Goal: Task Accomplishment & Management: Manage account settings

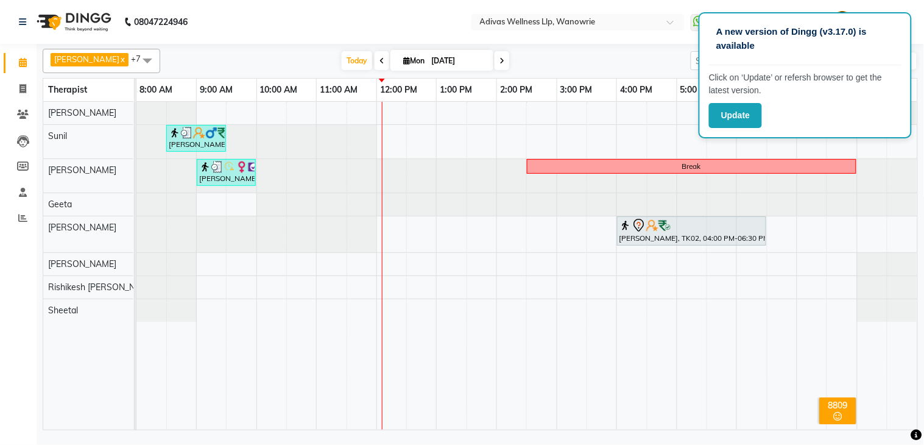
click at [845, 38] on p "A new version of Dingg (v3.17.0) is available" at bounding box center [805, 38] width 178 height 27
click at [660, 40] on nav "08047224946 Select Location × Adivas Wellness Llp, Wanowrie WhatsApp Status ✕ S…" at bounding box center [462, 22] width 924 height 44
click at [848, 57] on div "A new version of Dingg (v3.17.0) is available" at bounding box center [805, 44] width 193 height 43
click at [743, 117] on button "Update" at bounding box center [735, 115] width 53 height 25
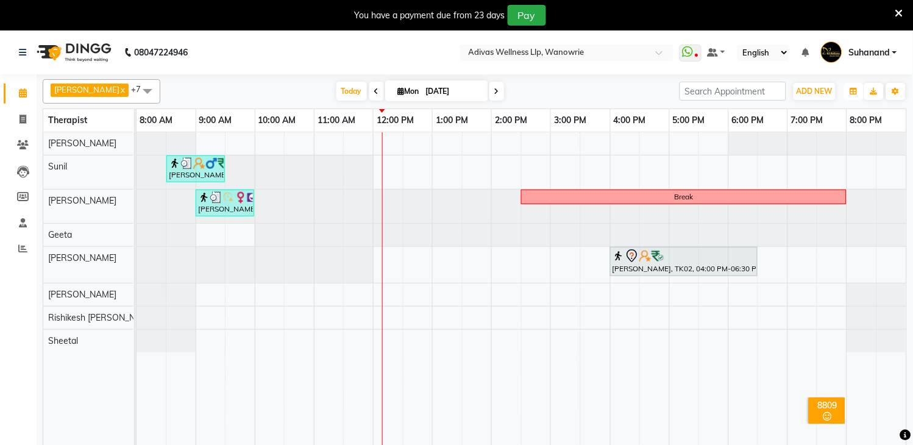
click at [853, 86] on button "button" at bounding box center [853, 91] width 19 height 17
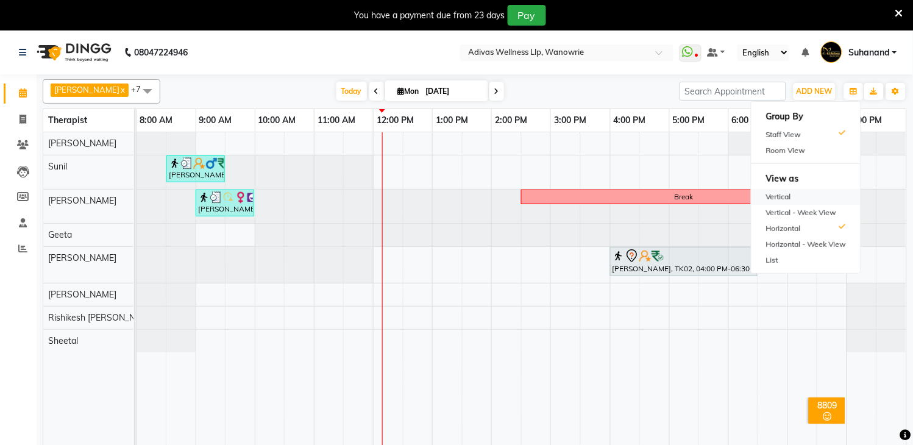
click at [807, 196] on div "Vertical" at bounding box center [805, 197] width 109 height 16
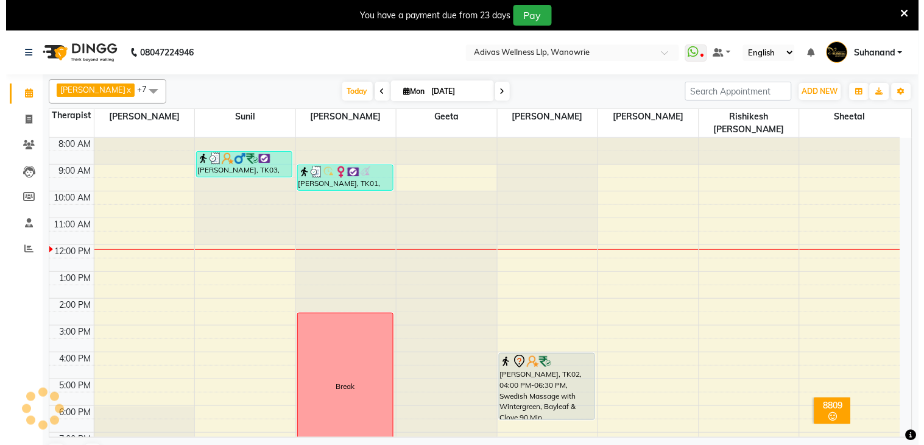
scroll to position [15, 0]
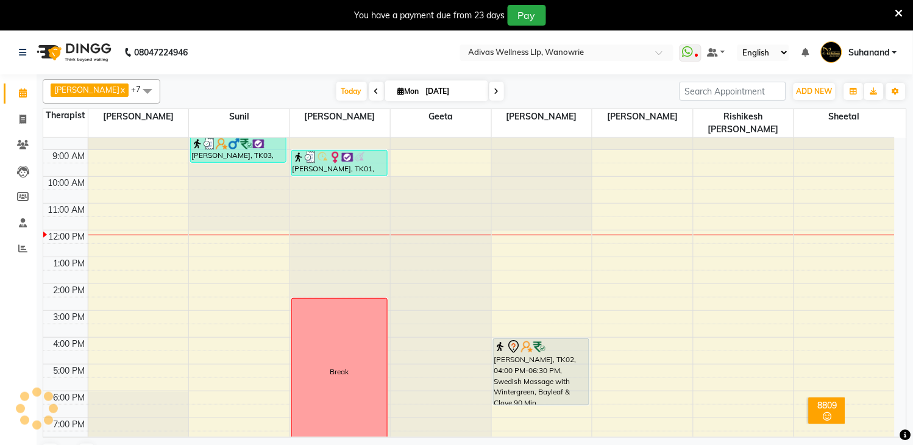
click at [328, 55] on nav "08047224946 Select Location × Adivas Wellness Llp, Wanowrie WhatsApp Status ✕ S…" at bounding box center [456, 52] width 913 height 44
click at [897, 10] on icon at bounding box center [899, 13] width 8 height 11
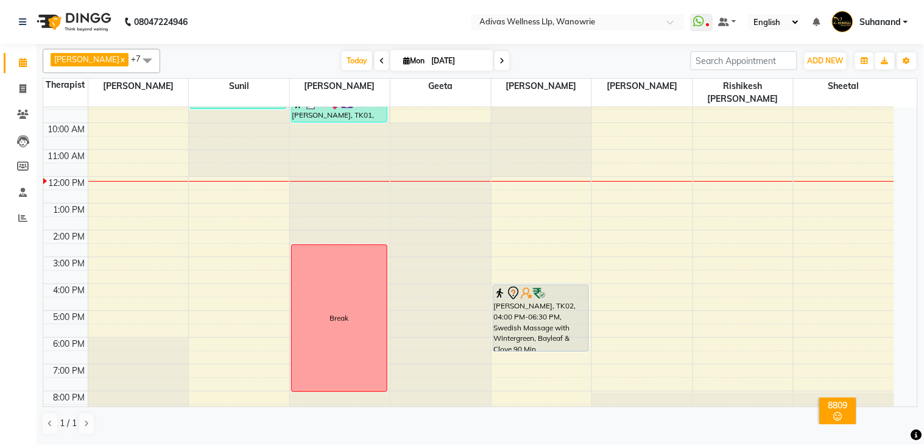
scroll to position [0, 0]
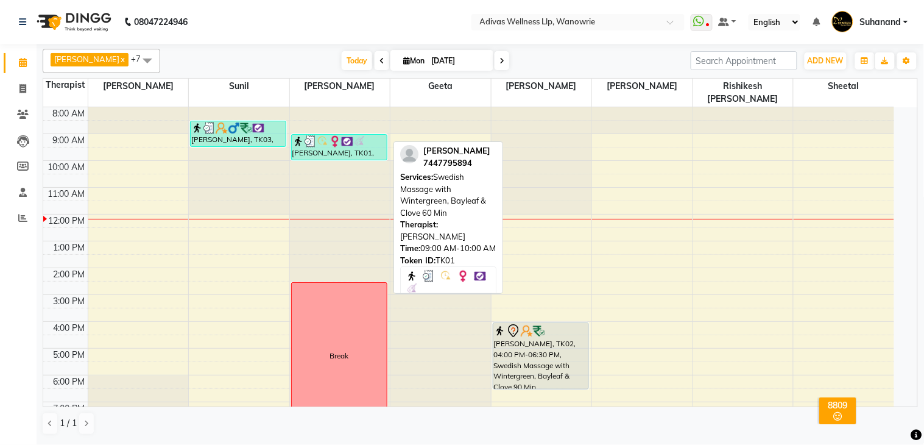
click at [339, 135] on img at bounding box center [335, 141] width 12 height 12
select select "3"
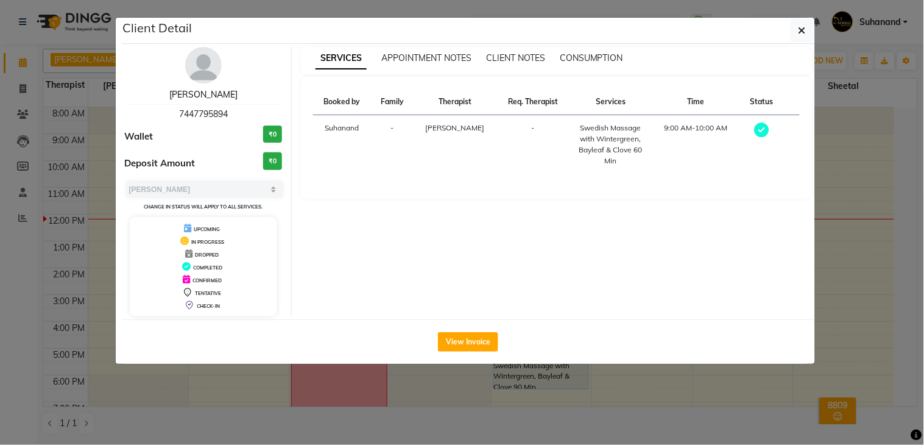
click at [214, 97] on link "Sheetal Shrivastava" at bounding box center [203, 94] width 68 height 11
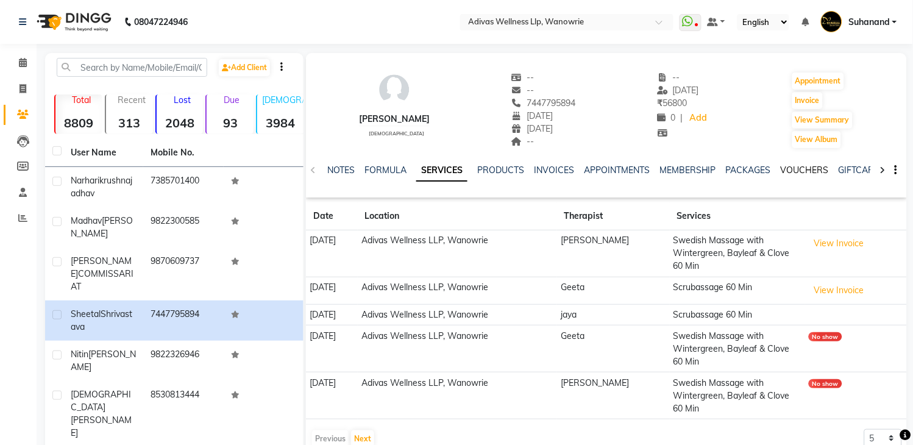
click at [805, 166] on link "VOUCHERS" at bounding box center [804, 169] width 48 height 11
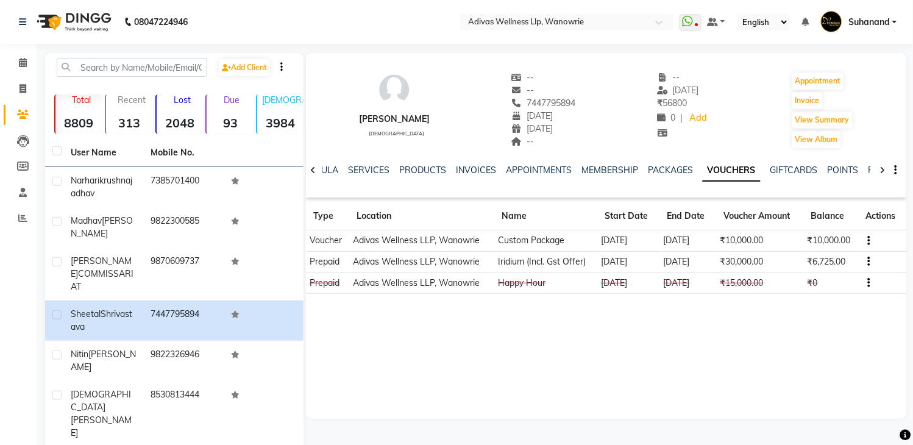
click at [733, 126] on div "Sheetal Shrivastava female -- -- 7447795894 04-10-1978 02-12-1900 -- -- 01-09-2…" at bounding box center [606, 104] width 601 height 90
click at [26, 65] on span at bounding box center [22, 63] width 21 height 14
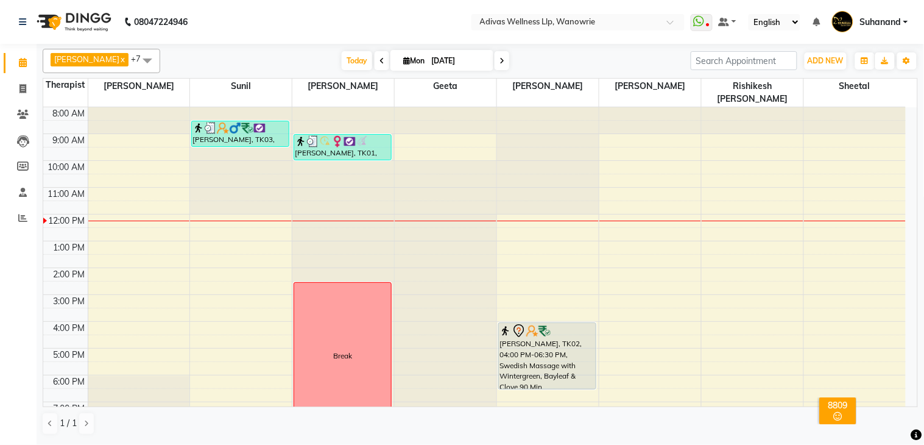
click at [331, 7] on nav "08047224946 Select Location × Adivas Wellness Llp, Wanowrie WhatsApp Status ✕ S…" at bounding box center [462, 22] width 924 height 44
click at [325, 10] on nav "08047224946 Select Location × Adivas Wellness Llp, Wanowrie WhatsApp Status ✕ S…" at bounding box center [462, 22] width 924 height 44
click at [375, 58] on span at bounding box center [382, 60] width 15 height 19
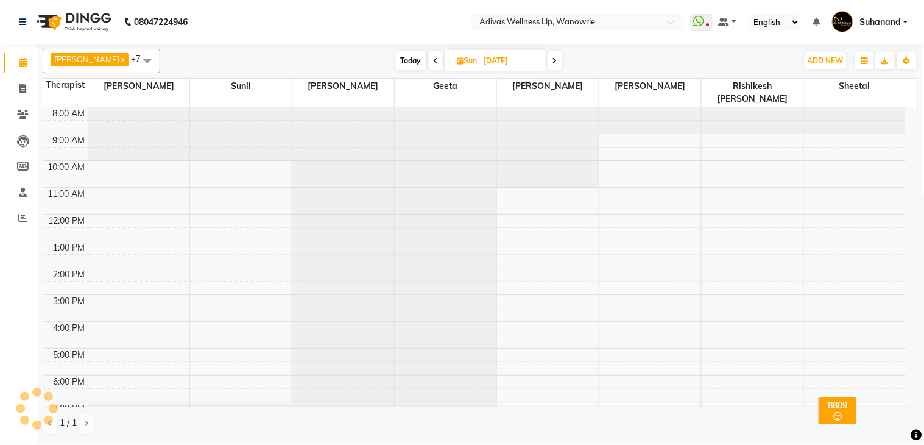
scroll to position [38, 0]
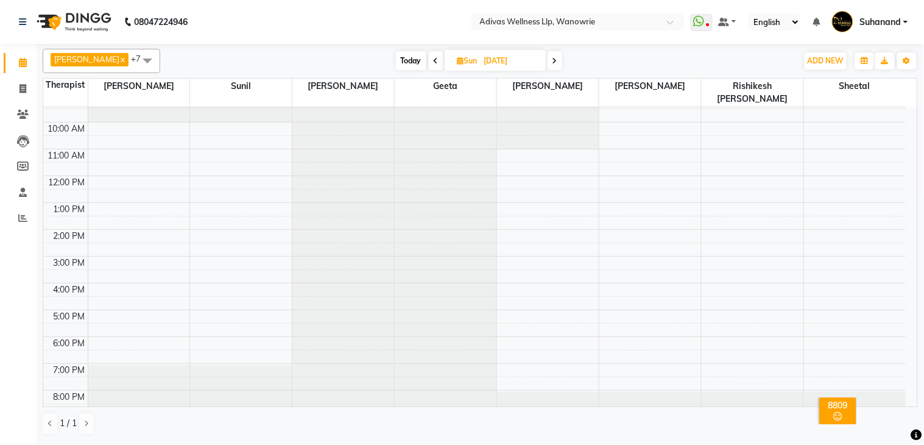
click at [434, 57] on icon at bounding box center [436, 60] width 5 height 7
type input "30-08-2025"
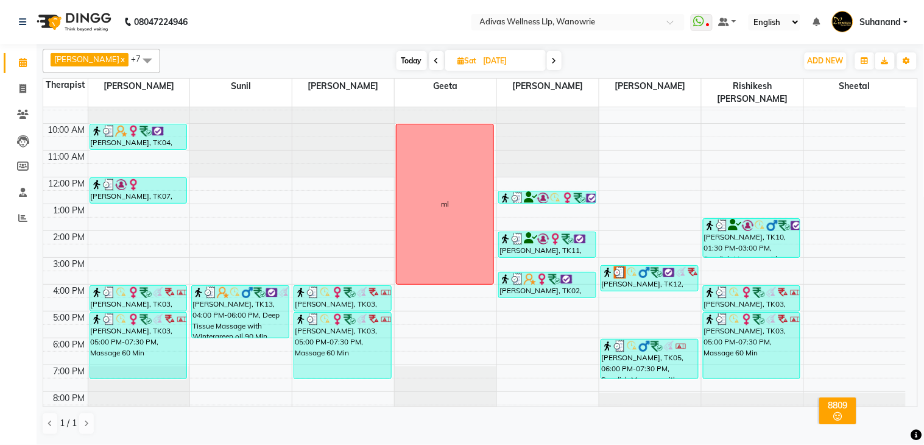
scroll to position [38, 0]
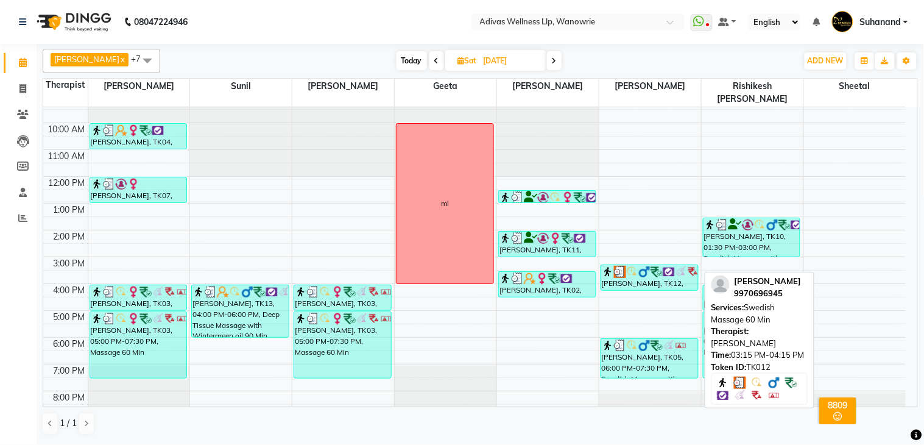
click at [648, 267] on div "ROHAN B., TK12, 03:15 PM-04:15 PM, Swedish Massage 60 Min" at bounding box center [649, 277] width 97 height 25
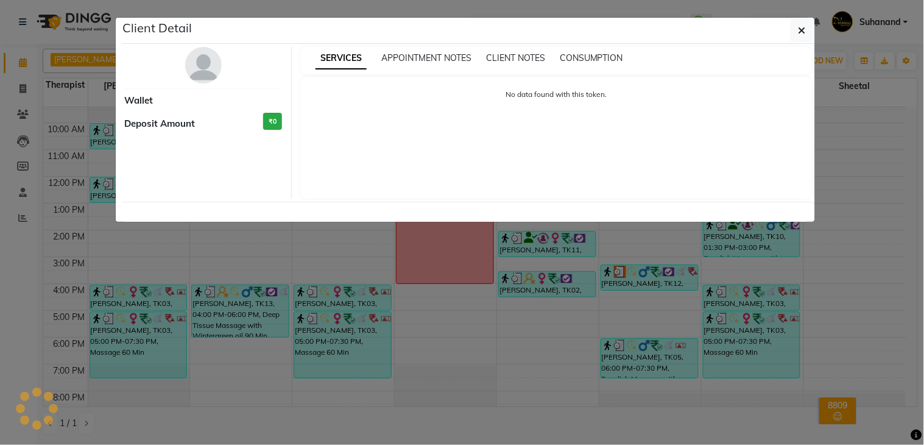
select select "3"
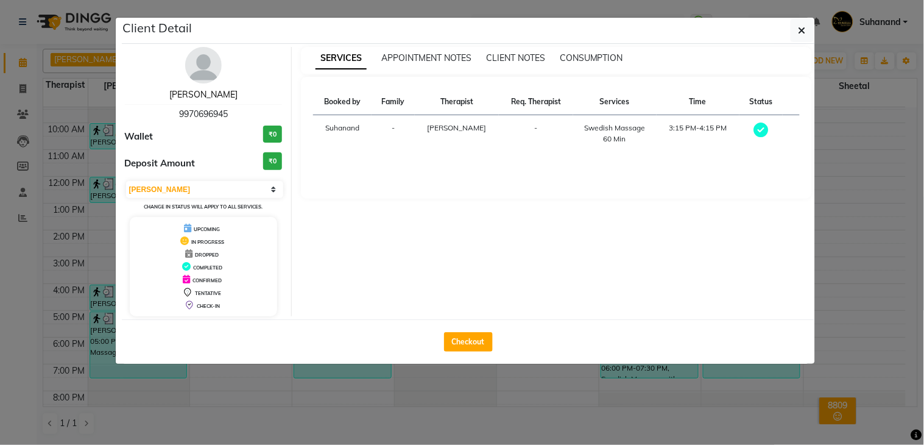
click at [200, 97] on link "ROHAN B." at bounding box center [203, 94] width 68 height 11
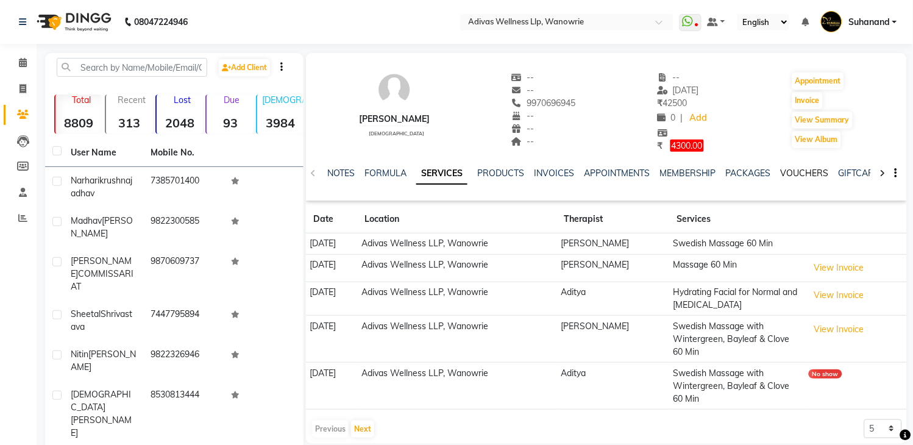
click at [800, 168] on link "VOUCHERS" at bounding box center [804, 173] width 48 height 11
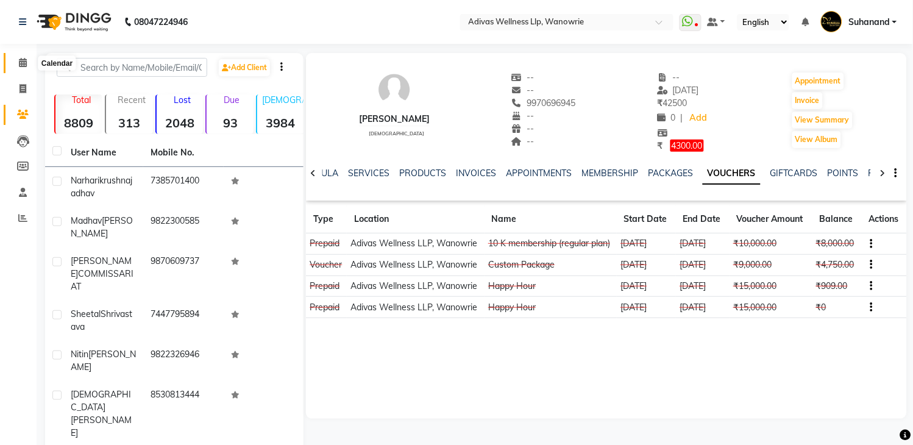
click at [17, 62] on span at bounding box center [22, 63] width 21 height 14
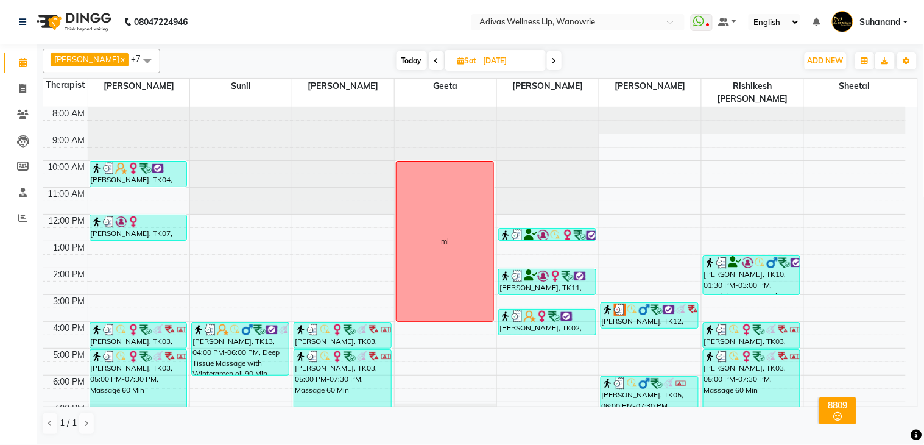
scroll to position [38, 0]
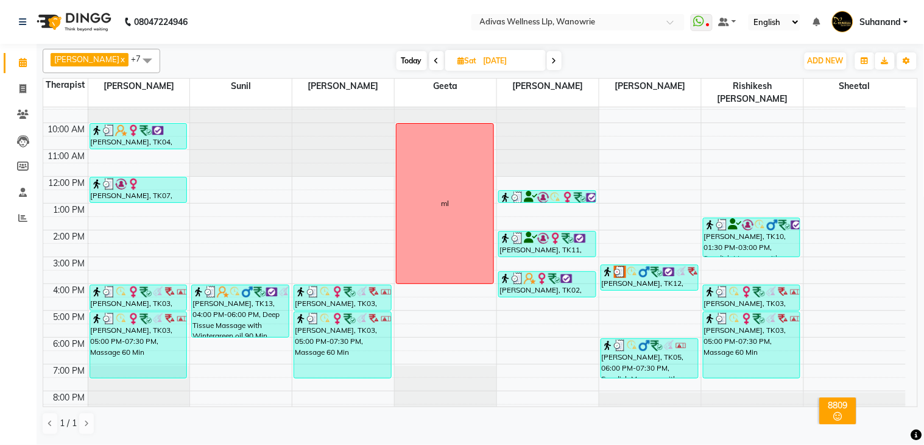
click at [552, 57] on icon at bounding box center [554, 60] width 5 height 7
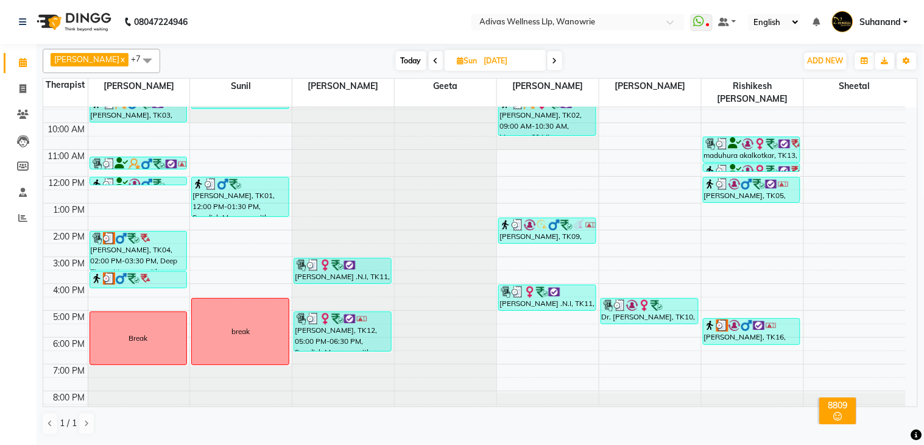
scroll to position [0, 0]
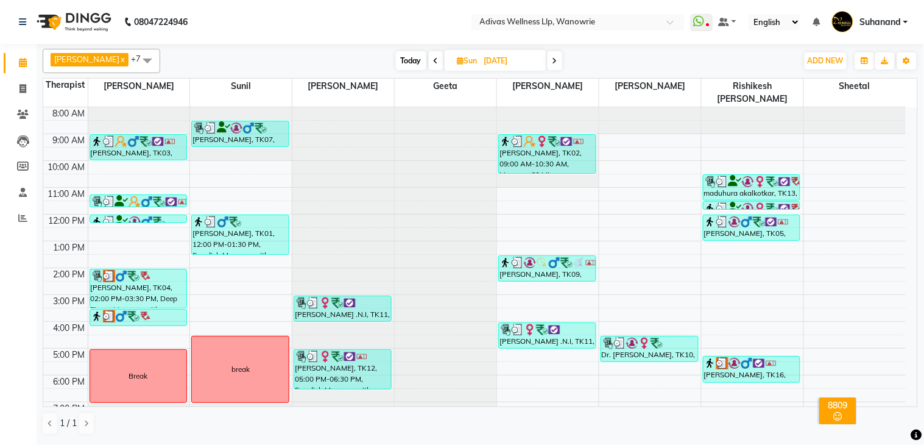
click at [403, 56] on span "Today" at bounding box center [411, 60] width 30 height 19
type input "[DATE]"
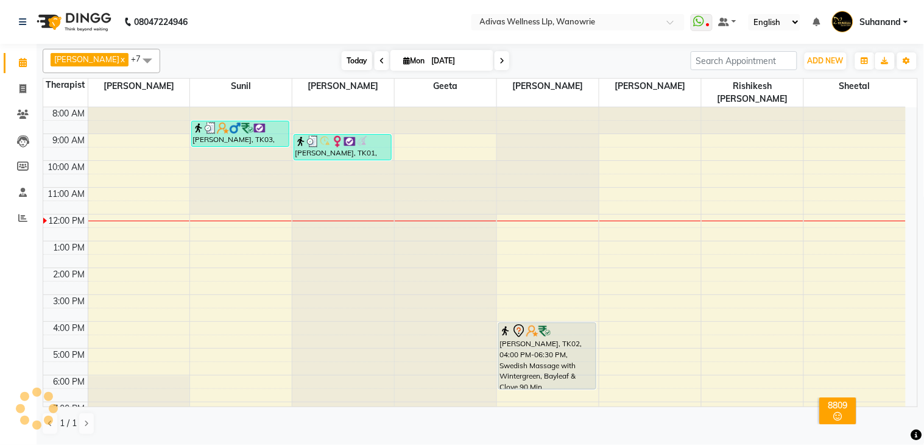
scroll to position [38, 0]
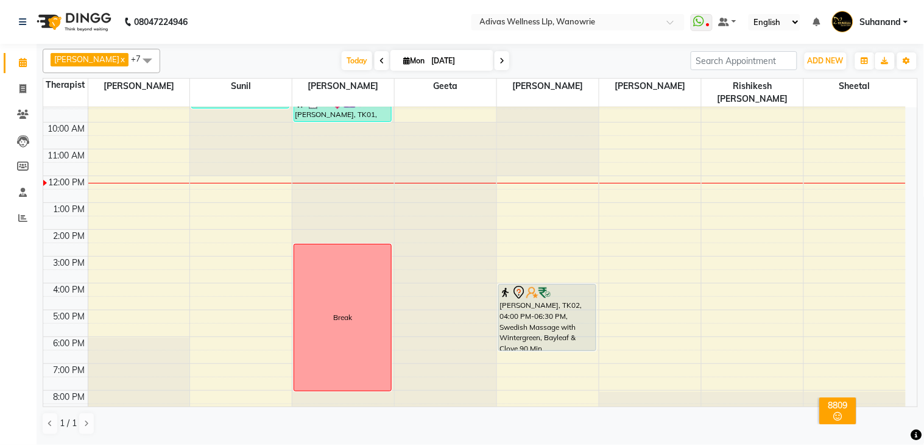
click at [437, 59] on input "[DATE]" at bounding box center [458, 61] width 61 height 18
select select "9"
select select "2025"
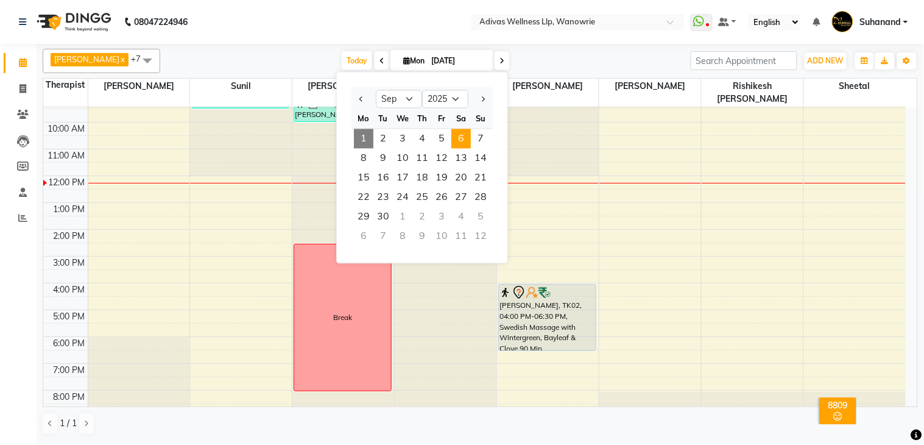
click at [460, 140] on span "6" at bounding box center [460, 138] width 19 height 19
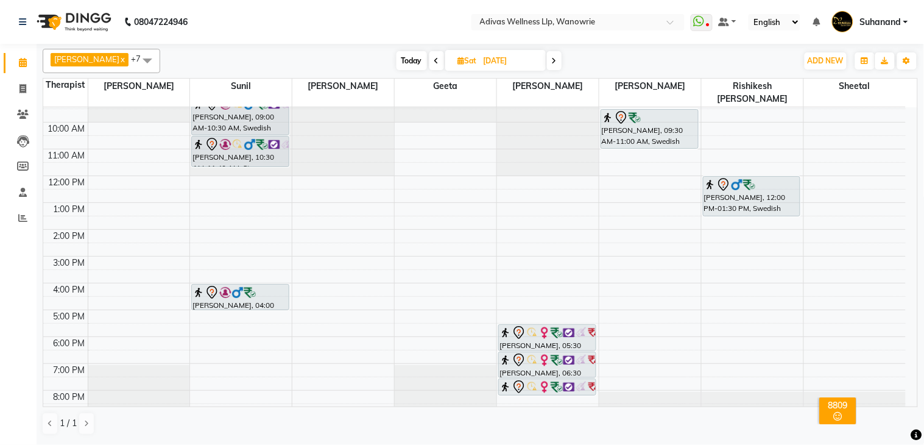
scroll to position [0, 0]
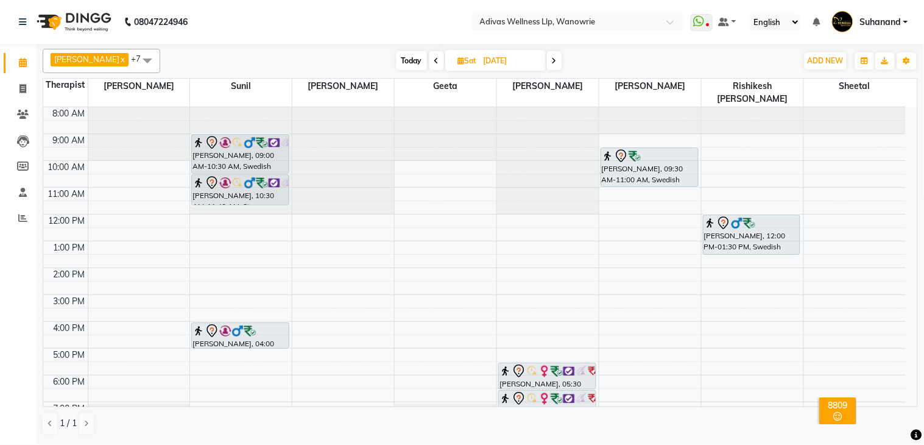
click at [548, 63] on span at bounding box center [554, 60] width 15 height 19
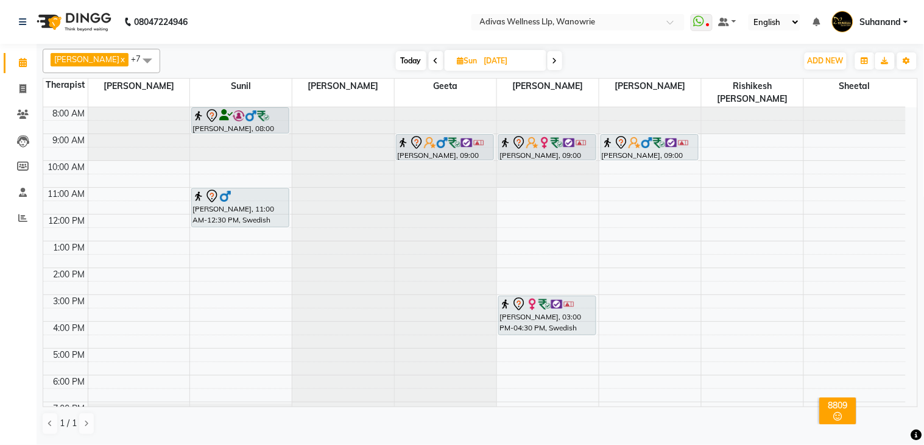
click at [548, 53] on span at bounding box center [555, 60] width 15 height 19
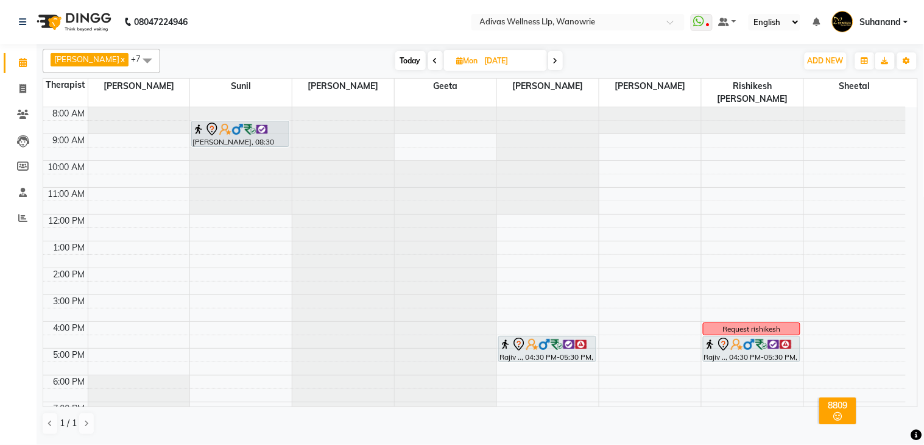
click at [406, 55] on span "Today" at bounding box center [410, 60] width 30 height 19
type input "[DATE]"
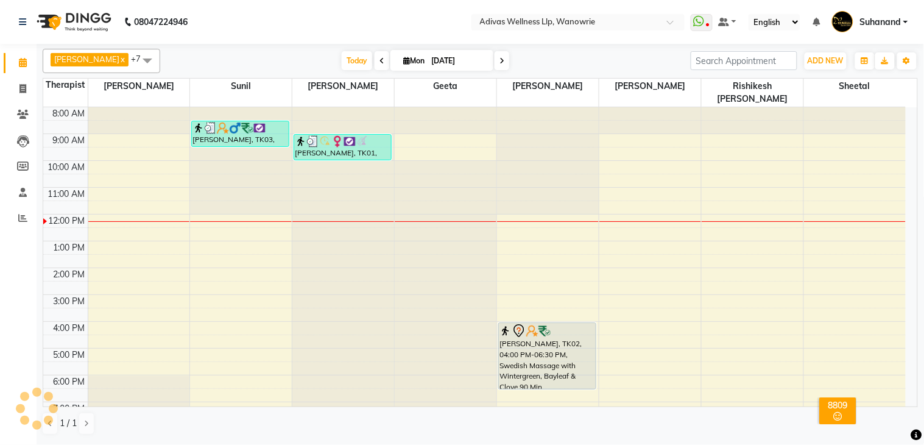
scroll to position [38, 0]
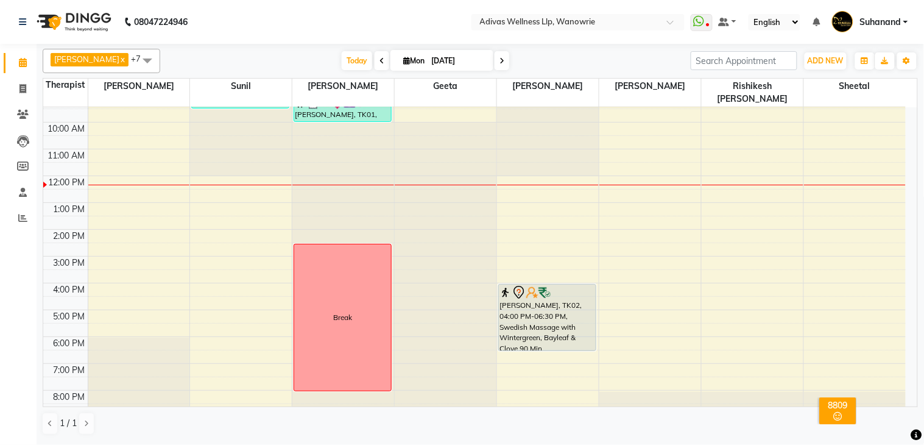
click at [333, 19] on nav "08047224946 Select Location × Adivas Wellness Llp, Wanowrie WhatsApp Status ✕ S…" at bounding box center [462, 22] width 924 height 44
click at [428, 63] on input "[DATE]" at bounding box center [458, 61] width 61 height 18
select select "9"
select select "2025"
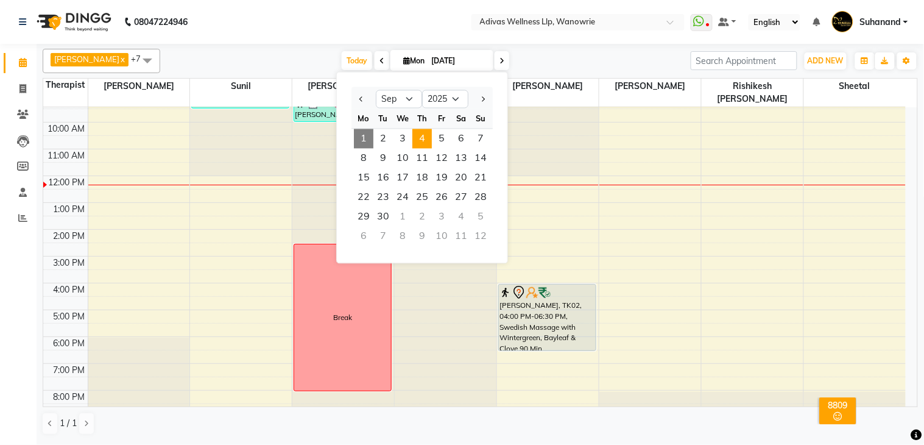
click at [425, 140] on span "4" at bounding box center [421, 138] width 19 height 19
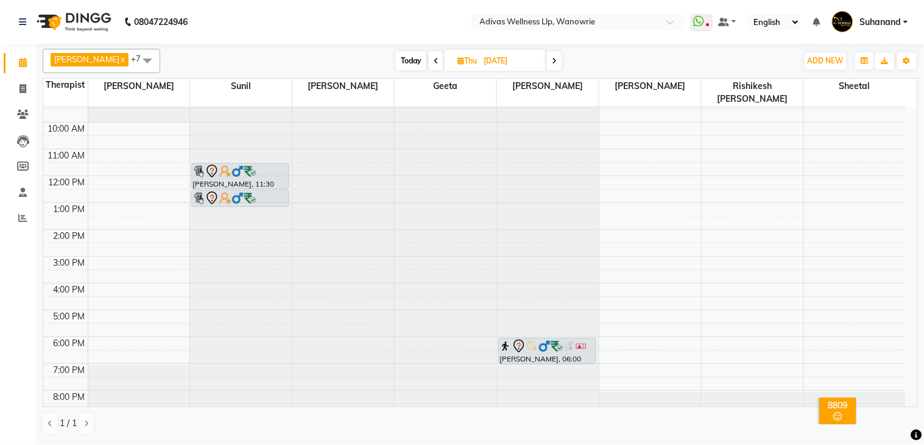
click at [434, 62] on icon at bounding box center [436, 60] width 5 height 7
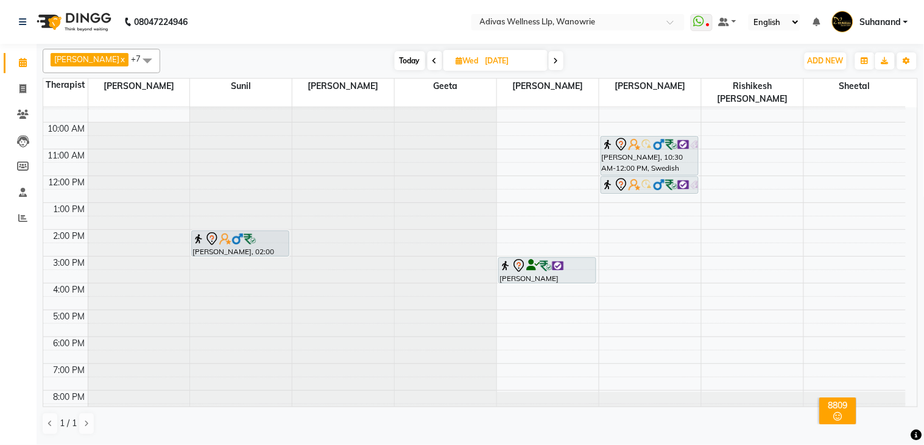
click at [401, 56] on span "Today" at bounding box center [410, 60] width 30 height 19
type input "[DATE]"
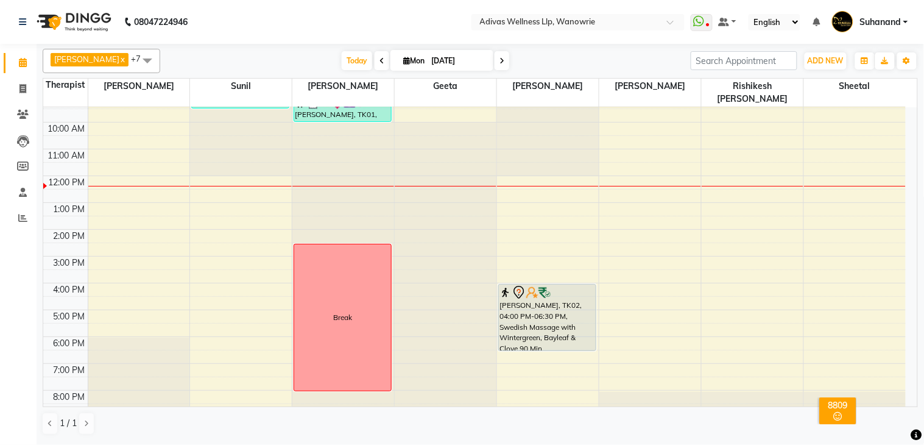
click at [244, 234] on div "8:00 AM 9:00 AM 10:00 AM 11:00 AM 12:00 PM 1:00 PM 2:00 PM 3:00 PM 4:00 PM 5:00…" at bounding box center [474, 243] width 863 height 348
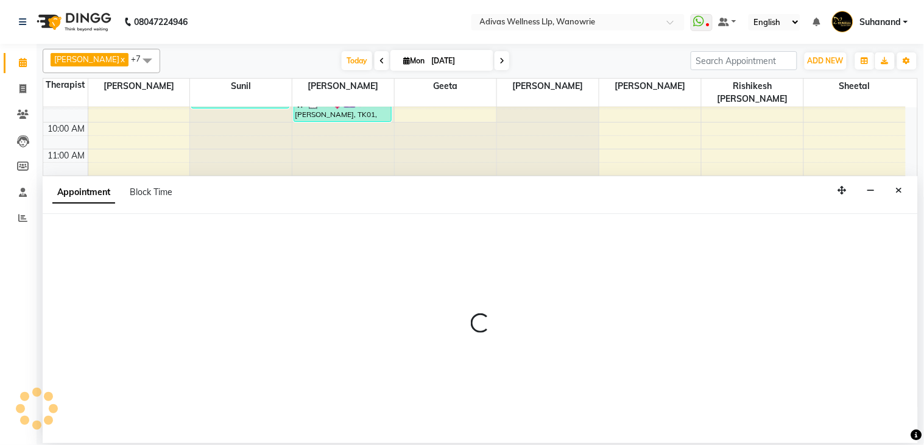
select select "24579"
select select "870"
select select "tentative"
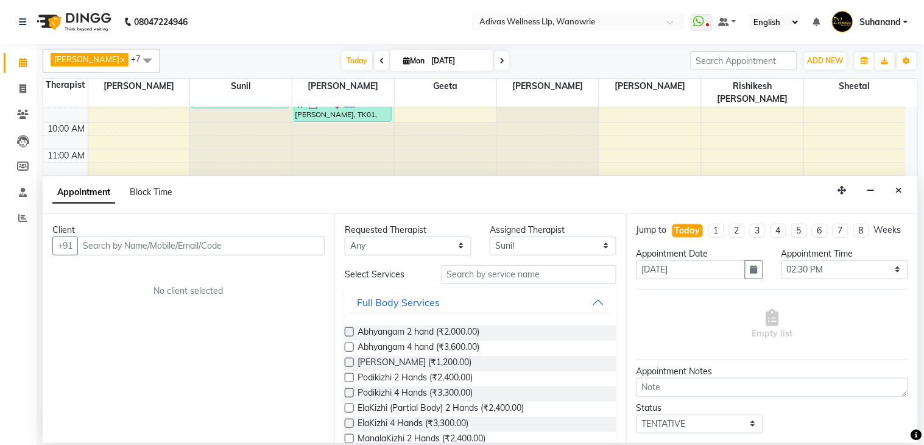
click at [161, 245] on input "text" at bounding box center [200, 245] width 247 height 19
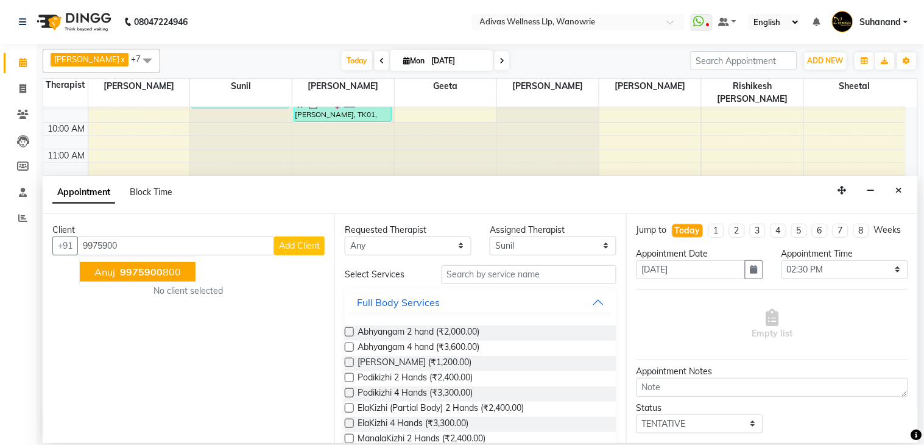
click at [166, 263] on button "Anuj 9975900 800" at bounding box center [138, 271] width 116 height 19
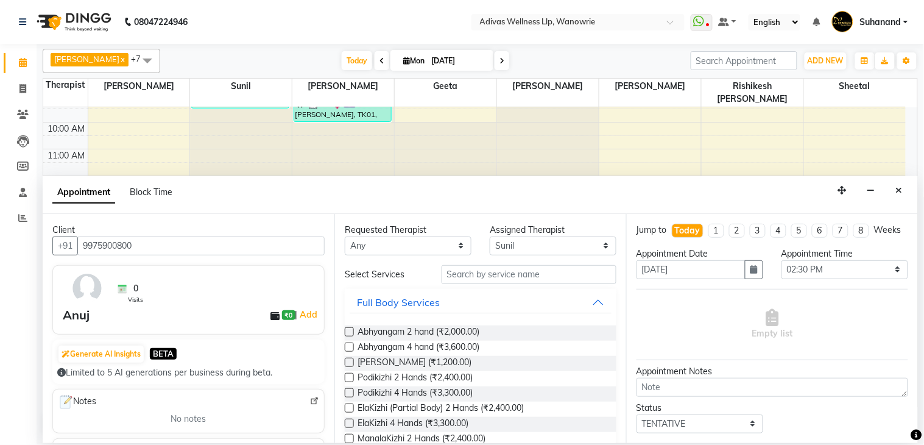
type input "9975900800"
click at [458, 270] on input "text" at bounding box center [529, 274] width 175 height 19
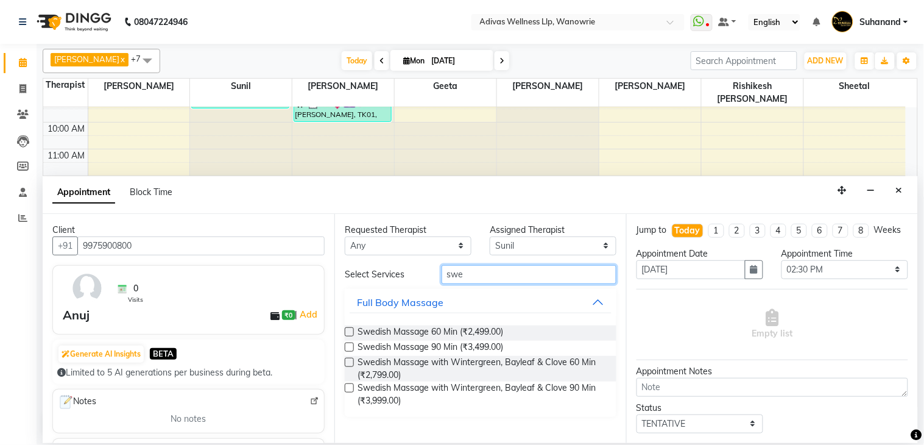
type input "swe"
click at [345, 362] on label at bounding box center [349, 362] width 9 height 9
click at [345, 362] on input "checkbox" at bounding box center [349, 363] width 8 height 8
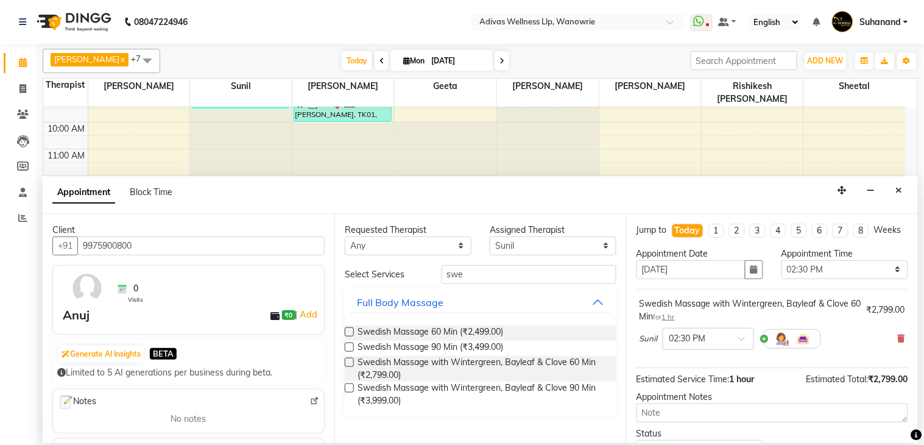
click at [349, 362] on label at bounding box center [349, 362] width 9 height 9
click at [349, 362] on input "checkbox" at bounding box center [349, 363] width 8 height 8
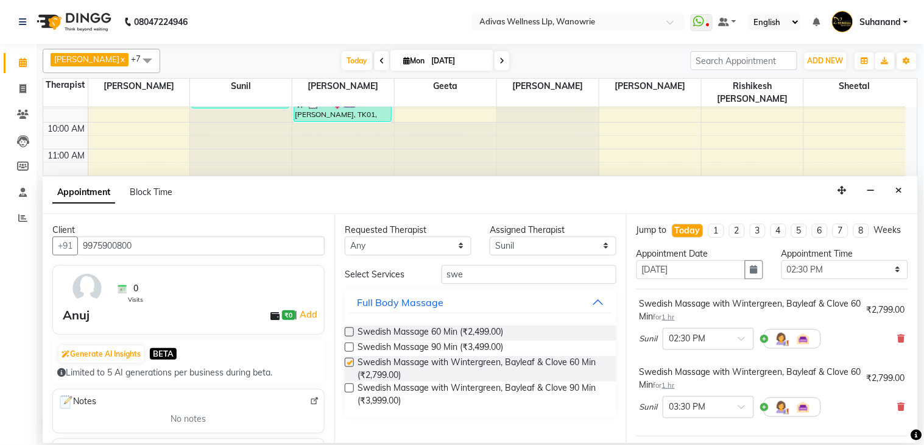
checkbox input "false"
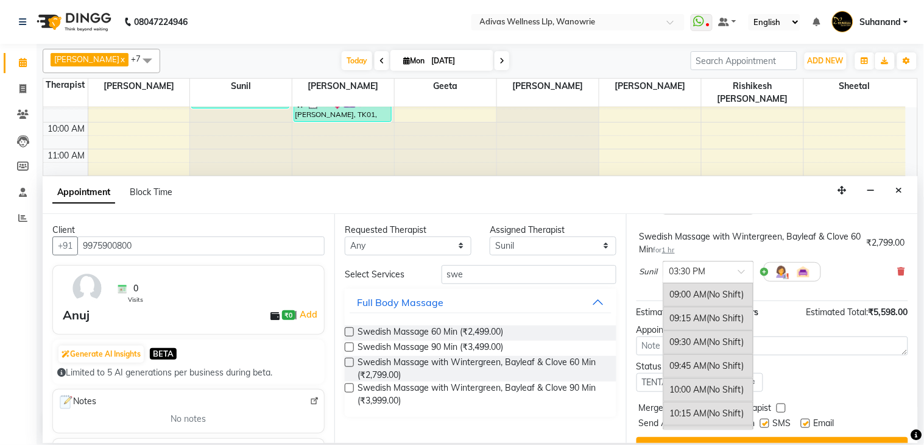
click at [738, 277] on div at bounding box center [708, 270] width 90 height 13
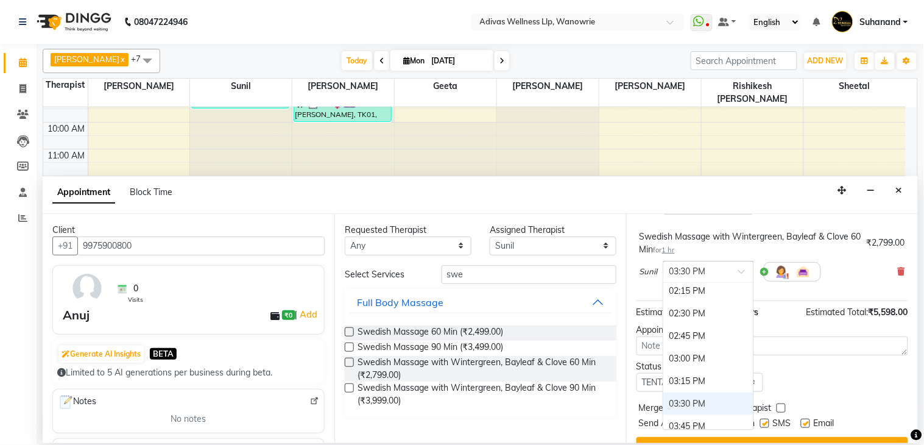
scroll to position [466, 0]
click at [696, 349] on div "02:30 PM" at bounding box center [708, 338] width 90 height 23
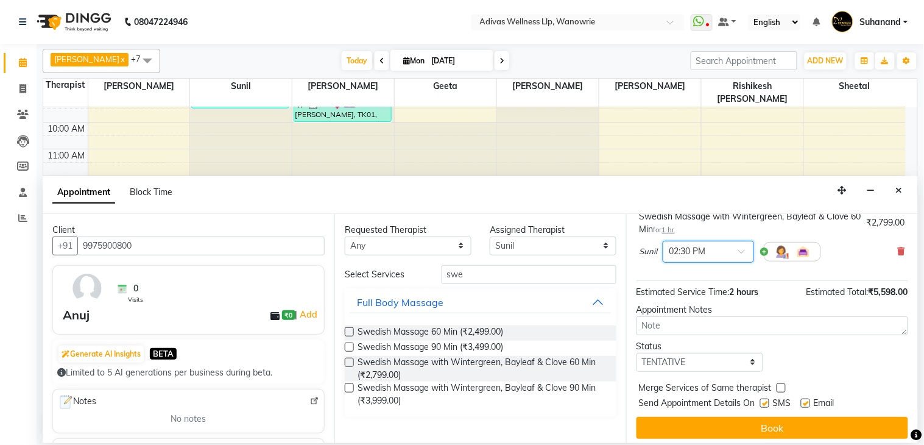
scroll to position [185, 0]
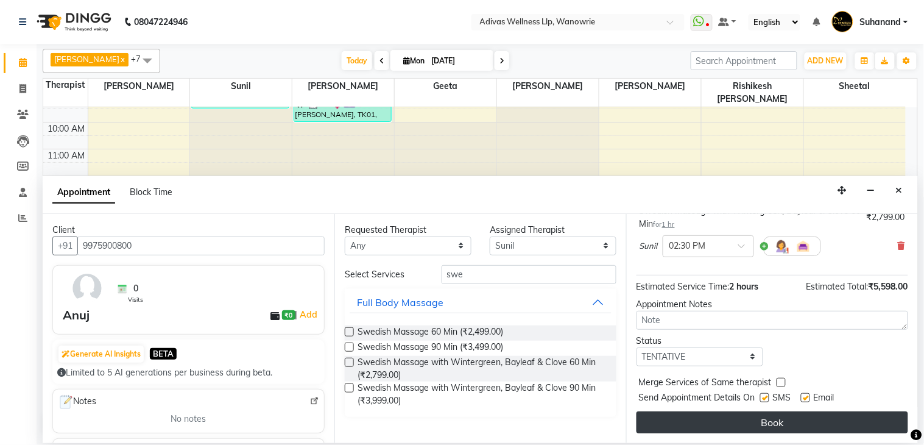
click at [768, 420] on button "Book" at bounding box center [773, 422] width 272 height 22
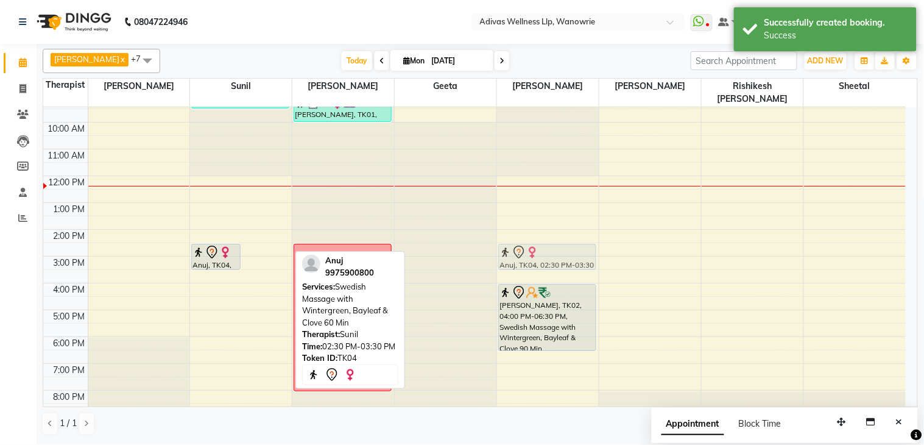
drag, startPoint x: 262, startPoint y: 242, endPoint x: 502, endPoint y: 241, distance: 240.0
click at [502, 241] on tr "Anuj, TK04, 02:30 PM-03:30 PM, Swedish Massage with Wintergreen, Bayleaf & Clov…" at bounding box center [474, 243] width 863 height 348
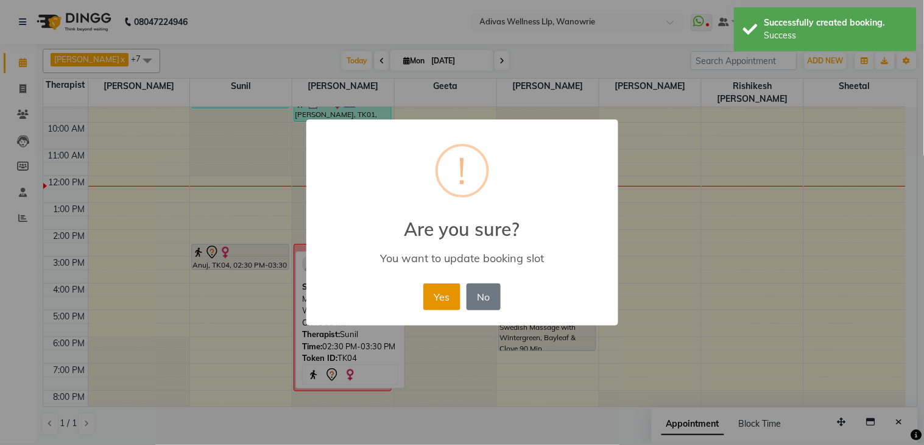
click at [439, 287] on button "Yes" at bounding box center [441, 296] width 37 height 27
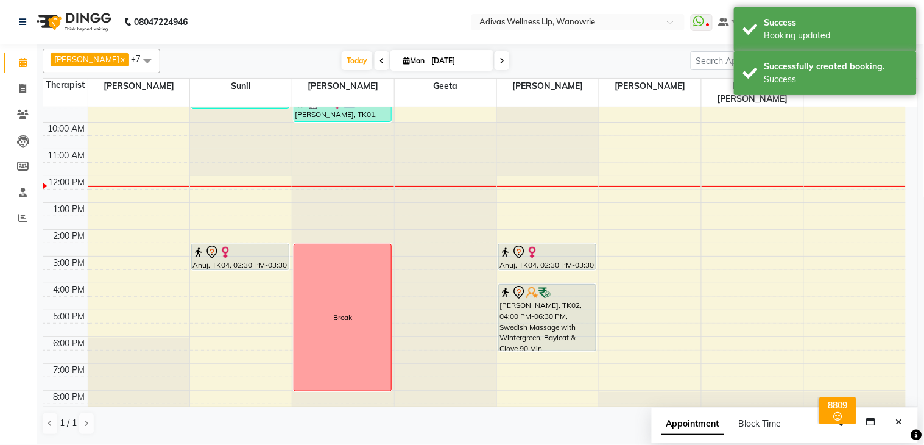
click at [329, 26] on nav "08047224946 Select Location × Adivas Wellness Llp, Wanowrie WhatsApp Status ✕ S…" at bounding box center [462, 22] width 924 height 44
click at [805, 46] on div "Success Booking updated" at bounding box center [825, 29] width 183 height 44
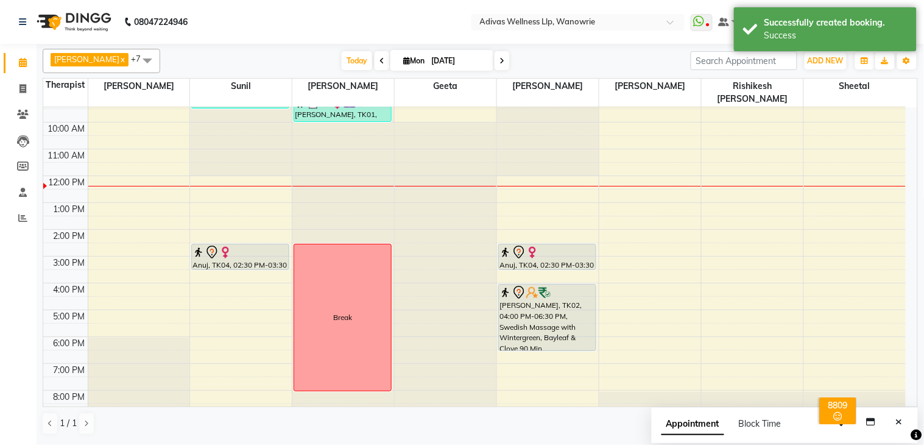
click at [805, 69] on div "ADD NEW Toggle Dropdown Add Appointment Add Invoice Add Expense Add Attendance …" at bounding box center [826, 60] width 44 height 19
click at [796, 27] on div "Successfully created booking." at bounding box center [836, 22] width 143 height 13
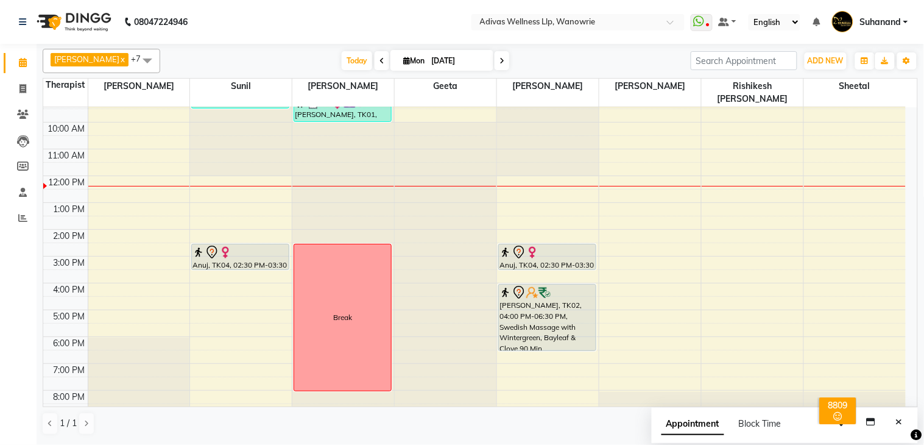
click at [333, 11] on nav "08047224946 Select Location × Adivas Wellness Llp, Wanowrie WhatsApp Status ✕ S…" at bounding box center [462, 22] width 924 height 44
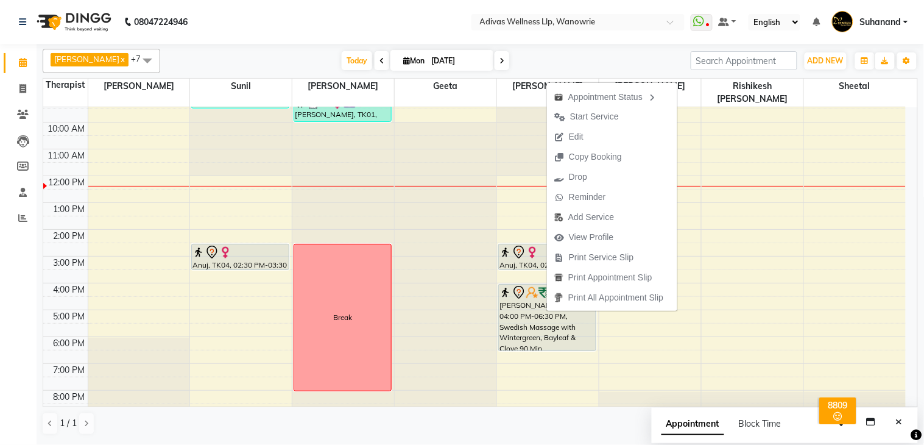
click at [344, 13] on nav "08047224946 Select Location × Adivas Wellness Llp, Wanowrie WhatsApp Status ✕ S…" at bounding box center [462, 22] width 924 height 44
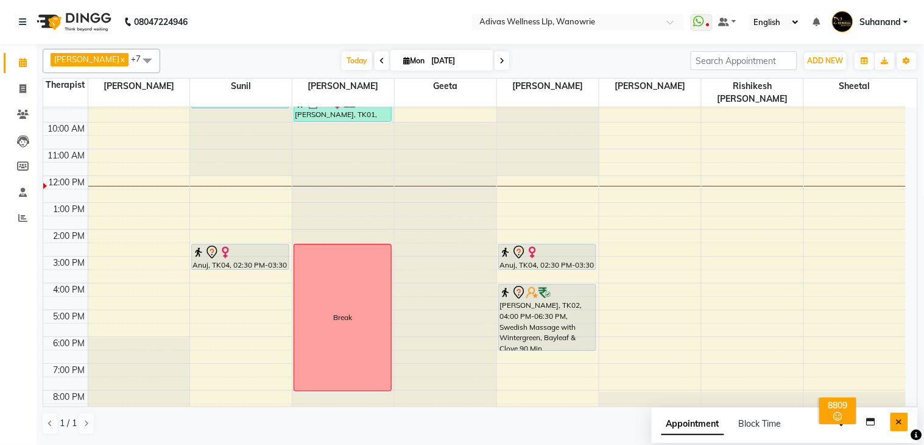
click at [897, 422] on icon "Close" at bounding box center [899, 421] width 7 height 9
click at [334, 9] on nav "08047224946 Select Location × Adivas Wellness Llp, Wanowrie WhatsApp Status ✕ S…" at bounding box center [462, 22] width 924 height 44
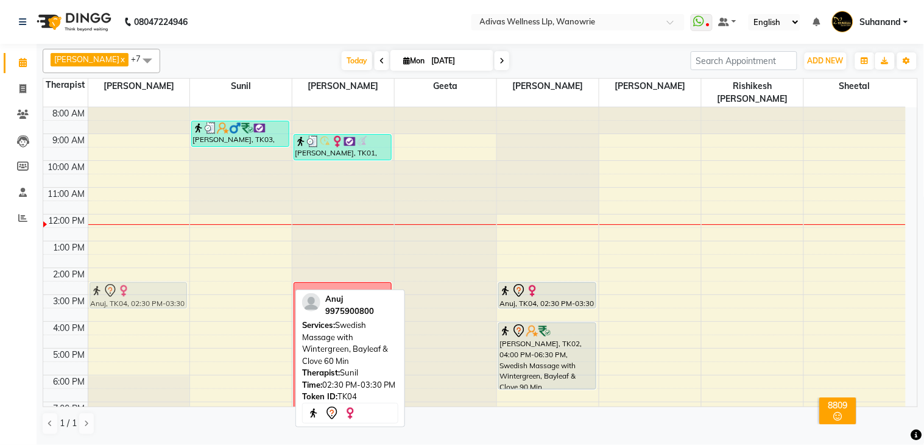
drag, startPoint x: 254, startPoint y: 278, endPoint x: 188, endPoint y: 282, distance: 66.5
click at [188, 282] on div "8:00 AM 9:00 AM 10:00 AM 11:00 AM 12:00 PM 1:00 PM 2:00 PM 3:00 PM 4:00 PM 5:00…" at bounding box center [474, 281] width 863 height 348
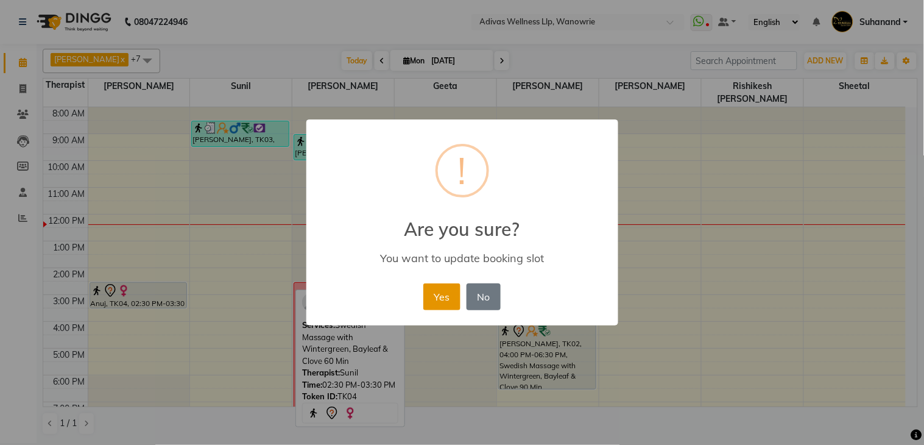
click at [457, 286] on button "Yes" at bounding box center [441, 296] width 37 height 27
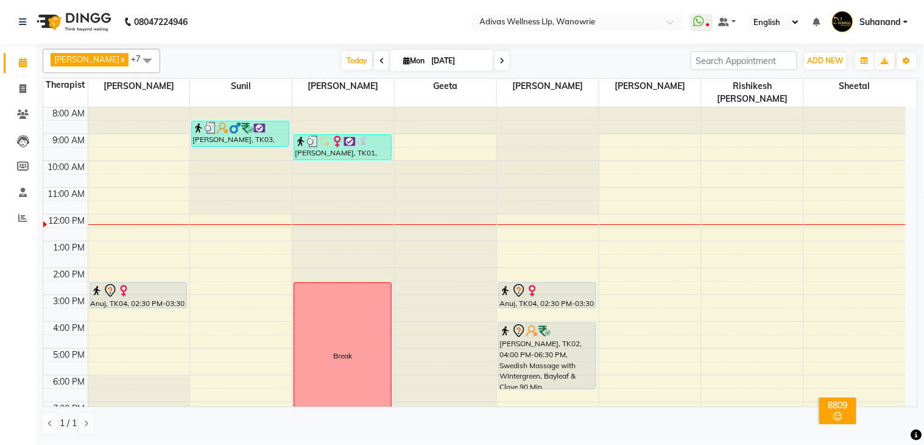
click at [345, 22] on nav "08047224946 Select Location × Adivas Wellness Llp, Wanowrie WhatsApp Status ✕ S…" at bounding box center [462, 22] width 924 height 44
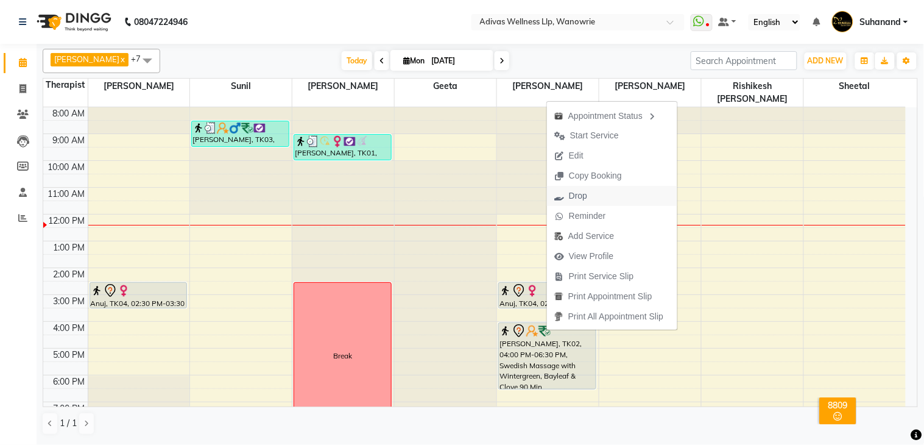
click at [590, 198] on span "Drop" at bounding box center [571, 196] width 48 height 20
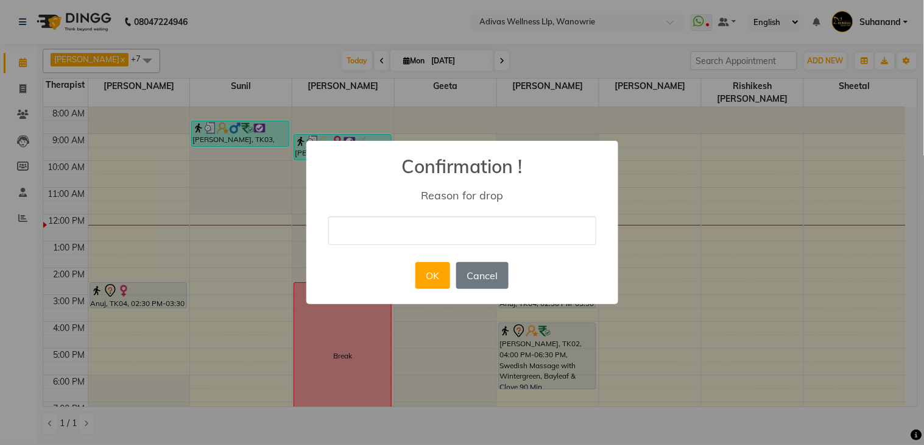
click at [367, 232] on input "text" at bounding box center [462, 230] width 268 height 29
type input "cancel"
click at [434, 279] on button "OK" at bounding box center [432, 275] width 35 height 27
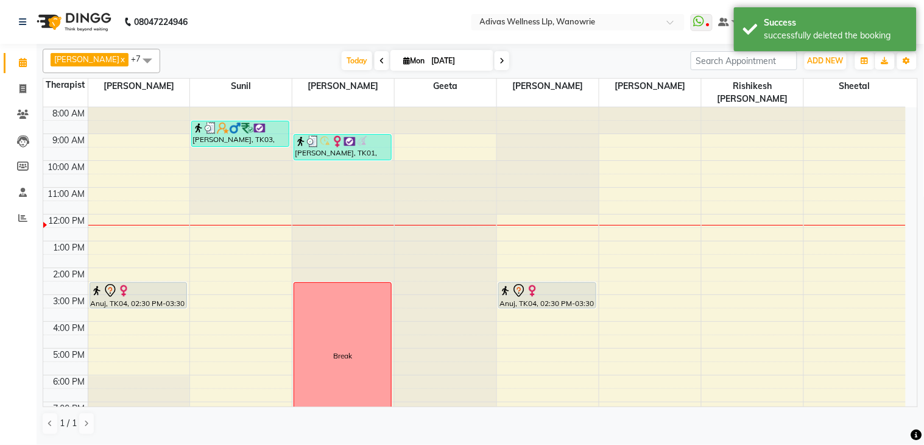
click at [342, 19] on nav "08047224946 Select Location × Adivas Wellness Llp, Wanowrie WhatsApp Status ✕ S…" at bounding box center [462, 22] width 924 height 44
click at [782, 19] on div "Success" at bounding box center [836, 22] width 143 height 13
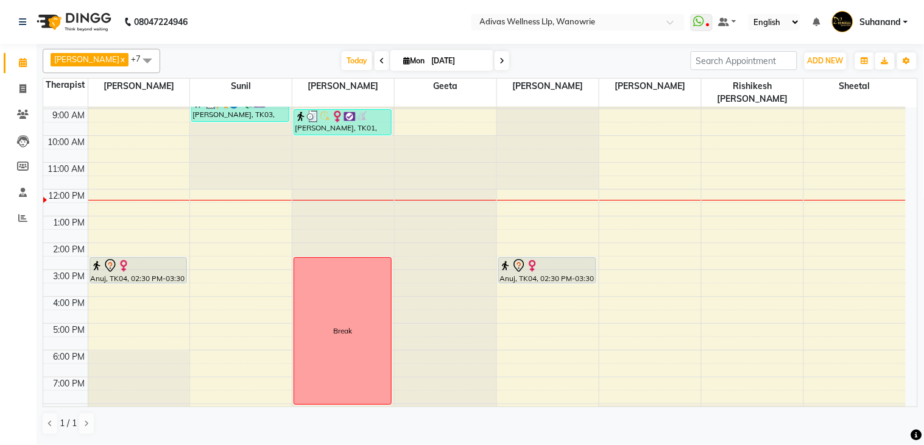
scroll to position [38, 0]
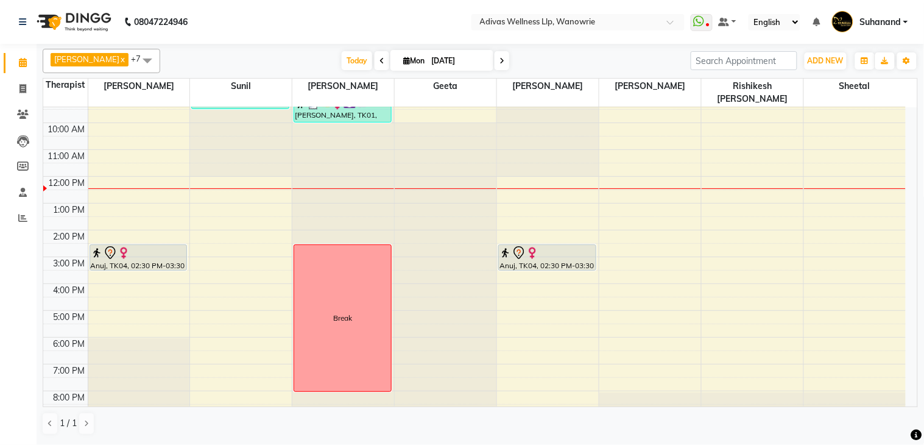
drag, startPoint x: 231, startPoint y: 17, endPoint x: 208, endPoint y: 8, distance: 25.5
click at [227, 17] on nav "08047224946 Select Location × Adivas Wellness Llp, Wanowrie WhatsApp Status ✕ S…" at bounding box center [462, 22] width 924 height 44
click at [336, 16] on nav "08047224946 Select Location × Adivas Wellness Llp, Wanowrie WhatsApp Status ✕ S…" at bounding box center [462, 22] width 924 height 44
click at [338, 25] on nav "08047224946 Select Location × Adivas Wellness Llp, Wanowrie WhatsApp Status ✕ S…" at bounding box center [462, 22] width 924 height 44
click at [342, 51] on span "Today" at bounding box center [357, 60] width 30 height 19
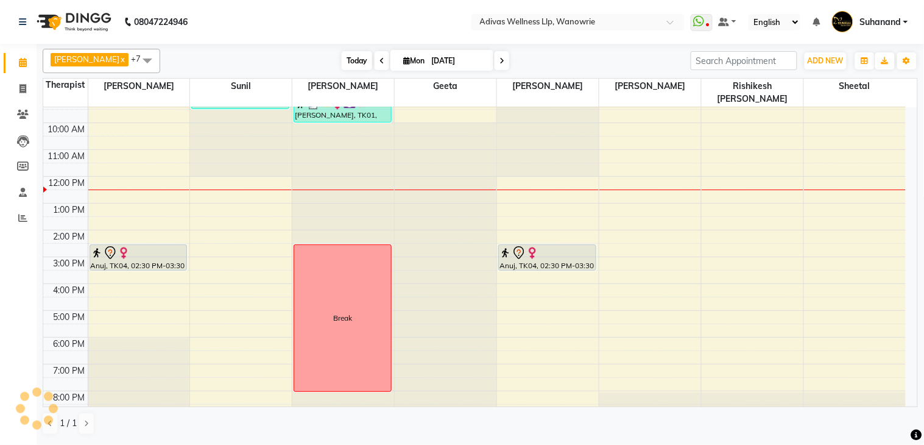
scroll to position [38, 0]
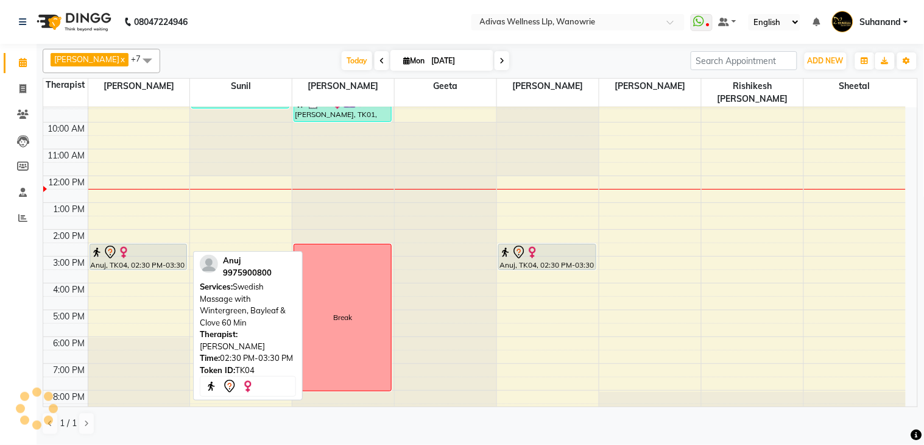
click at [157, 245] on div at bounding box center [139, 252] width 96 height 15
select select "7"
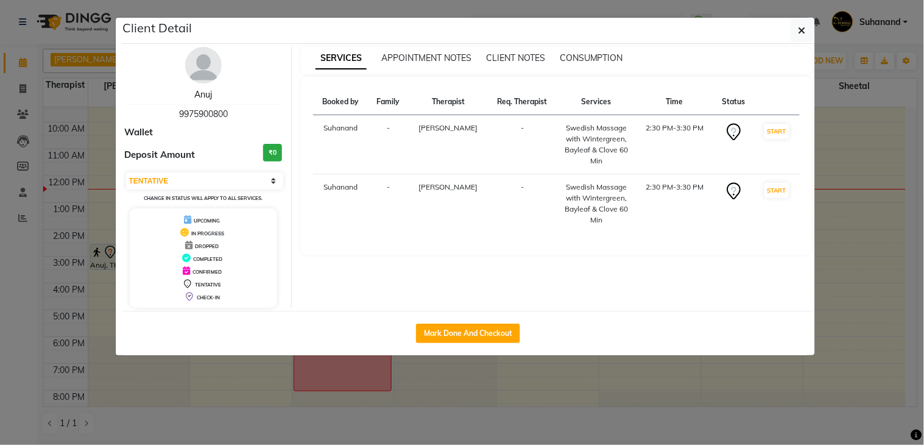
click at [200, 95] on link "Anuj" at bounding box center [203, 94] width 18 height 11
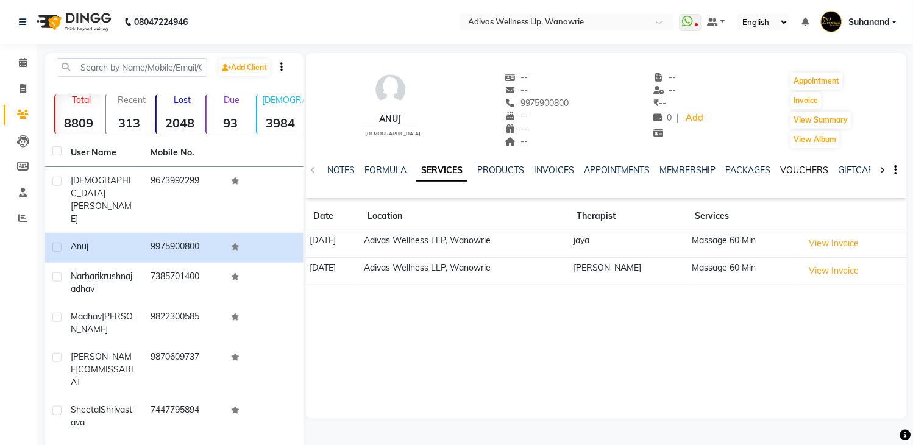
click at [806, 171] on link "VOUCHERS" at bounding box center [804, 169] width 48 height 11
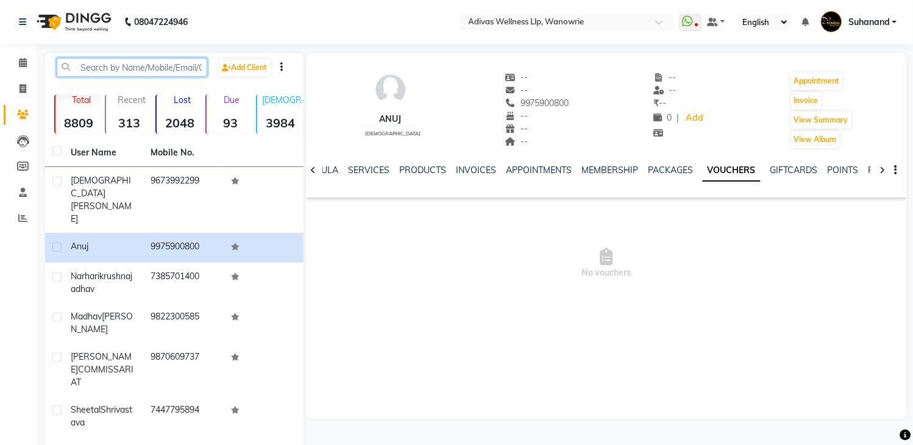
click at [99, 72] on input "text" at bounding box center [132, 67] width 150 height 19
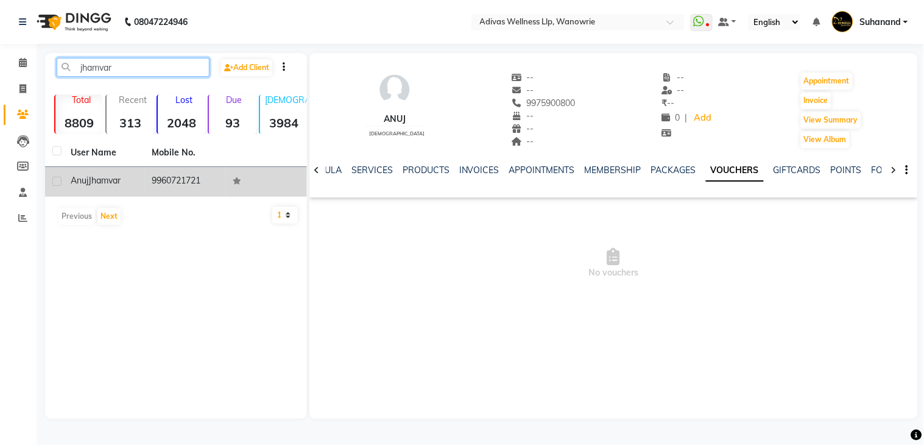
type input "jhamvar"
click at [171, 180] on td "9960721721" at bounding box center [184, 182] width 81 height 30
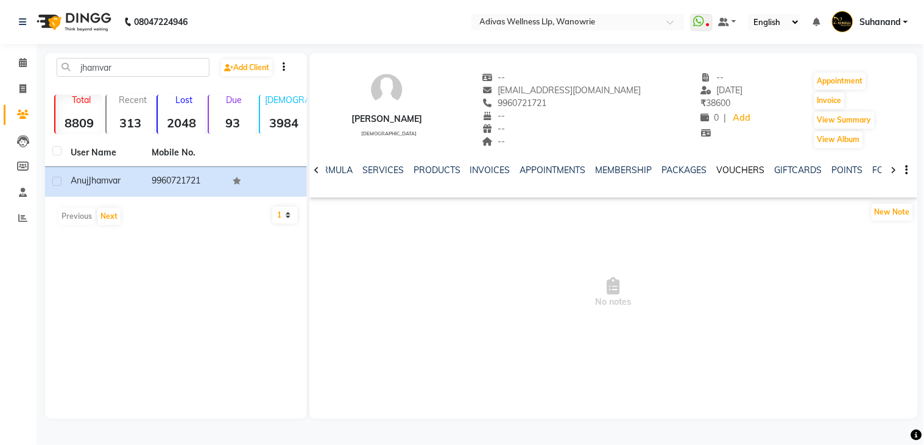
click at [744, 169] on link "VOUCHERS" at bounding box center [741, 169] width 48 height 11
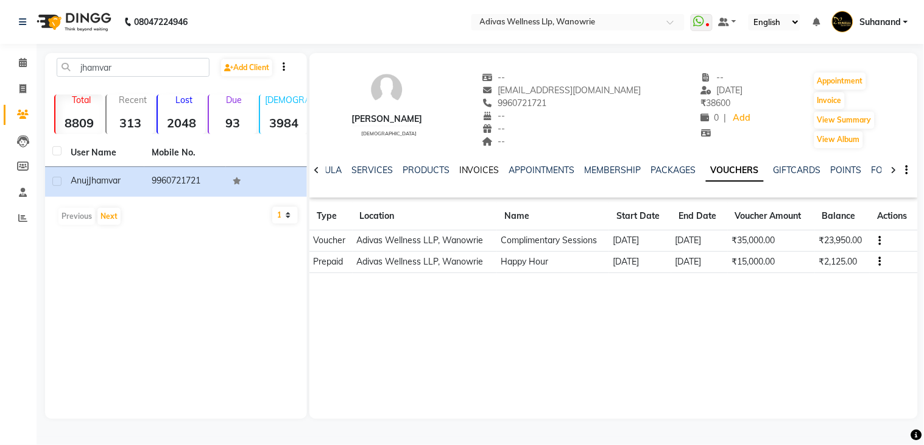
click at [472, 173] on link "INVOICES" at bounding box center [479, 169] width 40 height 11
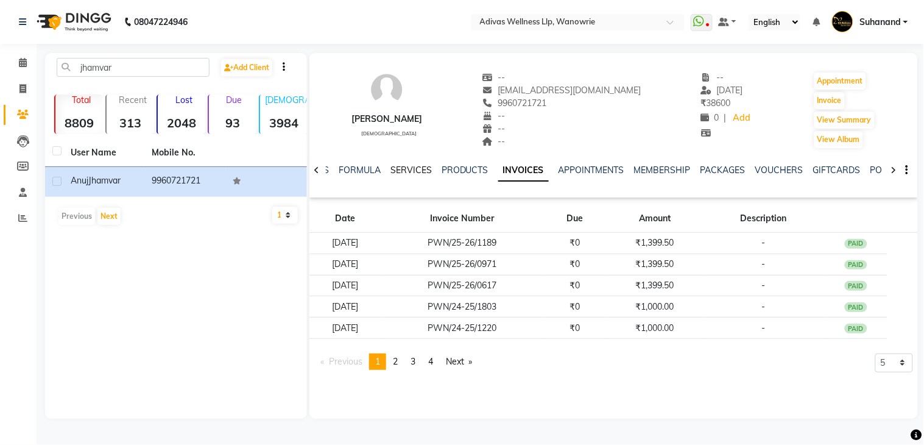
click at [416, 172] on link "SERVICES" at bounding box center [410, 169] width 41 height 11
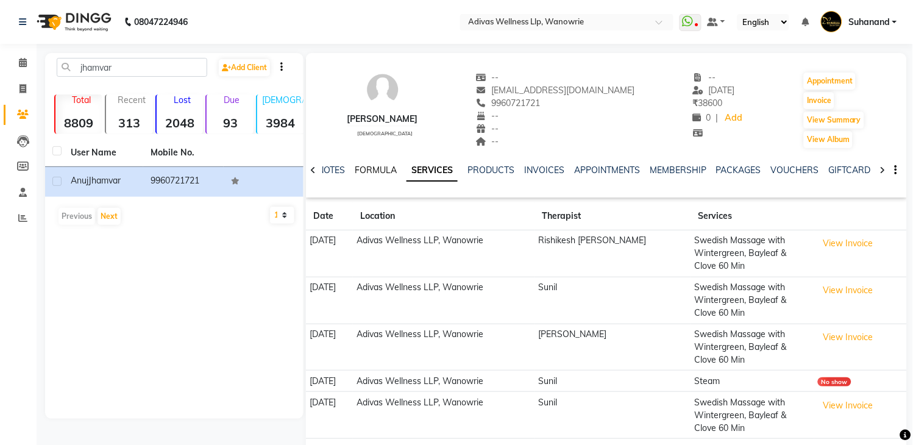
click at [386, 171] on link "FORMULA" at bounding box center [376, 169] width 42 height 11
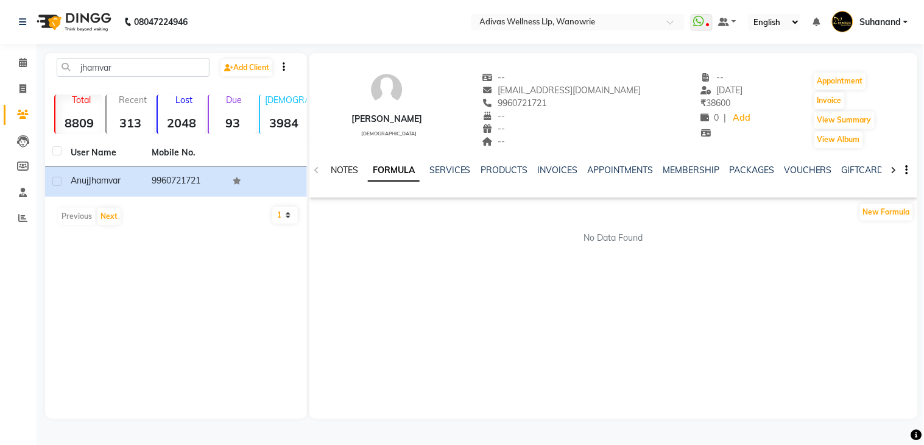
click at [345, 171] on link "NOTES" at bounding box center [344, 169] width 27 height 11
click at [546, 104] on span "9960721721" at bounding box center [514, 102] width 65 height 11
copy span "9960721721"
click at [554, 172] on link "INVOICES" at bounding box center [559, 169] width 40 height 11
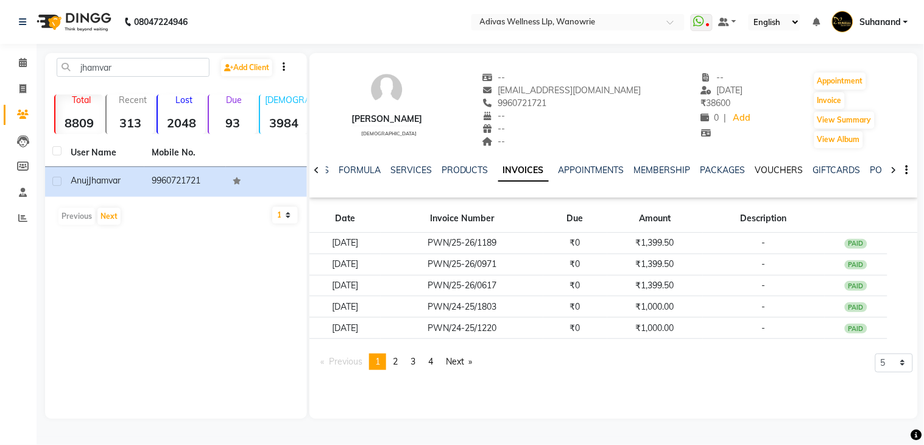
click at [765, 169] on link "VOUCHERS" at bounding box center [779, 169] width 48 height 11
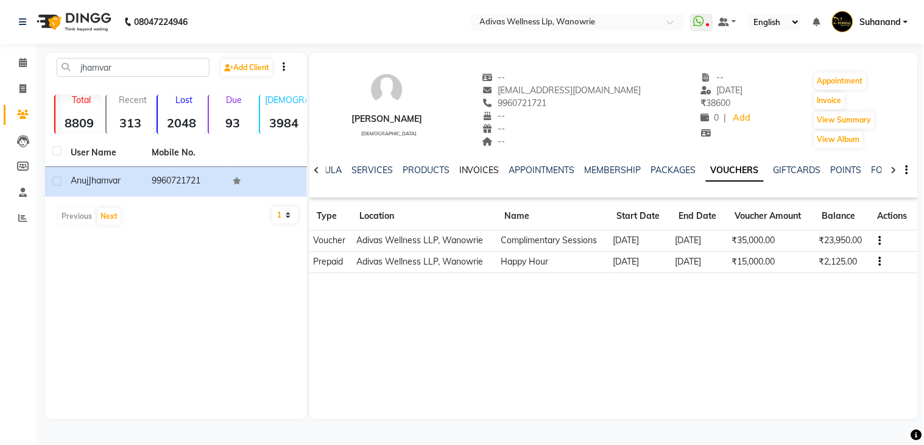
click at [464, 171] on link "INVOICES" at bounding box center [479, 169] width 40 height 11
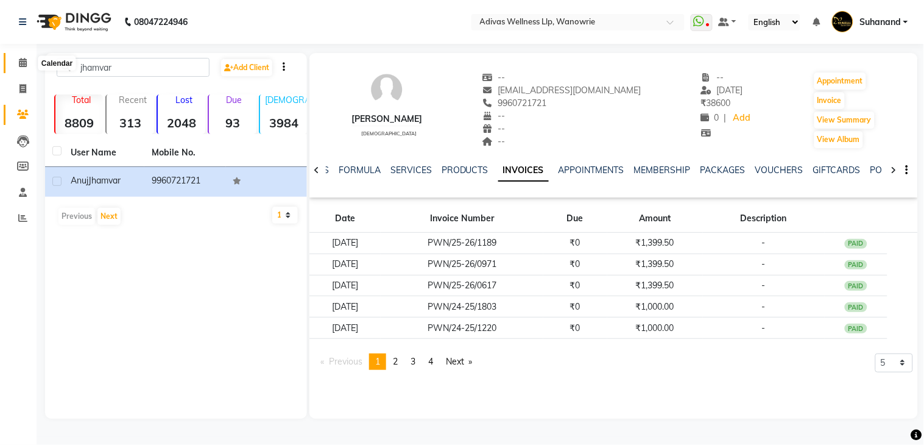
click at [17, 65] on span at bounding box center [22, 63] width 21 height 14
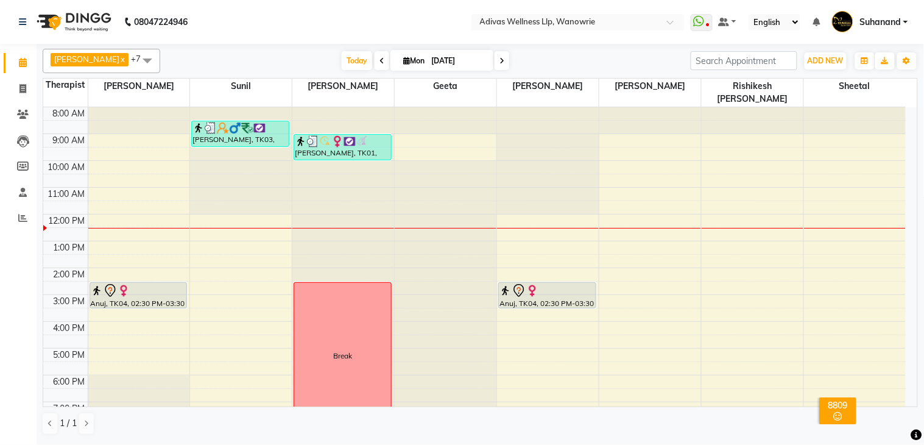
click at [411, 60] on span "Mon" at bounding box center [413, 60] width 27 height 9
select select "9"
select select "2025"
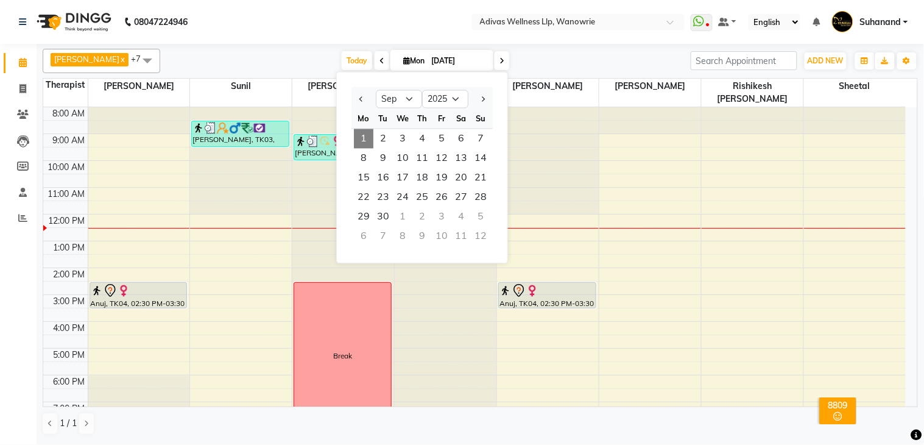
click at [336, 25] on nav "08047224946 Select Location × Adivas Wellness Llp, Wanowrie WhatsApp Status ✕ S…" at bounding box center [462, 22] width 924 height 44
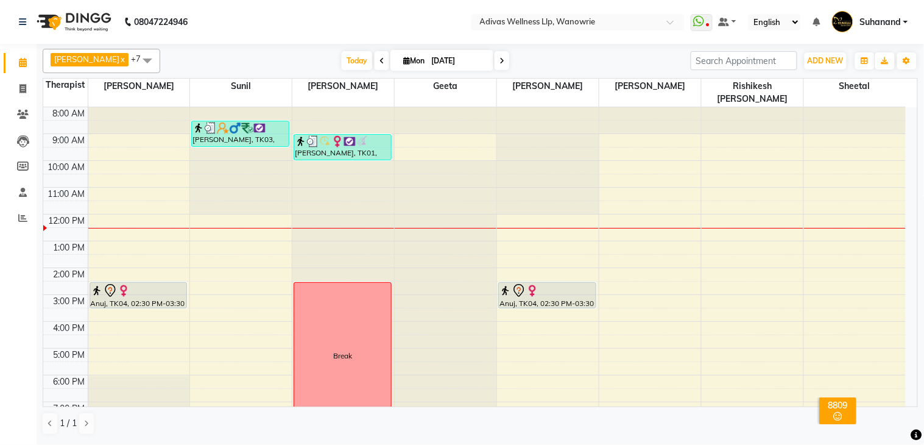
click at [380, 59] on icon at bounding box center [382, 60] width 5 height 7
type input "[DATE]"
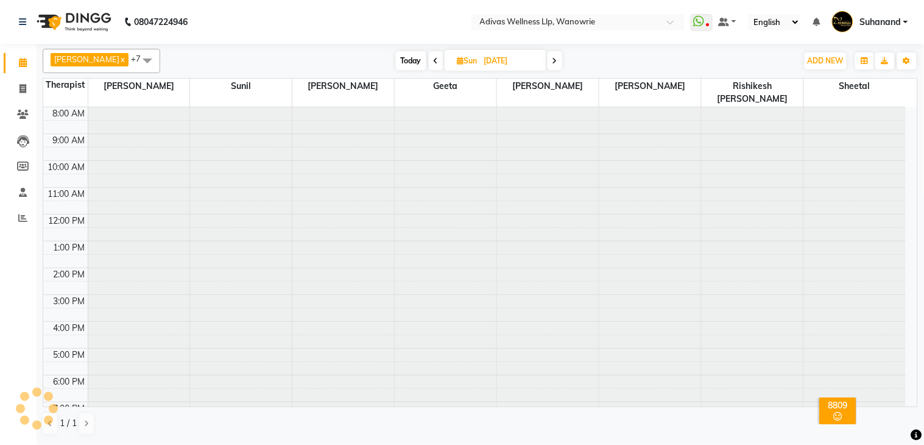
scroll to position [38, 0]
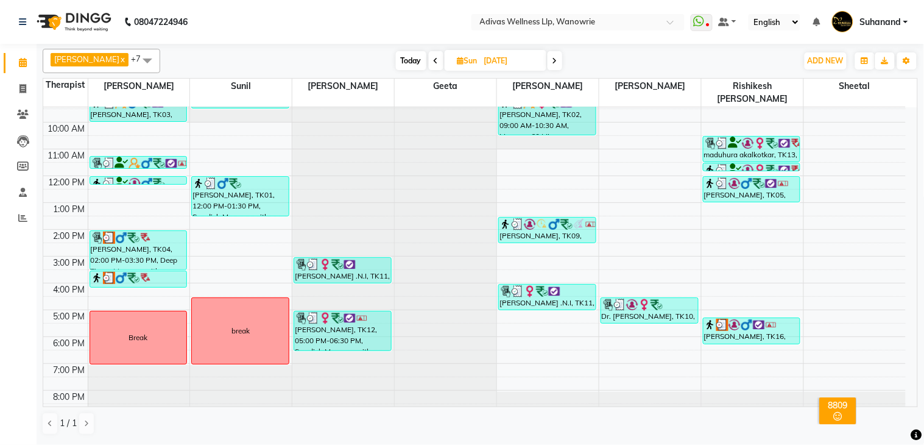
click at [481, 64] on input "[DATE]" at bounding box center [511, 61] width 61 height 18
select select "8"
select select "2025"
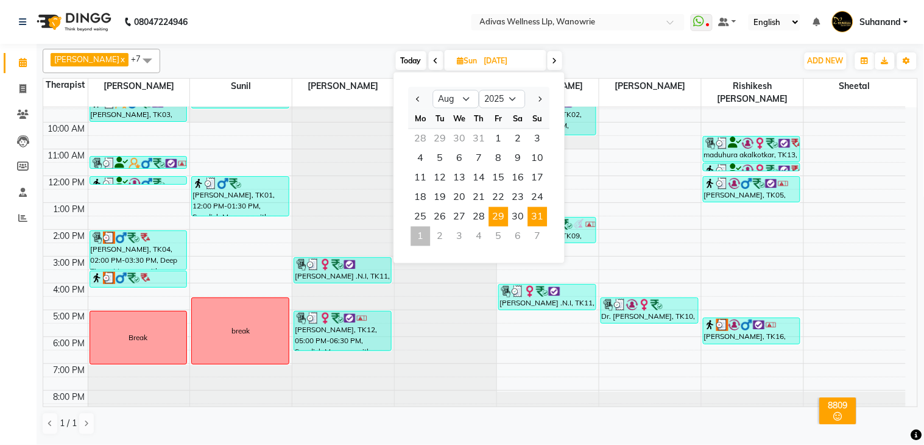
click at [501, 214] on span "29" at bounding box center [498, 216] width 19 height 19
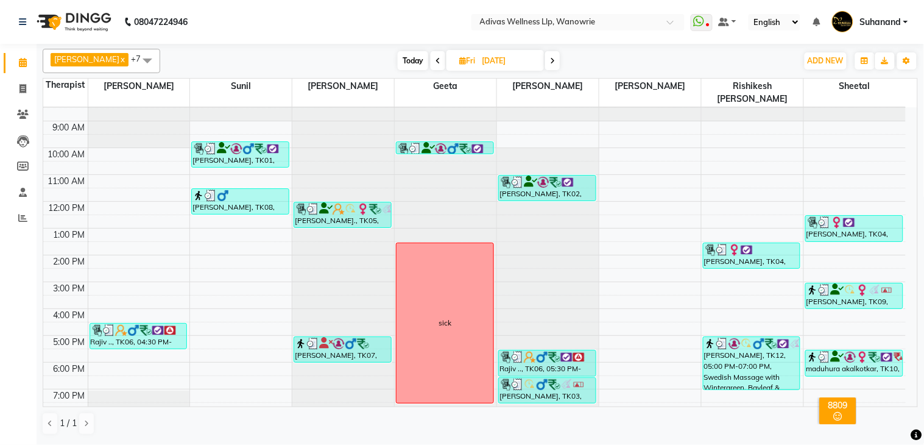
scroll to position [0, 0]
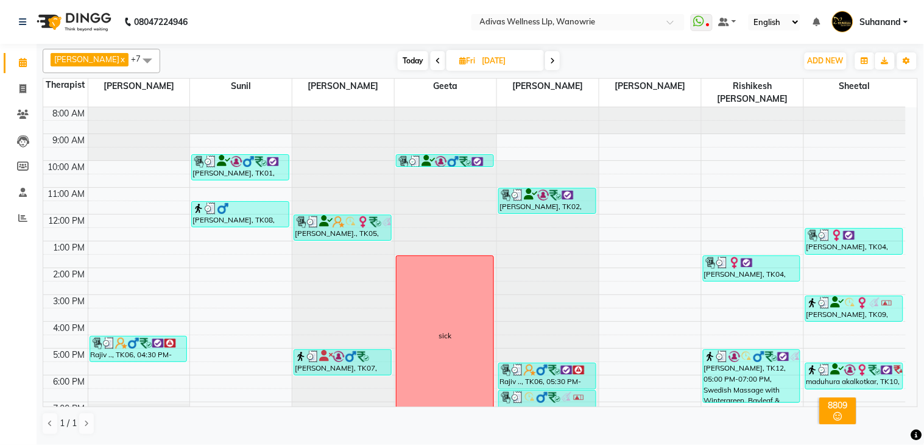
click at [545, 65] on span at bounding box center [552, 60] width 15 height 19
type input "30-08-2025"
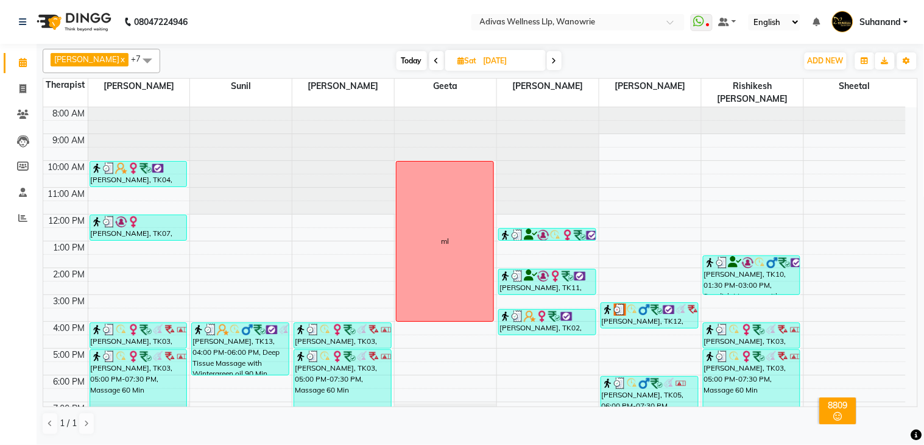
scroll to position [38, 0]
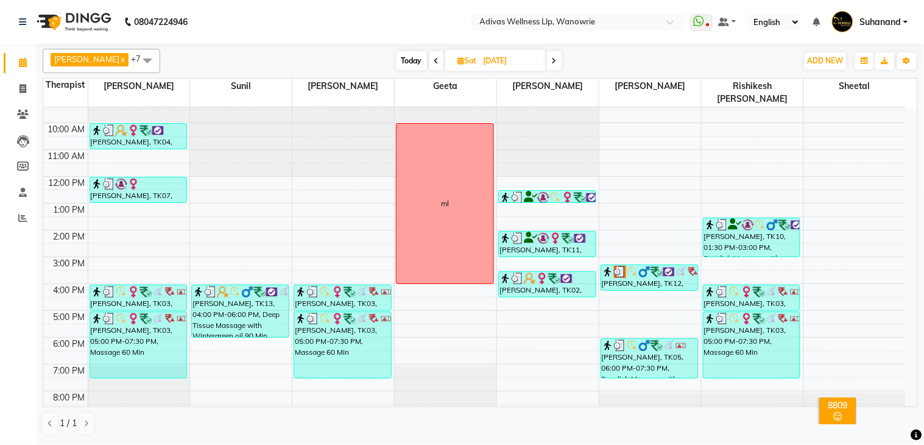
click at [859, 251] on div "8:00 AM 9:00 AM 10:00 AM 11:00 AM 12:00 PM 1:00 PM 2:00 PM 3:00 PM 4:00 PM 5:00…" at bounding box center [474, 243] width 863 height 348
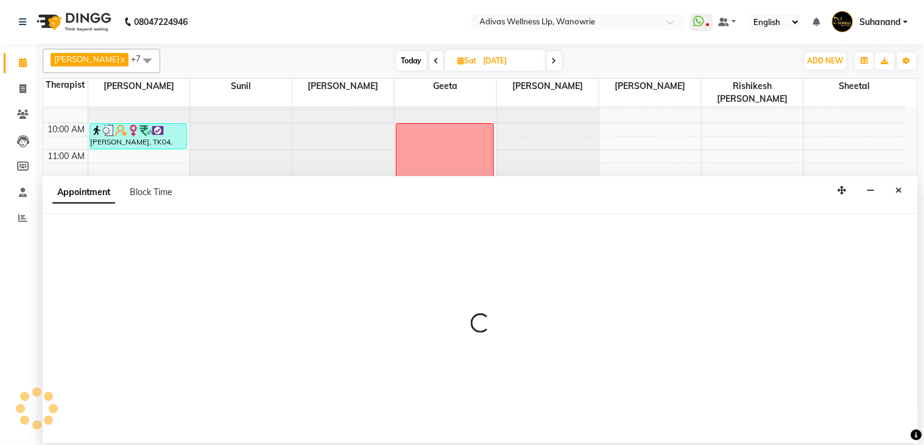
select select "87967"
select select "900"
select select "tentative"
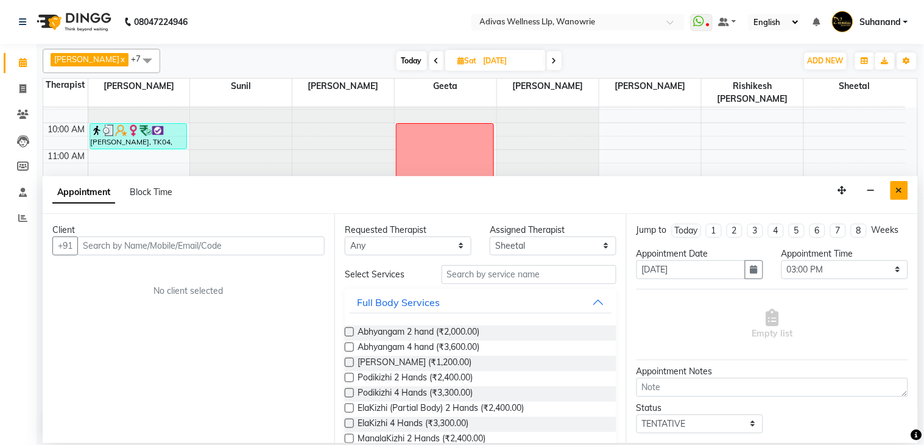
click at [899, 189] on icon "Close" at bounding box center [899, 190] width 7 height 9
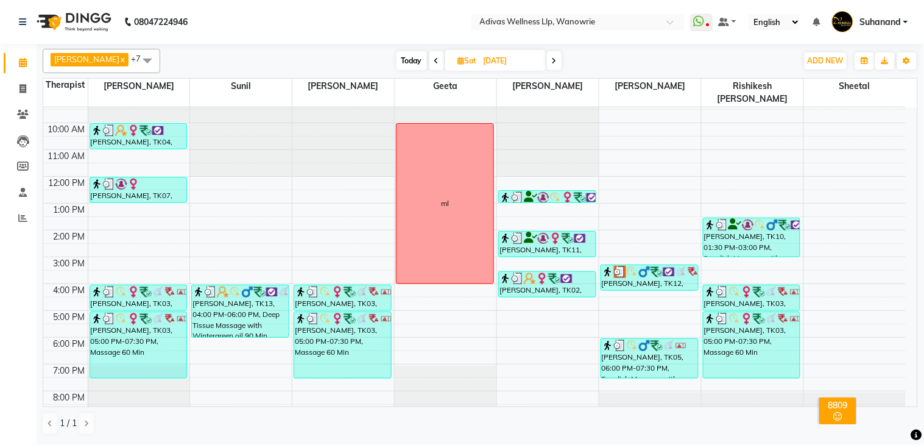
click at [552, 63] on icon at bounding box center [554, 60] width 5 height 7
type input "[DATE]"
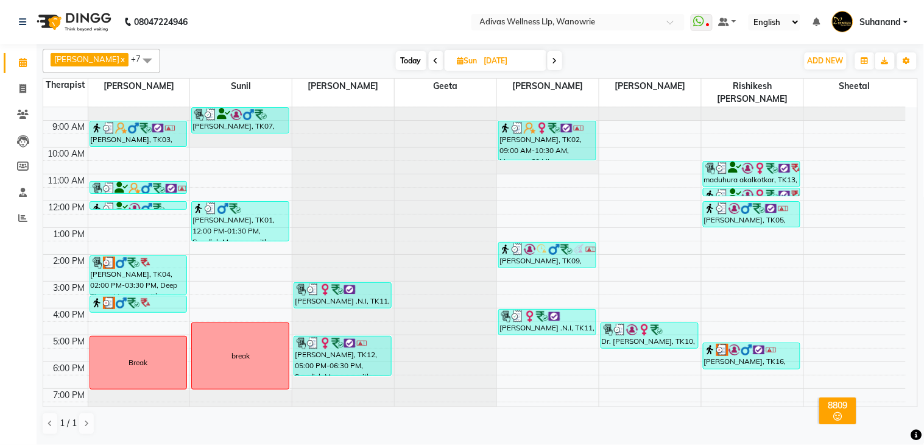
scroll to position [0, 0]
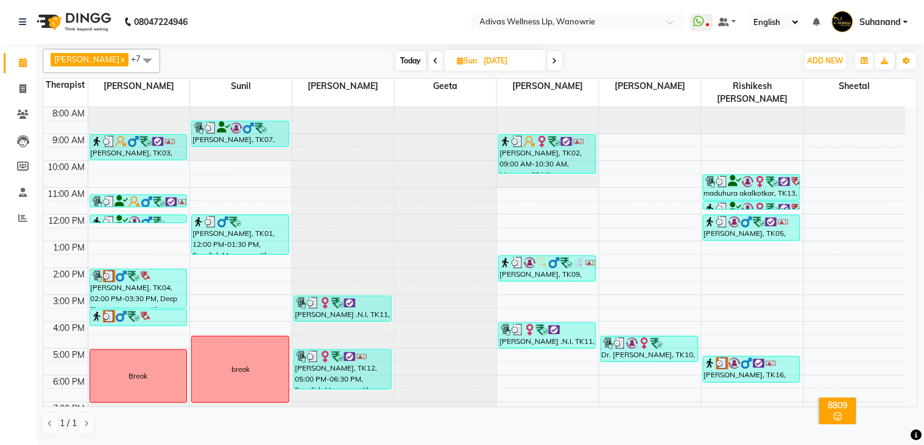
click at [507, 61] on input "[DATE]" at bounding box center [511, 61] width 61 height 18
select select "8"
select select "2025"
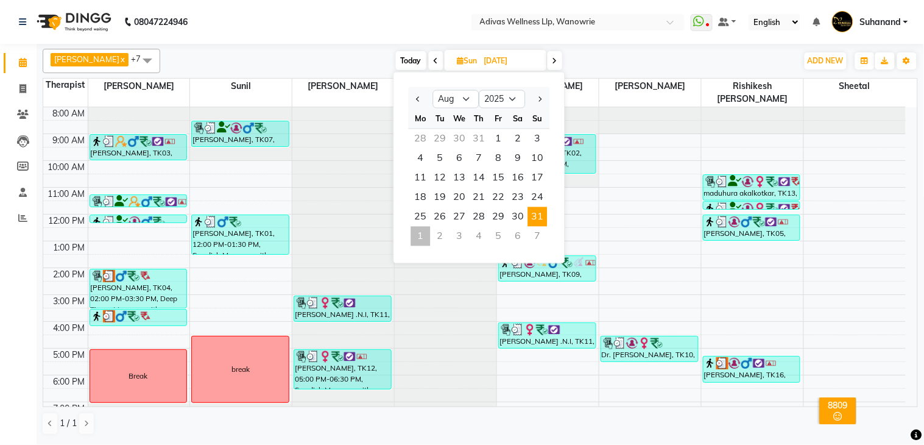
click at [404, 62] on span "Today" at bounding box center [411, 60] width 30 height 19
type input "[DATE]"
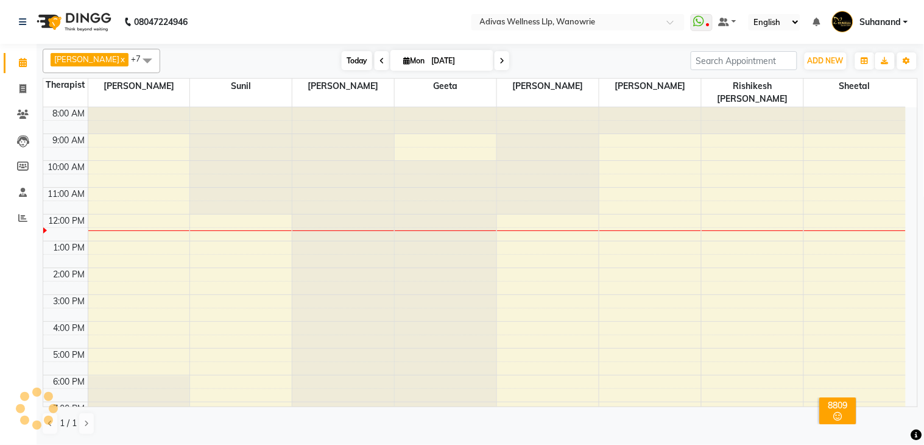
scroll to position [38, 0]
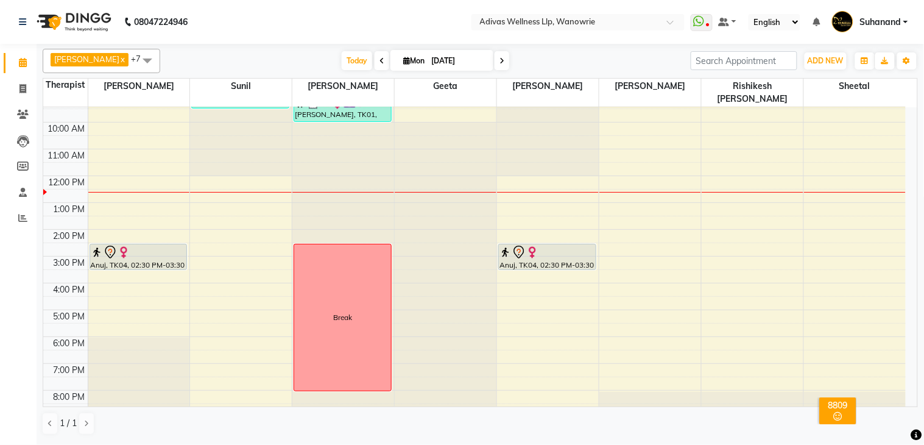
click at [434, 61] on input "[DATE]" at bounding box center [458, 61] width 61 height 18
select select "9"
select select "2025"
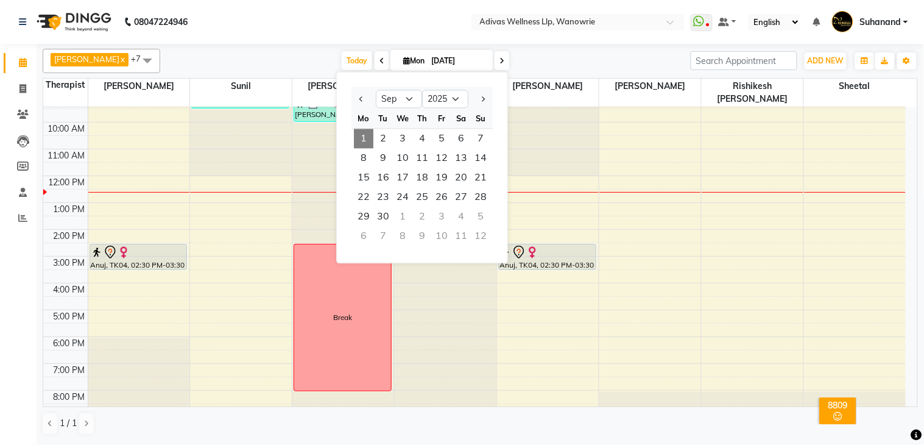
click at [400, 28] on nav "08047224946 Select Location × Adivas Wellness Llp, Wanowrie WhatsApp Status ✕ S…" at bounding box center [462, 22] width 924 height 44
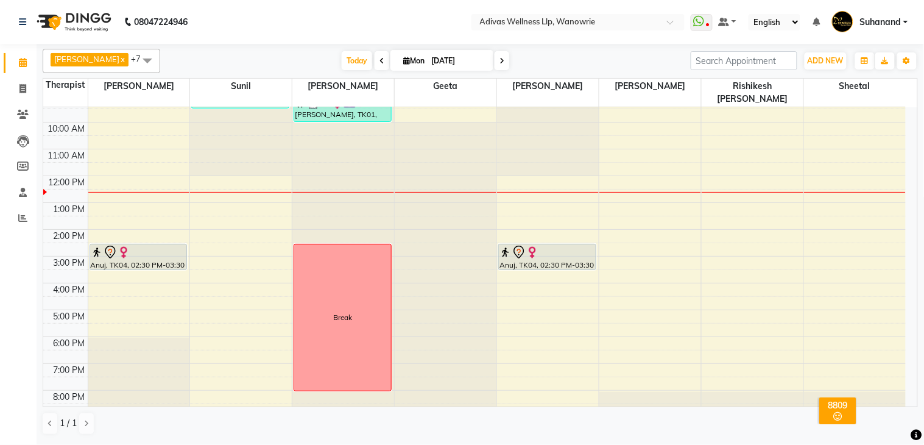
scroll to position [0, 0]
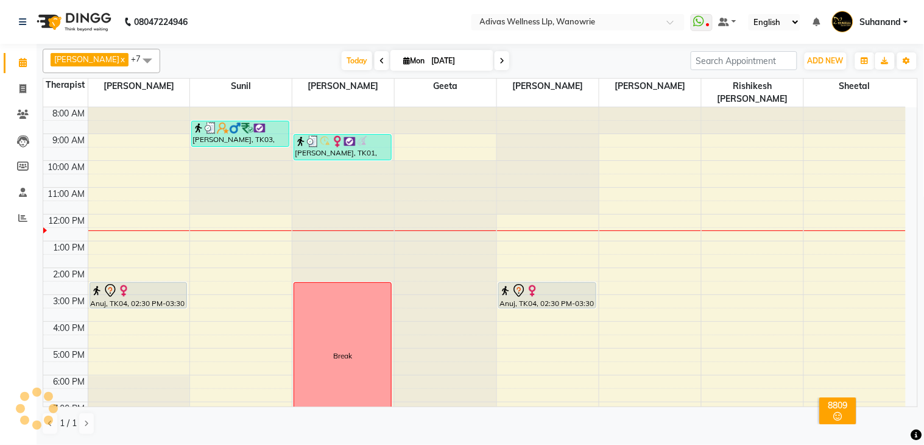
click at [428, 65] on input "[DATE]" at bounding box center [458, 61] width 61 height 18
select select "9"
select select "2025"
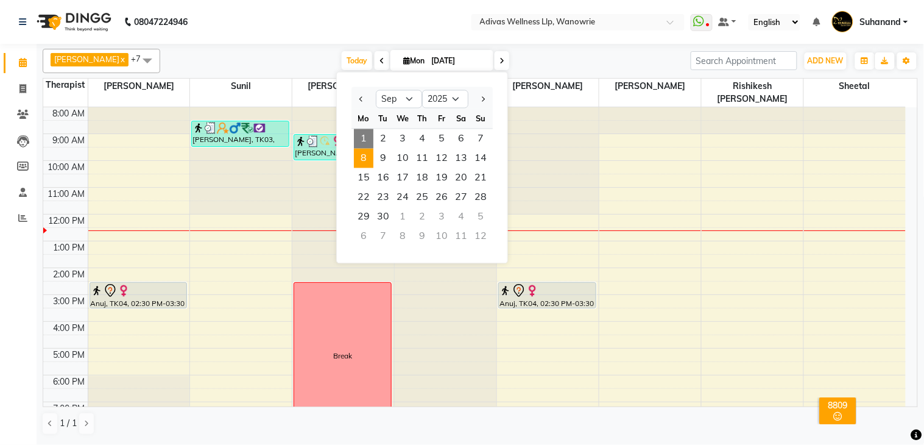
click at [361, 156] on span "8" at bounding box center [363, 158] width 19 height 19
type input "08-09-2025"
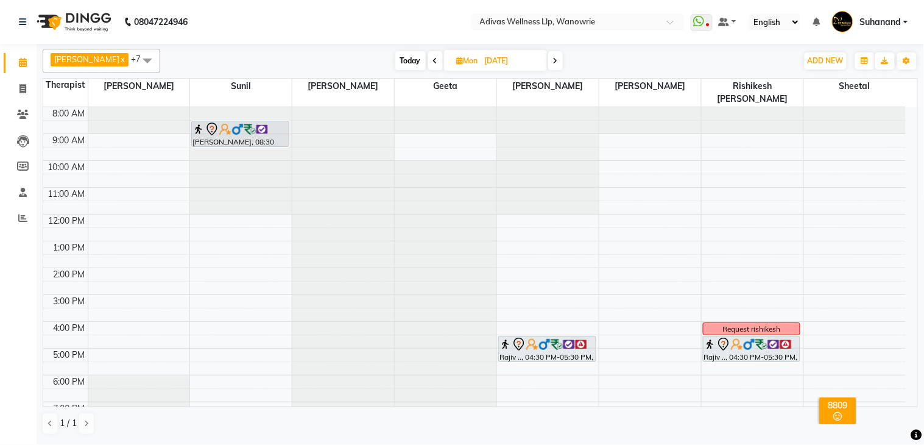
click at [467, 58] on span "Mon" at bounding box center [467, 60] width 27 height 9
select select "9"
select select "2025"
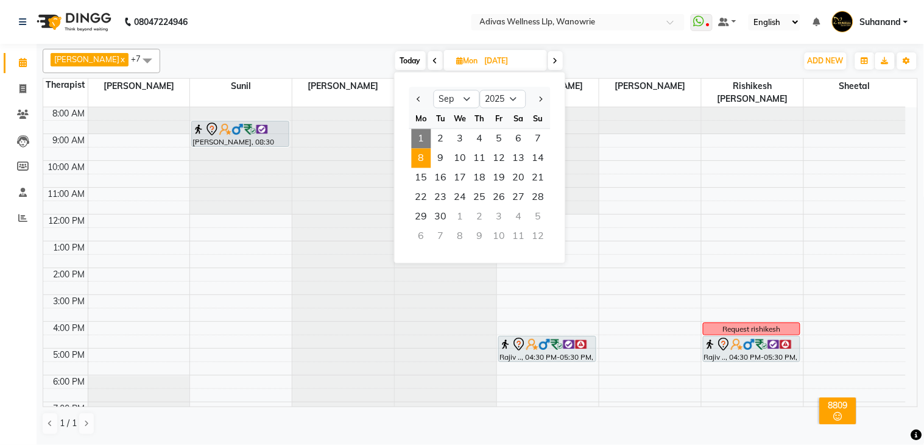
click at [408, 185] on ngb-datepicker "Jan Feb Mar Apr May Jun Jul Aug Sep Oct Nov Dec 2015 2016 2017 2018 2019 2020 2…" at bounding box center [480, 168] width 172 height 192
click at [412, 180] on span "15" at bounding box center [421, 177] width 19 height 19
type input "15-09-2025"
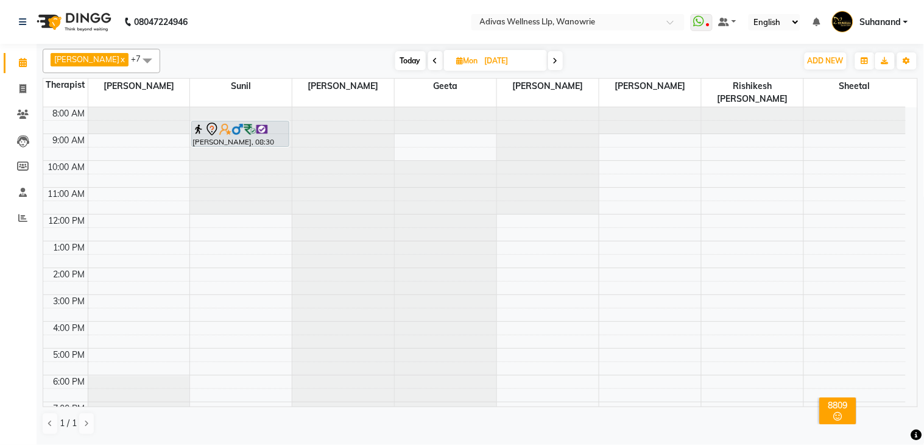
click at [465, 62] on span "Mon" at bounding box center [467, 60] width 27 height 9
select select "9"
select select "2025"
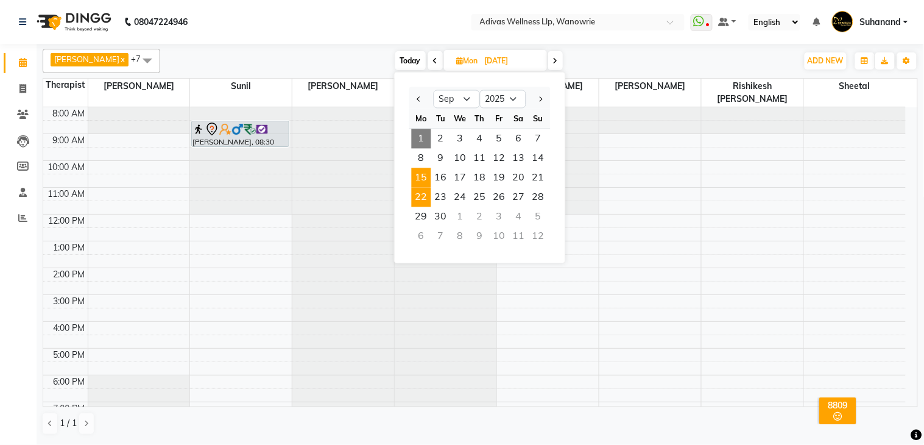
click at [417, 194] on span "22" at bounding box center [421, 197] width 19 height 19
type input "22-09-2025"
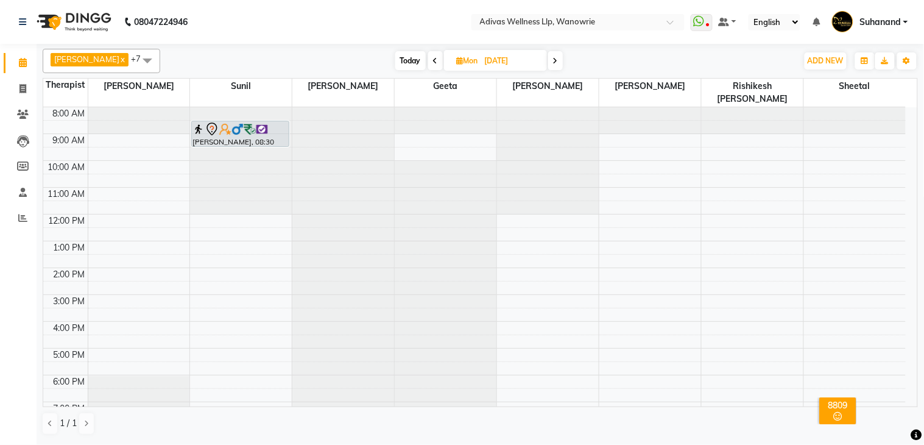
click at [484, 64] on input "22-09-2025" at bounding box center [511, 61] width 61 height 18
select select "9"
select select "2025"
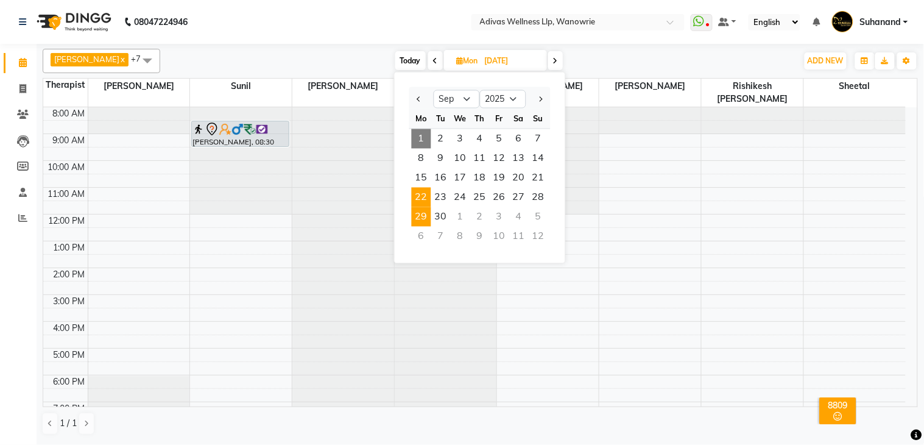
click at [427, 213] on span "29" at bounding box center [421, 216] width 19 height 19
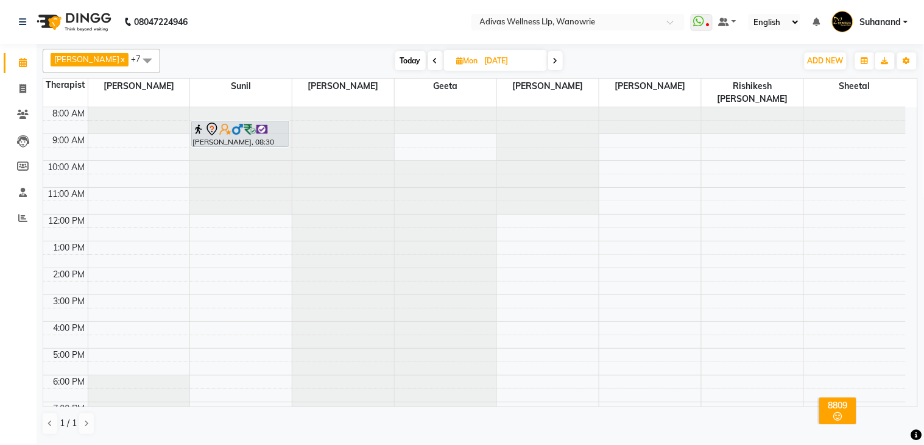
click at [398, 62] on span "Today" at bounding box center [410, 60] width 30 height 19
type input "[DATE]"
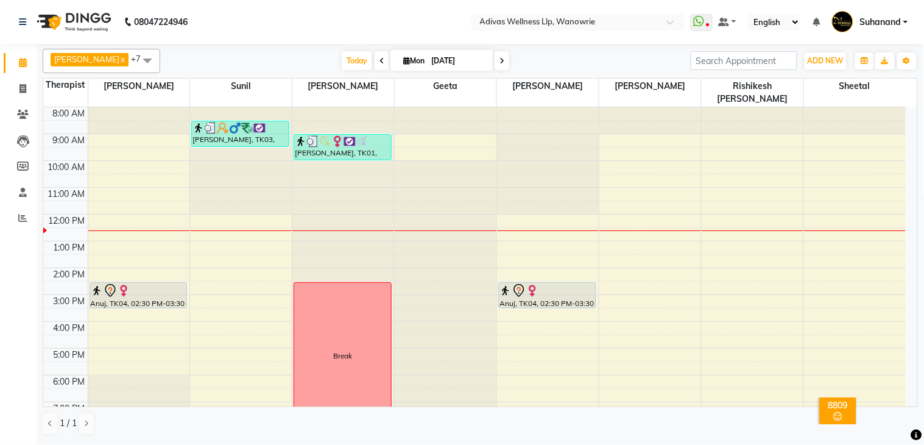
click at [428, 61] on input "[DATE]" at bounding box center [458, 61] width 61 height 18
select select "9"
select select "2025"
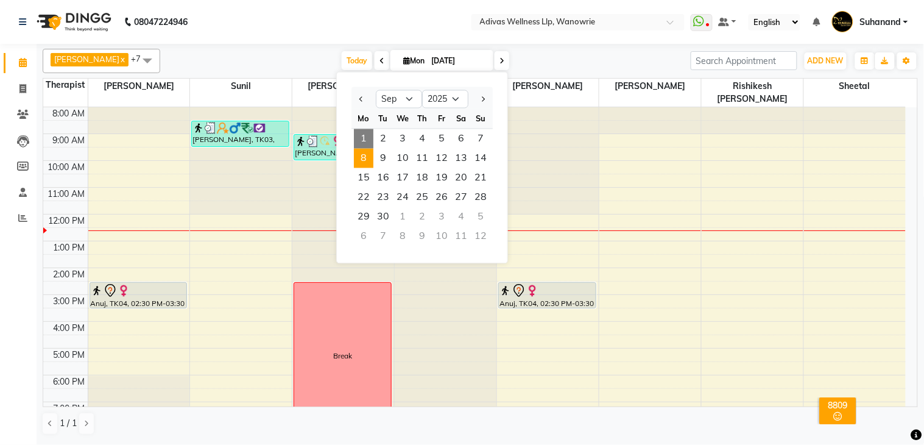
click at [364, 157] on span "8" at bounding box center [363, 158] width 19 height 19
type input "08-09-2025"
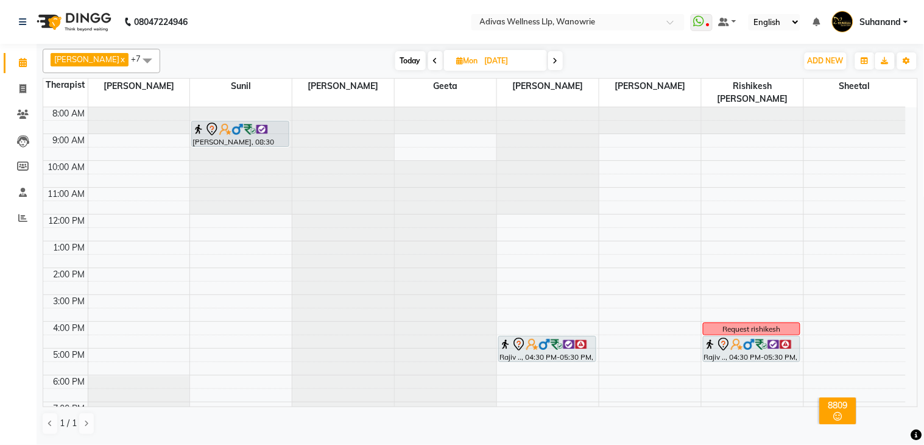
click at [481, 58] on input "08-09-2025" at bounding box center [511, 61] width 61 height 18
select select "9"
select select "2025"
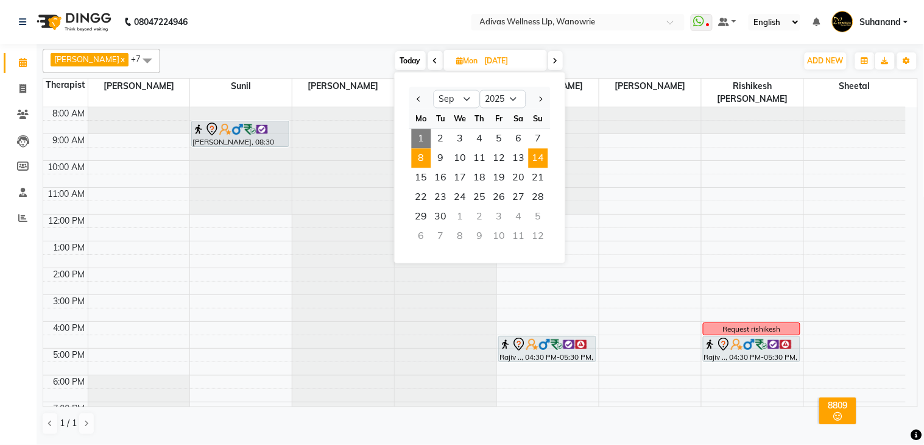
click at [538, 155] on span "14" at bounding box center [538, 158] width 19 height 19
type input "14-09-2025"
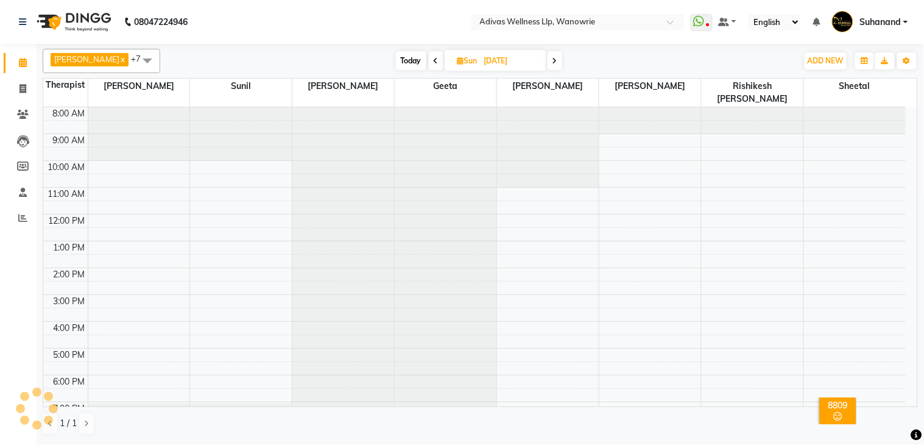
scroll to position [38, 0]
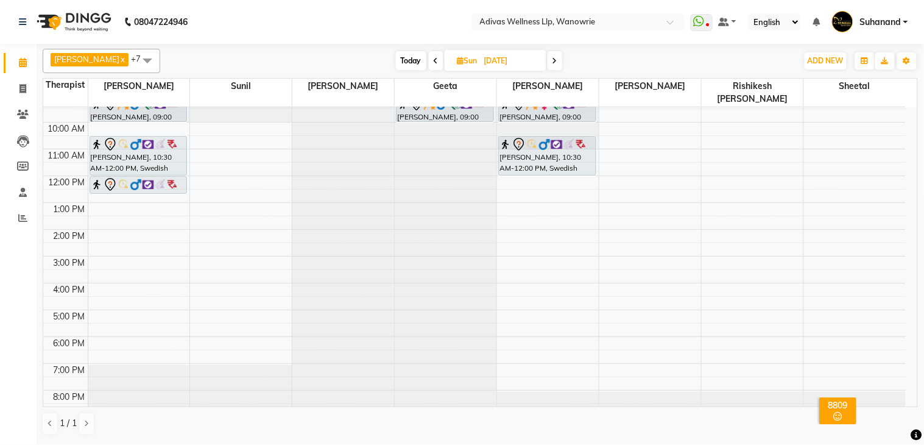
click at [491, 60] on input "14-09-2025" at bounding box center [511, 61] width 61 height 18
select select "9"
select select "2025"
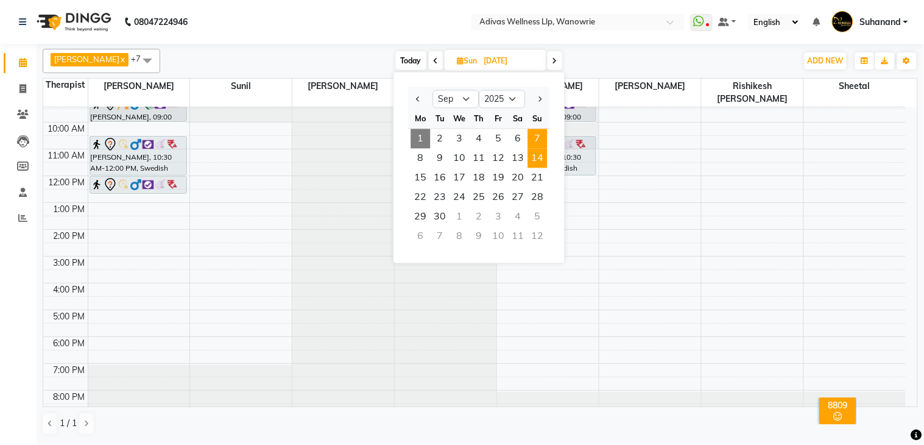
click at [531, 130] on span "7" at bounding box center [537, 138] width 19 height 19
type input "07-09-2025"
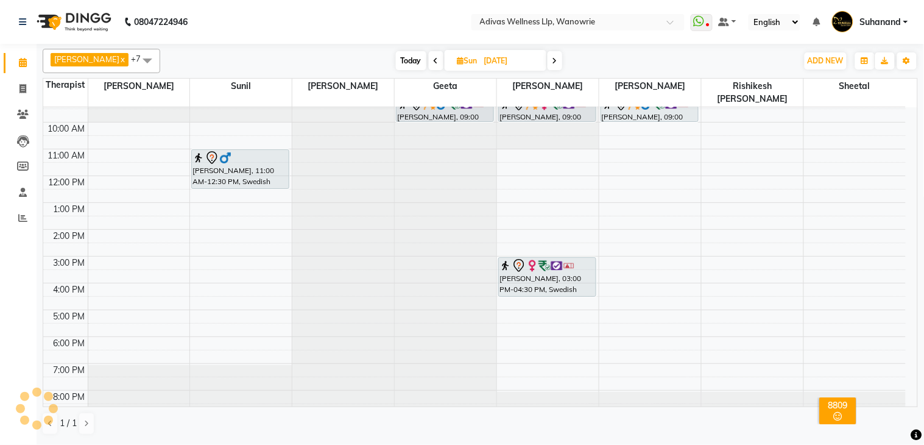
scroll to position [0, 0]
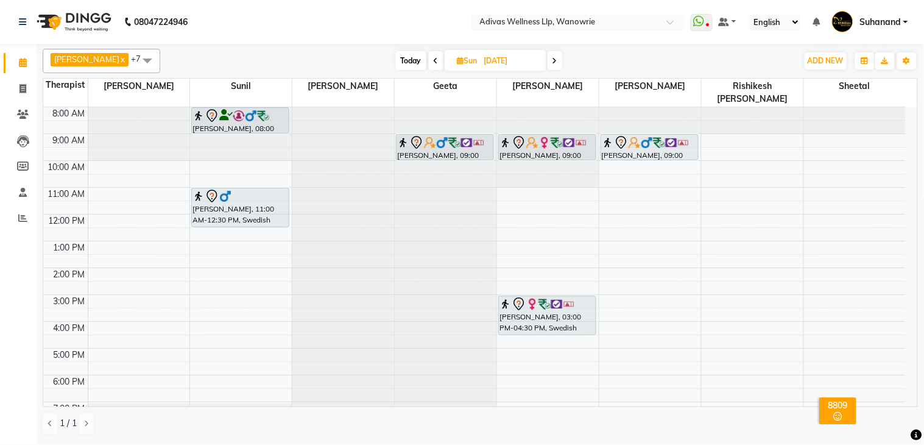
click at [481, 60] on input "07-09-2025" at bounding box center [511, 61] width 61 height 18
select select "9"
select select "2025"
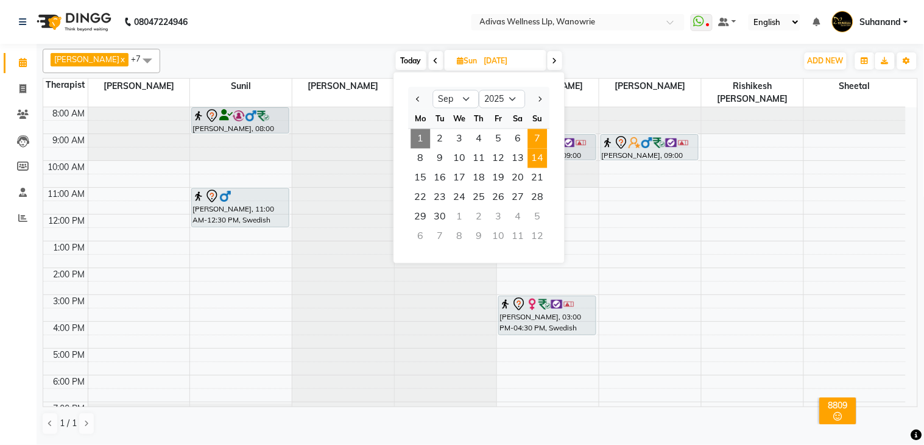
click at [537, 155] on span "14" at bounding box center [537, 158] width 19 height 19
type input "14-09-2025"
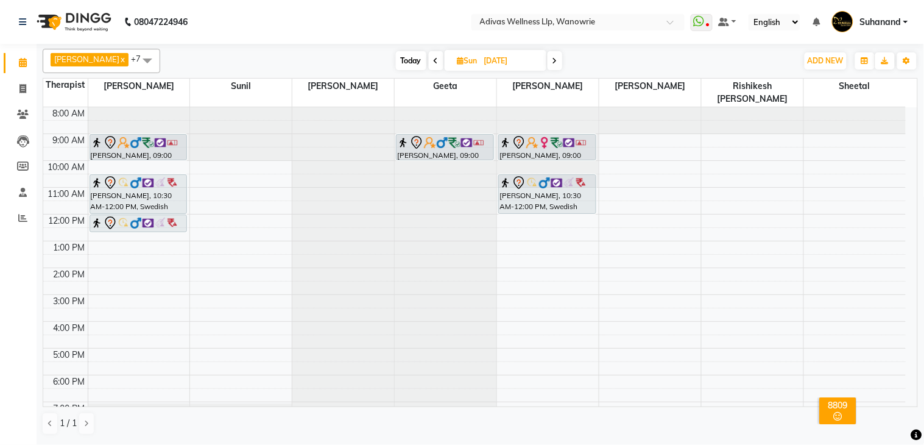
click at [484, 60] on input "14-09-2025" at bounding box center [511, 61] width 61 height 18
select select "9"
select select "2025"
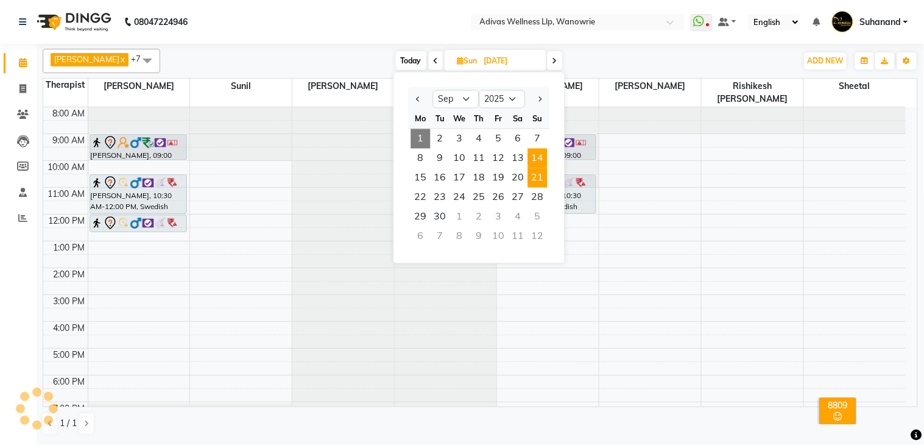
click at [537, 180] on span "21" at bounding box center [537, 177] width 19 height 19
type input "21-09-2025"
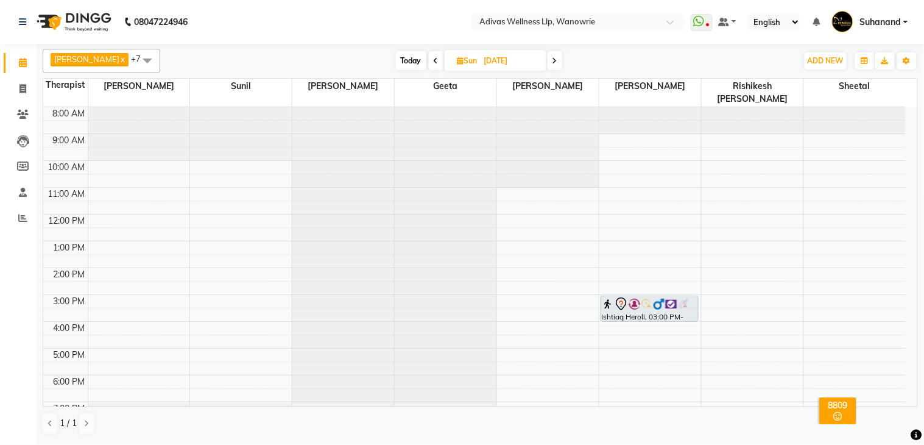
click at [461, 56] on span "Sun" at bounding box center [467, 60] width 26 height 9
select select "9"
select select "2025"
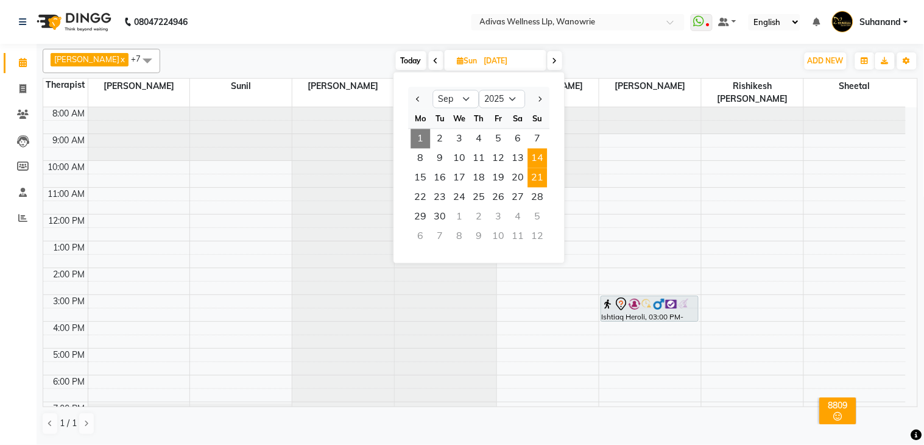
click at [543, 157] on span "14" at bounding box center [537, 158] width 19 height 19
type input "14-09-2025"
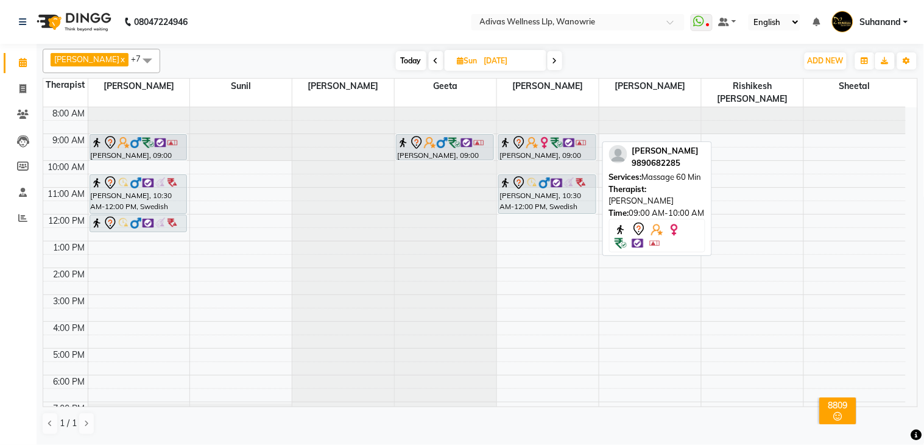
click at [453, 136] on img at bounding box center [454, 142] width 12 height 12
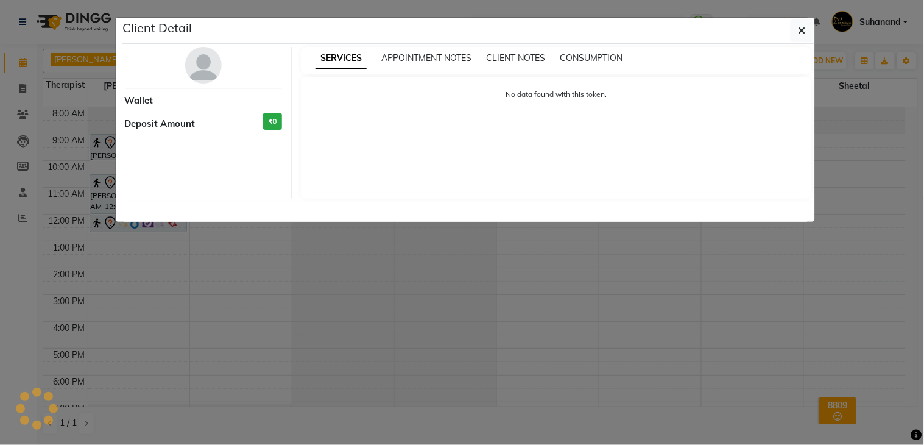
select select "7"
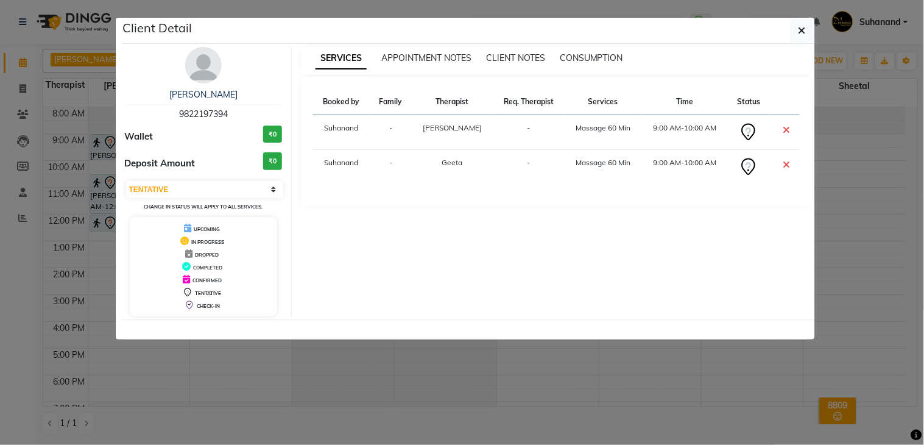
click at [200, 118] on span "9822197394" at bounding box center [203, 113] width 49 height 11
copy span "9822197394"
click at [794, 32] on button "button" at bounding box center [802, 30] width 23 height 23
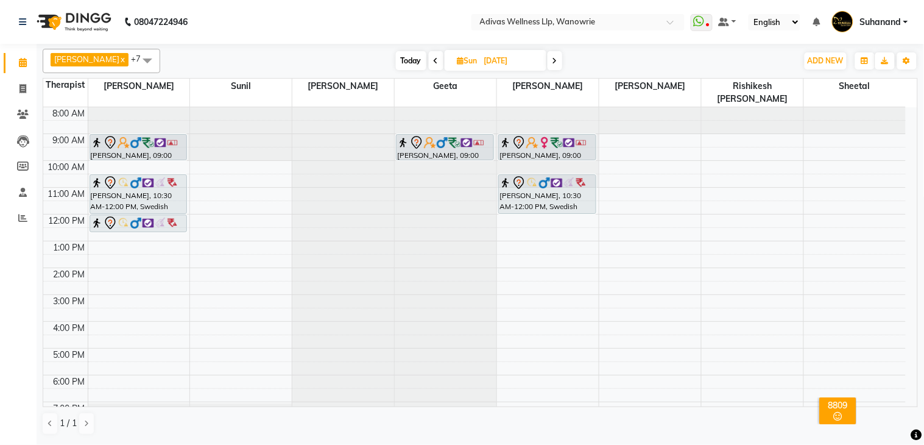
click at [502, 60] on input "14-09-2025" at bounding box center [511, 61] width 61 height 18
select select "9"
select select "2025"
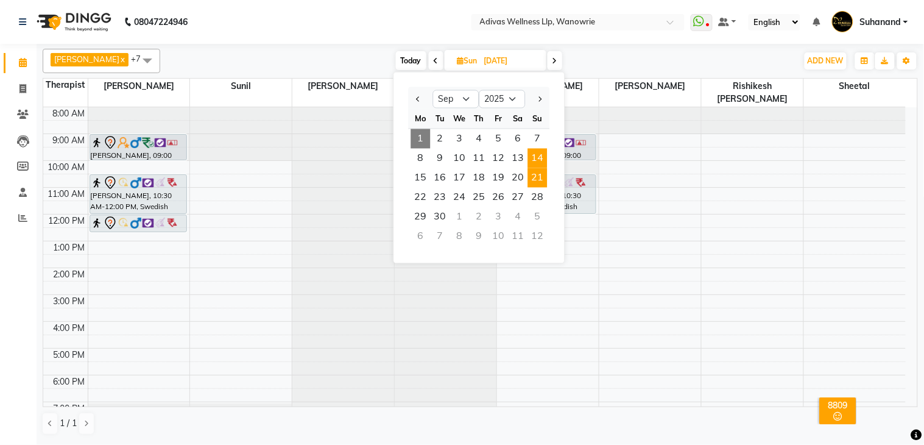
click at [533, 174] on span "21" at bounding box center [537, 177] width 19 height 19
type input "21-09-2025"
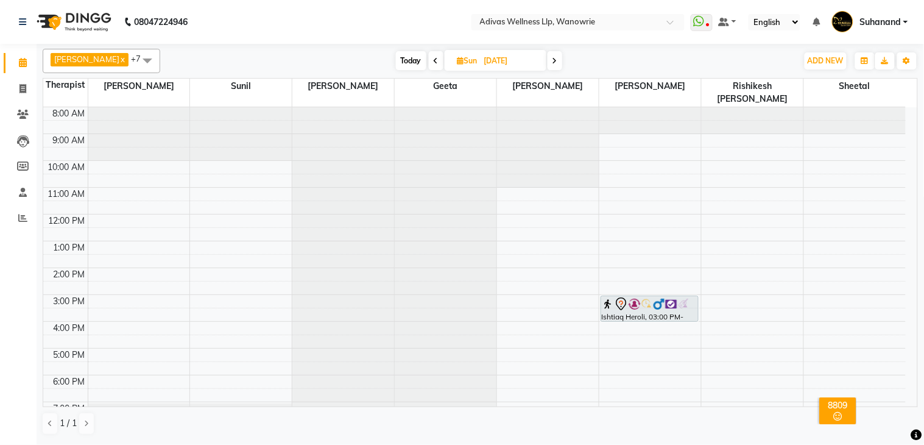
click at [216, 107] on div at bounding box center [241, 107] width 102 height 0
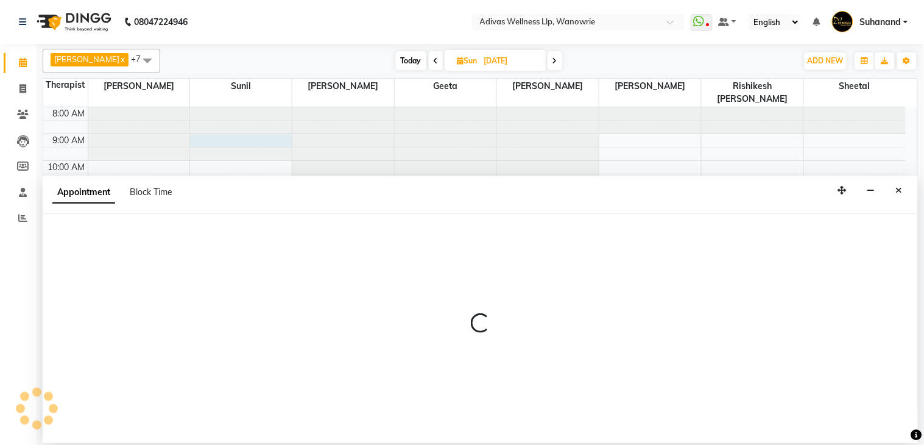
select select "24579"
select select "tentative"
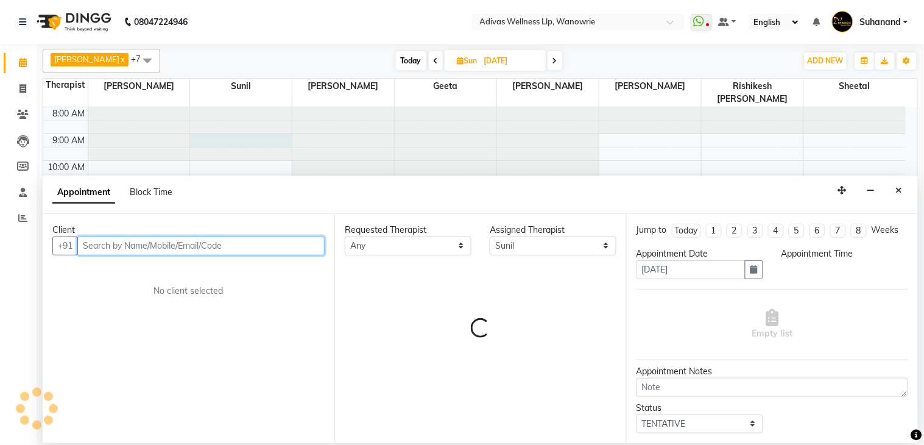
select select "540"
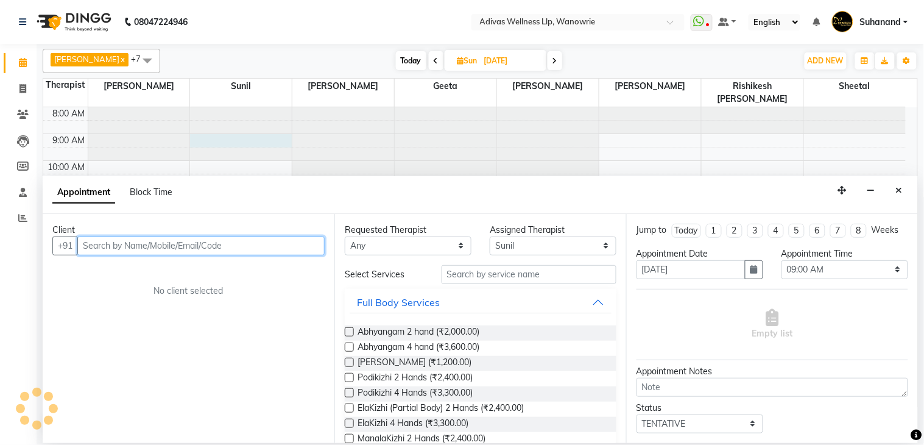
paste input "9822197394"
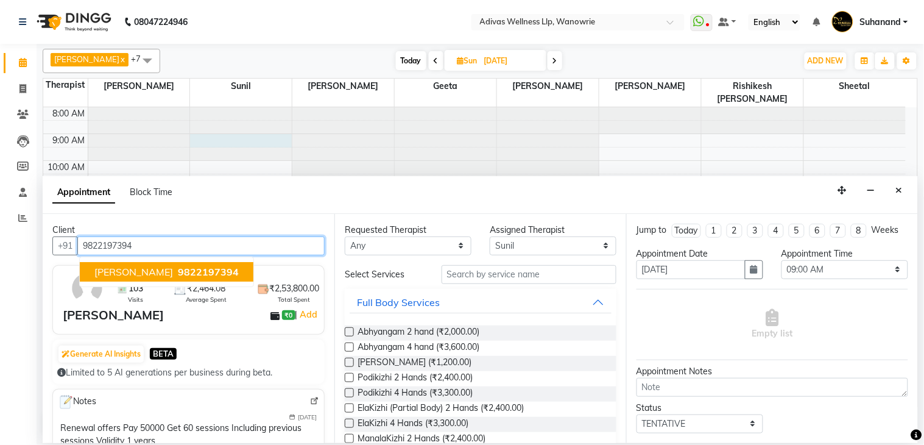
click at [143, 266] on span "Divyaraj Ranawat" at bounding box center [133, 272] width 79 height 12
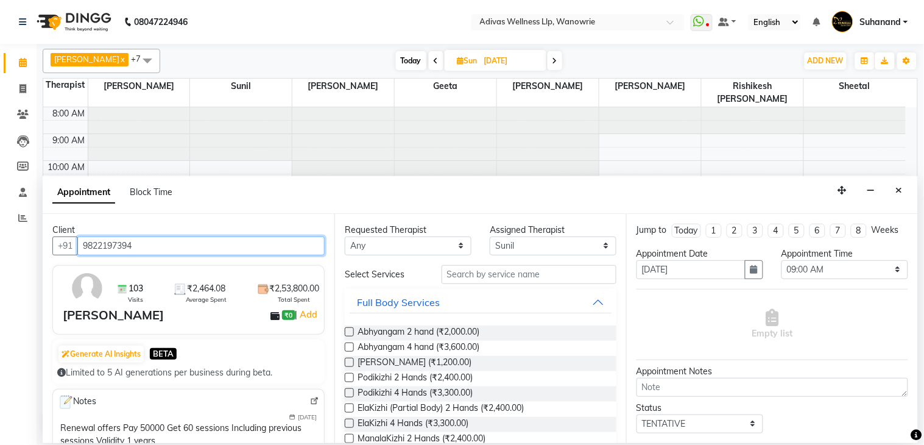
type input "9822197394"
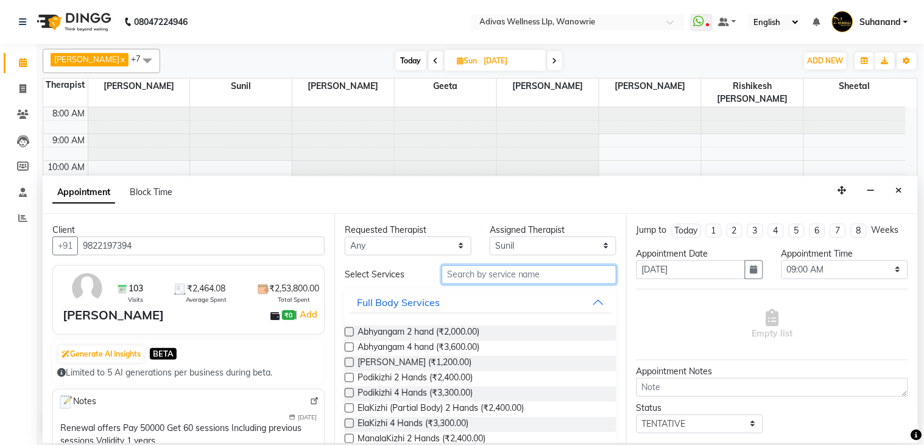
click at [498, 276] on input "text" at bounding box center [529, 274] width 175 height 19
type input "s"
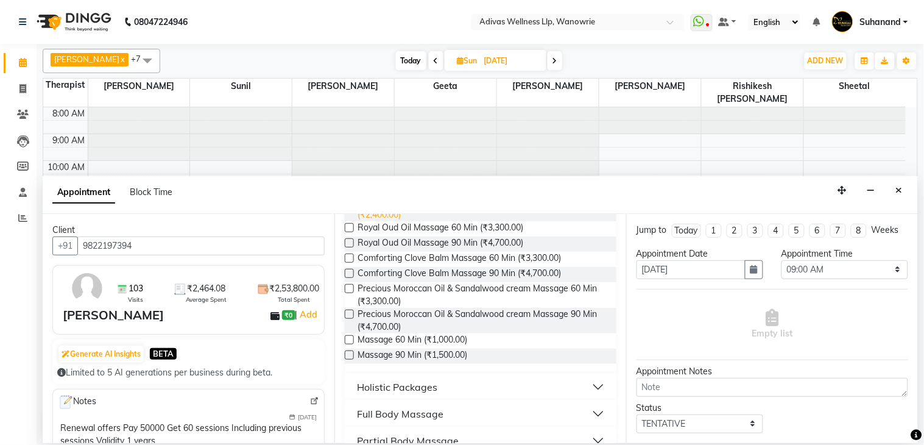
scroll to position [135, 0]
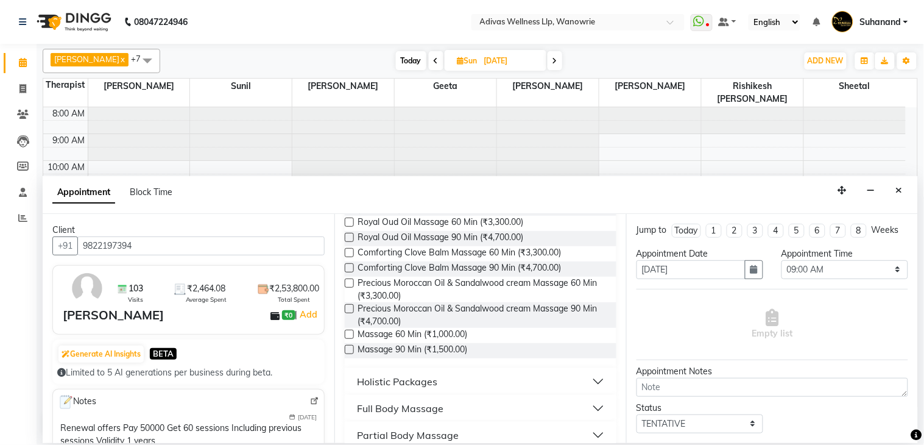
type input "massa"
click at [347, 335] on label at bounding box center [349, 334] width 9 height 9
click at [347, 335] on input "checkbox" at bounding box center [349, 335] width 8 height 8
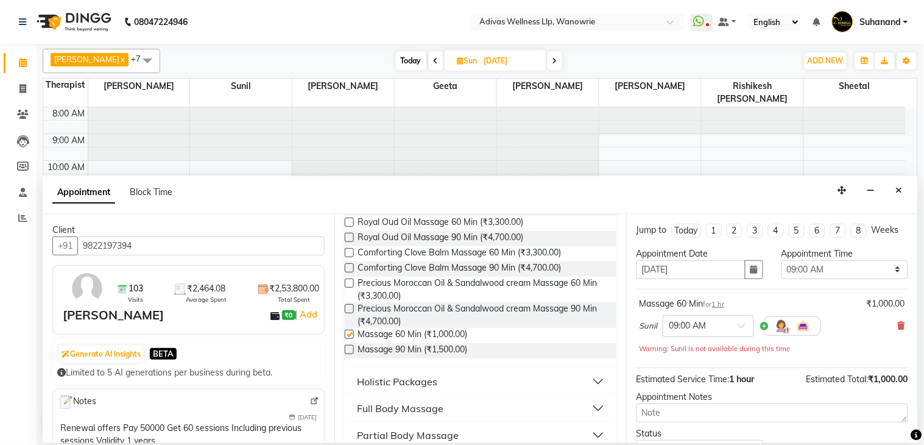
checkbox input "false"
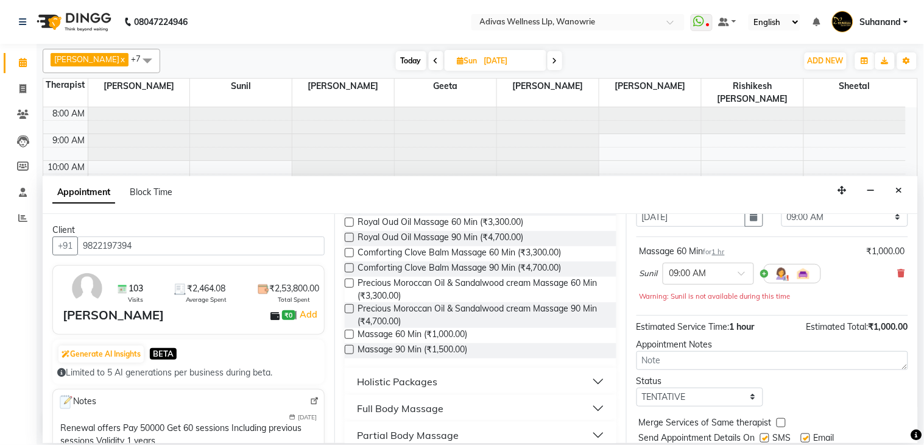
scroll to position [104, 0]
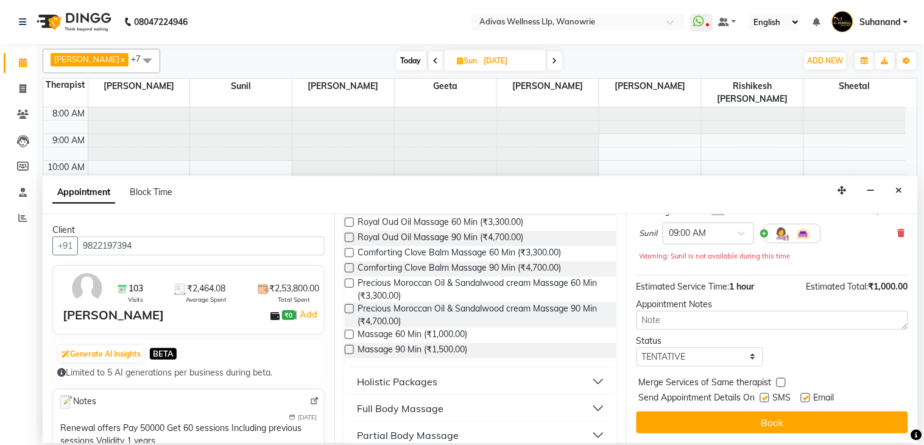
click at [766, 397] on label at bounding box center [764, 397] width 9 height 9
click at [766, 397] on input "checkbox" at bounding box center [764, 399] width 8 height 8
checkbox input "false"
click at [804, 397] on label at bounding box center [805, 397] width 9 height 9
click at [804, 397] on input "checkbox" at bounding box center [805, 399] width 8 height 8
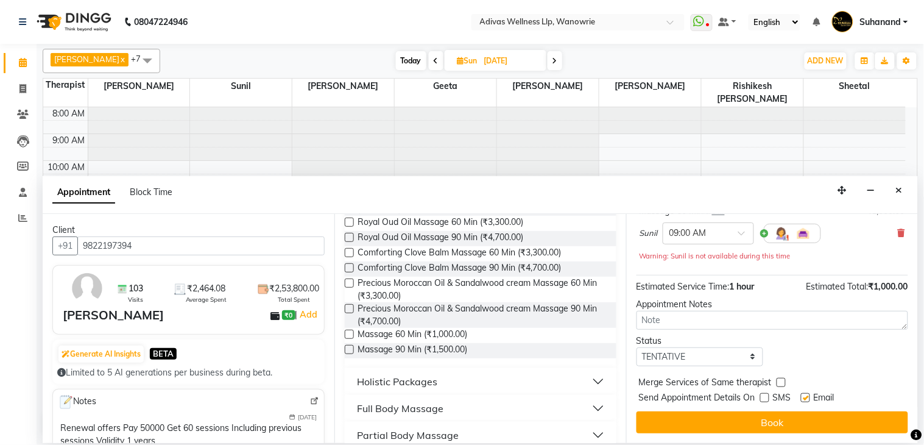
checkbox input "false"
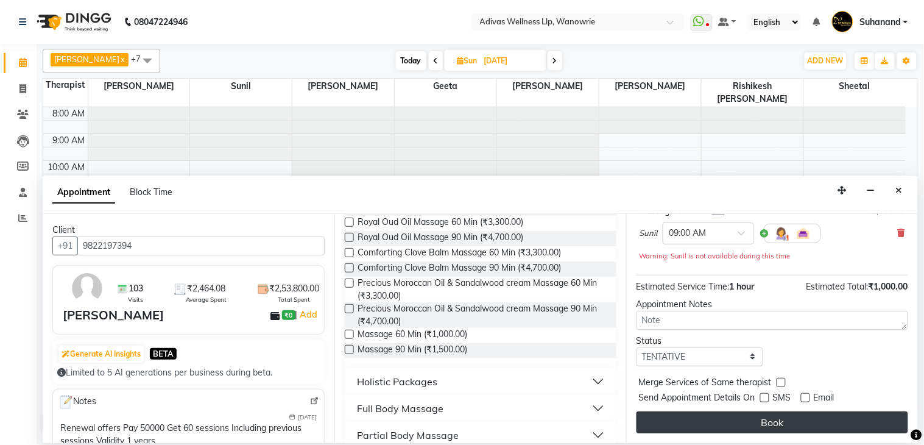
click at [768, 413] on button "Book" at bounding box center [773, 422] width 272 height 22
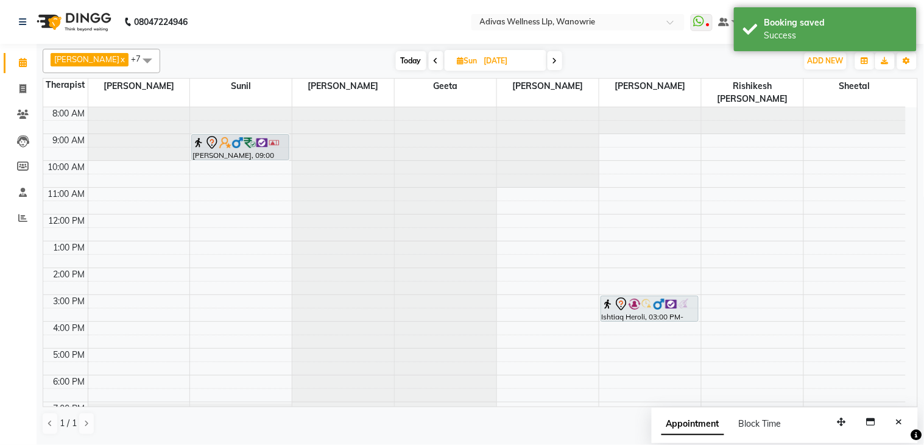
click at [481, 66] on input "21-09-2025" at bounding box center [511, 61] width 61 height 18
select select "9"
select select "2025"
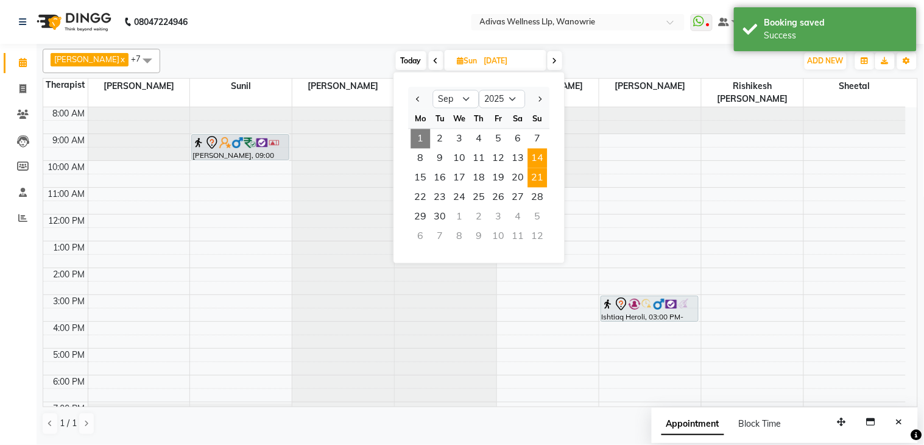
click at [535, 154] on span "14" at bounding box center [537, 158] width 19 height 19
type input "14-09-2025"
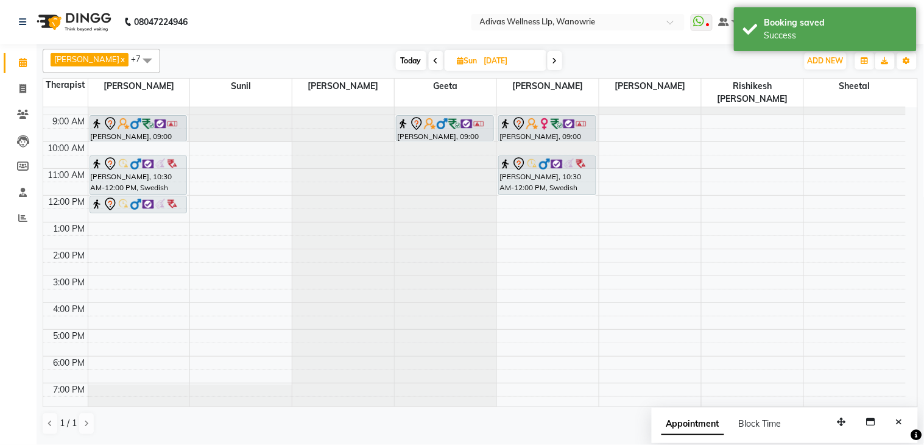
scroll to position [0, 0]
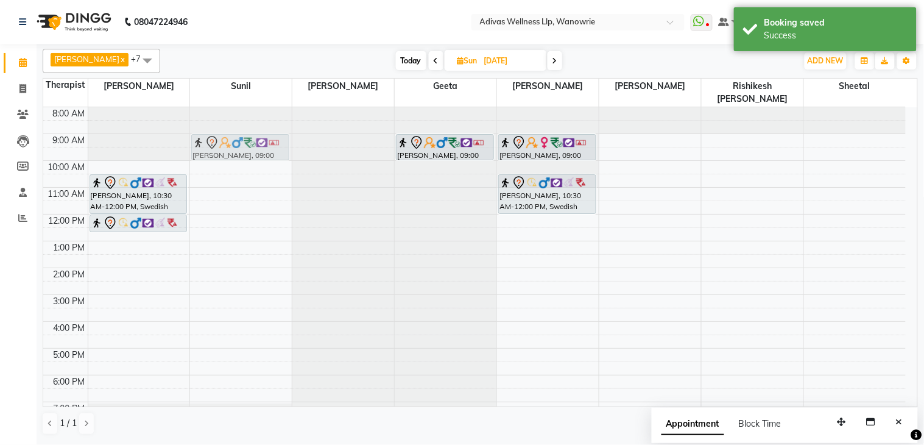
drag, startPoint x: 152, startPoint y: 134, endPoint x: 221, endPoint y: 136, distance: 68.3
click at [222, 137] on tr "Divyaraj Ranawat, 09:00 AM-10:00 AM, Massage 60 Min Vinod BATRA, 10:30 AM-12:00…" at bounding box center [474, 281] width 863 height 348
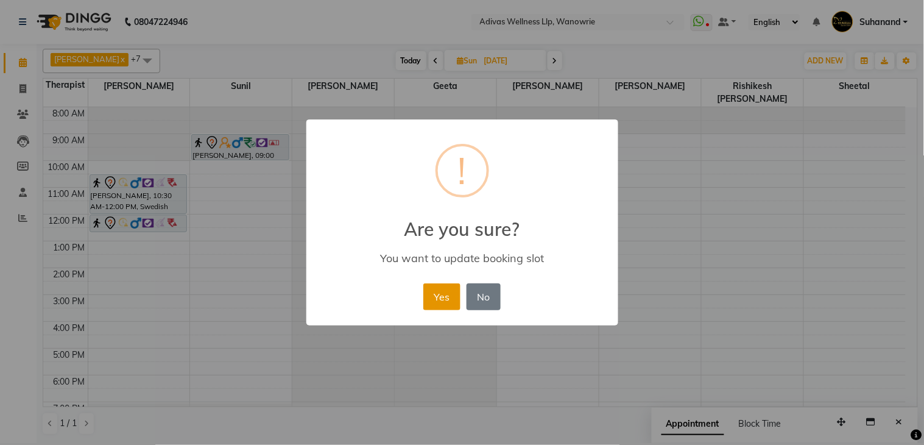
click at [439, 295] on button "Yes" at bounding box center [441, 296] width 37 height 27
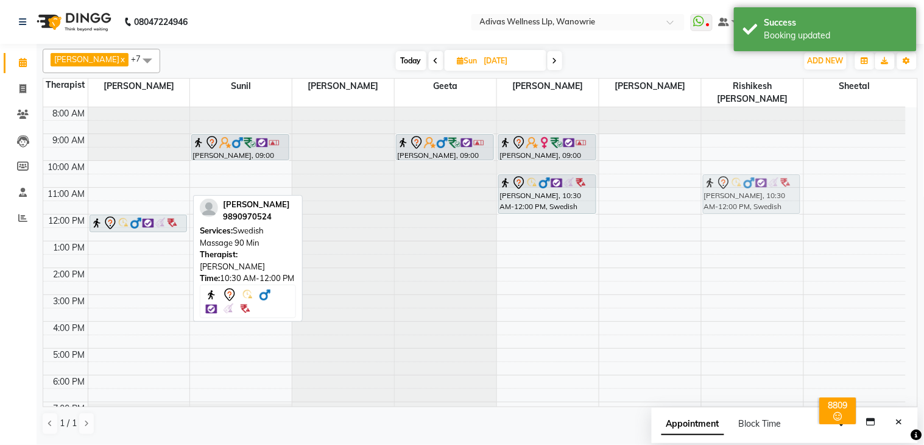
drag, startPoint x: 129, startPoint y: 185, endPoint x: 701, endPoint y: 181, distance: 572.6
click at [715, 180] on tr "Vinod BATRA, 10:30 AM-12:00 PM, Swedish Massage 90 Min Vinod BATRA, 12:00 PM-12…" at bounding box center [474, 281] width 863 height 348
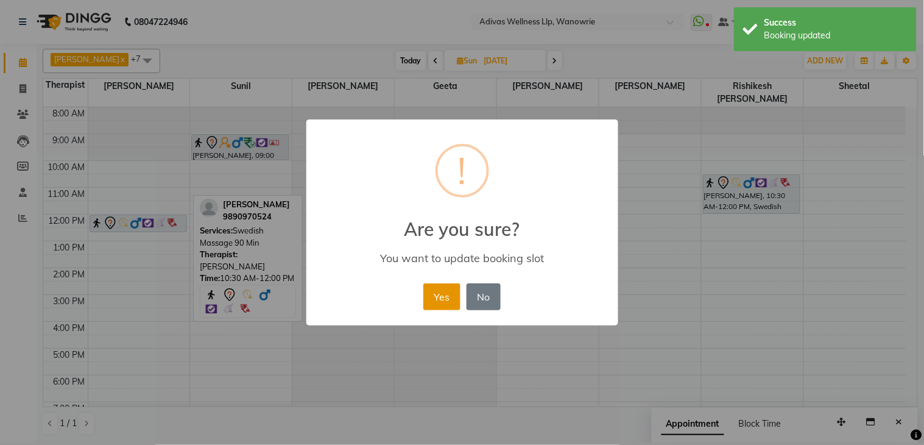
click at [443, 294] on button "Yes" at bounding box center [441, 296] width 37 height 27
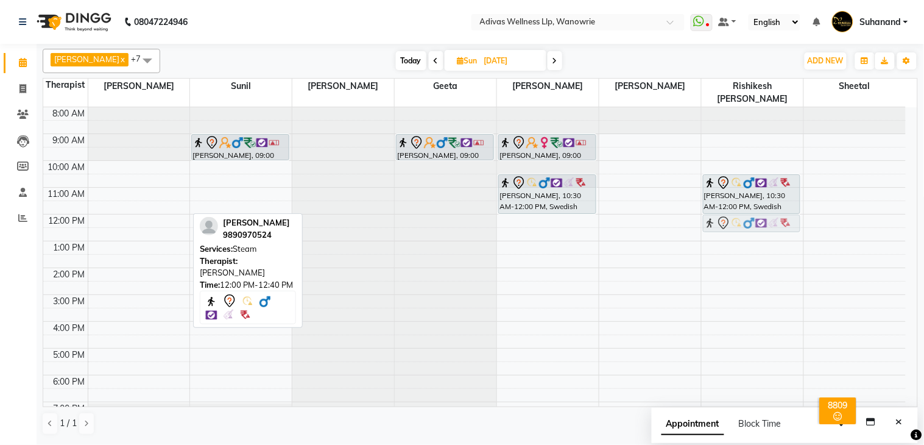
drag, startPoint x: 130, startPoint y: 209, endPoint x: 721, endPoint y: 207, distance: 590.9
click at [721, 207] on tr "Vinod BATRA, 12:00 PM-12:40 PM, Steam Divyaraj Ranawat, 09:00 AM-10:00 AM, Mass…" at bounding box center [474, 281] width 863 height 348
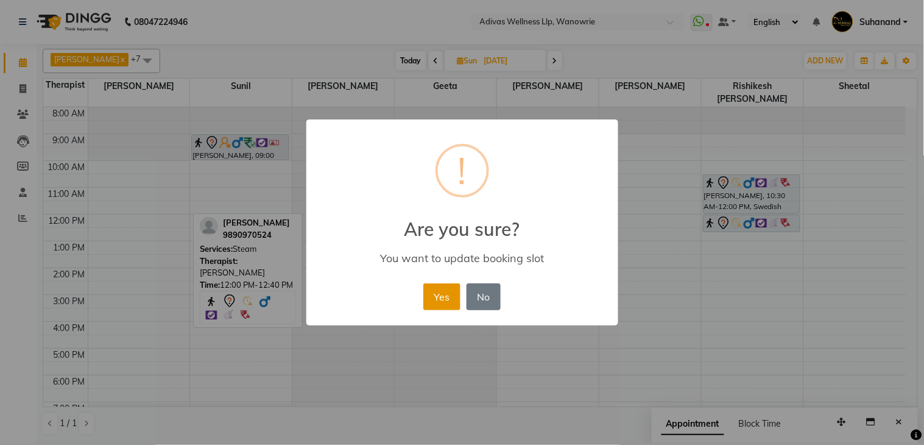
click at [443, 286] on button "Yes" at bounding box center [441, 296] width 37 height 27
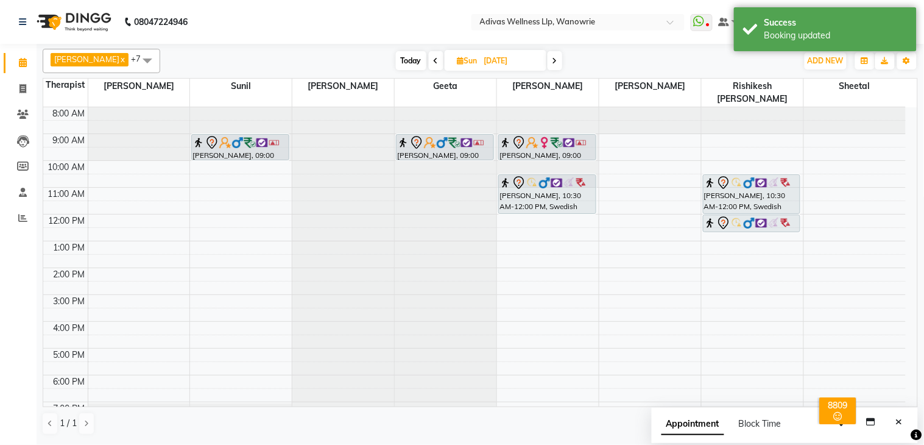
click at [481, 62] on input "14-09-2025" at bounding box center [511, 61] width 61 height 18
select select "9"
select select "2025"
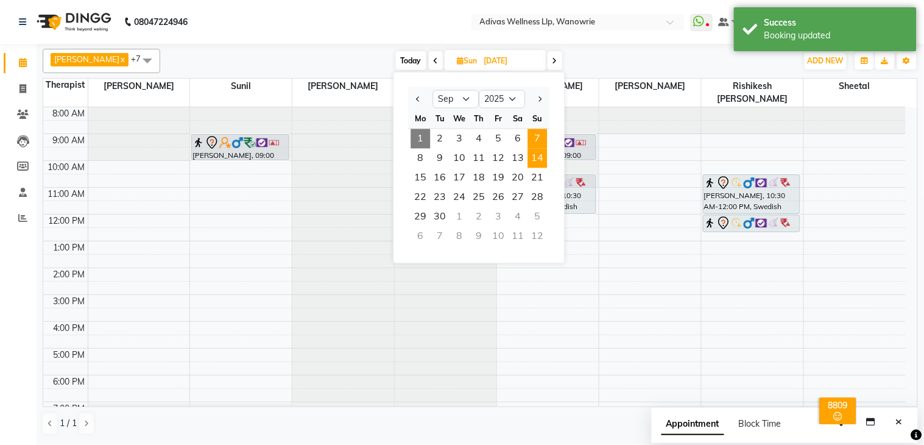
click at [542, 143] on span "7" at bounding box center [537, 138] width 19 height 19
type input "07-09-2025"
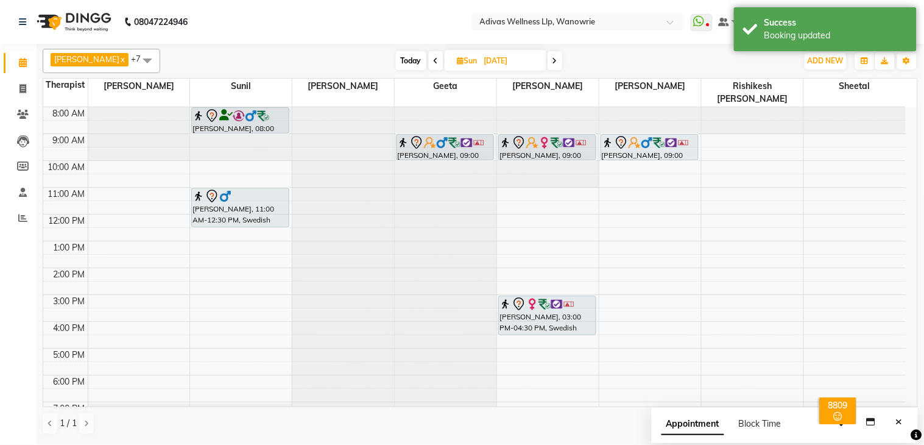
click at [498, 57] on input "07-09-2025" at bounding box center [511, 61] width 61 height 18
select select "9"
select select "2025"
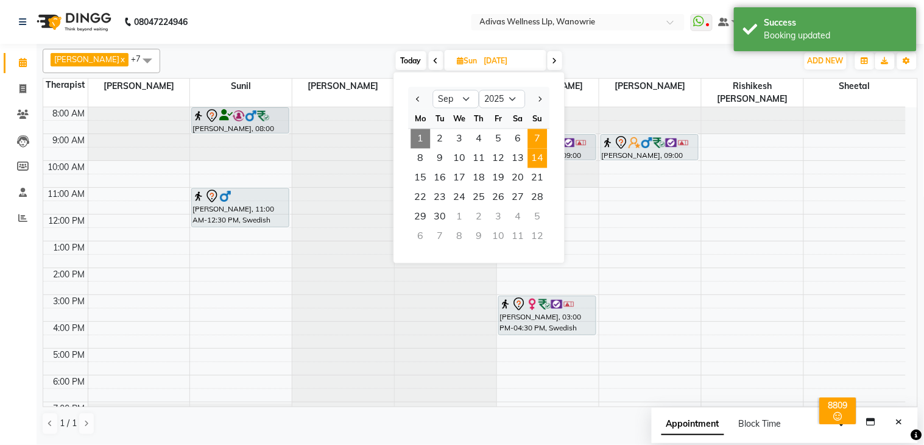
click at [538, 150] on span "14" at bounding box center [537, 158] width 19 height 19
type input "14-09-2025"
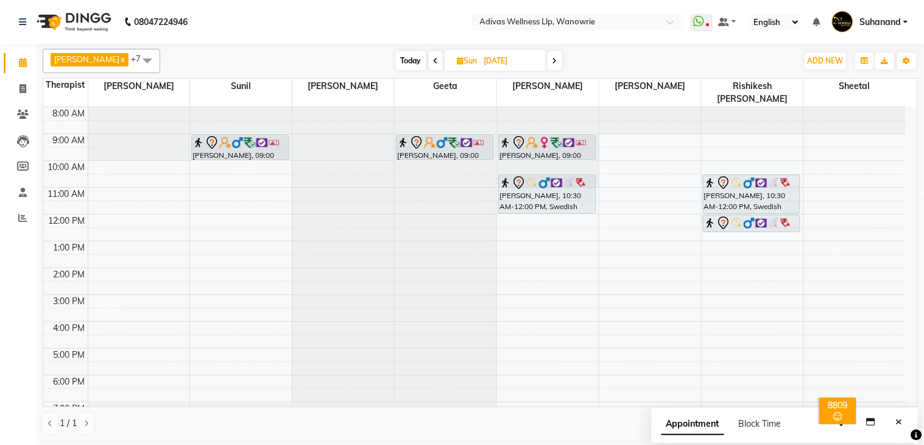
click at [507, 65] on input "14-09-2025" at bounding box center [511, 61] width 61 height 18
select select "9"
select select "2025"
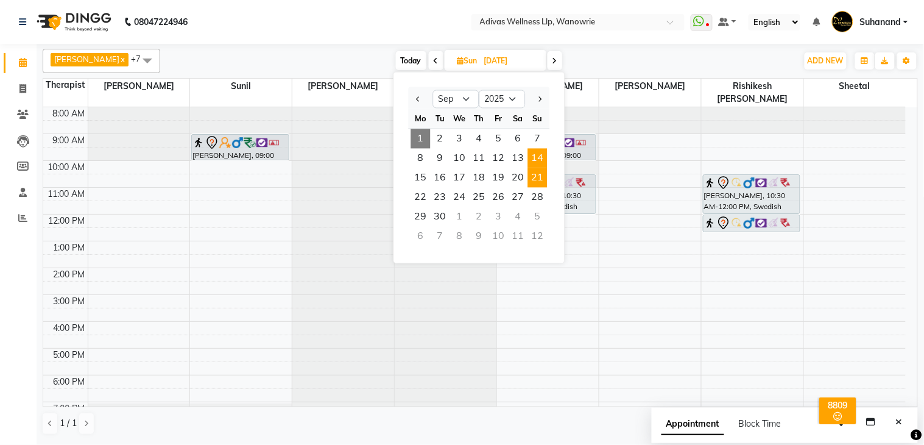
click at [539, 171] on span "21" at bounding box center [537, 177] width 19 height 19
type input "21-09-2025"
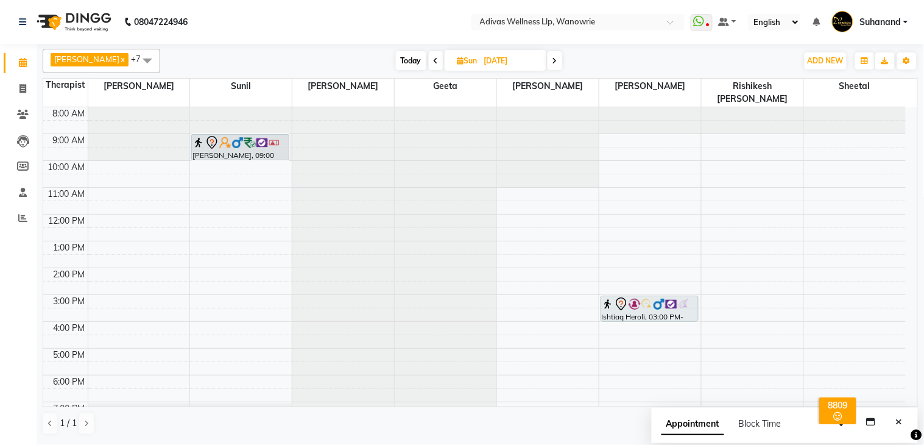
click at [506, 63] on input "21-09-2025" at bounding box center [511, 61] width 61 height 18
select select "9"
select select "2025"
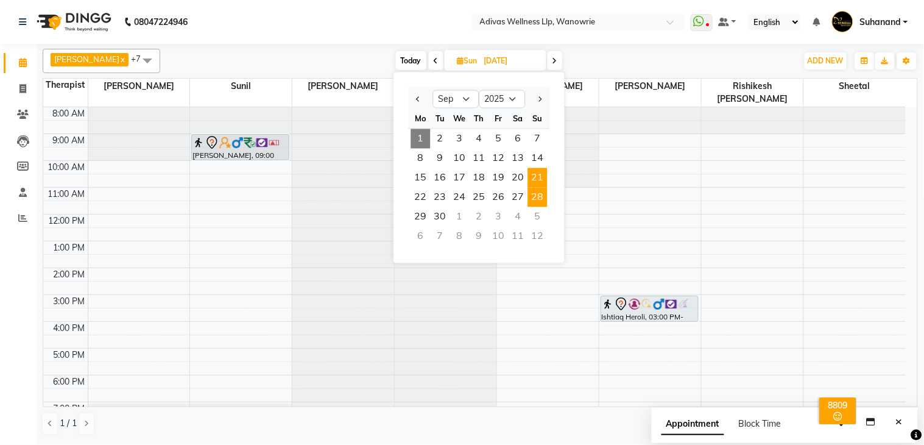
click at [540, 193] on span "28" at bounding box center [537, 197] width 19 height 19
type input "28-09-2025"
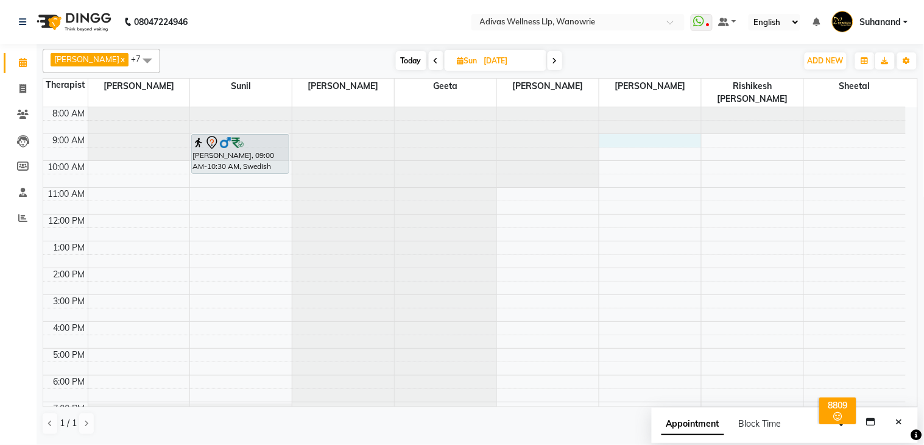
click at [625, 122] on div "8:00 AM 9:00 AM 10:00 AM 11:00 AM 12:00 PM 1:00 PM 2:00 PM 3:00 PM 4:00 PM 5:00…" at bounding box center [474, 281] width 863 height 348
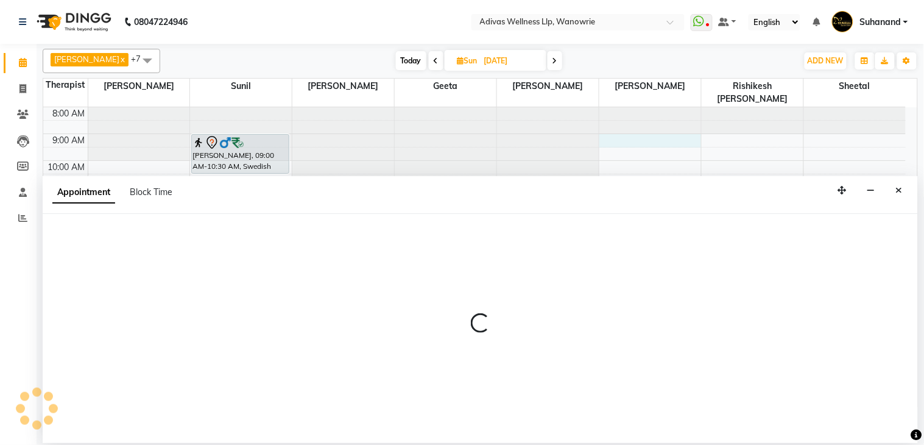
select select "42598"
select select "tentative"
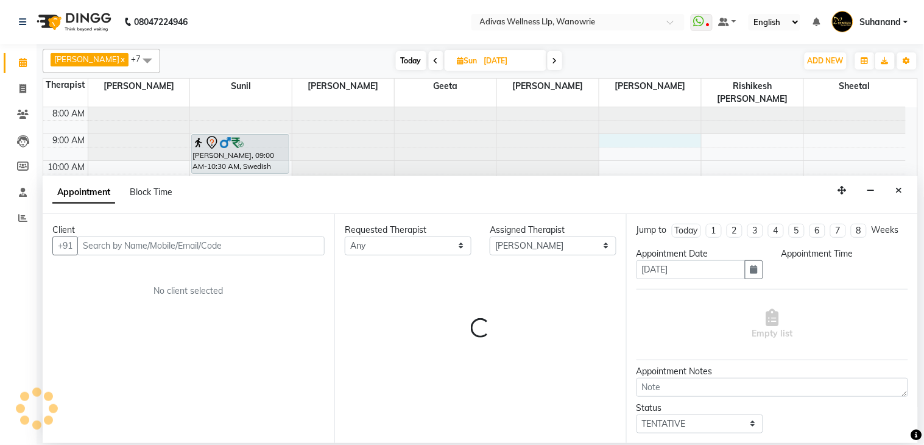
select select "540"
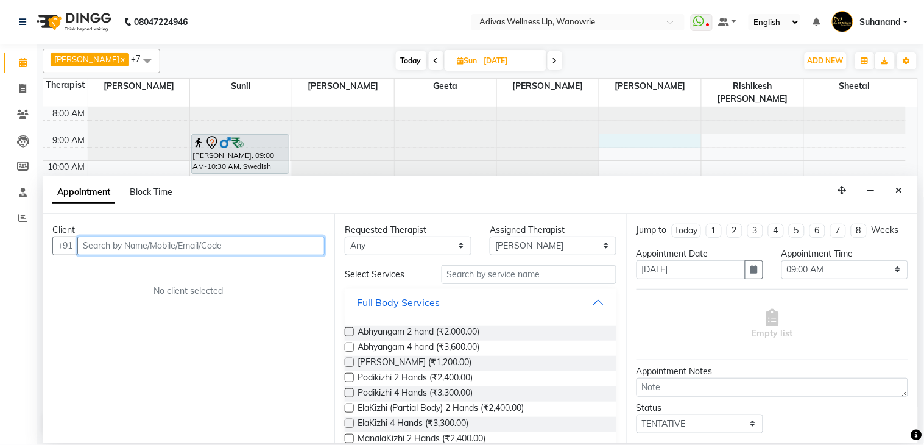
paste input "9822197394"
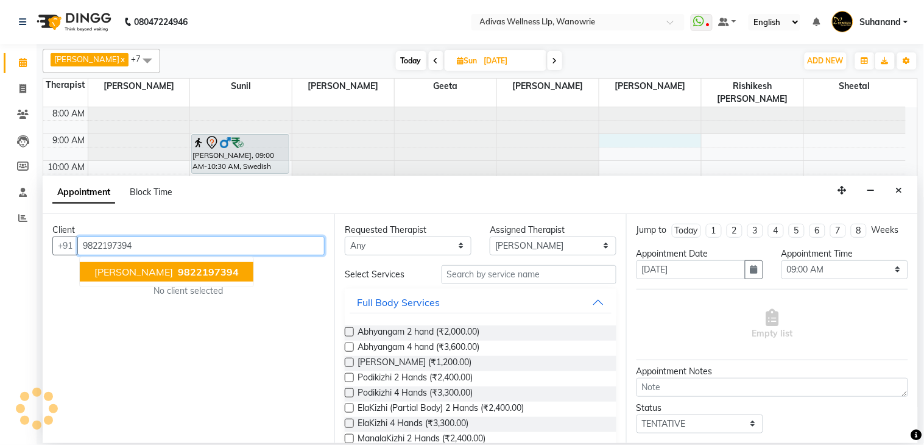
click at [160, 270] on span "Divyaraj Ranawat" at bounding box center [133, 272] width 79 height 12
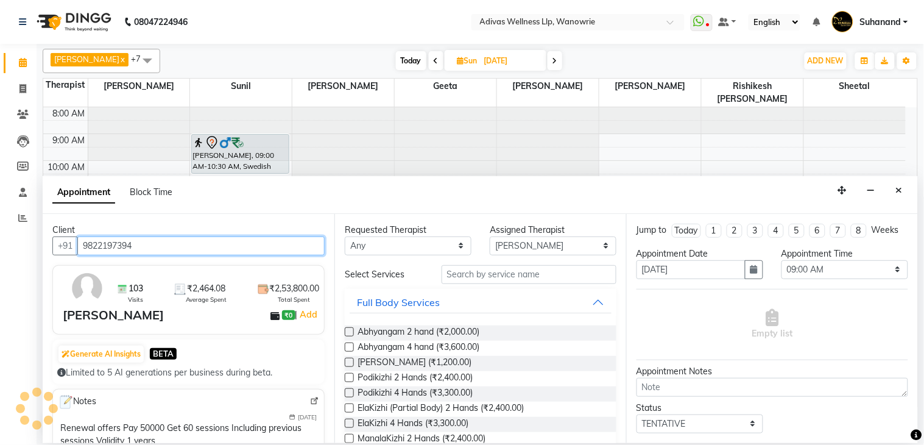
type input "9822197394"
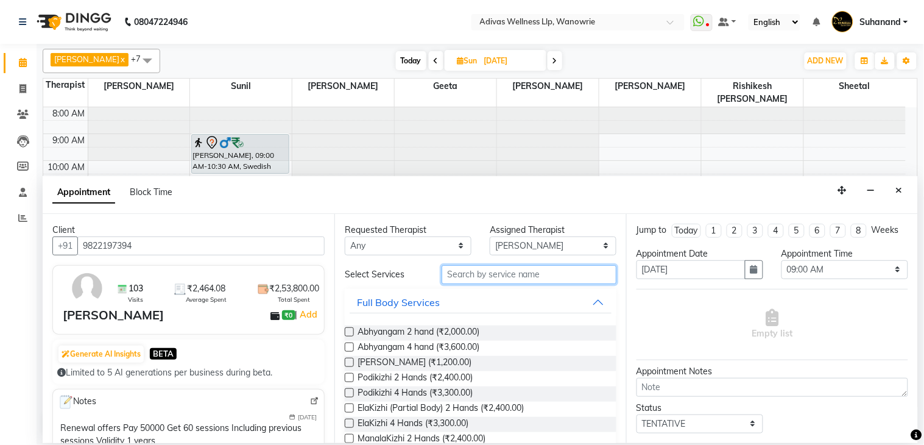
click at [493, 272] on input "text" at bounding box center [529, 274] width 175 height 19
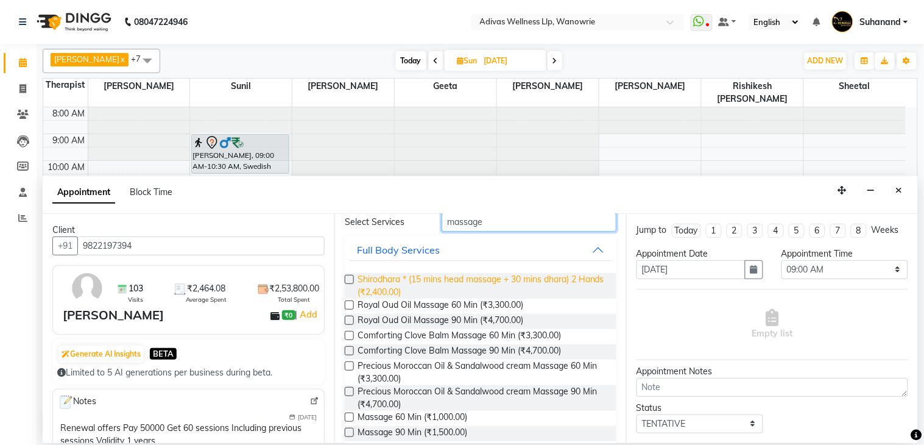
scroll to position [135, 0]
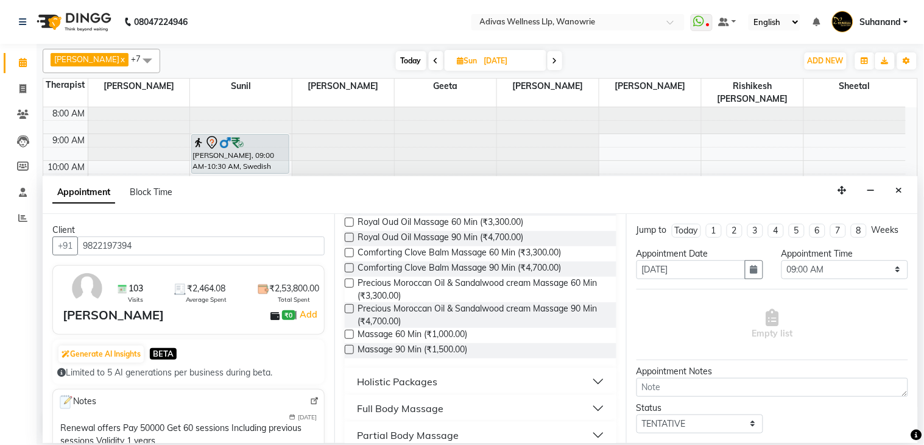
type input "massage"
click at [347, 335] on label at bounding box center [349, 334] width 9 height 9
click at [347, 335] on input "checkbox" at bounding box center [349, 335] width 8 height 8
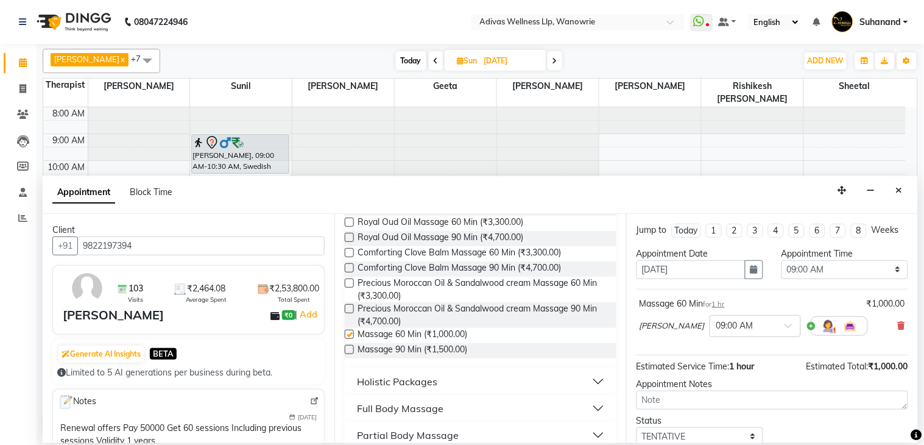
checkbox input "false"
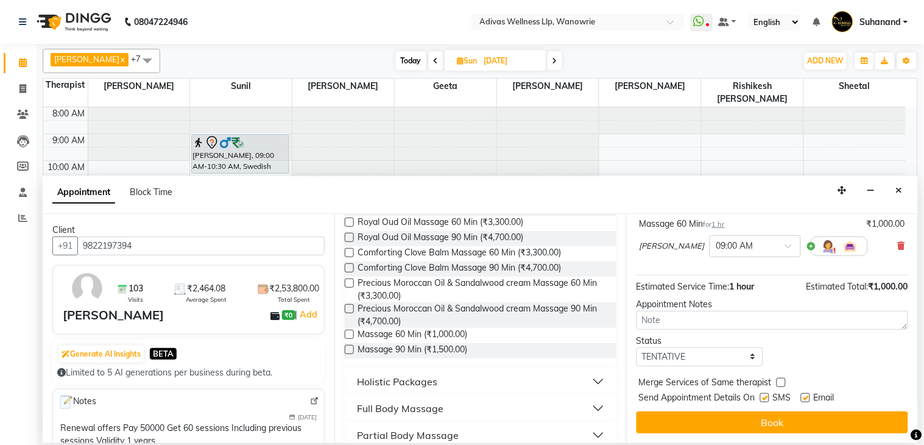
scroll to position [92, 0]
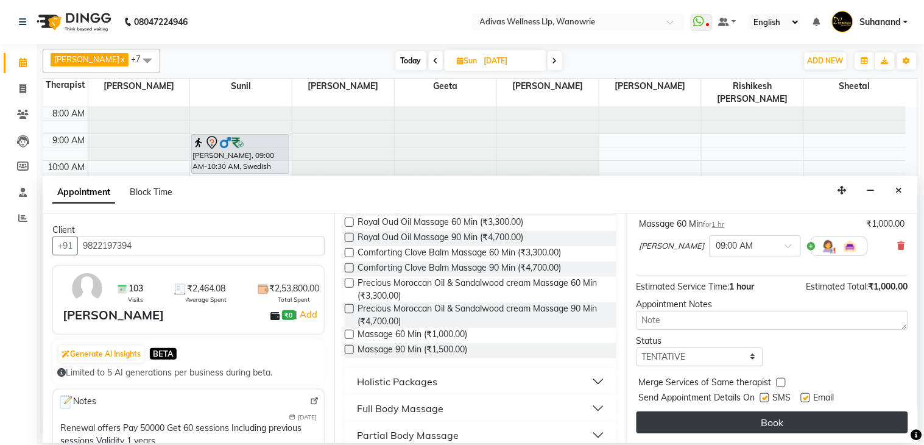
click at [752, 418] on button "Book" at bounding box center [773, 422] width 272 height 22
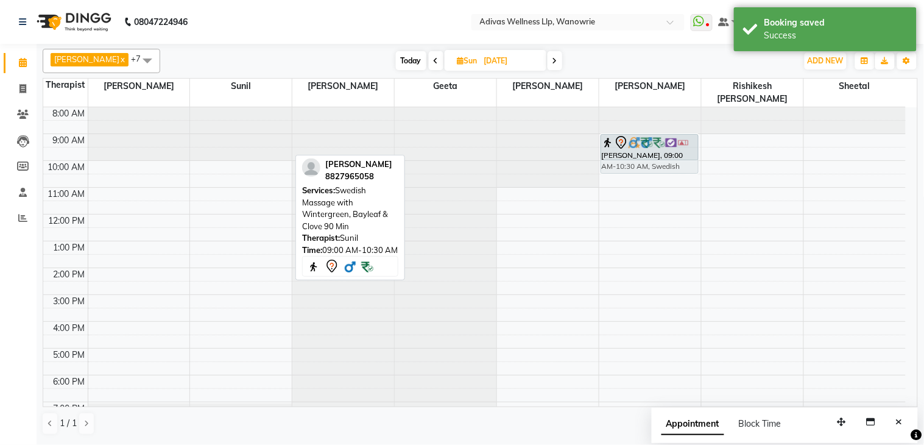
drag, startPoint x: 253, startPoint y: 135, endPoint x: 628, endPoint y: 139, distance: 375.3
click at [628, 139] on tr "Gulam Goush, 09:00 AM-10:30 AM, Swedish Massage with Wintergreen, Bayleaf & Clo…" at bounding box center [474, 281] width 863 height 348
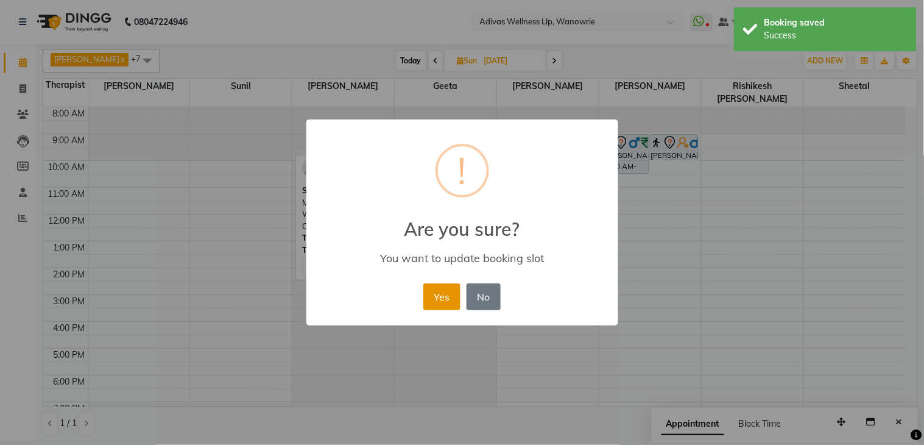
click at [451, 289] on button "Yes" at bounding box center [441, 296] width 37 height 27
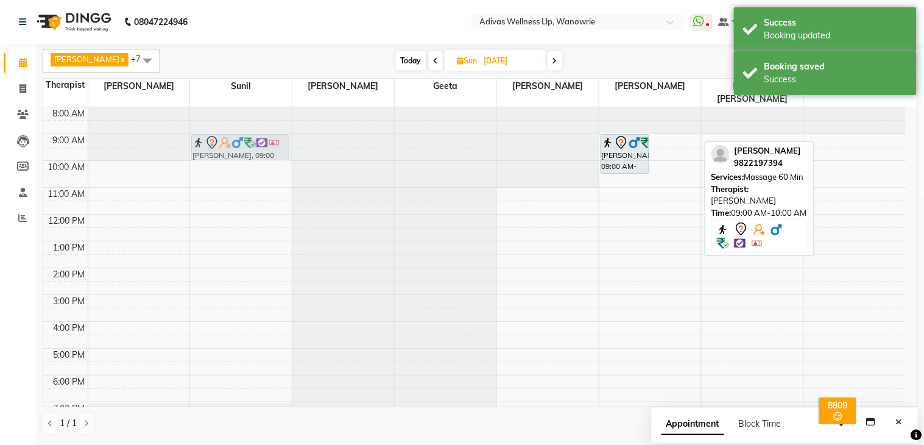
drag, startPoint x: 664, startPoint y: 133, endPoint x: 233, endPoint y: 131, distance: 431.3
click at [233, 131] on tr "Divyaraj Ranawat, 09:00 AM-10:00 AM, Massage 60 Min Gulam Goush, 09:00 AM-10:30…" at bounding box center [474, 281] width 863 height 348
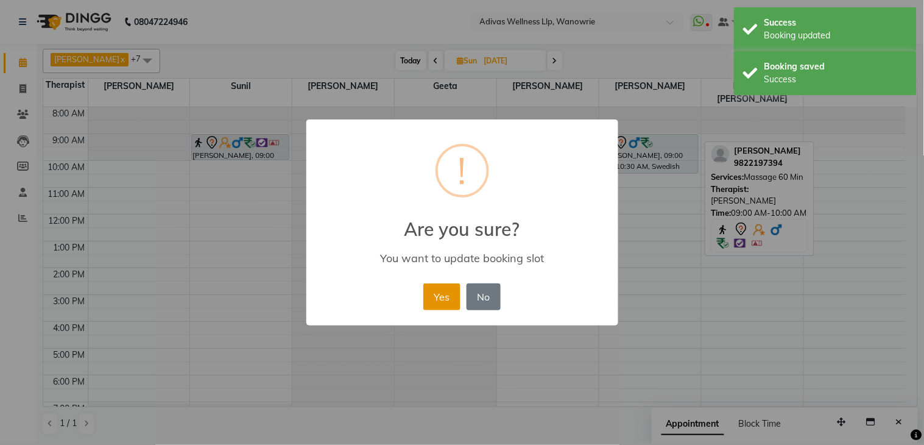
click at [428, 288] on button "Yes" at bounding box center [441, 296] width 37 height 27
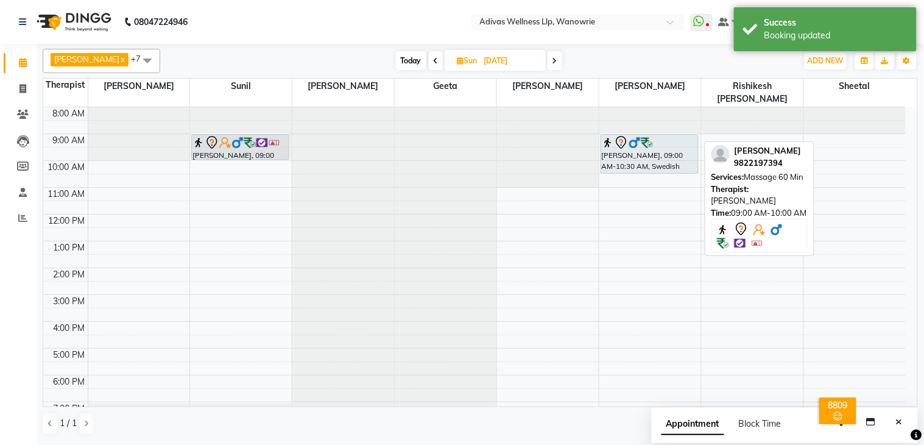
click at [392, 10] on nav "08047224946 Select Location × Adivas Wellness Llp, Wanowrie WhatsApp Status ✕ S…" at bounding box center [462, 22] width 924 height 44
click at [392, 15] on nav "08047224946 Select Location × Adivas Wellness Llp, Wanowrie WhatsApp Status ✕ S…" at bounding box center [462, 22] width 924 height 44
click at [397, 23] on nav "08047224946 Select Location × Adivas Wellness Llp, Wanowrie WhatsApp Status ✕ S…" at bounding box center [462, 22] width 924 height 44
click at [488, 61] on input "28-09-2025" at bounding box center [511, 61] width 61 height 18
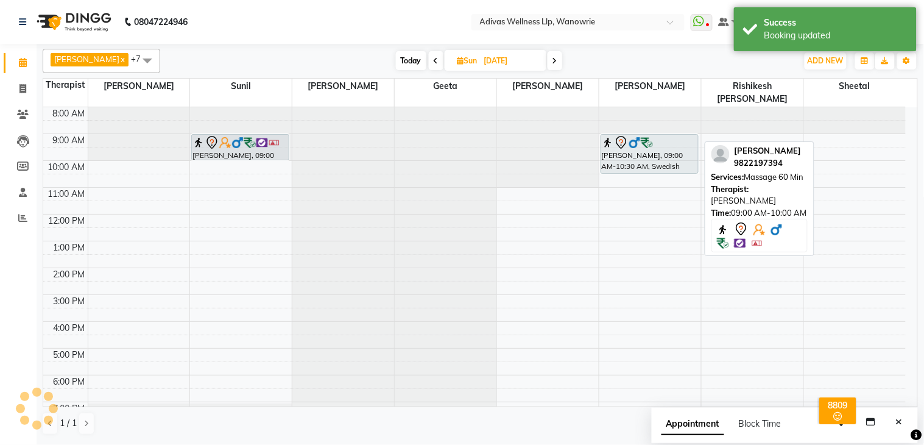
select select "9"
select select "2025"
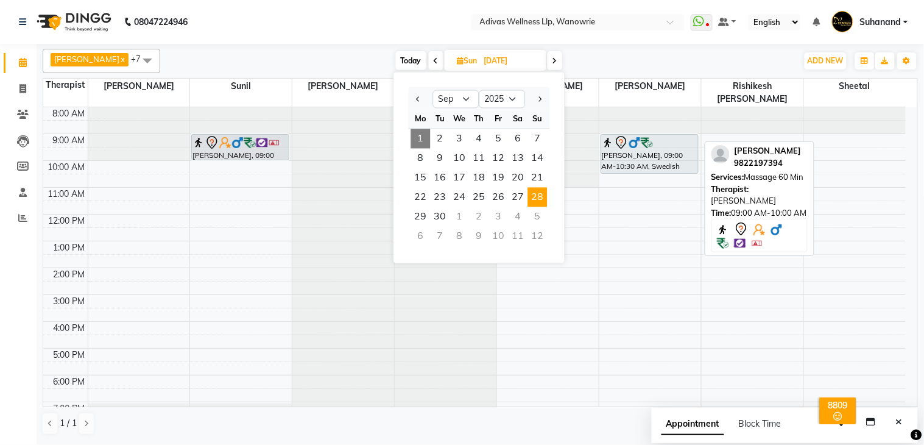
click at [537, 214] on div "5" at bounding box center [537, 216] width 19 height 19
type input "05-10-2025"
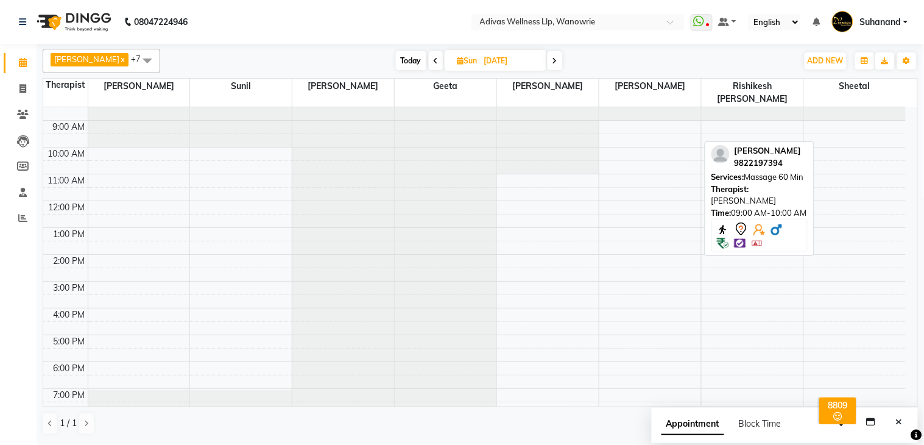
scroll to position [0, 0]
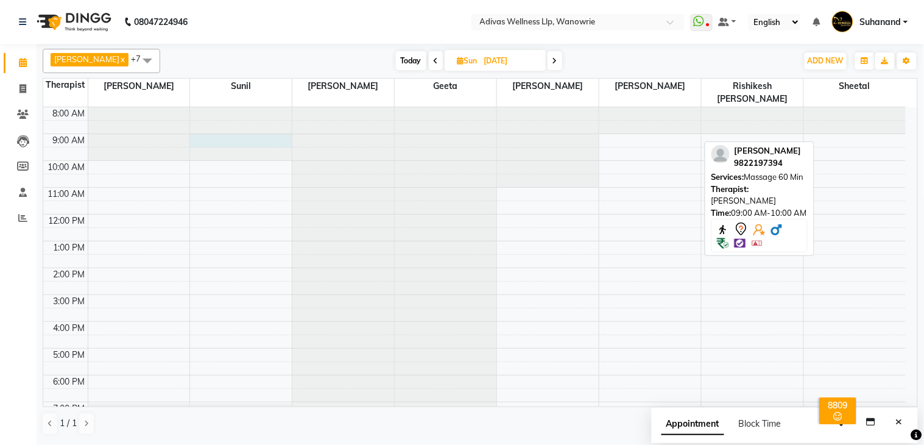
click at [231, 107] on div at bounding box center [241, 107] width 102 height 0
select select "24579"
select select "tentative"
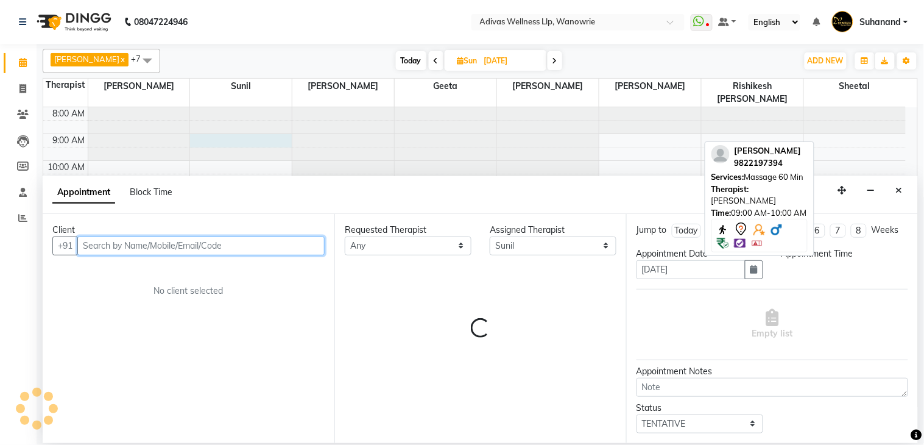
select select "540"
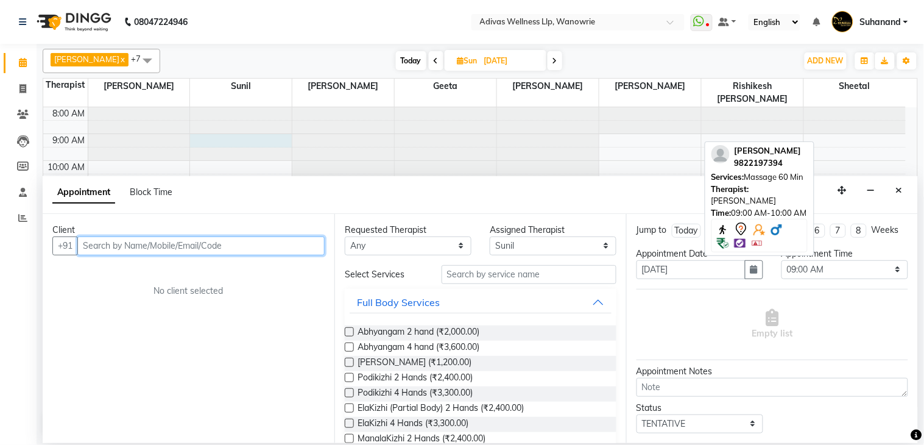
paste input "9822197394"
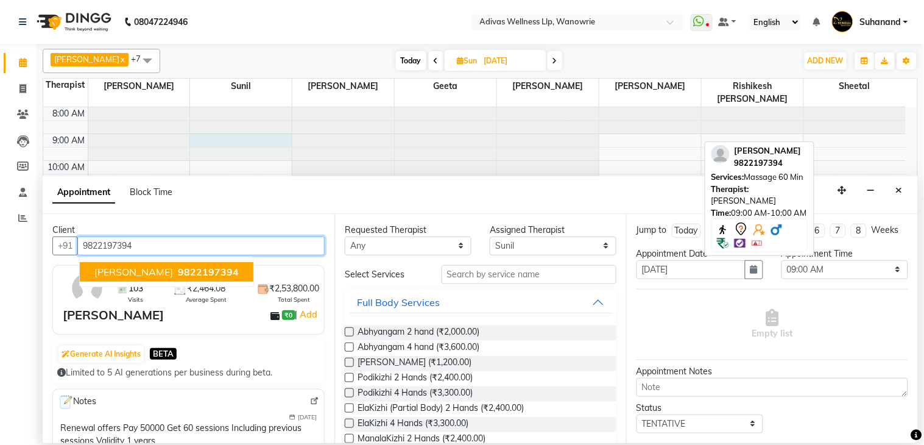
click at [192, 269] on span "9822197394" at bounding box center [208, 272] width 61 height 12
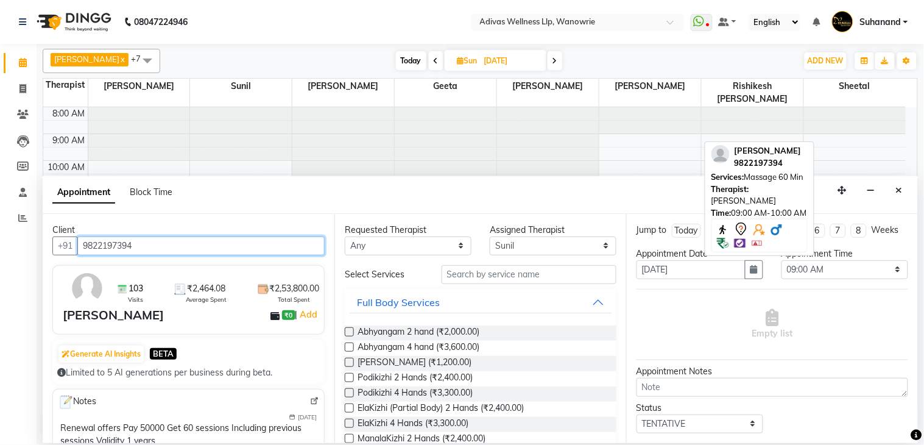
type input "9822197394"
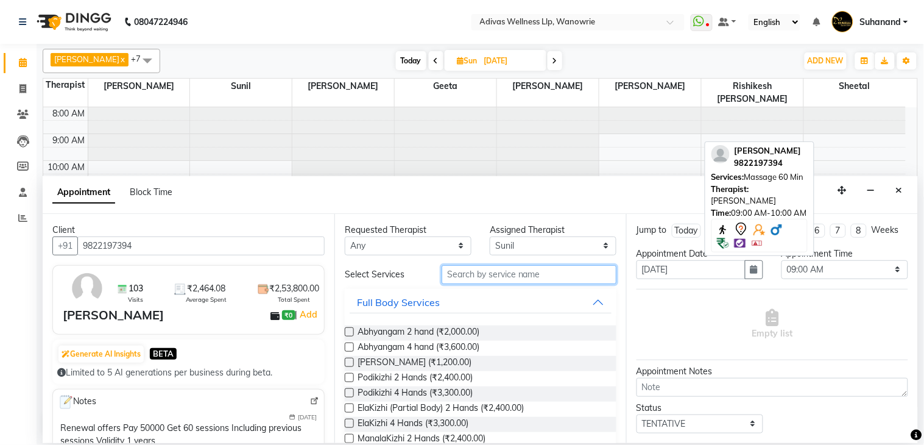
click at [503, 278] on input "text" at bounding box center [529, 274] width 175 height 19
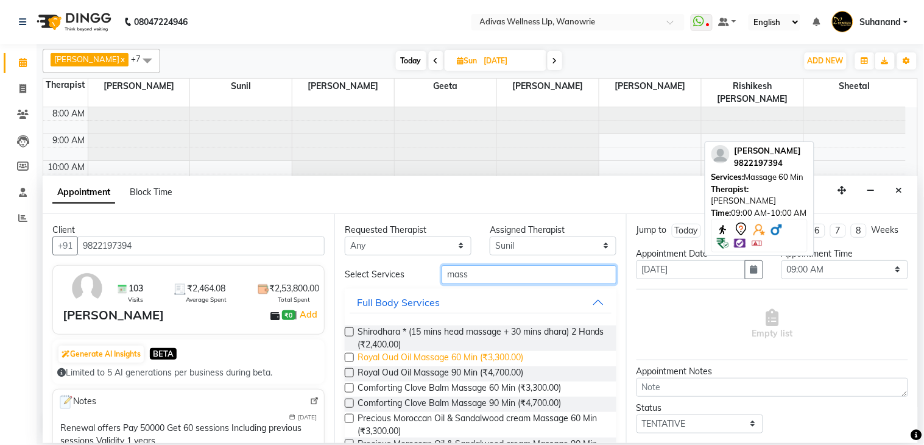
scroll to position [135, 0]
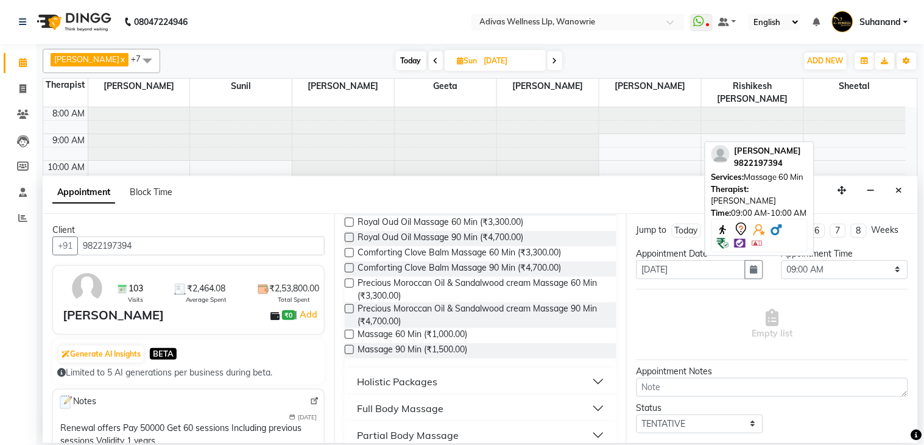
type input "mass"
click at [346, 334] on label at bounding box center [349, 334] width 9 height 9
click at [346, 334] on input "checkbox" at bounding box center [349, 335] width 8 height 8
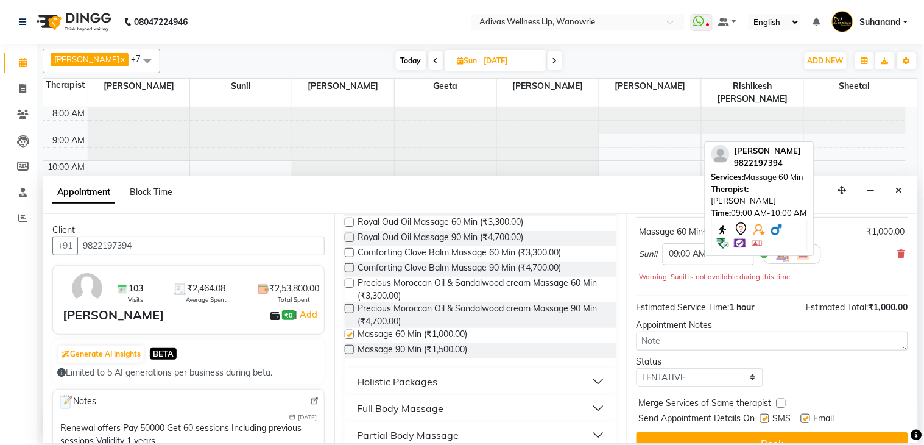
checkbox input "false"
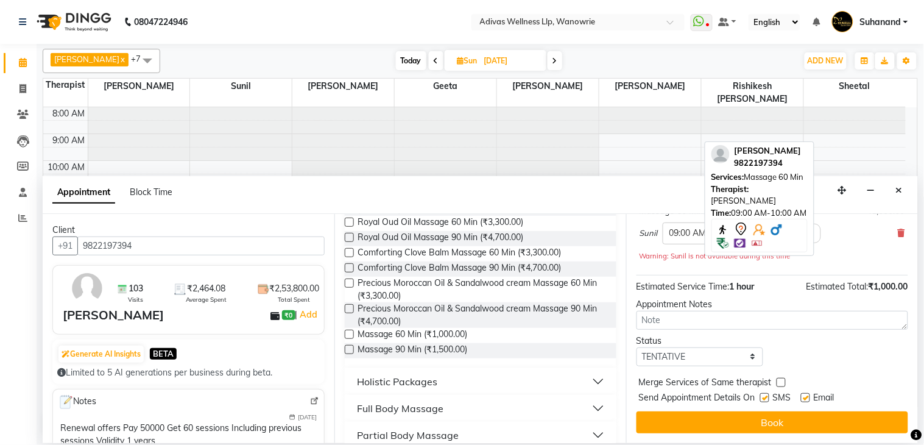
click at [760, 398] on label at bounding box center [764, 397] width 9 height 9
click at [760, 398] on input "checkbox" at bounding box center [764, 399] width 8 height 8
checkbox input "false"
click at [803, 398] on label at bounding box center [805, 397] width 9 height 9
click at [803, 398] on input "checkbox" at bounding box center [805, 399] width 8 height 8
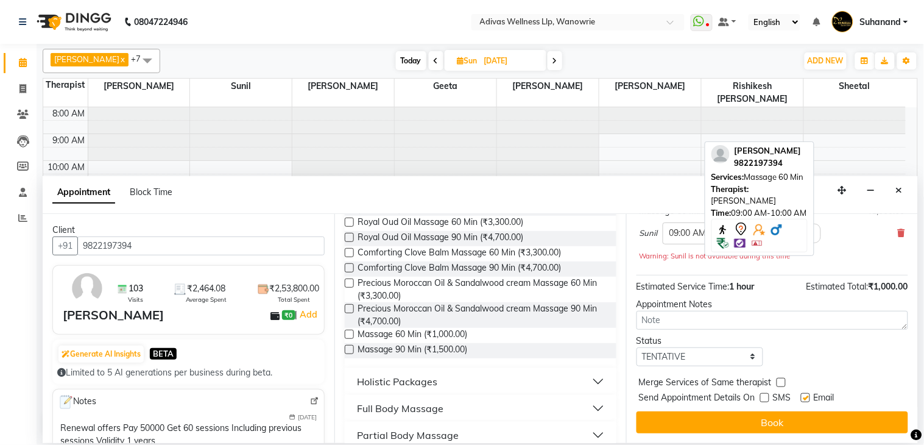
checkbox input "false"
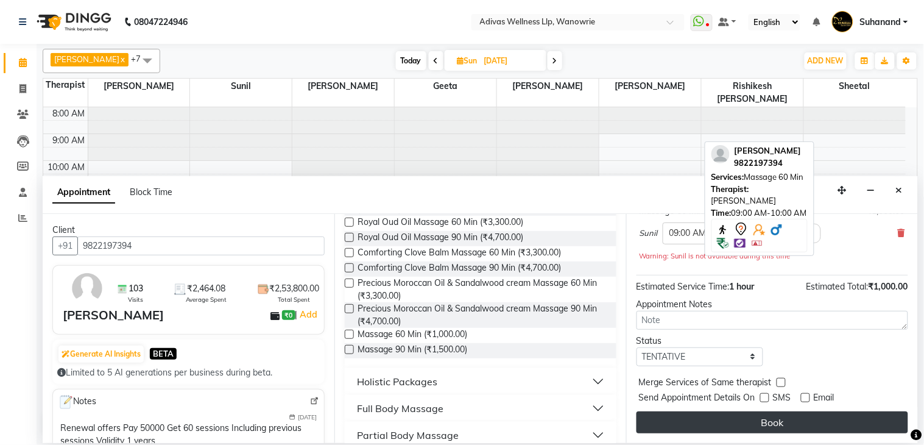
click at [782, 411] on button "Book" at bounding box center [773, 422] width 272 height 22
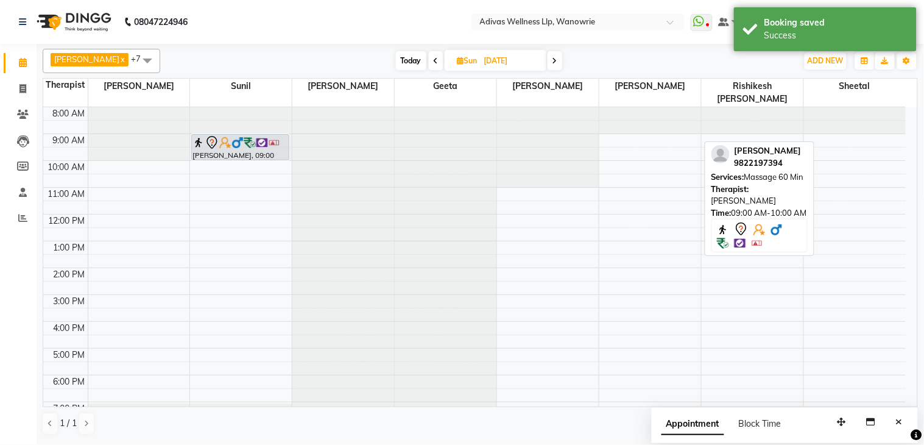
click at [486, 63] on input "05-10-2025" at bounding box center [511, 61] width 61 height 18
select select "10"
select select "2025"
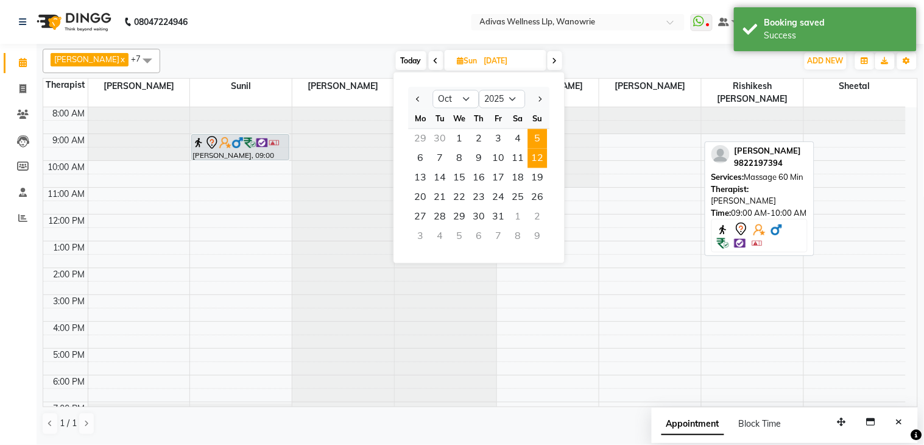
click at [532, 159] on span "12" at bounding box center [537, 158] width 19 height 19
type input "12-10-2025"
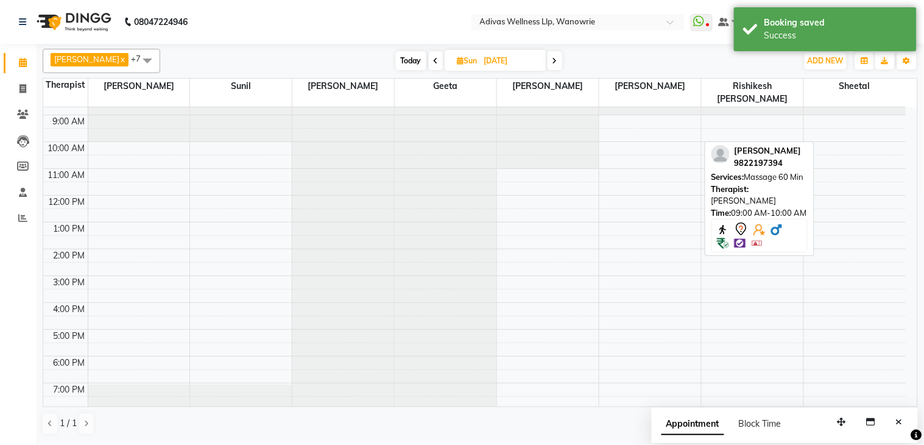
scroll to position [0, 0]
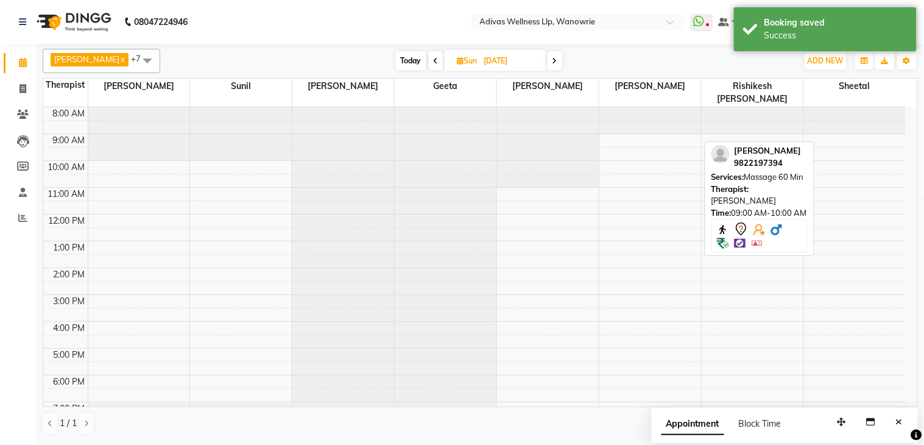
click at [224, 107] on div at bounding box center [241, 107] width 102 height 0
select select "24579"
select select "540"
select select "tentative"
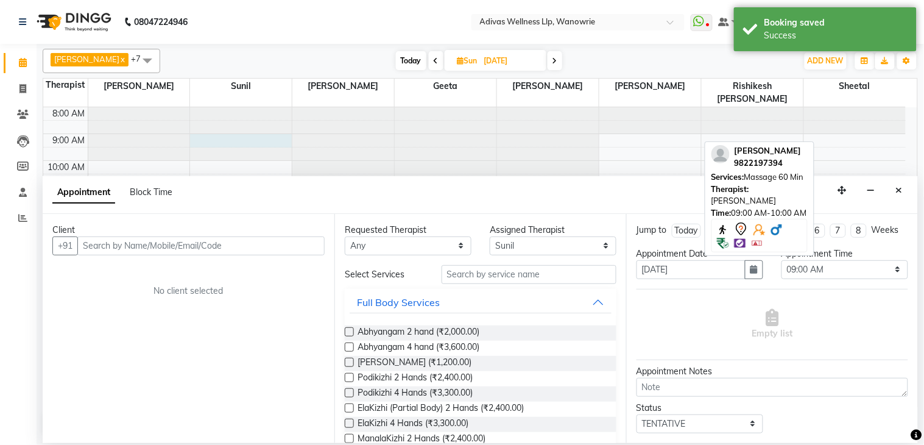
click at [197, 246] on input "text" at bounding box center [200, 245] width 247 height 19
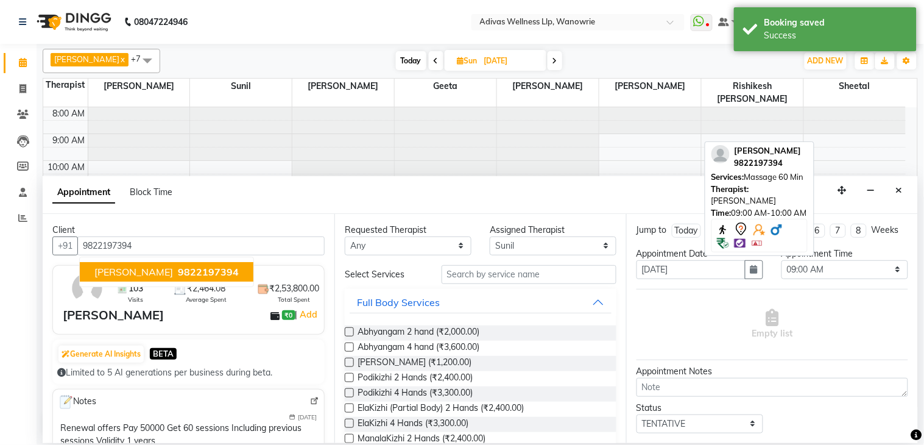
click at [200, 266] on span "9822197394" at bounding box center [208, 272] width 61 height 12
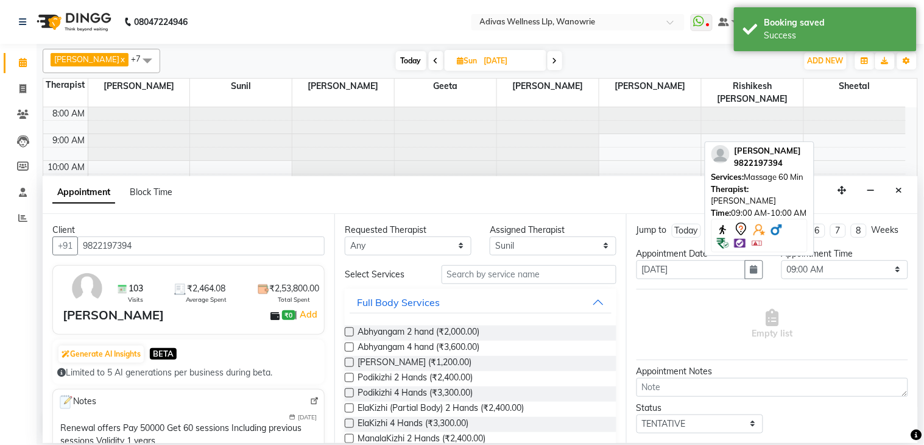
type input "9822197394"
click at [461, 280] on input "text" at bounding box center [529, 274] width 175 height 19
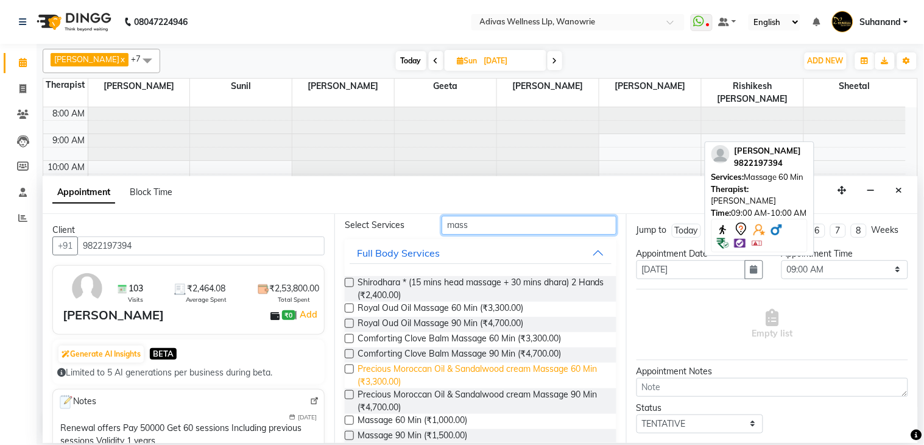
scroll to position [135, 0]
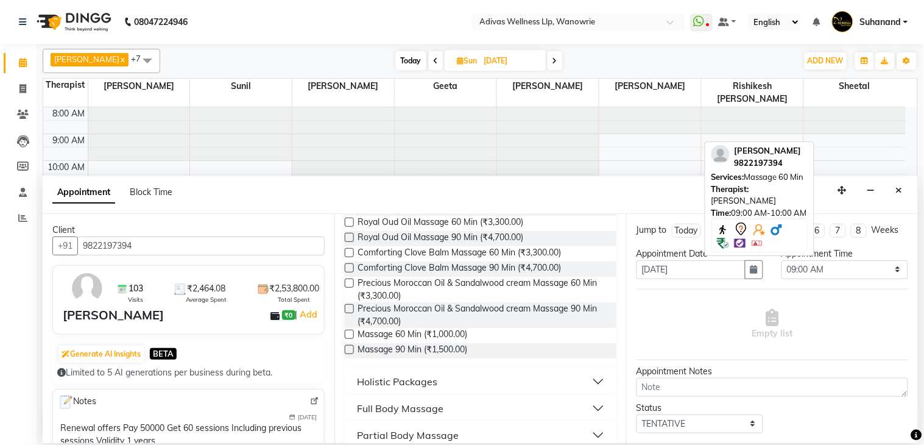
type input "mass"
click at [345, 336] on label at bounding box center [349, 334] width 9 height 9
click at [345, 336] on input "checkbox" at bounding box center [349, 335] width 8 height 8
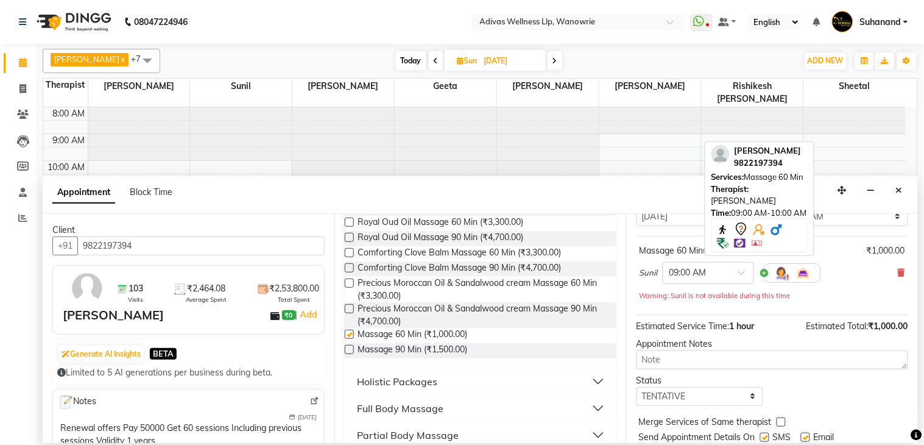
checkbox input "false"
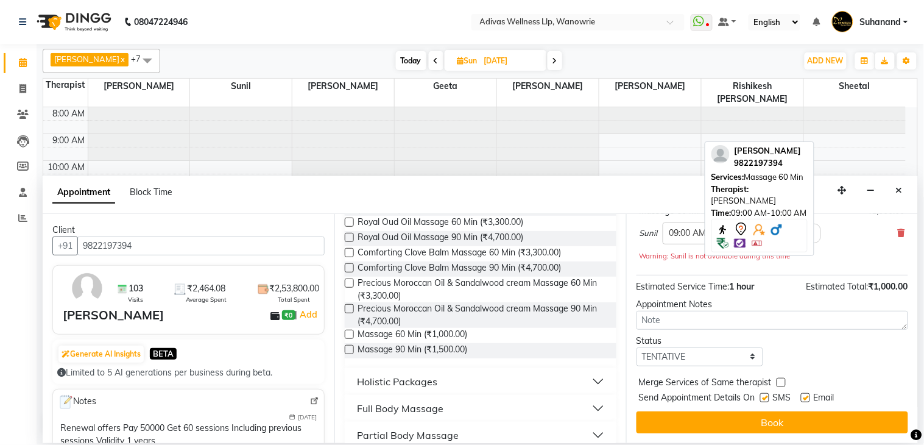
click at [765, 397] on label at bounding box center [764, 397] width 9 height 9
click at [765, 397] on input "checkbox" at bounding box center [764, 399] width 8 height 8
checkbox input "false"
click at [805, 399] on label at bounding box center [805, 397] width 9 height 9
click at [805, 399] on input "checkbox" at bounding box center [805, 399] width 8 height 8
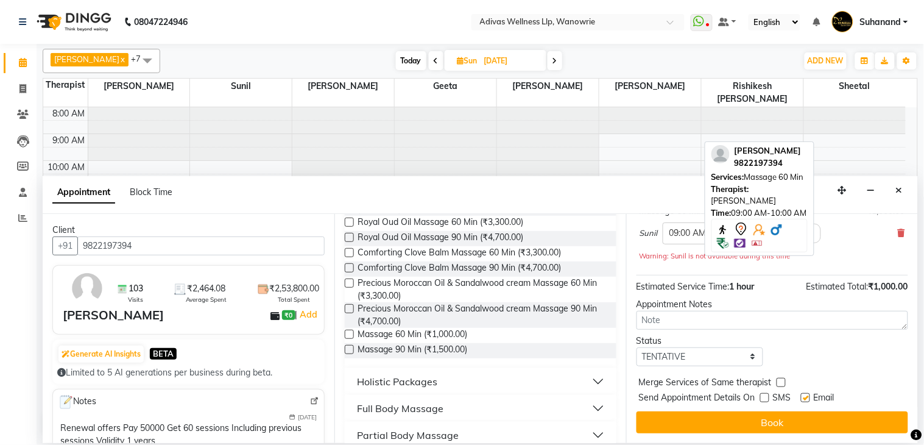
checkbox input "false"
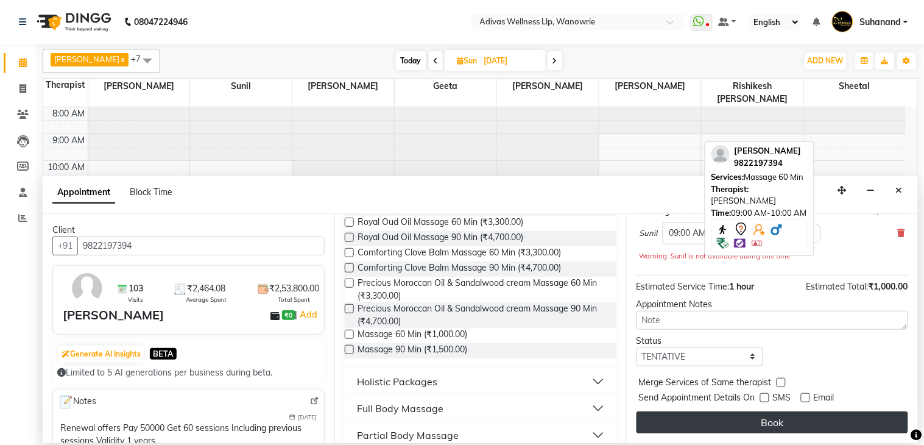
click at [766, 425] on button "Book" at bounding box center [773, 422] width 272 height 22
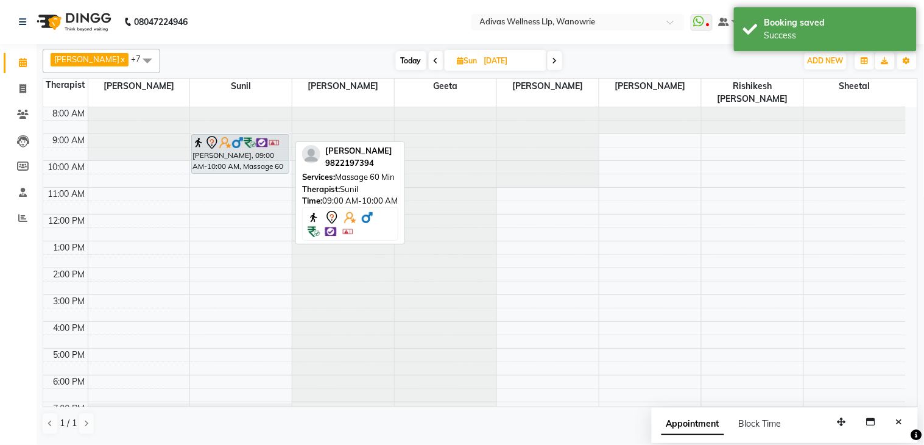
drag, startPoint x: 233, startPoint y: 144, endPoint x: 233, endPoint y: 155, distance: 10.4
click at [233, 155] on div "Divyaraj Ranawat, 09:00 AM-10:00 AM, Massage 60 Min Divyaraj Ranawat, 09:00 AM-…" at bounding box center [241, 281] width 102 height 348
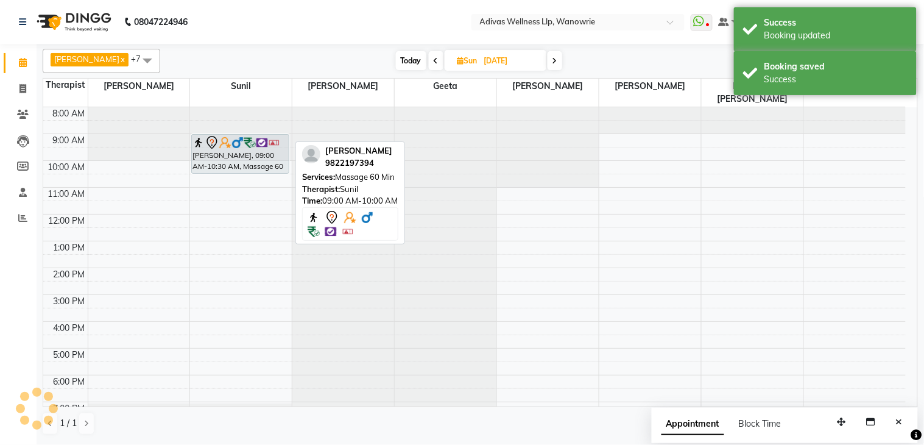
click at [470, 58] on span "Sun" at bounding box center [467, 60] width 26 height 9
select select "10"
select select "2025"
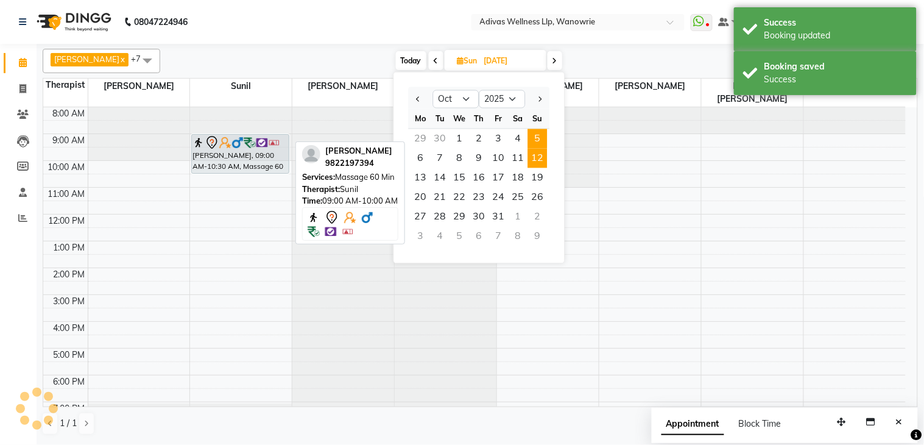
click at [528, 132] on span "5" at bounding box center [537, 138] width 19 height 19
type input "05-10-2025"
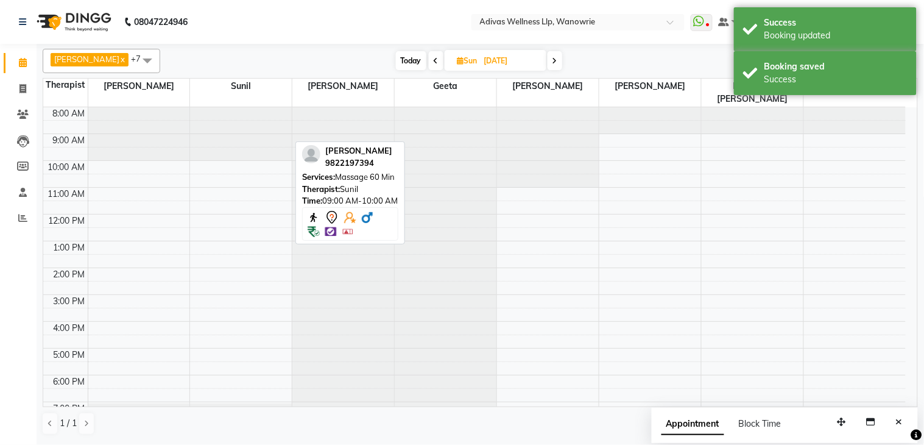
scroll to position [38, 0]
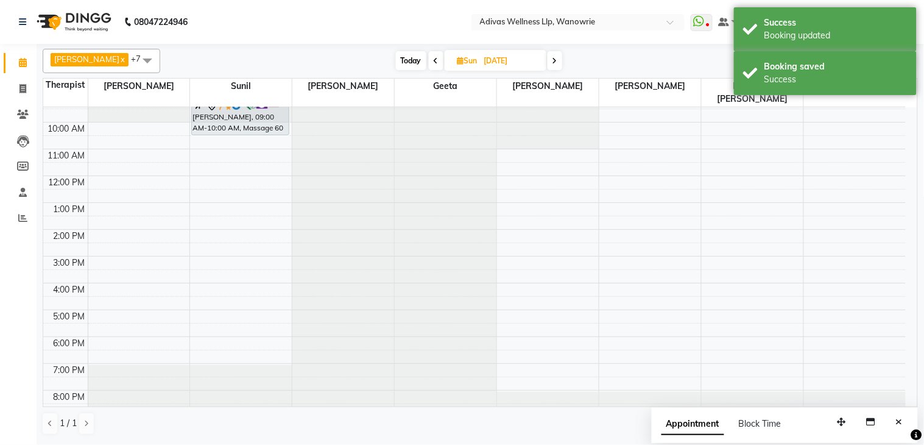
drag, startPoint x: 246, startPoint y: 108, endPoint x: 248, endPoint y: 118, distance: 9.9
click at [248, 118] on div "Divyaraj Ranawat, 09:00 AM-10:00 AM, Massage 60 Min Divyaraj Ranawat, 09:00 AM-…" at bounding box center [241, 243] width 102 height 348
click at [500, 63] on input "05-10-2025" at bounding box center [511, 61] width 61 height 18
select select "10"
select select "2025"
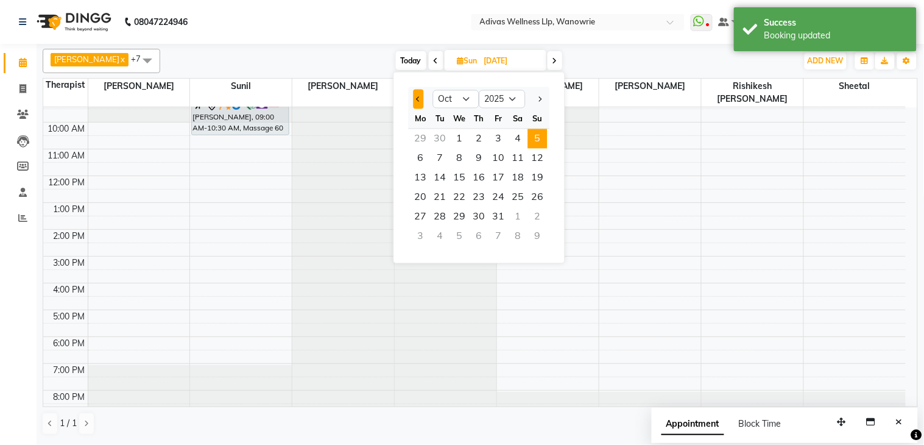
click at [415, 102] on button "Previous month" at bounding box center [419, 99] width 10 height 19
select select "9"
click at [540, 198] on span "28" at bounding box center [537, 197] width 19 height 19
type input "28-09-2025"
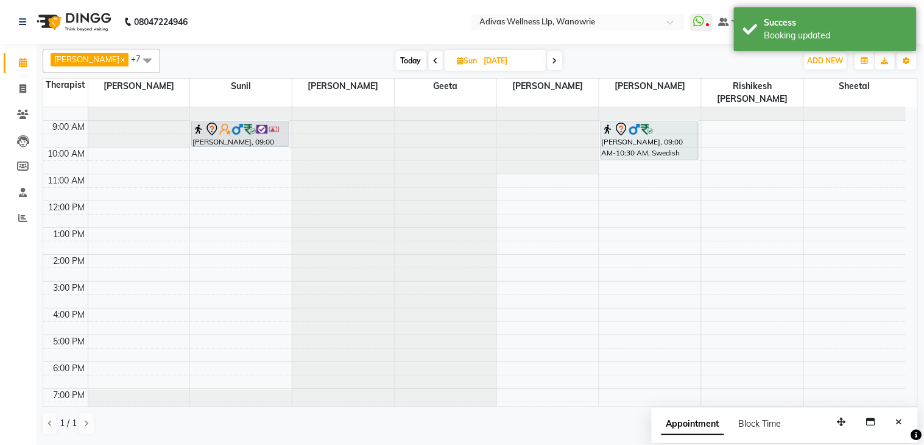
scroll to position [0, 0]
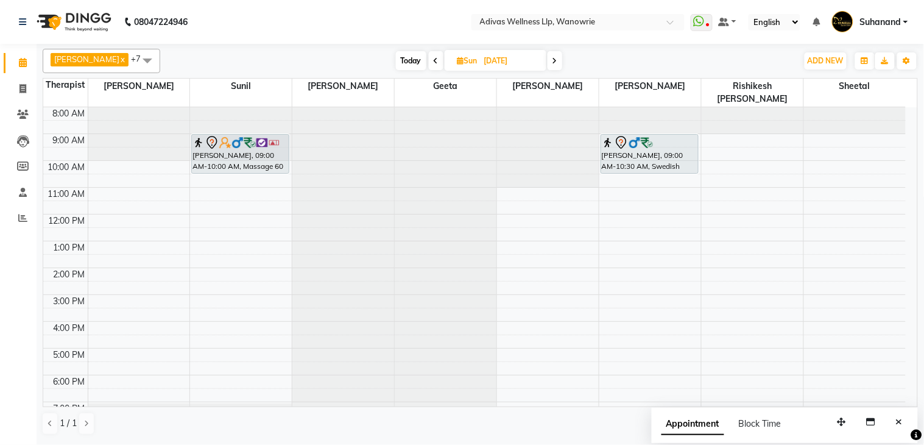
drag, startPoint x: 248, startPoint y: 144, endPoint x: 248, endPoint y: 159, distance: 14.6
click at [248, 159] on div "Divyaraj Ranawat, 09:00 AM-10:00 AM, Massage 60 Min Divyaraj Ranawat, 09:00 AM-…" at bounding box center [241, 281] width 102 height 348
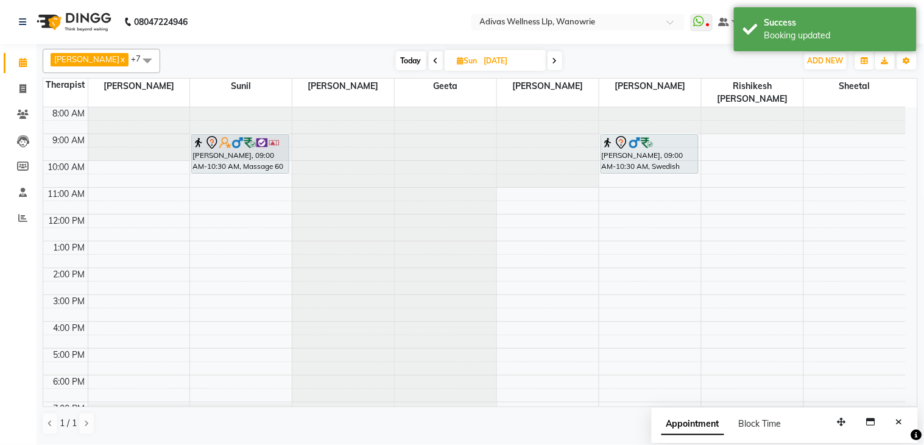
click at [507, 63] on input "28-09-2025" at bounding box center [511, 61] width 61 height 18
select select "9"
select select "2025"
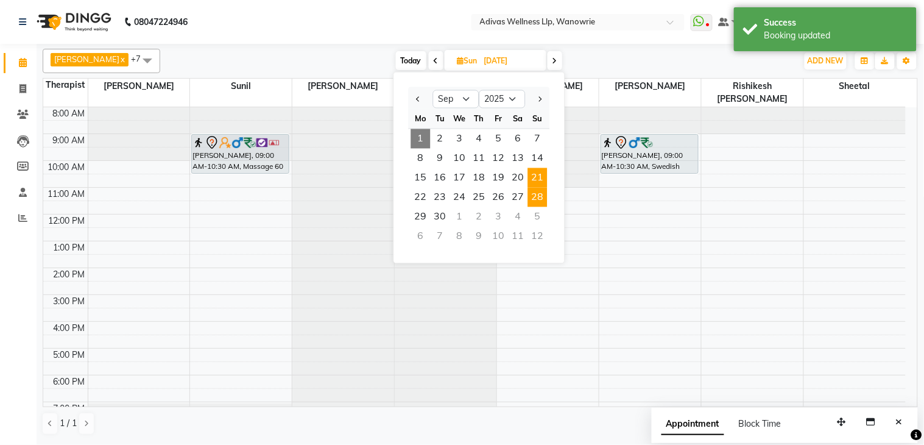
click at [533, 172] on span "21" at bounding box center [537, 177] width 19 height 19
type input "21-09-2025"
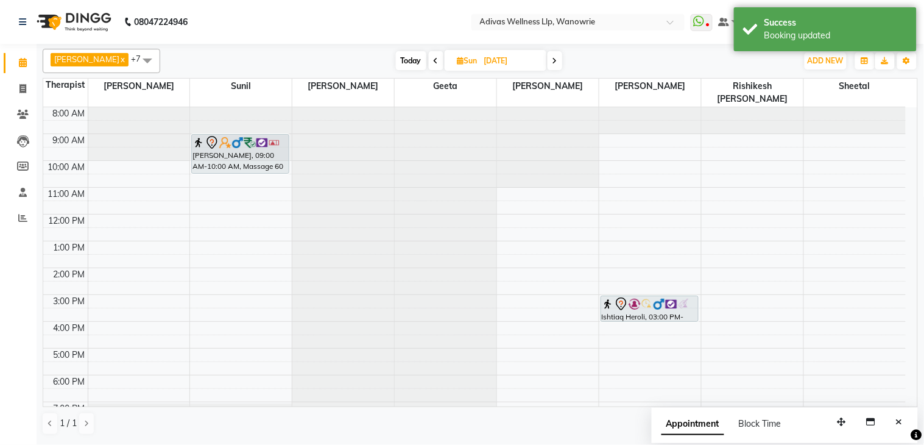
drag, startPoint x: 226, startPoint y: 147, endPoint x: 224, endPoint y: 157, distance: 9.9
click at [224, 157] on div "Divyaraj Ranawat, 09:00 AM-10:00 AM, Massage 60 Min Divyaraj Ranawat, 09:00 AM-…" at bounding box center [241, 281] width 102 height 348
click at [490, 64] on input "21-09-2025" at bounding box center [511, 61] width 61 height 18
select select "9"
select select "2025"
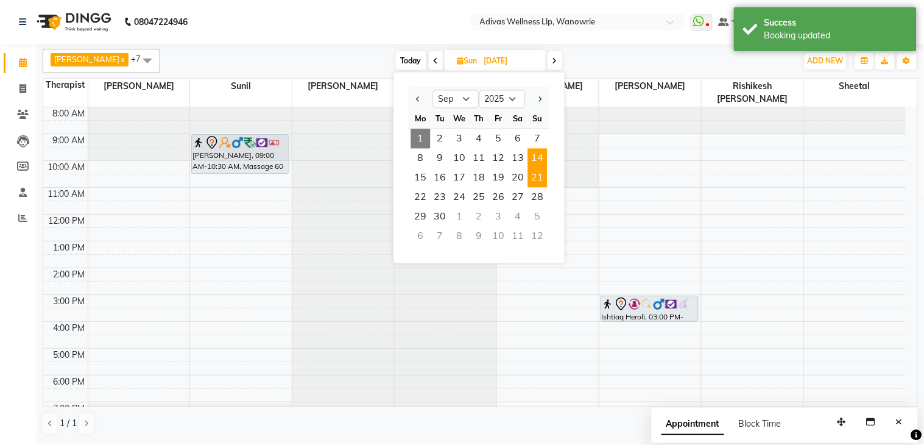
click at [534, 153] on span "14" at bounding box center [537, 158] width 19 height 19
type input "14-09-2025"
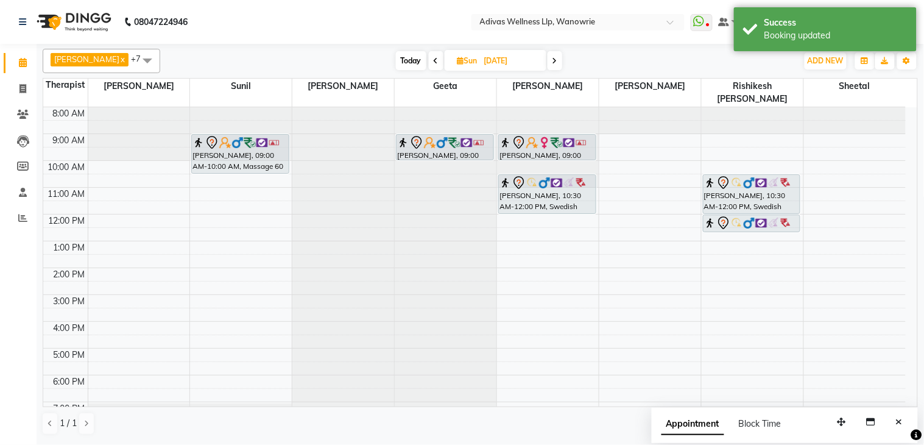
drag, startPoint x: 252, startPoint y: 147, endPoint x: 252, endPoint y: 155, distance: 7.3
click at [252, 160] on div "Divyaraj Ranawat, 09:00 AM-10:00 AM, Massage 60 Min Divyaraj Ranawat, 09:00 AM-…" at bounding box center [241, 281] width 102 height 348
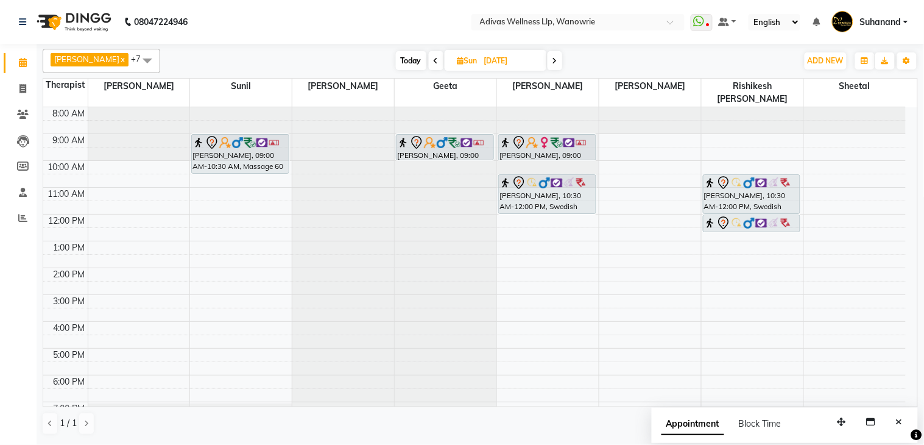
click at [498, 65] on input "14-09-2025" at bounding box center [511, 61] width 61 height 18
select select "9"
select select "2025"
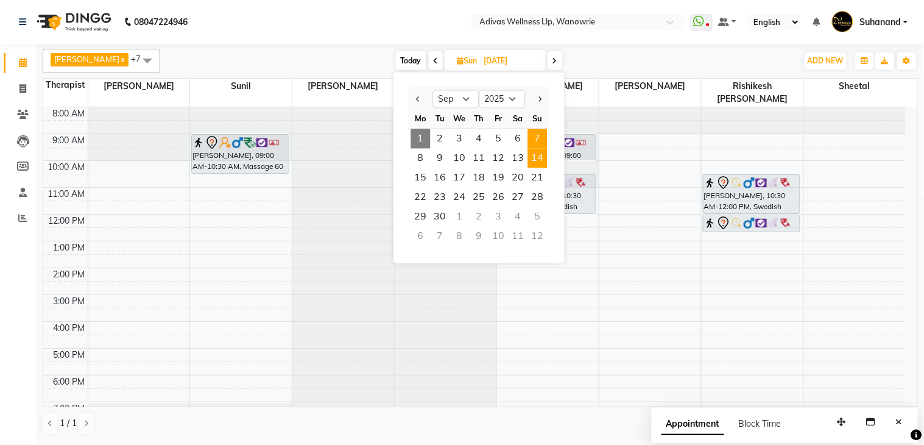
click at [532, 135] on span "7" at bounding box center [537, 138] width 19 height 19
type input "07-09-2025"
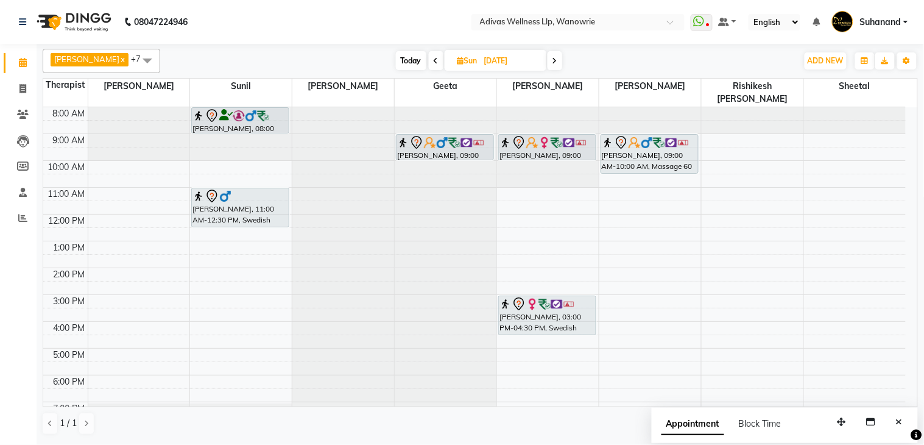
drag, startPoint x: 648, startPoint y: 147, endPoint x: 648, endPoint y: 158, distance: 11.6
click at [648, 158] on div "Divyaraj Ranawat, 09:00 AM-10:00 AM, Massage 60 Min Divyaraj Ranawat, 09:00 AM-…" at bounding box center [650, 281] width 102 height 348
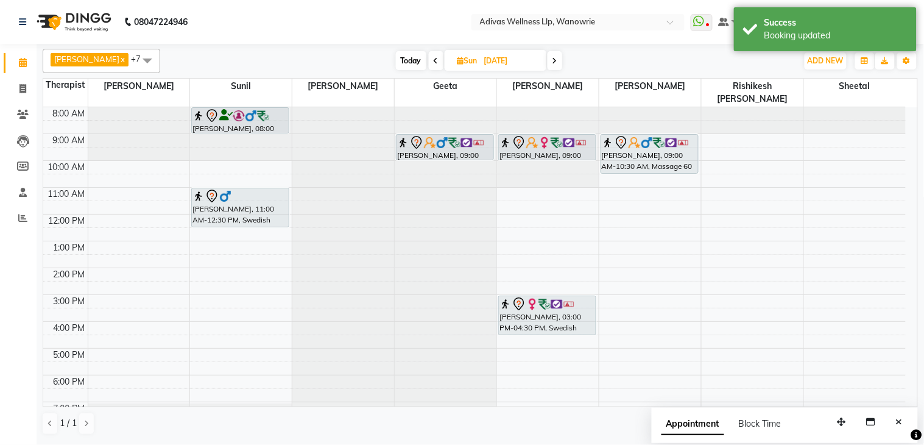
click at [397, 17] on nav "08047224946 Select Location × Adivas Wellness Llp, Wanowrie WhatsApp Status ✕ S…" at bounding box center [462, 22] width 924 height 44
click at [484, 62] on input "07-09-2025" at bounding box center [511, 61] width 61 height 18
select select "9"
select select "2025"
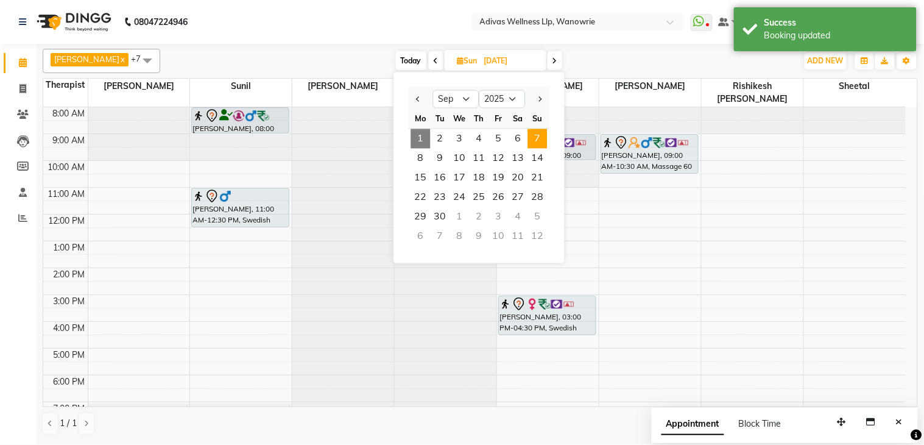
click at [543, 210] on div "5" at bounding box center [537, 216] width 19 height 19
type input "05-10-2025"
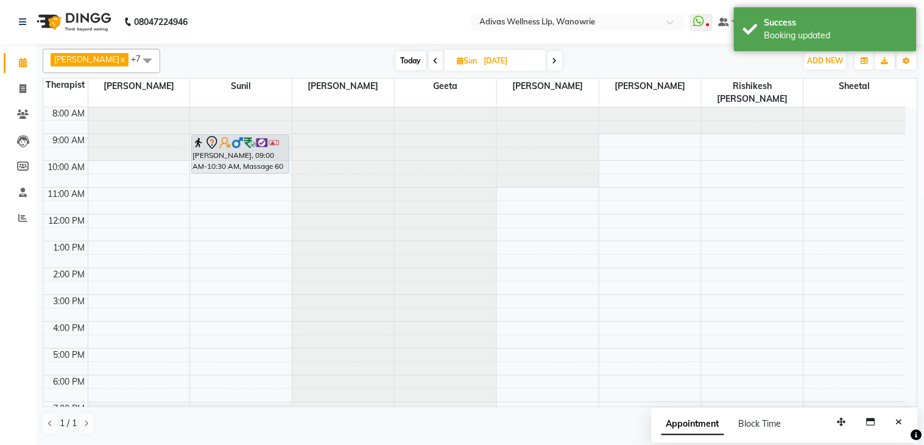
click at [492, 63] on input "05-10-2025" at bounding box center [511, 61] width 61 height 18
select select "10"
select select "2025"
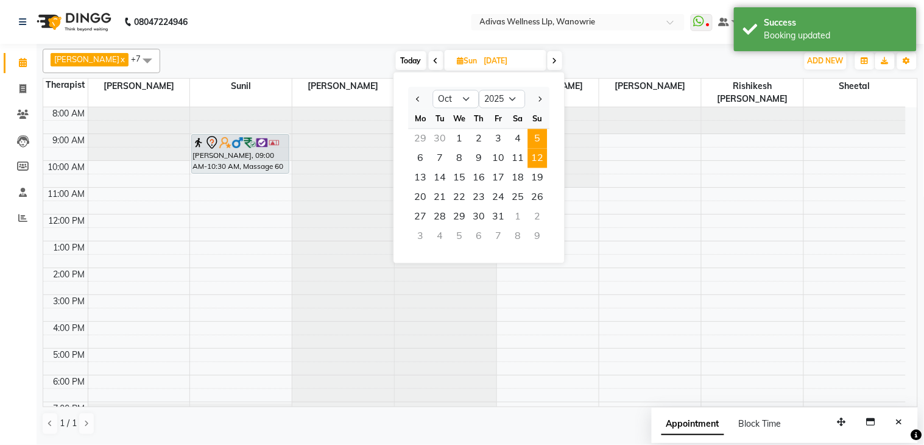
click at [531, 162] on span "12" at bounding box center [537, 158] width 19 height 19
type input "12-10-2025"
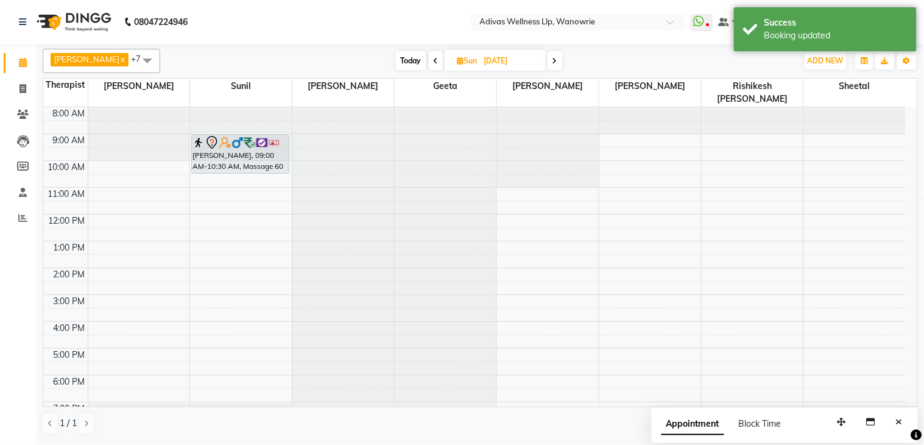
click at [481, 67] on input "12-10-2025" at bounding box center [511, 61] width 61 height 18
select select "10"
select select "2025"
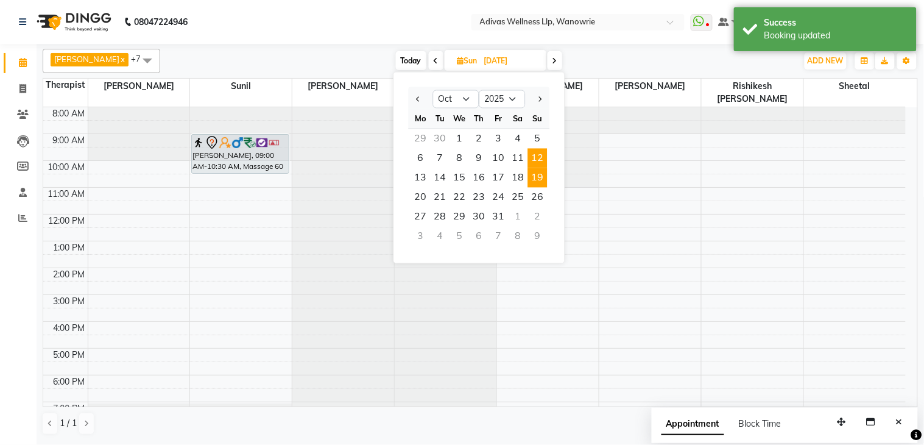
click at [533, 179] on span "19" at bounding box center [537, 177] width 19 height 19
type input "19-10-2025"
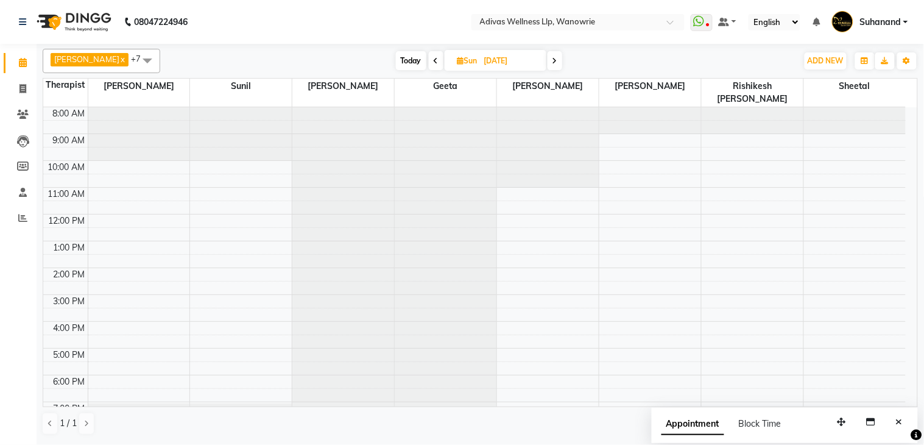
click at [228, 107] on div at bounding box center [241, 107] width 102 height 0
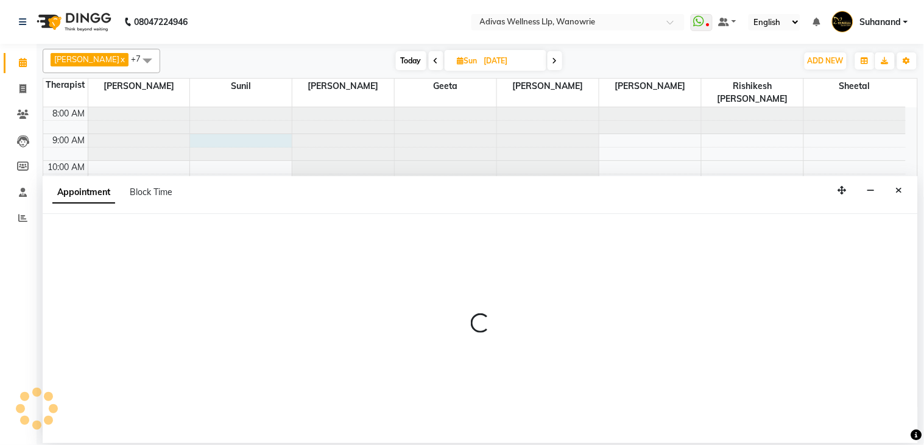
select select "24579"
select select "540"
select select "tentative"
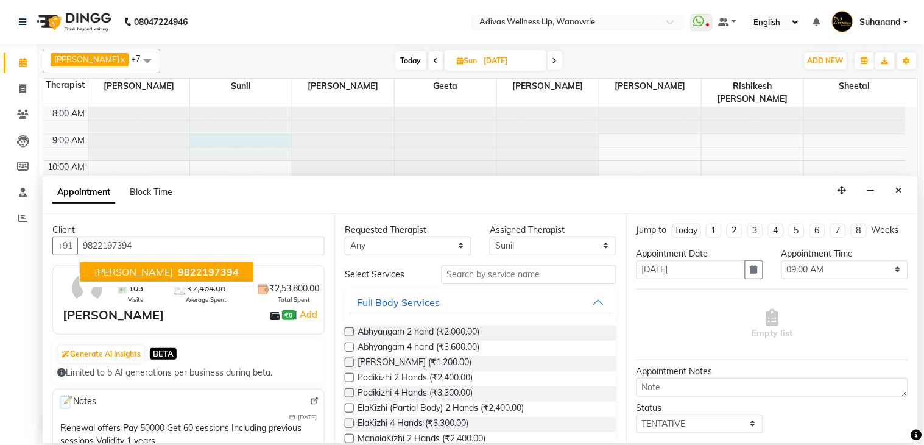
click at [173, 269] on span "Divyaraj Ranawat" at bounding box center [133, 272] width 79 height 12
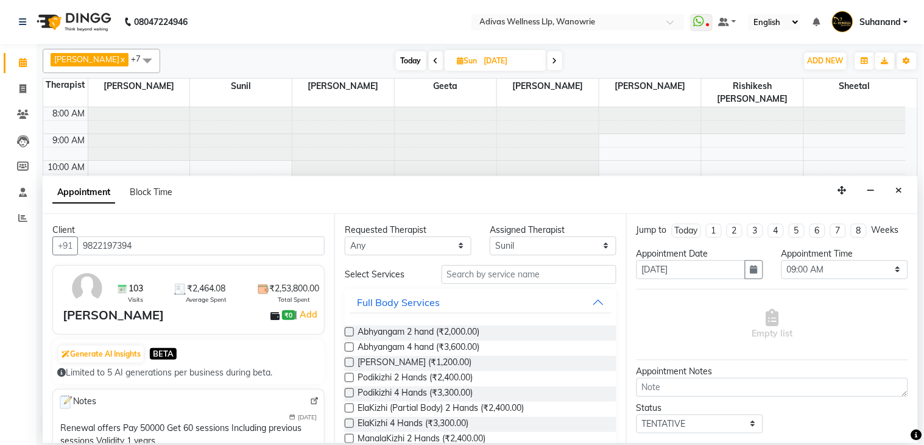
type input "9822197394"
click at [496, 283] on input "text" at bounding box center [529, 274] width 175 height 19
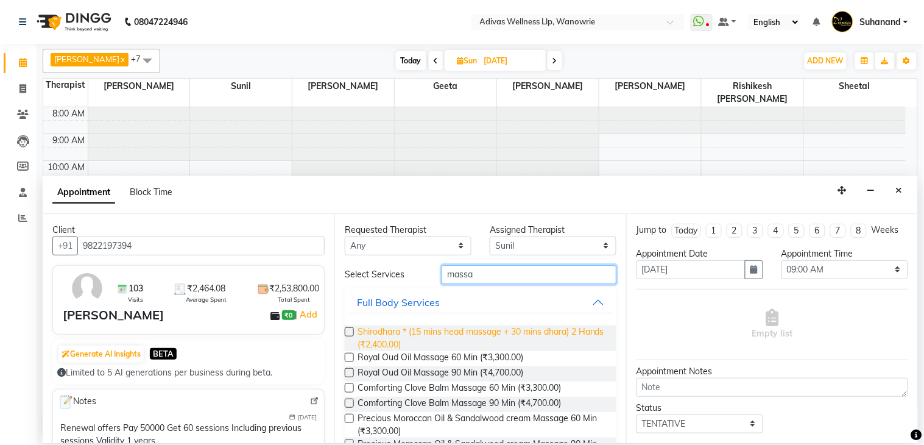
scroll to position [135, 0]
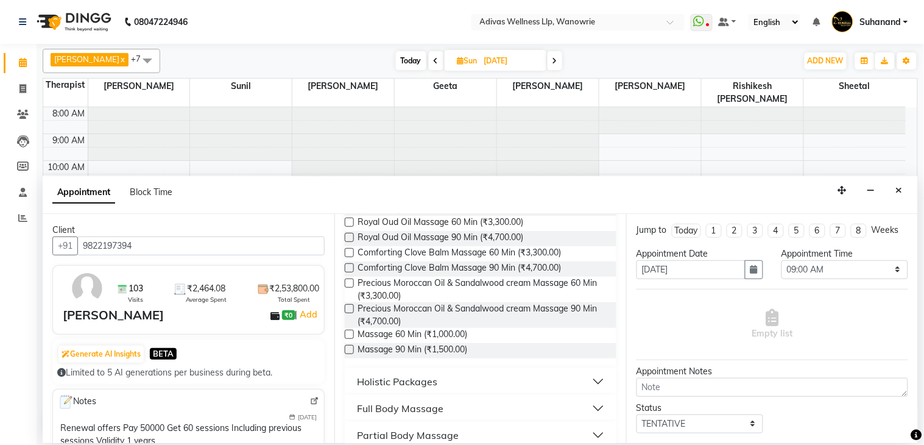
type input "massa"
click at [350, 333] on label at bounding box center [349, 334] width 9 height 9
click at [350, 333] on input "checkbox" at bounding box center [349, 335] width 8 height 8
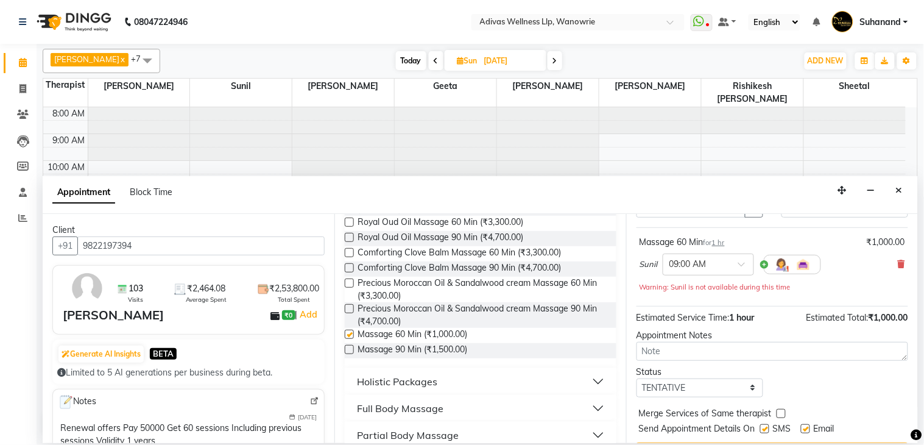
checkbox input "false"
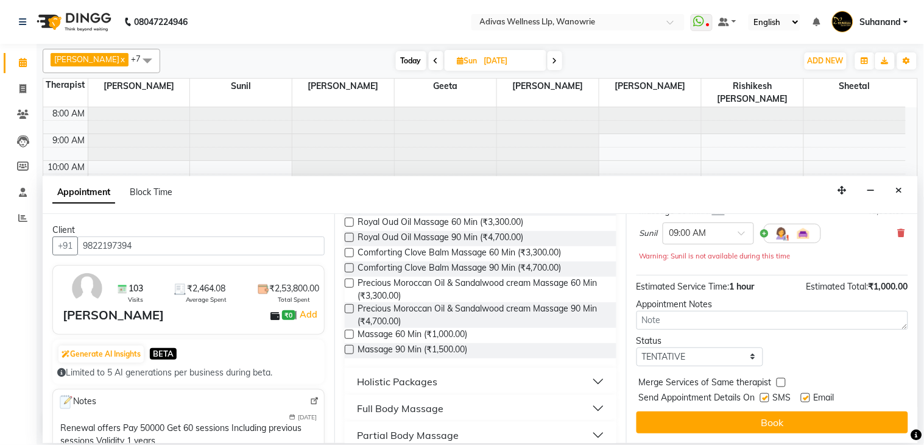
click at [766, 402] on label at bounding box center [764, 397] width 9 height 9
click at [766, 402] on input "checkbox" at bounding box center [764, 399] width 8 height 8
checkbox input "false"
click at [801, 398] on label at bounding box center [805, 397] width 9 height 9
click at [801, 398] on input "checkbox" at bounding box center [805, 399] width 8 height 8
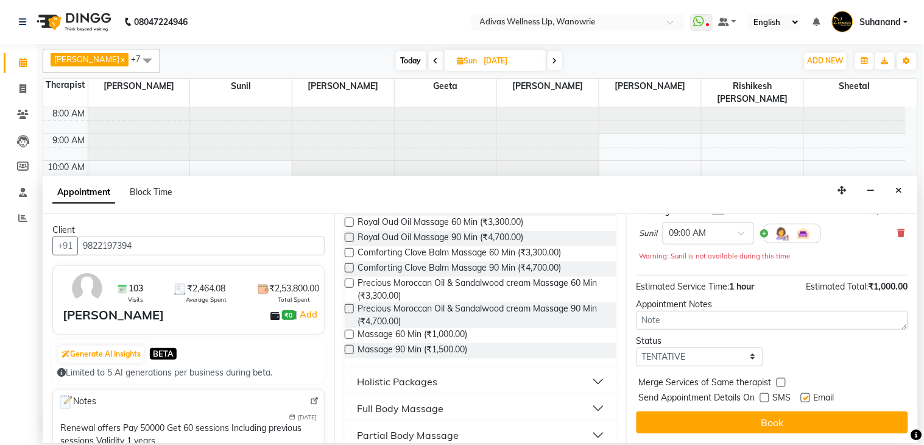
checkbox input "false"
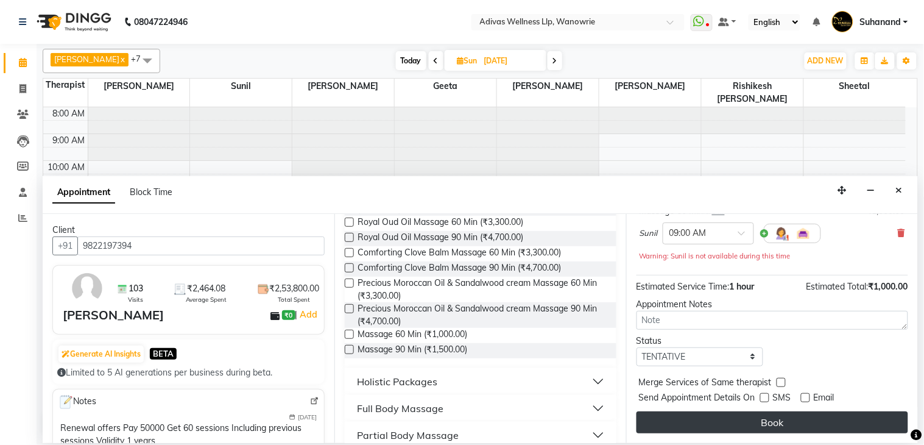
click at [775, 417] on button "Book" at bounding box center [773, 422] width 272 height 22
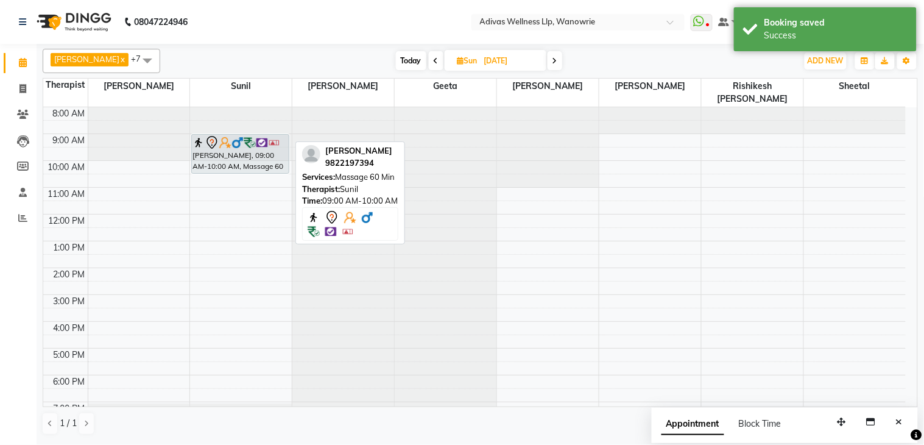
drag, startPoint x: 258, startPoint y: 144, endPoint x: 258, endPoint y: 161, distance: 16.4
click at [258, 161] on div "Divyaraj Ranawat, 09:00 AM-10:00 AM, Massage 60 Min Divyaraj Ranawat, 09:00 AM-…" at bounding box center [241, 281] width 102 height 348
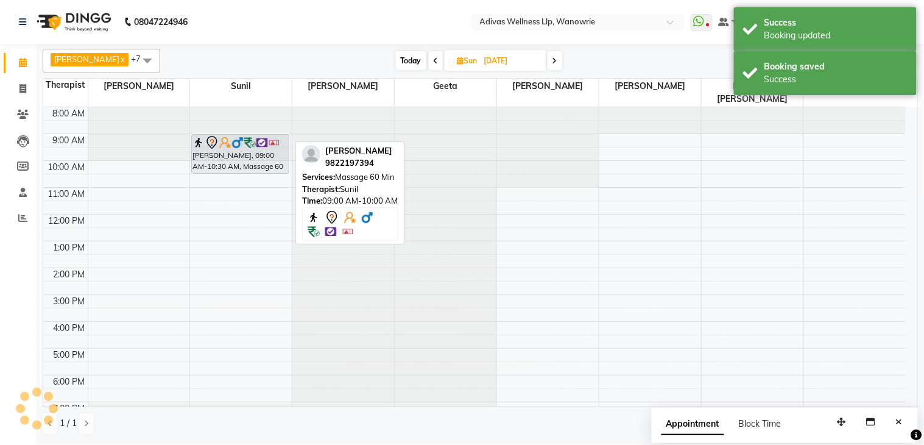
click at [436, 3] on nav "08047224946 Select Location × Adivas Wellness Llp, Wanowrie WhatsApp Status ✕ S…" at bounding box center [462, 22] width 924 height 44
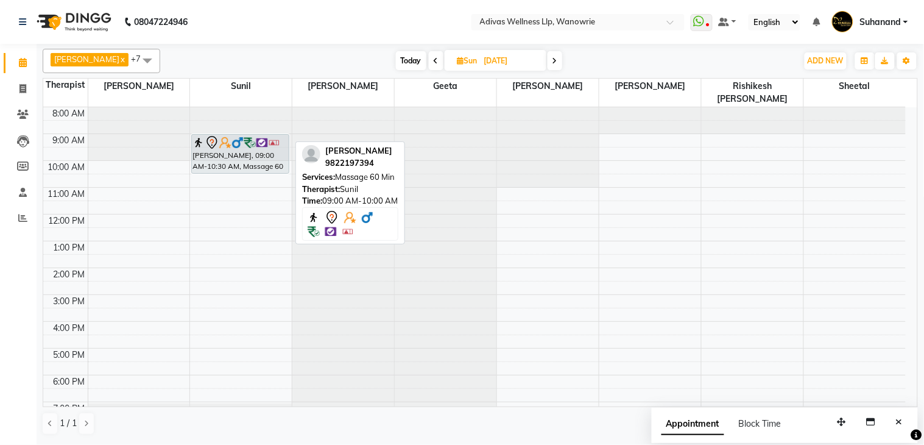
click at [397, 19] on nav "08047224946 Select Location × Adivas Wellness Llp, Wanowrie WhatsApp Status ✕ S…" at bounding box center [462, 22] width 924 height 44
click at [399, 26] on nav "08047224946 Select Location × Adivas Wellness Llp, Wanowrie WhatsApp Status ✕ S…" at bounding box center [462, 22] width 924 height 44
click at [487, 65] on input "19-10-2025" at bounding box center [511, 61] width 61 height 18
select select "10"
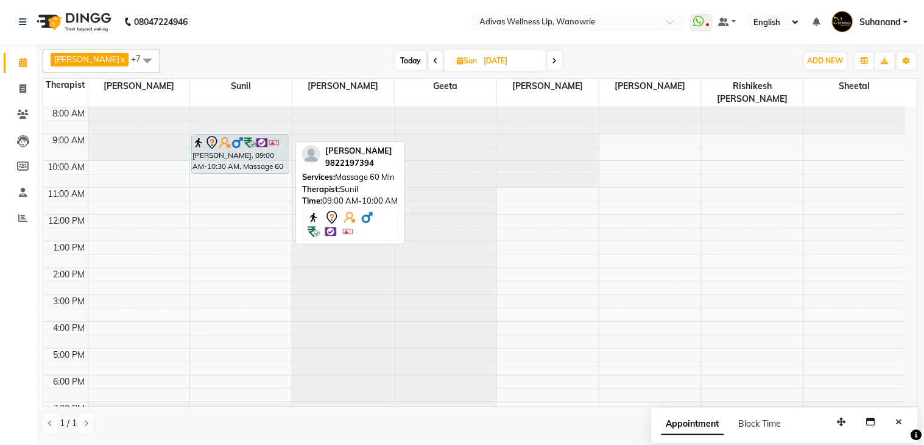
select select "2025"
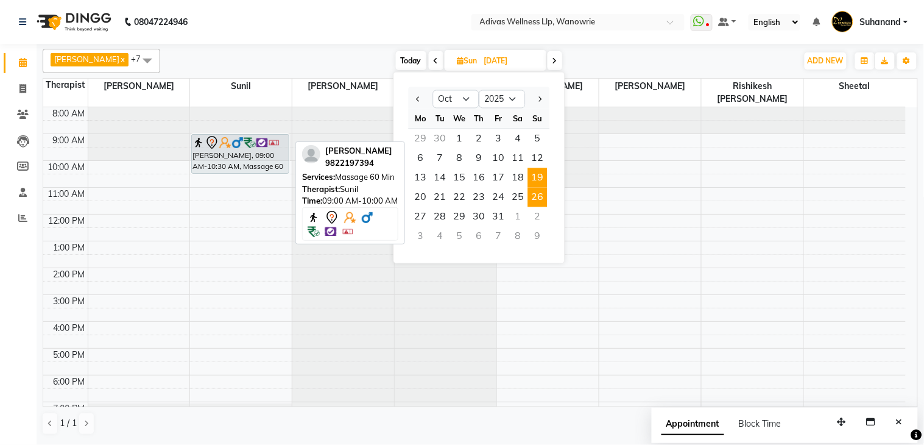
click at [534, 197] on span "26" at bounding box center [537, 197] width 19 height 19
type input "26-10-2025"
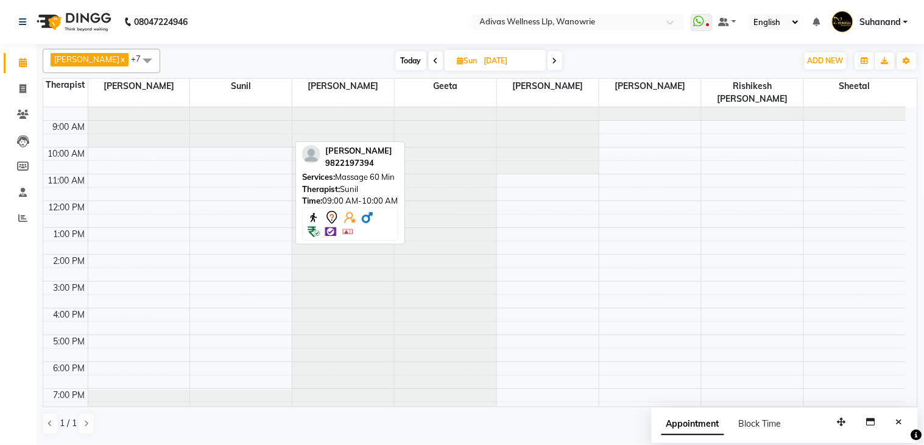
scroll to position [0, 0]
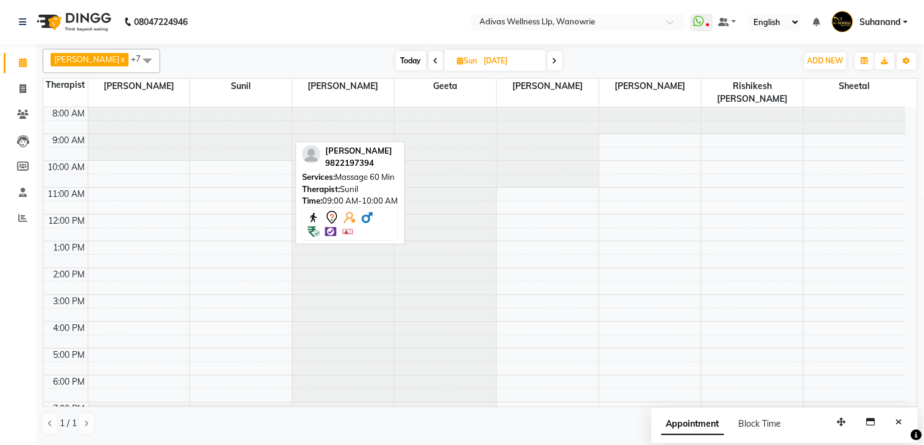
click at [216, 107] on div at bounding box center [241, 107] width 102 height 0
select select "24579"
select select "540"
select select "tentative"
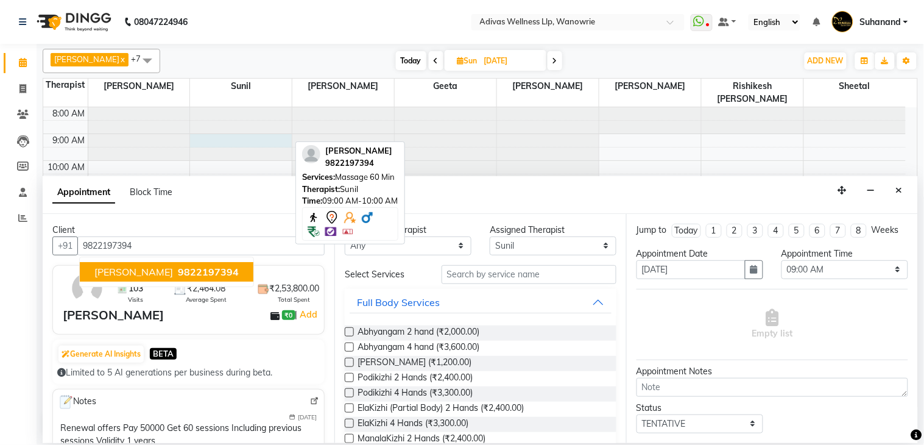
click at [171, 266] on span "Divyaraj Ranawat" at bounding box center [133, 272] width 79 height 12
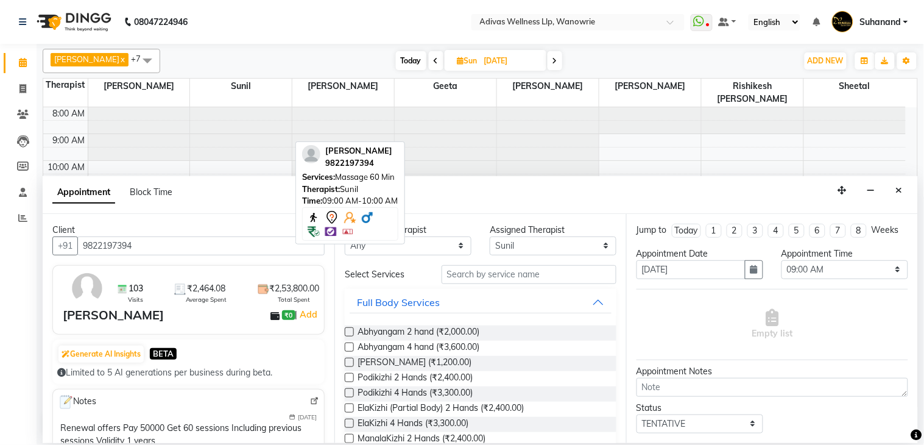
type input "9822197394"
click at [456, 272] on input "text" at bounding box center [529, 274] width 175 height 19
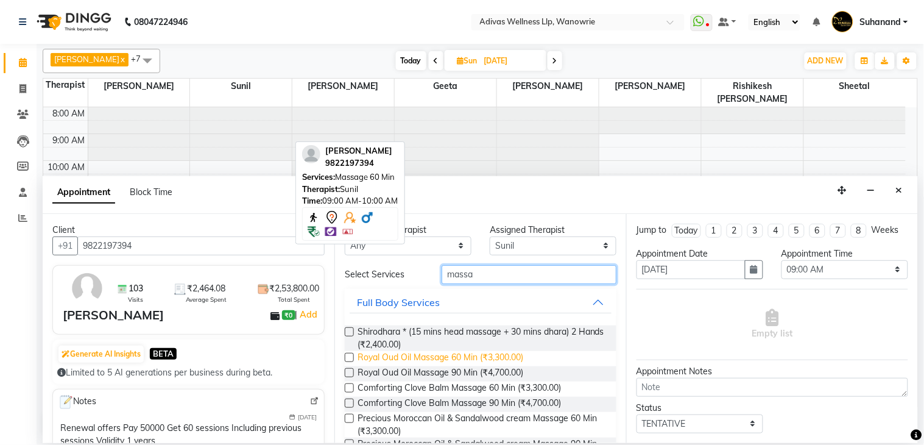
scroll to position [135, 0]
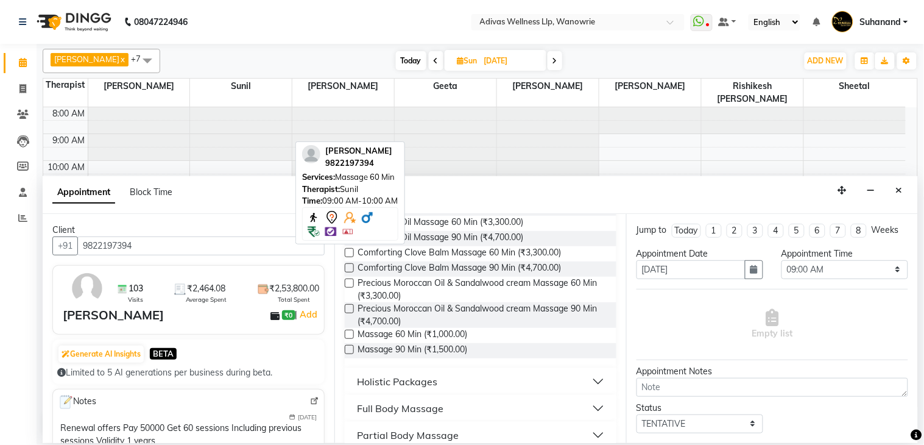
type input "massa"
click at [350, 337] on label at bounding box center [349, 334] width 9 height 9
click at [350, 337] on input "checkbox" at bounding box center [349, 335] width 8 height 8
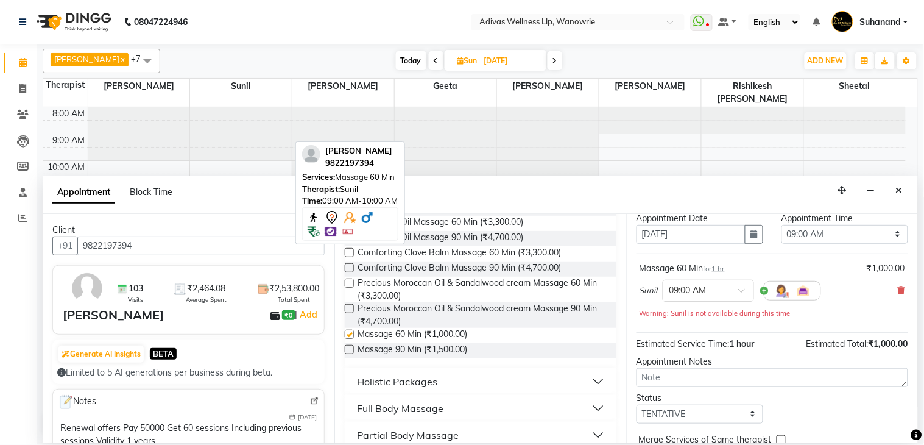
checkbox input "false"
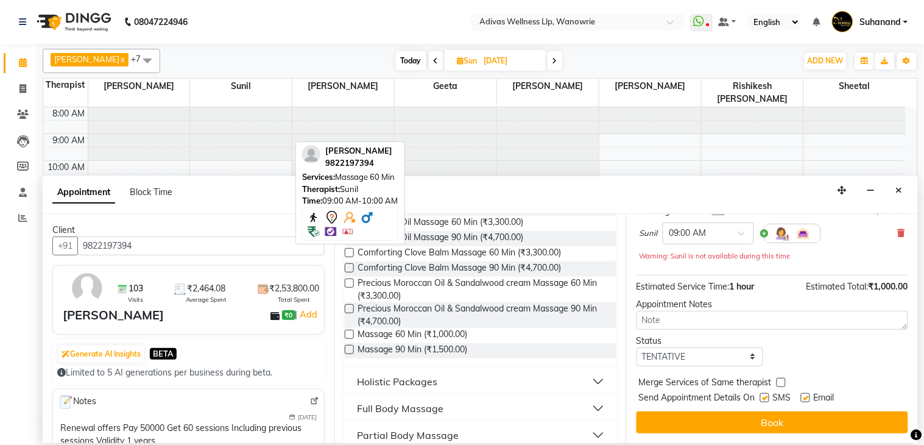
scroll to position [104, 0]
click at [763, 401] on label at bounding box center [764, 397] width 9 height 9
click at [763, 401] on input "checkbox" at bounding box center [764, 399] width 8 height 8
checkbox input "false"
click at [809, 398] on label at bounding box center [805, 397] width 9 height 9
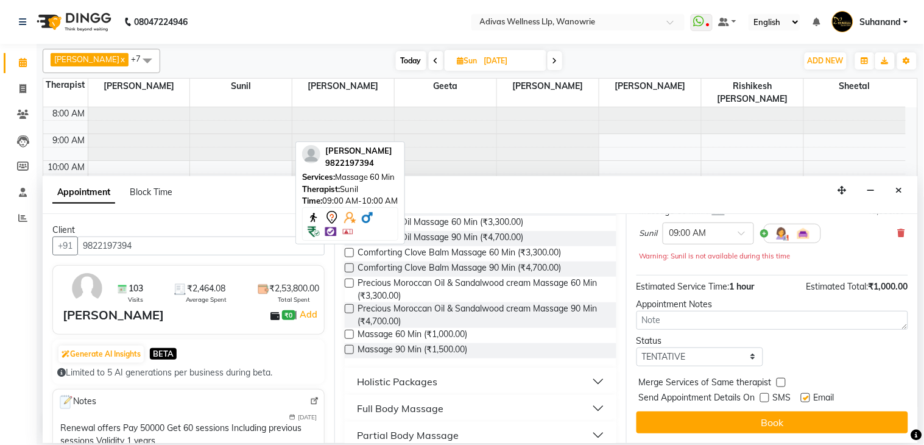
click at [809, 398] on input "checkbox" at bounding box center [805, 399] width 8 height 8
checkbox input "false"
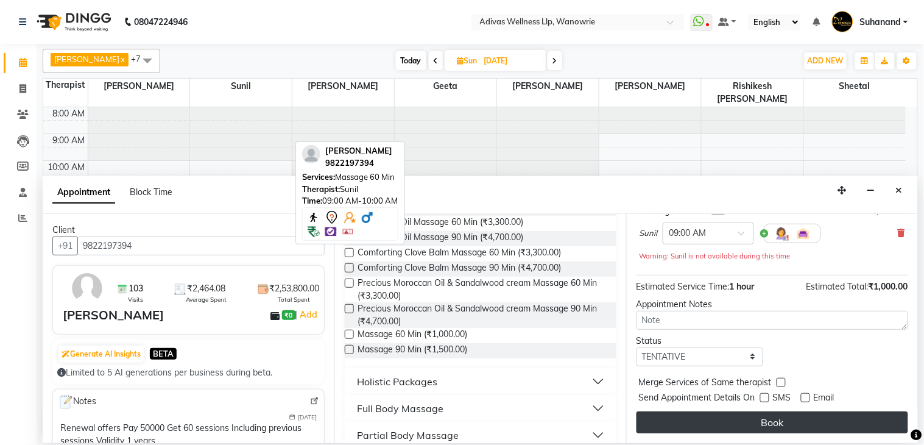
click at [772, 423] on button "Book" at bounding box center [773, 422] width 272 height 22
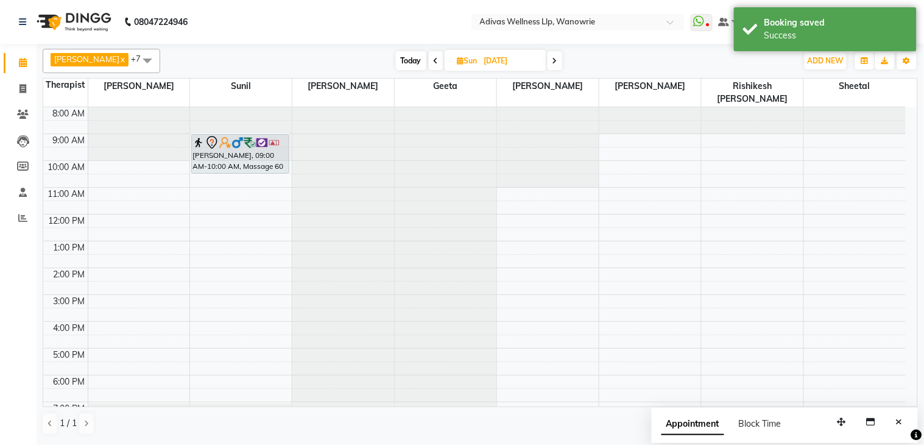
click at [246, 152] on div "Divyaraj Ranawat, 09:00 AM-10:00 AM, Massage 60 Min Divyaraj Ranawat, 09:00 AM-…" at bounding box center [241, 281] width 102 height 348
click at [496, 61] on input "26-10-2025" at bounding box center [511, 61] width 61 height 18
select select "10"
select select "2025"
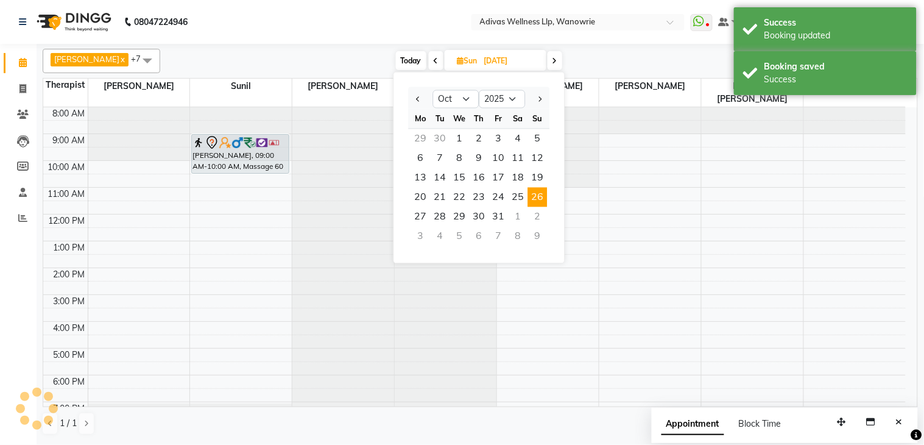
click at [537, 206] on span "26" at bounding box center [537, 197] width 19 height 19
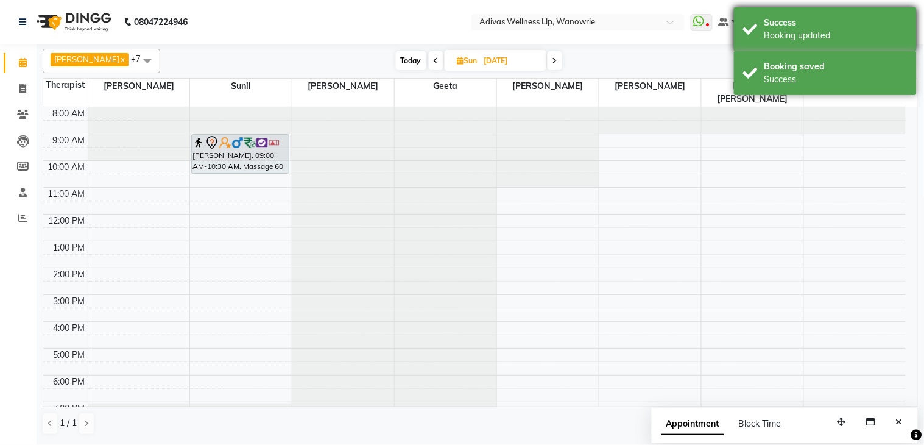
click at [799, 29] on div "Booking updated" at bounding box center [836, 35] width 143 height 13
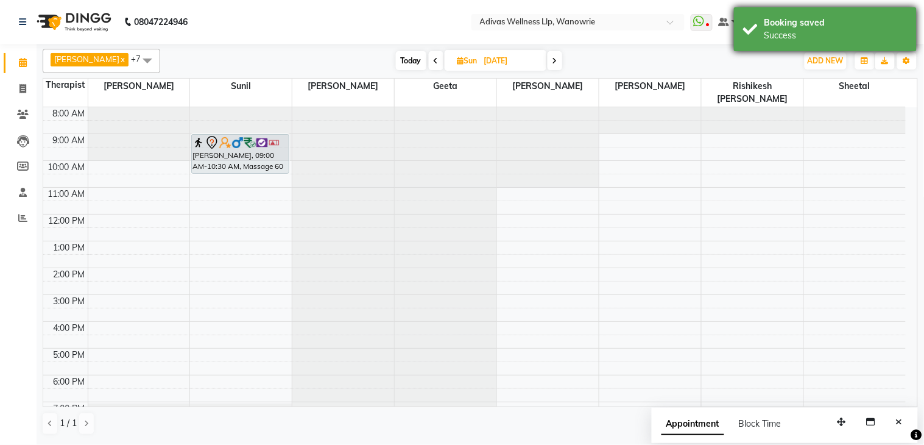
click at [788, 32] on div "Success" at bounding box center [836, 35] width 143 height 13
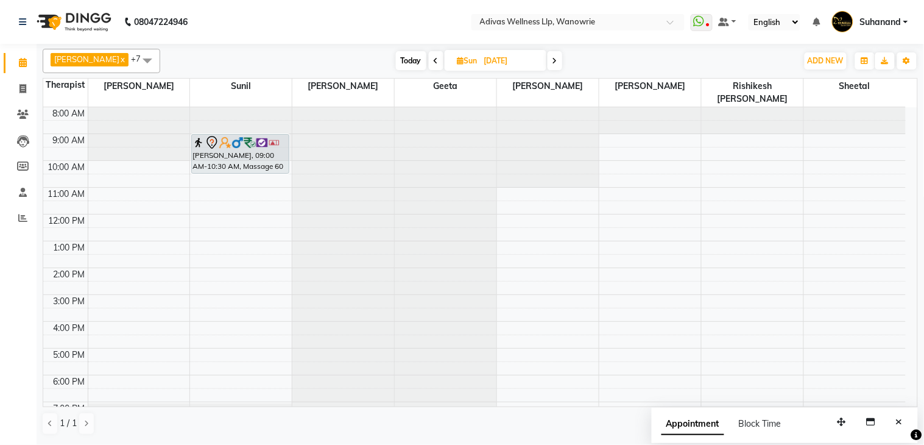
click at [481, 62] on input "26-10-2025" at bounding box center [511, 61] width 61 height 18
select select "10"
select select "2025"
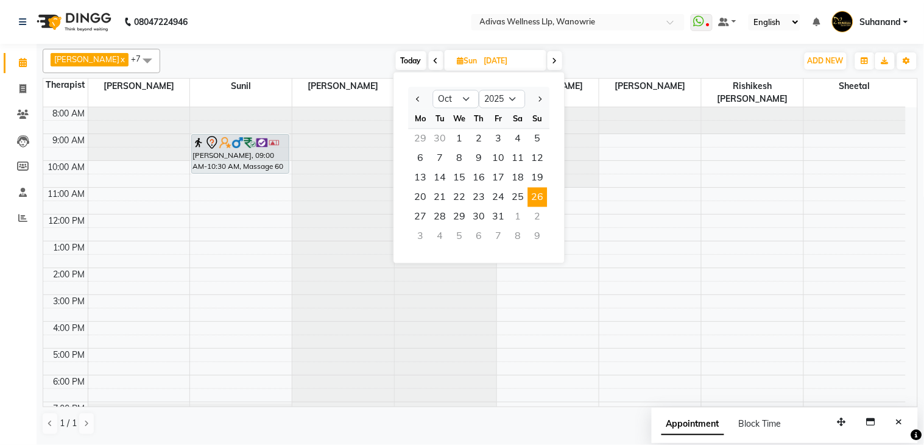
click at [540, 222] on div "2" at bounding box center [537, 216] width 19 height 19
type input "02-11-2025"
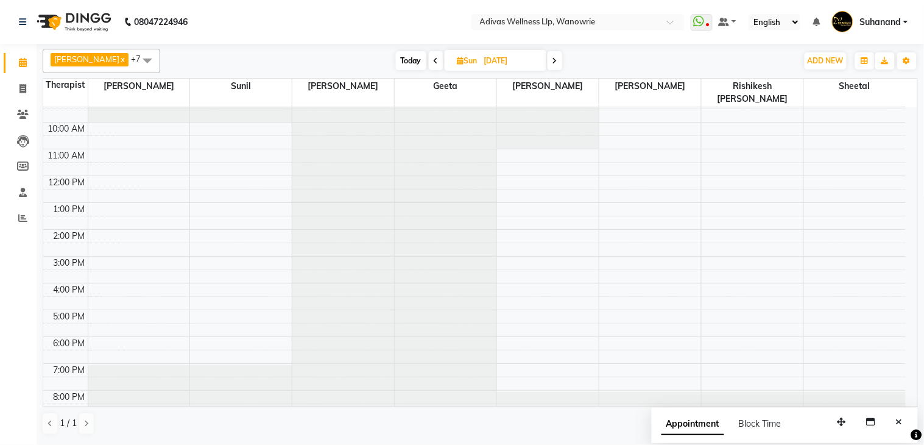
scroll to position [0, 0]
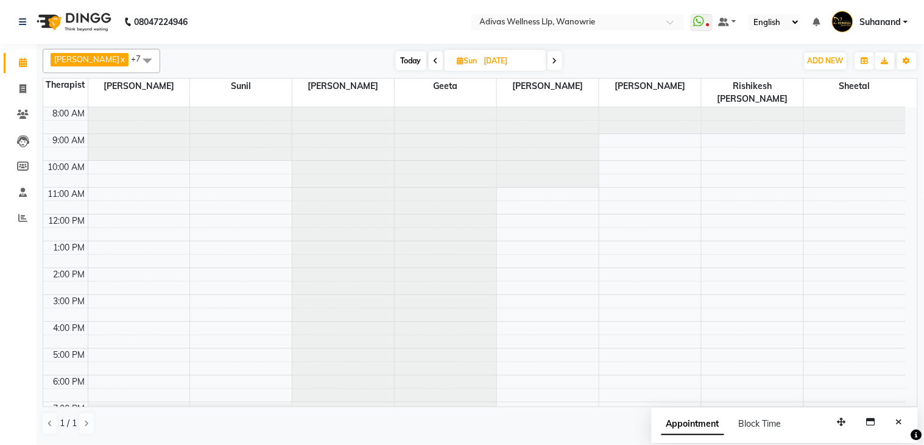
click at [223, 107] on div at bounding box center [241, 107] width 102 height 0
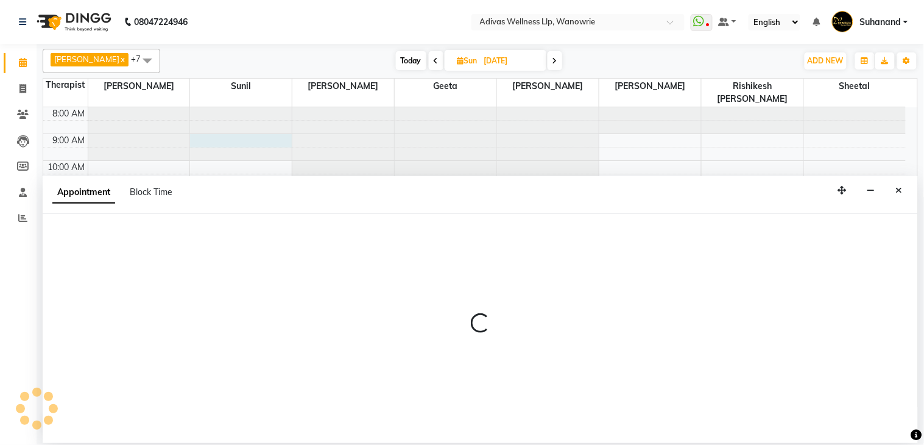
select select "24579"
select select "tentative"
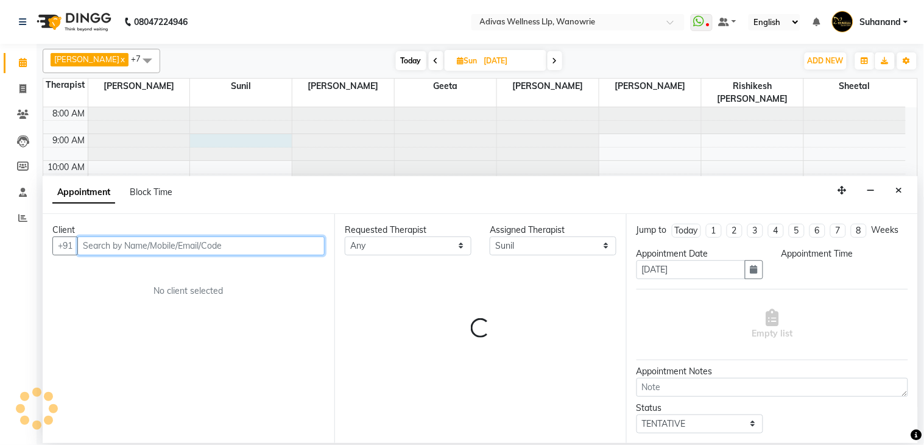
select select "540"
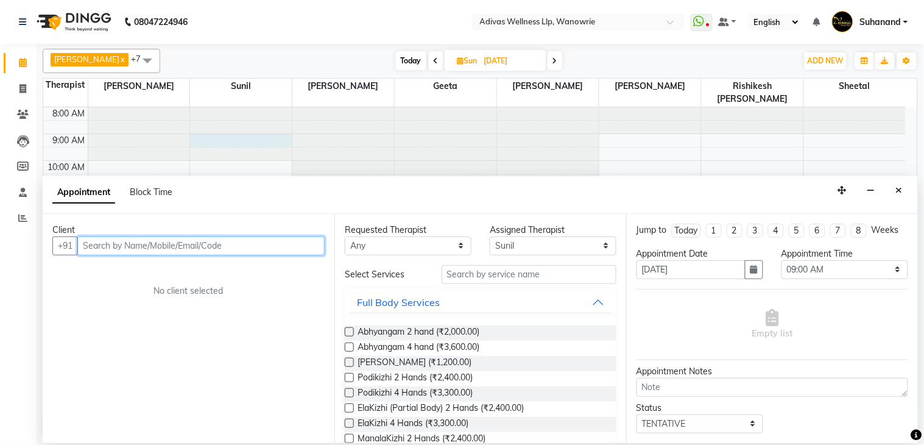
paste input "9822197394"
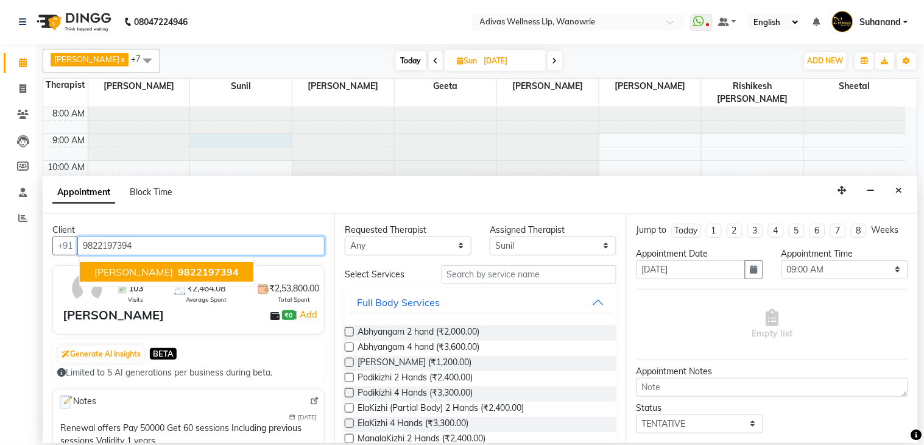
drag, startPoint x: 157, startPoint y: 267, endPoint x: 229, endPoint y: 276, distance: 72.5
click at [158, 267] on span "Divyaraj Ranawat" at bounding box center [133, 272] width 79 height 12
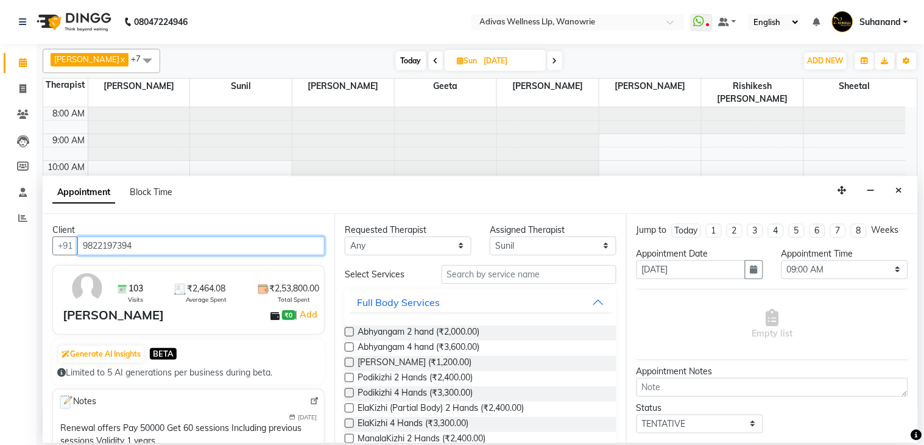
type input "9822197394"
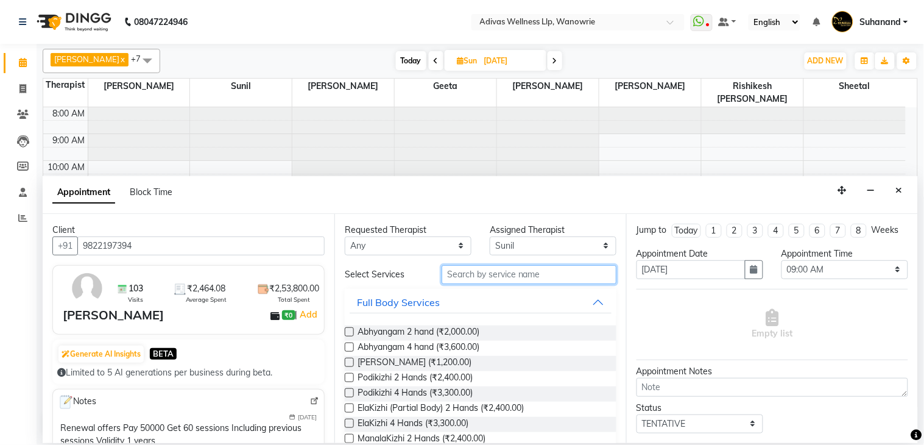
click at [526, 277] on input "text" at bounding box center [529, 274] width 175 height 19
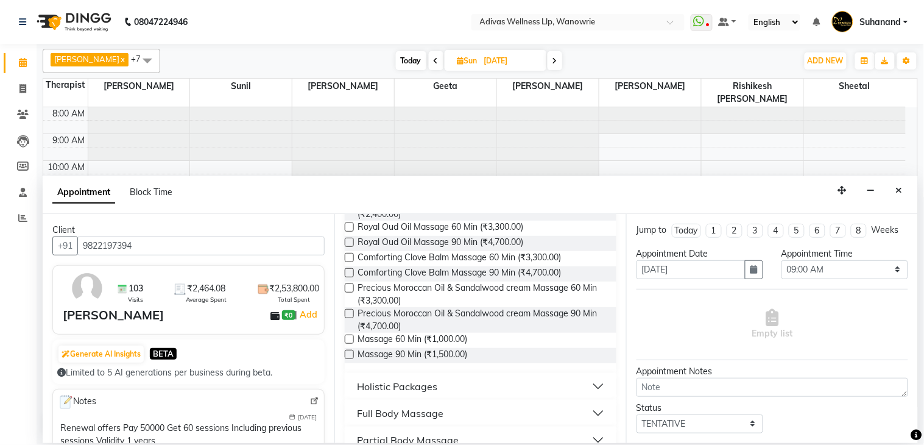
scroll to position [135, 0]
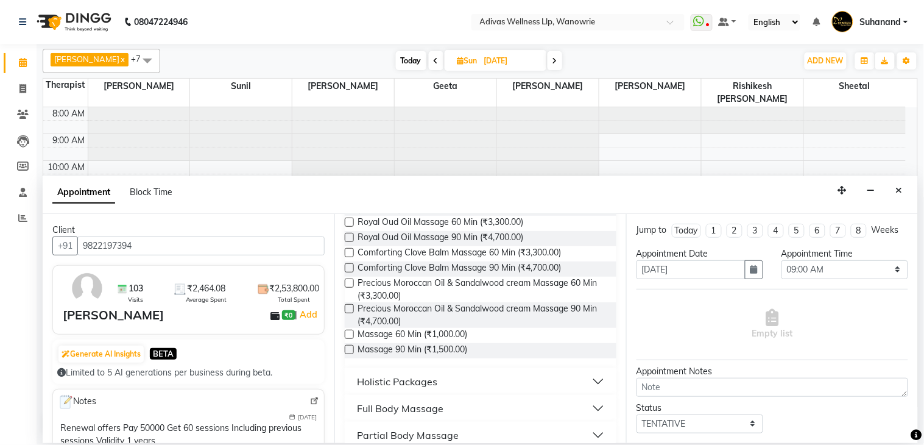
type input "massa"
click at [351, 336] on label at bounding box center [349, 334] width 9 height 9
click at [351, 336] on input "checkbox" at bounding box center [349, 335] width 8 height 8
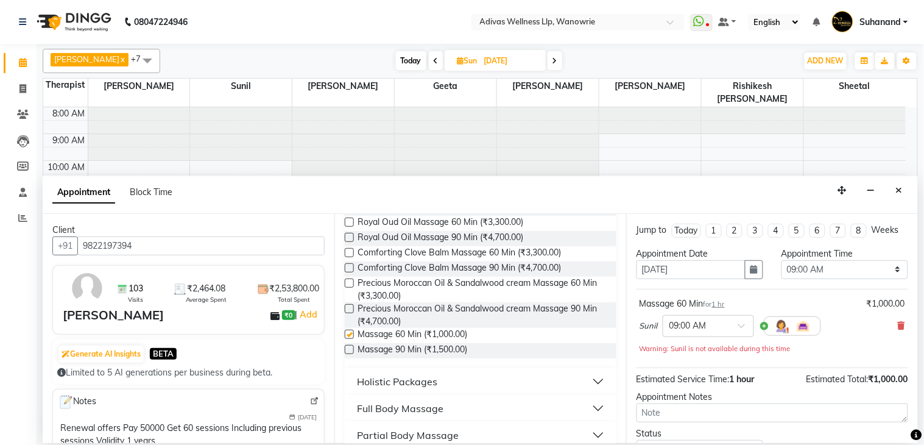
checkbox input "false"
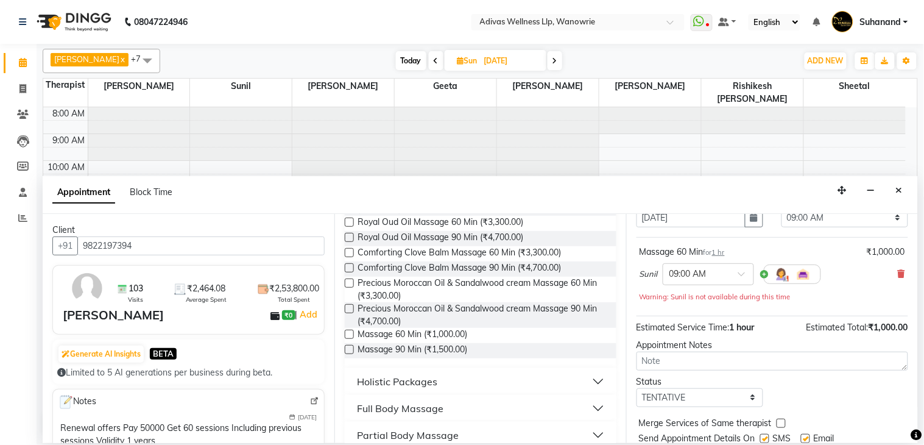
scroll to position [104, 0]
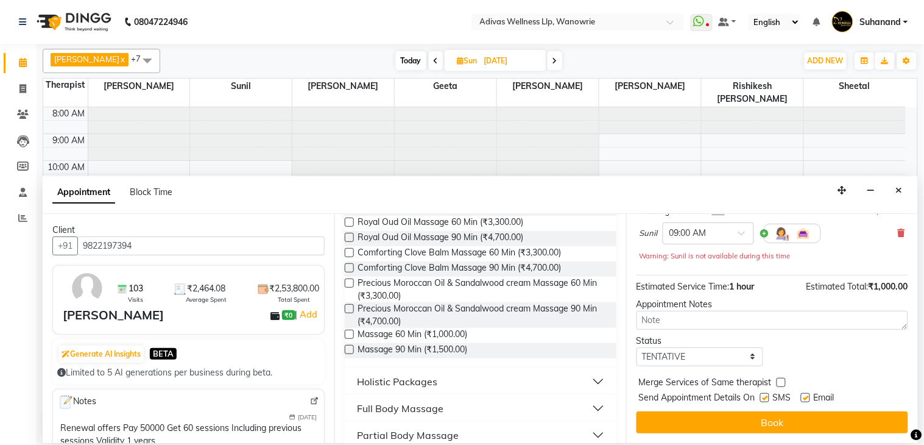
click at [762, 398] on label at bounding box center [764, 397] width 9 height 9
click at [762, 398] on input "checkbox" at bounding box center [764, 399] width 8 height 8
checkbox input "false"
click at [808, 398] on label at bounding box center [805, 397] width 9 height 9
click at [808, 398] on input "checkbox" at bounding box center [805, 399] width 8 height 8
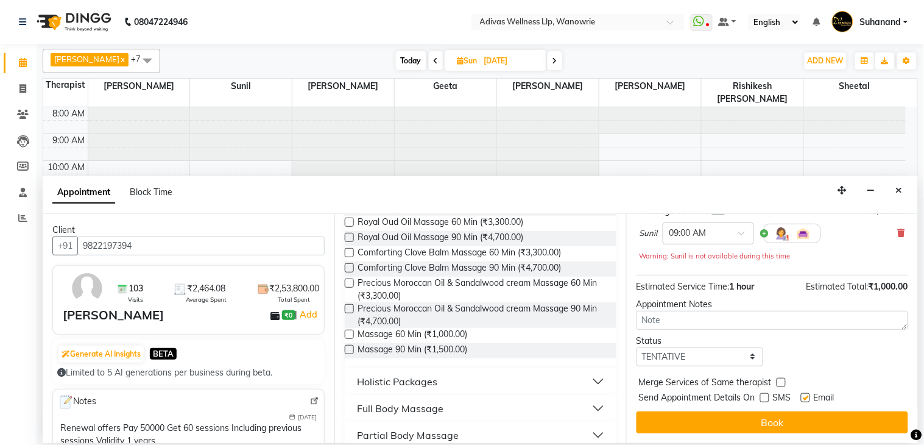
checkbox input "false"
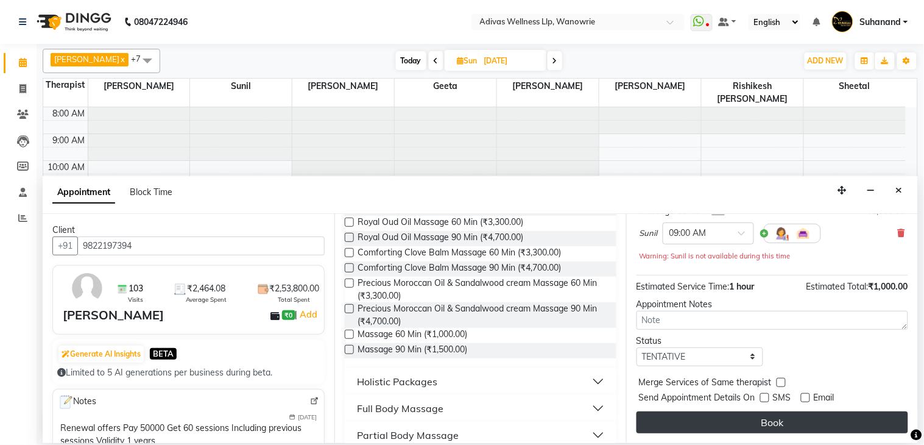
click at [756, 422] on button "Book" at bounding box center [773, 422] width 272 height 22
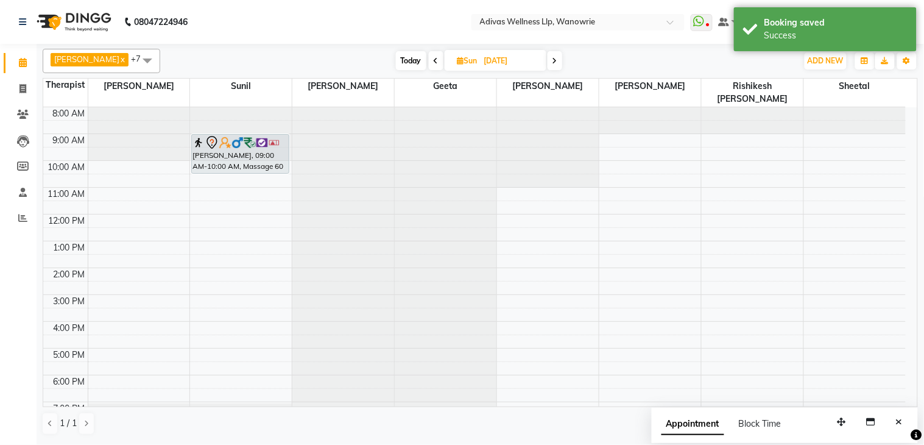
click at [239, 154] on div "Divyaraj Ranawat, 09:00 AM-10:00 AM, Massage 60 Min Divyaraj Ranawat, 09:00 AM-…" at bounding box center [241, 281] width 102 height 348
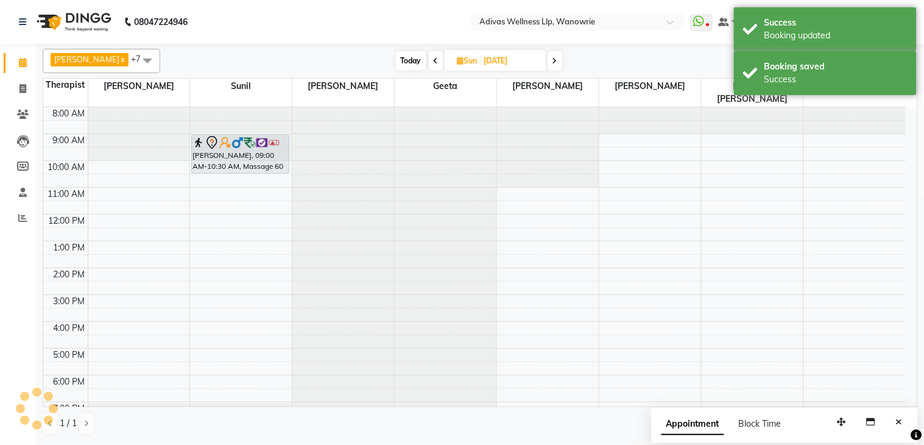
click at [485, 66] on input "02-11-2025" at bounding box center [511, 61] width 61 height 18
select select "11"
select select "2025"
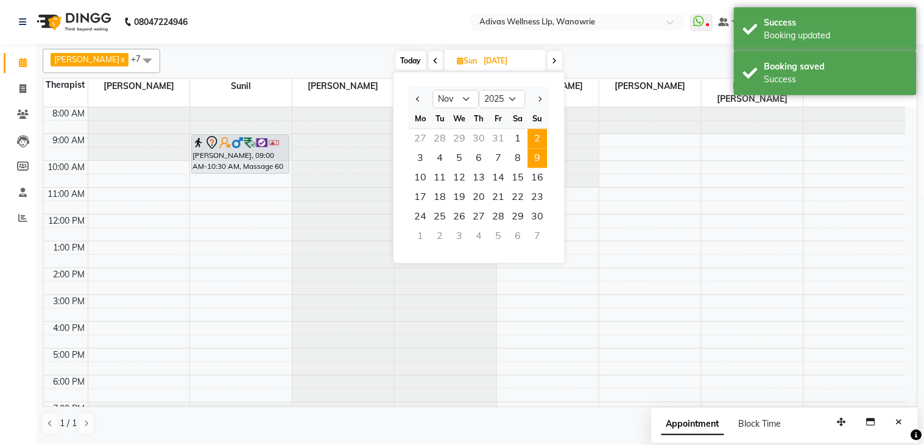
click at [531, 159] on span "9" at bounding box center [537, 158] width 19 height 19
type input "09-11-2025"
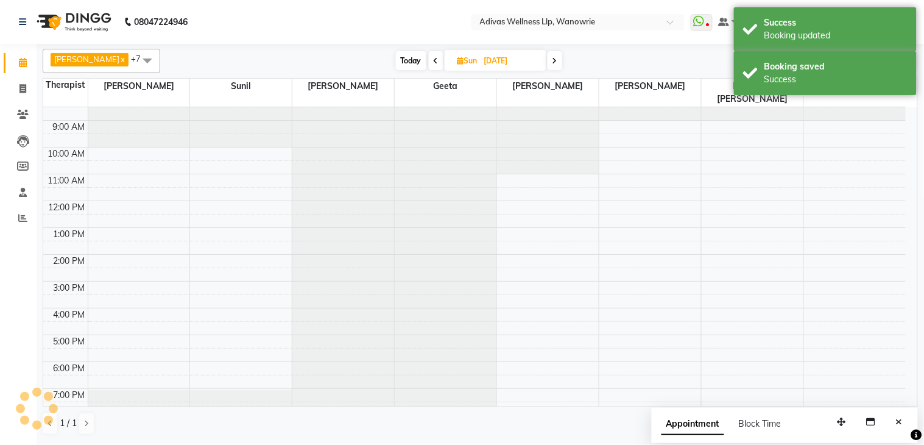
scroll to position [0, 0]
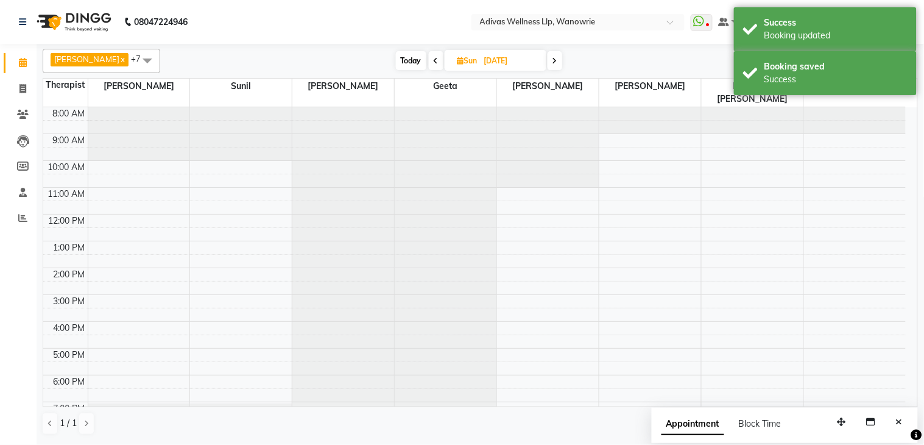
click at [232, 107] on div at bounding box center [241, 107] width 102 height 0
select select "24579"
select select "tentative"
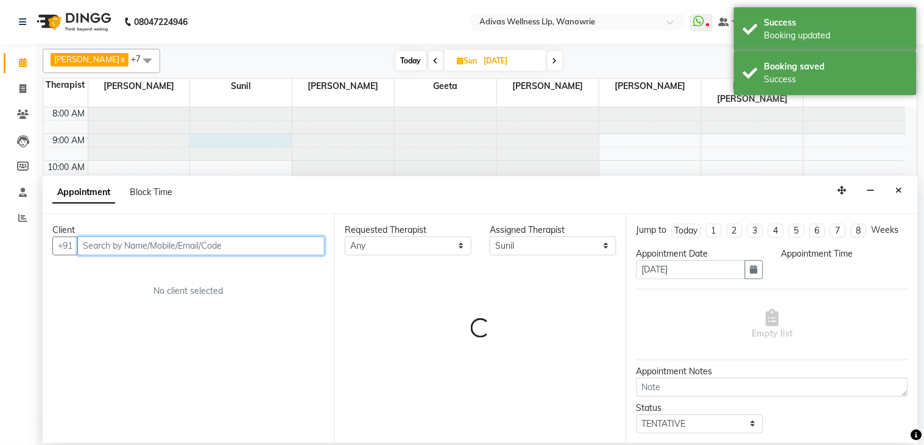
select select "540"
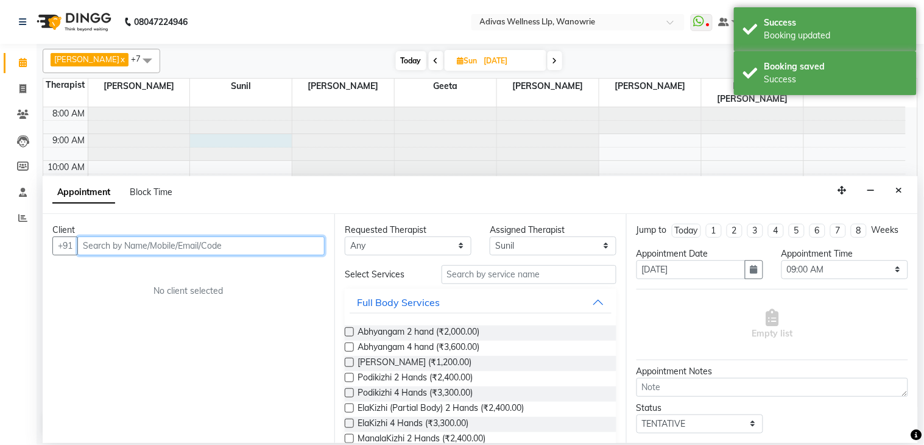
paste input "9822197394"
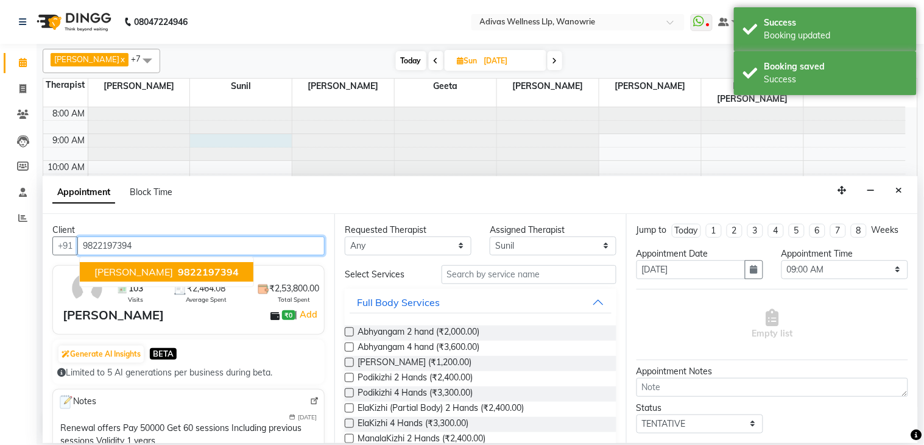
click at [131, 266] on span "Divyaraj Ranawat" at bounding box center [133, 272] width 79 height 12
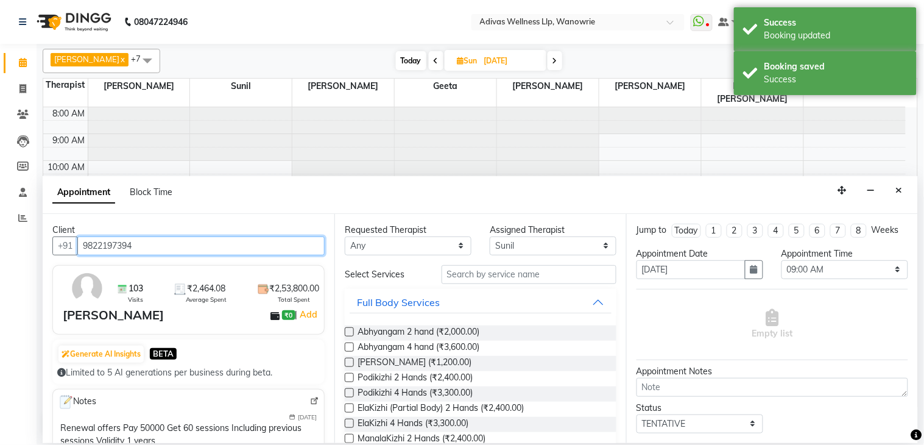
type input "9822197394"
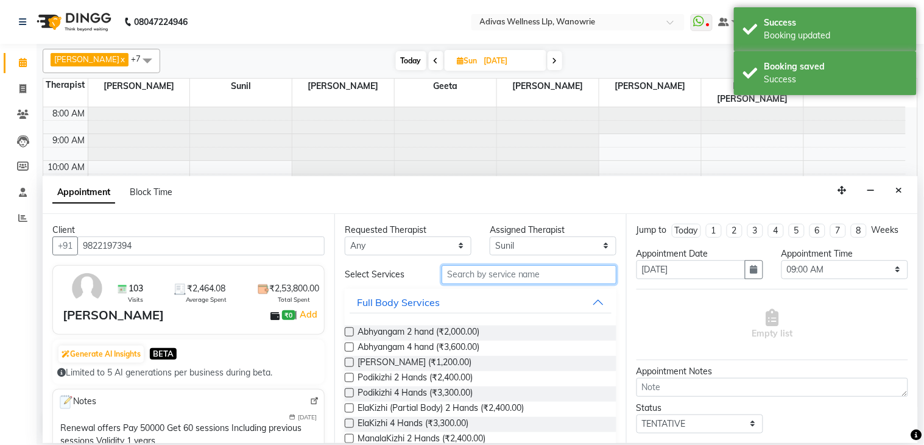
click at [477, 275] on input "text" at bounding box center [529, 274] width 175 height 19
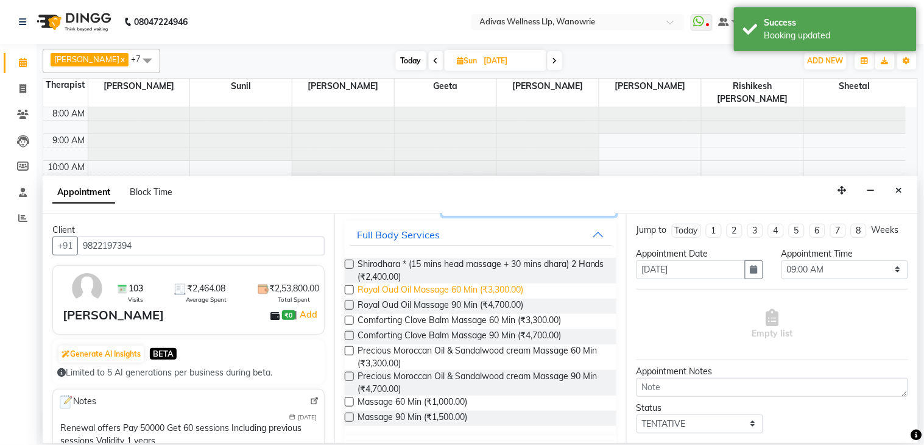
scroll to position [177, 0]
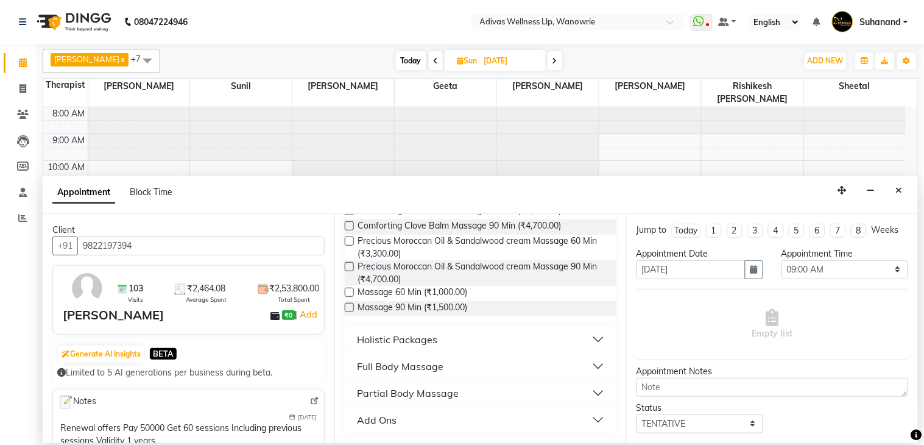
type input "massa"
click at [345, 289] on label at bounding box center [349, 292] width 9 height 9
click at [345, 289] on input "checkbox" at bounding box center [349, 293] width 8 height 8
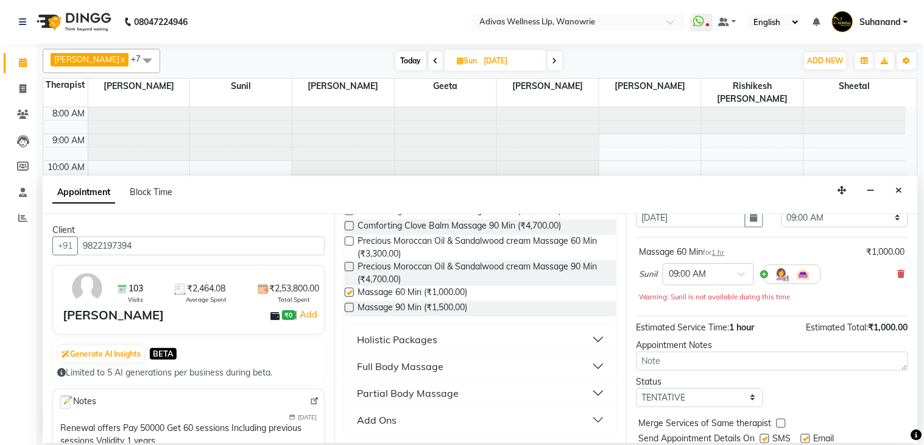
checkbox input "false"
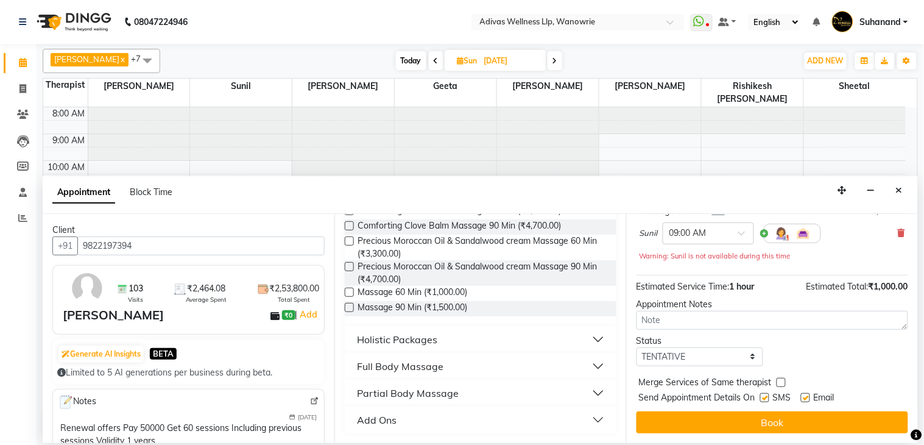
click at [764, 393] on label at bounding box center [764, 397] width 9 height 9
click at [764, 395] on input "checkbox" at bounding box center [764, 399] width 8 height 8
checkbox input "false"
click at [807, 395] on label at bounding box center [805, 397] width 9 height 9
click at [807, 395] on input "checkbox" at bounding box center [805, 399] width 8 height 8
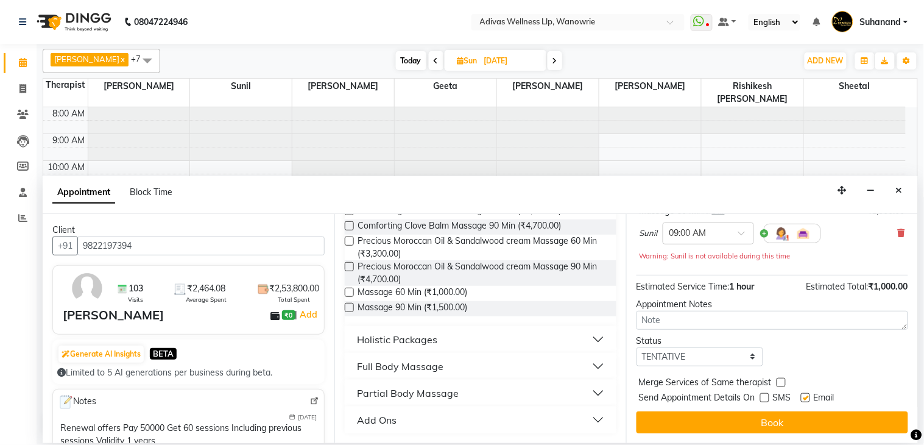
checkbox input "false"
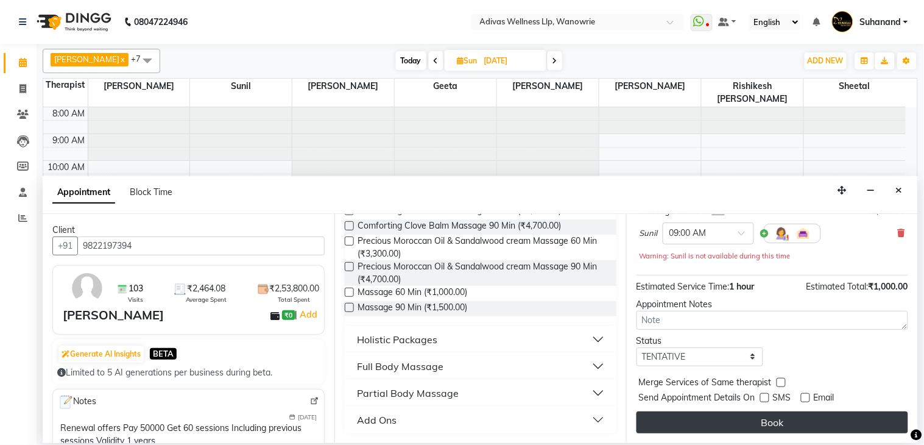
click at [768, 421] on button "Book" at bounding box center [773, 422] width 272 height 22
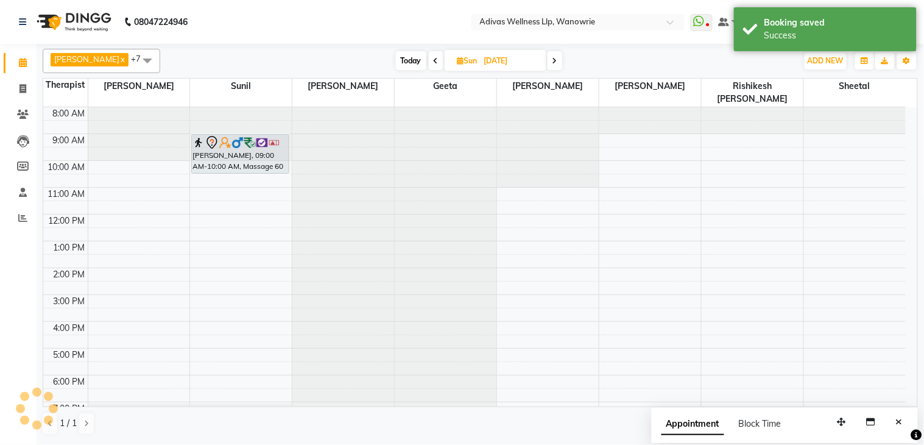
click at [230, 151] on div "Divyaraj Ranawat, 09:00 AM-10:00 AM, Massage 60 Min Divyaraj Ranawat, 09:00 AM-…" at bounding box center [241, 281] width 102 height 348
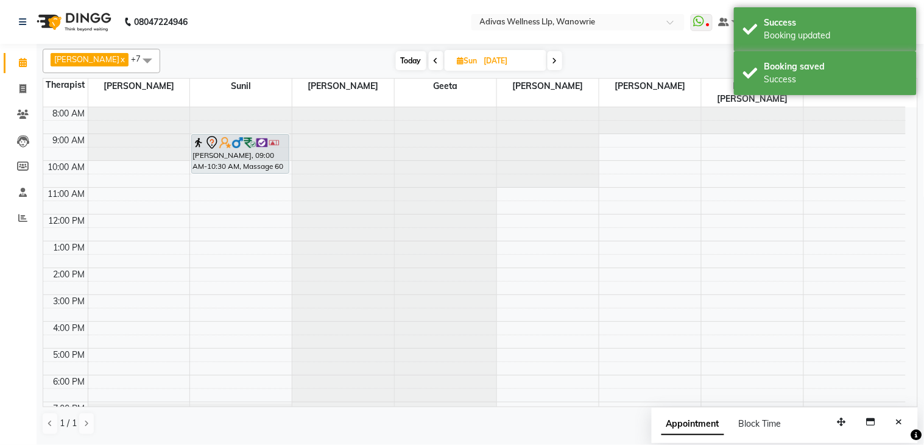
click at [484, 62] on input "09-11-2025" at bounding box center [511, 61] width 61 height 18
select select "11"
select select "2025"
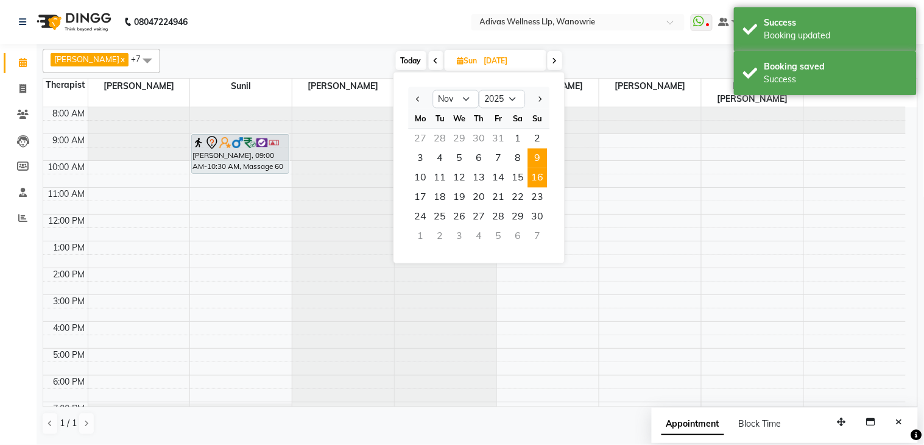
click at [540, 172] on span "16" at bounding box center [537, 177] width 19 height 19
type input "16-11-2025"
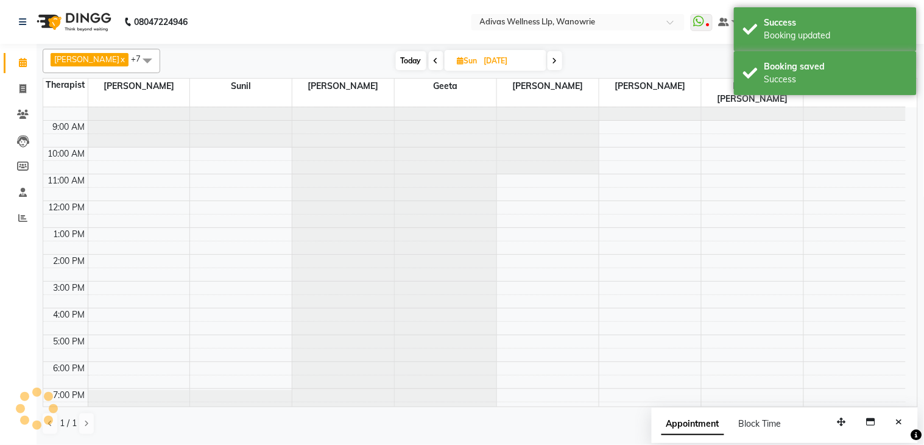
scroll to position [0, 0]
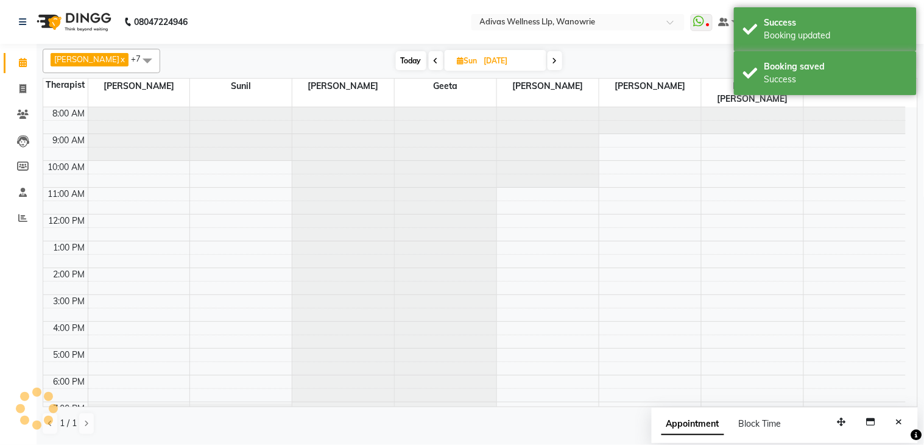
click at [195, 107] on div at bounding box center [241, 107] width 102 height 0
select select "24579"
select select "tentative"
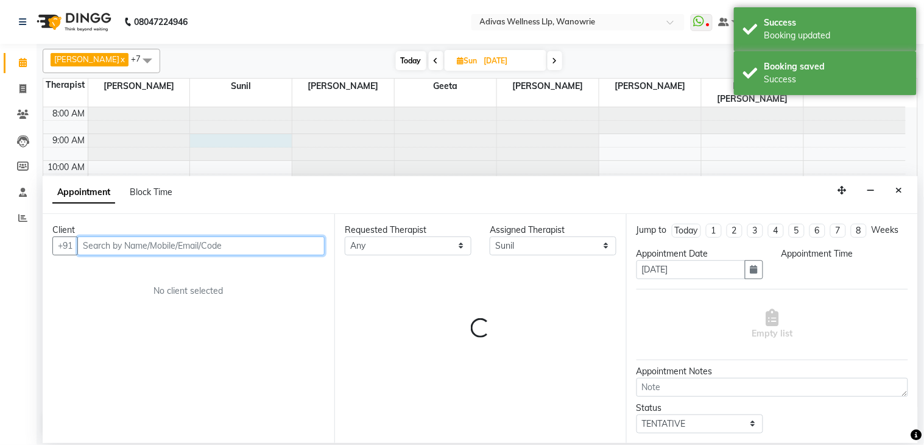
select select "540"
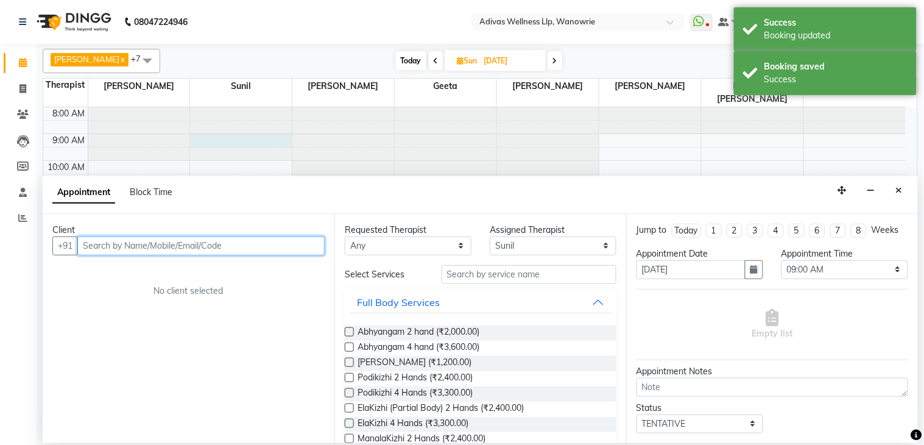
paste input "9822197394"
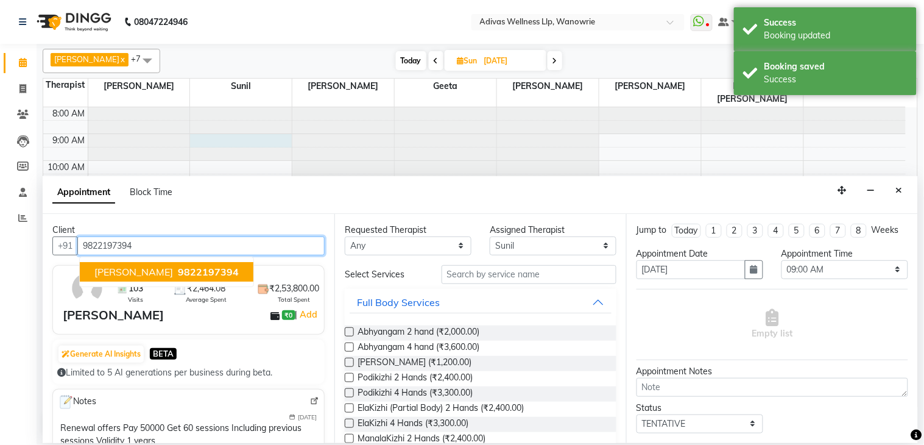
click at [157, 273] on span "Divyaraj Ranawat" at bounding box center [133, 272] width 79 height 12
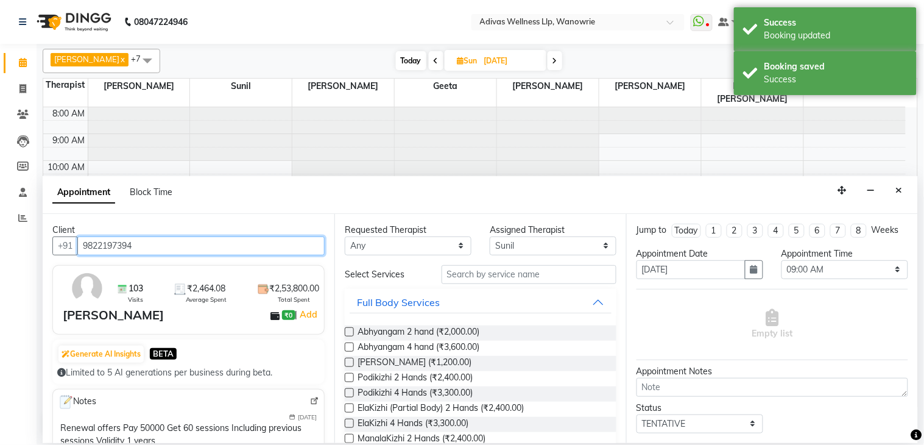
type input "9822197394"
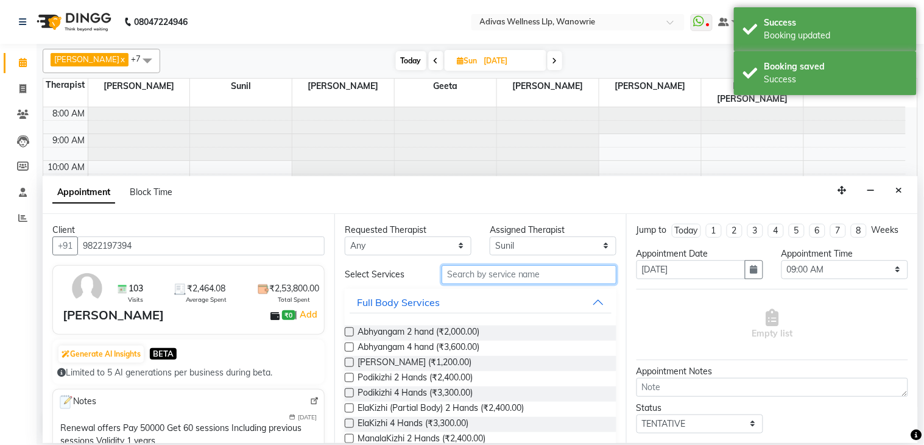
click at [501, 272] on input "text" at bounding box center [529, 274] width 175 height 19
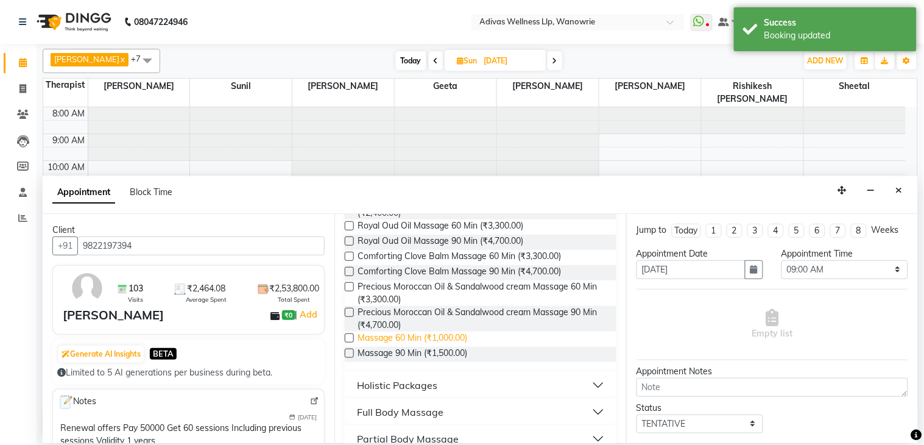
scroll to position [135, 0]
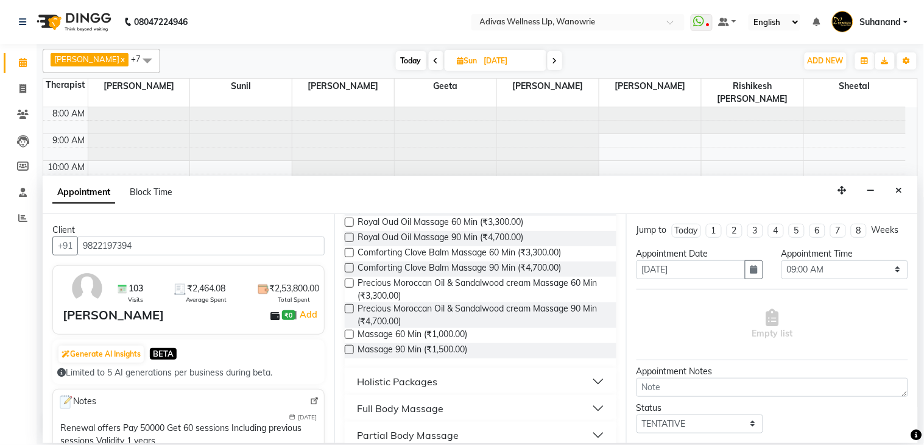
type input "massa"
click at [351, 330] on label at bounding box center [349, 334] width 9 height 9
click at [351, 331] on input "checkbox" at bounding box center [349, 335] width 8 height 8
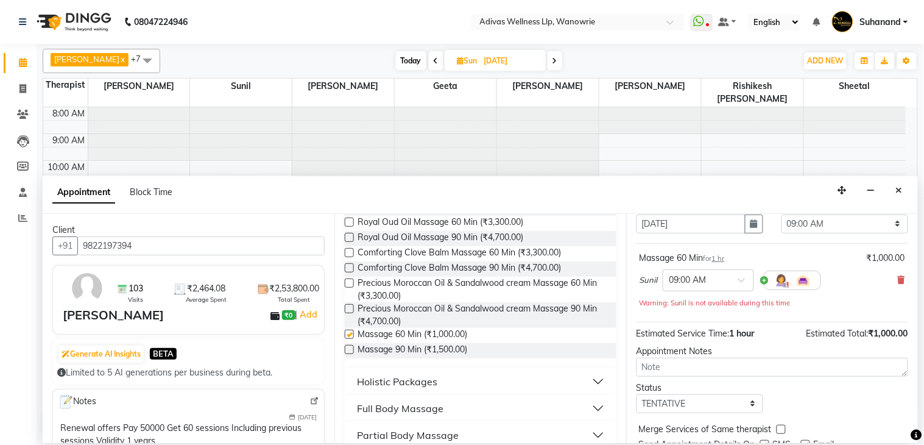
checkbox input "false"
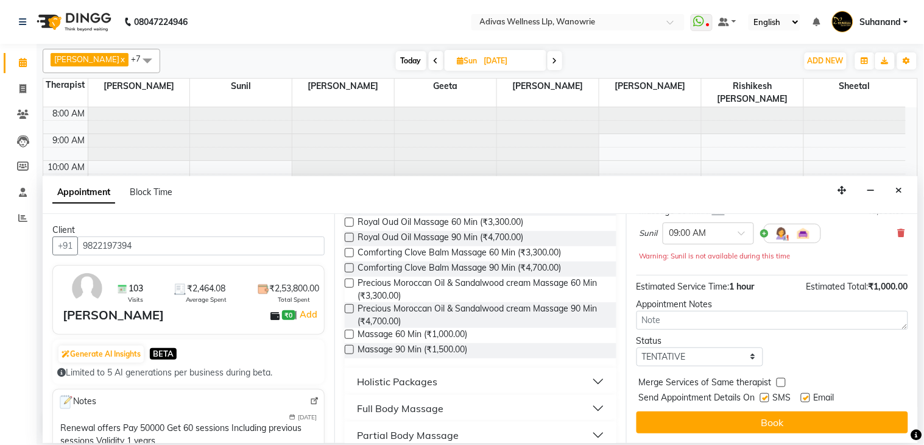
click at [763, 398] on label at bounding box center [764, 397] width 9 height 9
click at [763, 398] on input "checkbox" at bounding box center [764, 399] width 8 height 8
checkbox input "false"
click at [804, 398] on label at bounding box center [805, 397] width 9 height 9
click at [804, 398] on input "checkbox" at bounding box center [805, 399] width 8 height 8
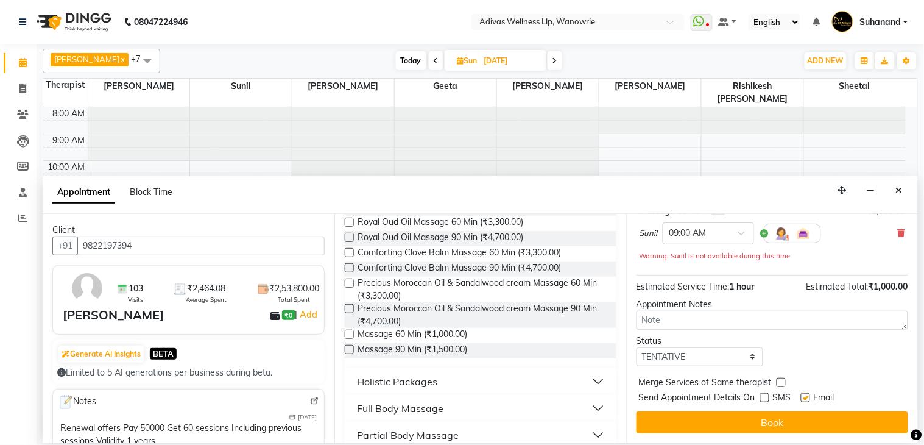
checkbox input "false"
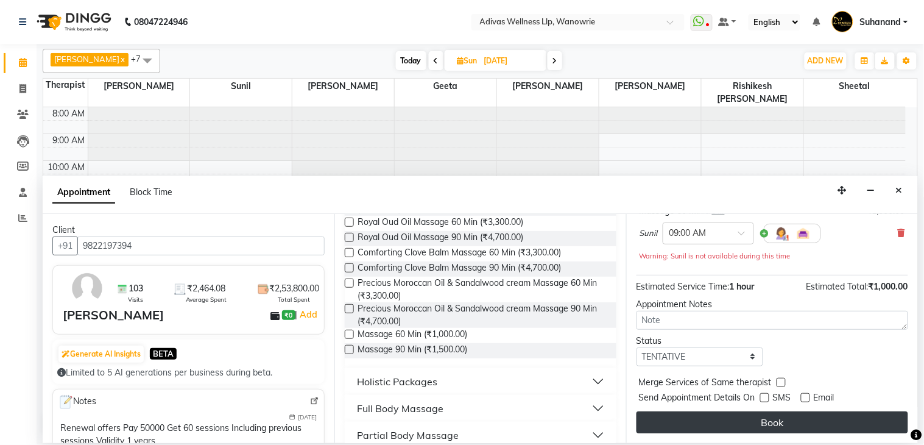
click at [779, 420] on button "Book" at bounding box center [773, 422] width 272 height 22
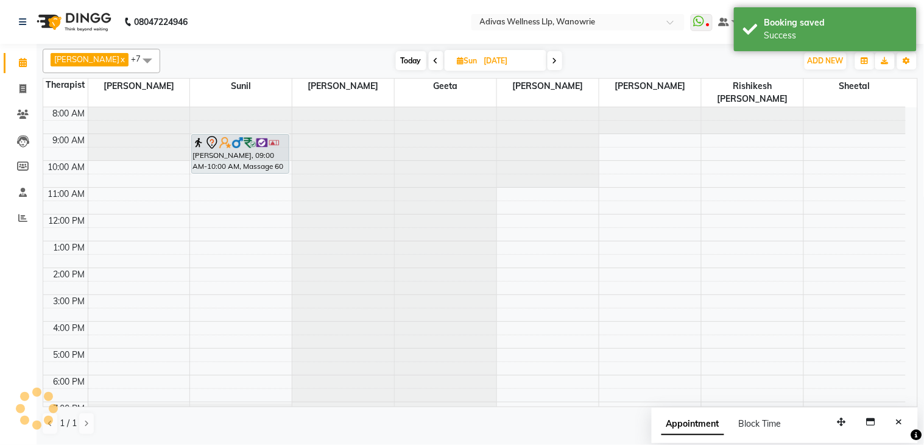
click at [235, 152] on div "Divyaraj Ranawat, 09:00 AM-10:00 AM, Massage 60 Min Divyaraj Ranawat, 09:00 AM-…" at bounding box center [241, 281] width 102 height 348
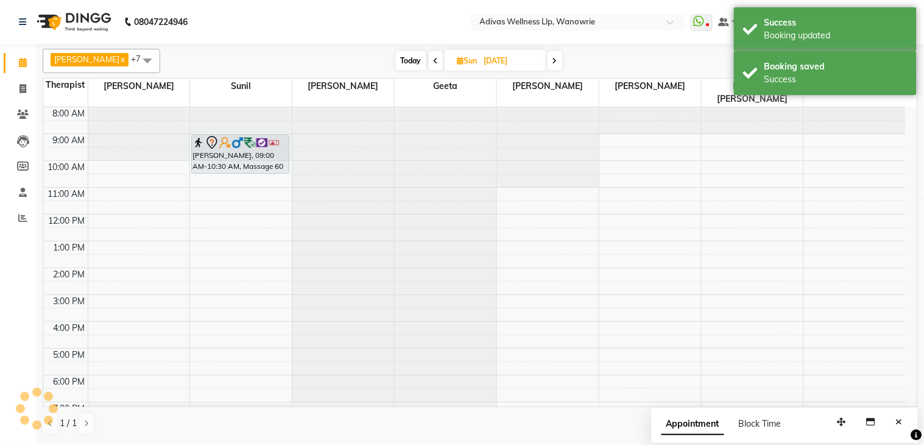
click at [481, 65] on input "16-11-2025" at bounding box center [511, 61] width 61 height 18
select select "11"
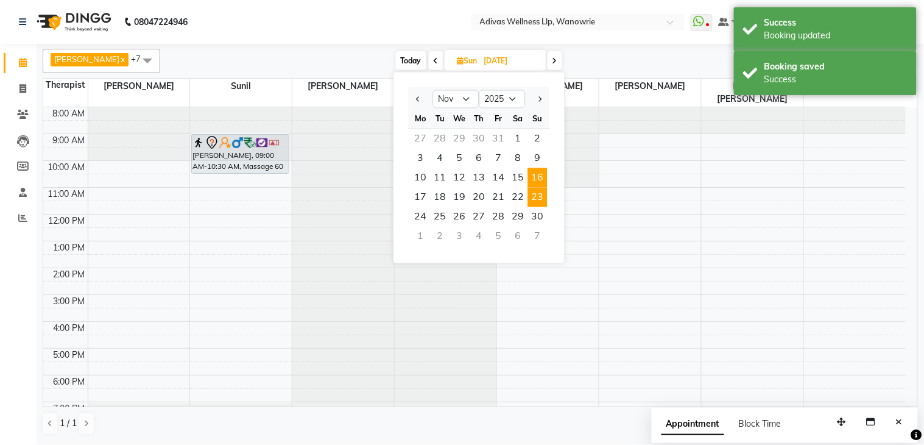
click at [538, 193] on span "23" at bounding box center [537, 197] width 19 height 19
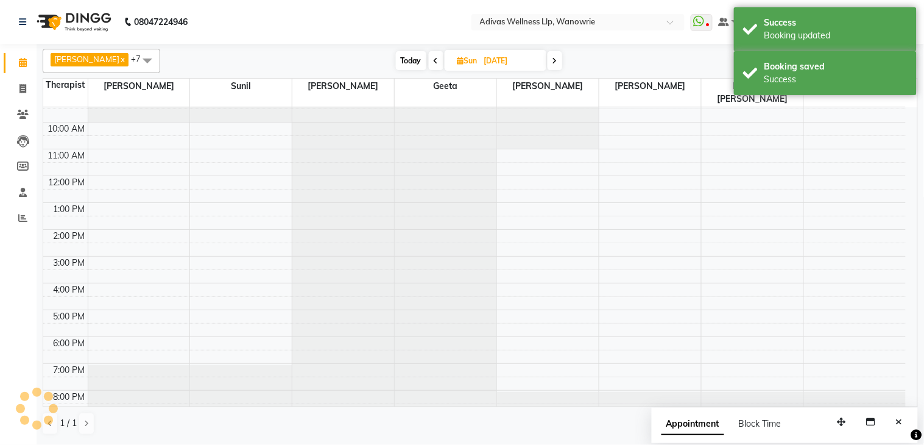
scroll to position [0, 0]
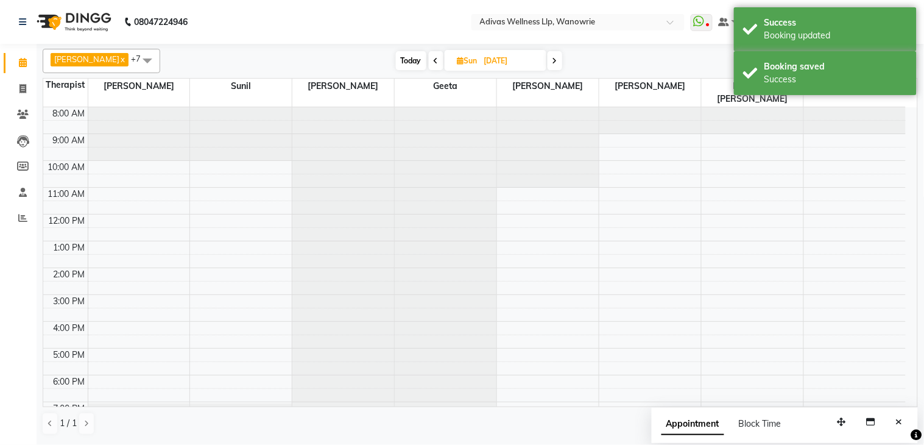
click at [241, 107] on div at bounding box center [241, 107] width 102 height 0
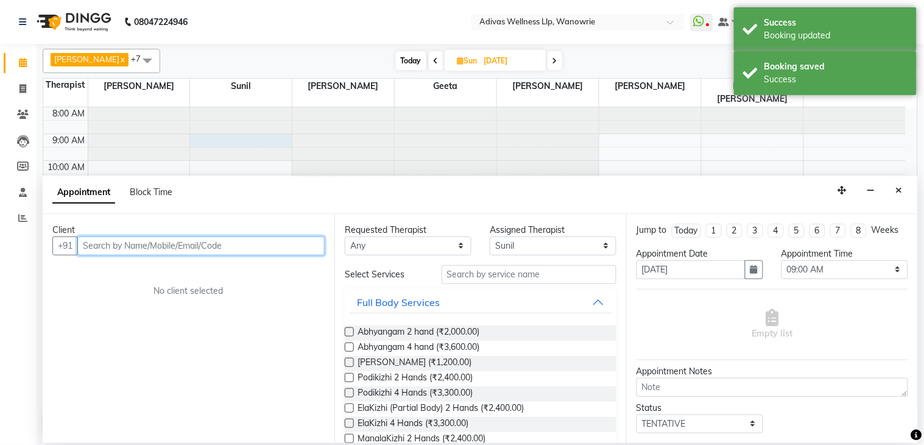
paste input "9822197394"
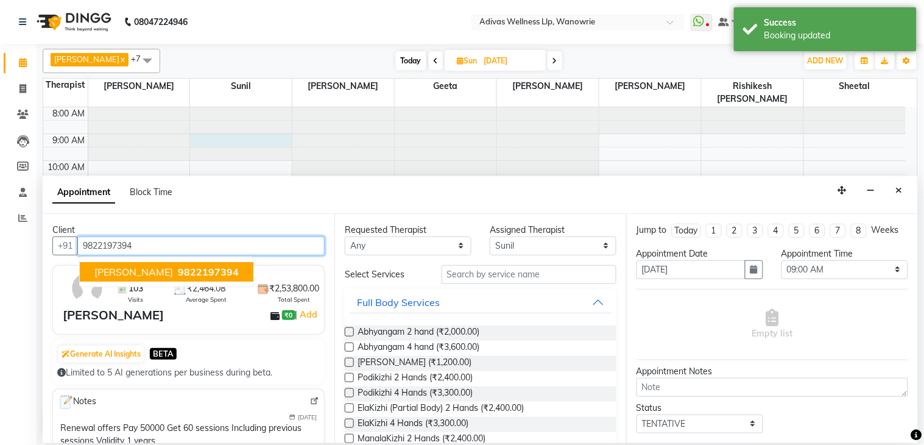
click at [160, 263] on button "Divyaraj Ranawat 9822197394" at bounding box center [167, 271] width 174 height 19
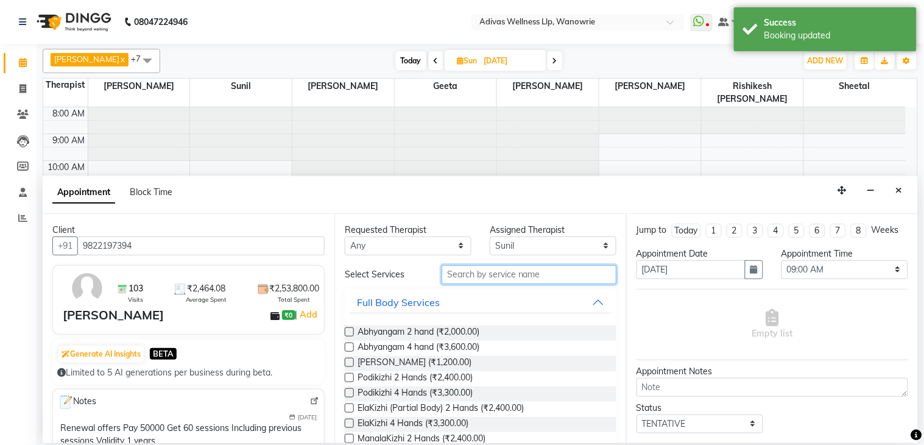
click at [470, 275] on input "text" at bounding box center [529, 274] width 175 height 19
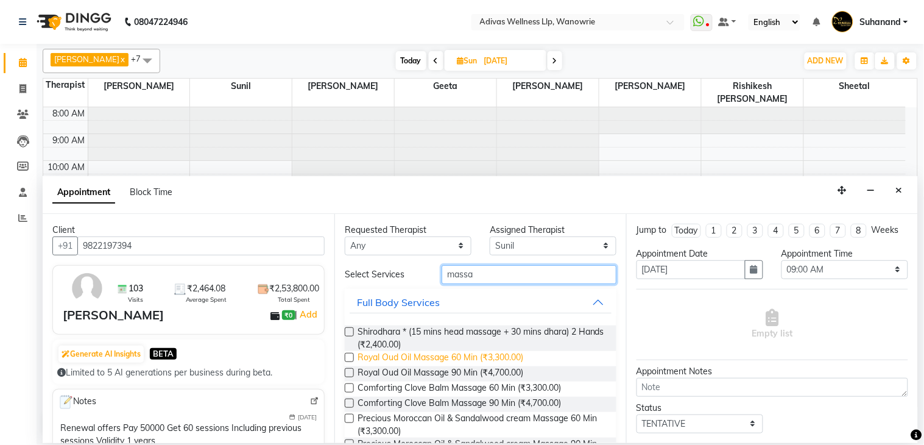
scroll to position [135, 0]
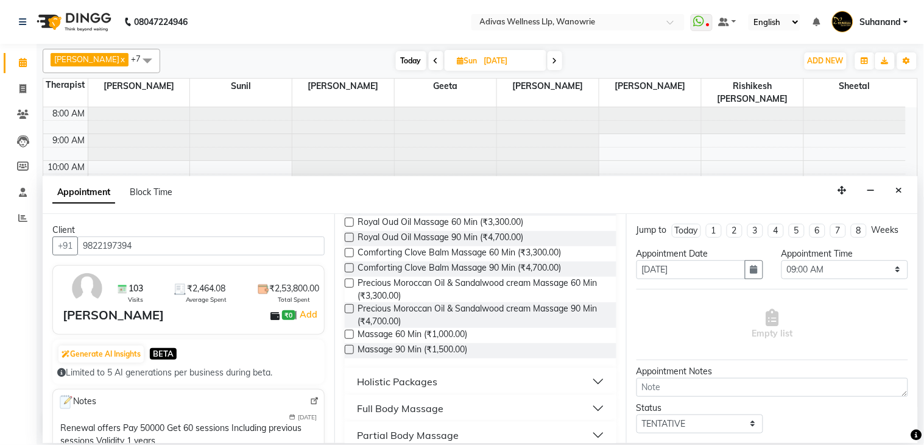
click at [349, 336] on label at bounding box center [349, 334] width 9 height 9
click at [349, 336] on input "checkbox" at bounding box center [349, 335] width 8 height 8
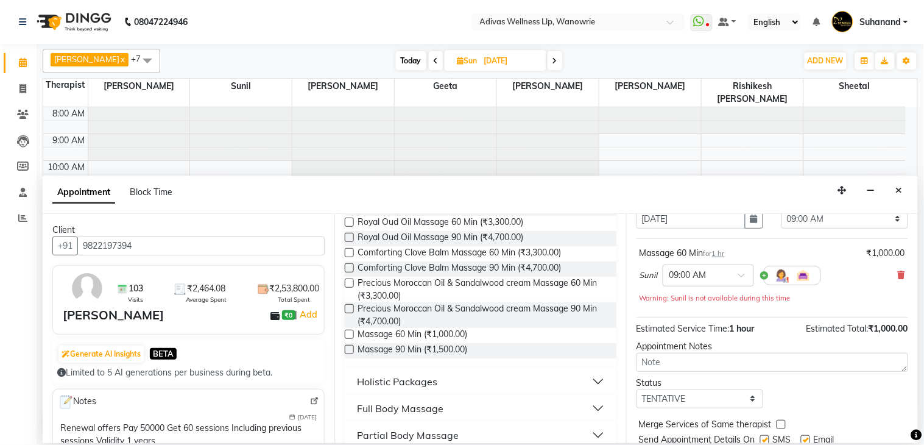
scroll to position [104, 0]
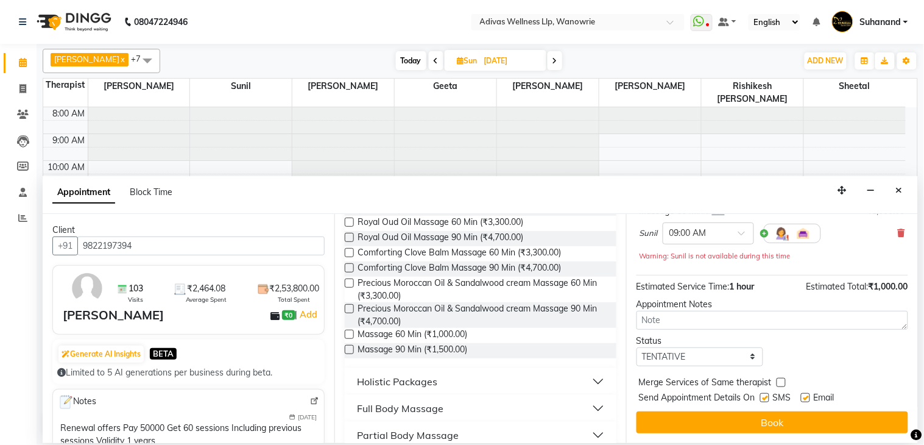
click at [765, 399] on label at bounding box center [764, 397] width 9 height 9
click at [765, 399] on input "checkbox" at bounding box center [764, 399] width 8 height 8
click at [804, 398] on label at bounding box center [805, 397] width 9 height 9
click at [804, 398] on input "checkbox" at bounding box center [805, 399] width 8 height 8
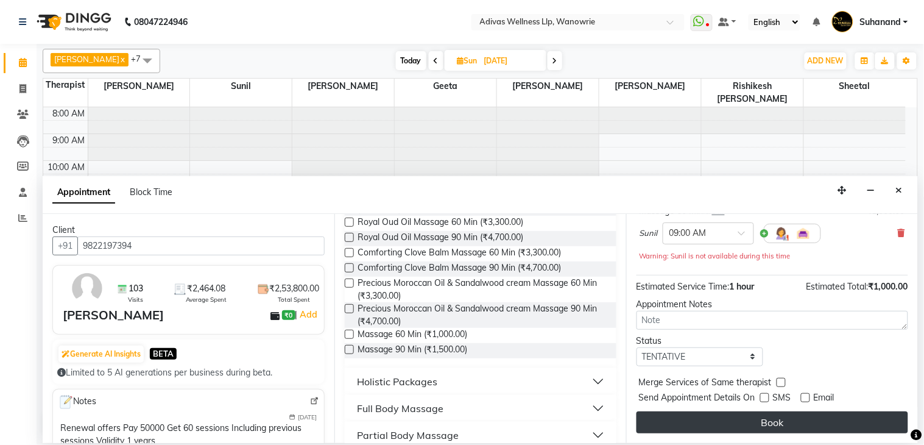
click at [780, 419] on button "Book" at bounding box center [773, 422] width 272 height 22
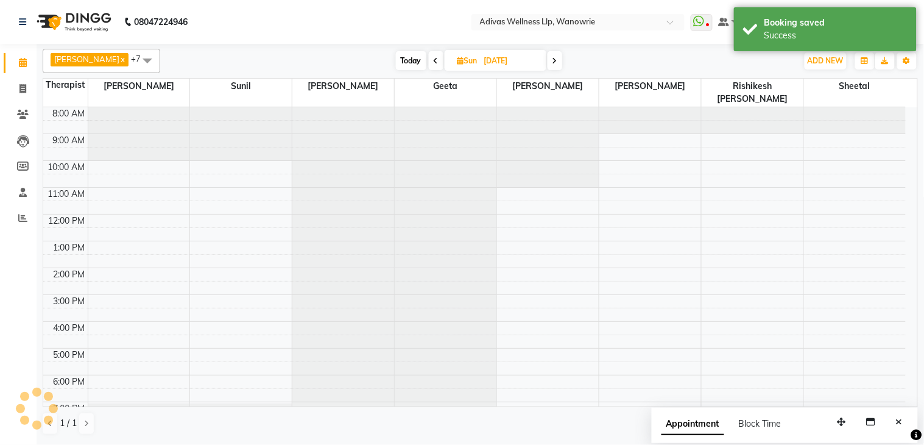
click at [506, 65] on input "23-11-2025" at bounding box center [511, 61] width 61 height 18
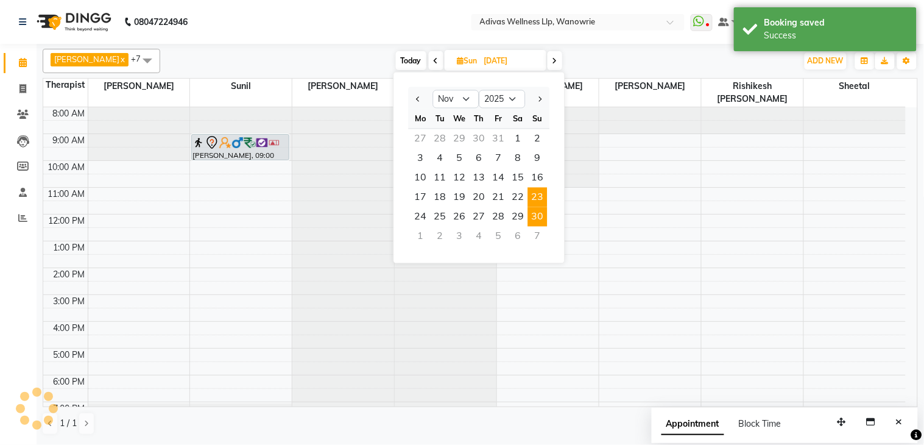
click at [533, 211] on span "30" at bounding box center [537, 216] width 19 height 19
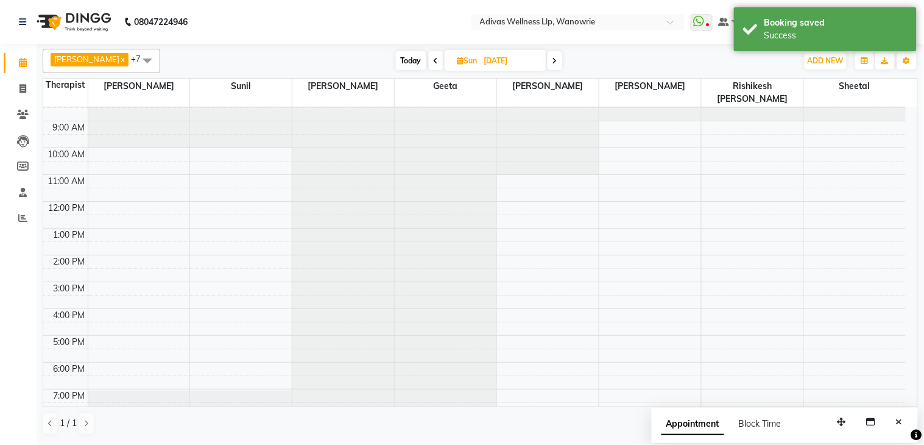
scroll to position [0, 0]
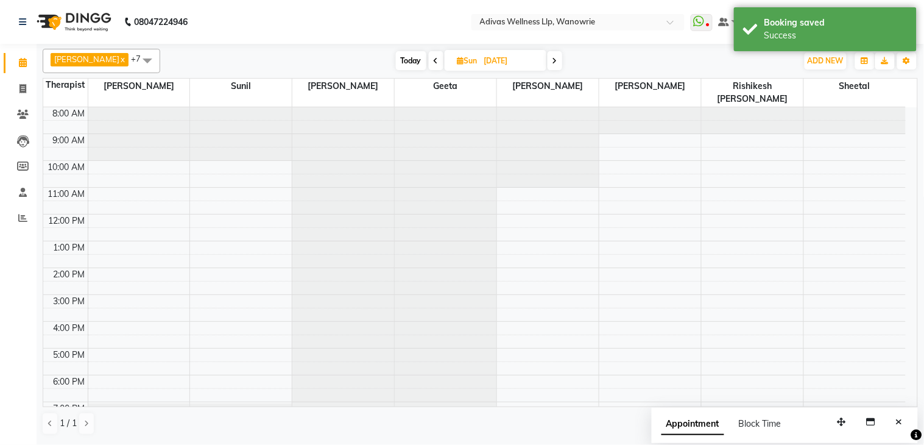
click at [238, 107] on div at bounding box center [241, 107] width 102 height 0
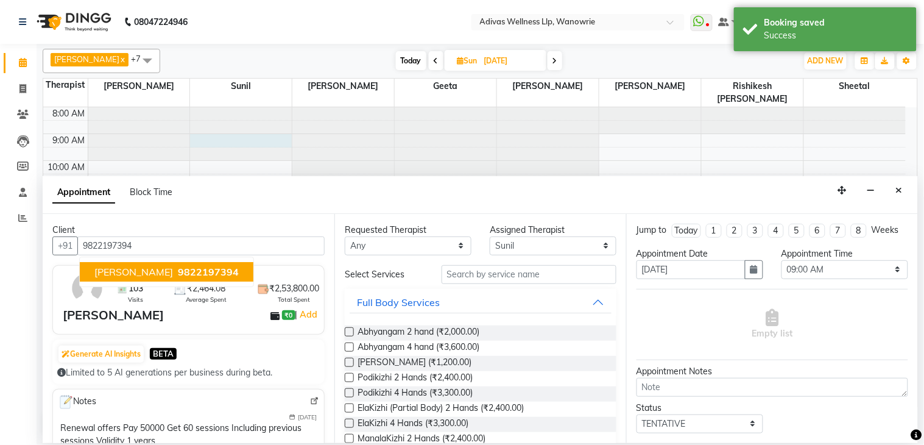
click at [148, 275] on span "Divyaraj Ranawat" at bounding box center [133, 272] width 79 height 12
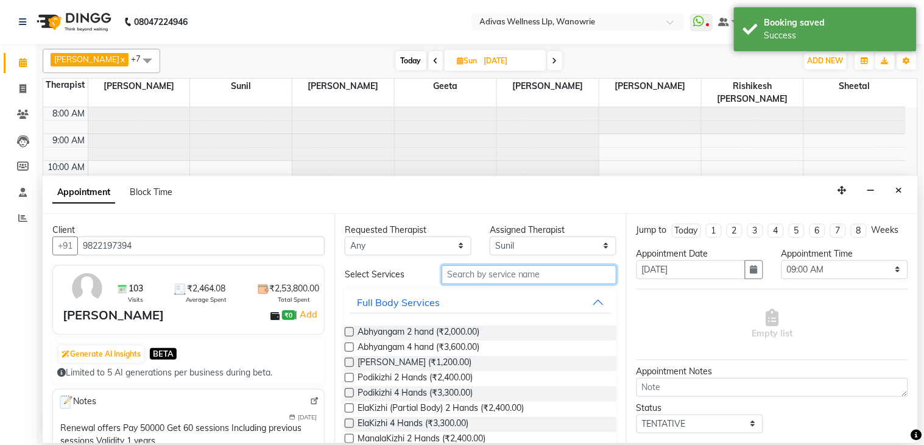
click at [474, 276] on input "text" at bounding box center [529, 274] width 175 height 19
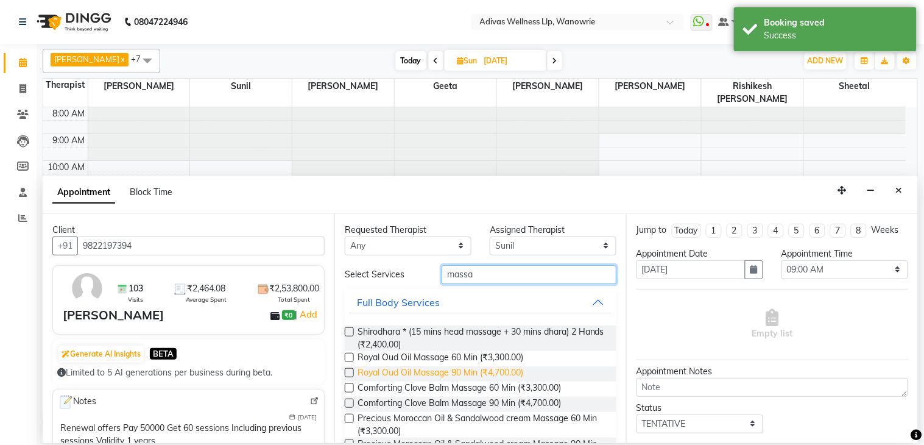
scroll to position [135, 0]
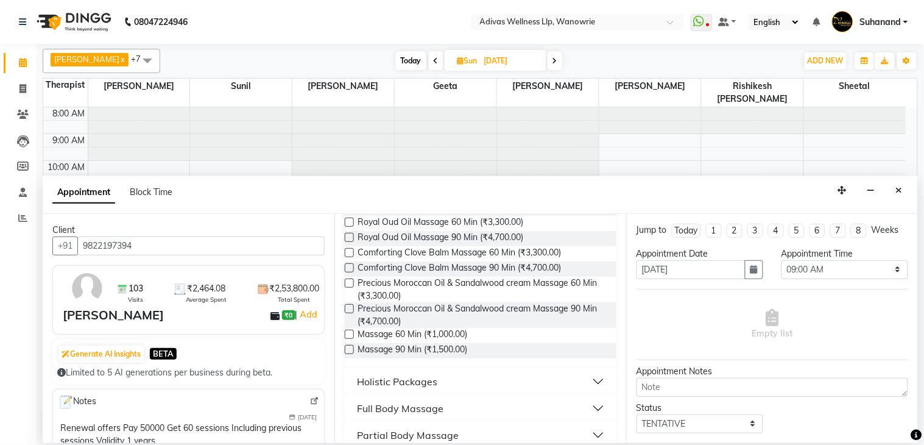
click at [346, 334] on label at bounding box center [349, 334] width 9 height 9
click at [346, 334] on input "checkbox" at bounding box center [349, 335] width 8 height 8
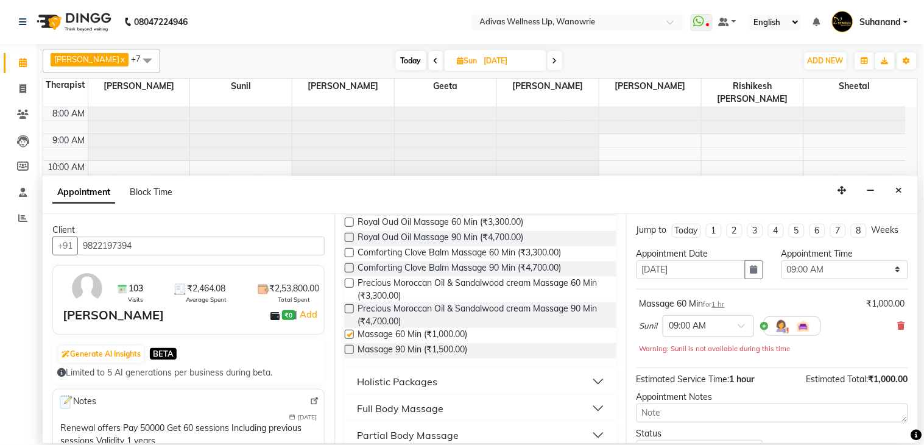
scroll to position [104, 0]
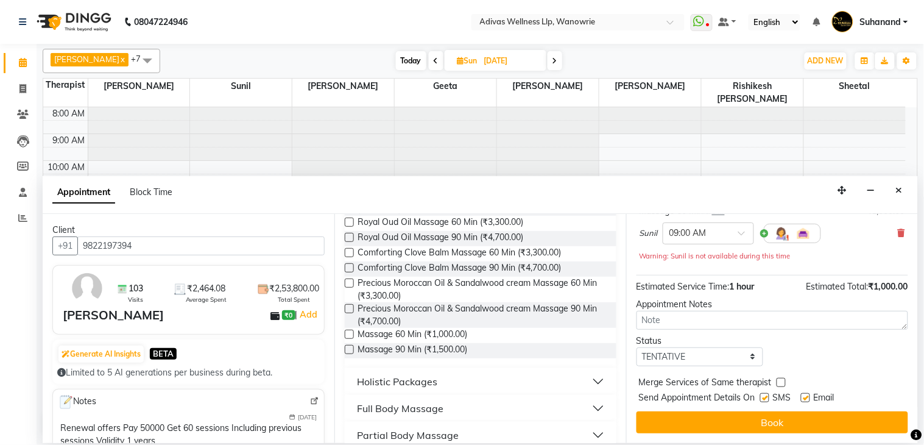
click at [760, 397] on label at bounding box center [764, 397] width 9 height 9
click at [760, 397] on input "checkbox" at bounding box center [764, 399] width 8 height 8
click at [805, 398] on label at bounding box center [805, 397] width 9 height 9
click at [805, 398] on input "checkbox" at bounding box center [805, 399] width 8 height 8
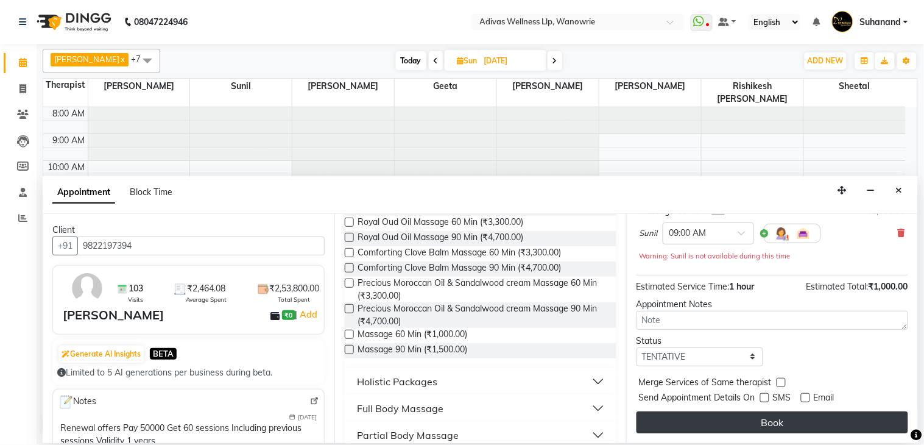
click at [768, 420] on button "Book" at bounding box center [773, 422] width 272 height 22
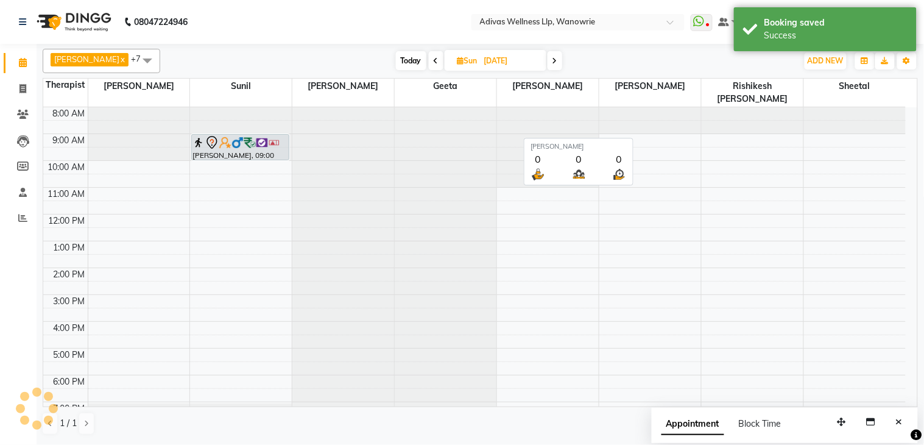
click at [483, 60] on input "30-11-2025" at bounding box center [511, 61] width 61 height 18
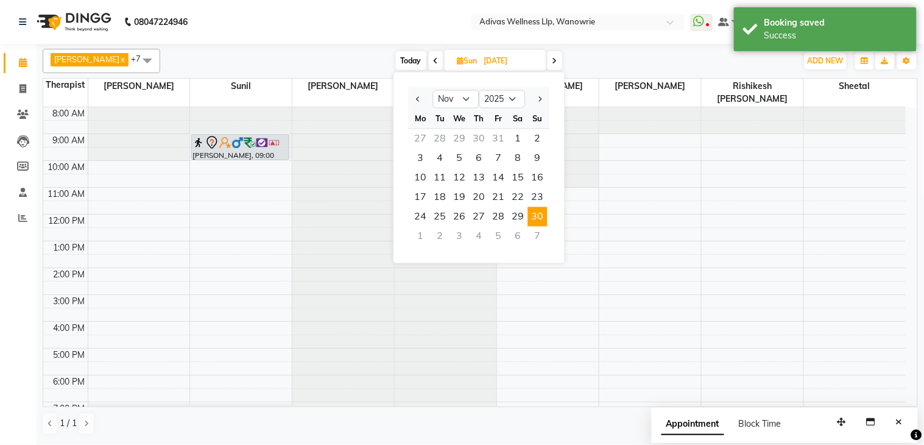
click at [537, 230] on div "7" at bounding box center [537, 236] width 19 height 19
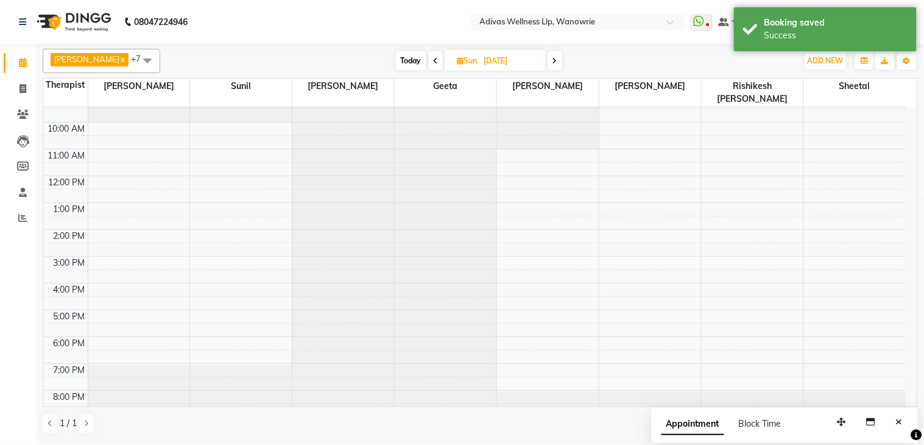
scroll to position [0, 0]
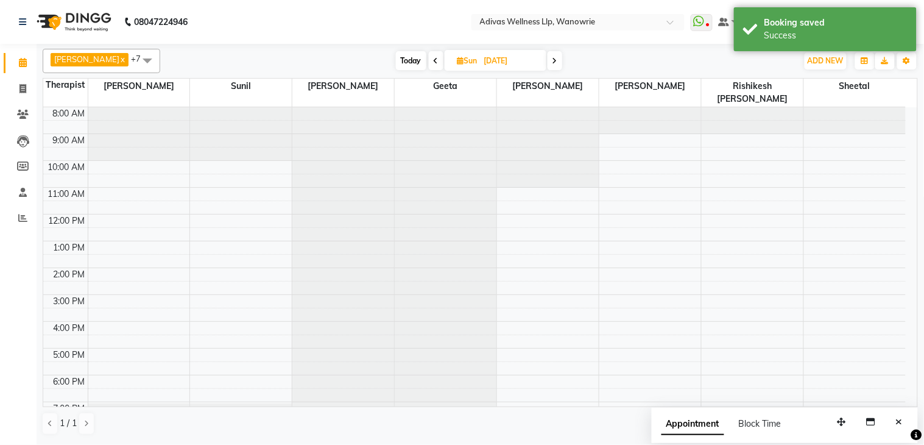
click at [224, 107] on div at bounding box center [241, 107] width 102 height 0
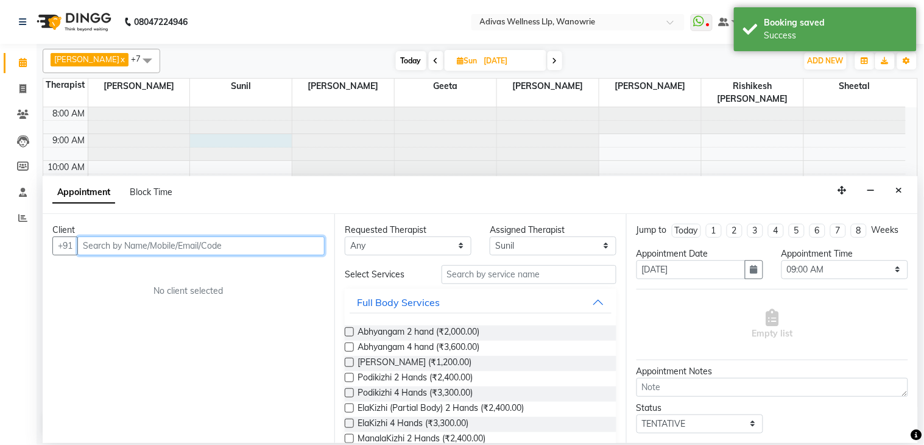
paste input "9822197394"
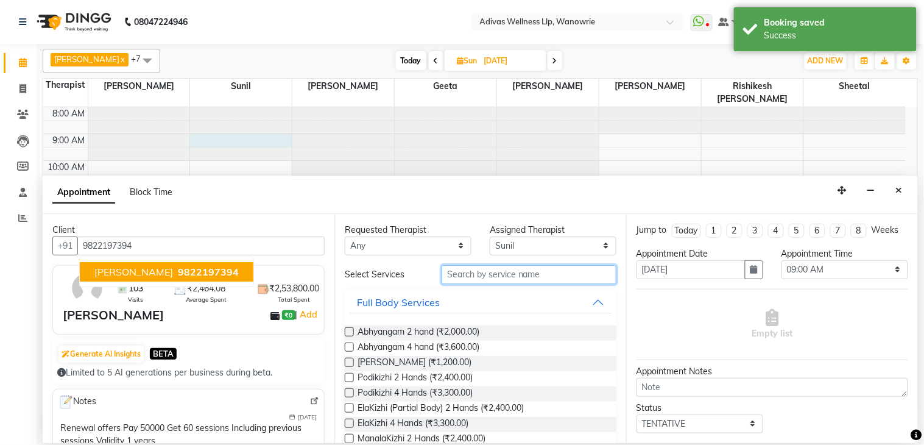
click at [486, 272] on input "text" at bounding box center [529, 274] width 175 height 19
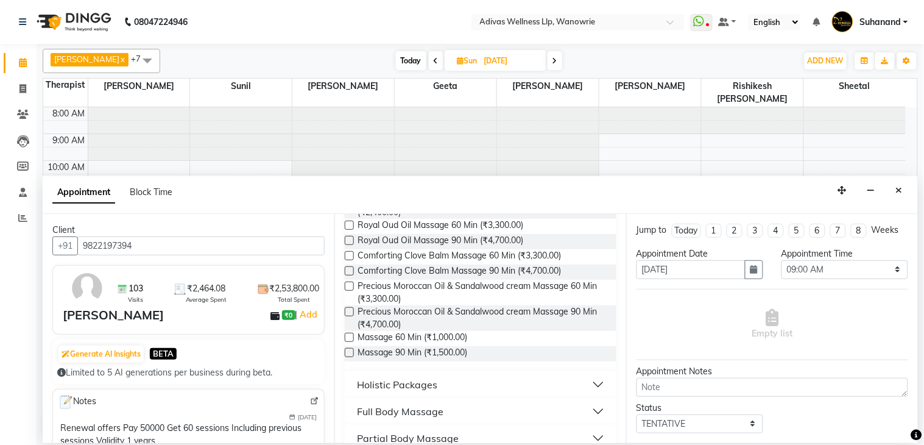
scroll to position [135, 0]
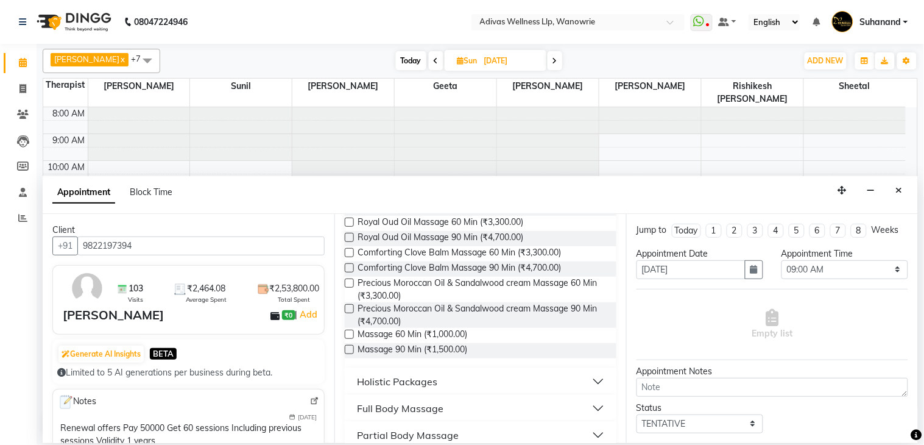
click at [346, 330] on label at bounding box center [349, 334] width 9 height 9
click at [346, 331] on input "checkbox" at bounding box center [349, 335] width 8 height 8
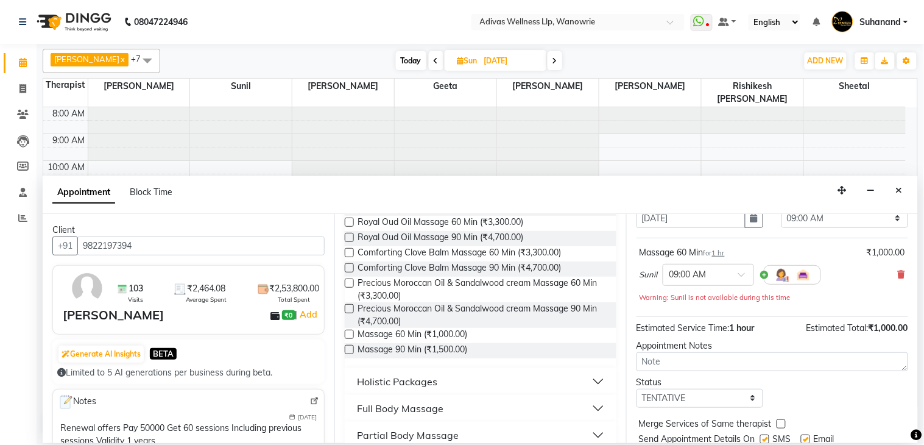
scroll to position [104, 0]
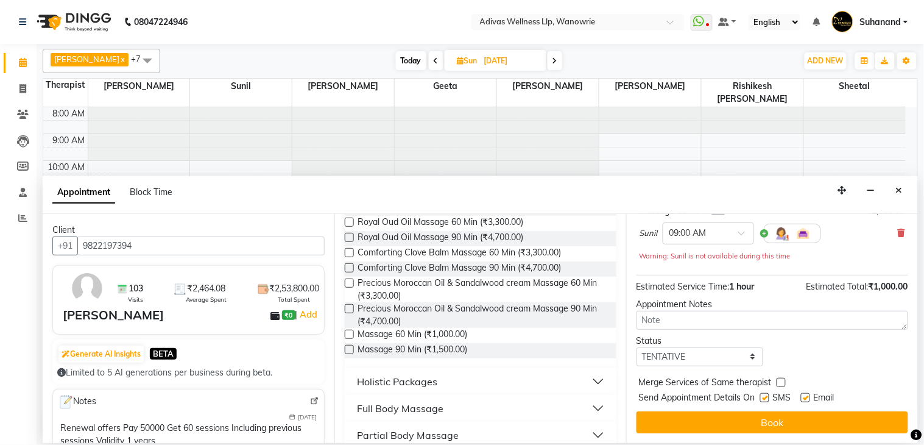
click at [764, 394] on label at bounding box center [764, 397] width 9 height 9
click at [764, 395] on input "checkbox" at bounding box center [764, 399] width 8 height 8
click at [808, 397] on label at bounding box center [805, 397] width 9 height 9
click at [808, 397] on input "checkbox" at bounding box center [805, 399] width 8 height 8
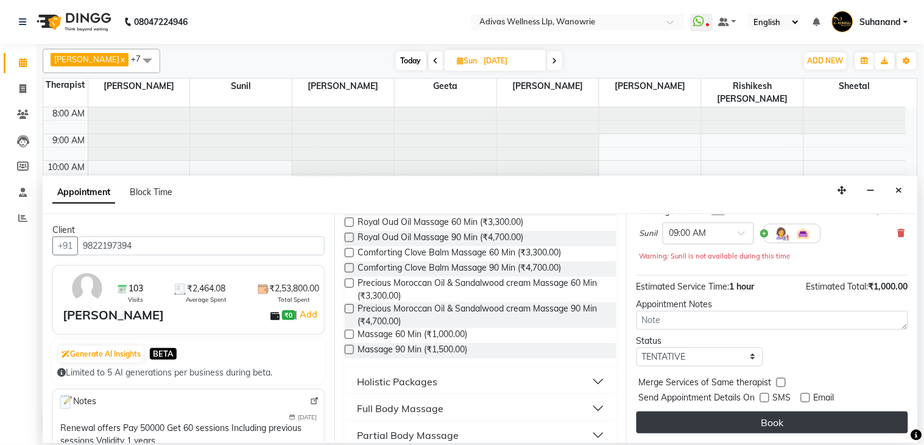
click at [770, 420] on button "Book" at bounding box center [773, 422] width 272 height 22
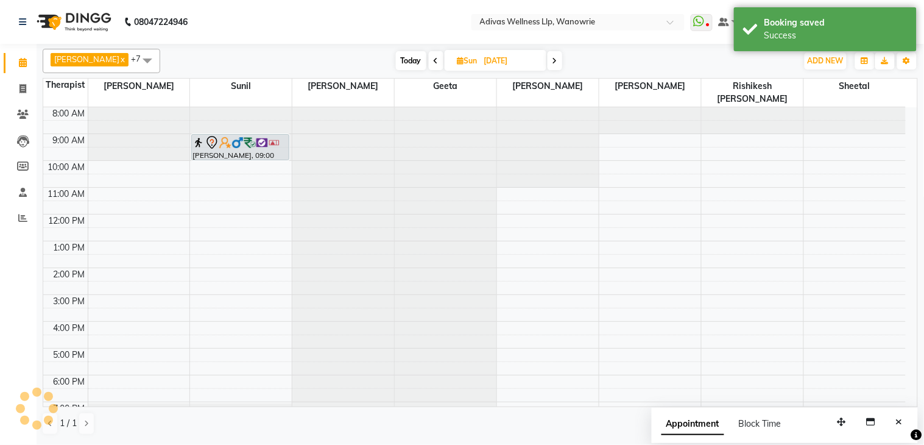
click at [481, 62] on input "07-12-2025" at bounding box center [511, 61] width 61 height 18
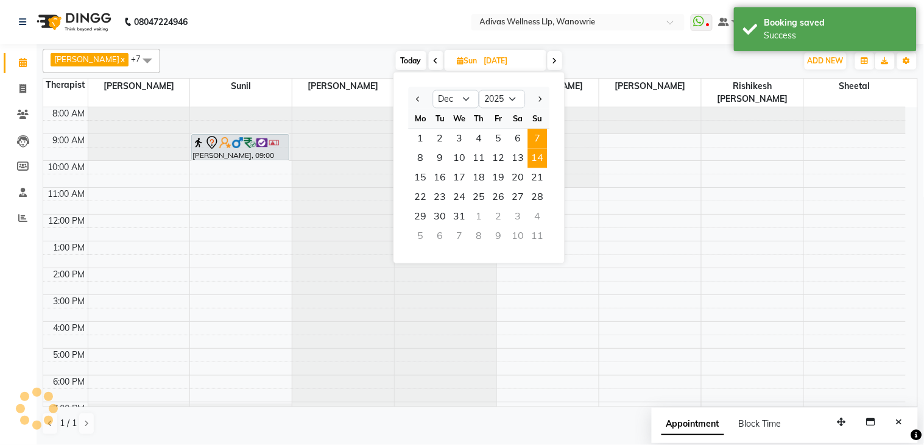
click at [539, 155] on span "14" at bounding box center [537, 158] width 19 height 19
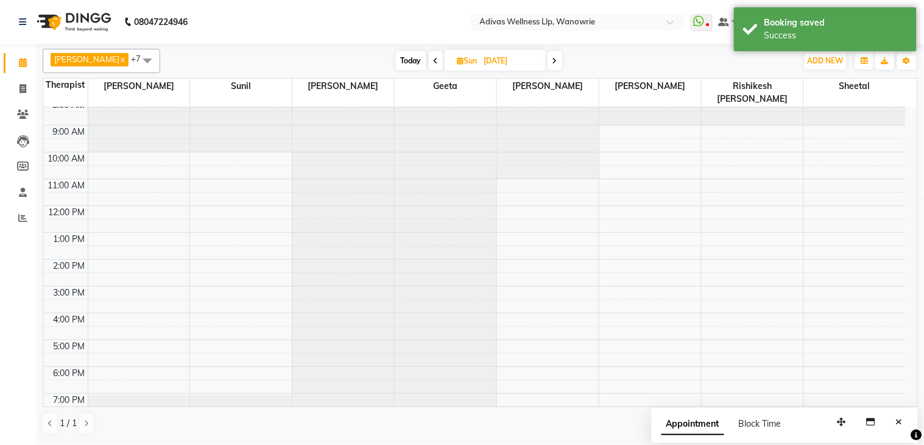
scroll to position [0, 0]
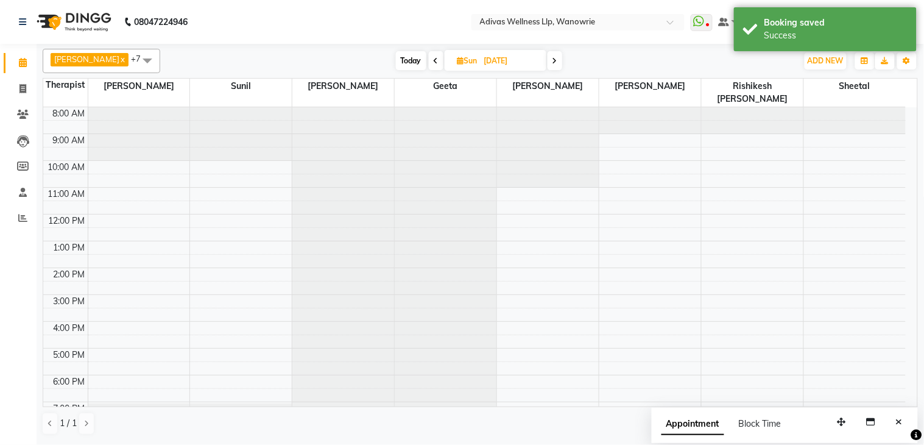
click at [235, 107] on div at bounding box center [241, 107] width 102 height 0
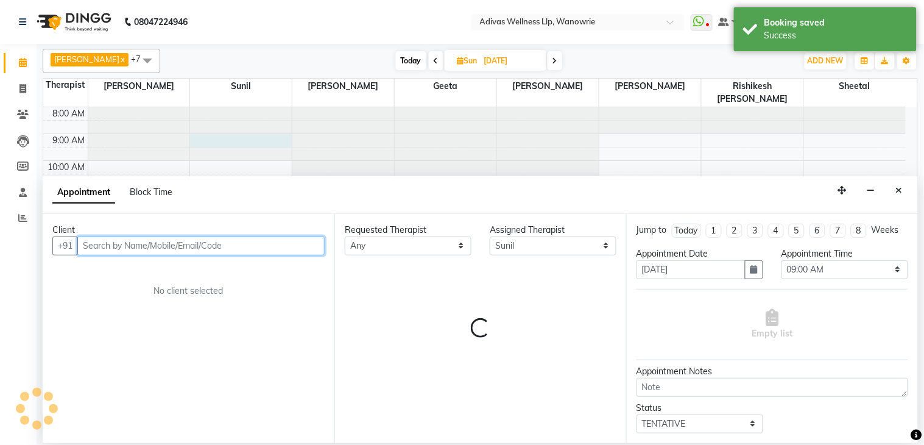
paste input "9822197394"
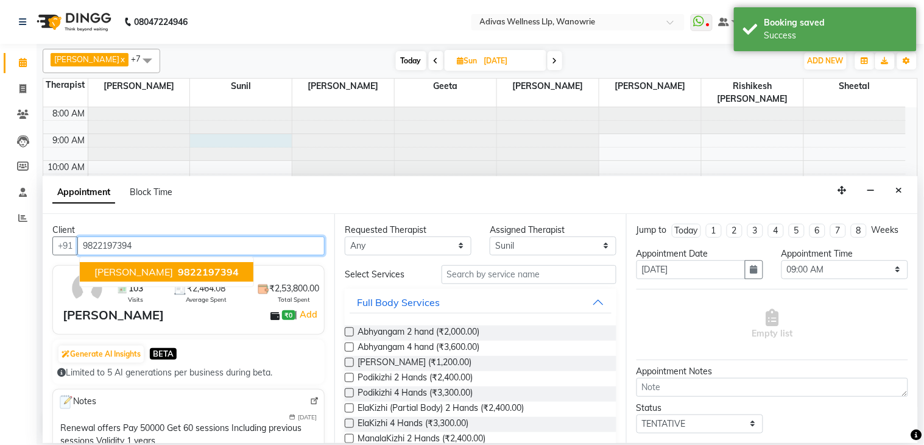
click at [179, 276] on ngb-highlight "9822197394" at bounding box center [206, 272] width 63 height 12
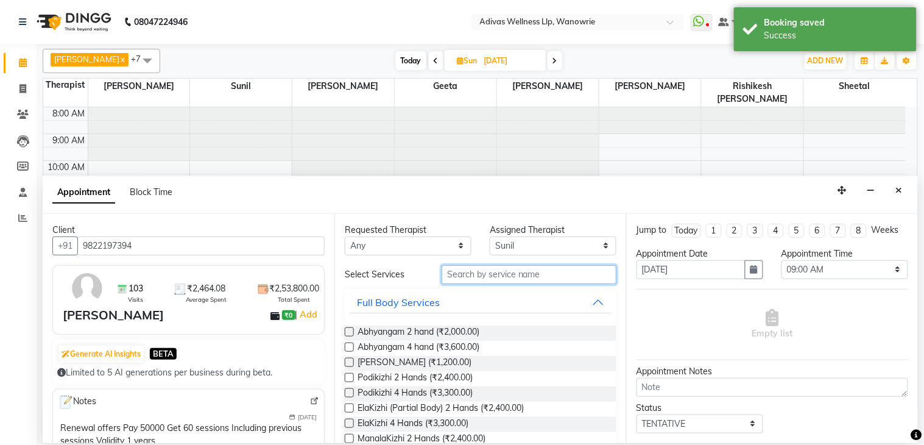
click at [496, 275] on input "text" at bounding box center [529, 274] width 175 height 19
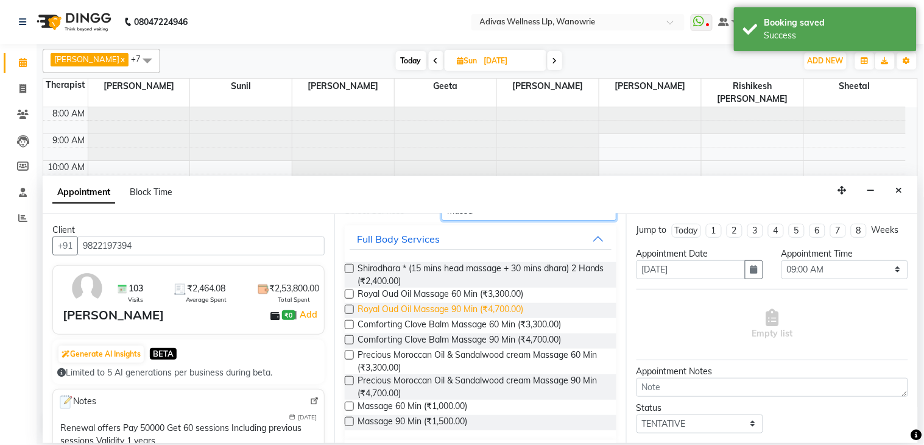
scroll to position [177, 0]
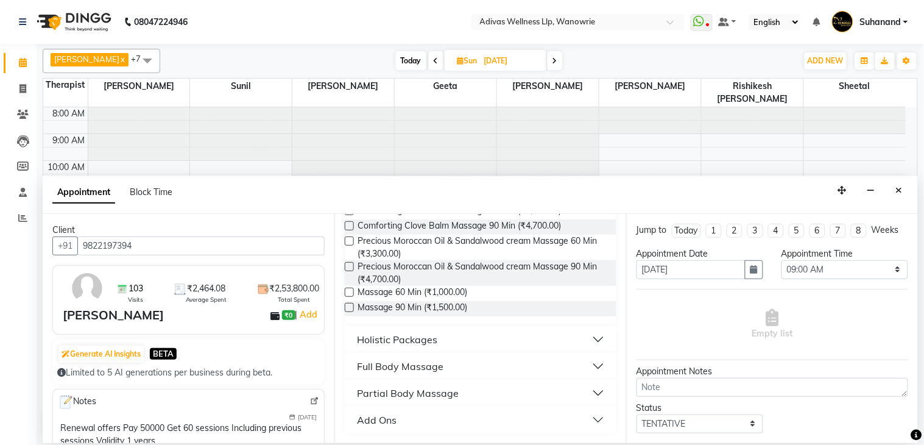
click at [353, 288] on label at bounding box center [349, 292] width 9 height 9
click at [353, 289] on input "checkbox" at bounding box center [349, 293] width 8 height 8
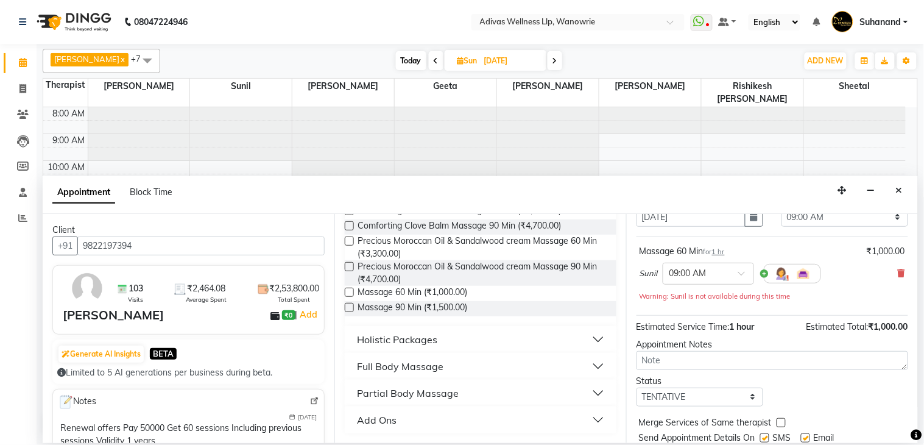
scroll to position [104, 0]
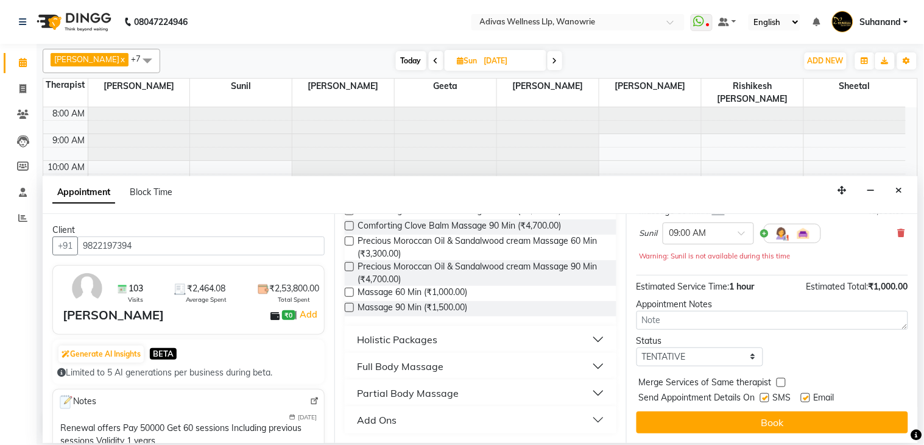
click at [766, 393] on label at bounding box center [764, 397] width 9 height 9
click at [766, 395] on input "checkbox" at bounding box center [764, 399] width 8 height 8
click at [808, 397] on label at bounding box center [805, 397] width 9 height 9
click at [808, 397] on input "checkbox" at bounding box center [805, 399] width 8 height 8
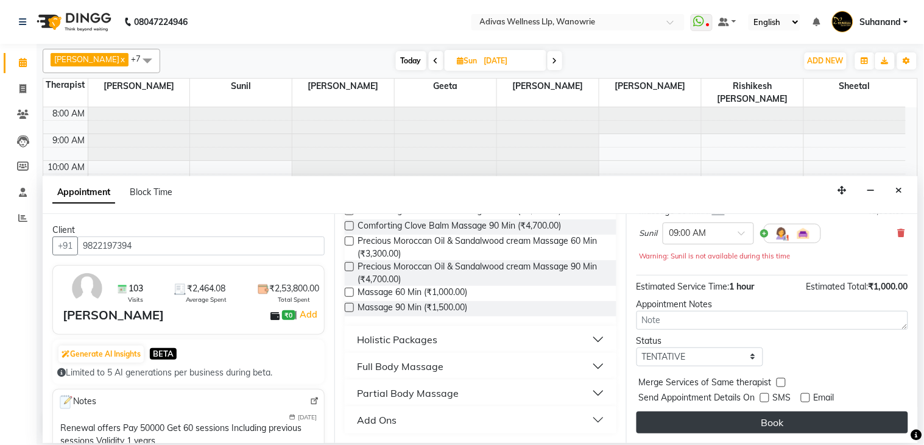
click at [780, 417] on button "Book" at bounding box center [773, 422] width 272 height 22
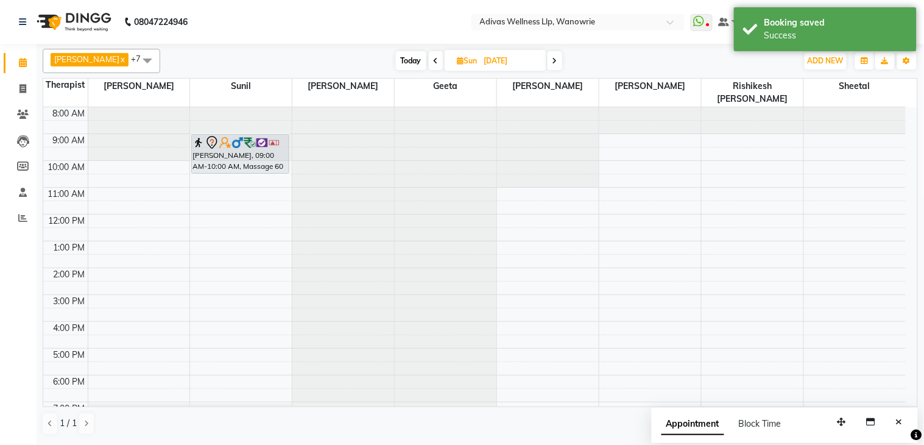
click at [249, 150] on div "Divyaraj Ranawat, 09:00 AM-10:00 AM, Massage 60 Min Divyaraj Ranawat, 09:00 AM-…" at bounding box center [241, 281] width 102 height 348
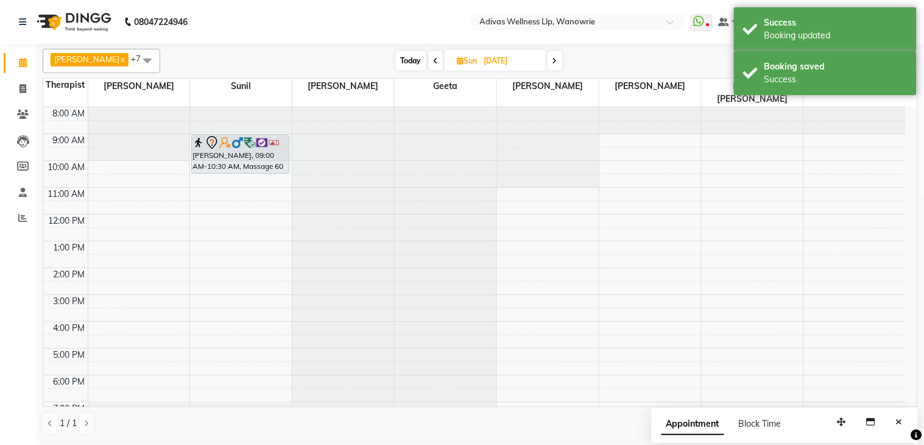
click at [494, 62] on input "14-12-2025" at bounding box center [511, 61] width 61 height 18
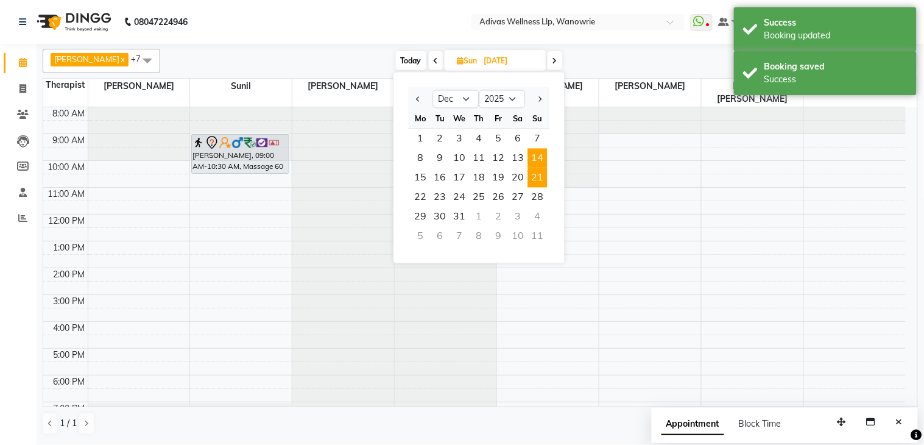
click at [534, 174] on span "21" at bounding box center [537, 177] width 19 height 19
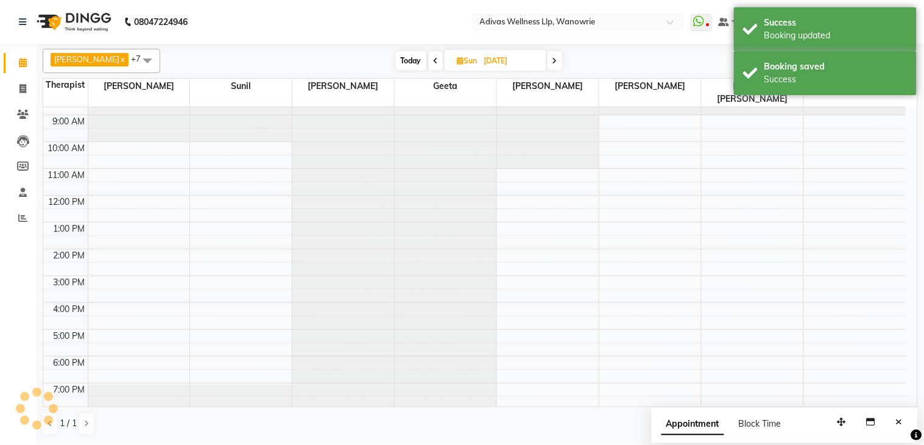
scroll to position [0, 0]
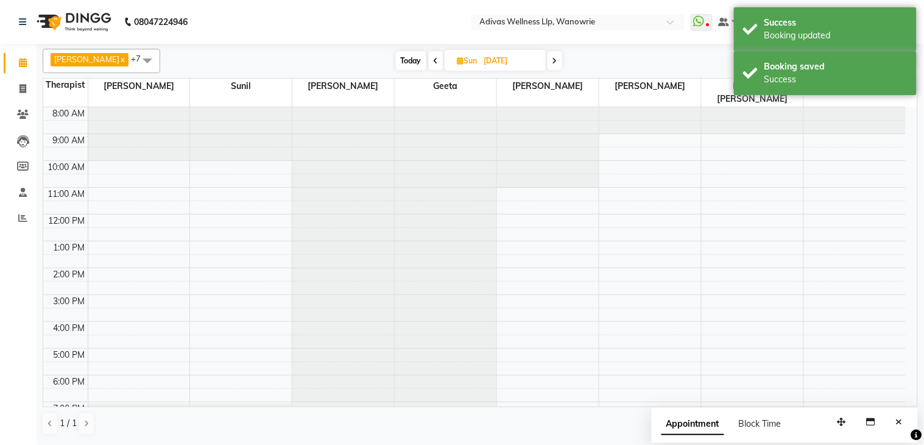
click at [227, 107] on div at bounding box center [241, 107] width 102 height 0
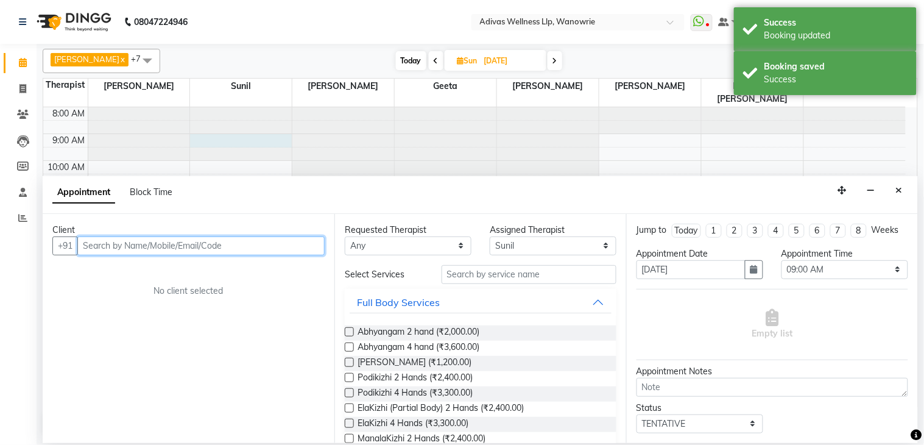
paste input "9822197394"
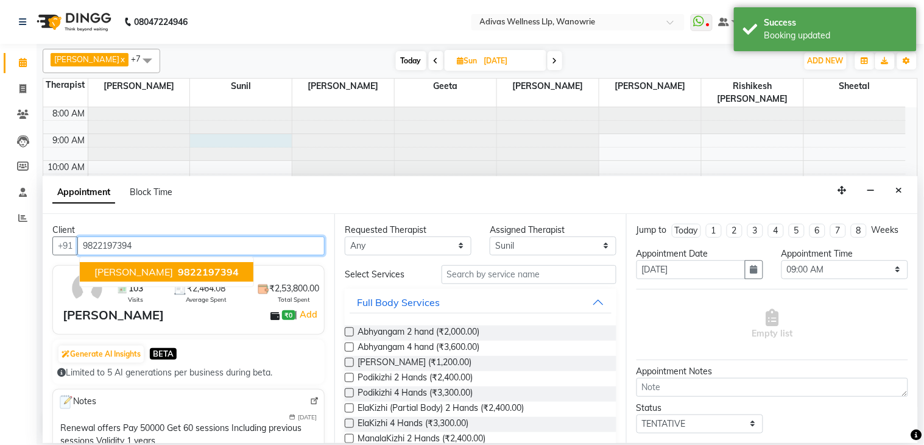
click at [199, 274] on span "9822197394" at bounding box center [208, 272] width 61 height 12
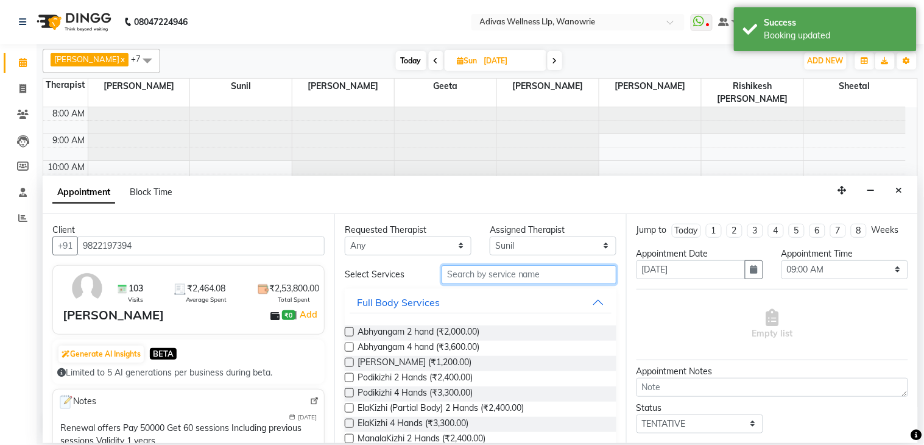
click at [506, 281] on input "text" at bounding box center [529, 274] width 175 height 19
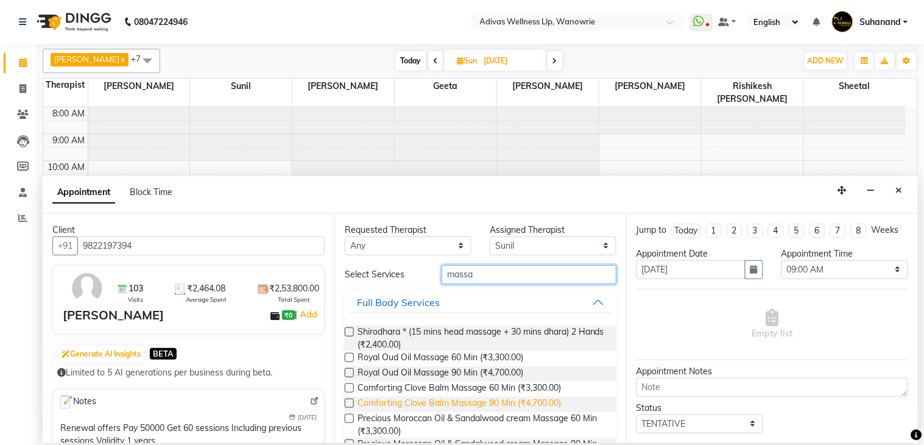
scroll to position [177, 0]
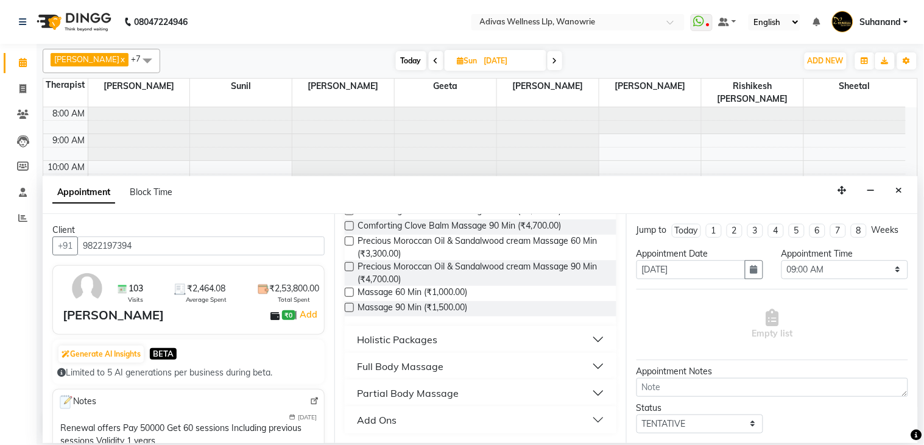
click at [347, 288] on label at bounding box center [349, 292] width 9 height 9
click at [347, 289] on input "checkbox" at bounding box center [349, 293] width 8 height 8
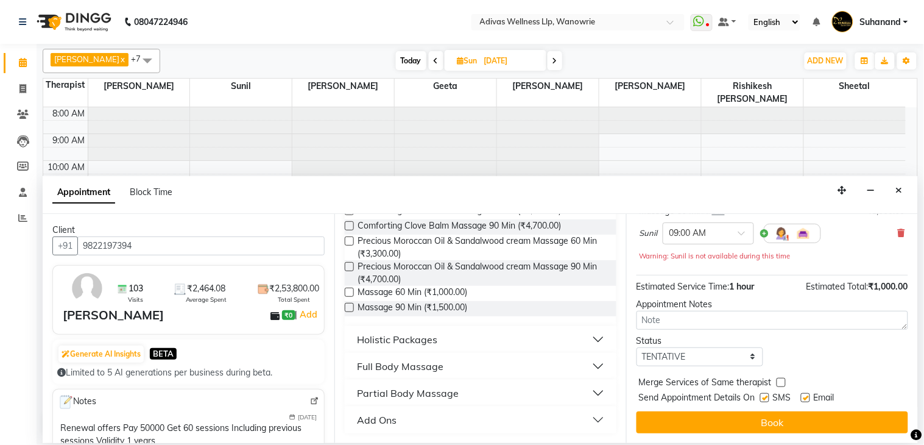
scroll to position [104, 0]
click at [764, 400] on label at bounding box center [764, 397] width 9 height 9
click at [764, 400] on input "checkbox" at bounding box center [764, 399] width 8 height 8
click at [801, 394] on label at bounding box center [805, 397] width 9 height 9
click at [801, 395] on input "checkbox" at bounding box center [805, 399] width 8 height 8
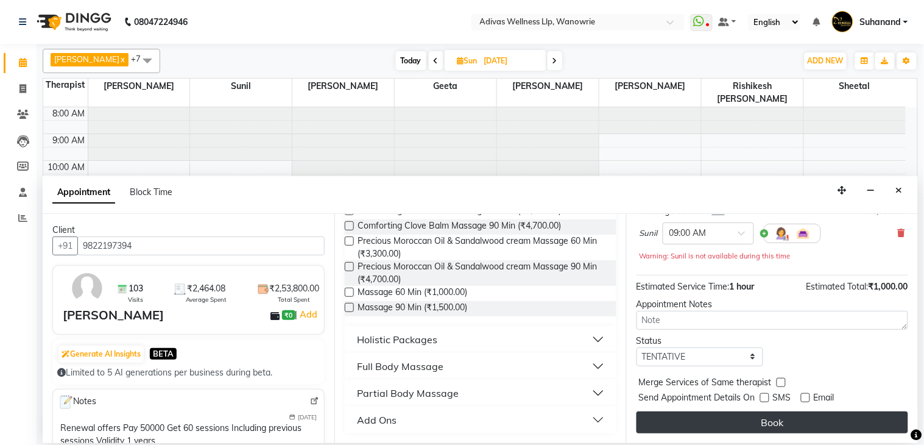
click at [774, 417] on button "Book" at bounding box center [773, 422] width 272 height 22
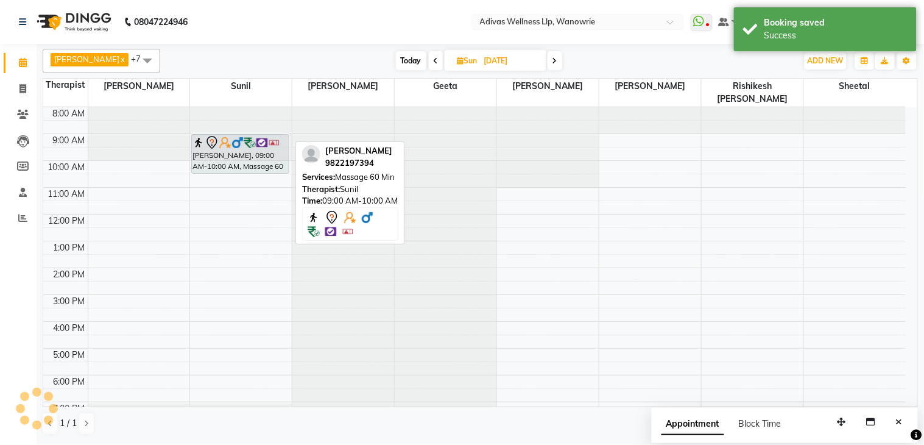
click at [248, 152] on div "Divyaraj Ranawat, 09:00 AM-10:00 AM, Massage 60 Min Divyaraj Ranawat, 09:00 AM-…" at bounding box center [241, 281] width 102 height 348
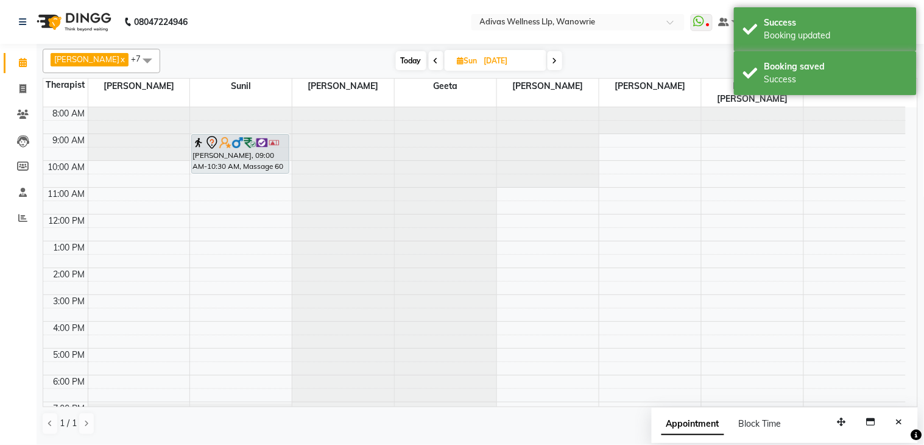
click at [448, 23] on nav "08047224946 Select Location × Adivas Wellness Llp, Wanowrie WhatsApp Status ✕ S…" at bounding box center [462, 22] width 924 height 44
click at [402, 55] on span "Today" at bounding box center [411, 60] width 30 height 19
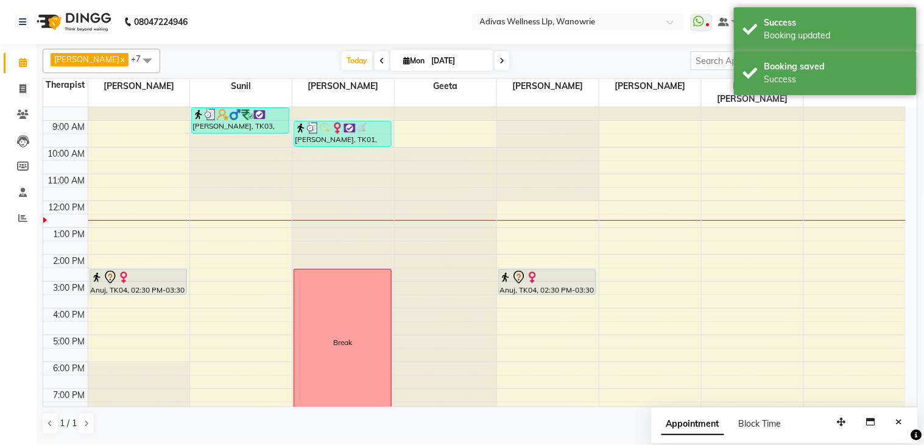
scroll to position [0, 0]
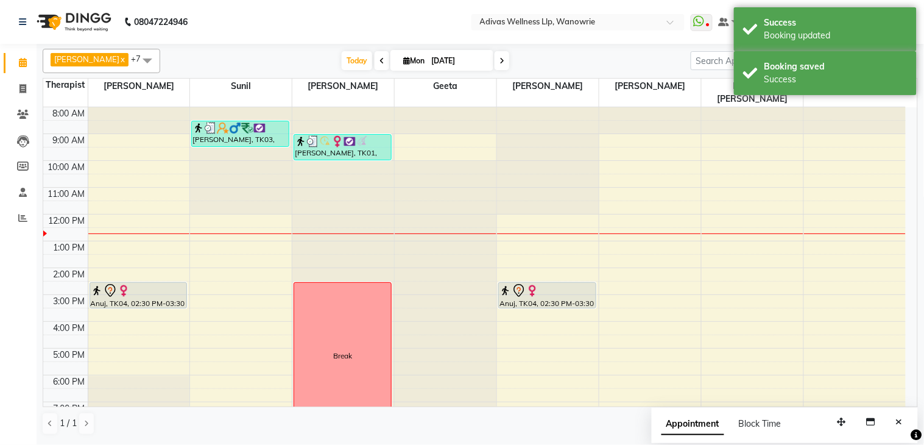
click at [428, 56] on input "[DATE]" at bounding box center [458, 61] width 61 height 18
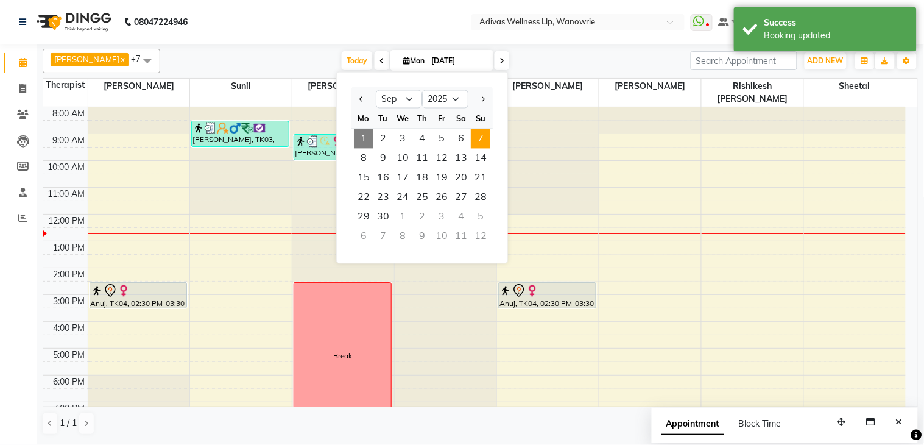
click at [479, 139] on span "7" at bounding box center [480, 138] width 19 height 19
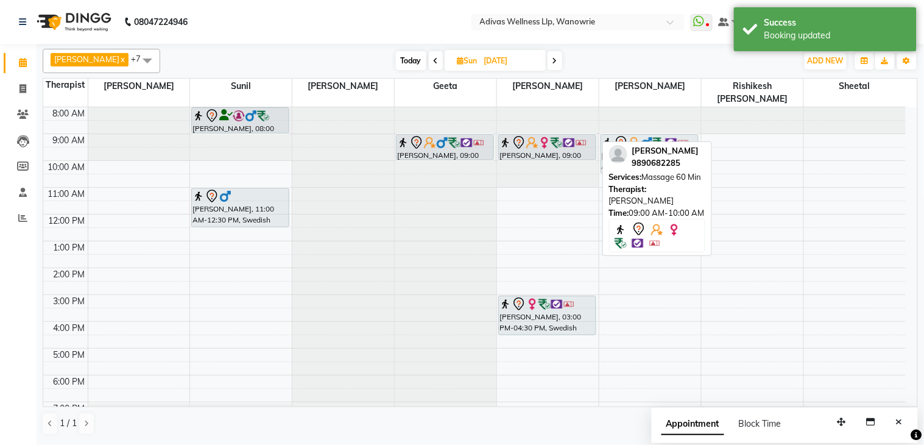
click at [536, 136] on img at bounding box center [532, 142] width 12 height 12
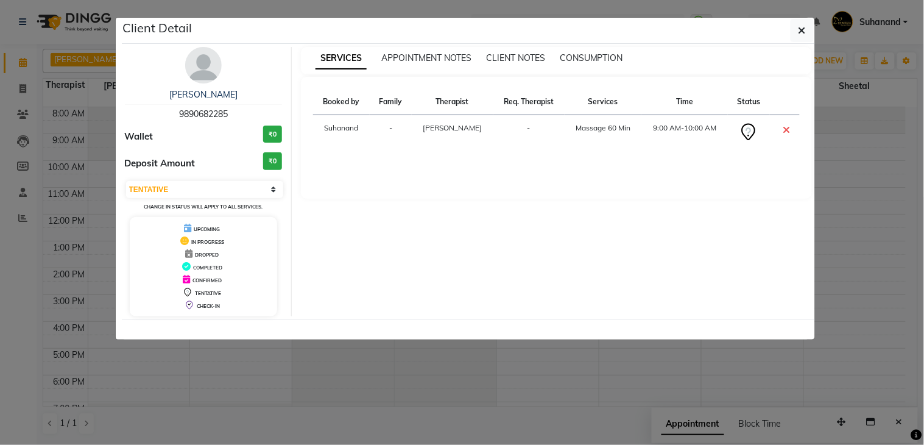
click at [210, 108] on span "9890682285" at bounding box center [203, 113] width 49 height 11
drag, startPoint x: 210, startPoint y: 108, endPoint x: 252, endPoint y: 71, distance: 56.1
click at [252, 71] on div "sarita fernandez 9890682285 Wallet ₹0 Deposit Amount ₹0 Select CONFIRMED TENTAT…" at bounding box center [204, 181] width 177 height 269
click at [225, 110] on span "9890682285" at bounding box center [203, 113] width 49 height 11
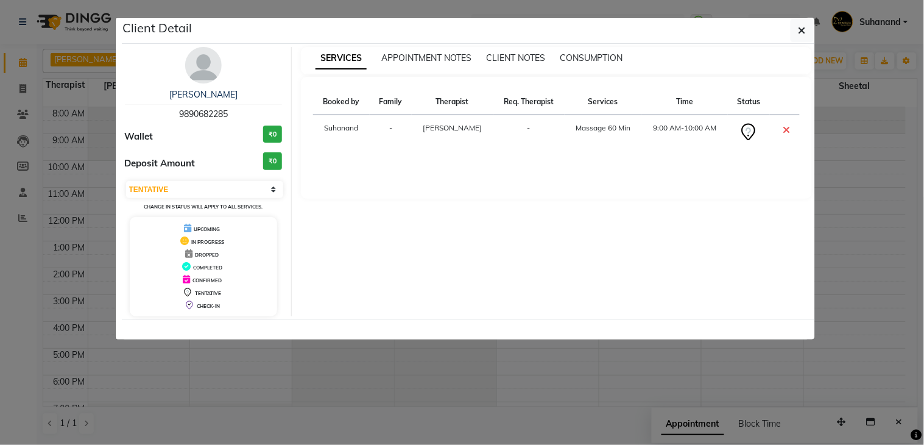
copy span "9890682285"
click at [803, 33] on icon "button" at bounding box center [802, 31] width 7 height 10
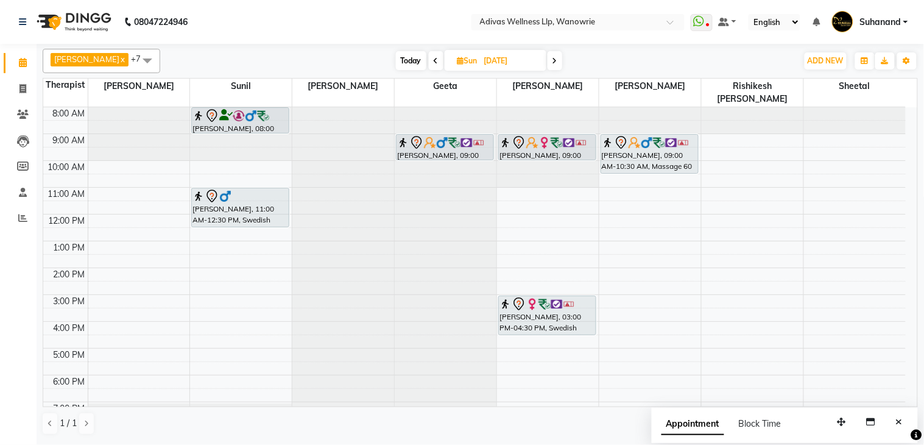
click at [498, 62] on input "07-09-2025" at bounding box center [511, 61] width 61 height 18
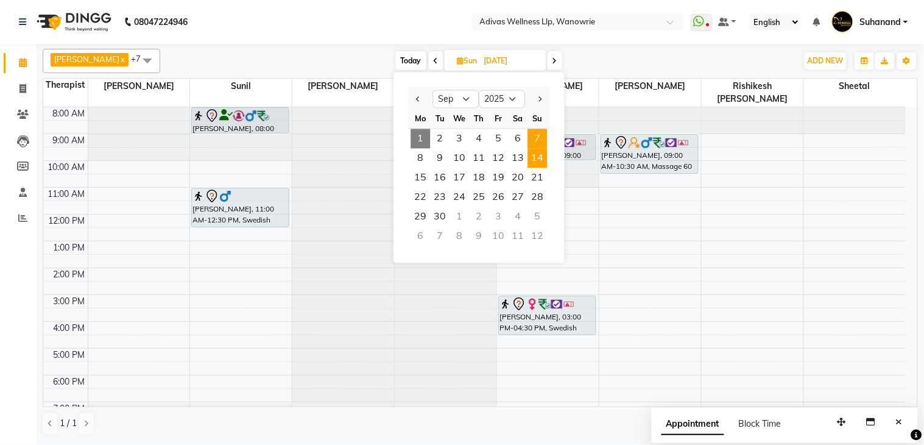
click at [542, 157] on span "14" at bounding box center [537, 158] width 19 height 19
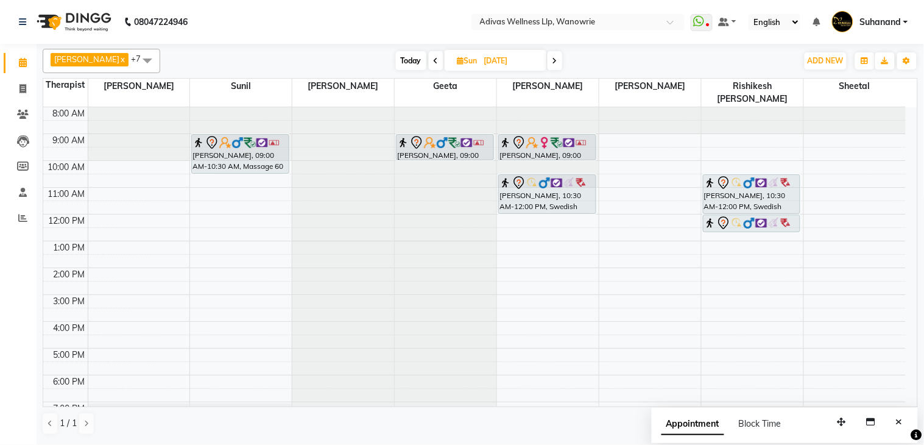
click at [502, 63] on input "14-09-2025" at bounding box center [511, 61] width 61 height 18
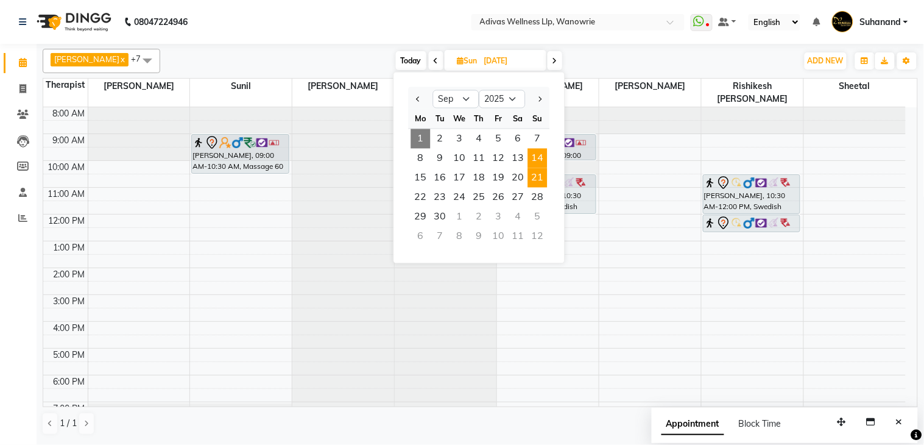
click at [545, 178] on span "21" at bounding box center [537, 177] width 19 height 19
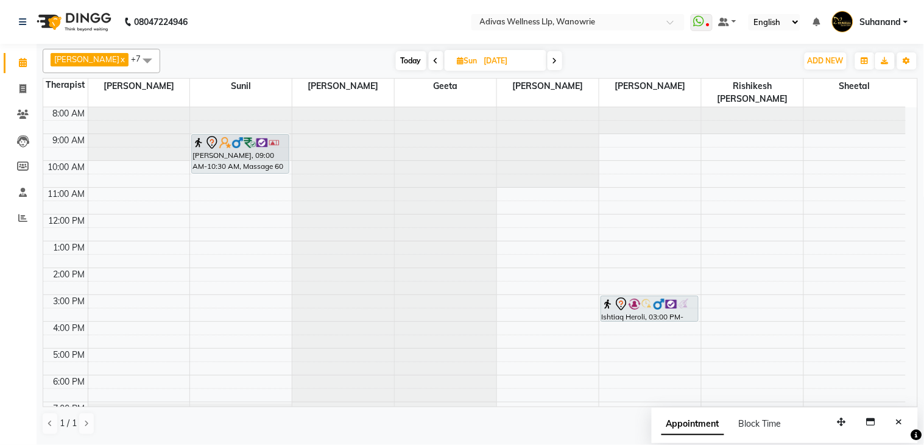
click at [532, 107] on div at bounding box center [548, 107] width 102 height 0
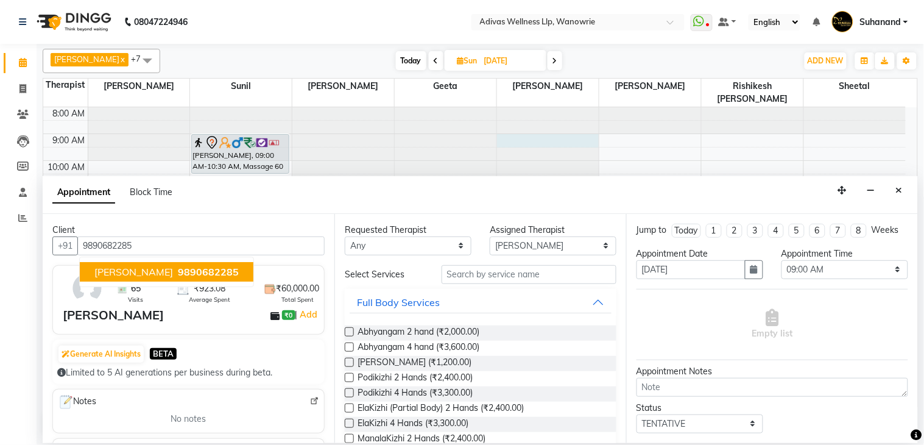
click at [203, 270] on span "9890682285" at bounding box center [208, 272] width 61 height 12
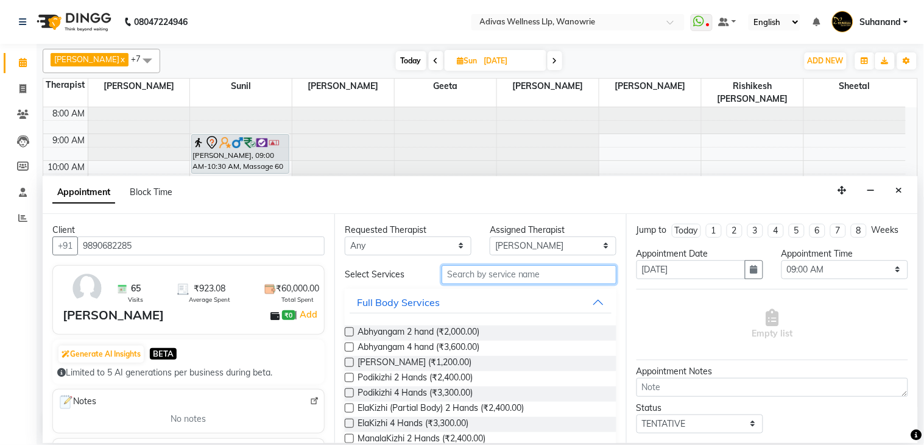
click at [504, 275] on input "text" at bounding box center [529, 274] width 175 height 19
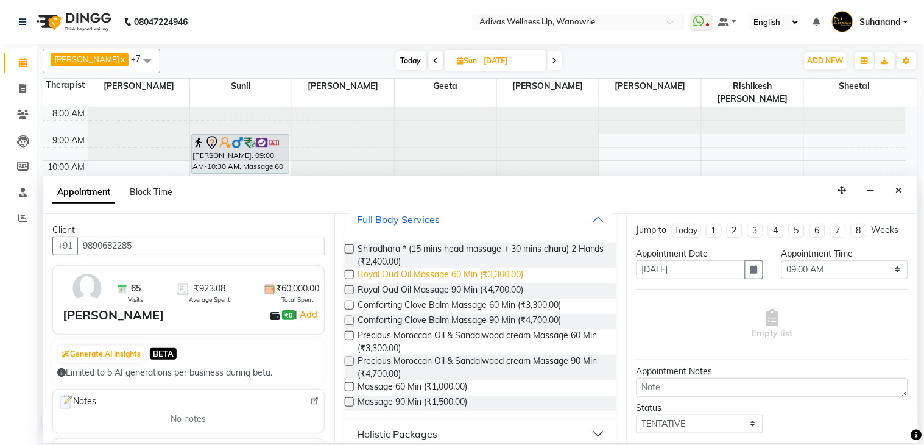
scroll to position [135, 0]
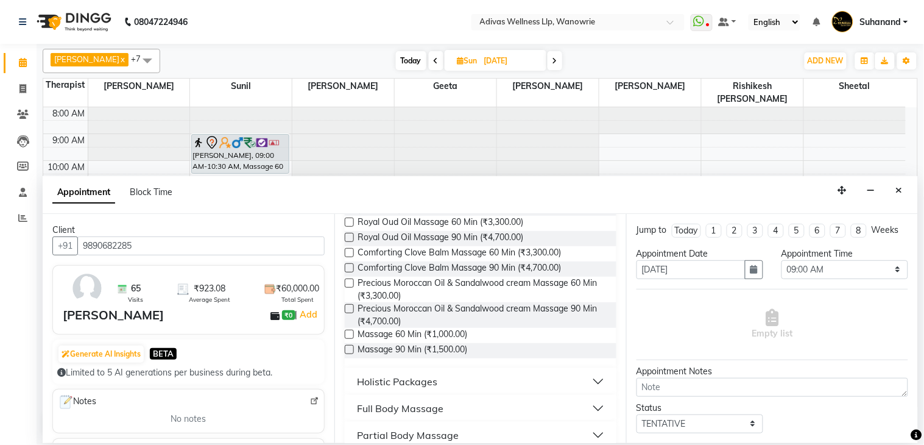
click at [348, 334] on label at bounding box center [349, 334] width 9 height 9
click at [348, 334] on input "checkbox" at bounding box center [349, 335] width 8 height 8
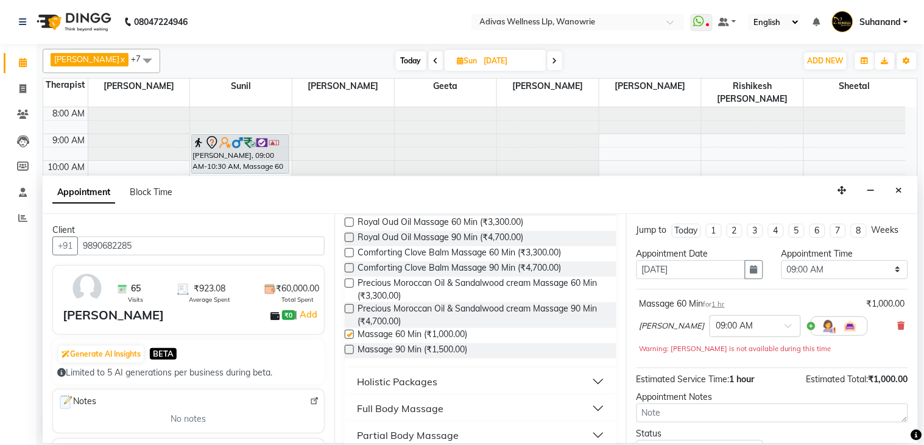
scroll to position [104, 0]
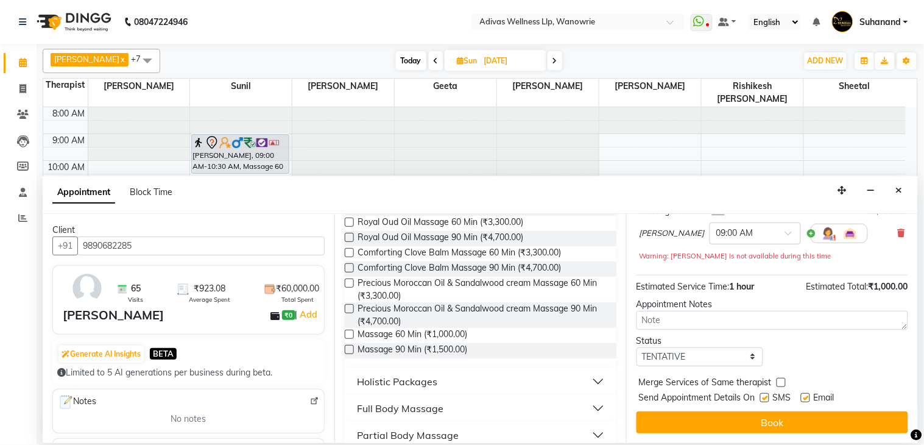
click at [764, 398] on label at bounding box center [764, 397] width 9 height 9
click at [764, 398] on input "checkbox" at bounding box center [764, 399] width 8 height 8
click at [806, 398] on label at bounding box center [805, 397] width 9 height 9
click at [806, 398] on input "checkbox" at bounding box center [805, 399] width 8 height 8
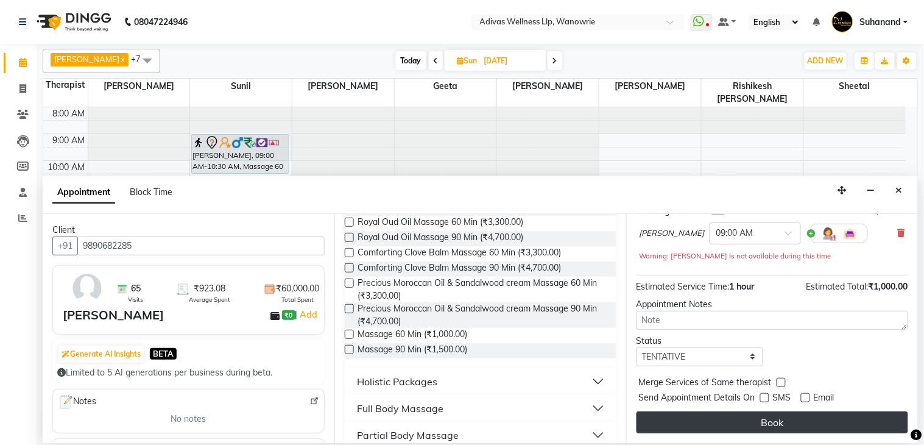
click at [788, 418] on button "Book" at bounding box center [773, 422] width 272 height 22
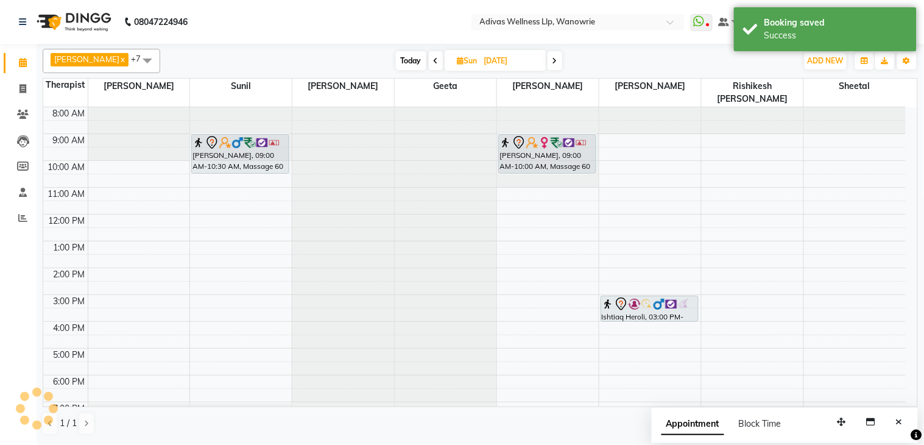
click at [550, 154] on div "sarita fernandez, 09:00 AM-10:00 AM, Massage 60 Min sarita fernandez, 09:00 AM-…" at bounding box center [548, 281] width 102 height 348
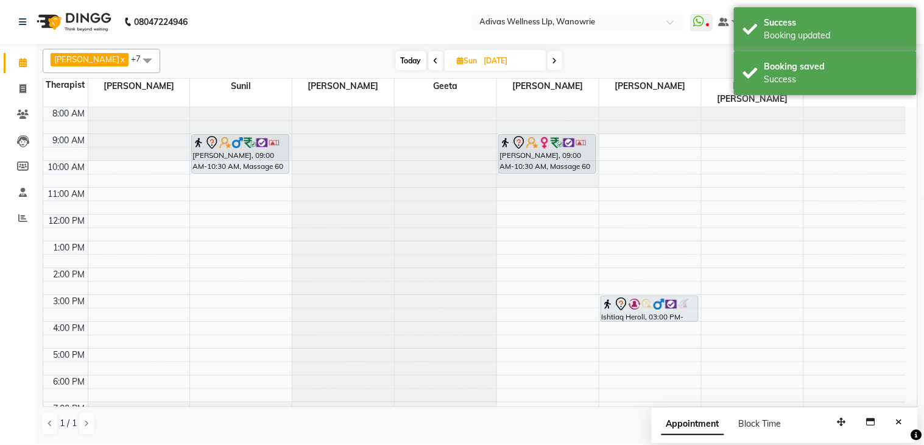
click at [498, 62] on input "21-09-2025" at bounding box center [511, 61] width 61 height 18
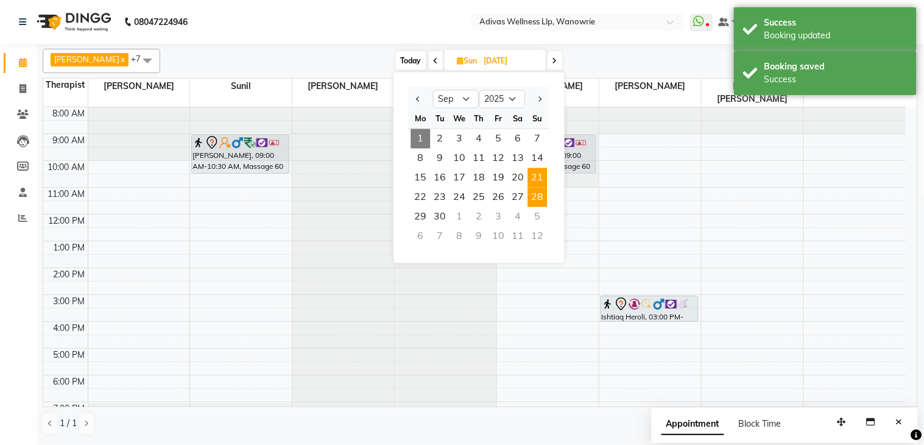
click at [537, 197] on span "28" at bounding box center [537, 197] width 19 height 19
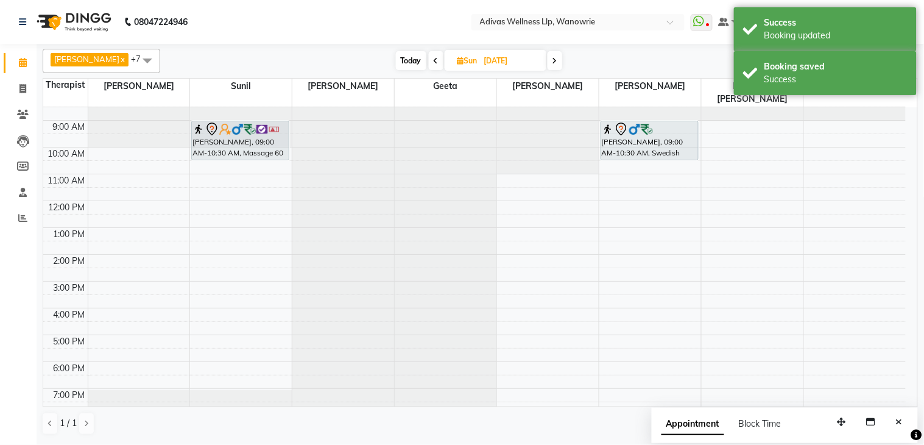
scroll to position [0, 0]
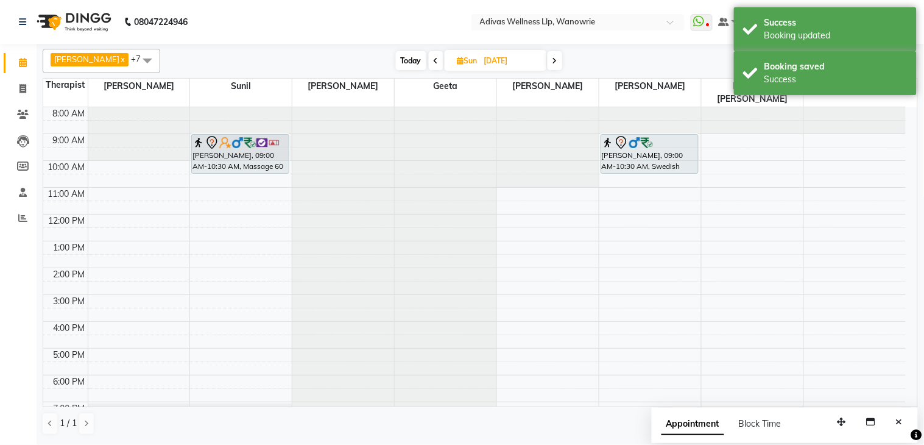
click at [509, 107] on div at bounding box center [548, 107] width 102 height 0
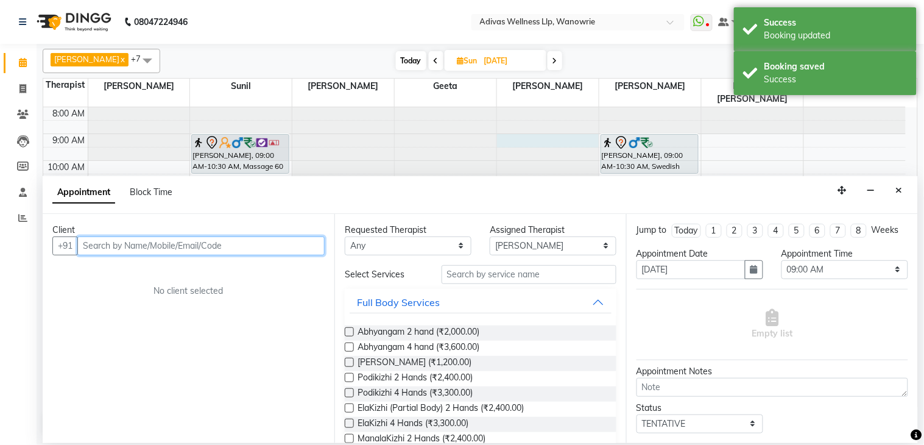
paste input "9890682285"
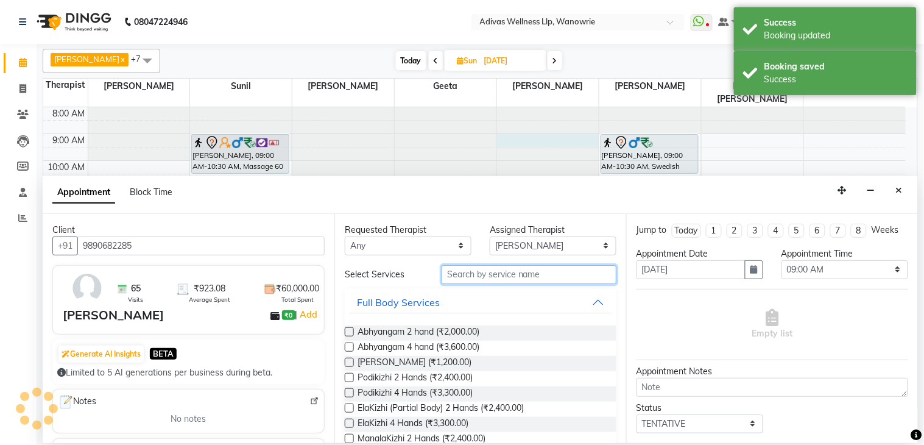
click at [507, 272] on input "text" at bounding box center [529, 274] width 175 height 19
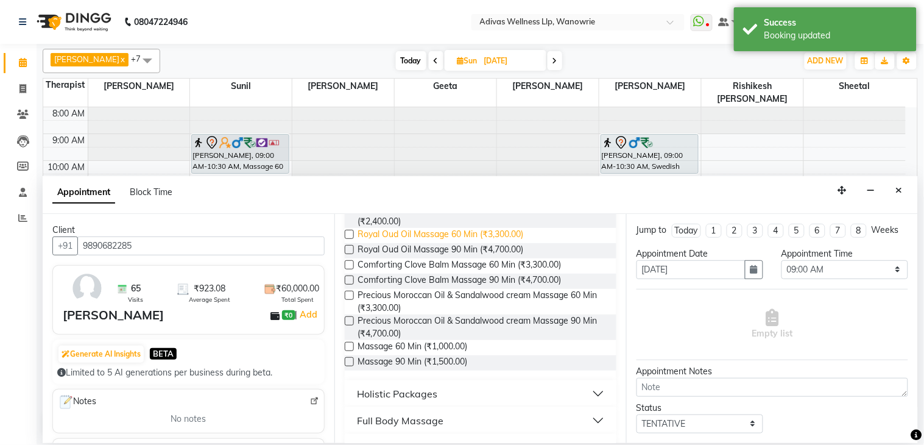
scroll to position [135, 0]
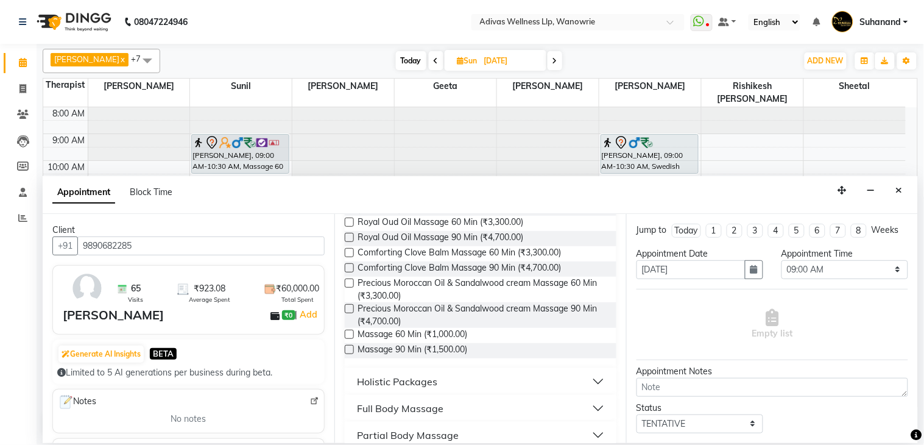
click at [351, 336] on label at bounding box center [349, 334] width 9 height 9
click at [351, 336] on input "checkbox" at bounding box center [349, 335] width 8 height 8
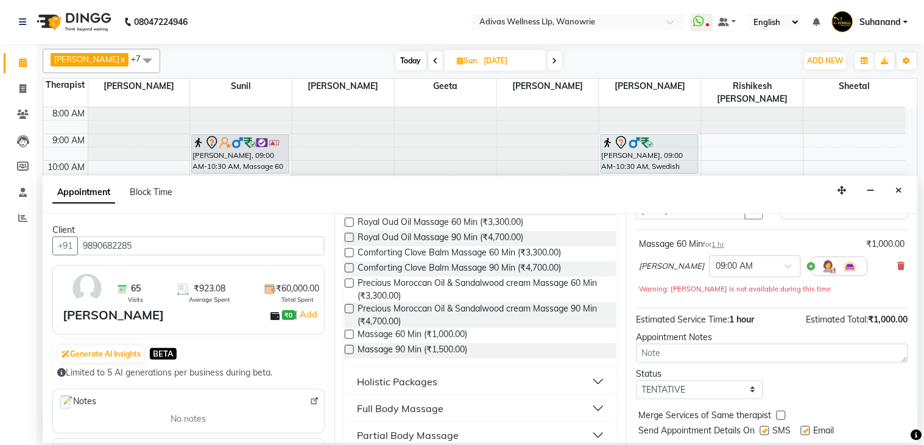
scroll to position [104, 0]
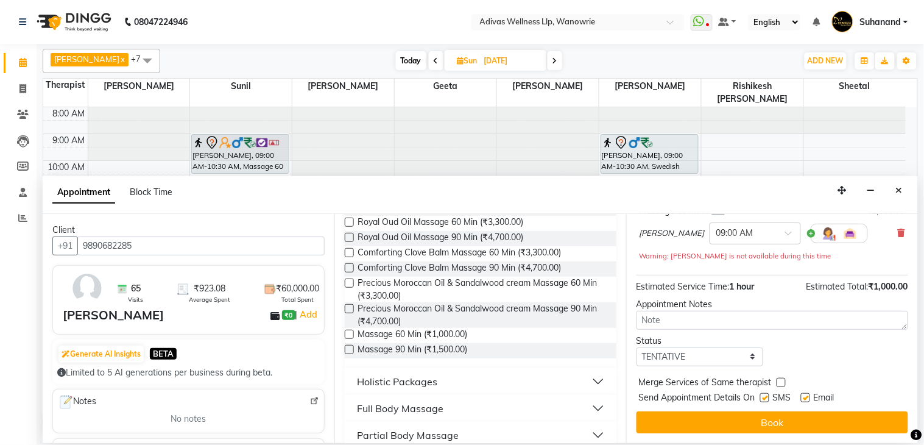
click at [762, 399] on label at bounding box center [764, 397] width 9 height 9
click at [762, 399] on input "checkbox" at bounding box center [764, 399] width 8 height 8
click at [810, 398] on div "Email" at bounding box center [822, 398] width 43 height 15
click at [807, 397] on label at bounding box center [805, 397] width 9 height 9
click at [807, 397] on input "checkbox" at bounding box center [805, 399] width 8 height 8
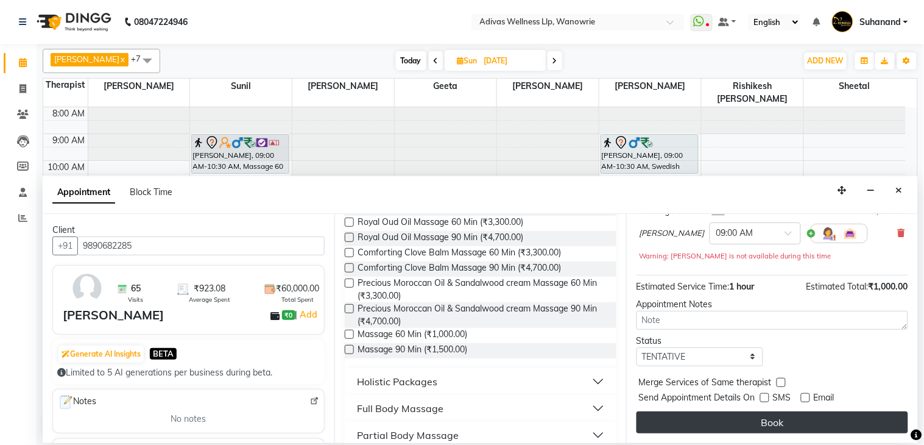
click at [779, 418] on button "Book" at bounding box center [773, 422] width 272 height 22
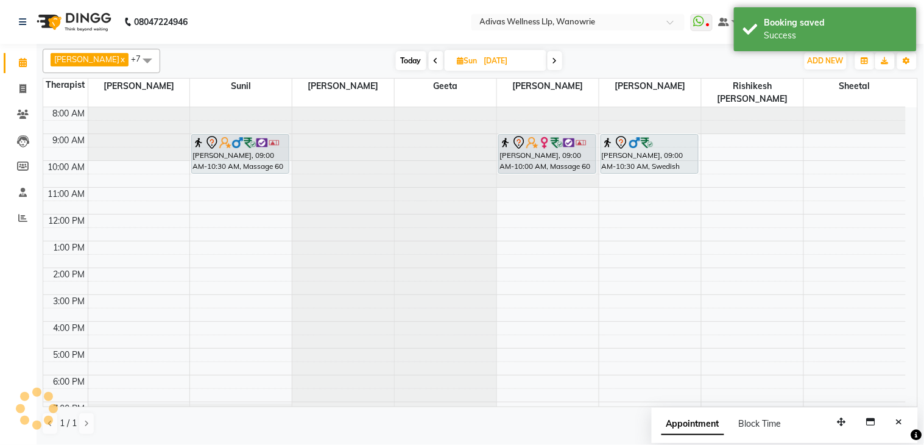
click at [539, 154] on div "sarita fernandez, 09:00 AM-10:00 AM, Massage 60 Min sarita fernandez, 09:00 AM-…" at bounding box center [548, 281] width 102 height 348
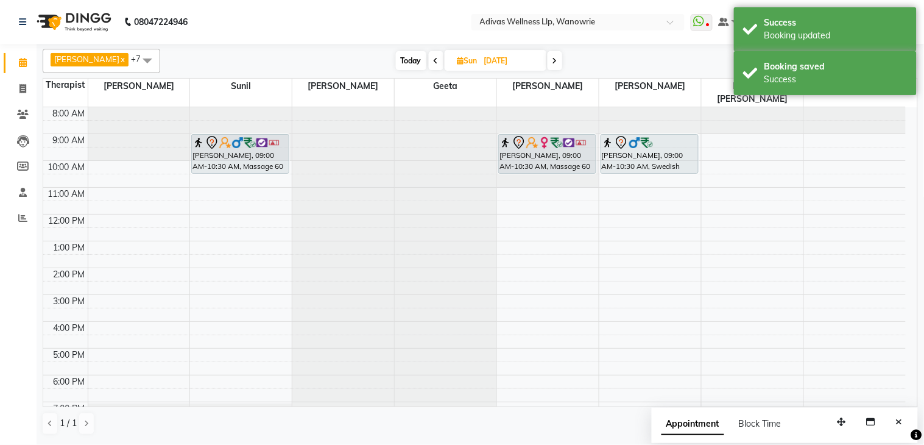
click at [497, 63] on input "28-09-2025" at bounding box center [511, 61] width 61 height 18
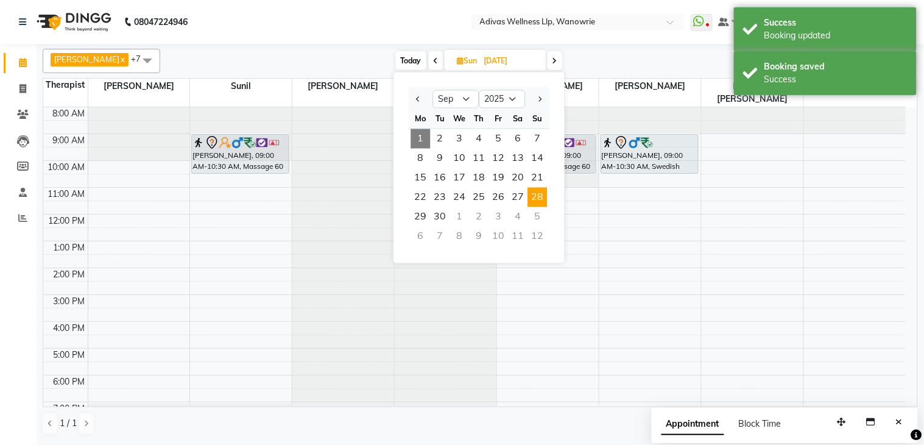
click at [534, 209] on div "5" at bounding box center [537, 216] width 19 height 19
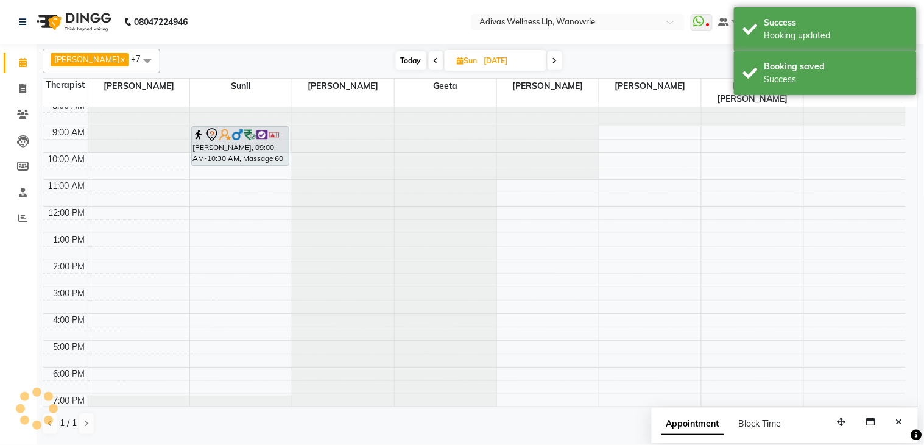
scroll to position [0, 0]
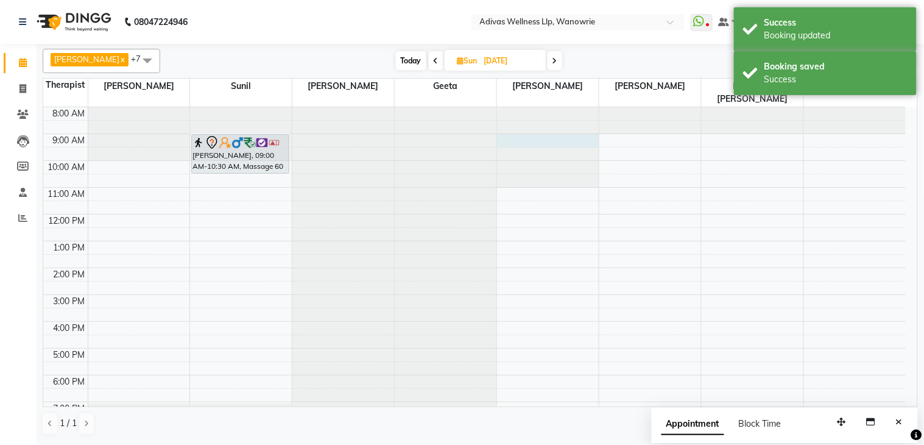
click at [534, 107] on div at bounding box center [548, 107] width 102 height 0
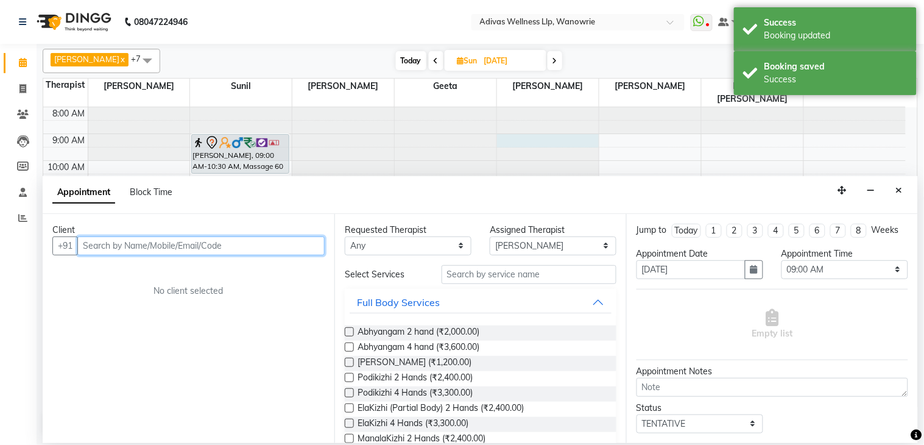
paste input "9890682285"
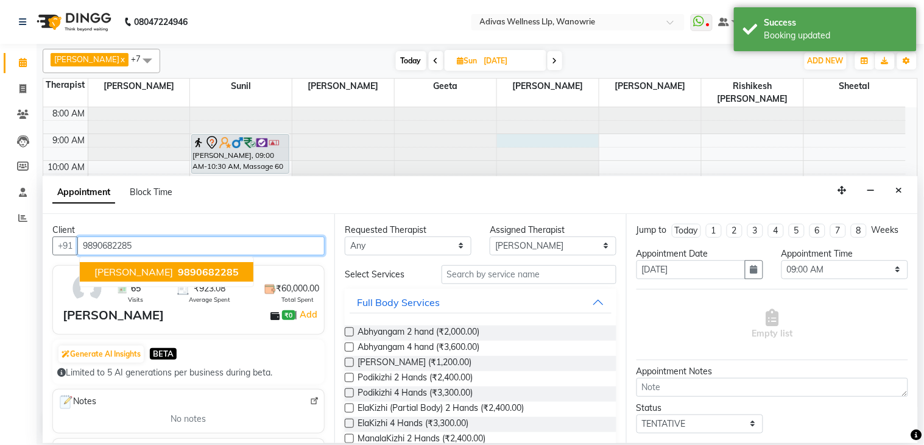
click at [180, 271] on span "9890682285" at bounding box center [208, 272] width 61 height 12
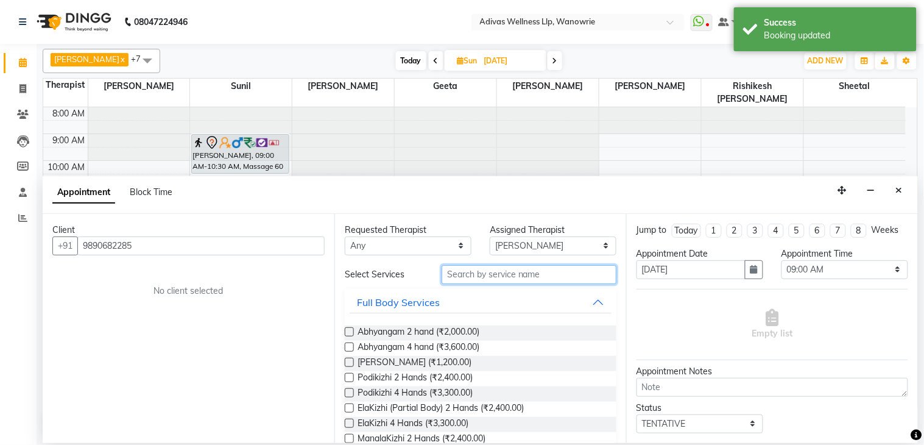
click at [465, 270] on input "text" at bounding box center [529, 274] width 175 height 19
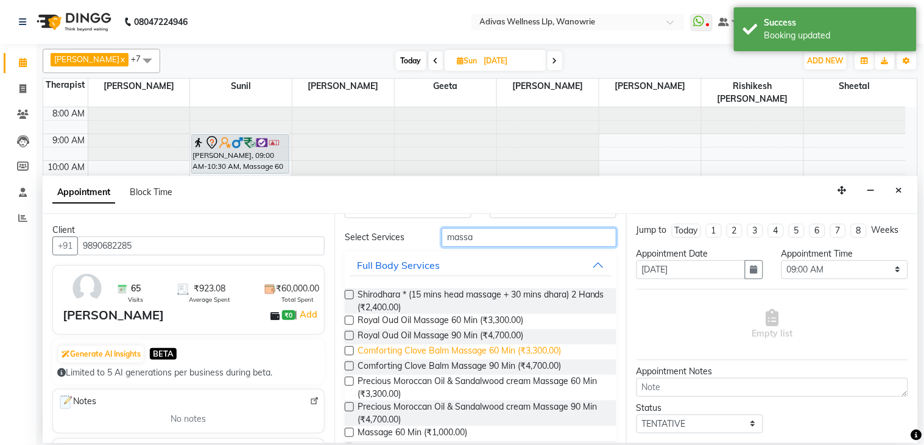
scroll to position [135, 0]
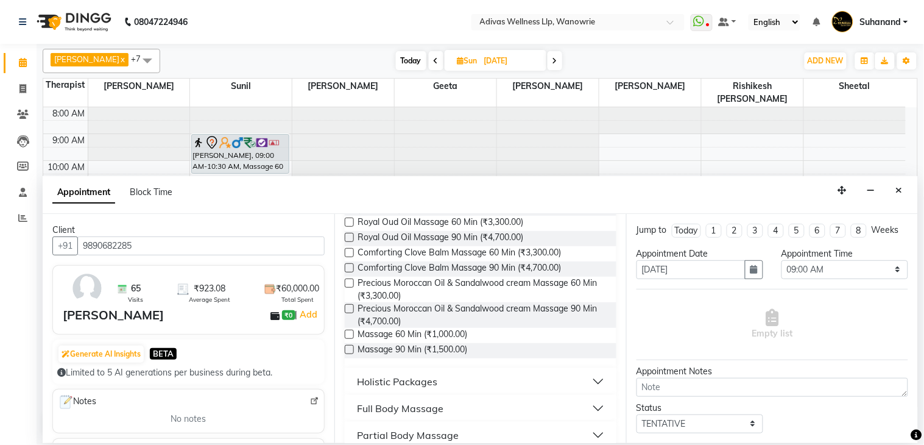
click at [350, 336] on label at bounding box center [349, 334] width 9 height 9
click at [350, 336] on input "checkbox" at bounding box center [349, 335] width 8 height 8
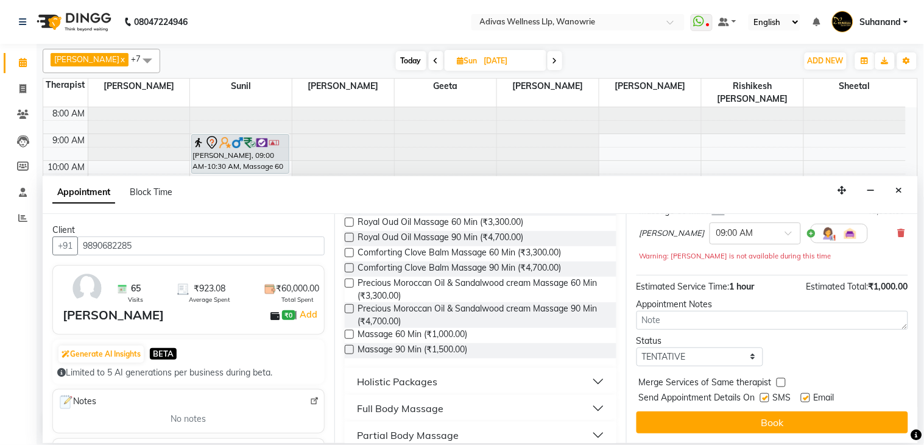
scroll to position [104, 0]
click at [760, 402] on div at bounding box center [764, 400] width 8 height 13
click at [766, 399] on label at bounding box center [764, 397] width 9 height 9
click at [766, 399] on input "checkbox" at bounding box center [764, 399] width 8 height 8
click at [801, 396] on label at bounding box center [805, 397] width 9 height 9
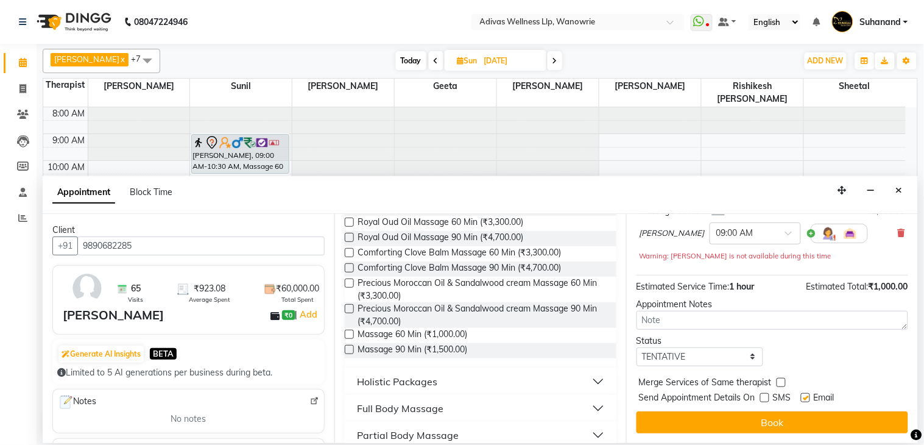
click at [801, 396] on input "checkbox" at bounding box center [805, 399] width 8 height 8
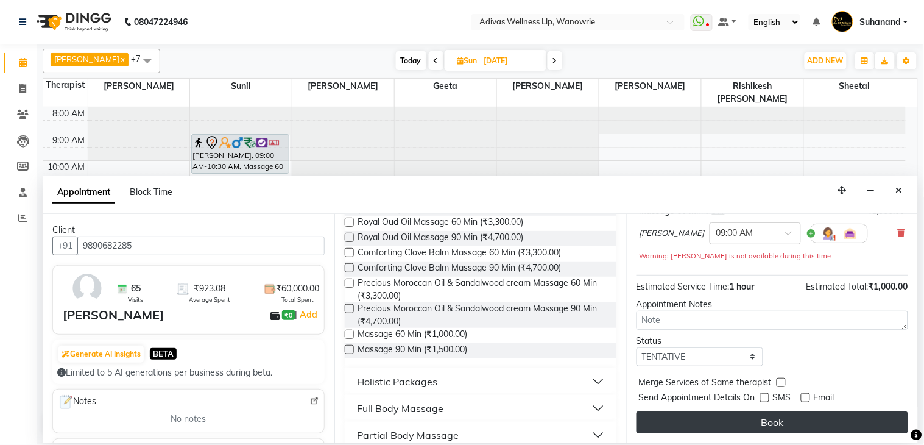
click at [782, 415] on button "Book" at bounding box center [773, 422] width 272 height 22
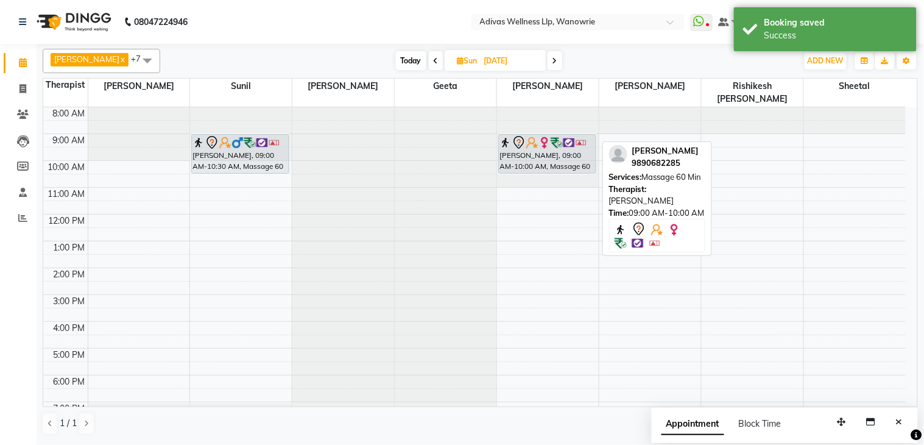
drag, startPoint x: 535, startPoint y: 145, endPoint x: 537, endPoint y: 155, distance: 9.9
click at [537, 161] on div "sarita fernandez, 09:00 AM-10:00 AM, Massage 60 Min sarita fernandez, 09:00 AM-…" at bounding box center [548, 281] width 102 height 348
click at [504, 61] on input "05-10-2025" at bounding box center [511, 61] width 61 height 18
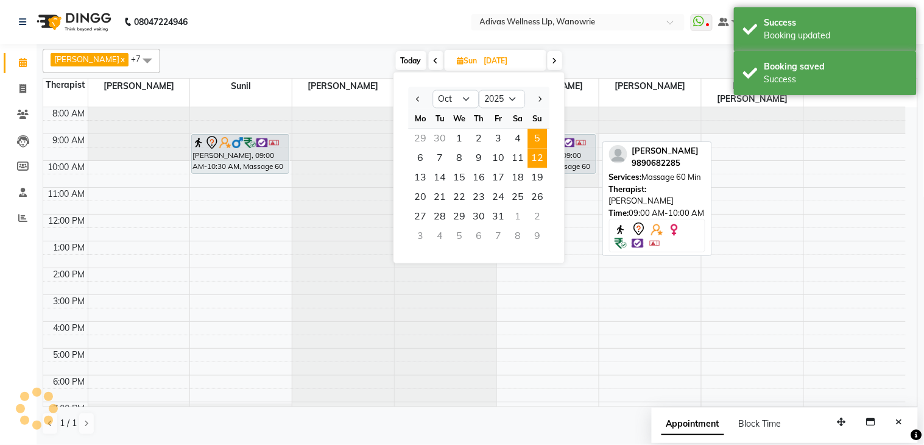
click at [536, 157] on span "12" at bounding box center [537, 158] width 19 height 19
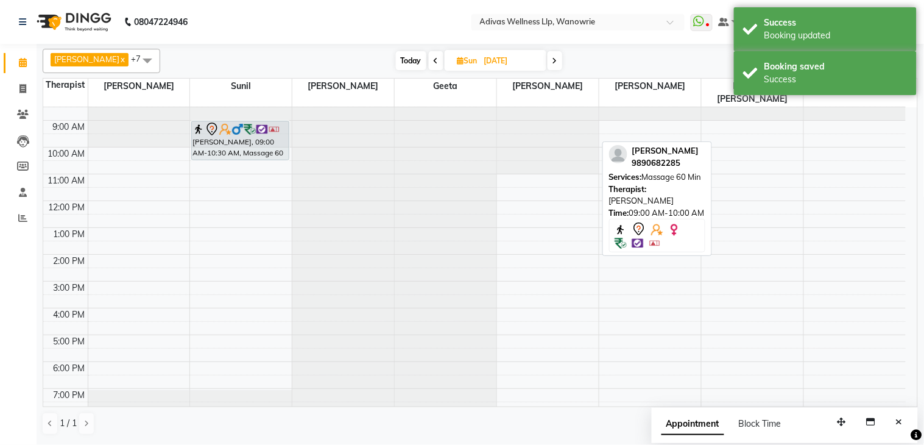
scroll to position [0, 0]
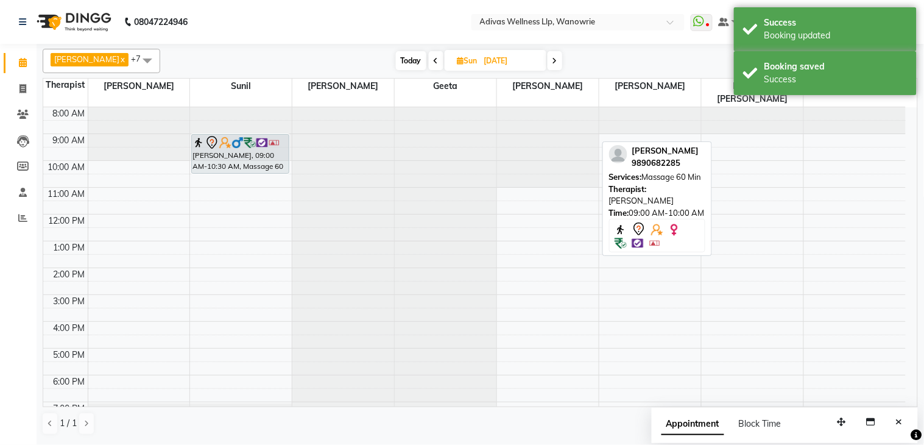
click at [528, 107] on div at bounding box center [548, 107] width 102 height 0
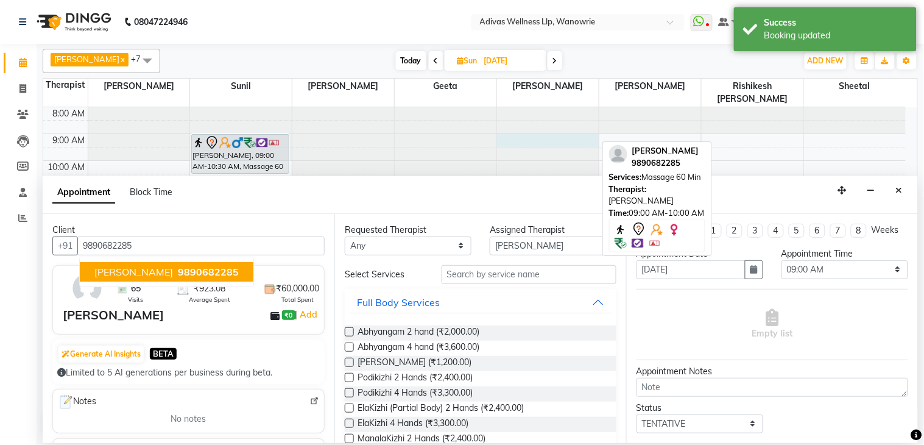
click at [167, 266] on span "sarita fernandez" at bounding box center [133, 272] width 79 height 12
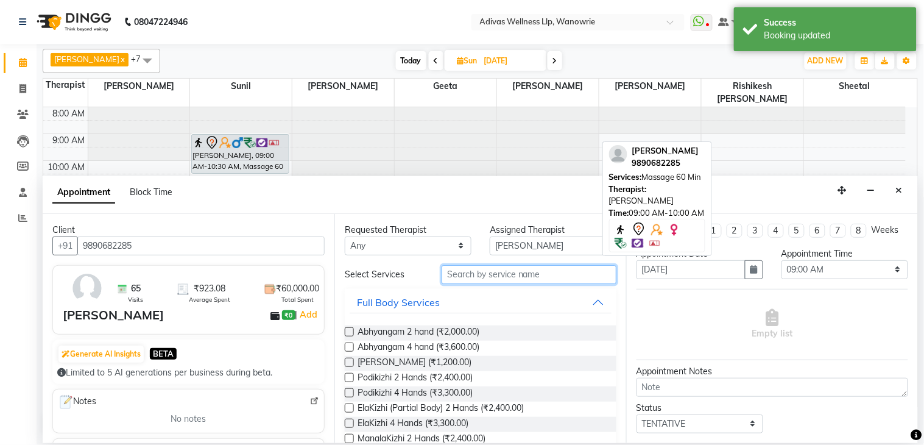
click at [471, 275] on input "text" at bounding box center [529, 274] width 175 height 19
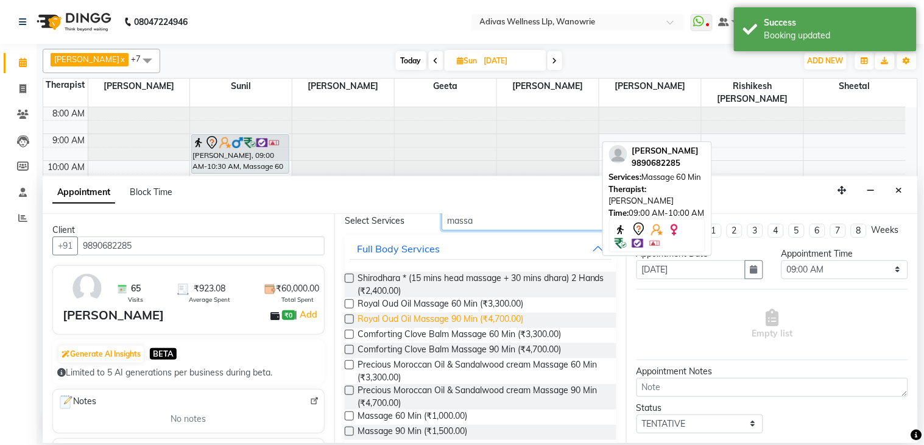
scroll to position [135, 0]
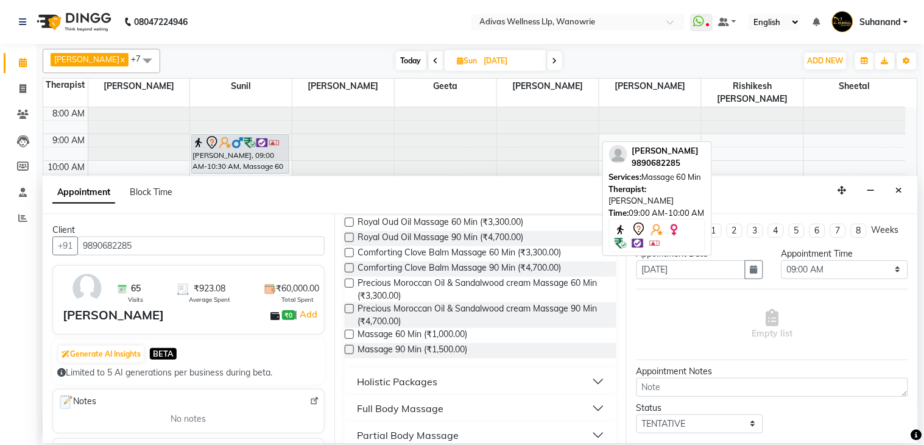
click at [352, 332] on label at bounding box center [349, 334] width 9 height 9
click at [352, 332] on input "checkbox" at bounding box center [349, 335] width 8 height 8
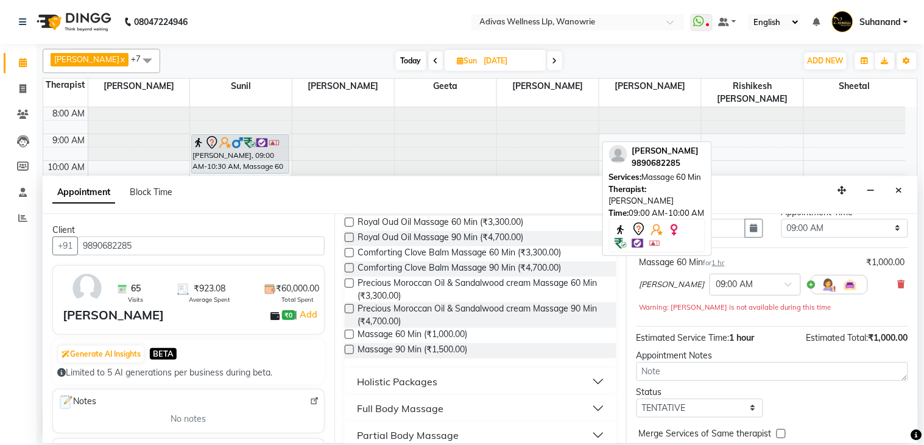
scroll to position [104, 0]
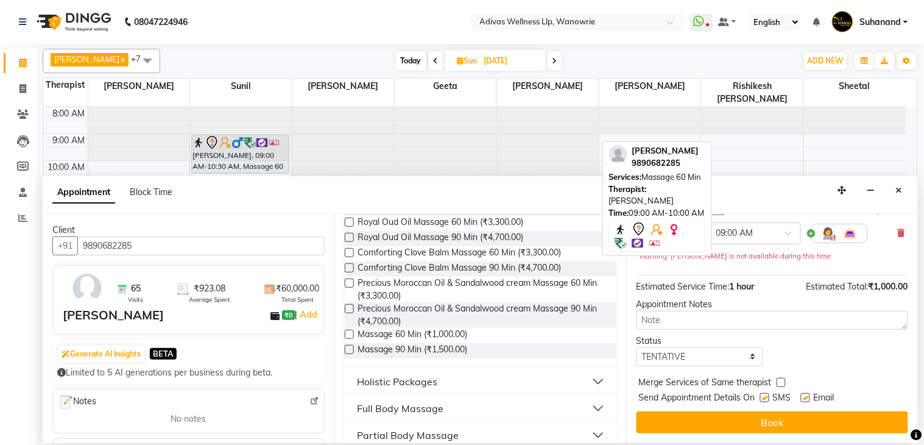
click at [766, 394] on label at bounding box center [764, 397] width 9 height 9
click at [766, 395] on input "checkbox" at bounding box center [764, 399] width 8 height 8
click at [800, 398] on div "SMS" at bounding box center [780, 398] width 41 height 15
click at [805, 400] on label at bounding box center [805, 397] width 9 height 9
click at [805, 400] on input "checkbox" at bounding box center [805, 399] width 8 height 8
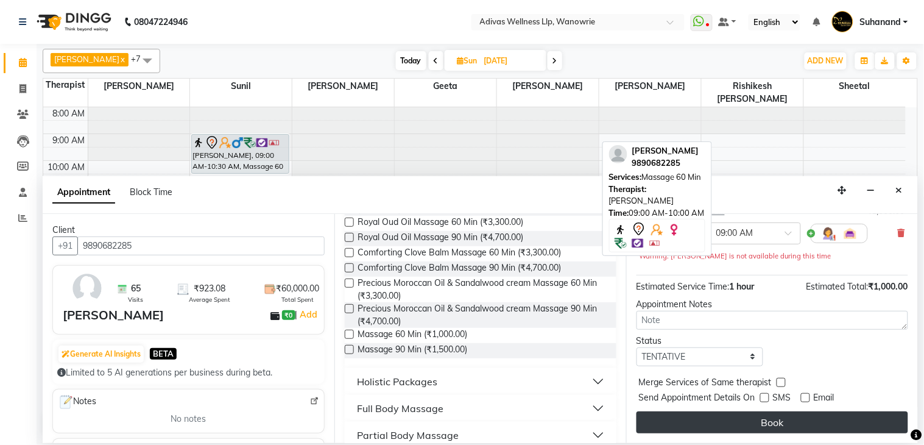
click at [766, 422] on button "Book" at bounding box center [773, 422] width 272 height 22
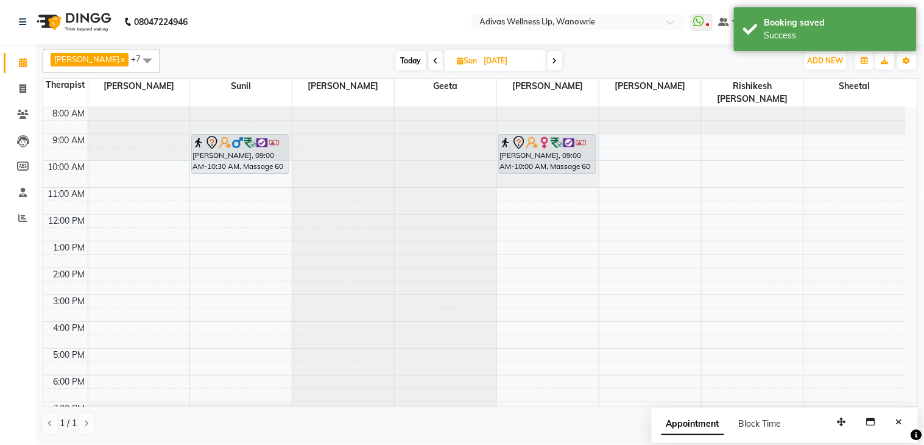
click at [556, 154] on div "sarita fernandez, 09:00 AM-10:00 AM, Massage 60 Min sarita fernandez, 09:00 AM-…" at bounding box center [548, 281] width 102 height 348
click at [481, 58] on input "12-10-2025" at bounding box center [511, 61] width 61 height 18
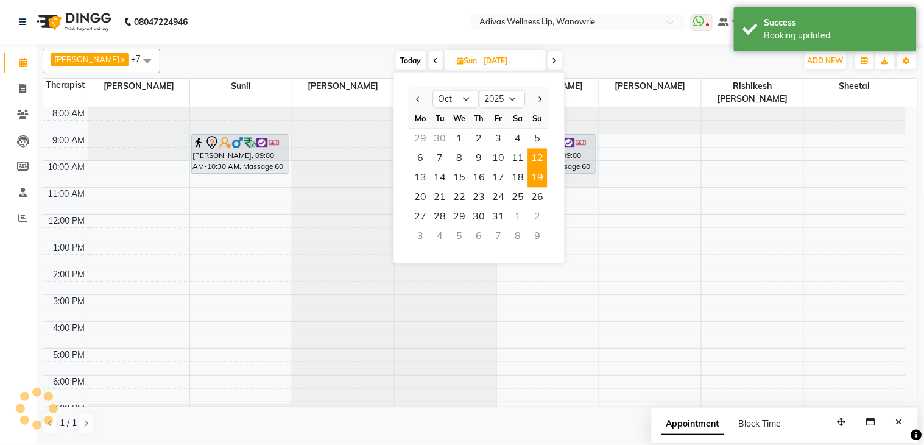
click at [533, 177] on span "19" at bounding box center [537, 177] width 19 height 19
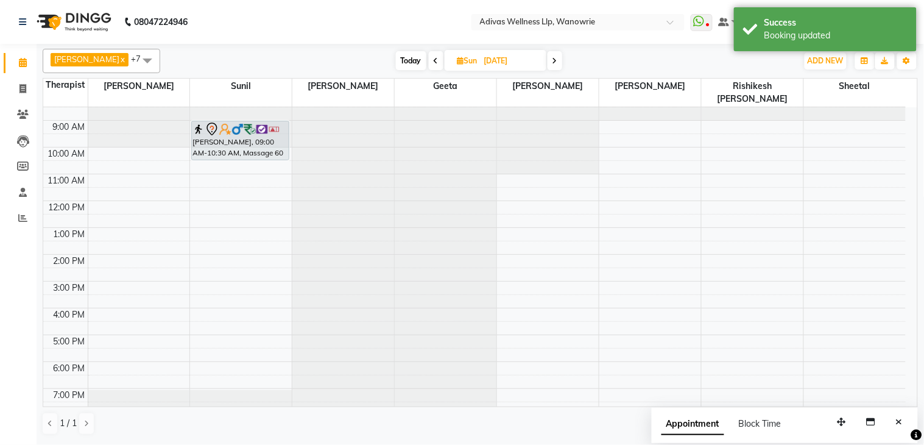
scroll to position [0, 0]
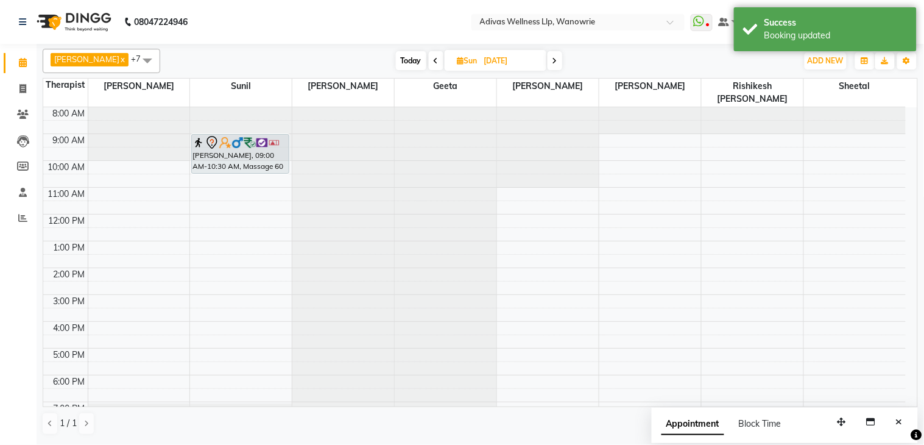
click at [553, 107] on div at bounding box center [548, 107] width 102 height 0
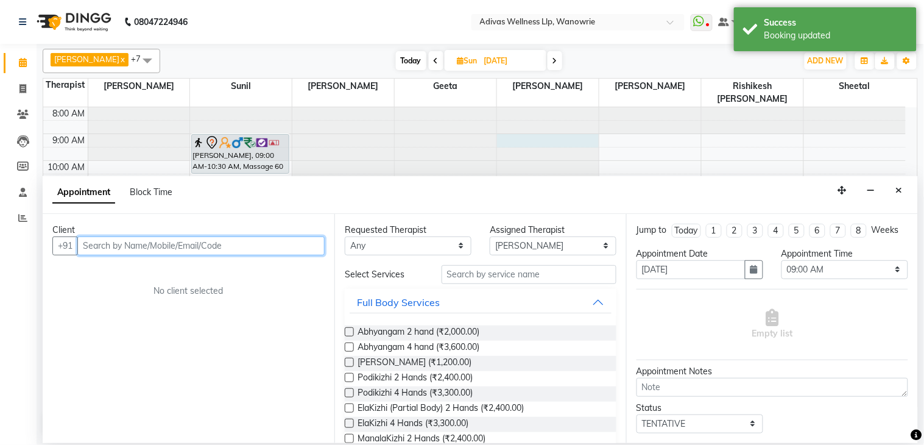
paste input "9890682285"
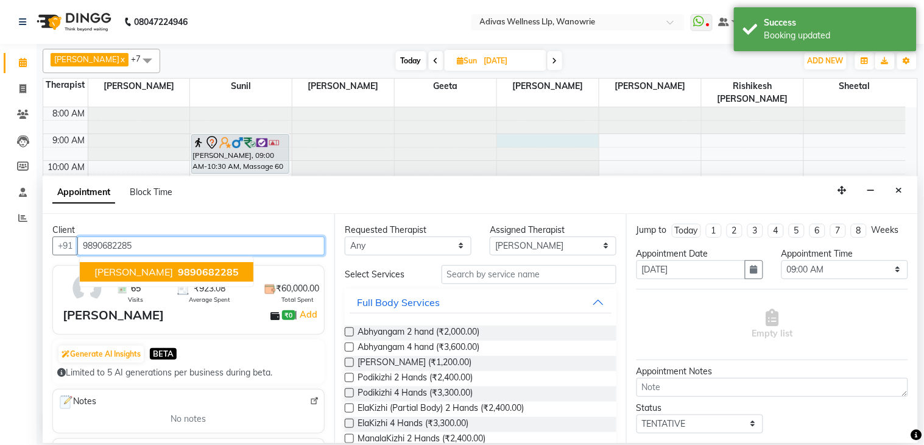
click at [163, 271] on span "sarita fernandez" at bounding box center [133, 272] width 79 height 12
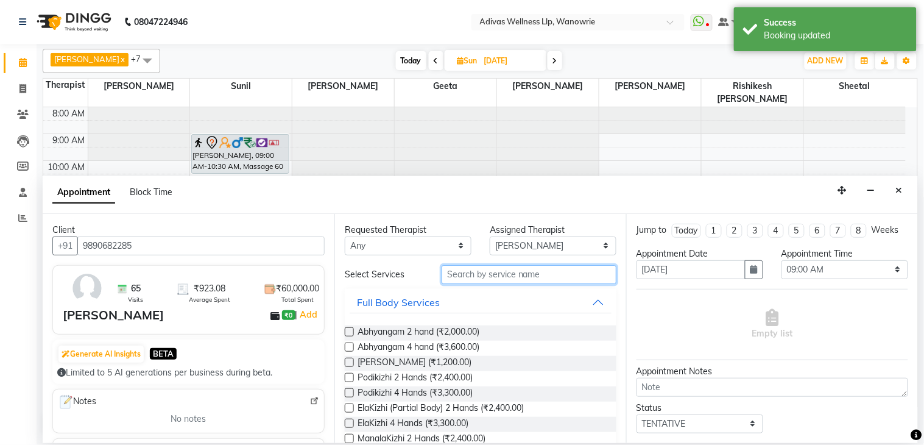
click at [479, 275] on input "text" at bounding box center [529, 274] width 175 height 19
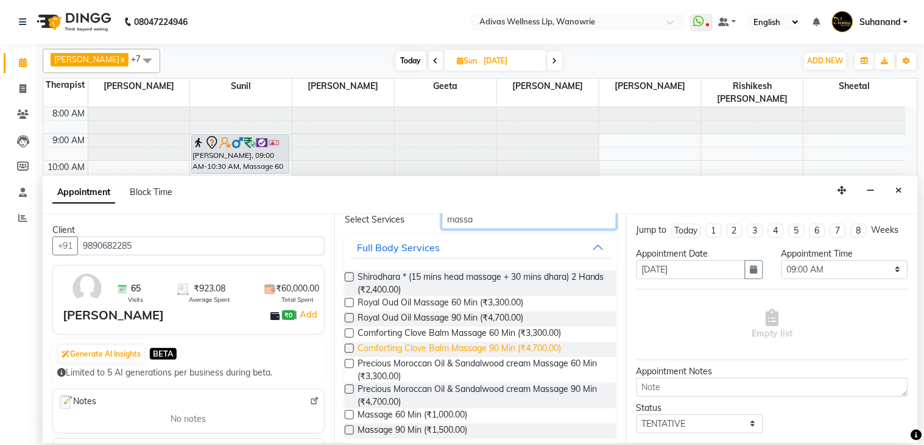
scroll to position [135, 0]
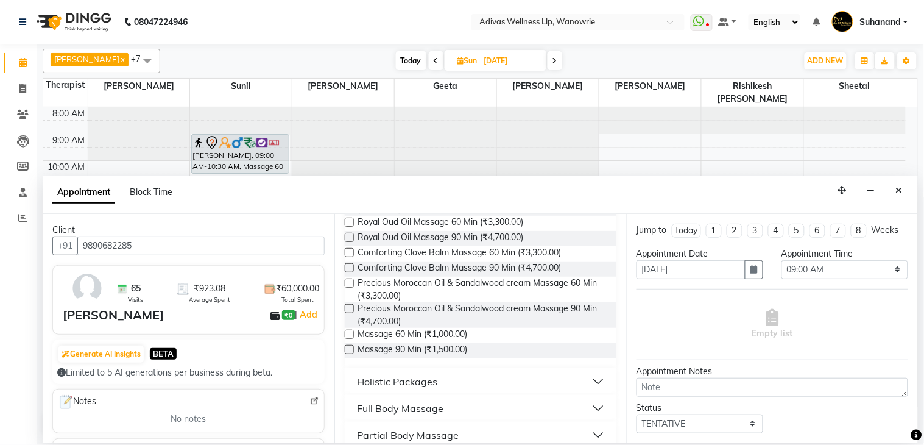
click at [347, 330] on label at bounding box center [349, 334] width 9 height 9
click at [347, 331] on input "checkbox" at bounding box center [349, 335] width 8 height 8
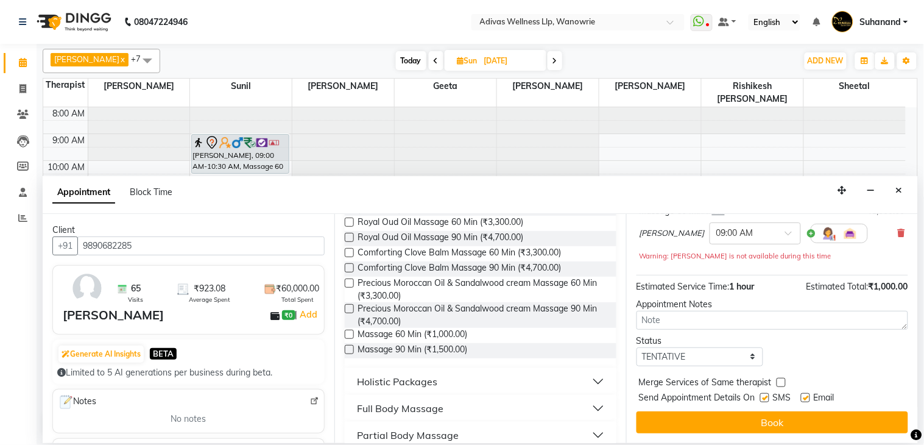
scroll to position [104, 0]
click at [765, 396] on label at bounding box center [764, 397] width 9 height 9
click at [765, 396] on input "checkbox" at bounding box center [764, 399] width 8 height 8
click at [805, 398] on label at bounding box center [805, 397] width 9 height 9
click at [805, 398] on input "checkbox" at bounding box center [805, 399] width 8 height 8
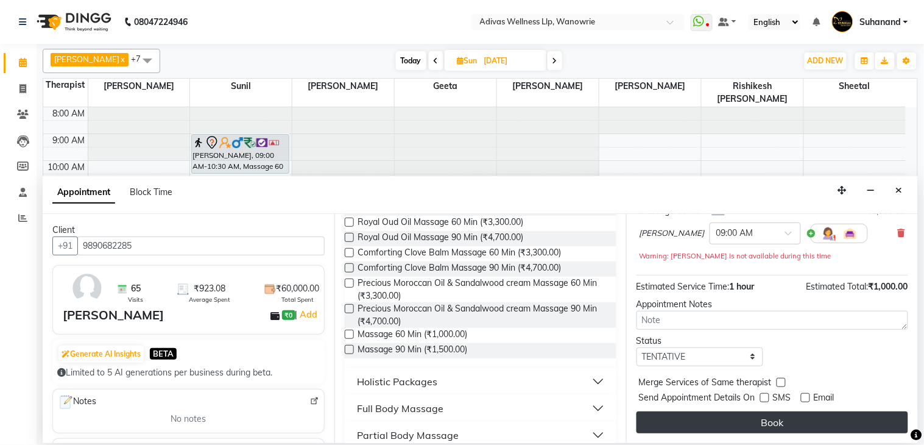
click at [774, 422] on button "Book" at bounding box center [773, 422] width 272 height 22
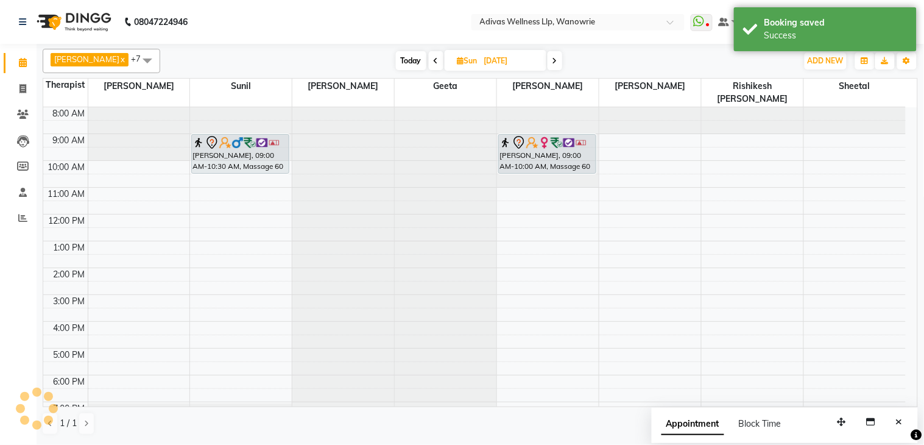
click at [570, 155] on div "sarita fernandez, 09:00 AM-10:00 AM, Massage 60 Min sarita fernandez, 09:00 AM-…" at bounding box center [548, 281] width 102 height 348
click at [500, 63] on input "19-10-2025" at bounding box center [511, 61] width 61 height 18
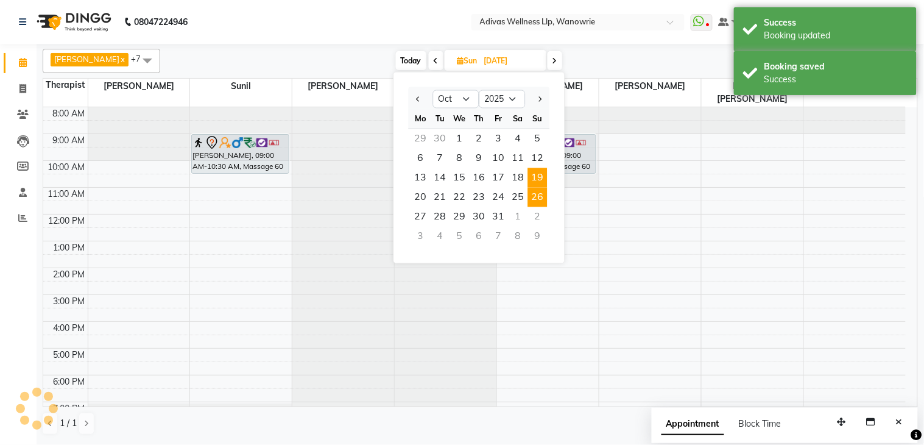
click at [540, 191] on span "26" at bounding box center [537, 197] width 19 height 19
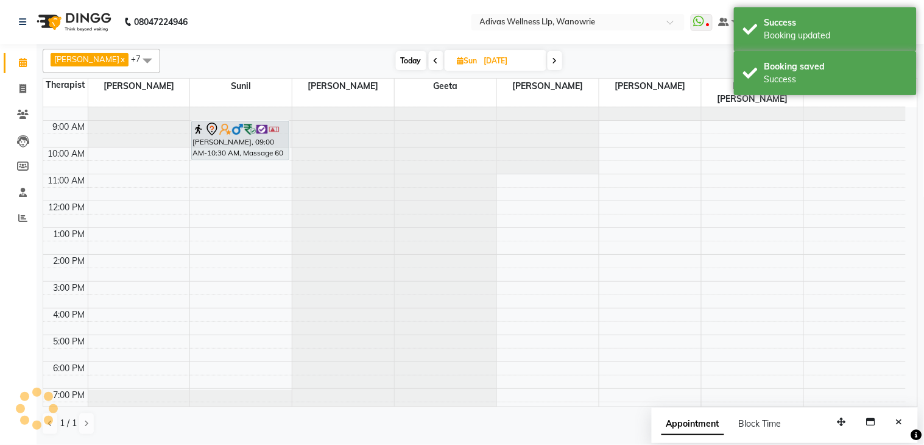
scroll to position [0, 0]
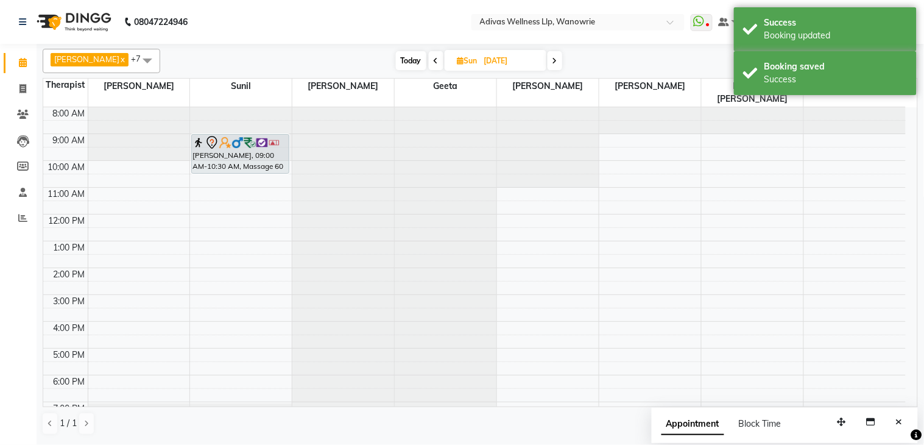
click at [519, 107] on div at bounding box center [548, 107] width 102 height 0
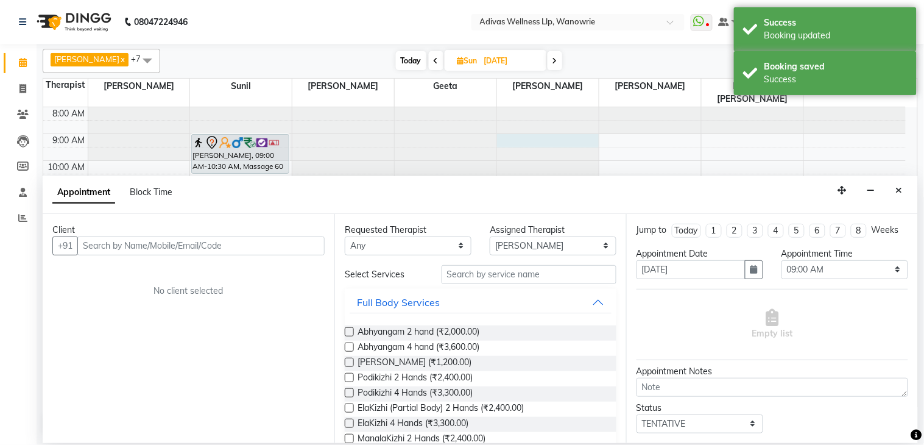
click at [232, 231] on div "Client" at bounding box center [188, 230] width 272 height 13
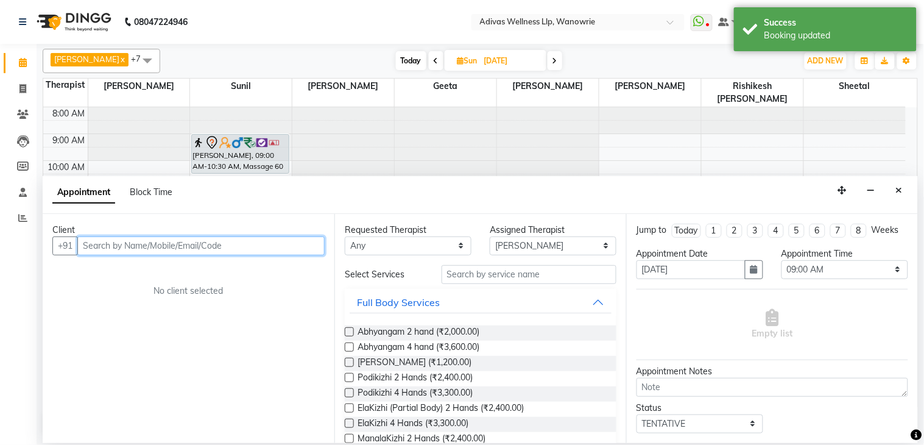
paste input "9890682285"
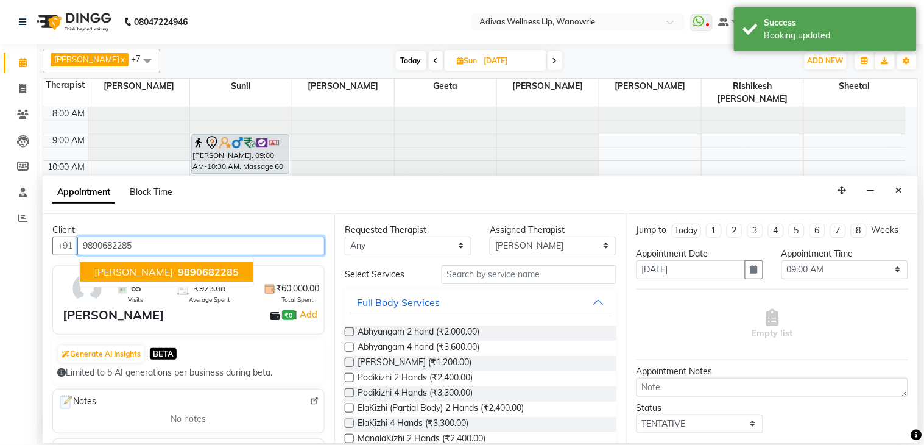
click at [208, 267] on span "9890682285" at bounding box center [208, 272] width 61 height 12
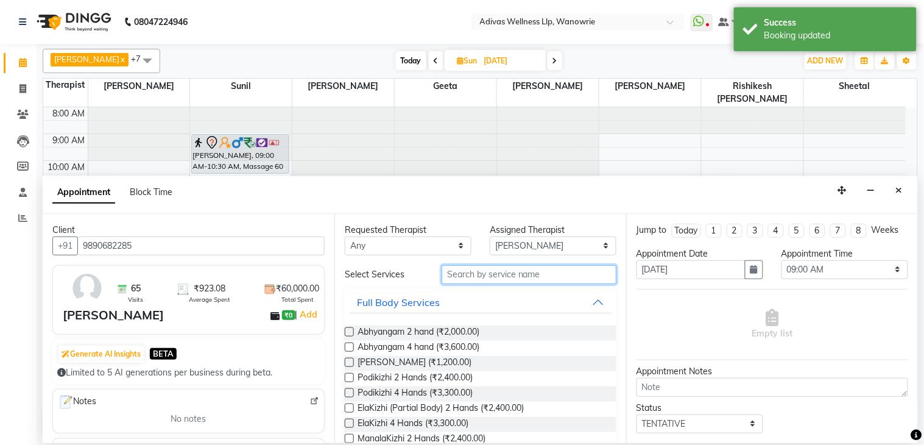
click at [507, 281] on input "text" at bounding box center [529, 274] width 175 height 19
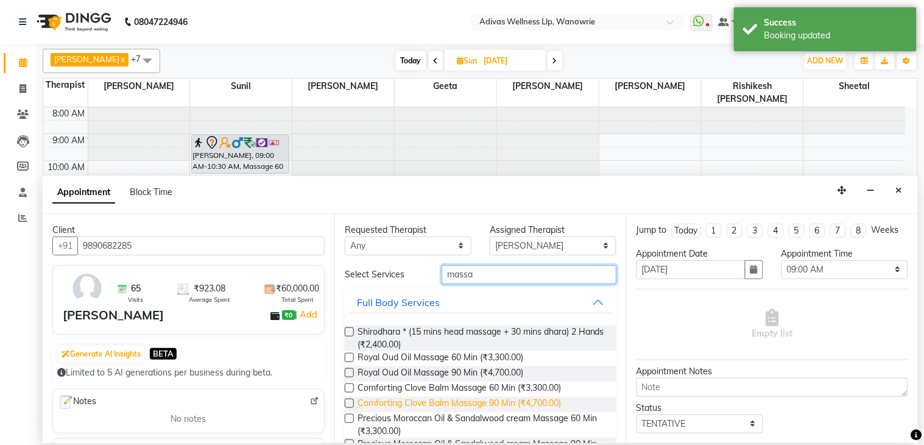
scroll to position [177, 0]
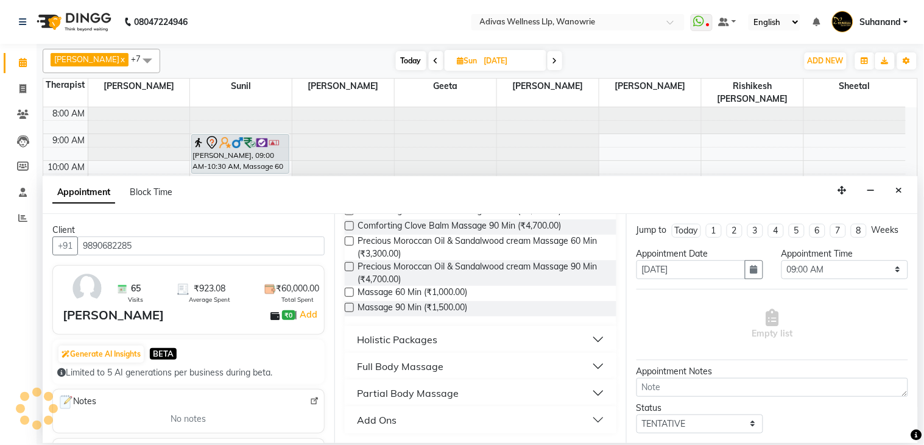
click at [350, 293] on label at bounding box center [349, 292] width 9 height 9
click at [350, 293] on input "checkbox" at bounding box center [349, 293] width 8 height 8
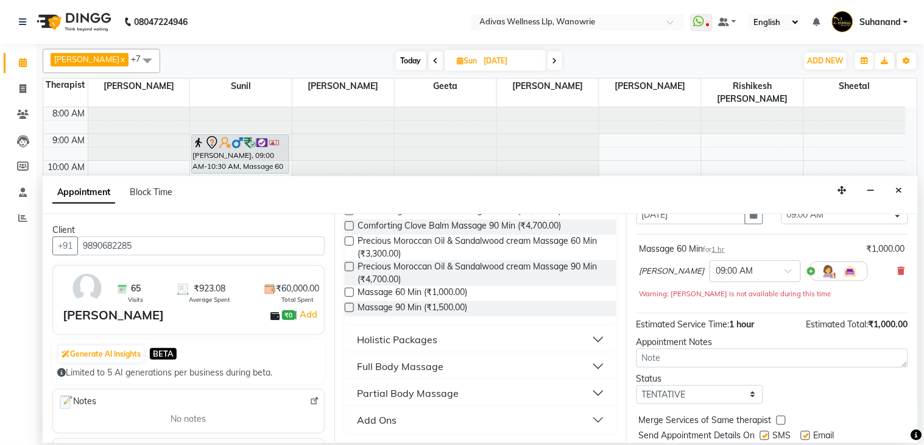
scroll to position [104, 0]
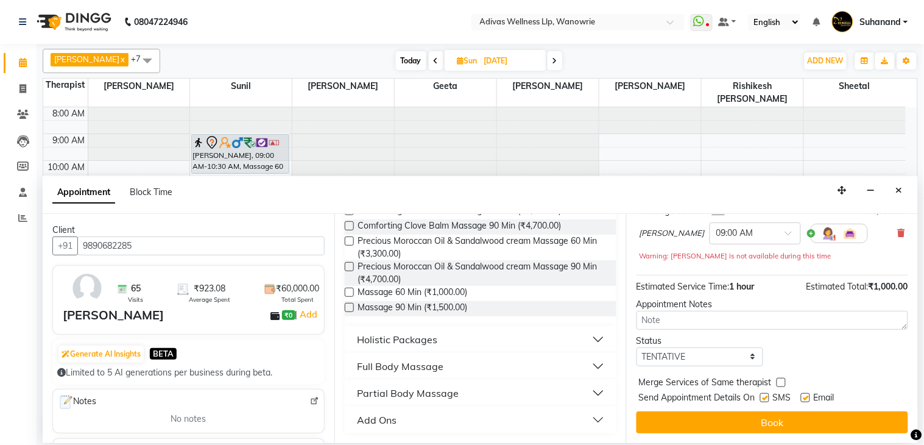
click at [765, 397] on label at bounding box center [764, 397] width 9 height 9
click at [765, 397] on input "checkbox" at bounding box center [764, 399] width 8 height 8
drag, startPoint x: 802, startPoint y: 398, endPoint x: 792, endPoint y: 406, distance: 13.4
click at [803, 398] on label at bounding box center [805, 397] width 9 height 9
click at [803, 398] on input "checkbox" at bounding box center [805, 399] width 8 height 8
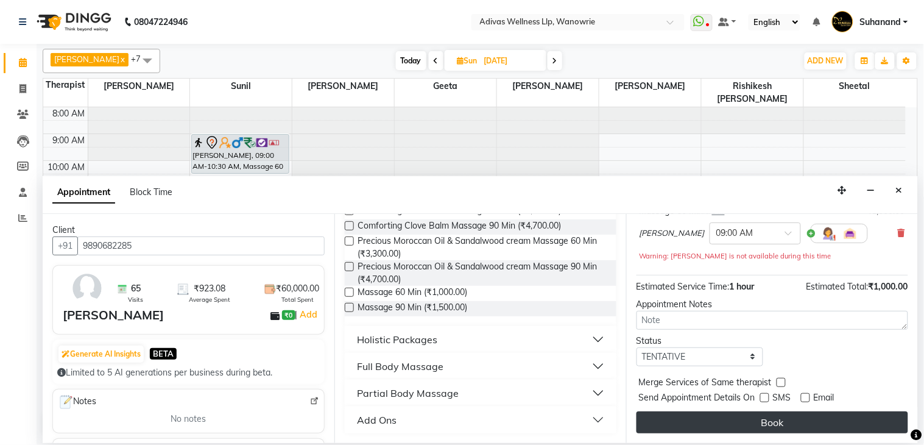
click at [771, 419] on button "Book" at bounding box center [773, 422] width 272 height 22
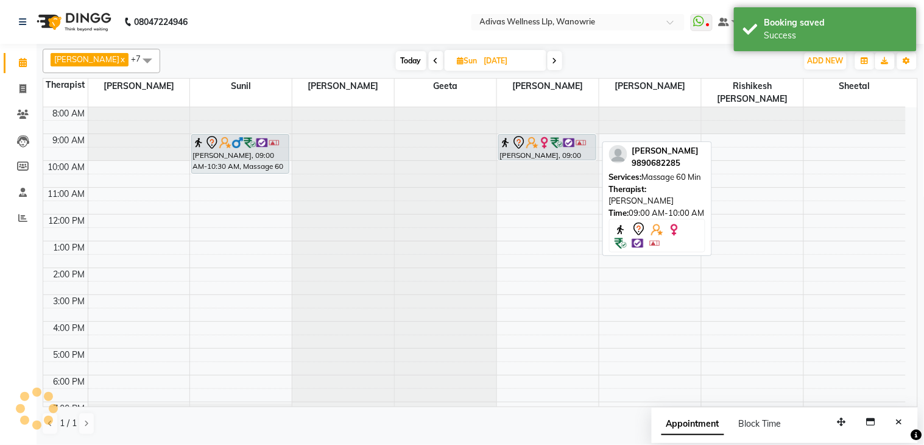
click at [549, 154] on div "sarita fernandez, 09:00 AM-10:00 AM, Massage 60 Min" at bounding box center [548, 281] width 102 height 348
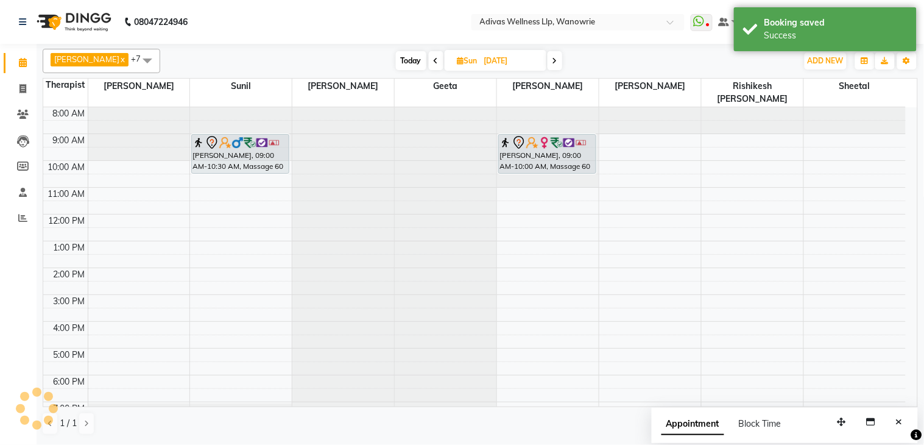
click at [500, 60] on input "26-10-2025" at bounding box center [511, 61] width 61 height 18
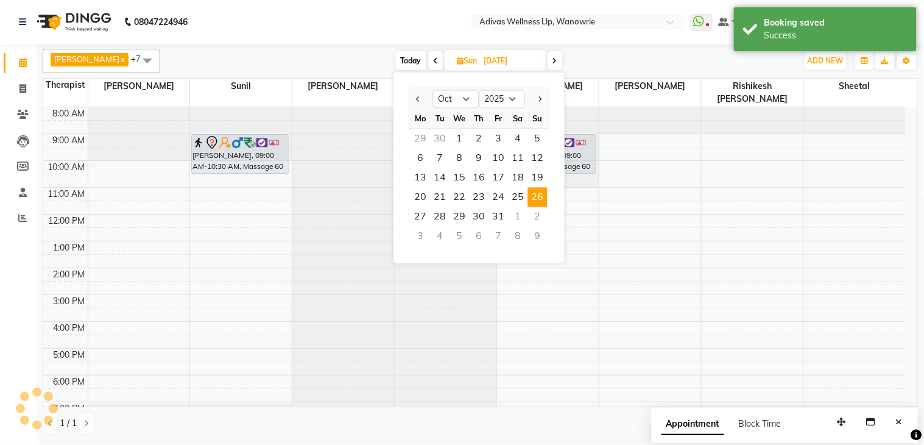
click at [537, 211] on div "2" at bounding box center [537, 216] width 19 height 19
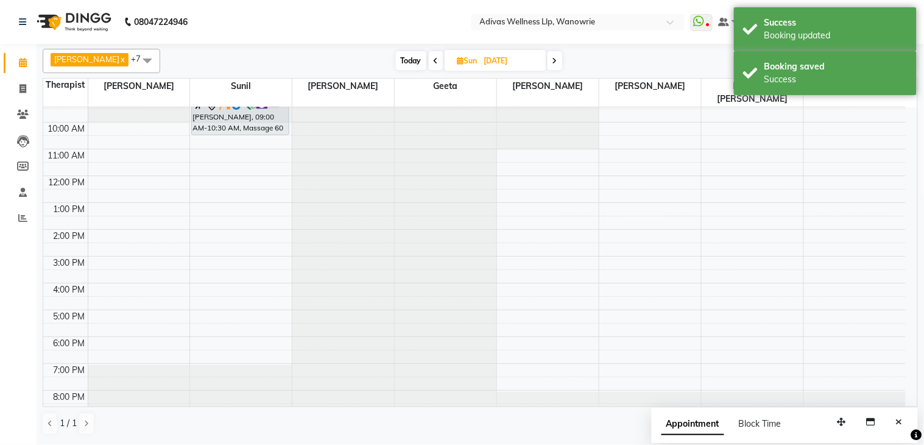
scroll to position [0, 0]
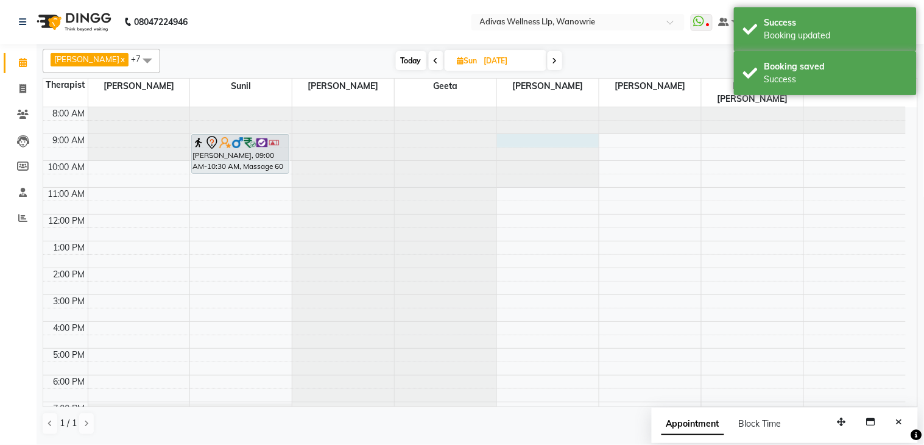
click at [518, 107] on div at bounding box center [548, 107] width 102 height 0
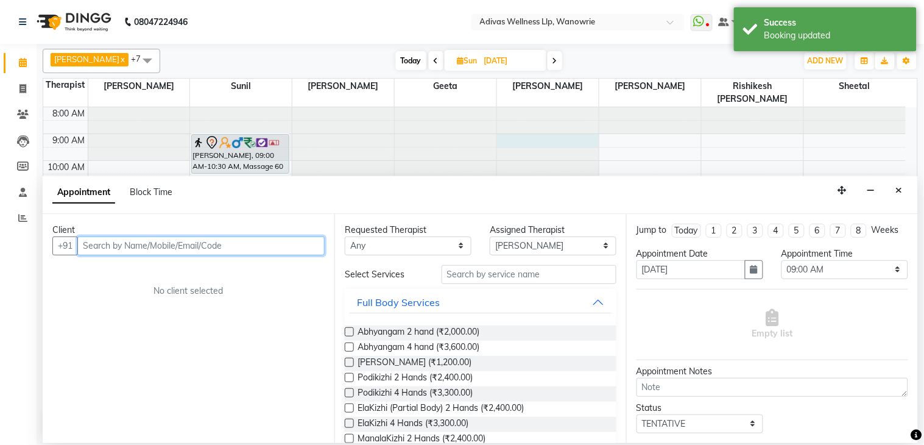
paste input "9890682285"
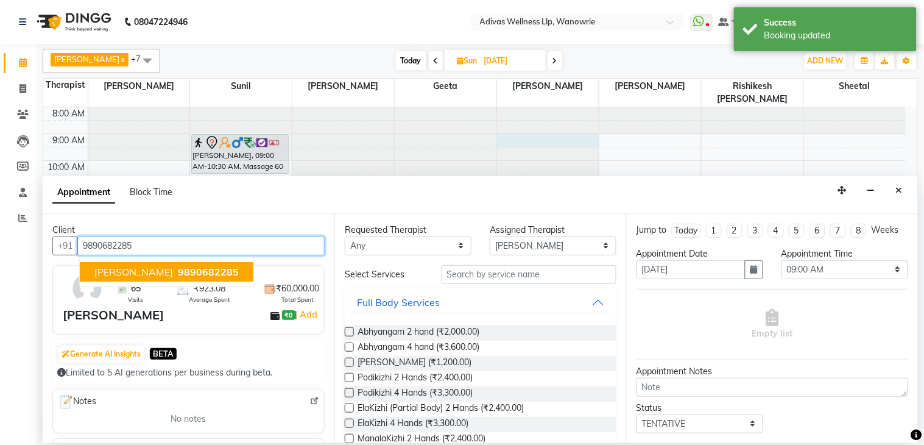
click at [192, 263] on button "sarita fernandez 9890682285" at bounding box center [167, 271] width 174 height 19
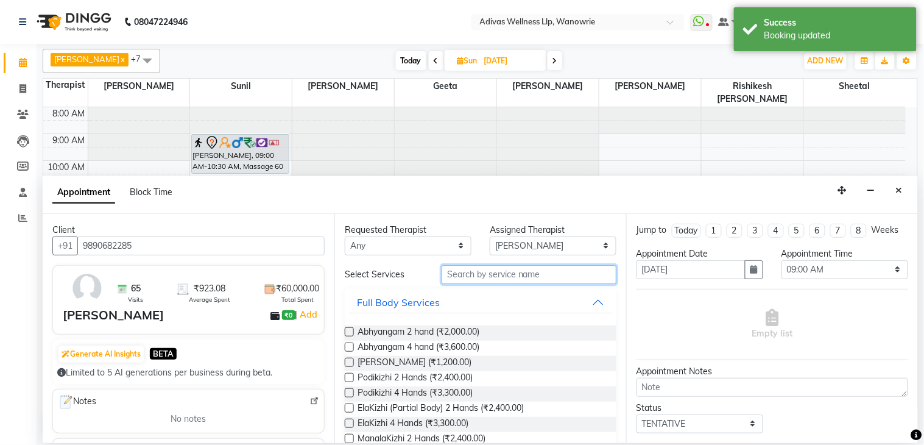
click at [465, 274] on input "text" at bounding box center [529, 274] width 175 height 19
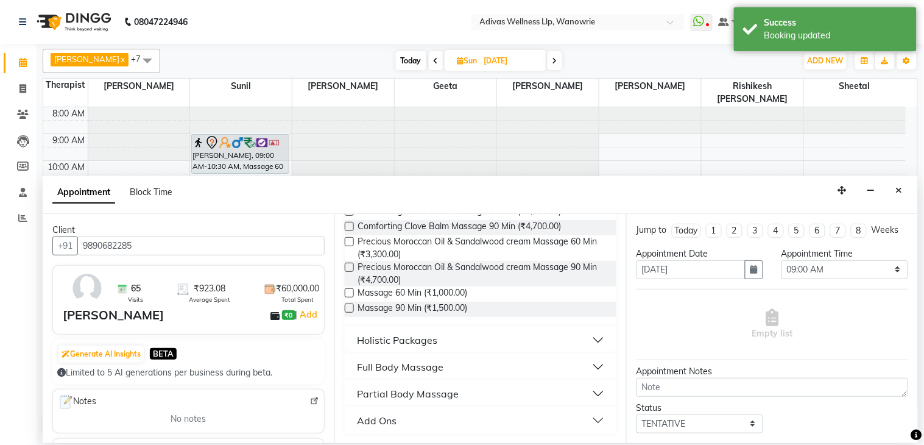
scroll to position [177, 0]
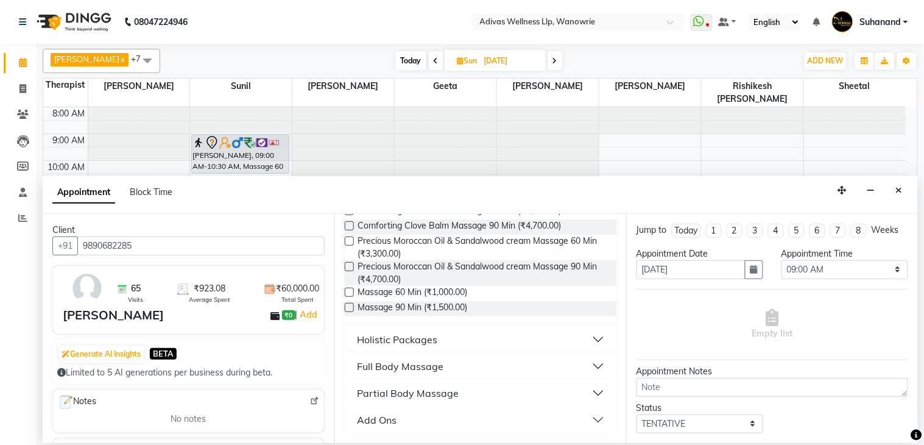
click at [354, 294] on label at bounding box center [349, 292] width 9 height 9
click at [353, 294] on input "checkbox" at bounding box center [349, 293] width 8 height 8
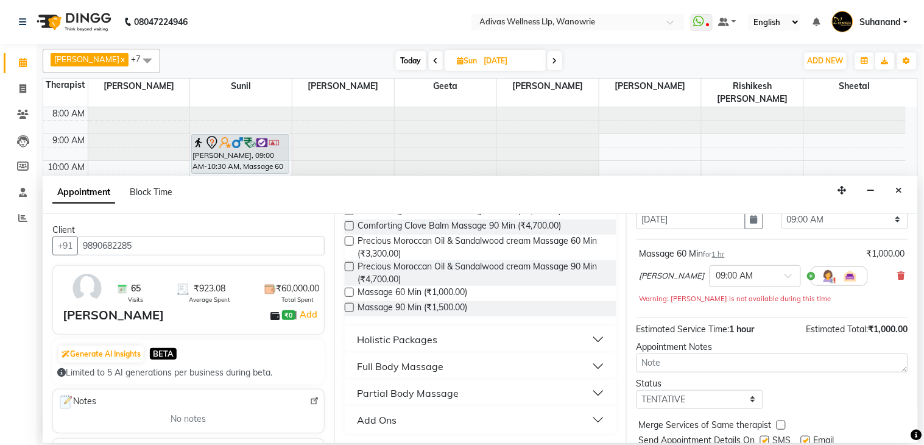
scroll to position [104, 0]
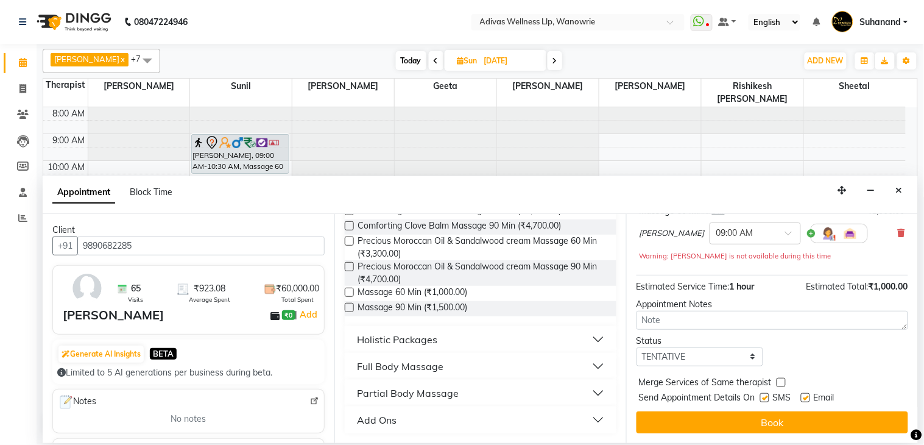
click at [764, 399] on label at bounding box center [764, 397] width 9 height 9
click at [764, 399] on input "checkbox" at bounding box center [764, 399] width 8 height 8
click at [805, 394] on label at bounding box center [805, 397] width 9 height 9
click at [805, 395] on input "checkbox" at bounding box center [805, 399] width 8 height 8
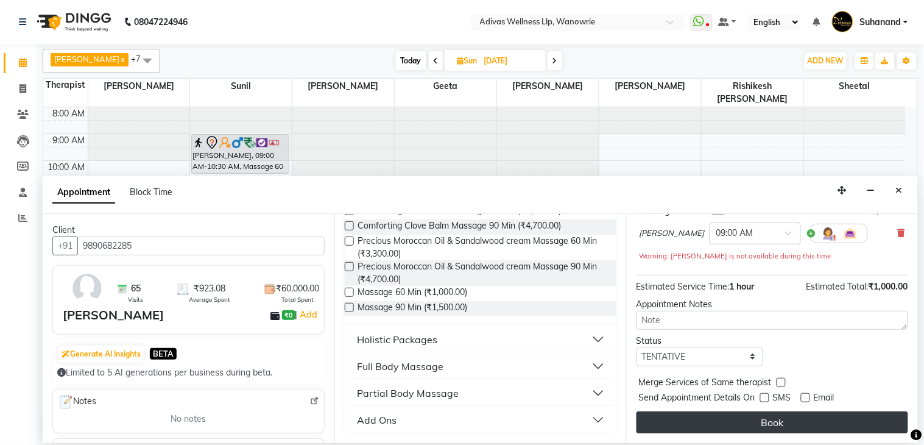
click at [778, 417] on button "Book" at bounding box center [773, 422] width 272 height 22
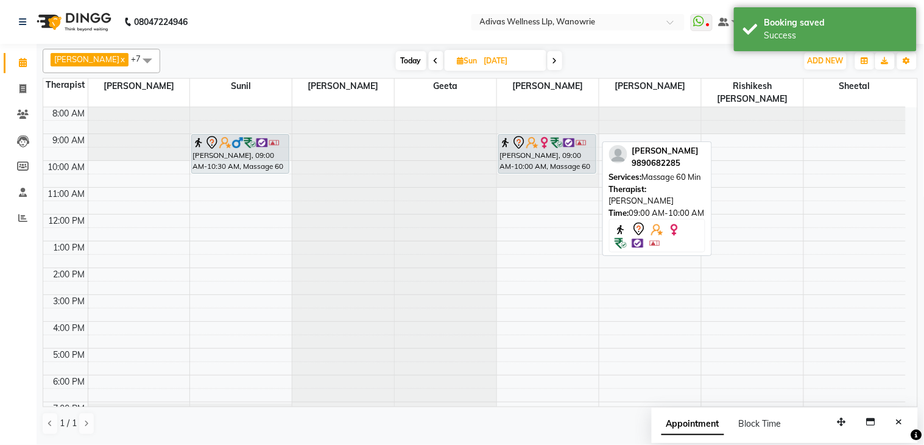
click at [558, 159] on div "sarita fernandez, 09:00 AM-10:00 AM, Massage 60 Min sarita fernandez, 09:00 AM-…" at bounding box center [548, 281] width 102 height 348
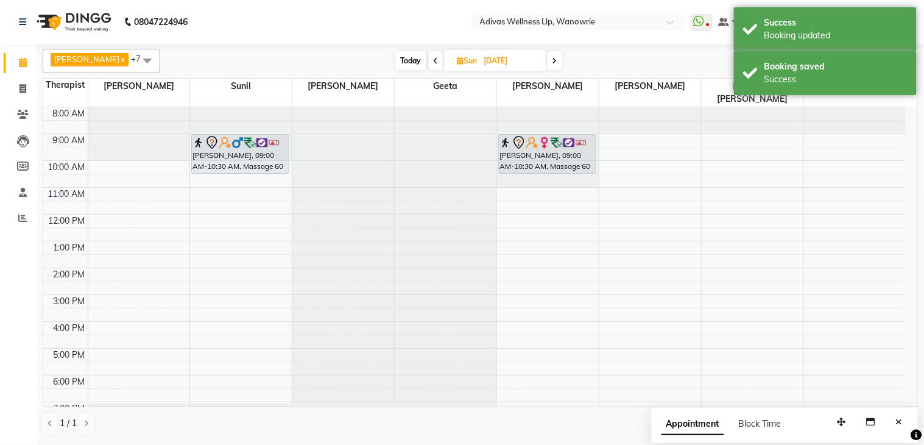
click at [429, 19] on nav "08047224946 Select Location × Adivas Wellness Llp, Wanowrie WhatsApp Status ✕ S…" at bounding box center [462, 22] width 924 height 44
click at [488, 58] on input "02-11-2025" at bounding box center [511, 61] width 61 height 18
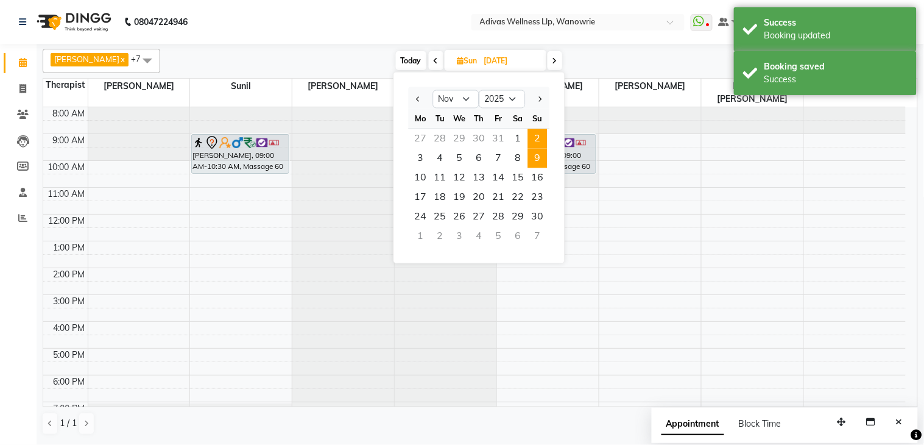
click at [537, 155] on span "9" at bounding box center [537, 158] width 19 height 19
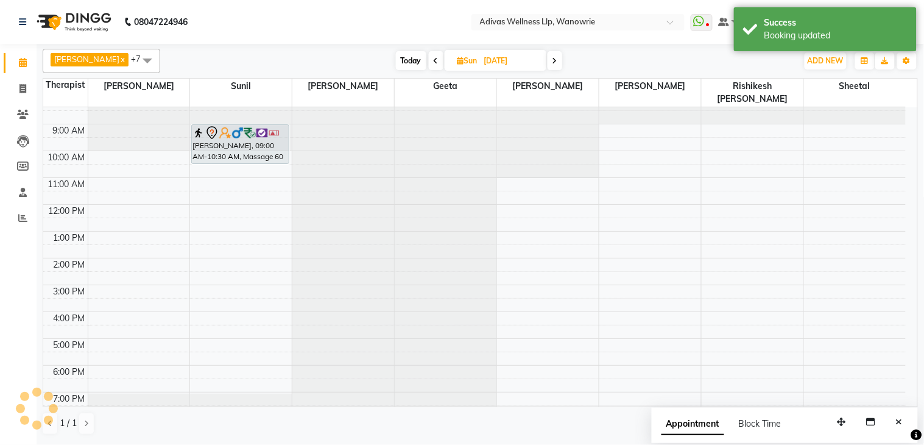
scroll to position [0, 0]
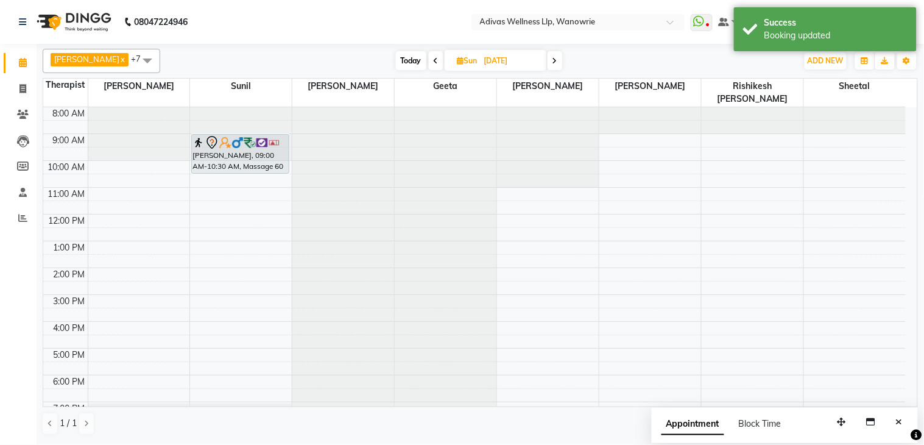
click at [532, 107] on div at bounding box center [548, 107] width 102 height 0
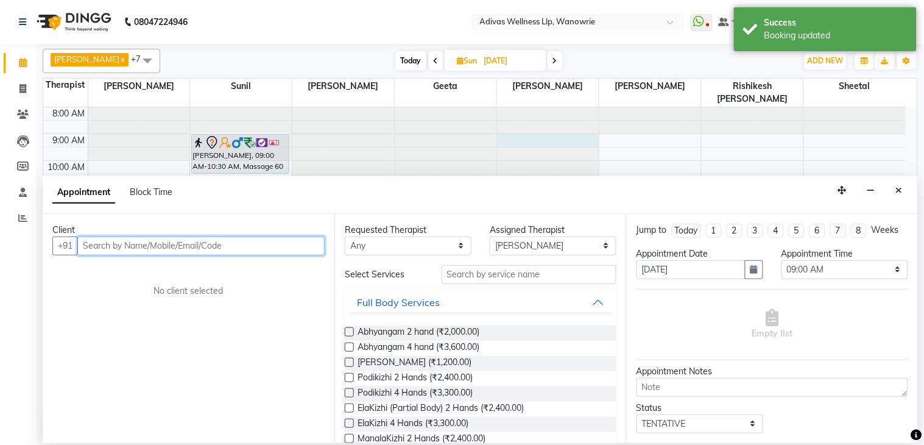
paste input "9890682285"
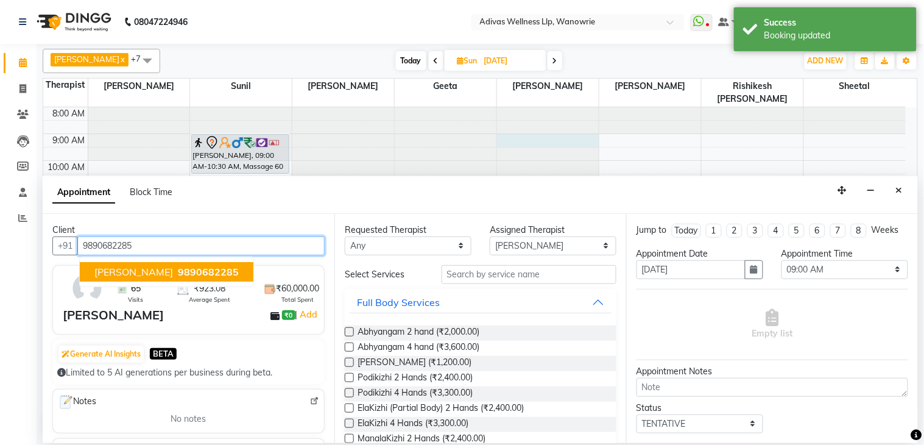
click at [159, 266] on span "sarita fernandez" at bounding box center [133, 272] width 79 height 12
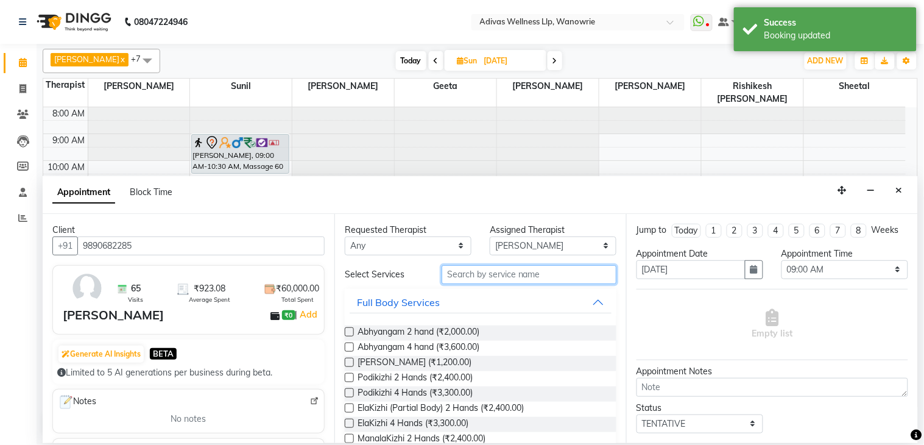
click at [496, 271] on input "text" at bounding box center [529, 274] width 175 height 19
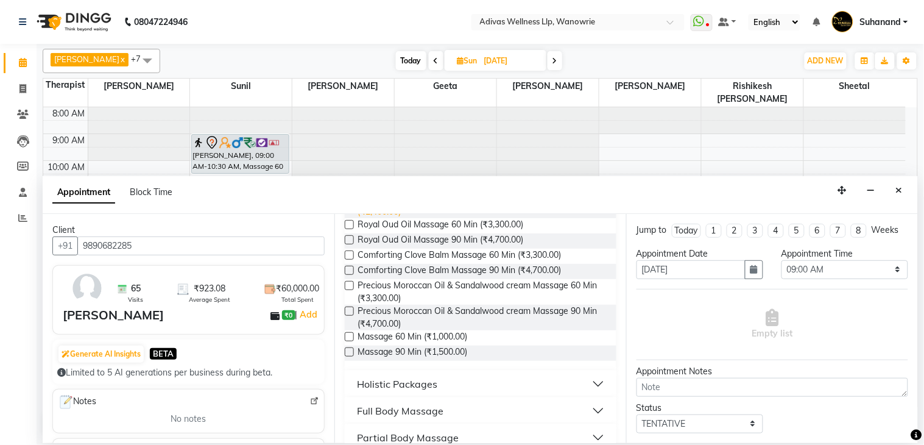
scroll to position [135, 0]
click at [346, 334] on label at bounding box center [349, 334] width 9 height 9
click at [346, 334] on input "checkbox" at bounding box center [349, 335] width 8 height 8
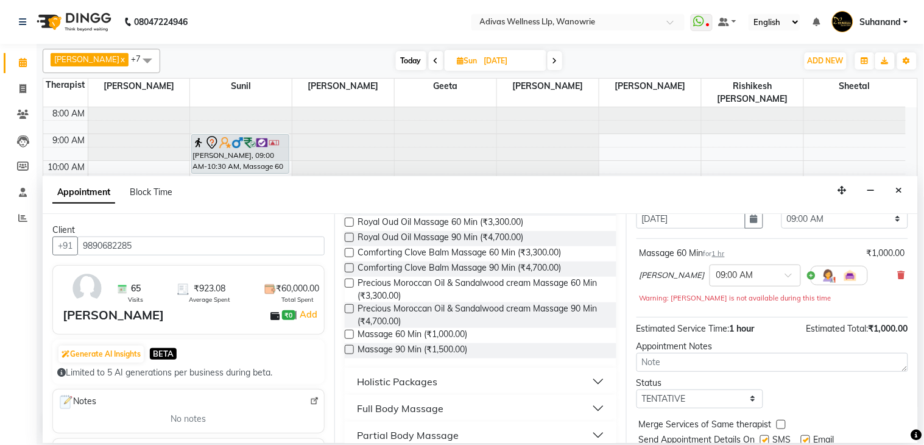
scroll to position [104, 0]
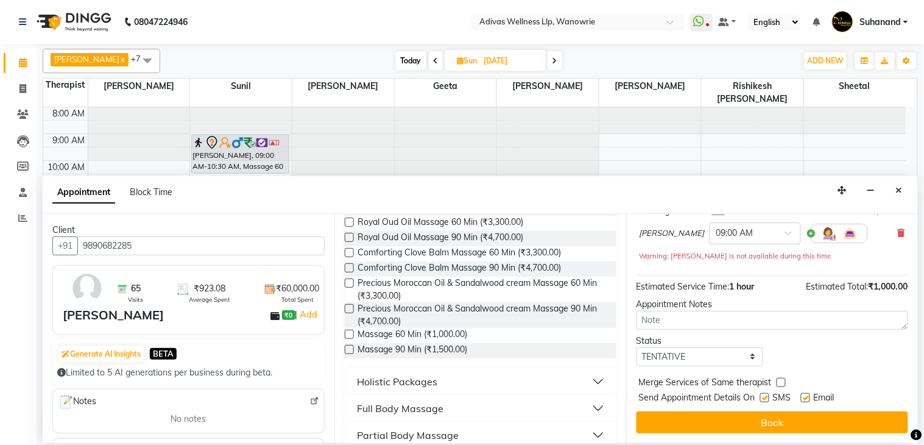
click at [765, 396] on label at bounding box center [764, 397] width 9 height 9
click at [765, 396] on input "checkbox" at bounding box center [764, 399] width 8 height 8
click at [807, 399] on label at bounding box center [805, 397] width 9 height 9
click at [807, 399] on input "checkbox" at bounding box center [805, 399] width 8 height 8
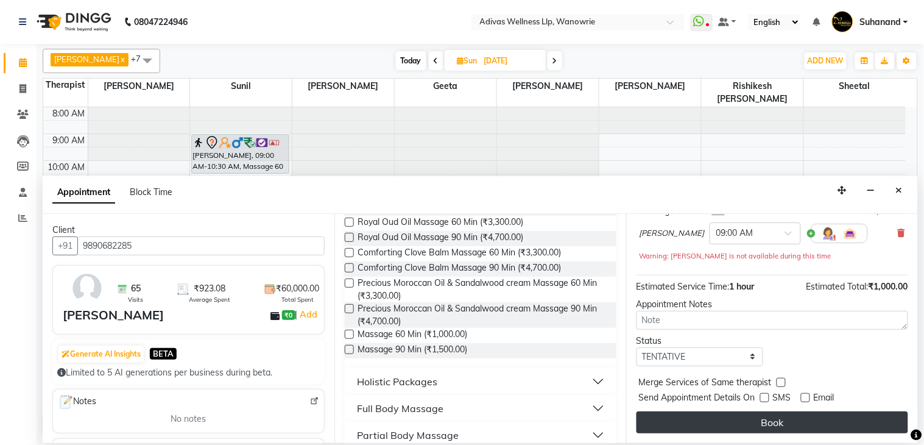
click at [782, 418] on button "Book" at bounding box center [773, 422] width 272 height 22
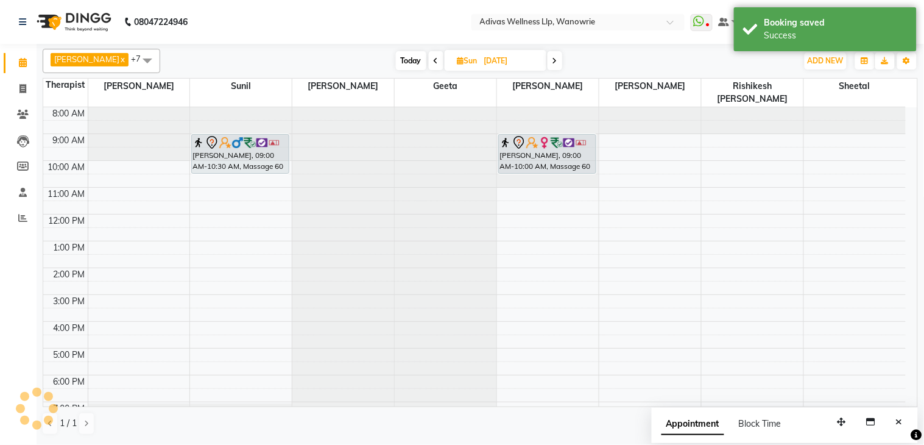
drag, startPoint x: 537, startPoint y: 146, endPoint x: 537, endPoint y: 154, distance: 7.9
click at [537, 156] on div "sarita fernandez, 09:00 AM-10:00 AM, Massage 60 Min sarita fernandez, 09:00 AM-…" at bounding box center [548, 281] width 102 height 348
click at [484, 63] on input "09-11-2025" at bounding box center [511, 61] width 61 height 18
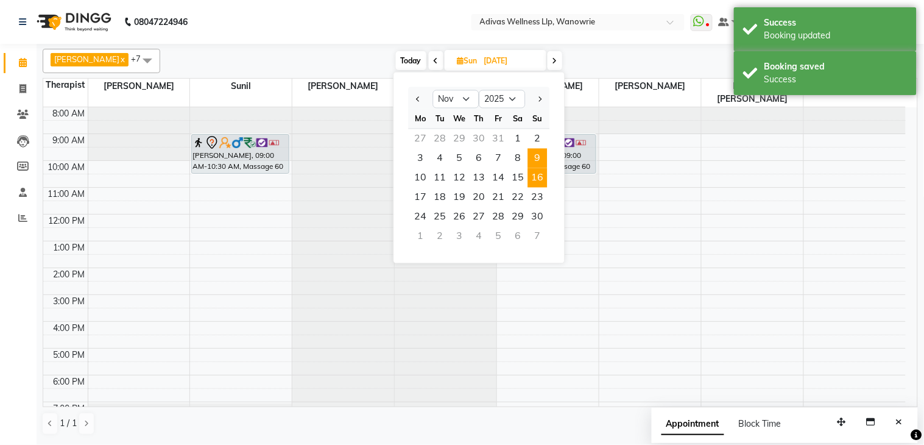
click at [537, 174] on span "16" at bounding box center [537, 177] width 19 height 19
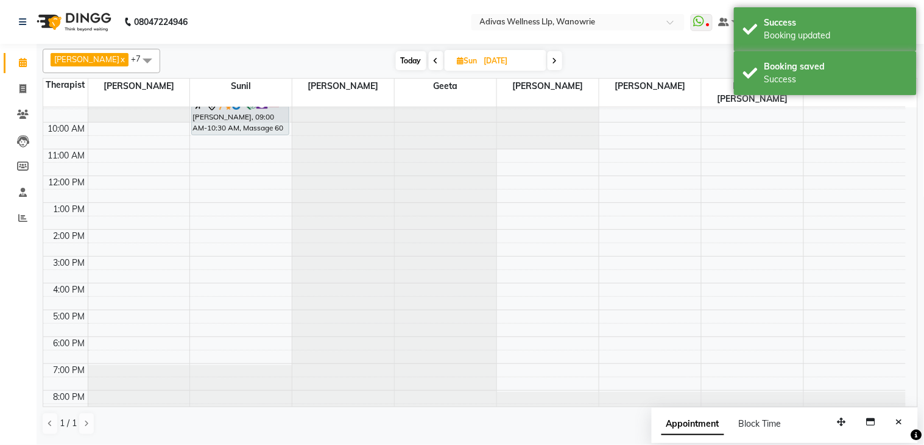
scroll to position [0, 0]
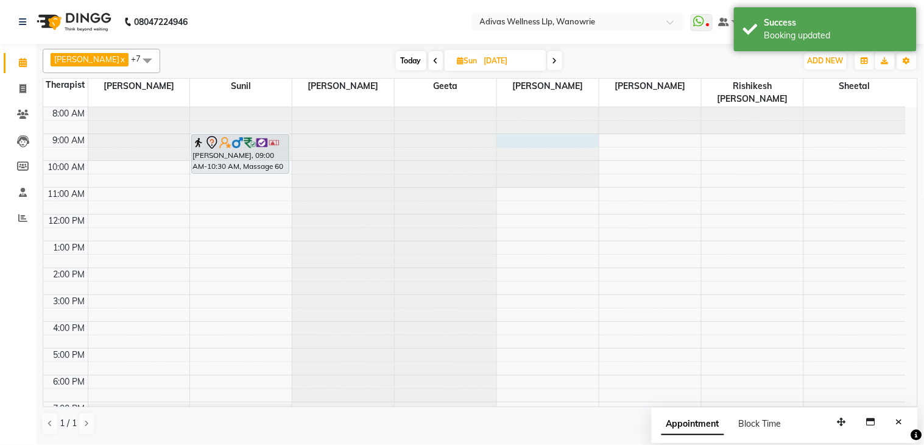
click at [512, 107] on div at bounding box center [548, 107] width 102 height 0
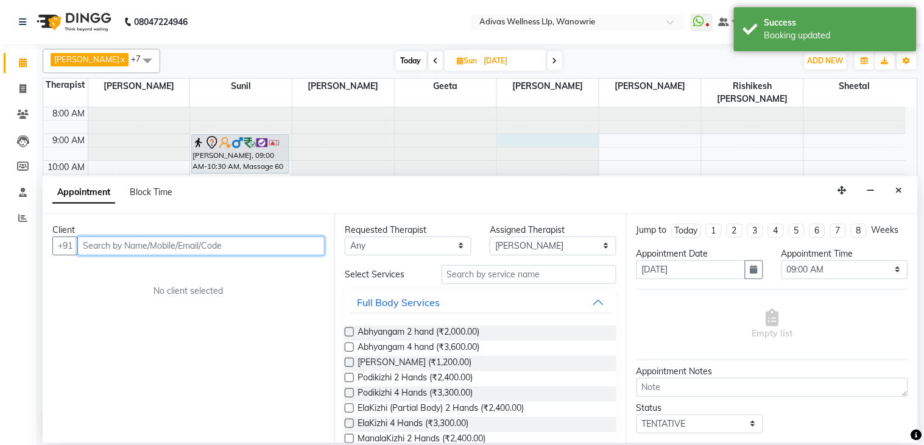
paste input "9890682285"
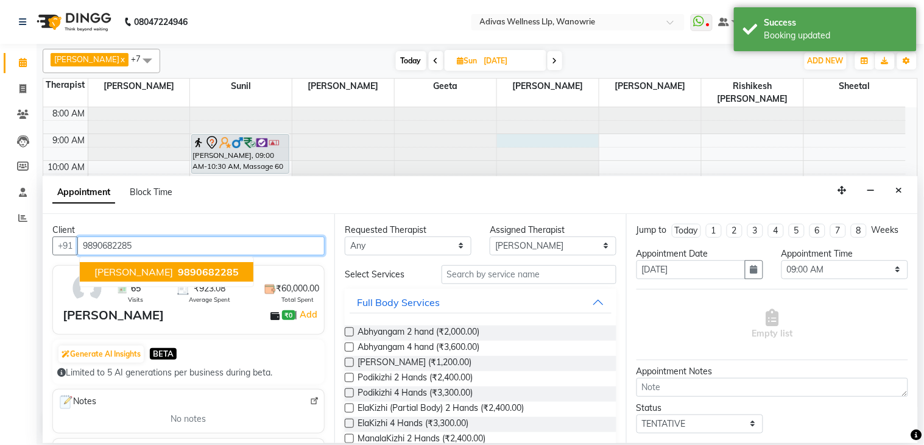
click at [214, 263] on button "sarita fernandez 9890682285" at bounding box center [167, 271] width 174 height 19
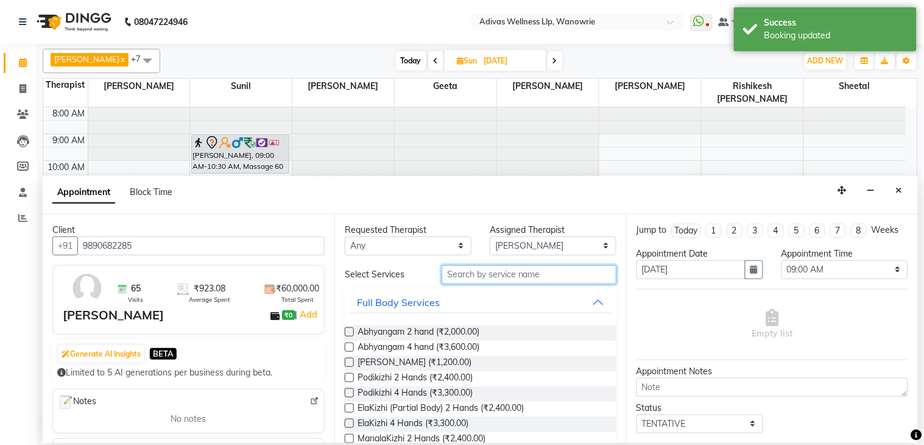
click at [515, 270] on input "text" at bounding box center [529, 274] width 175 height 19
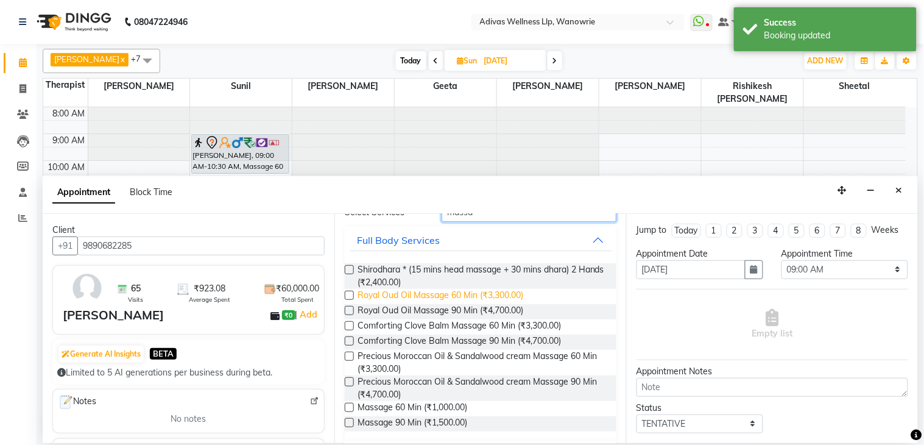
scroll to position [135, 0]
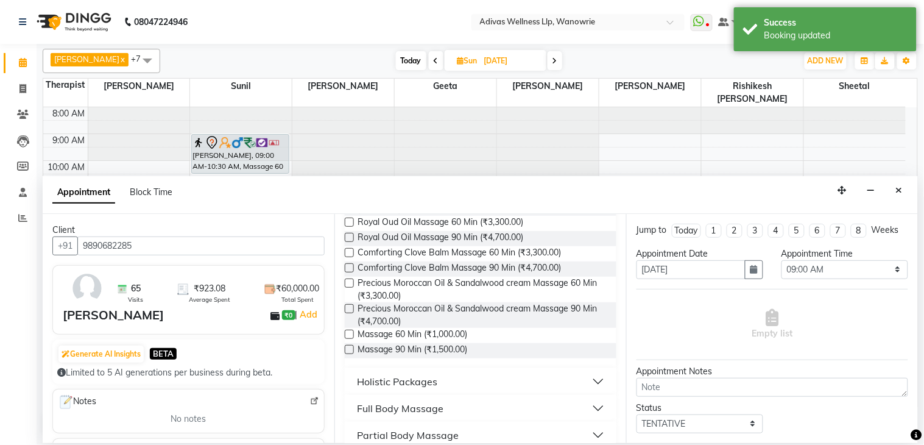
click at [350, 332] on label at bounding box center [349, 334] width 9 height 9
click at [350, 332] on input "checkbox" at bounding box center [349, 335] width 8 height 8
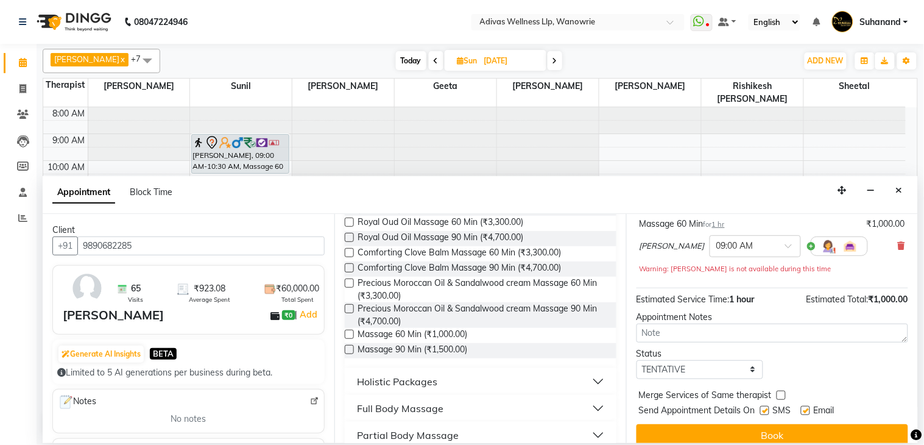
scroll to position [104, 0]
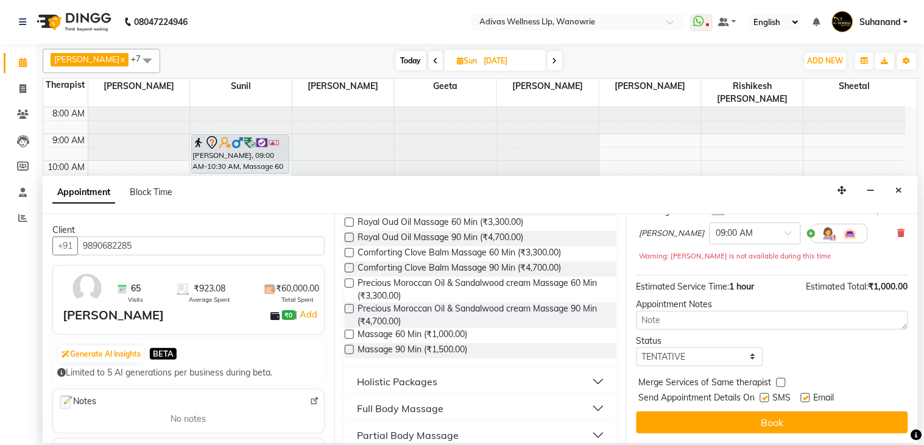
click at [763, 398] on label at bounding box center [764, 397] width 9 height 9
click at [763, 398] on input "checkbox" at bounding box center [764, 399] width 8 height 8
click at [808, 398] on label at bounding box center [805, 397] width 9 height 9
click at [808, 398] on input "checkbox" at bounding box center [805, 399] width 8 height 8
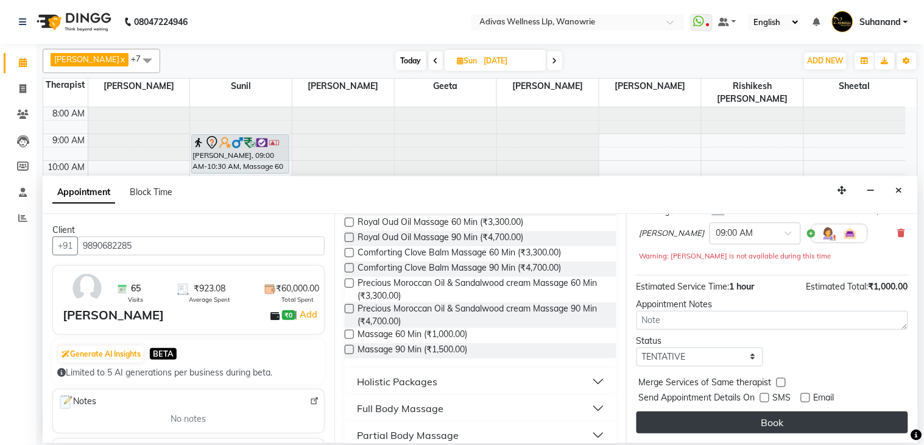
click at [778, 416] on button "Book" at bounding box center [773, 422] width 272 height 22
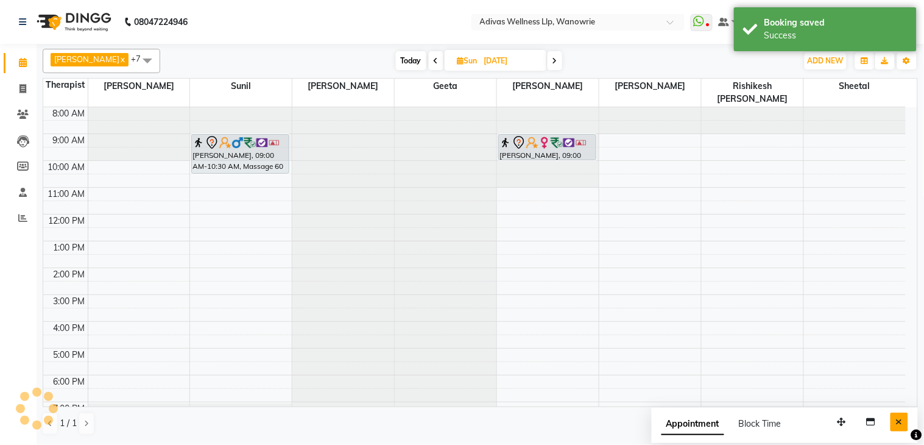
click at [897, 417] on button "Close" at bounding box center [900, 421] width 18 height 19
click at [560, 155] on div "sarita fernandez, 09:00 AM-10:00 AM, Massage 60 Min sarita fernandez, 09:00 AM-…" at bounding box center [548, 281] width 102 height 348
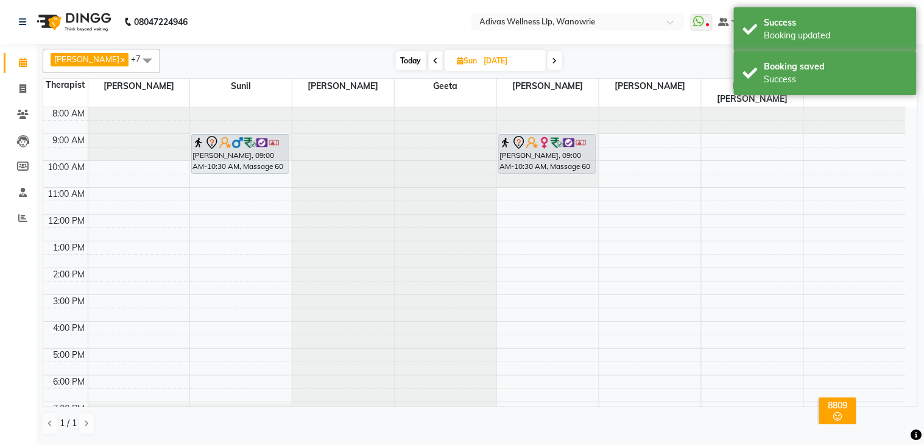
click at [501, 58] on input "16-11-2025" at bounding box center [511, 61] width 61 height 18
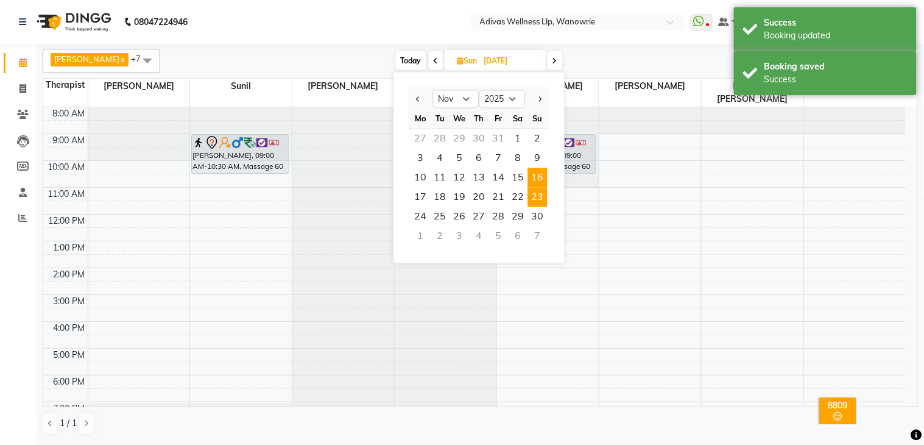
click at [540, 204] on span "23" at bounding box center [537, 197] width 19 height 19
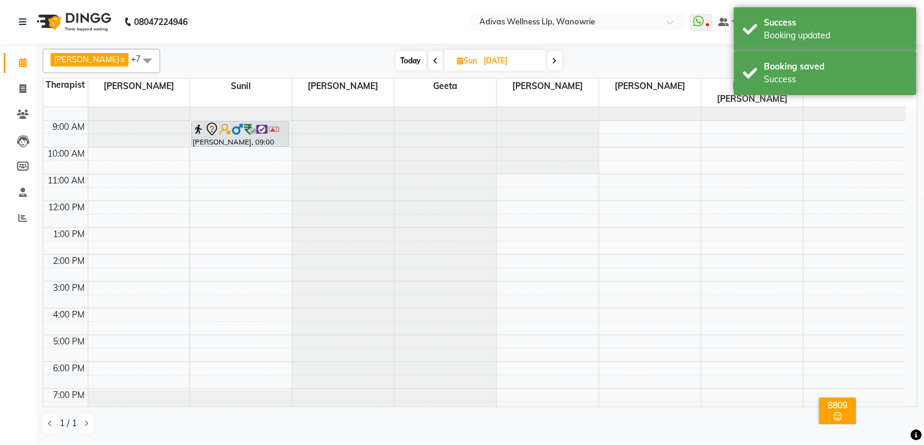
scroll to position [0, 0]
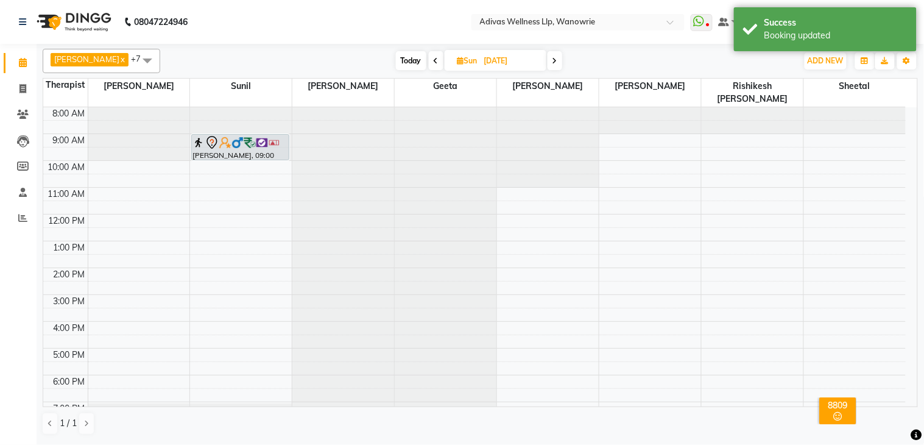
click at [521, 121] on div at bounding box center [548, 147] width 102 height 80
click at [523, 107] on div at bounding box center [548, 107] width 102 height 0
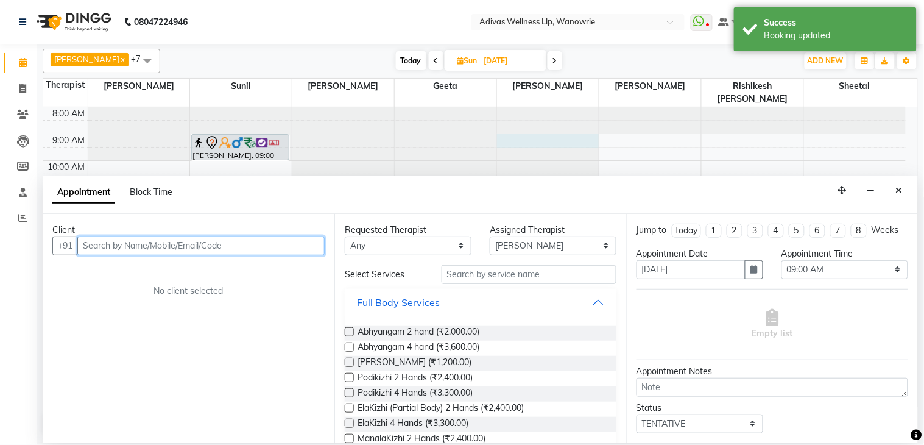
click at [217, 241] on input "text" at bounding box center [200, 245] width 247 height 19
paste input "9890682285"
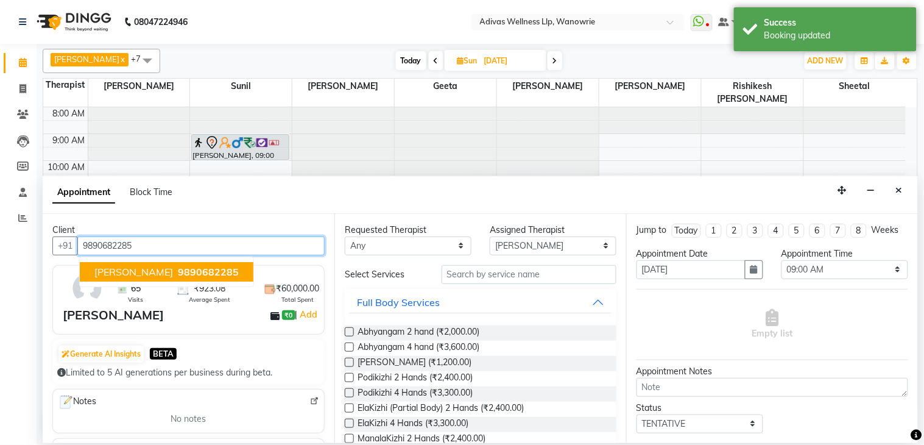
click at [199, 270] on span "9890682285" at bounding box center [208, 272] width 61 height 12
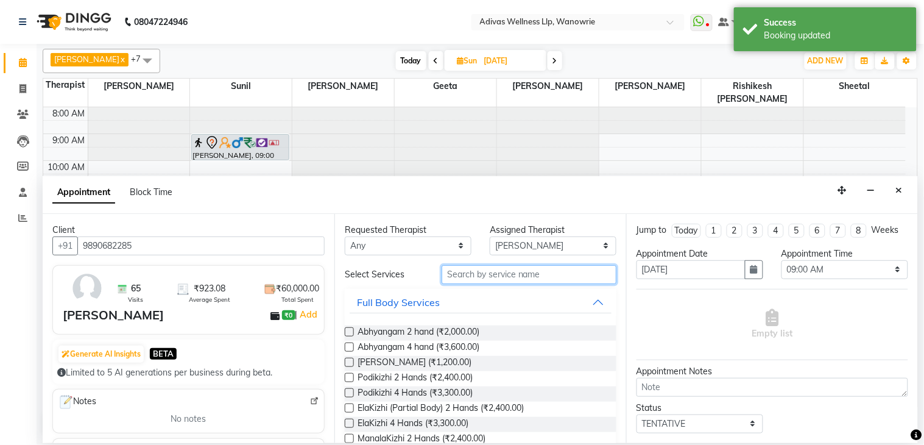
click at [509, 281] on input "text" at bounding box center [529, 274] width 175 height 19
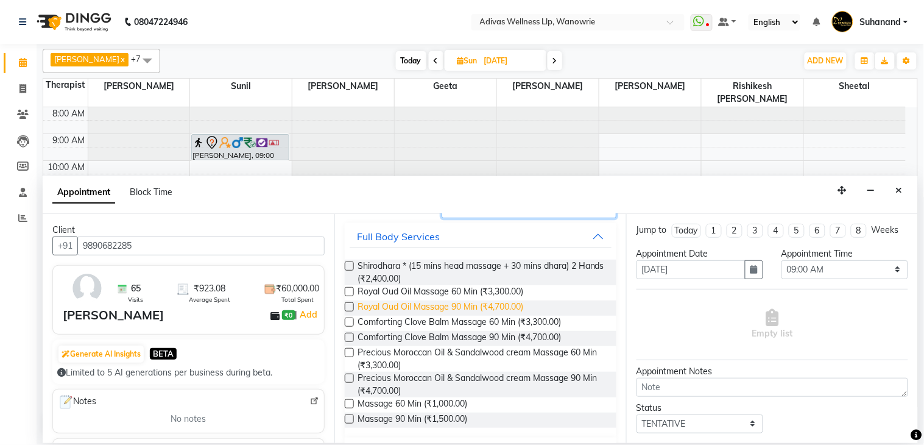
scroll to position [135, 0]
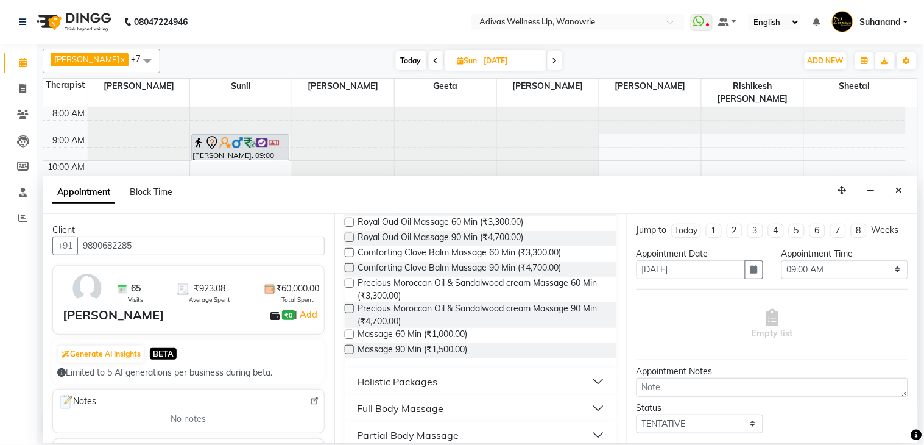
click at [350, 334] on label at bounding box center [349, 334] width 9 height 9
click at [350, 334] on input "checkbox" at bounding box center [349, 335] width 8 height 8
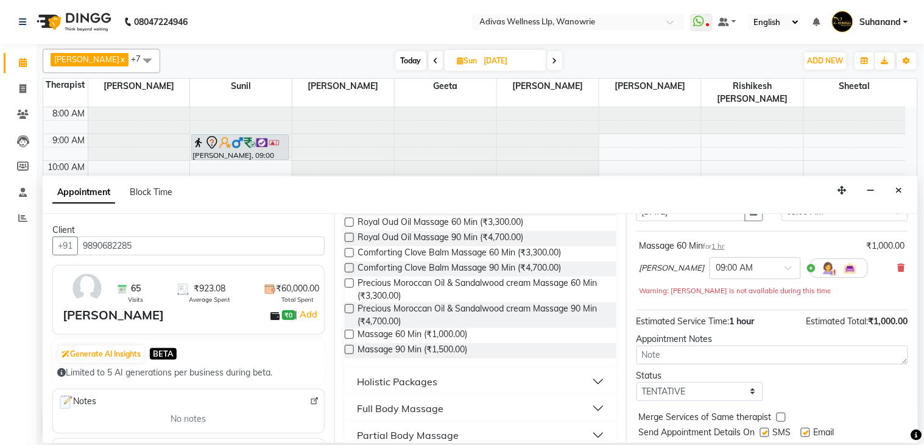
scroll to position [104, 0]
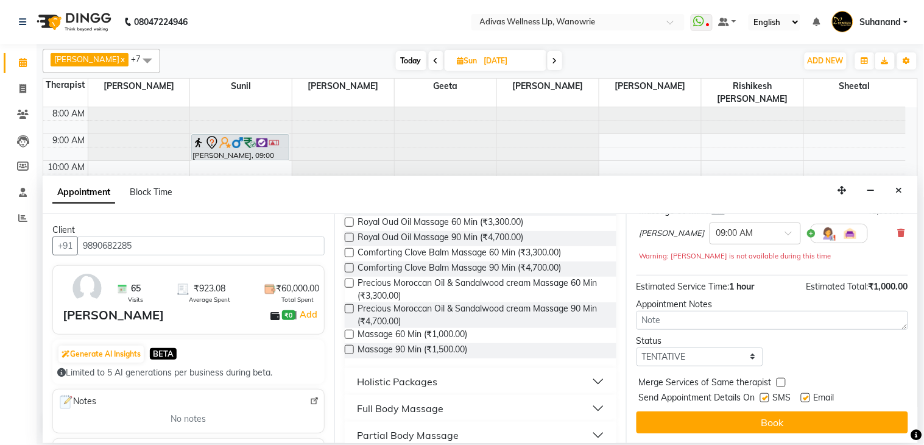
click at [766, 395] on label at bounding box center [764, 397] width 9 height 9
click at [766, 395] on input "checkbox" at bounding box center [764, 399] width 8 height 8
click at [809, 398] on label at bounding box center [805, 397] width 9 height 9
click at [809, 398] on input "checkbox" at bounding box center [805, 399] width 8 height 8
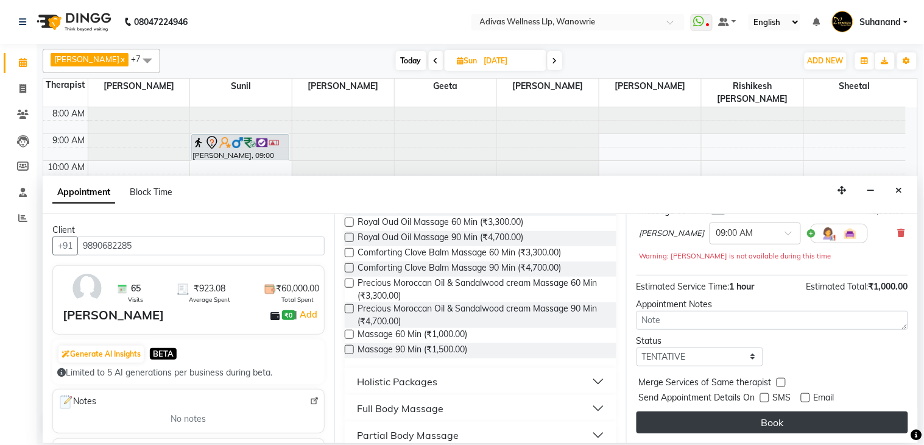
click at [777, 417] on button "Book" at bounding box center [773, 422] width 272 height 22
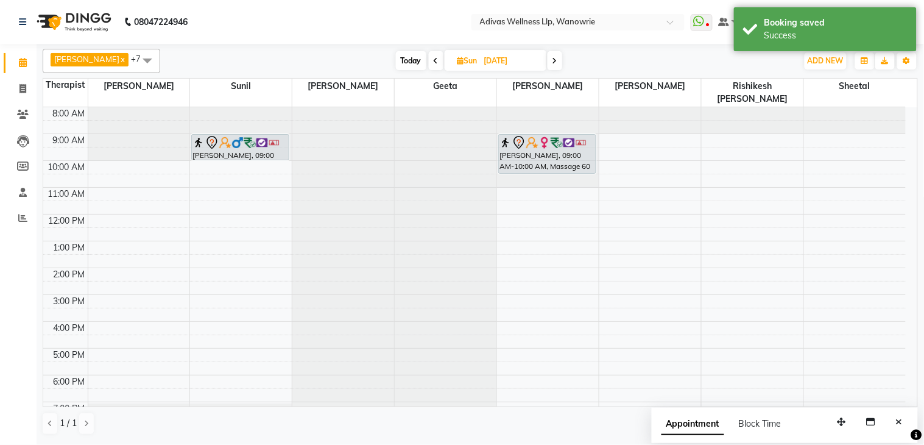
drag, startPoint x: 537, startPoint y: 145, endPoint x: 541, endPoint y: 157, distance: 12.7
click at [541, 157] on div "sarita fernandez, 09:00 AM-10:00 AM, Massage 60 Min sarita fernandez, 09:00 AM-…" at bounding box center [548, 281] width 102 height 348
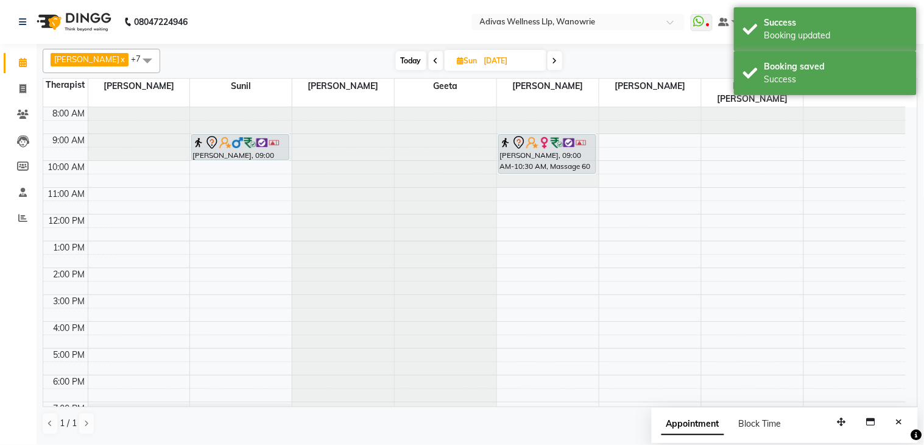
click at [490, 63] on input "23-11-2025" at bounding box center [511, 61] width 61 height 18
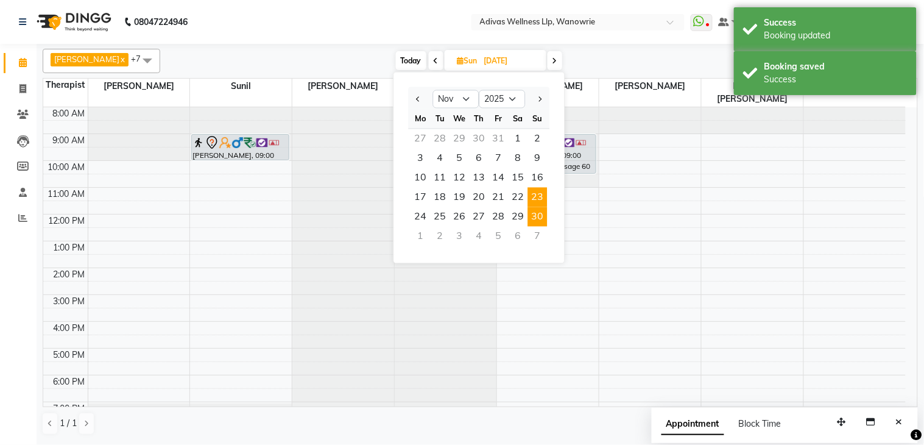
click at [539, 217] on span "30" at bounding box center [537, 216] width 19 height 19
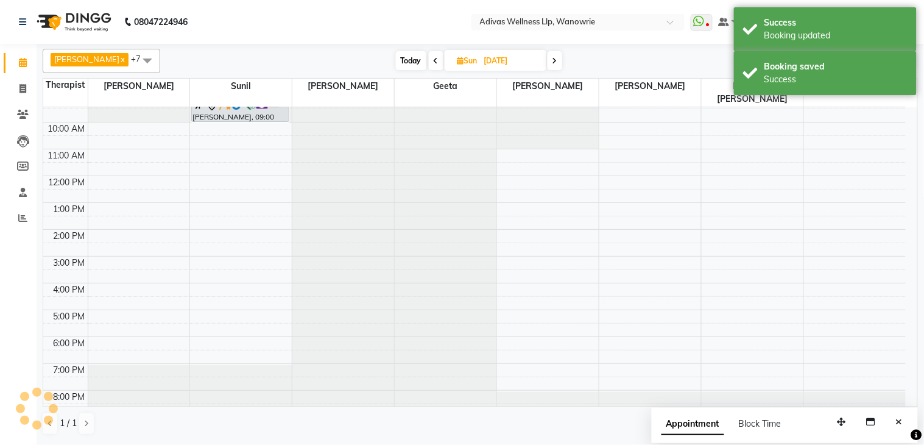
scroll to position [0, 0]
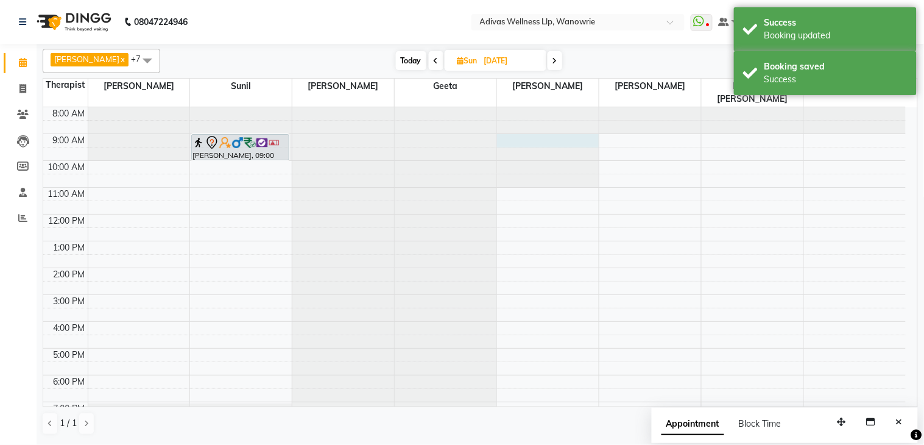
click at [524, 107] on div at bounding box center [548, 107] width 102 height 0
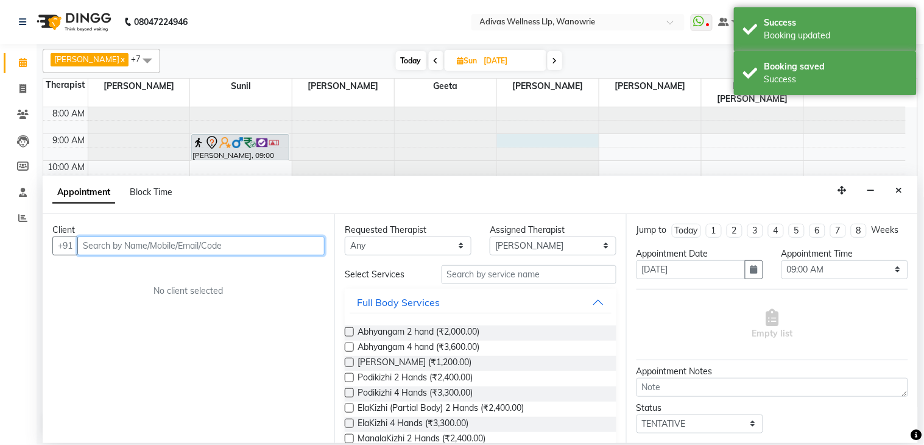
paste input "9890682285"
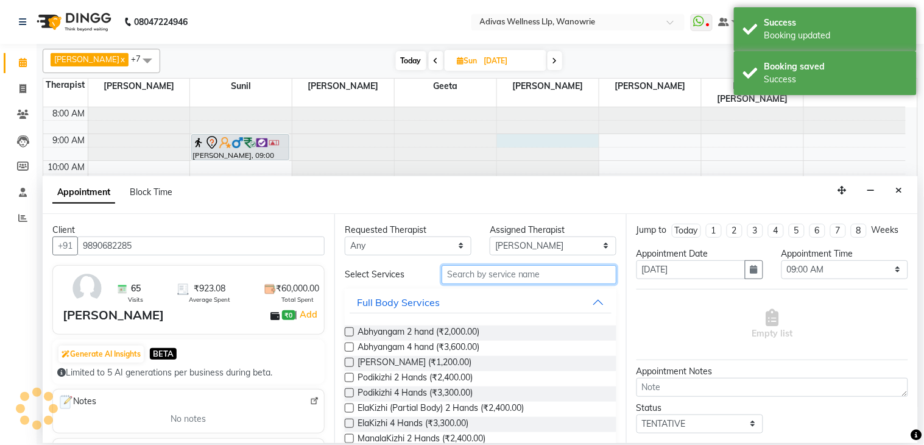
click at [463, 277] on input "text" at bounding box center [529, 274] width 175 height 19
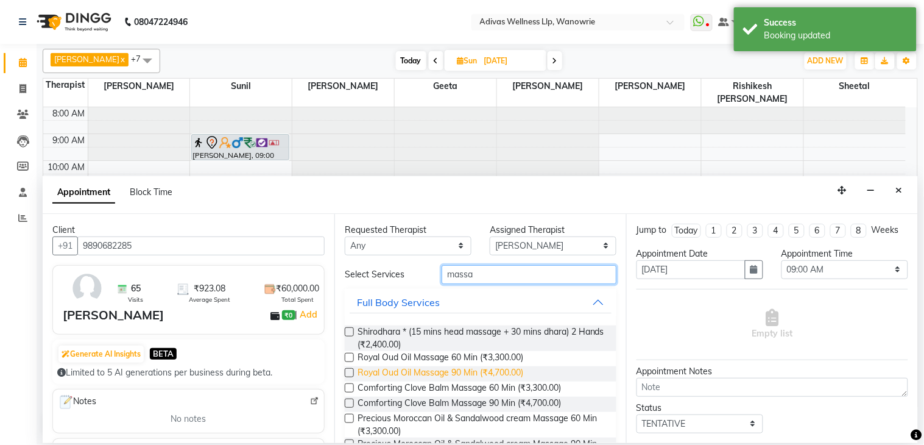
scroll to position [135, 0]
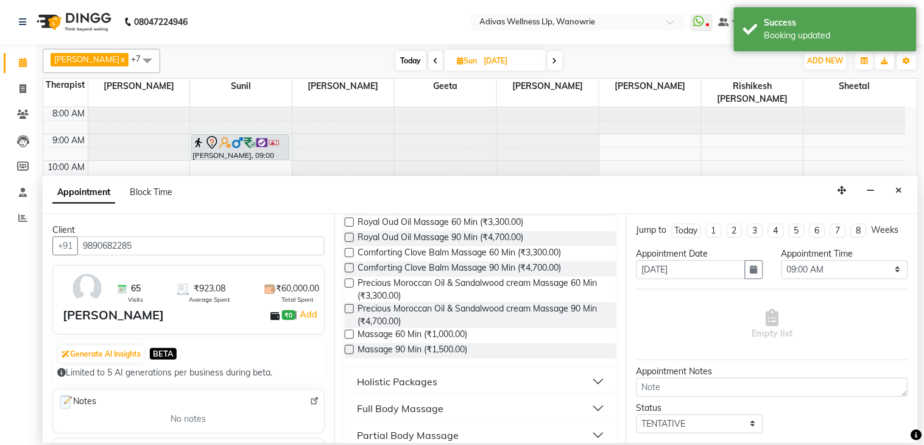
click at [348, 336] on label at bounding box center [349, 334] width 9 height 9
click at [348, 336] on input "checkbox" at bounding box center [349, 335] width 8 height 8
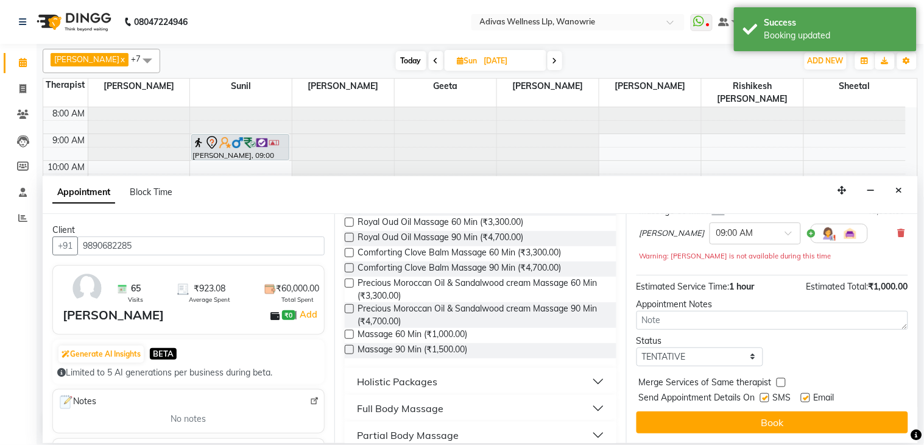
scroll to position [104, 0]
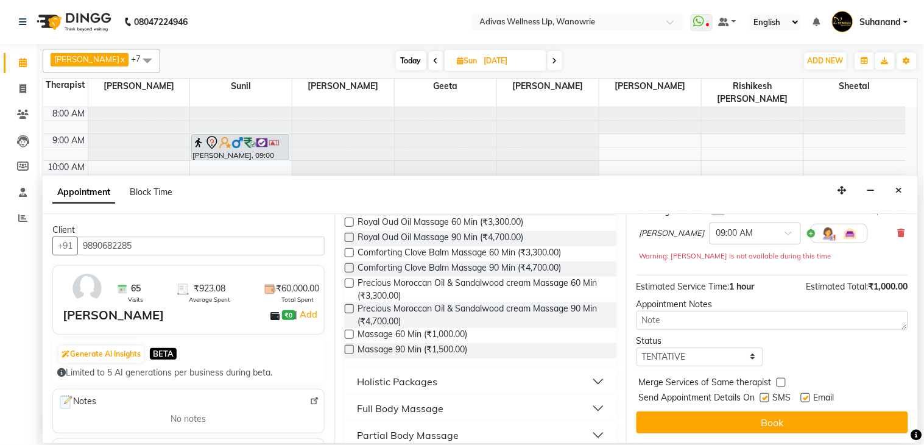
click at [766, 398] on label at bounding box center [764, 397] width 9 height 9
click at [766, 398] on input "checkbox" at bounding box center [764, 399] width 8 height 8
click at [801, 398] on label at bounding box center [805, 397] width 9 height 9
click at [801, 398] on input "checkbox" at bounding box center [805, 399] width 8 height 8
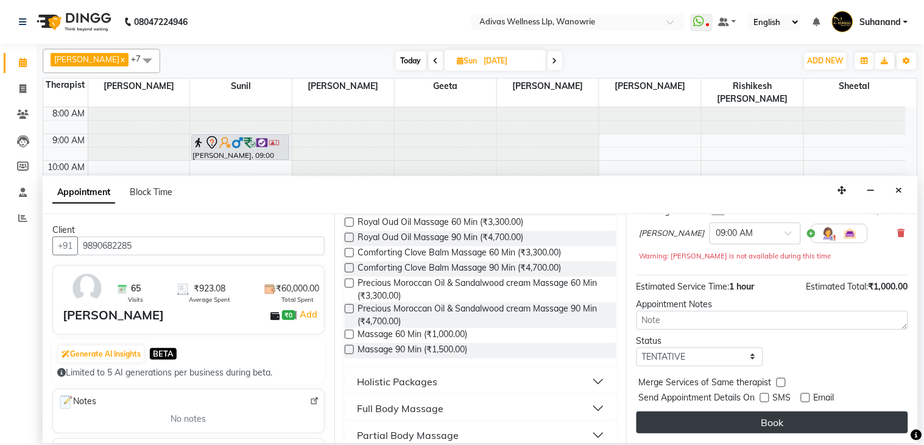
click at [789, 416] on button "Book" at bounding box center [773, 422] width 272 height 22
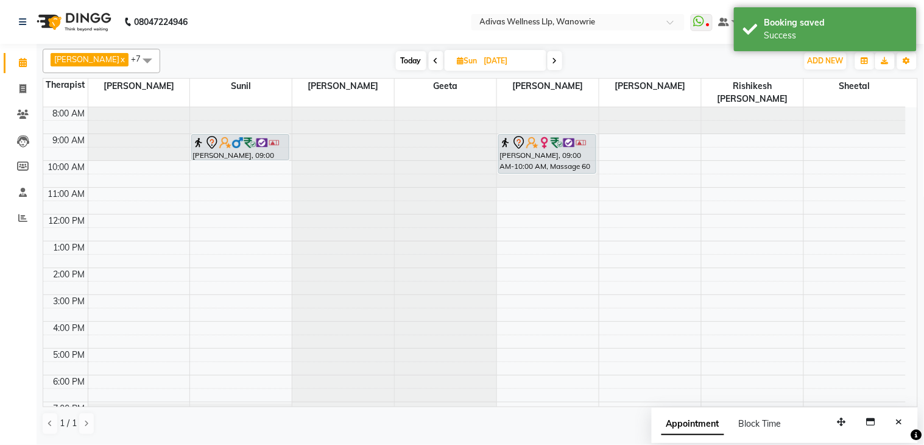
drag, startPoint x: 539, startPoint y: 145, endPoint x: 540, endPoint y: 152, distance: 7.4
click at [540, 155] on div "sarita fernandez, 09:00 AM-10:00 AM, Massage 60 Min sarita fernandez, 09:00 AM-…" at bounding box center [548, 281] width 102 height 348
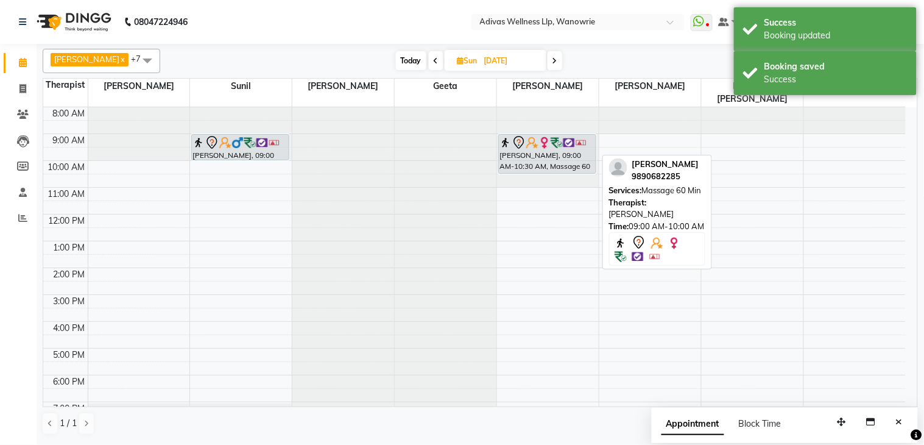
click at [500, 62] on input "30-11-2025" at bounding box center [511, 61] width 61 height 18
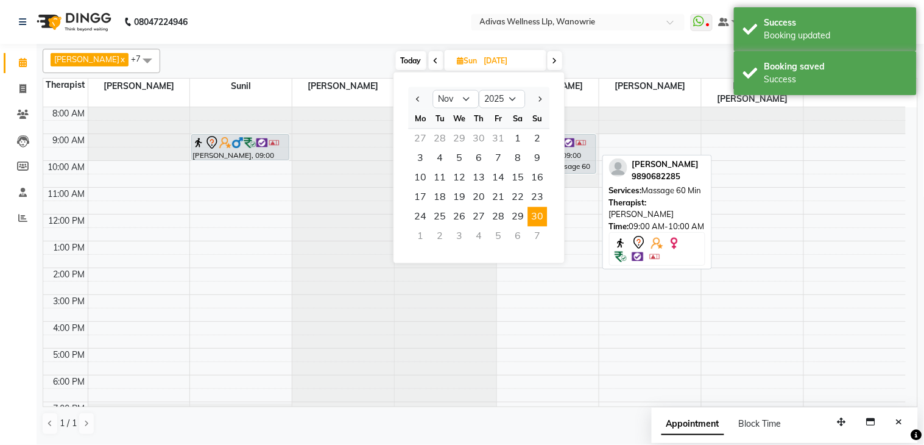
click at [537, 230] on div "7" at bounding box center [537, 236] width 19 height 19
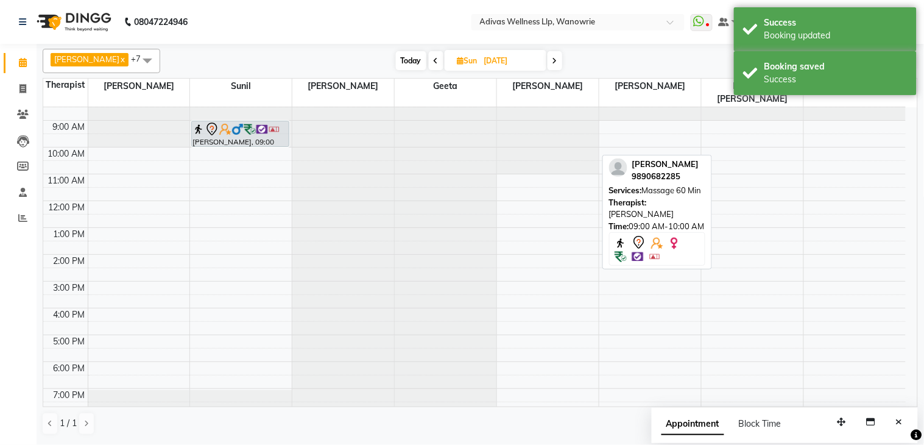
scroll to position [0, 0]
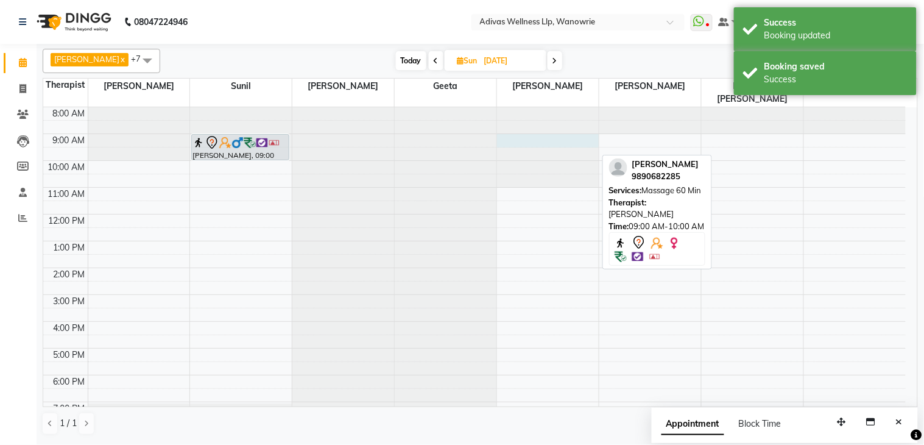
click at [533, 107] on div at bounding box center [548, 107] width 102 height 0
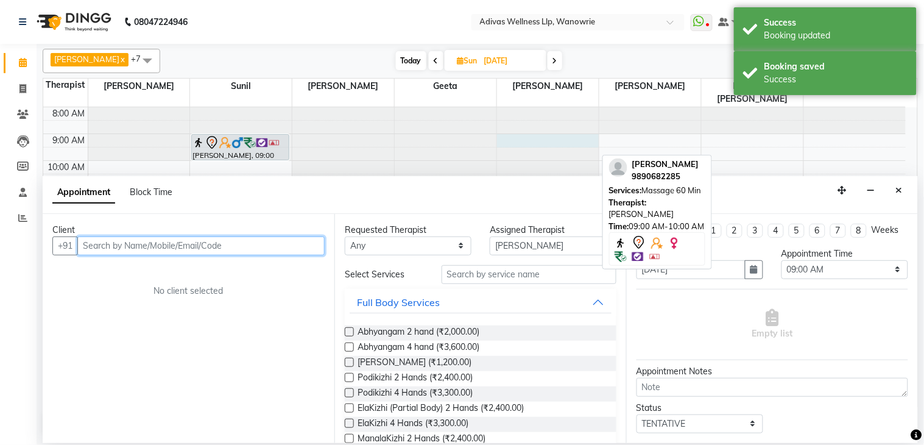
paste input "9890682285"
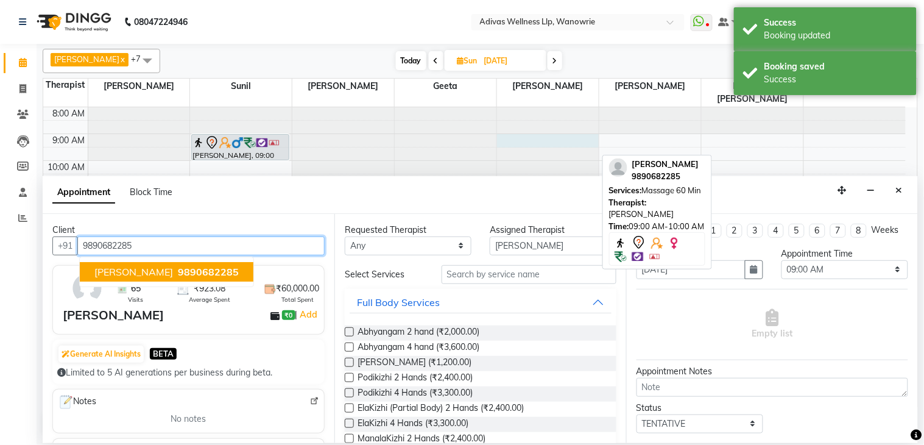
click at [216, 269] on span "9890682285" at bounding box center [208, 272] width 61 height 12
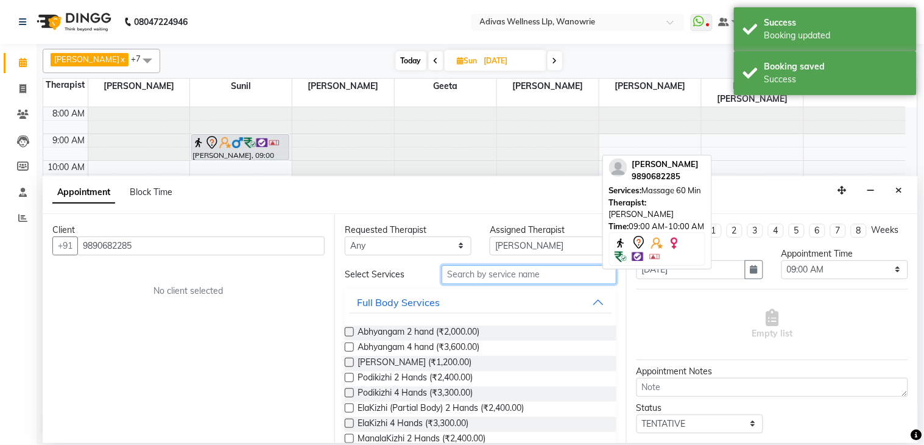
click at [494, 273] on input "text" at bounding box center [529, 274] width 175 height 19
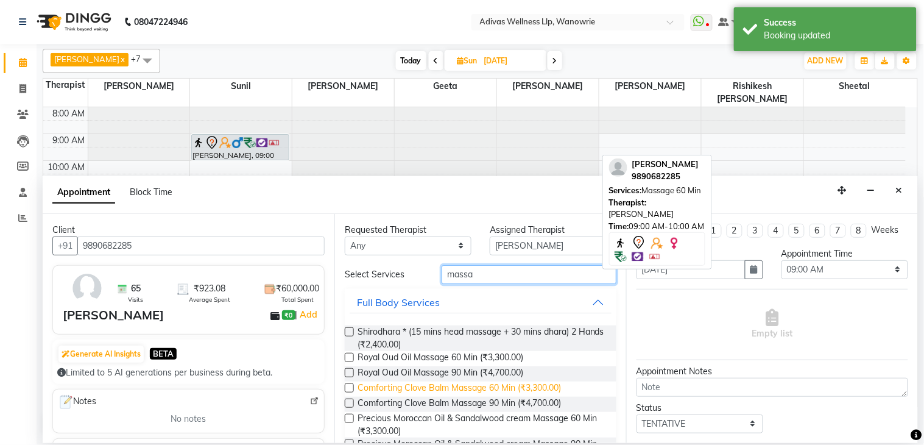
scroll to position [177, 0]
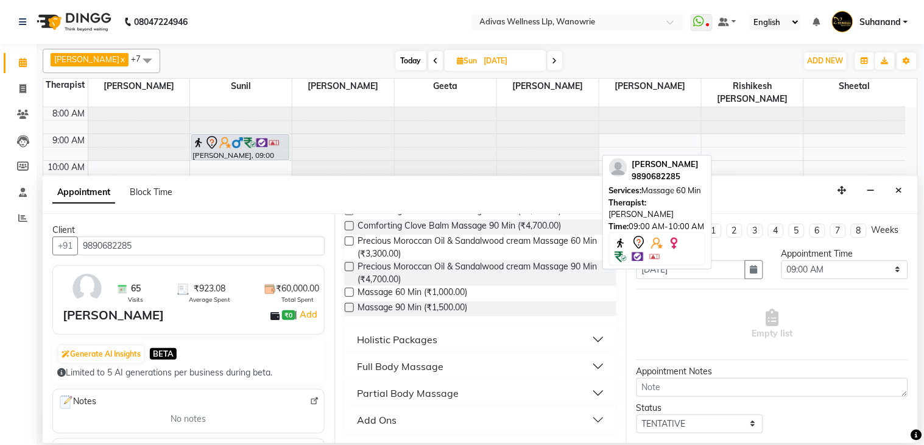
click at [348, 290] on label at bounding box center [349, 292] width 9 height 9
click at [348, 290] on input "checkbox" at bounding box center [349, 293] width 8 height 8
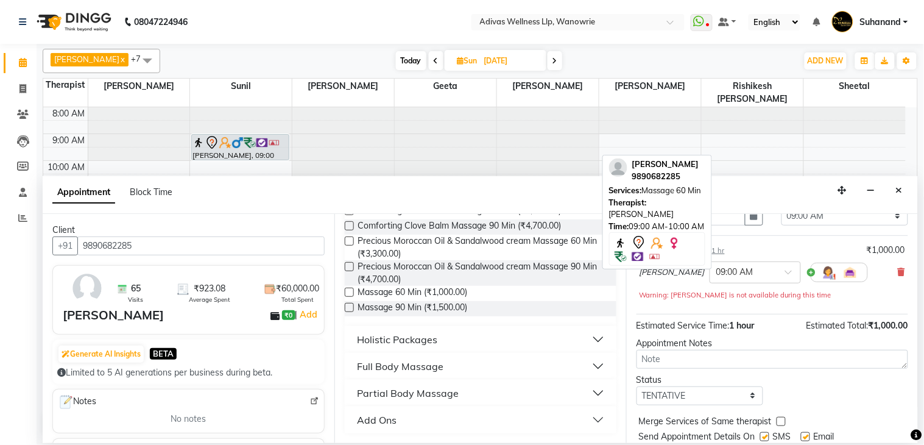
scroll to position [104, 0]
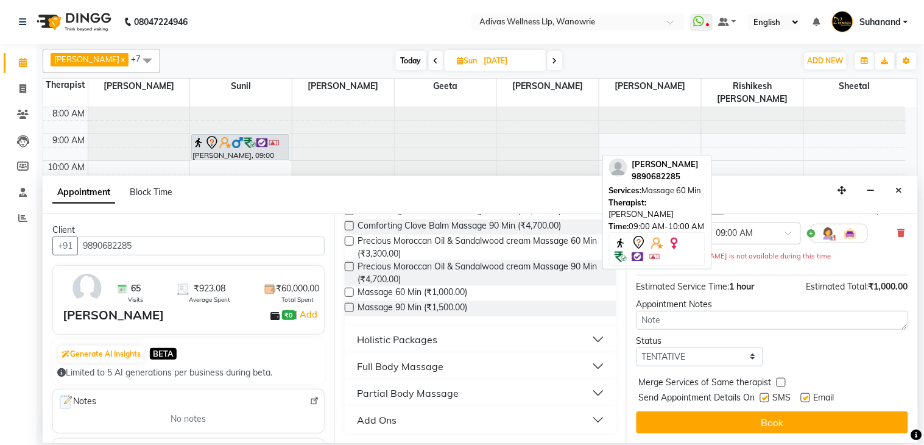
click at [763, 398] on label at bounding box center [764, 397] width 9 height 9
click at [763, 398] on input "checkbox" at bounding box center [764, 399] width 8 height 8
click at [803, 398] on label at bounding box center [805, 397] width 9 height 9
click at [803, 398] on input "checkbox" at bounding box center [805, 399] width 8 height 8
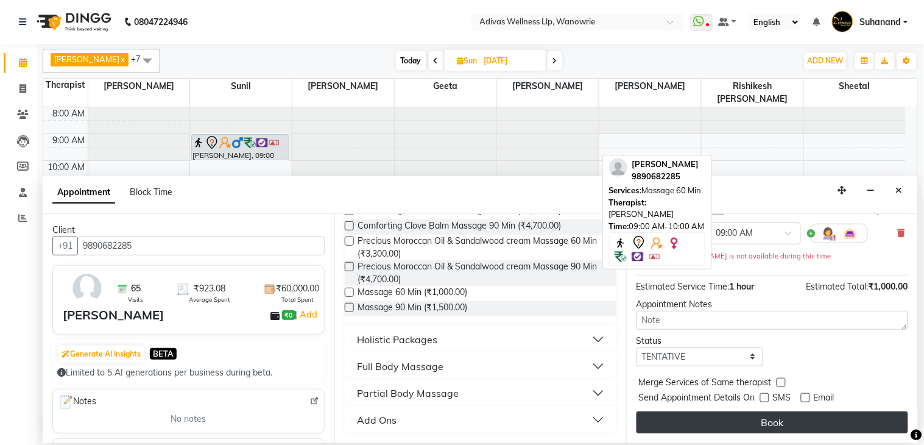
click at [783, 416] on button "Book" at bounding box center [773, 422] width 272 height 22
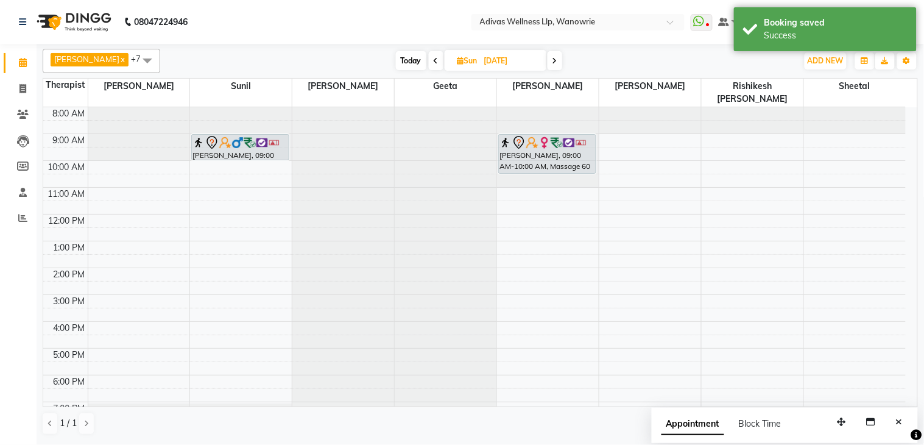
click at [543, 157] on div "sarita fernandez, 09:00 AM-10:00 AM, Massage 60 Min sarita fernandez, 09:00 AM-…" at bounding box center [548, 281] width 102 height 348
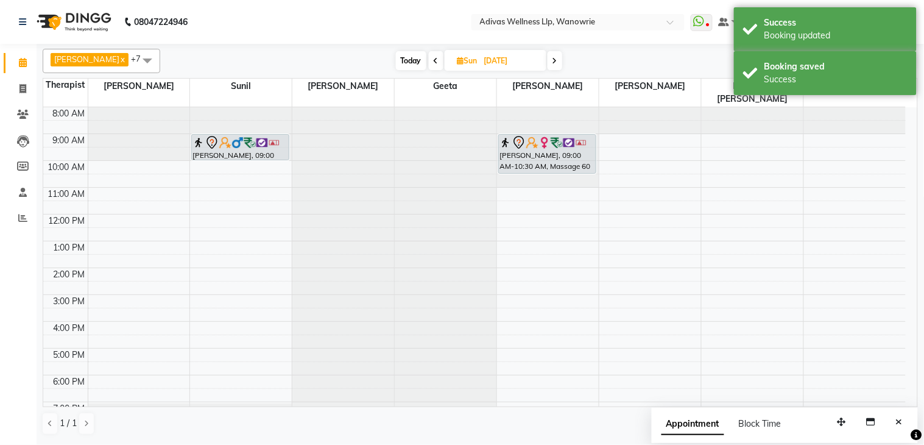
click at [449, 26] on nav "08047224946 Select Location × Adivas Wellness Llp, Wanowrie WhatsApp Status ✕ S…" at bounding box center [462, 22] width 924 height 44
click at [481, 61] on input "07-12-2025" at bounding box center [511, 61] width 61 height 18
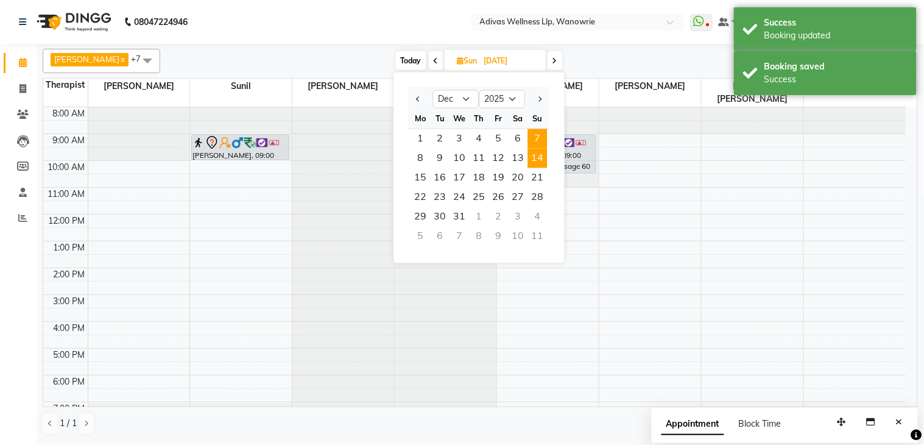
click at [537, 156] on span "14" at bounding box center [537, 158] width 19 height 19
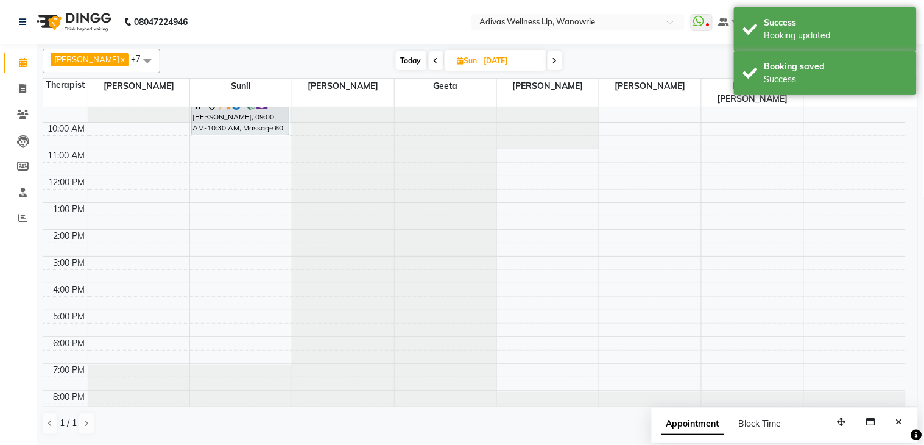
scroll to position [0, 0]
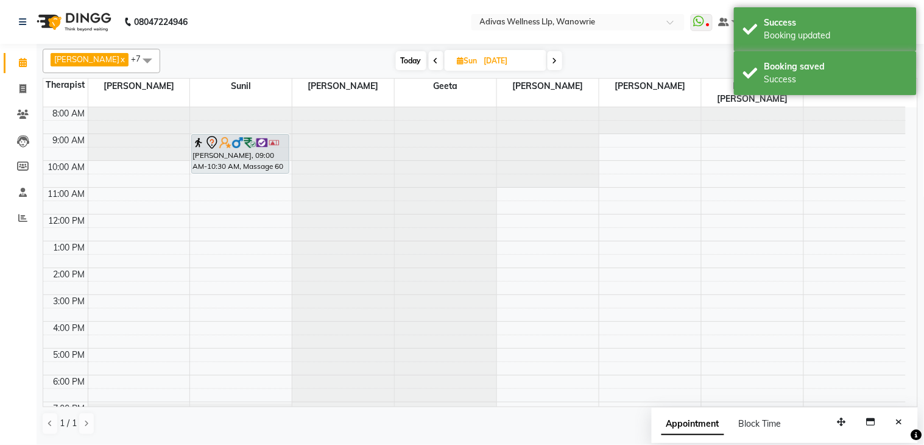
click at [528, 107] on div at bounding box center [548, 107] width 102 height 0
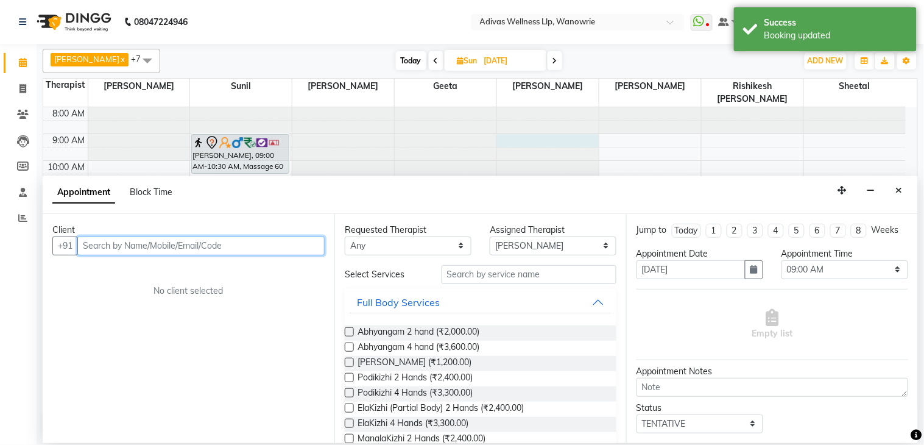
paste input "9890682285"
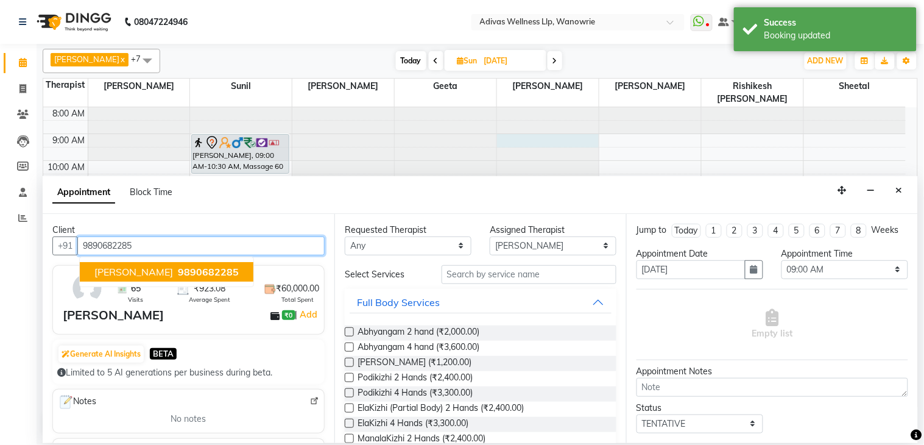
click at [211, 268] on span "9890682285" at bounding box center [208, 272] width 61 height 12
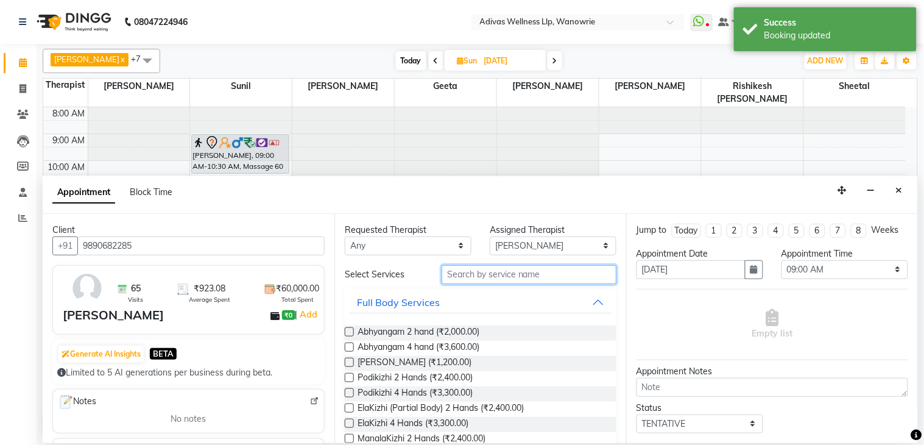
click at [504, 269] on input "text" at bounding box center [529, 274] width 175 height 19
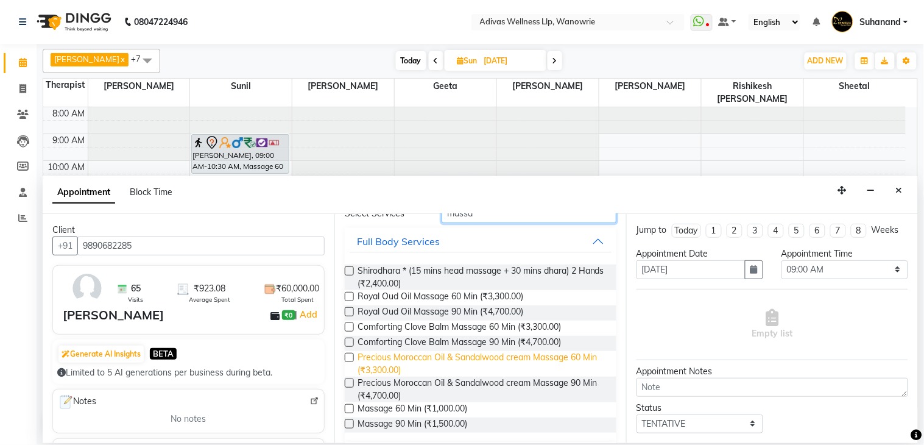
scroll to position [135, 0]
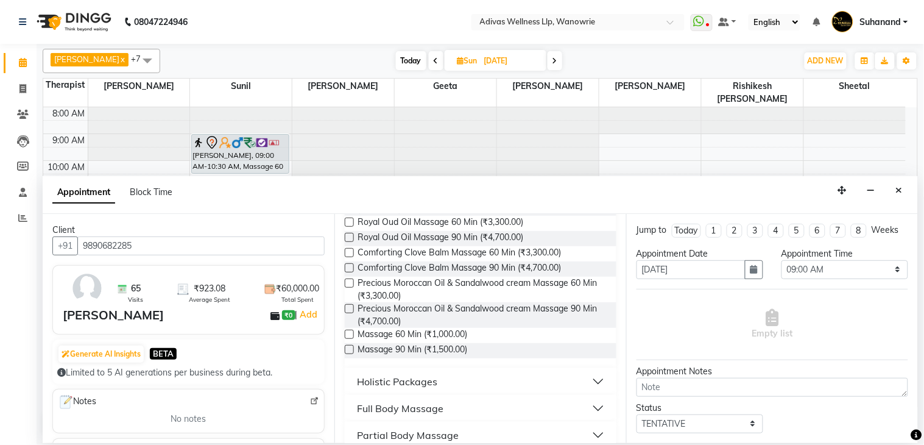
click at [347, 333] on label at bounding box center [349, 334] width 9 height 9
click at [347, 333] on input "checkbox" at bounding box center [349, 335] width 8 height 8
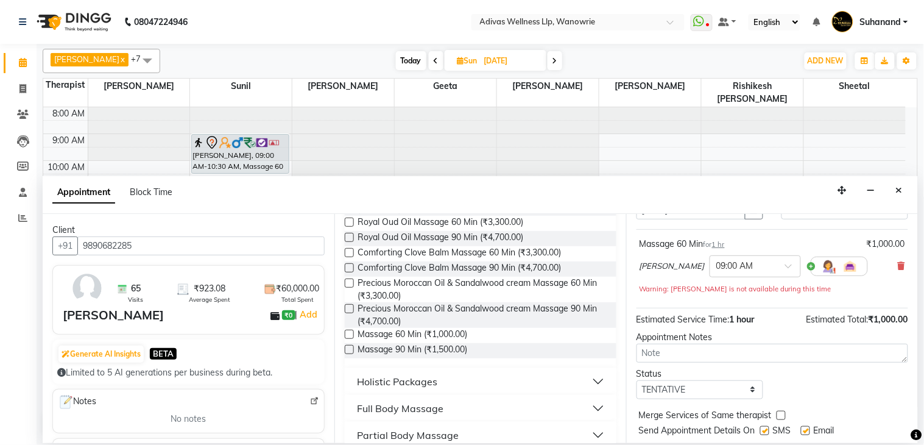
scroll to position [104, 0]
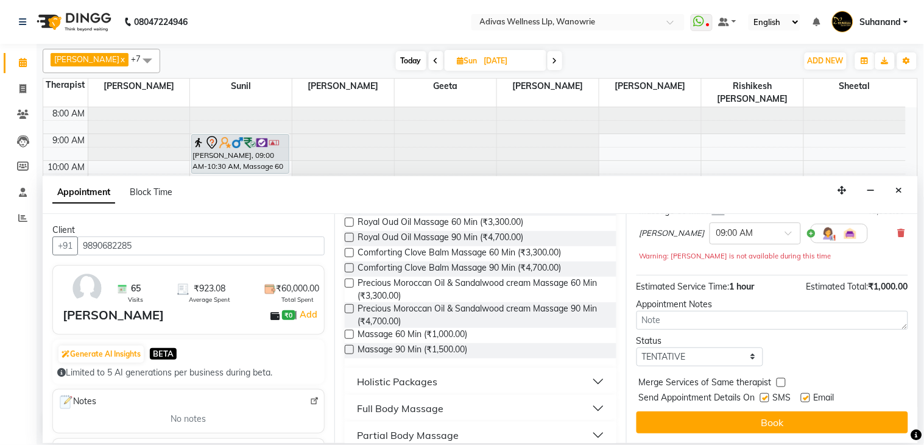
click at [765, 398] on label at bounding box center [764, 397] width 9 height 9
click at [765, 398] on input "checkbox" at bounding box center [764, 399] width 8 height 8
click at [804, 394] on label at bounding box center [805, 397] width 9 height 9
click at [804, 395] on input "checkbox" at bounding box center [805, 399] width 8 height 8
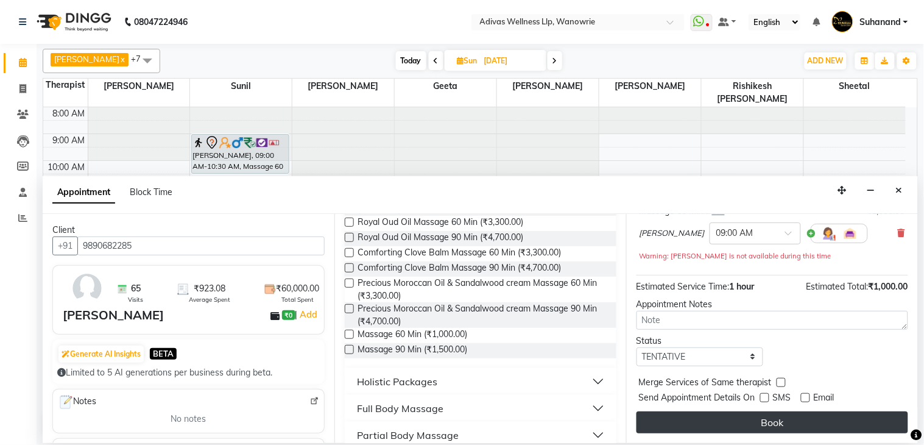
click at [786, 420] on button "Book" at bounding box center [773, 422] width 272 height 22
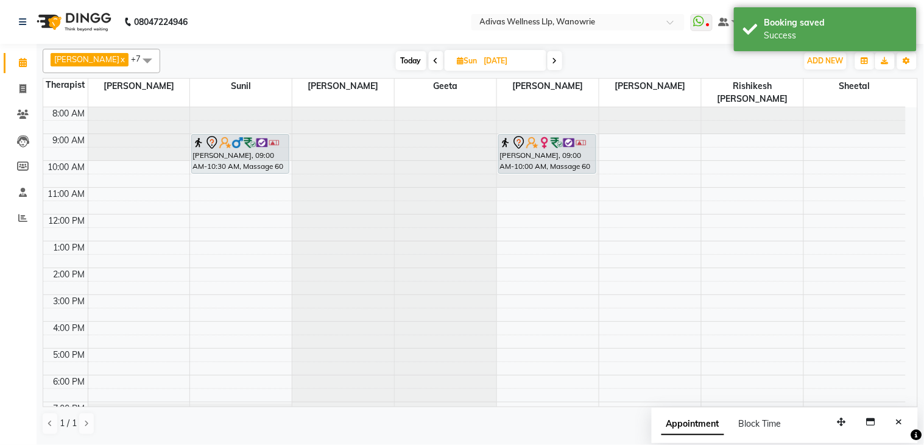
drag, startPoint x: 545, startPoint y: 146, endPoint x: 547, endPoint y: 160, distance: 13.5
click at [547, 160] on div "sarita fernandez, 09:00 AM-10:00 AM, Massage 60 Min sarita fernandez, 09:00 AM-…" at bounding box center [548, 281] width 102 height 348
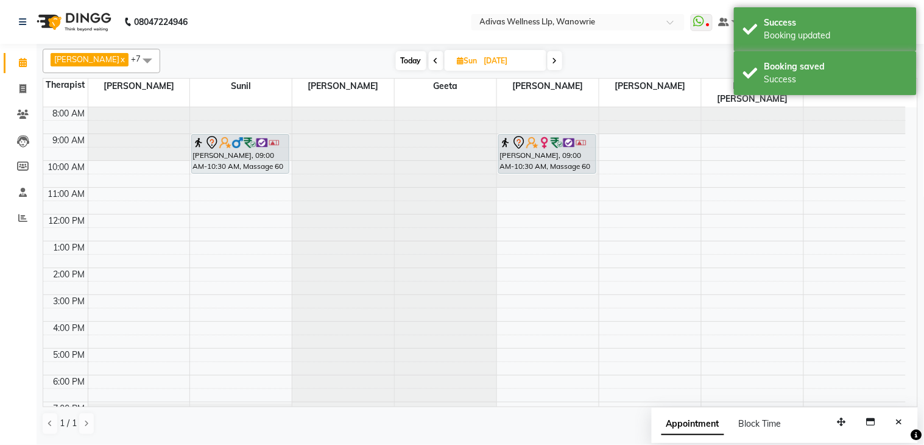
click at [489, 65] on input "14-12-2025" at bounding box center [511, 61] width 61 height 18
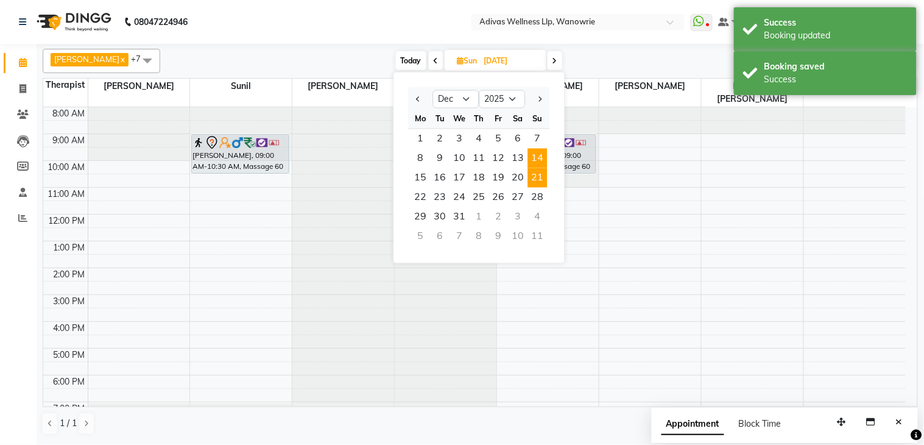
click at [534, 177] on span "21" at bounding box center [537, 177] width 19 height 19
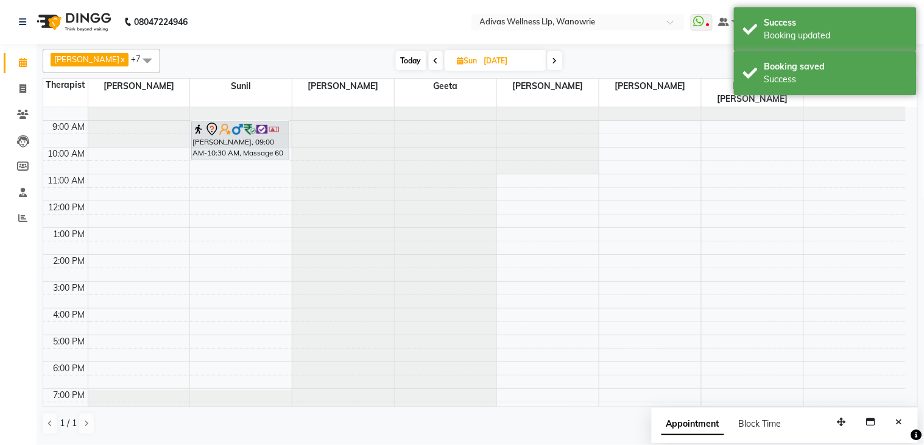
scroll to position [0, 0]
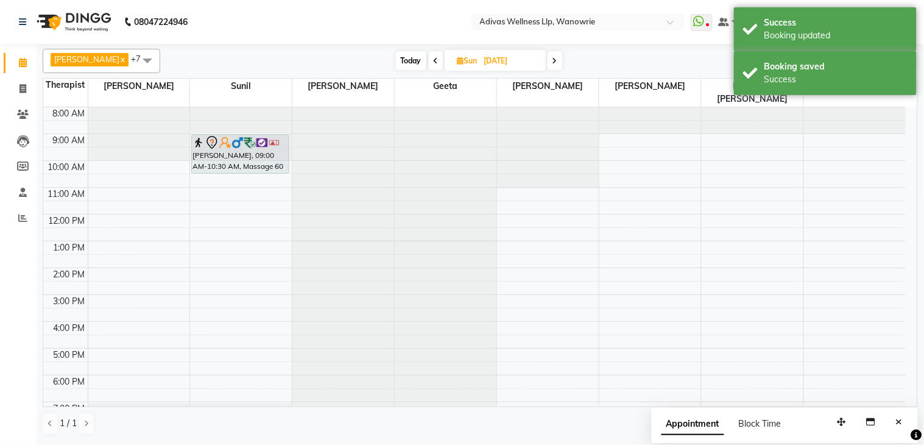
click at [524, 107] on div at bounding box center [548, 107] width 102 height 0
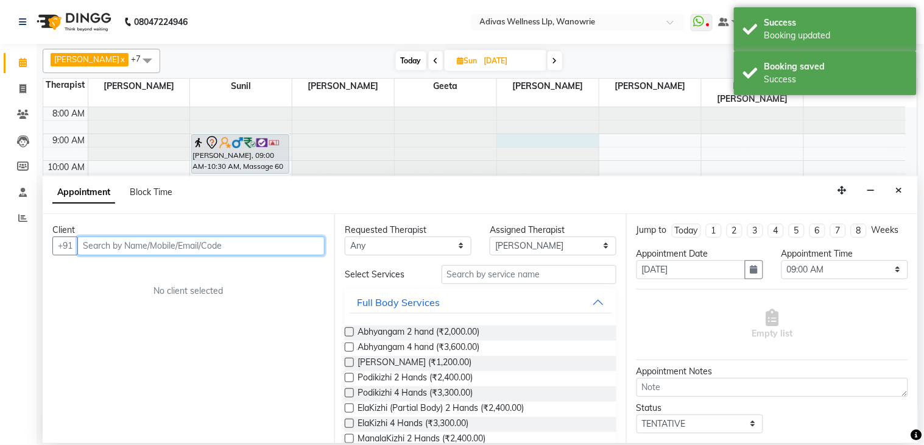
paste input "9890682285"
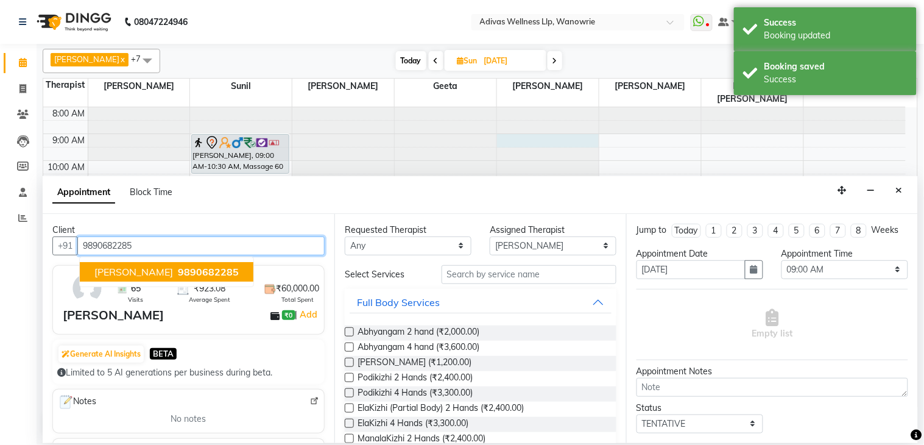
click at [233, 273] on span "9890682285" at bounding box center [208, 272] width 61 height 12
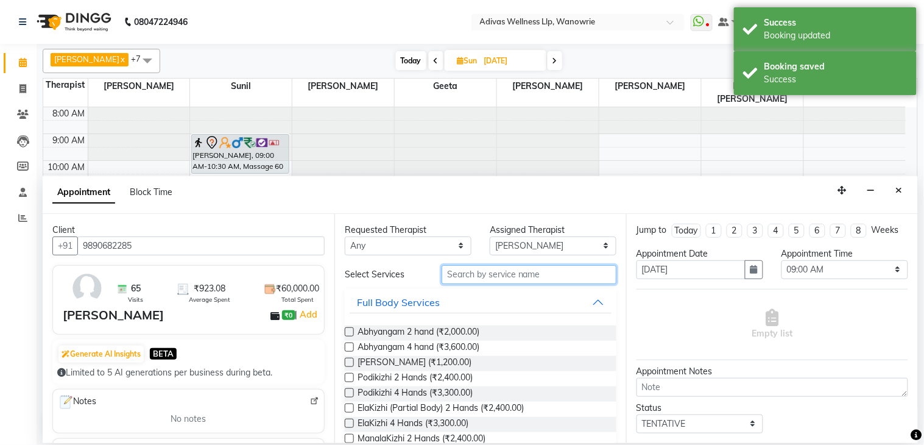
click at [474, 278] on input "text" at bounding box center [529, 274] width 175 height 19
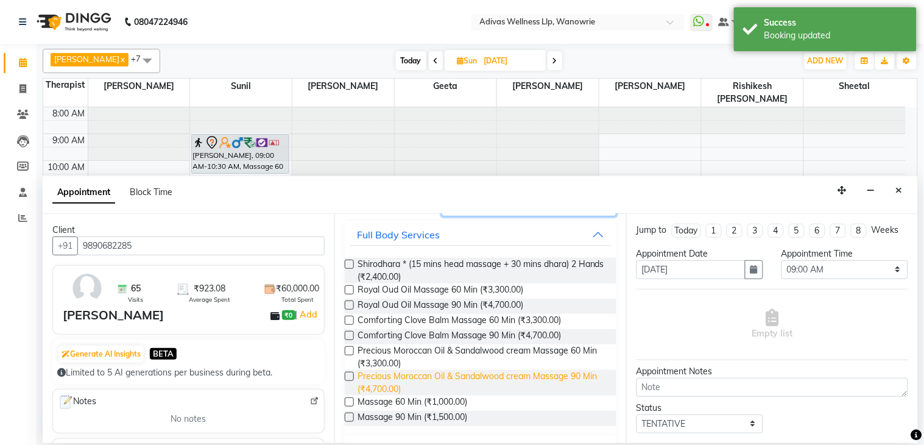
scroll to position [135, 0]
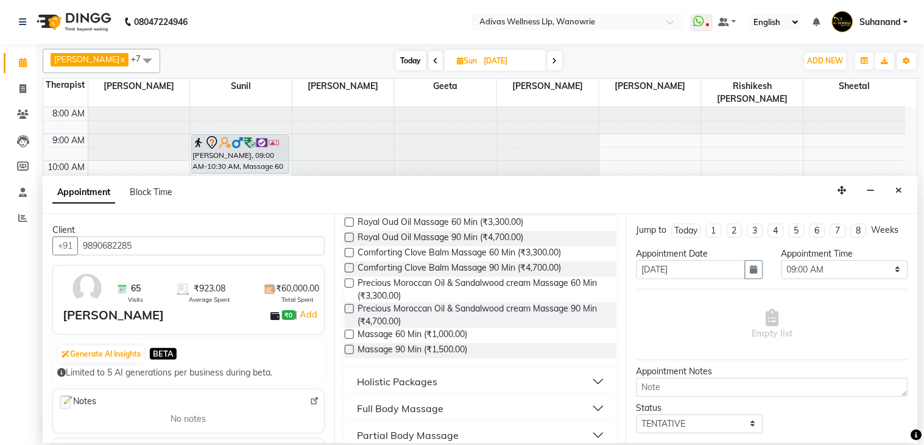
click at [349, 333] on label at bounding box center [349, 334] width 9 height 9
click at [349, 333] on input "checkbox" at bounding box center [349, 335] width 8 height 8
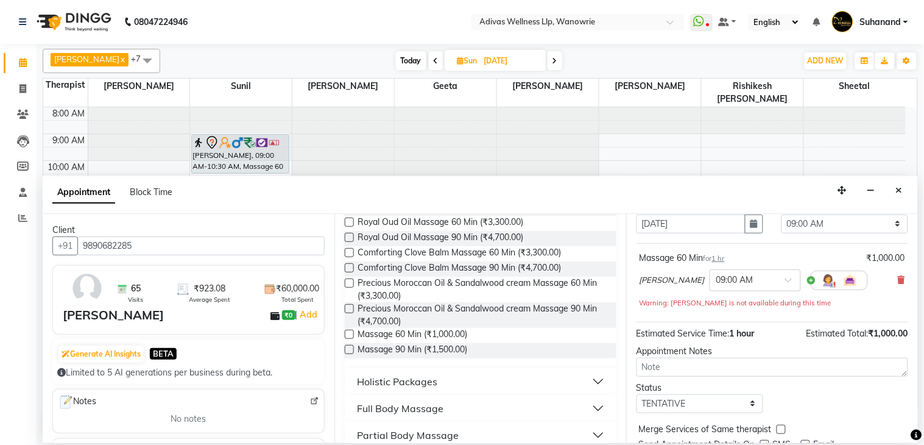
scroll to position [104, 0]
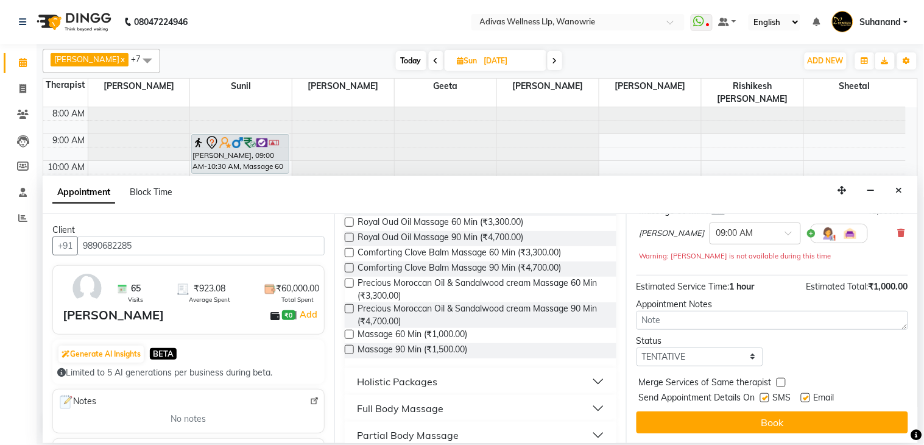
click at [765, 400] on label at bounding box center [764, 397] width 9 height 9
click at [765, 400] on input "checkbox" at bounding box center [764, 399] width 8 height 8
click at [811, 397] on div "Email" at bounding box center [822, 398] width 43 height 15
click at [806, 396] on label at bounding box center [805, 397] width 9 height 9
click at [806, 396] on input "checkbox" at bounding box center [805, 399] width 8 height 8
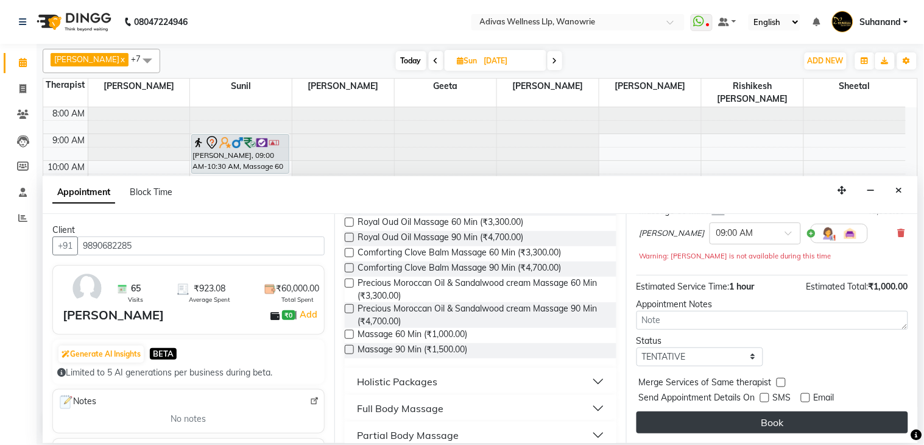
click at [789, 415] on button "Book" at bounding box center [773, 422] width 272 height 22
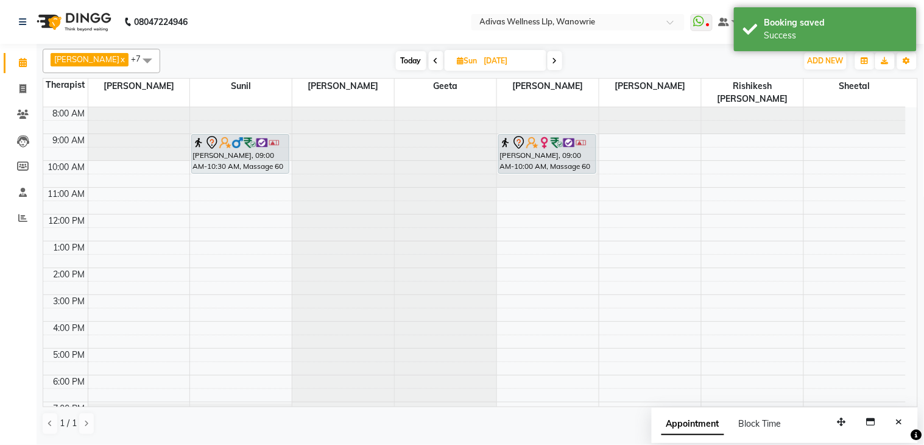
drag, startPoint x: 542, startPoint y: 145, endPoint x: 545, endPoint y: 151, distance: 6.6
click at [546, 161] on div "sarita fernandez, 09:00 AM-10:00 AM, Massage 60 Min sarita fernandez, 09:00 AM-…" at bounding box center [548, 281] width 102 height 348
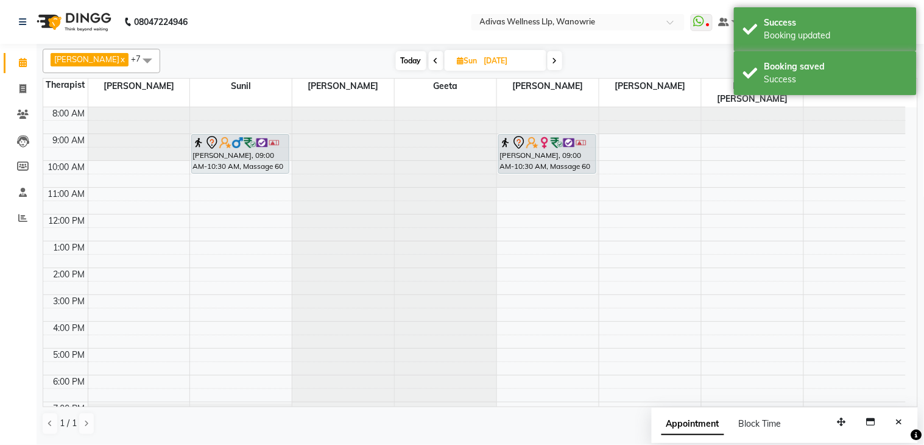
click at [503, 62] on input "21-12-2025" at bounding box center [511, 61] width 61 height 18
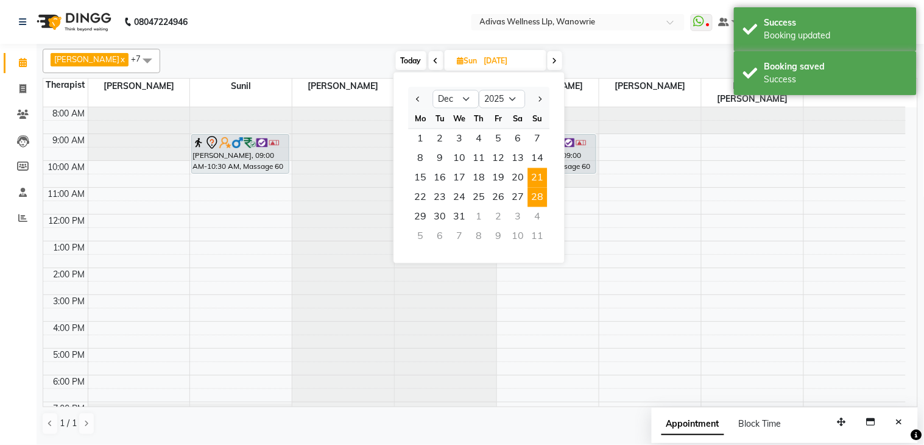
click at [540, 194] on span "28" at bounding box center [537, 197] width 19 height 19
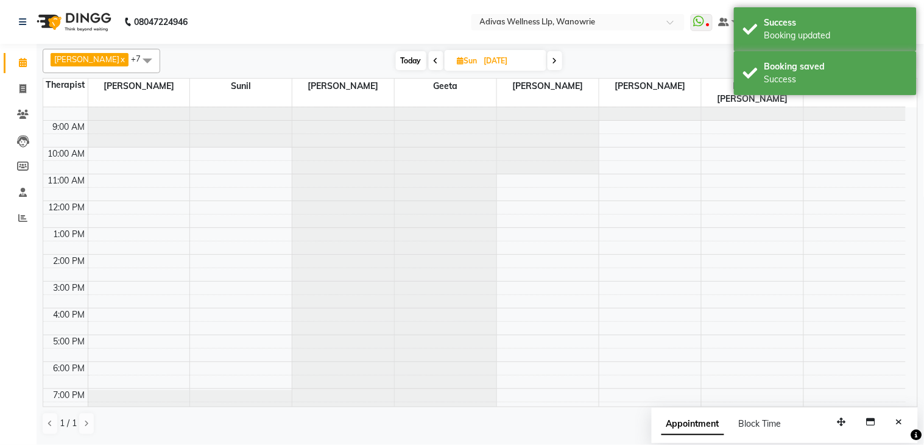
scroll to position [0, 0]
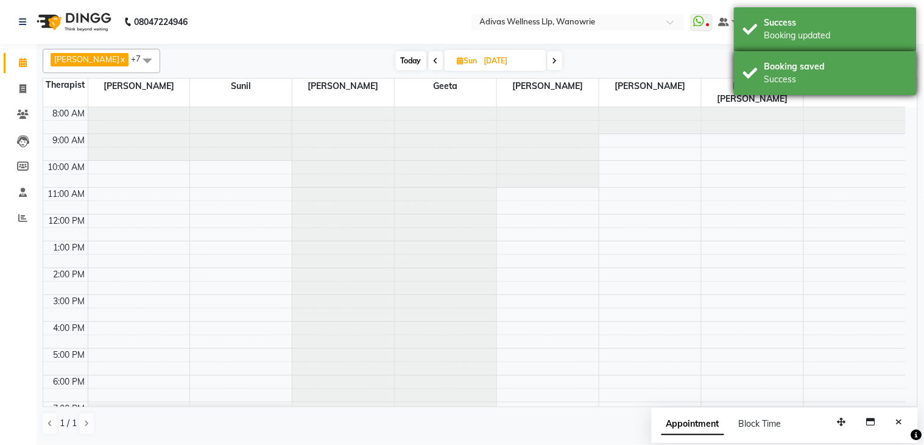
click at [807, 67] on div "Booking saved" at bounding box center [836, 66] width 143 height 13
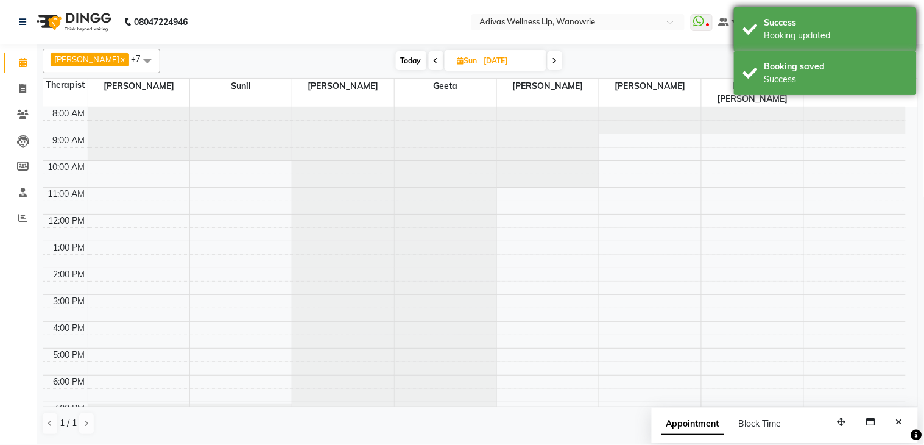
click at [799, 20] on div "Success" at bounding box center [836, 22] width 143 height 13
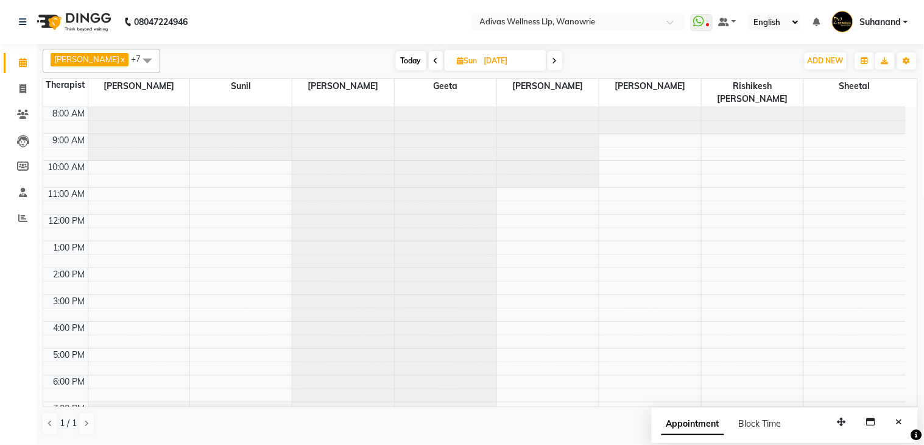
click at [388, 11] on nav "08047224946 Select Location × Adivas Wellness Llp, Wanowrie WhatsApp Status ✕ S…" at bounding box center [462, 22] width 924 height 44
click at [491, 63] on input "28-12-2025" at bounding box center [511, 61] width 61 height 18
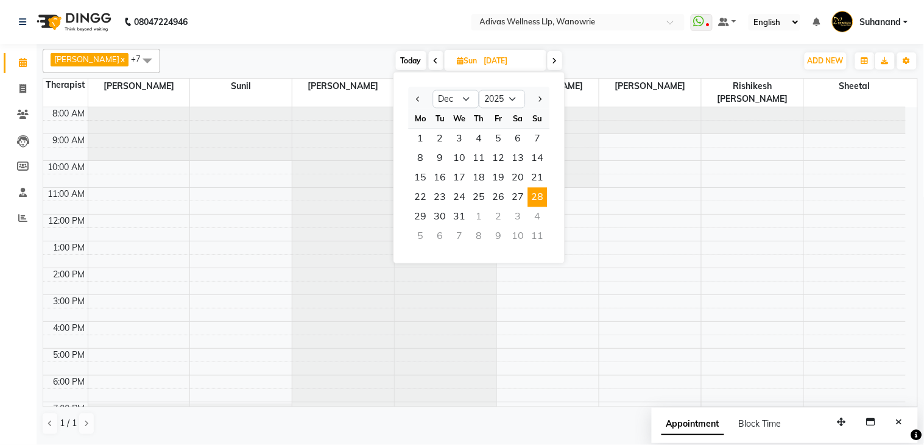
click at [398, 60] on span "Today" at bounding box center [411, 60] width 30 height 19
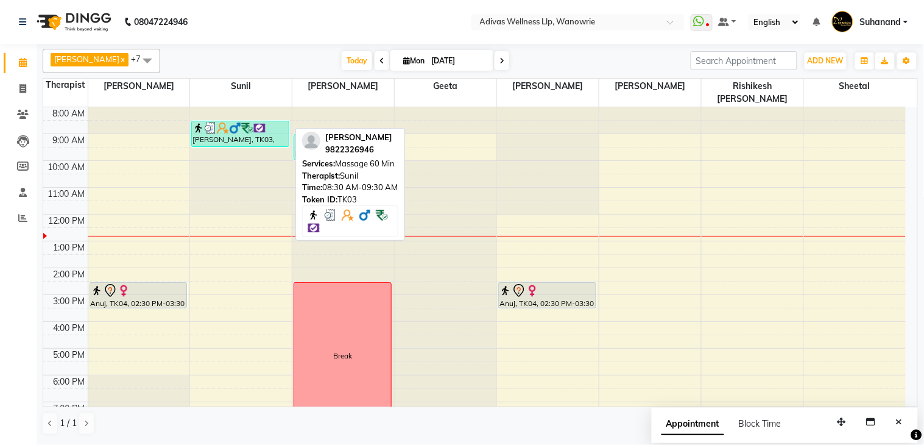
click at [258, 122] on div "[PERSON_NAME], TK03, 08:30 AM-09:30 AM, Massage 60 Min" at bounding box center [240, 133] width 97 height 25
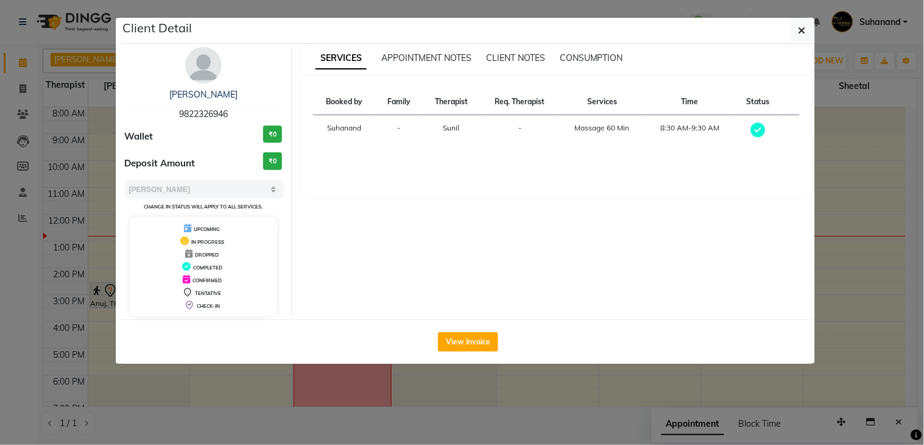
click at [195, 114] on span "9822326946" at bounding box center [203, 113] width 49 height 11
copy span "9822326946"
click at [802, 26] on icon "button" at bounding box center [802, 31] width 7 height 10
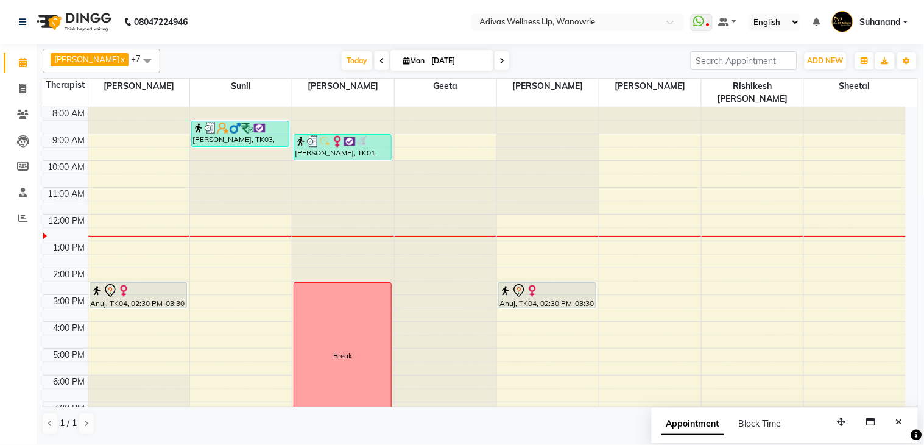
click at [443, 63] on input "[DATE]" at bounding box center [458, 61] width 61 height 18
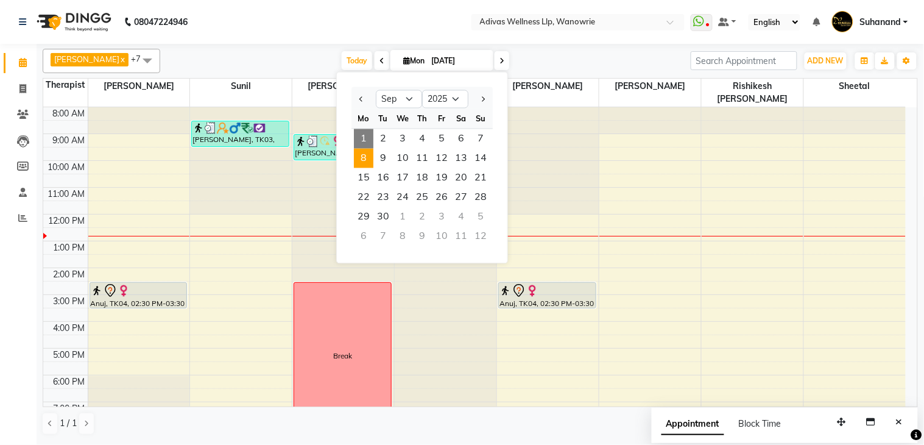
click at [367, 155] on span "8" at bounding box center [363, 158] width 19 height 19
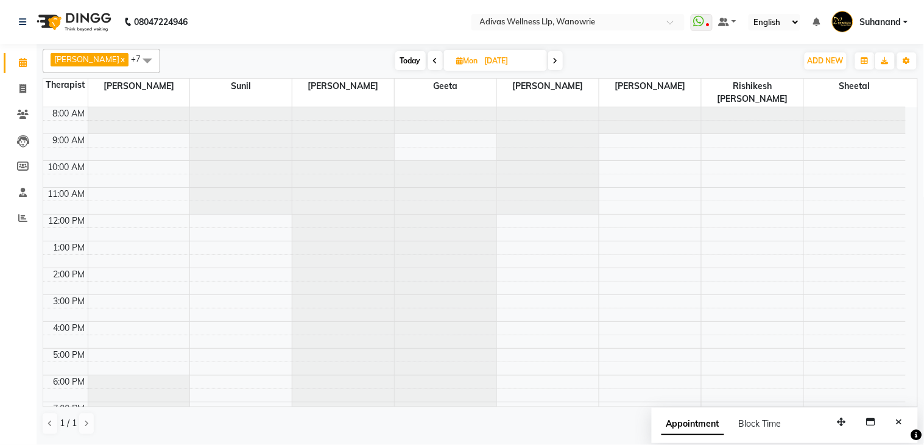
click at [433, 58] on icon at bounding box center [435, 60] width 5 height 7
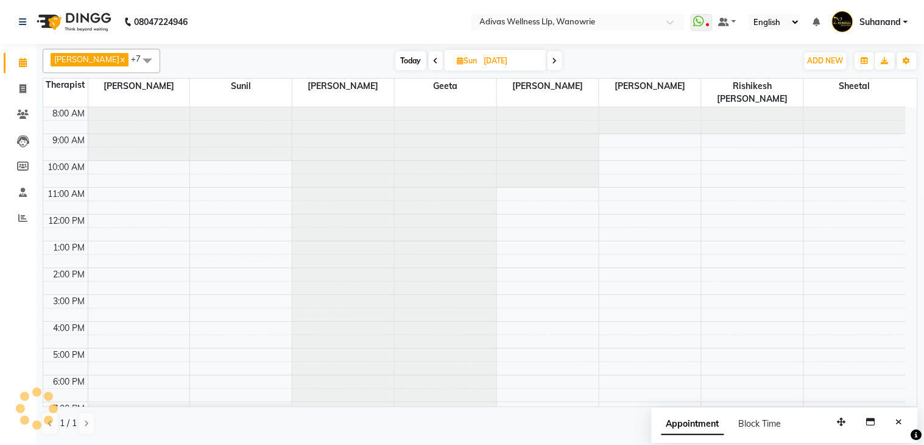
scroll to position [38, 0]
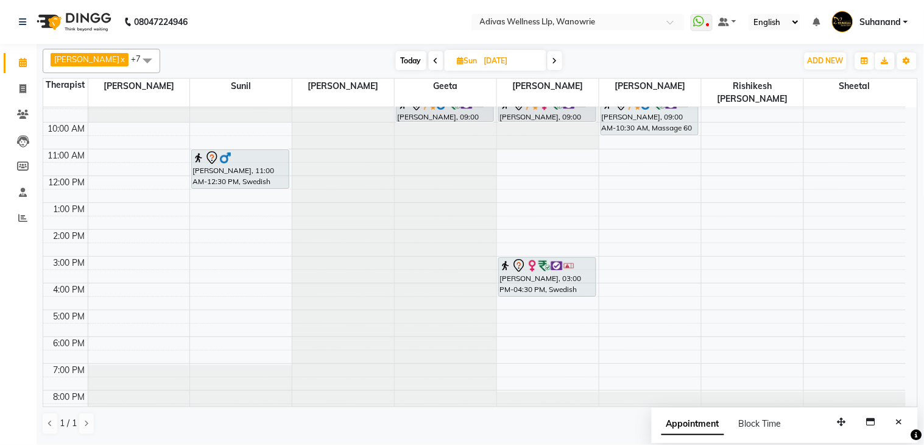
click at [484, 58] on input "07-09-2025" at bounding box center [511, 61] width 61 height 18
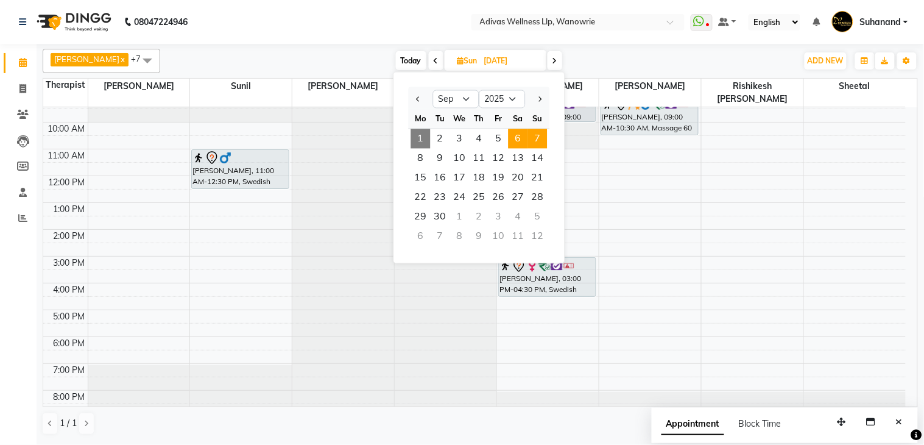
click at [514, 135] on span "6" at bounding box center [518, 138] width 19 height 19
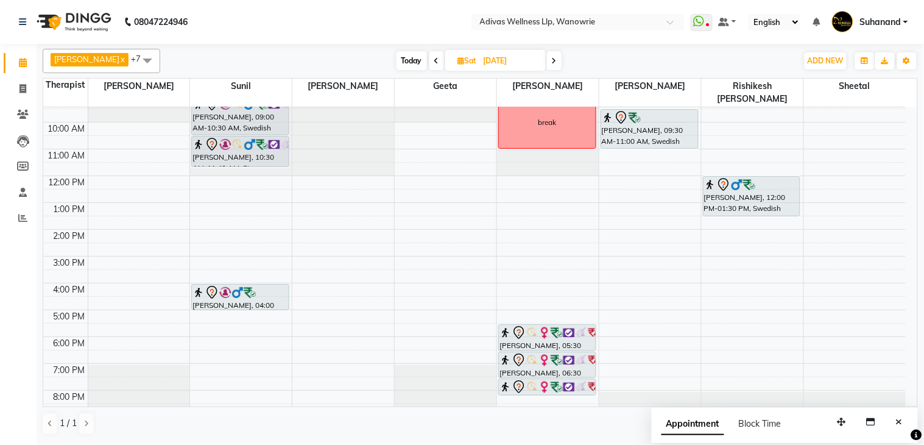
click at [516, 57] on input "06-09-2025" at bounding box center [510, 61] width 61 height 18
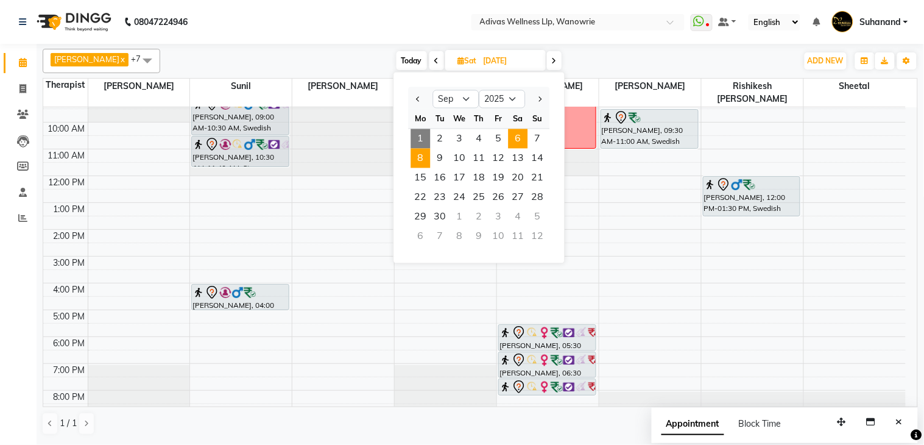
click at [420, 160] on span "8" at bounding box center [420, 158] width 19 height 19
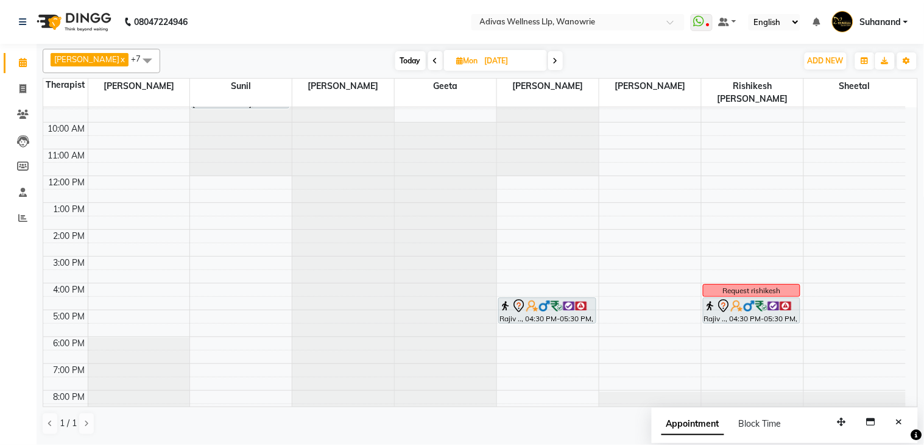
scroll to position [0, 0]
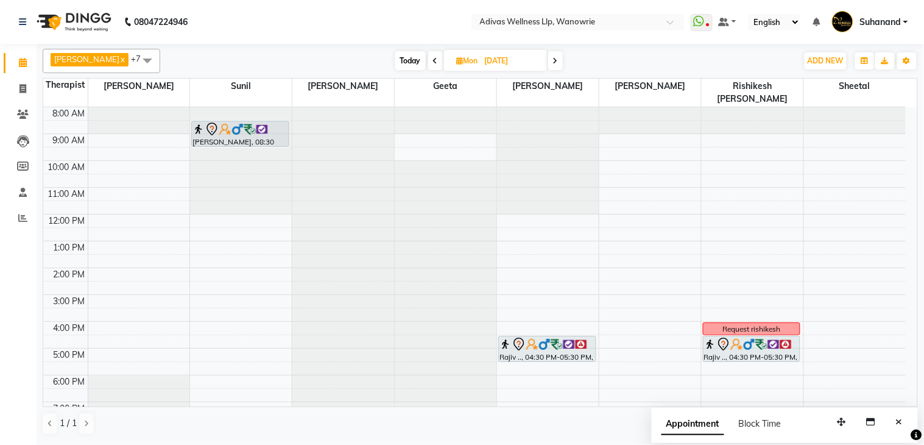
click at [495, 59] on input "08-09-2025" at bounding box center [511, 61] width 61 height 18
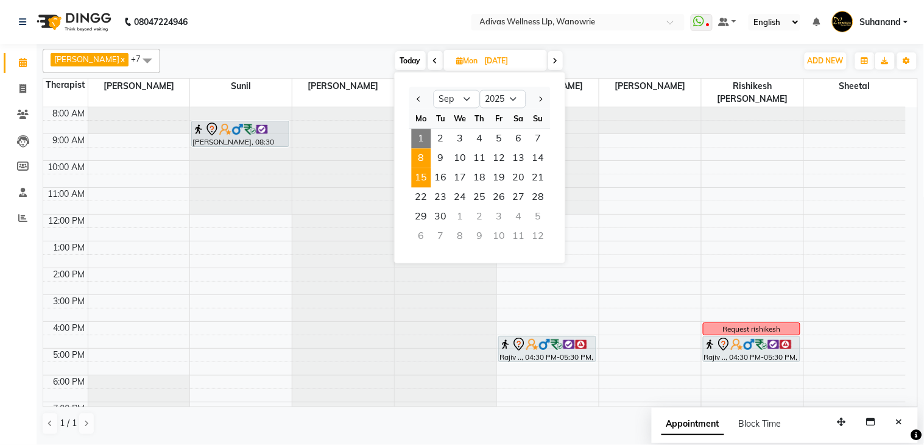
click at [427, 173] on span "15" at bounding box center [421, 177] width 19 height 19
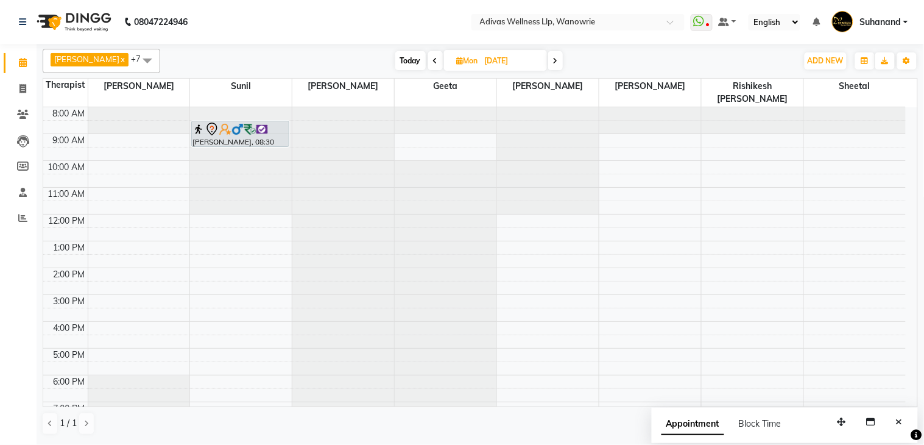
click at [483, 56] on input "15-09-2025" at bounding box center [511, 61] width 61 height 18
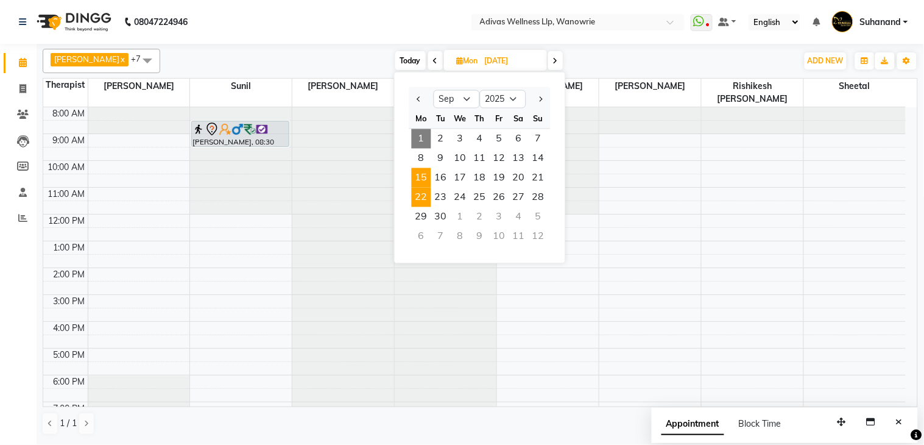
click at [429, 194] on span "22" at bounding box center [421, 197] width 19 height 19
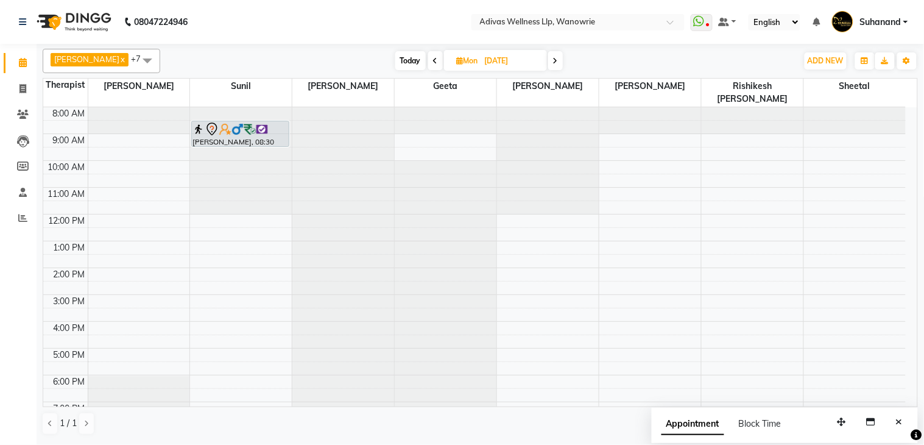
click at [482, 60] on input "22-09-2025" at bounding box center [511, 61] width 61 height 18
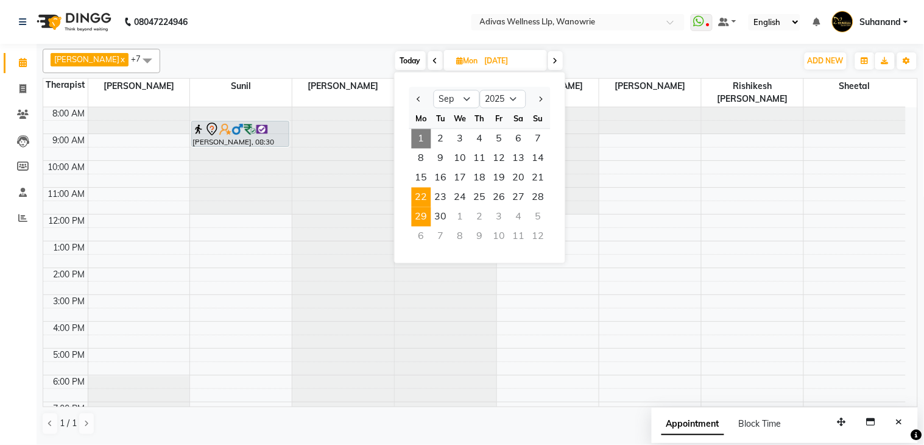
click at [422, 216] on span "29" at bounding box center [421, 216] width 19 height 19
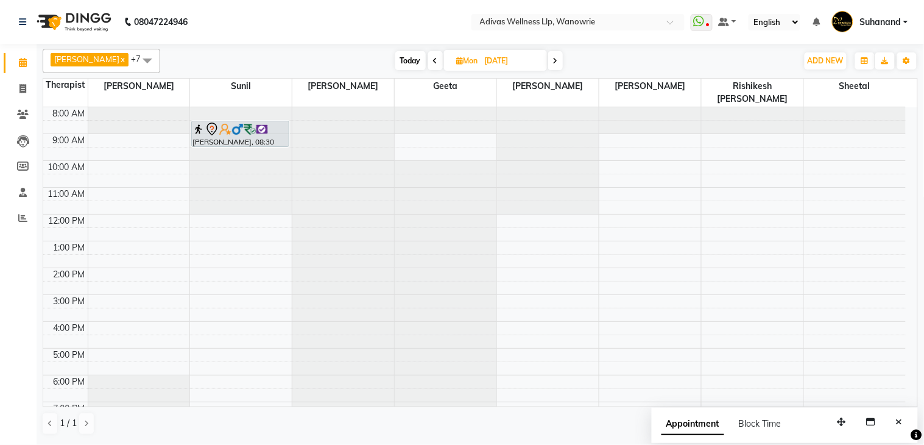
click at [490, 58] on input "29-09-2025" at bounding box center [511, 61] width 61 height 18
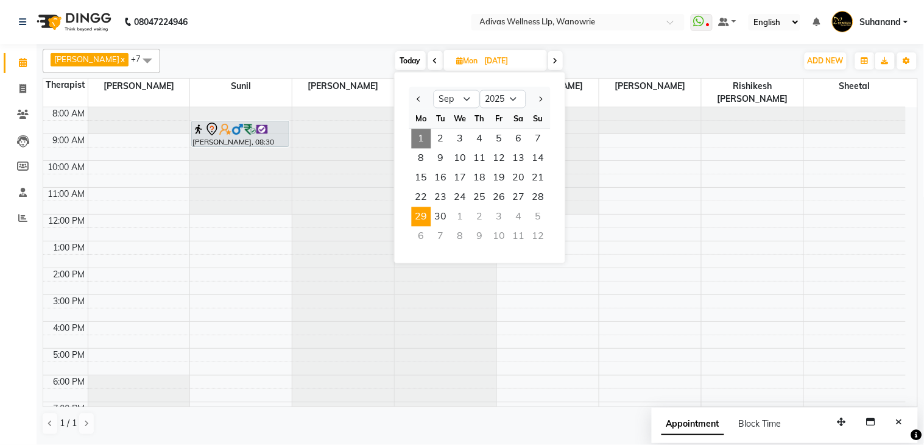
click at [423, 233] on div "6" at bounding box center [421, 236] width 19 height 19
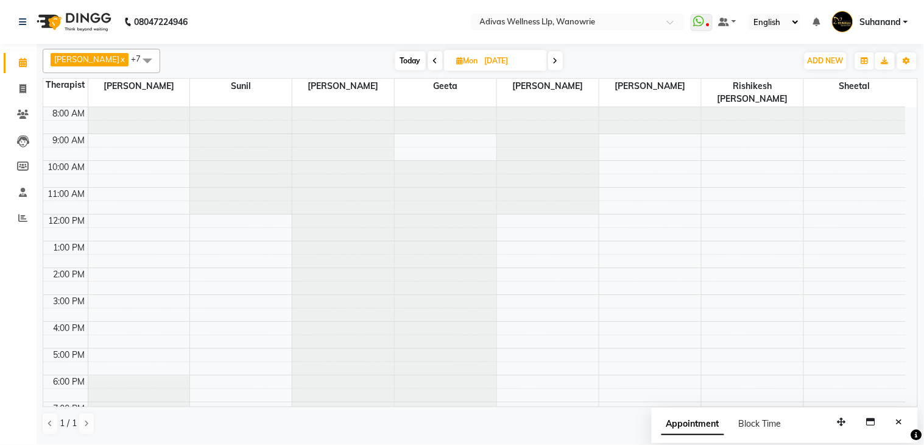
click at [223, 118] on div at bounding box center [241, 160] width 102 height 107
click at [231, 107] on div at bounding box center [241, 107] width 102 height 0
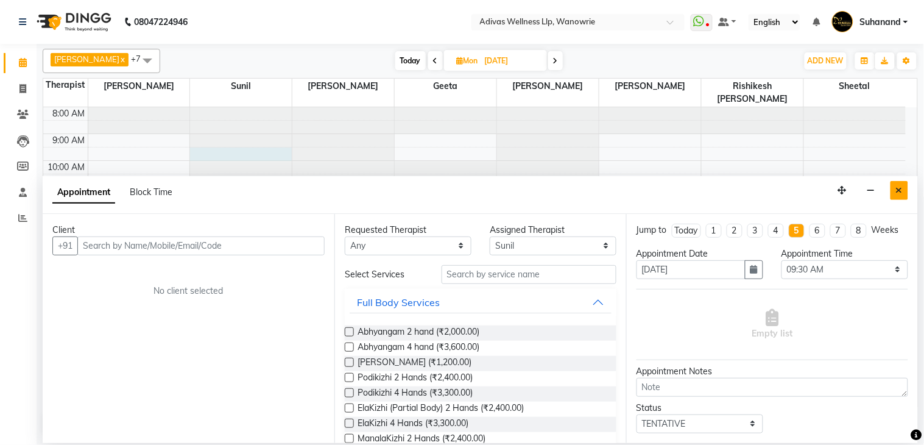
click at [895, 189] on button "Close" at bounding box center [900, 190] width 18 height 19
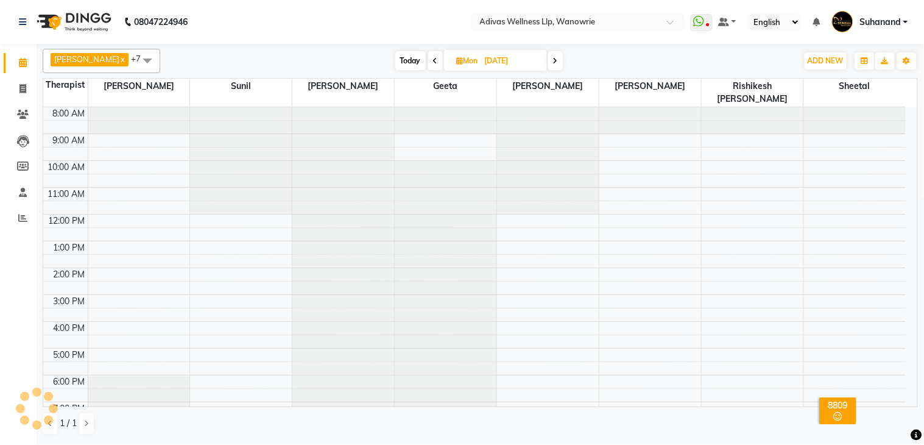
click at [245, 107] on div at bounding box center [241, 107] width 102 height 0
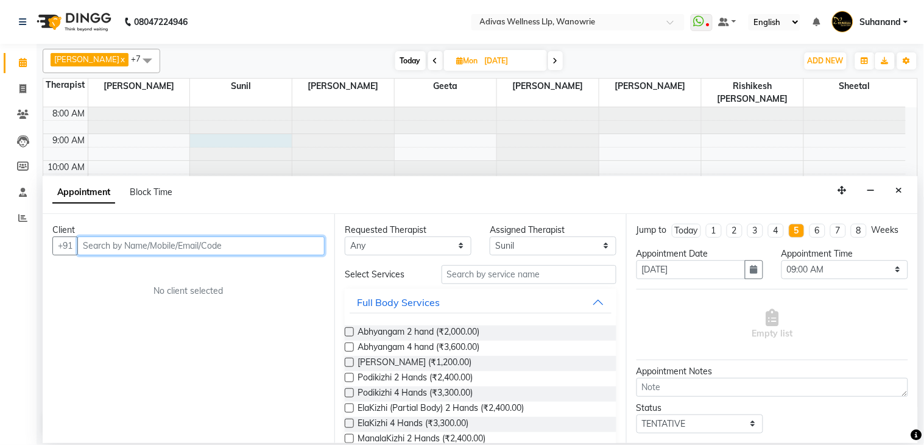
paste input "9822326946"
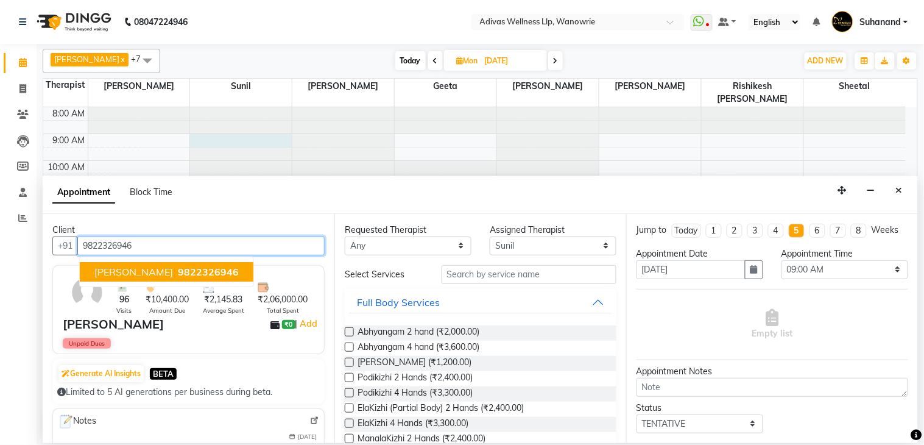
click at [211, 263] on button "[PERSON_NAME] 9822326946" at bounding box center [167, 271] width 174 height 19
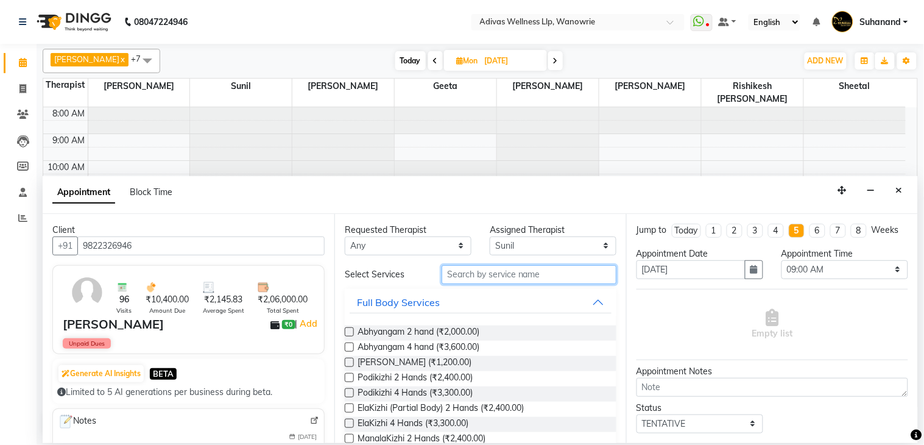
click at [462, 265] on input "text" at bounding box center [529, 274] width 175 height 19
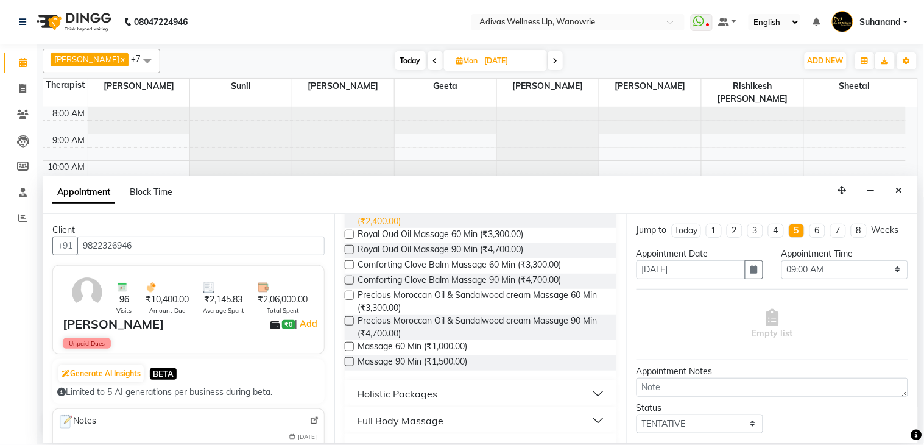
scroll to position [135, 0]
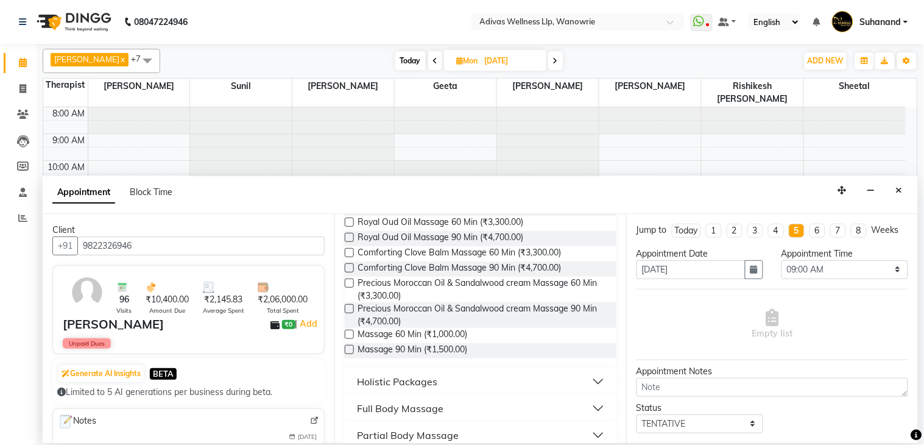
click at [345, 335] on label at bounding box center [349, 334] width 9 height 9
click at [345, 335] on input "checkbox" at bounding box center [349, 335] width 8 height 8
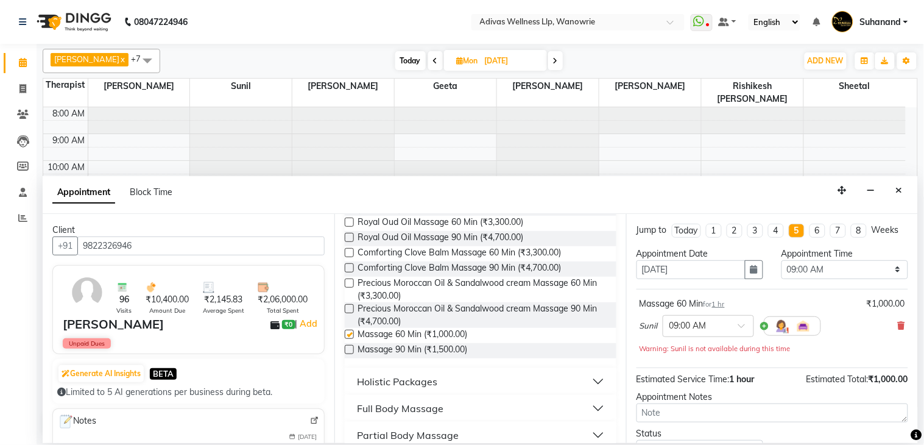
scroll to position [104, 0]
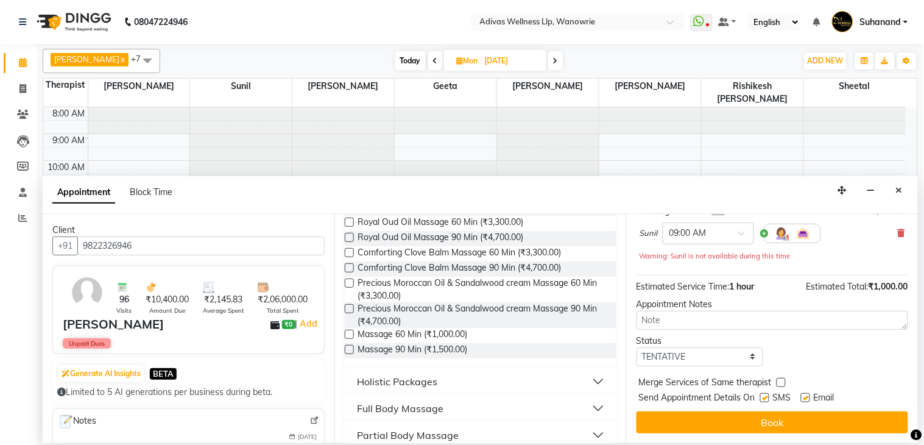
click at [764, 399] on label at bounding box center [764, 397] width 9 height 9
click at [764, 399] on input "checkbox" at bounding box center [764, 399] width 8 height 8
click at [803, 398] on label at bounding box center [805, 397] width 9 height 9
click at [803, 398] on input "checkbox" at bounding box center [805, 399] width 8 height 8
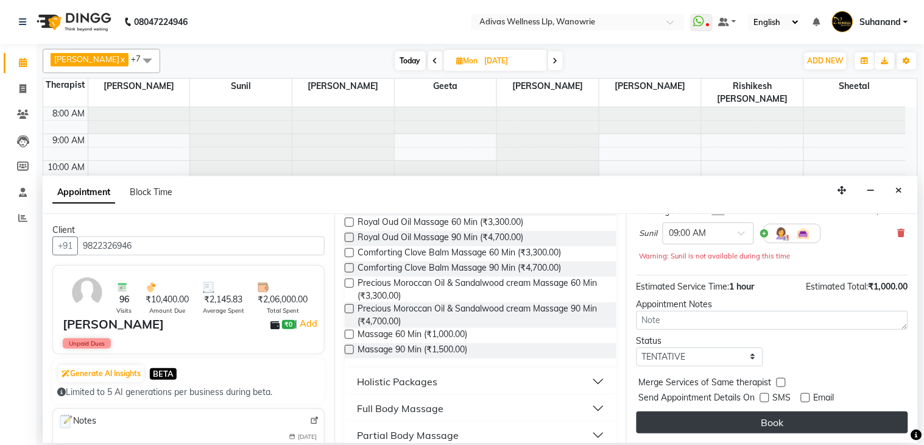
click at [784, 417] on button "Book" at bounding box center [773, 422] width 272 height 22
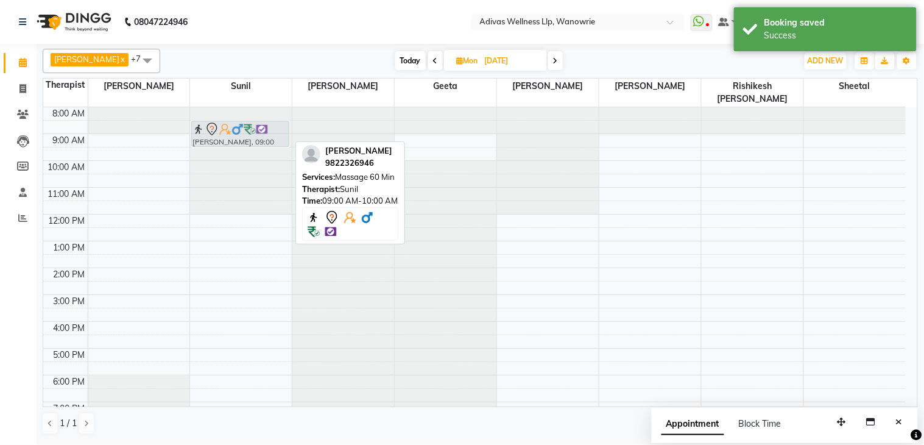
drag, startPoint x: 231, startPoint y: 131, endPoint x: 229, endPoint y: 119, distance: 11.8
click at [229, 119] on div "[PERSON_NAME], 09:00 AM-10:00 AM, Massage 60 [PERSON_NAME], 09:00 AM-10:00 AM, …" at bounding box center [241, 281] width 102 height 348
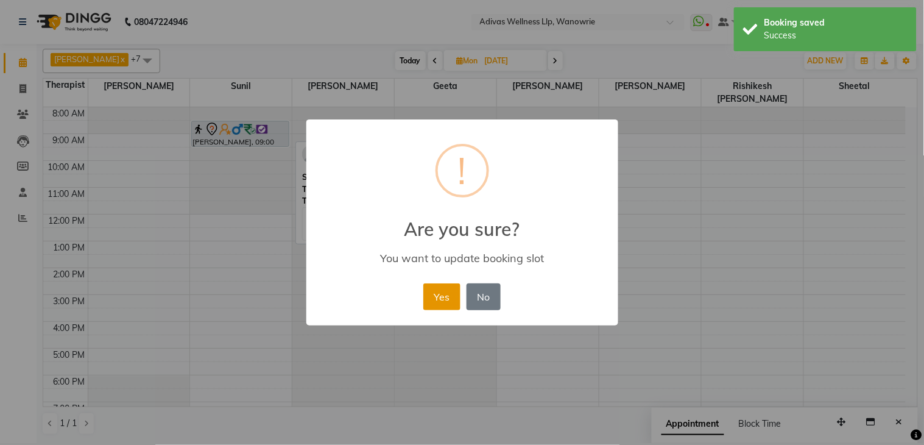
click at [451, 297] on button "Yes" at bounding box center [441, 296] width 37 height 27
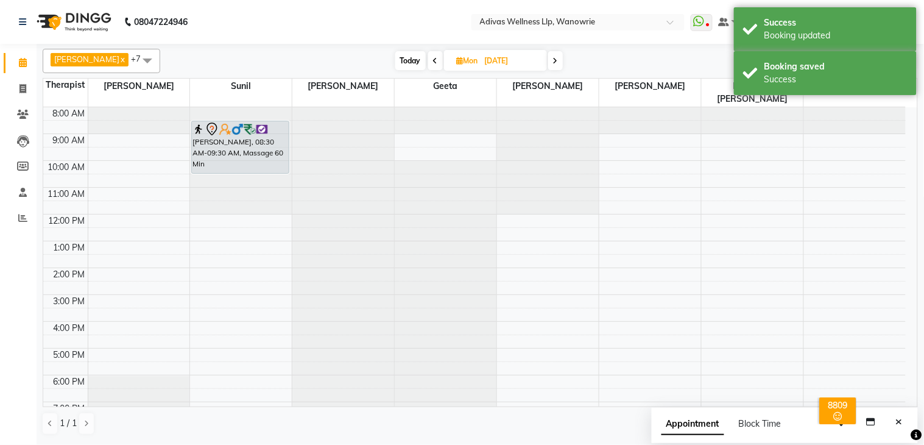
drag, startPoint x: 253, startPoint y: 131, endPoint x: 259, endPoint y: 150, distance: 20.3
click at [259, 150] on div "[PERSON_NAME], 08:30 AM-09:30 AM, Massage 60 [PERSON_NAME], 08:30 AM-09:30 AM, …" at bounding box center [241, 281] width 102 height 348
click at [387, 21] on nav "08047224946 Select Location × Adivas Wellness Llp, Wanowrie WhatsApp Status ✕ S…" at bounding box center [462, 22] width 924 height 44
click at [496, 65] on input "06-10-2025" at bounding box center [511, 61] width 61 height 18
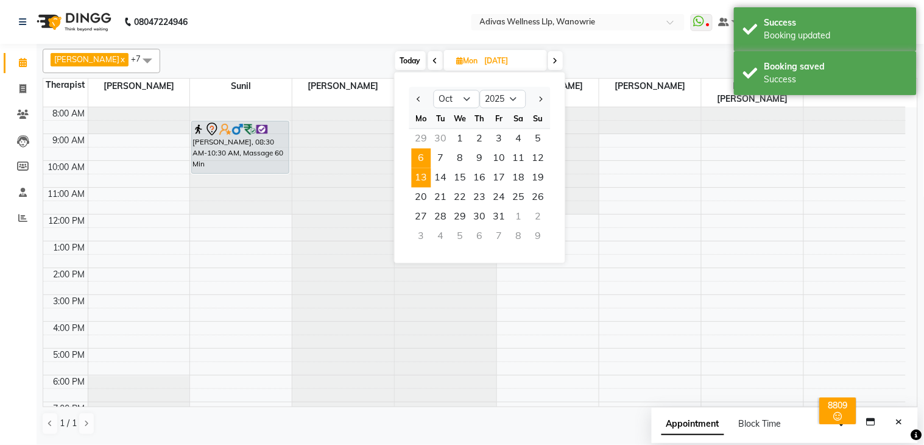
click at [418, 181] on span "13" at bounding box center [421, 177] width 19 height 19
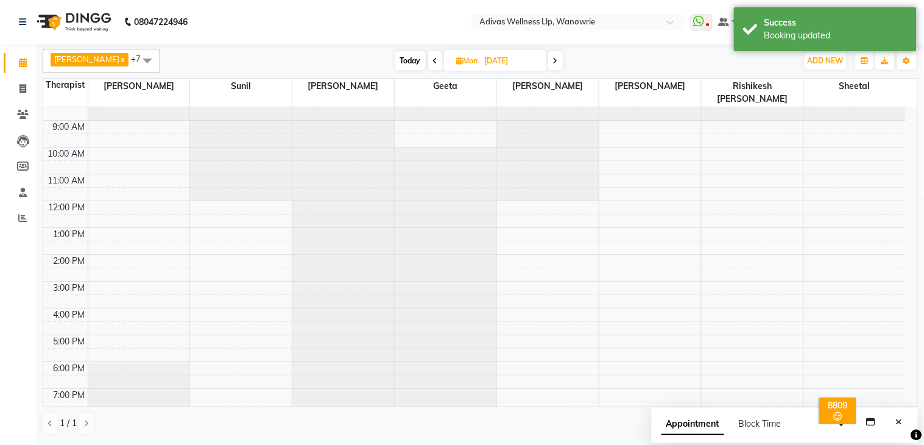
scroll to position [0, 0]
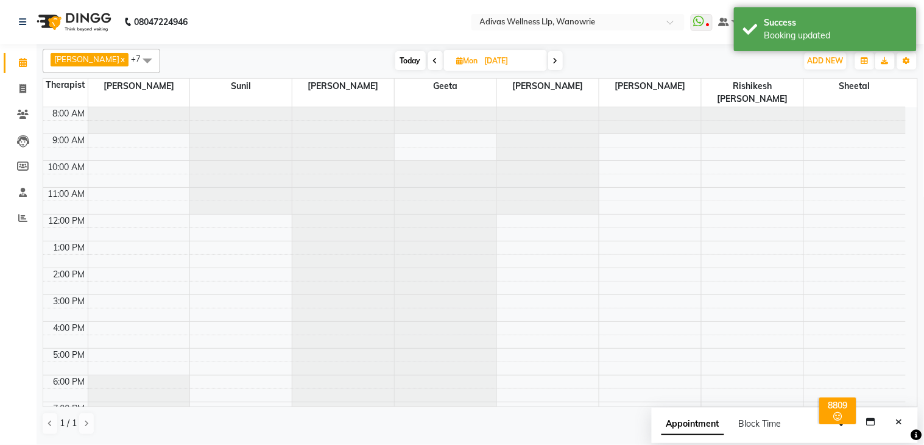
click at [223, 107] on div at bounding box center [241, 107] width 102 height 0
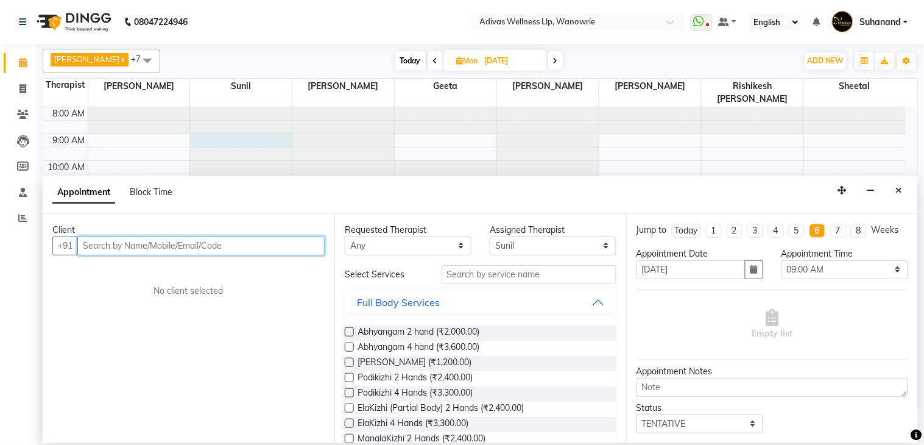
paste input "9822326946"
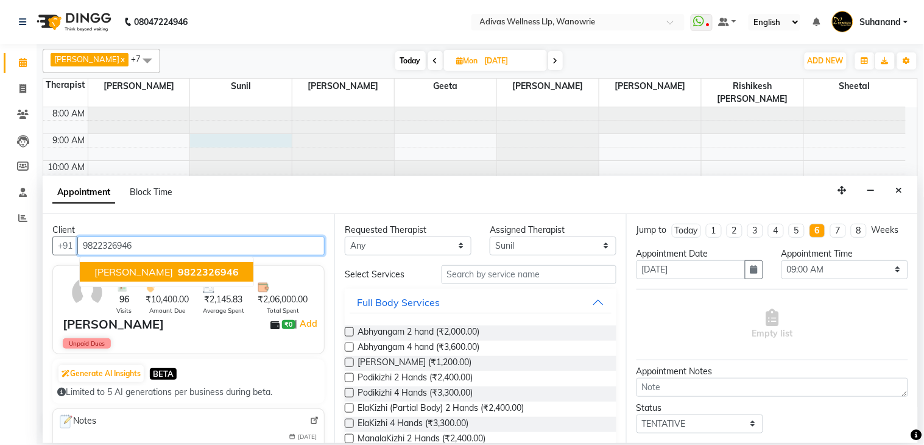
click at [150, 270] on span "[PERSON_NAME]" at bounding box center [133, 272] width 79 height 12
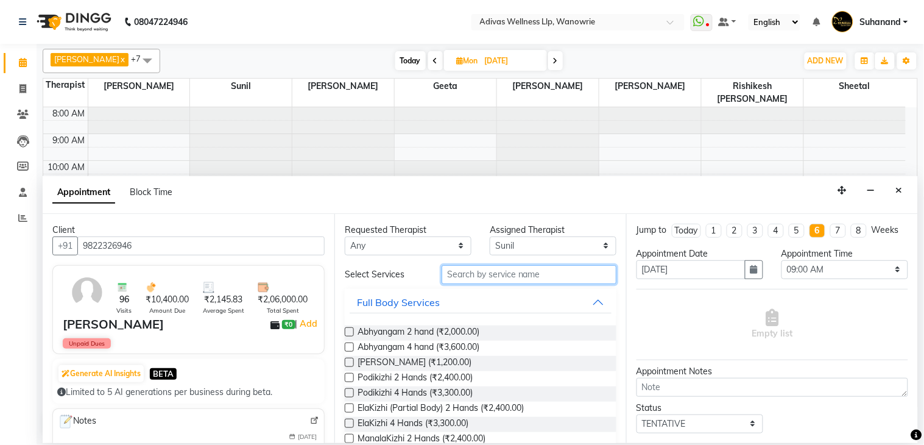
click at [481, 275] on input "text" at bounding box center [529, 274] width 175 height 19
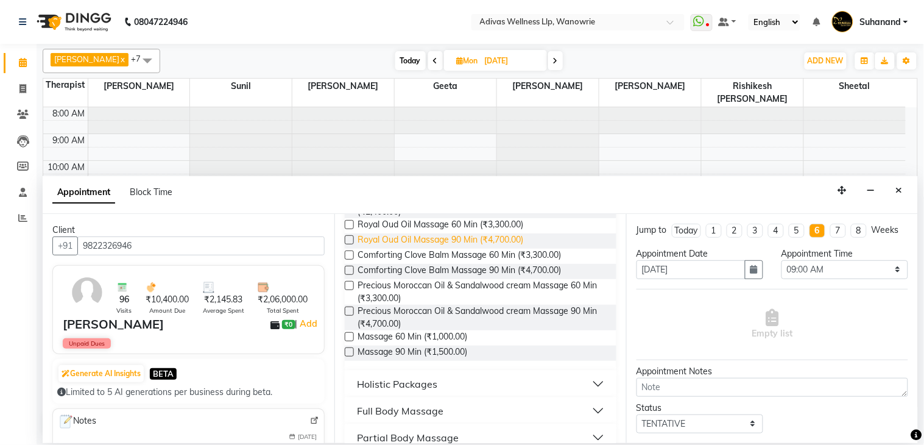
scroll to position [135, 0]
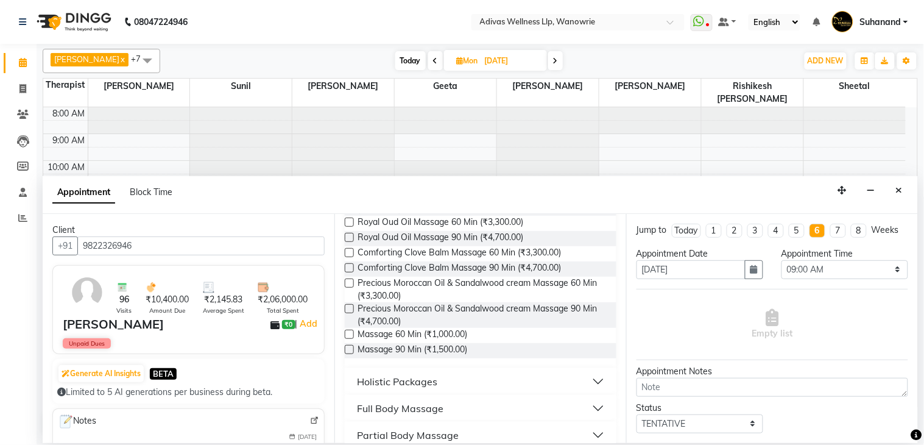
click at [350, 330] on label at bounding box center [349, 334] width 9 height 9
click at [350, 331] on input "checkbox" at bounding box center [349, 335] width 8 height 8
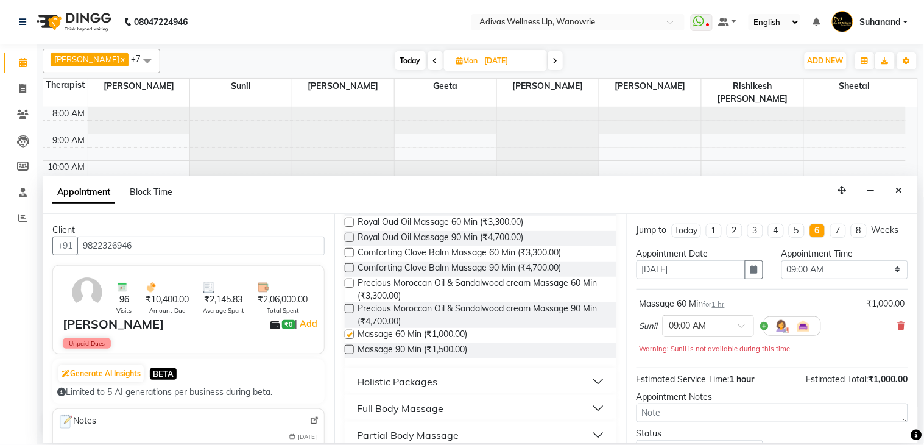
scroll to position [104, 0]
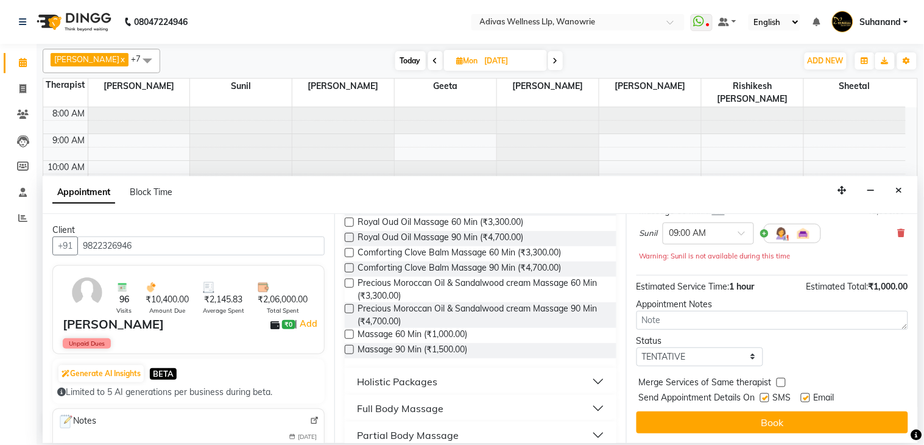
click at [765, 395] on label at bounding box center [764, 397] width 9 height 9
click at [765, 395] on input "checkbox" at bounding box center [764, 399] width 8 height 8
click at [807, 400] on label at bounding box center [805, 397] width 9 height 9
click at [807, 400] on input "checkbox" at bounding box center [805, 399] width 8 height 8
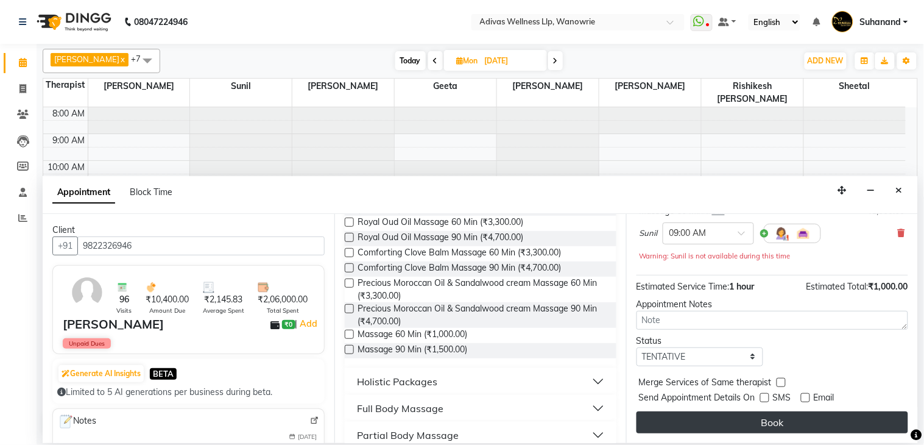
click at [796, 421] on button "Book" at bounding box center [773, 422] width 272 height 22
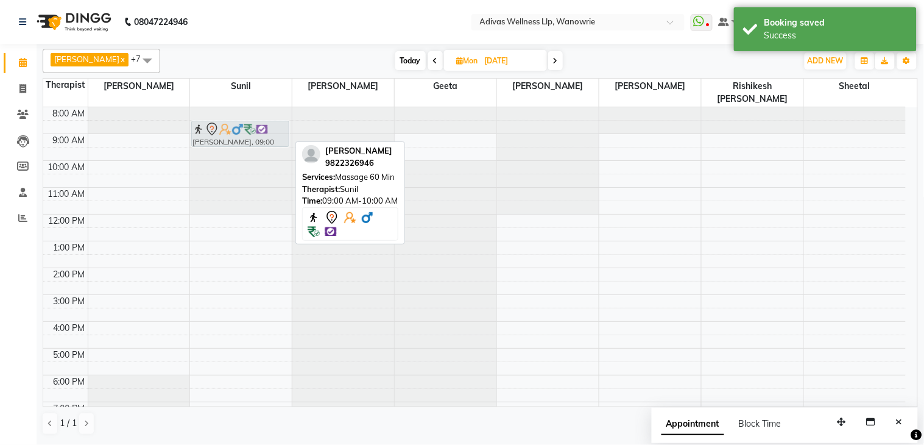
drag, startPoint x: 227, startPoint y: 134, endPoint x: 225, endPoint y: 124, distance: 9.8
click at [225, 124] on div "[PERSON_NAME], 09:00 AM-10:00 AM, Massage 60 [PERSON_NAME], 09:00 AM-10:00 AM, …" at bounding box center [241, 281] width 102 height 348
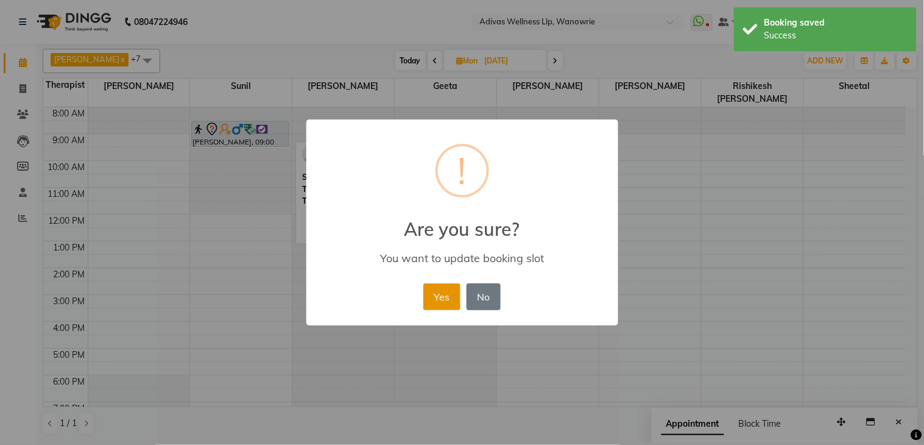
click at [454, 295] on button "Yes" at bounding box center [441, 296] width 37 height 27
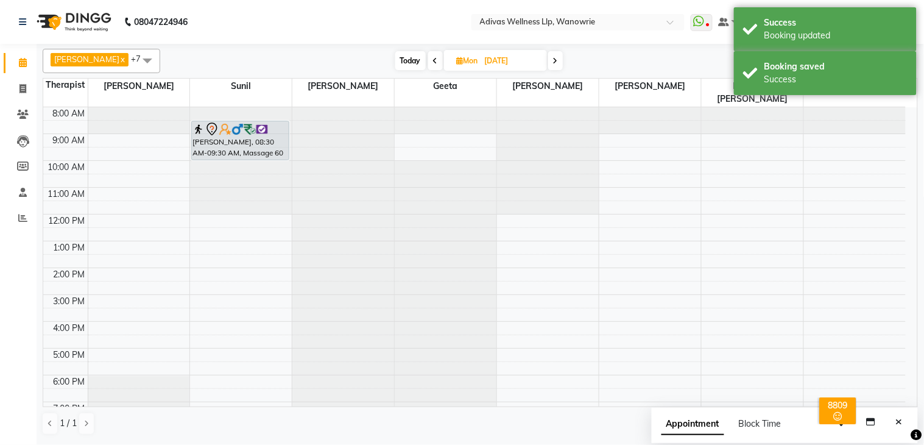
click at [256, 140] on div "[PERSON_NAME], 08:30 AM-09:30 AM, Massage 60 [PERSON_NAME], 08:30 AM-09:30 AM, …" at bounding box center [241, 281] width 102 height 348
click at [398, 28] on nav "08047224946 Select Location × Adivas Wellness Llp, Wanowrie WhatsApp Status ✕ S…" at bounding box center [462, 22] width 924 height 44
click at [470, 61] on span "Mon" at bounding box center [467, 60] width 27 height 9
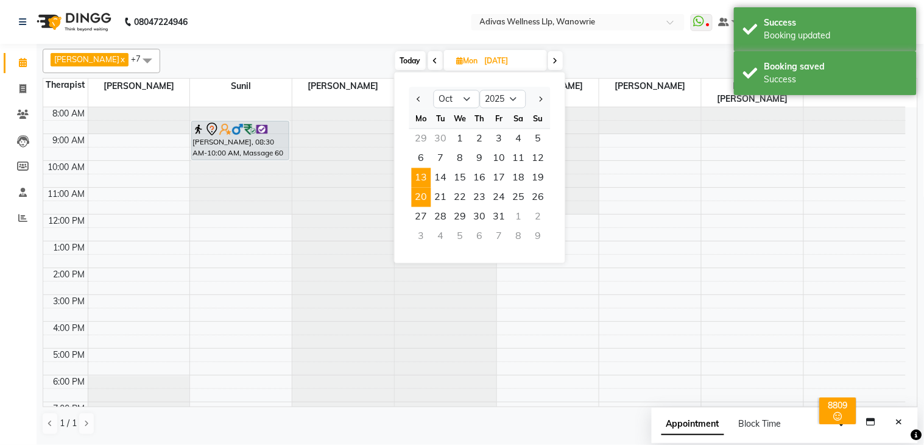
click at [422, 195] on span "20" at bounding box center [421, 197] width 19 height 19
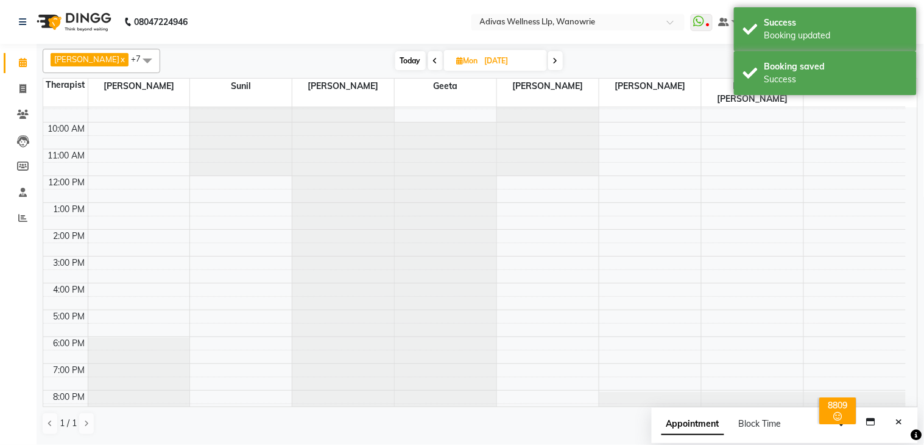
scroll to position [0, 0]
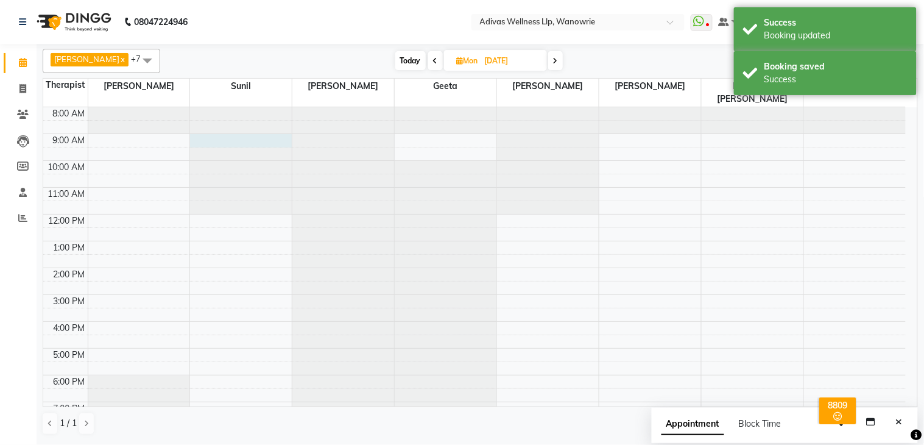
click at [248, 107] on div at bounding box center [241, 107] width 102 height 0
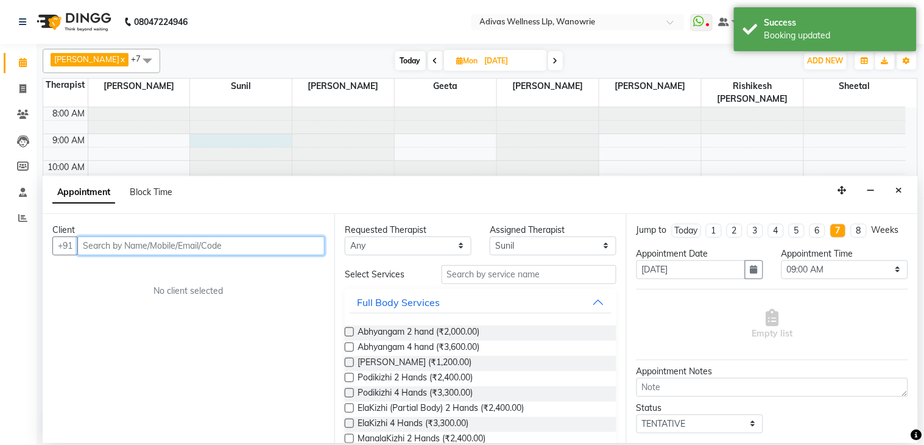
paste input "9822326946"
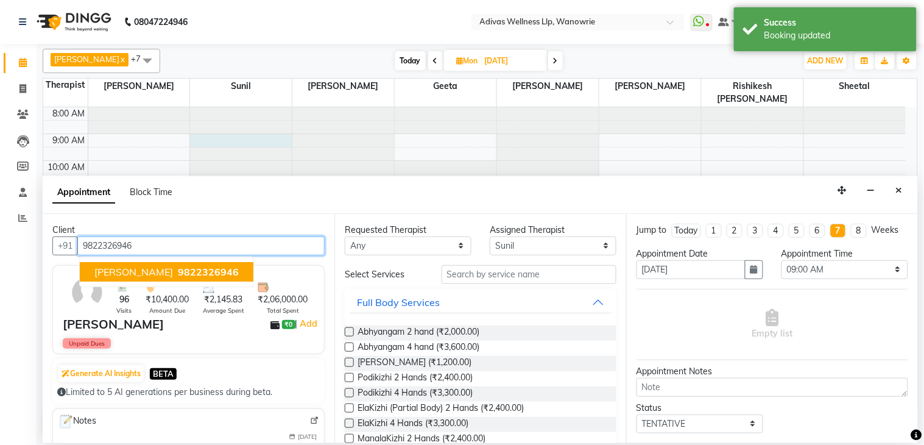
click at [141, 266] on span "[PERSON_NAME]" at bounding box center [133, 272] width 79 height 12
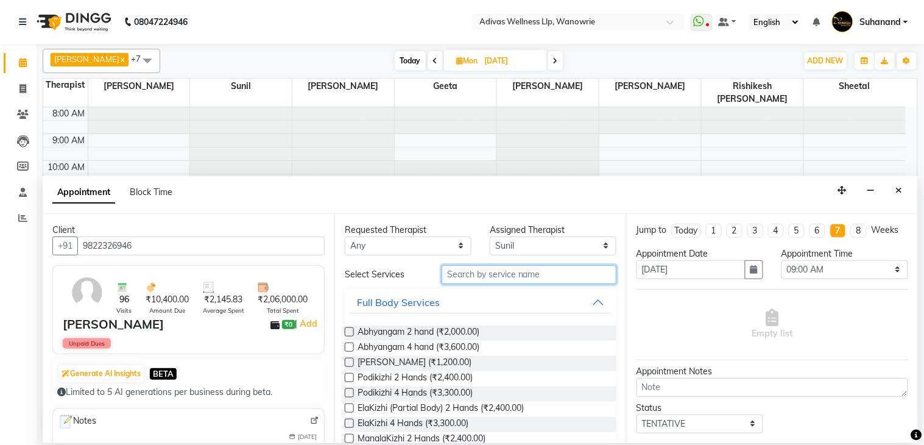
click at [472, 276] on input "text" at bounding box center [529, 274] width 175 height 19
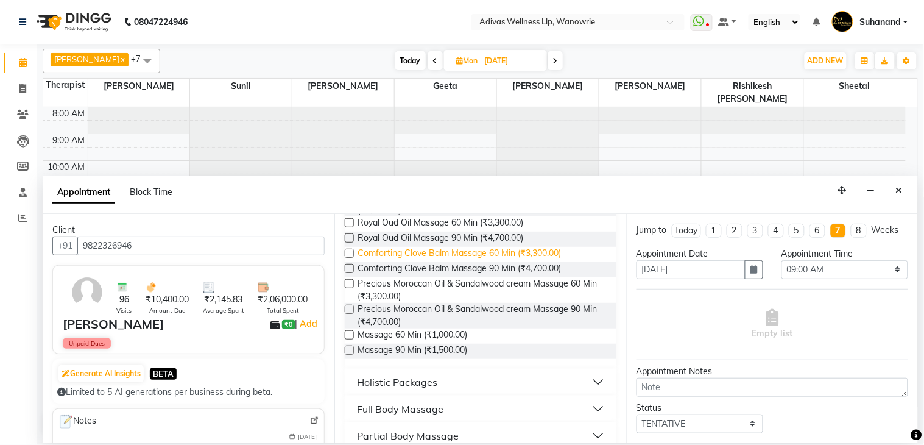
scroll to position [135, 0]
click at [347, 333] on label at bounding box center [349, 334] width 9 height 9
click at [347, 333] on input "checkbox" at bounding box center [349, 335] width 8 height 8
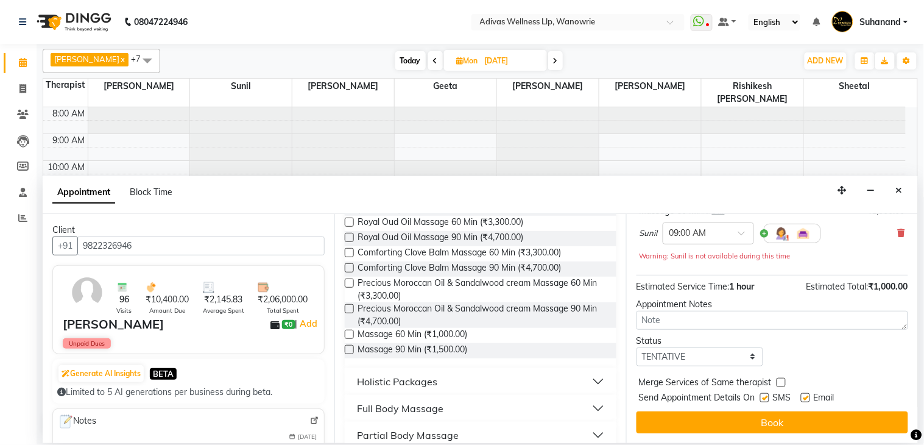
scroll to position [104, 0]
click at [766, 400] on label at bounding box center [764, 397] width 9 height 9
click at [766, 400] on input "checkbox" at bounding box center [764, 399] width 8 height 8
click at [805, 401] on label at bounding box center [805, 397] width 9 height 9
click at [805, 401] on input "checkbox" at bounding box center [805, 399] width 8 height 8
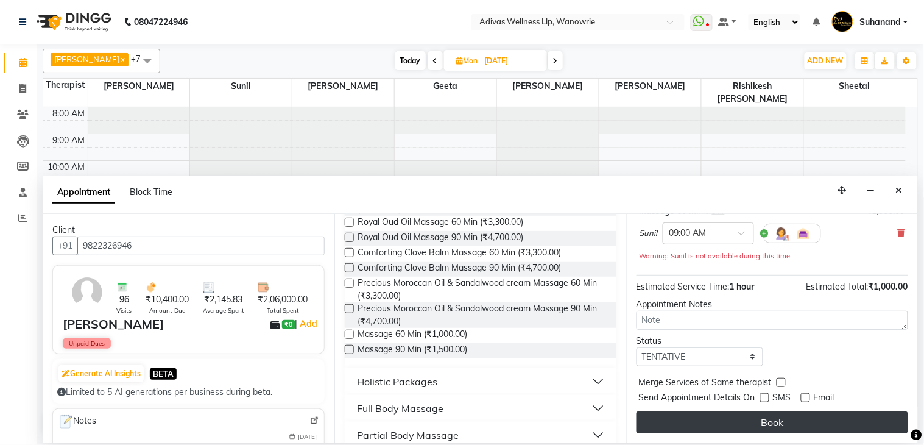
click at [783, 425] on button "Book" at bounding box center [773, 422] width 272 height 22
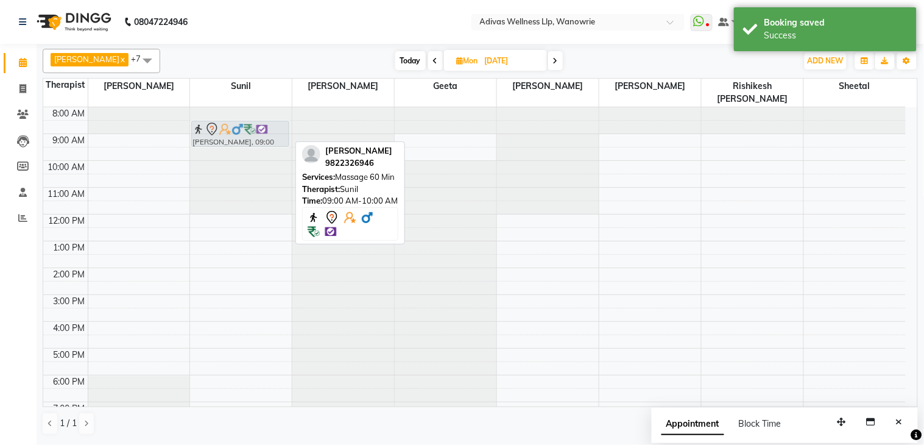
drag, startPoint x: 251, startPoint y: 135, endPoint x: 247, endPoint y: 124, distance: 11.2
click at [247, 124] on div "[PERSON_NAME], 09:00 AM-10:00 AM, Massage 60 [PERSON_NAME], 09:00 AM-10:00 AM, …" at bounding box center [241, 281] width 102 height 348
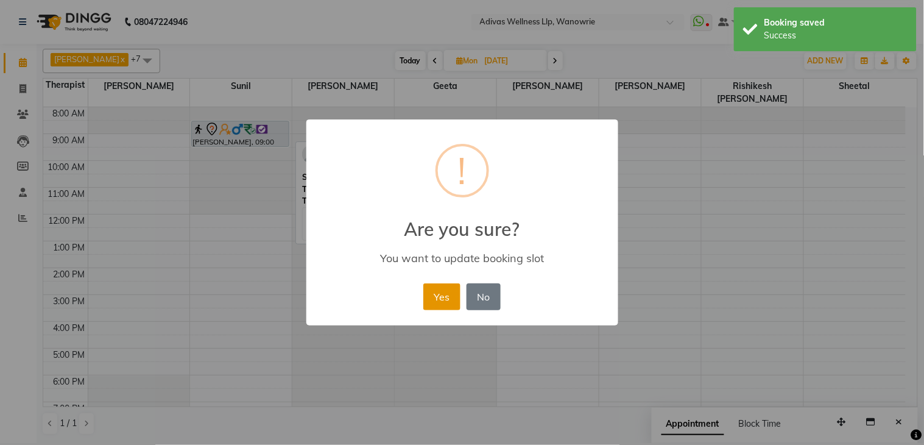
click at [437, 300] on button "Yes" at bounding box center [441, 296] width 37 height 27
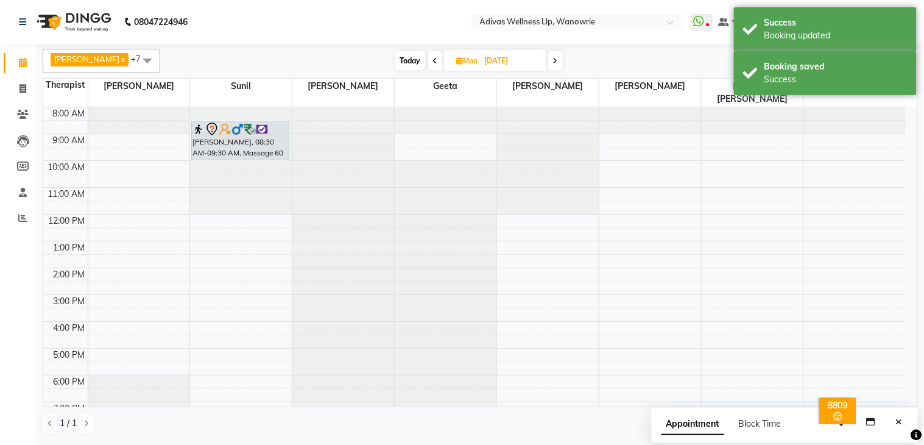
click at [236, 143] on div "[PERSON_NAME], 08:30 AM-09:30 AM, Massage 60 [PERSON_NAME], 08:30 AM-09:30 AM, …" at bounding box center [241, 281] width 102 height 348
click at [498, 63] on input "20-10-2025" at bounding box center [511, 61] width 61 height 18
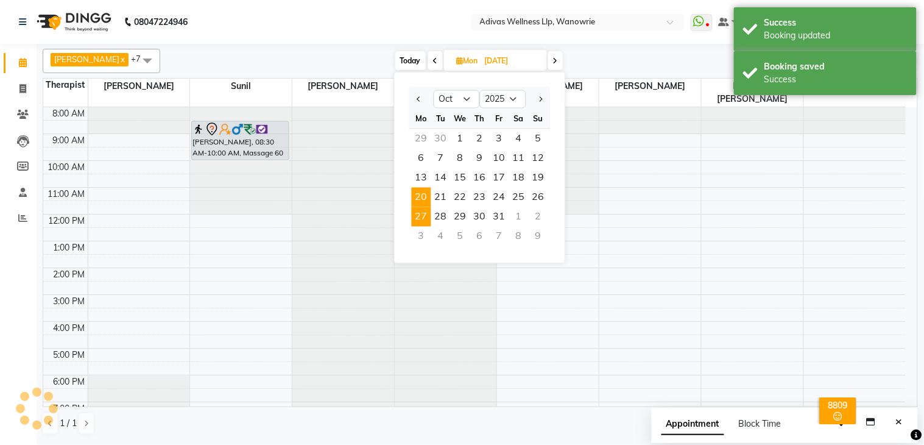
click at [425, 217] on span "27" at bounding box center [421, 216] width 19 height 19
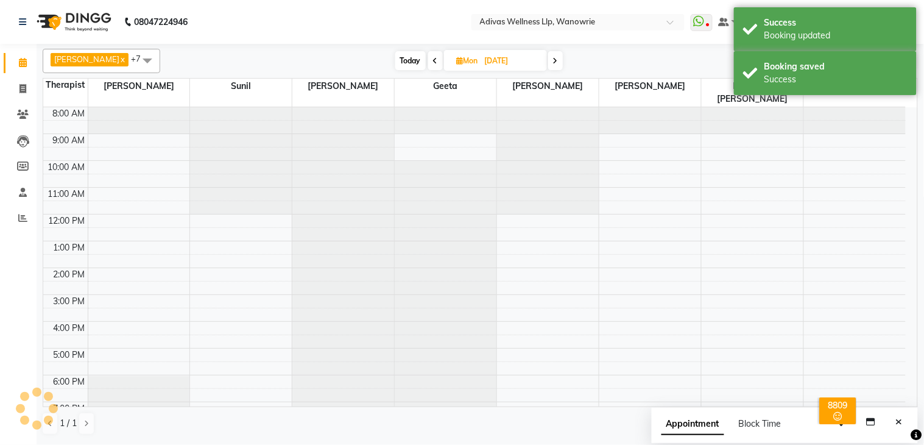
click at [241, 112] on div at bounding box center [241, 160] width 102 height 107
click at [238, 107] on div at bounding box center [241, 107] width 102 height 0
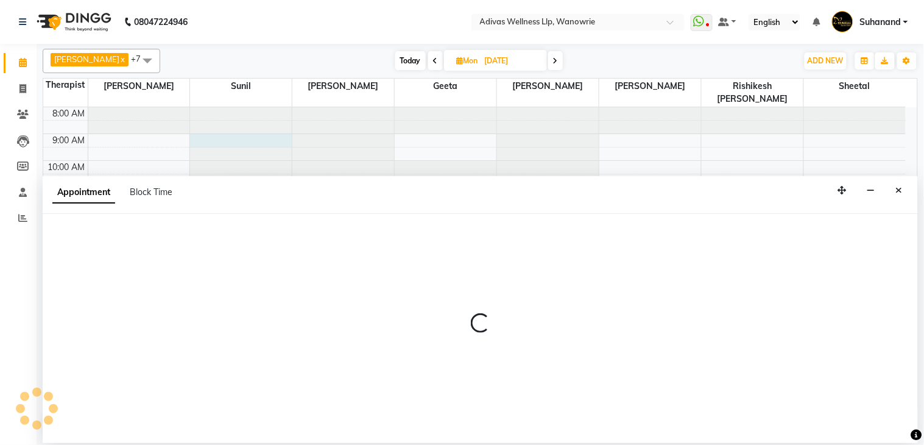
drag, startPoint x: 906, startPoint y: 185, endPoint x: 230, endPoint y: 143, distance: 677.5
click at [905, 185] on button "Close" at bounding box center [900, 190] width 18 height 19
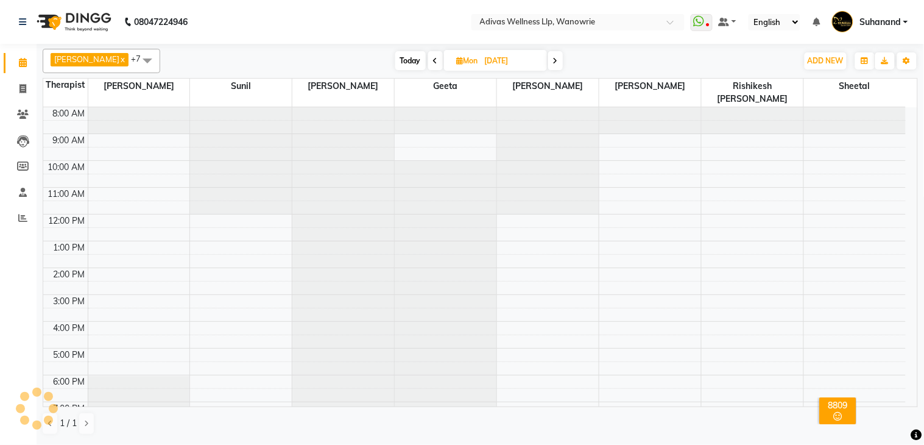
click at [194, 107] on div at bounding box center [241, 107] width 102 height 0
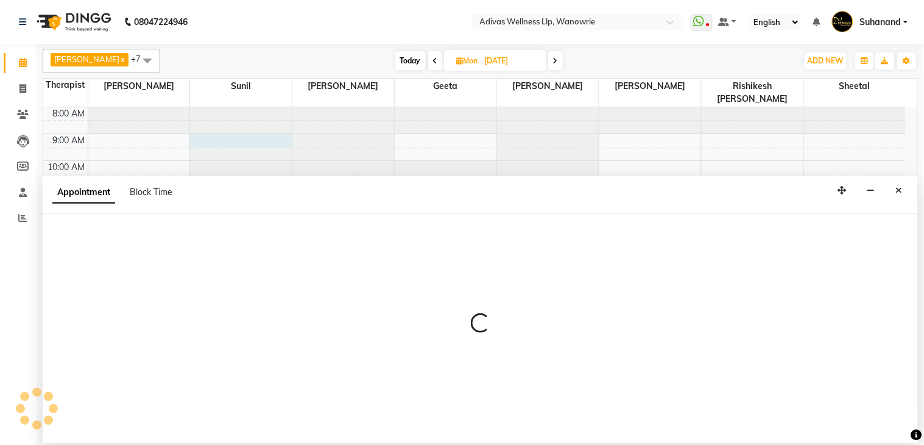
scroll to position [38, 0]
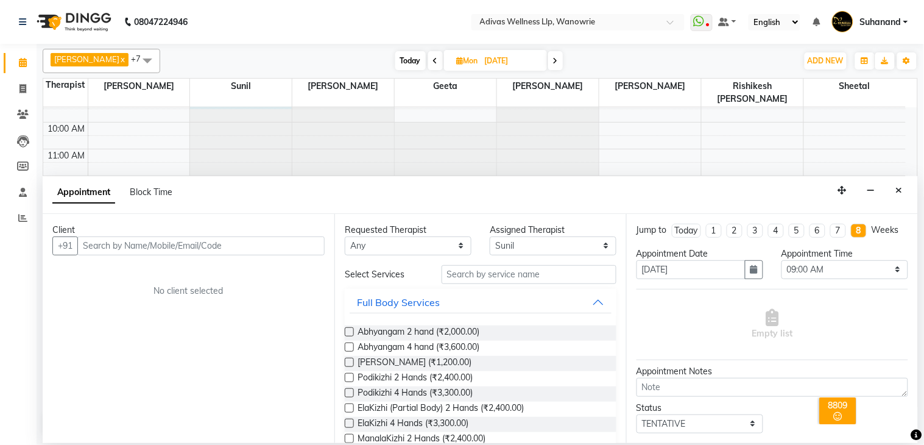
drag, startPoint x: 169, startPoint y: 229, endPoint x: 130, endPoint y: 287, distance: 70.1
click at [130, 287] on div "No client selected" at bounding box center [189, 290] width 214 height 13
paste input "9822326946"
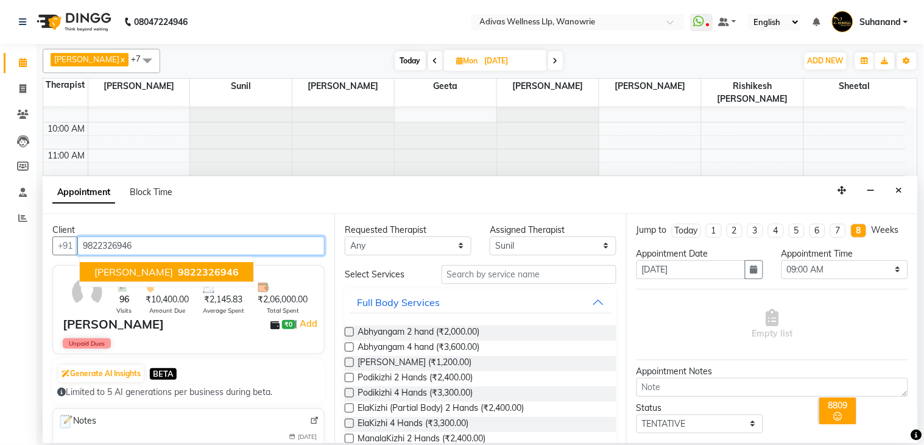
click at [154, 263] on button "[PERSON_NAME] 9822326946" at bounding box center [167, 271] width 174 height 19
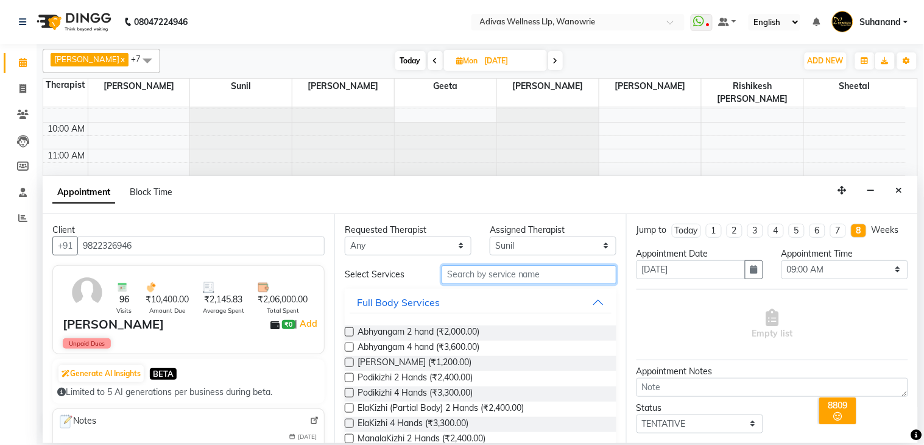
click at [470, 272] on input "text" at bounding box center [529, 274] width 175 height 19
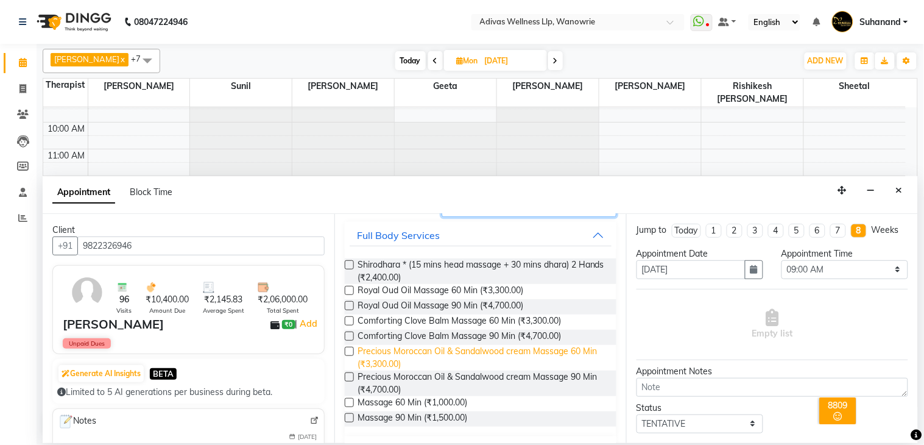
scroll to position [135, 0]
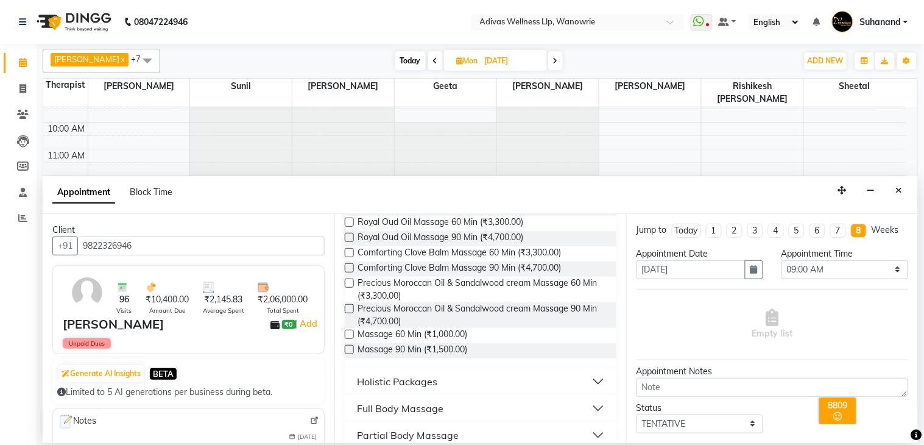
click at [348, 333] on label at bounding box center [349, 334] width 9 height 9
click at [348, 333] on input "checkbox" at bounding box center [349, 335] width 8 height 8
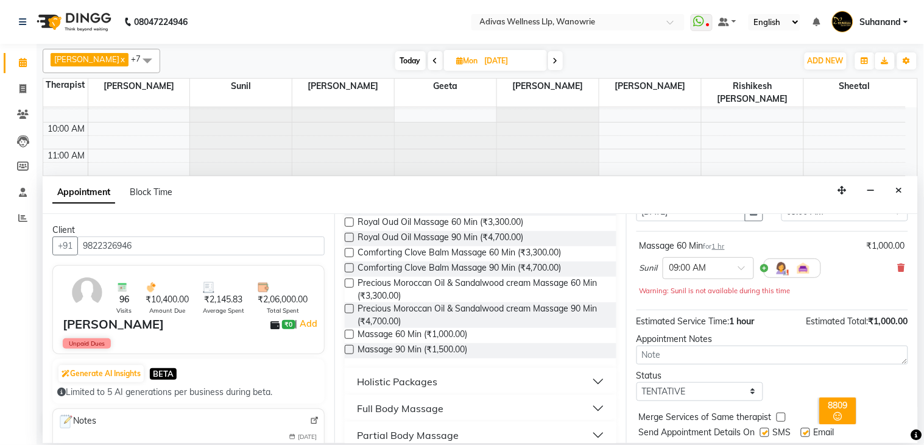
scroll to position [104, 0]
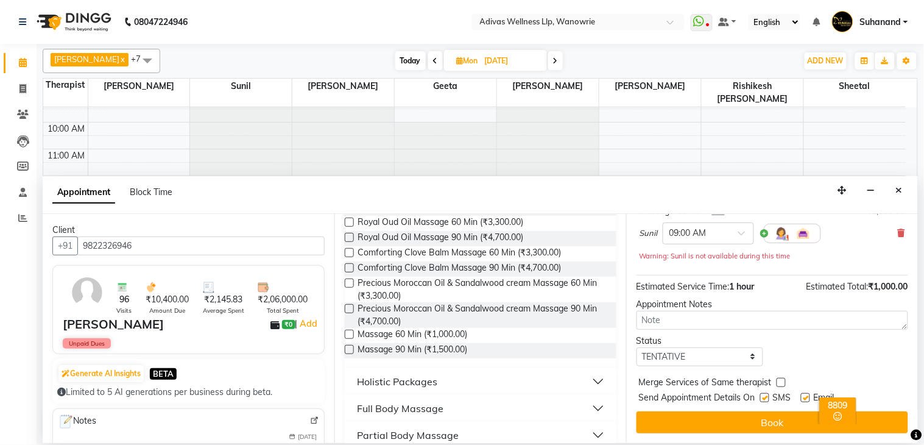
click at [763, 396] on label at bounding box center [764, 397] width 9 height 9
click at [763, 396] on input "checkbox" at bounding box center [764, 399] width 8 height 8
click at [804, 396] on div "× 8809 All Customers OK No Cancel" at bounding box center [837, 412] width 74 height 53
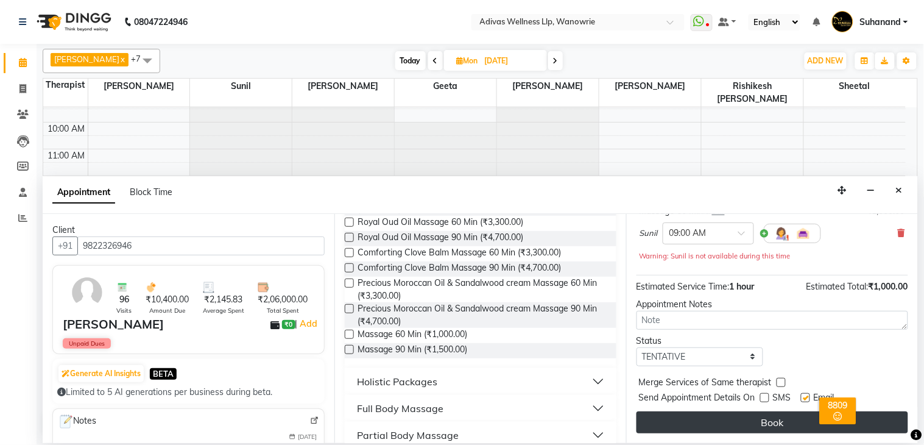
click at [769, 415] on button "Book" at bounding box center [773, 422] width 272 height 22
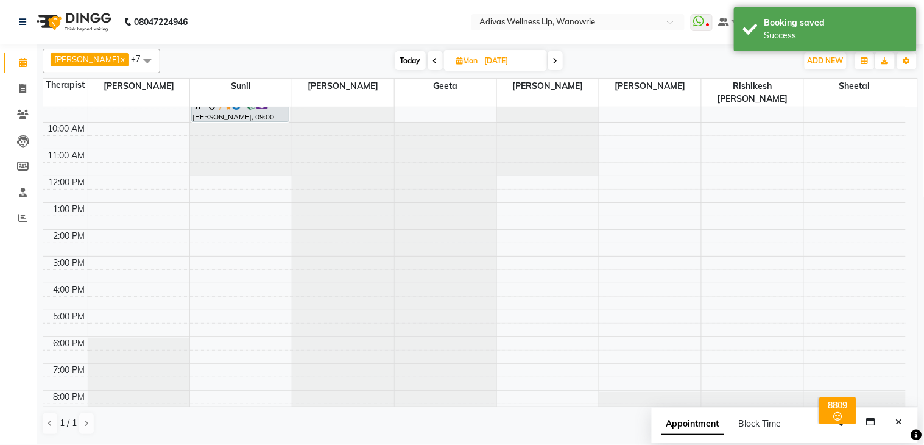
scroll to position [0, 0]
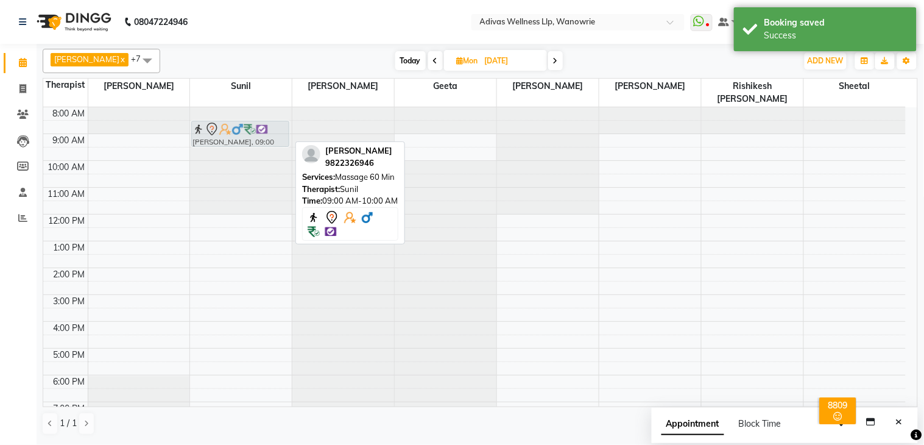
click at [221, 124] on div "[PERSON_NAME], 09:00 AM-10:00 AM, Massage 60 [PERSON_NAME], 09:00 AM-10:00 AM, …" at bounding box center [241, 281] width 102 height 348
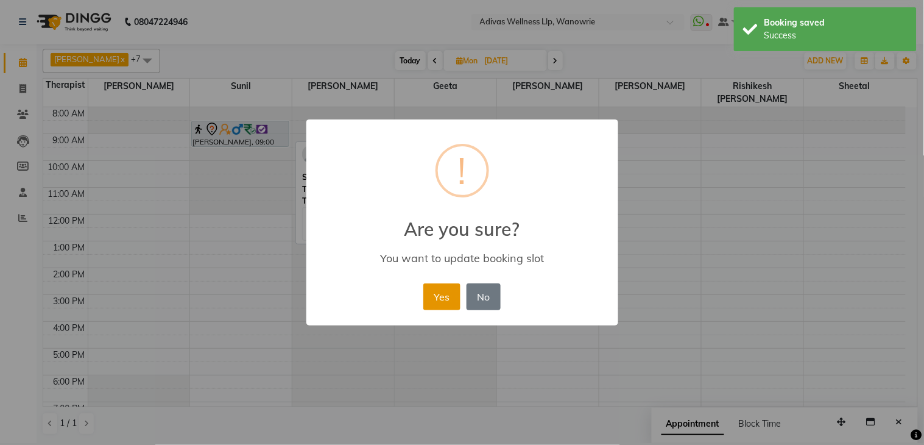
click at [434, 293] on button "Yes" at bounding box center [441, 296] width 37 height 27
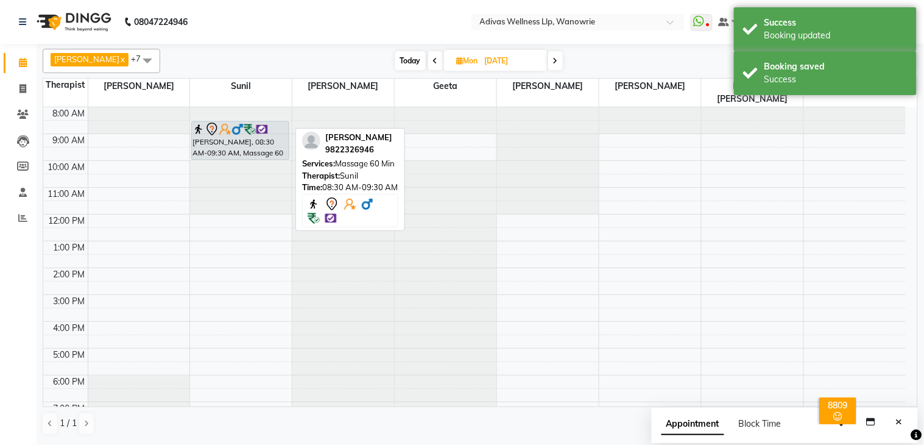
drag, startPoint x: 246, startPoint y: 132, endPoint x: 248, endPoint y: 140, distance: 8.7
click at [248, 140] on div "[PERSON_NAME], 08:30 AM-09:30 AM, Massage 60 [PERSON_NAME], 08:30 AM-09:30 AM, …" at bounding box center [241, 281] width 102 height 348
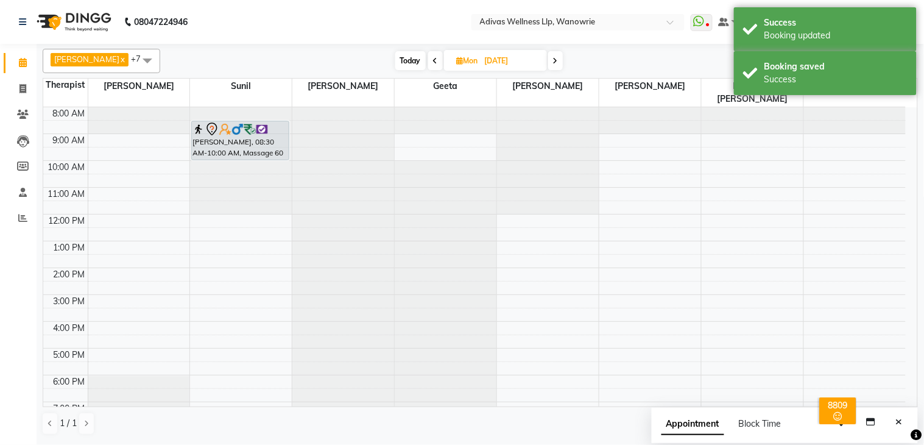
click at [481, 62] on input "27-10-2025" at bounding box center [511, 61] width 61 height 18
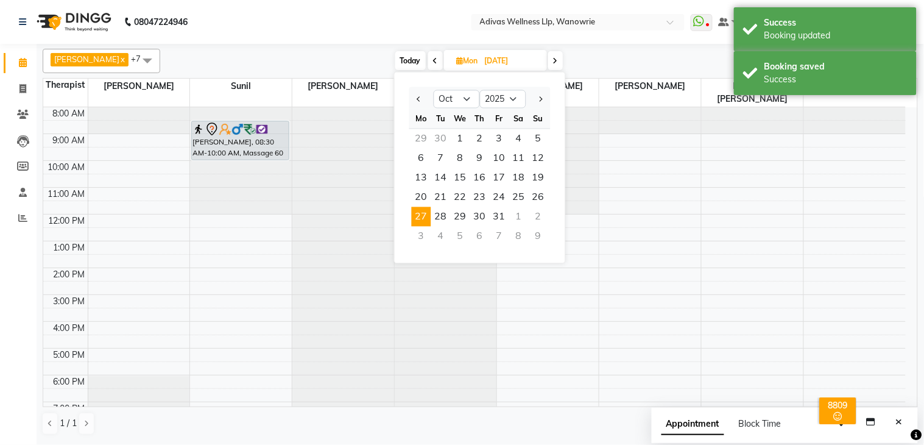
click at [421, 231] on div "3" at bounding box center [421, 236] width 19 height 19
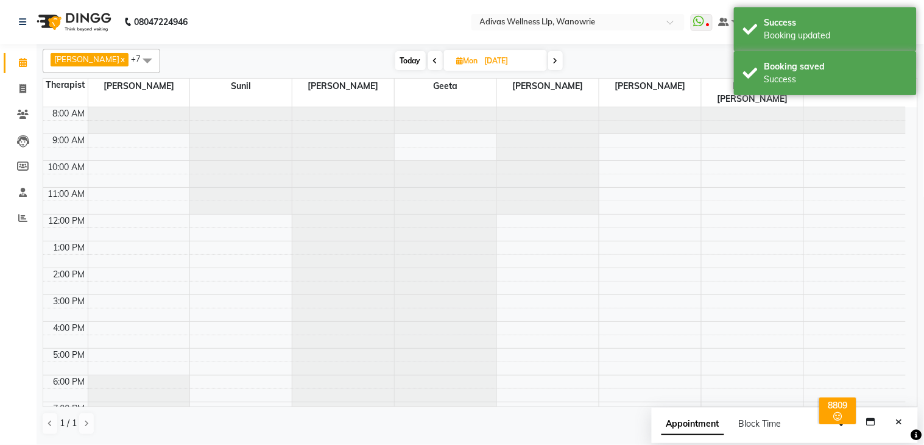
click at [262, 107] on div at bounding box center [241, 107] width 102 height 0
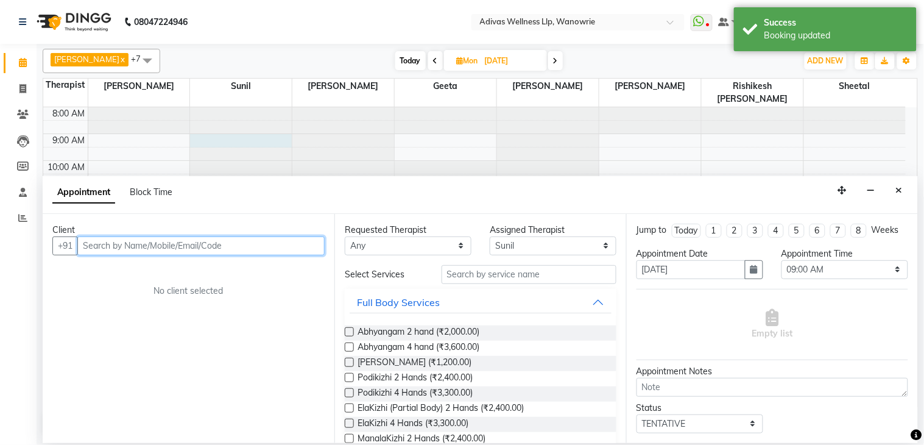
paste input "9822326946"
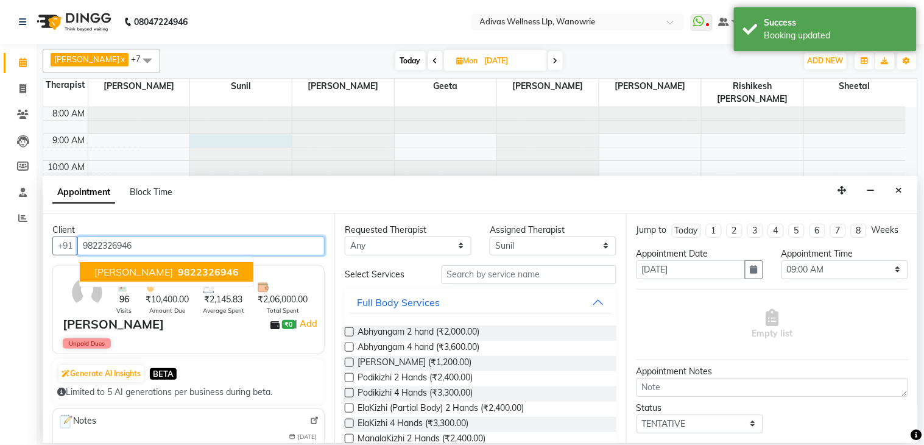
click at [178, 269] on span "9822326946" at bounding box center [208, 272] width 61 height 12
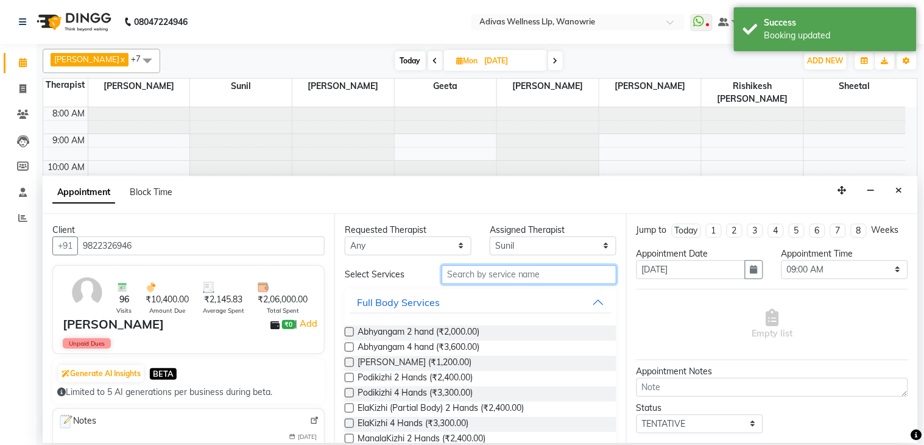
click at [443, 274] on input "text" at bounding box center [529, 274] width 175 height 19
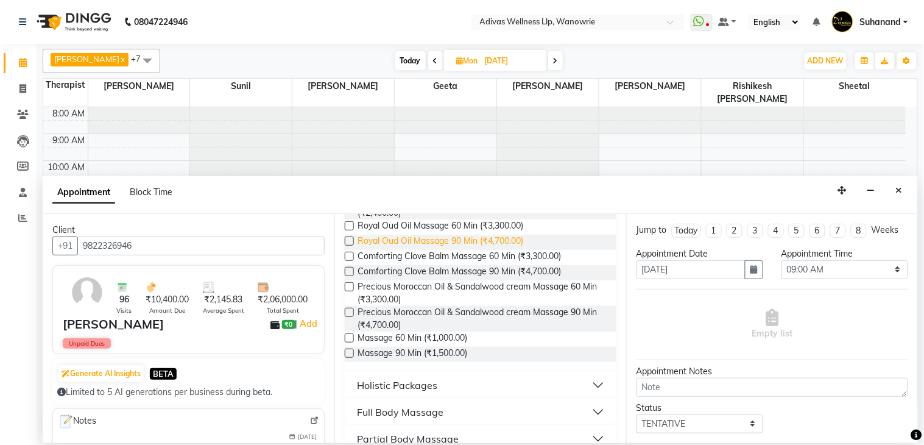
scroll to position [135, 0]
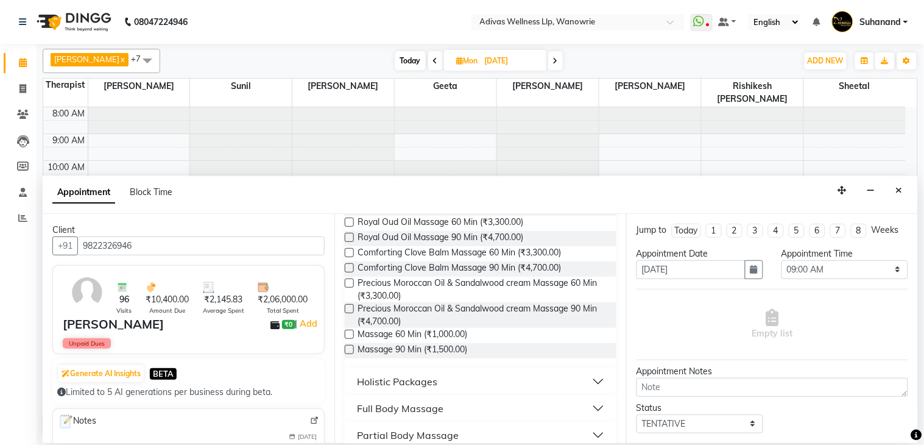
click at [349, 333] on label at bounding box center [349, 334] width 9 height 9
click at [349, 333] on input "checkbox" at bounding box center [349, 335] width 8 height 8
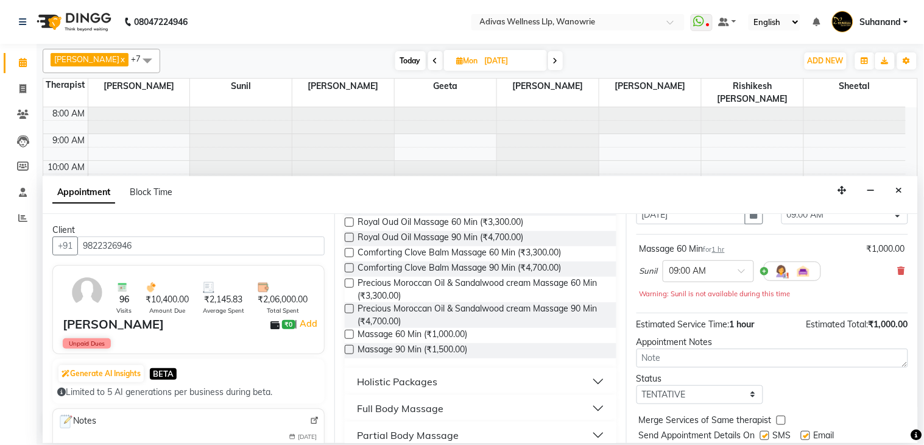
scroll to position [104, 0]
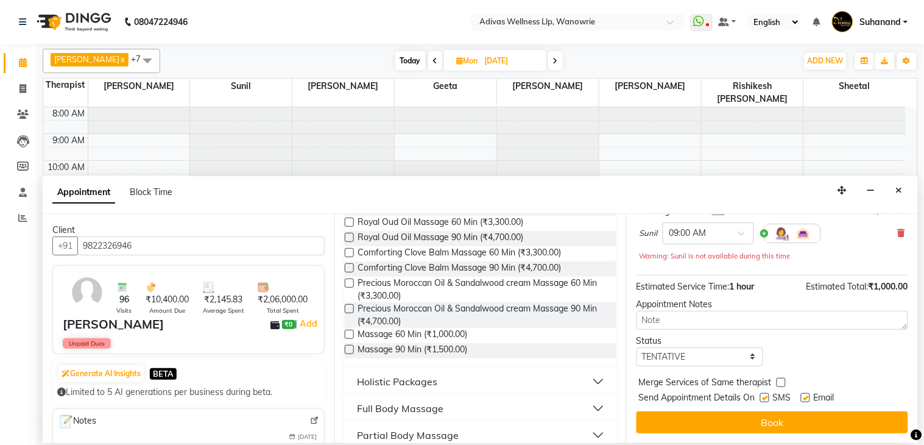
click at [762, 394] on label at bounding box center [764, 397] width 9 height 9
click at [762, 395] on input "checkbox" at bounding box center [764, 399] width 8 height 8
click at [806, 401] on label at bounding box center [805, 397] width 9 height 9
click at [806, 401] on input "checkbox" at bounding box center [805, 399] width 8 height 8
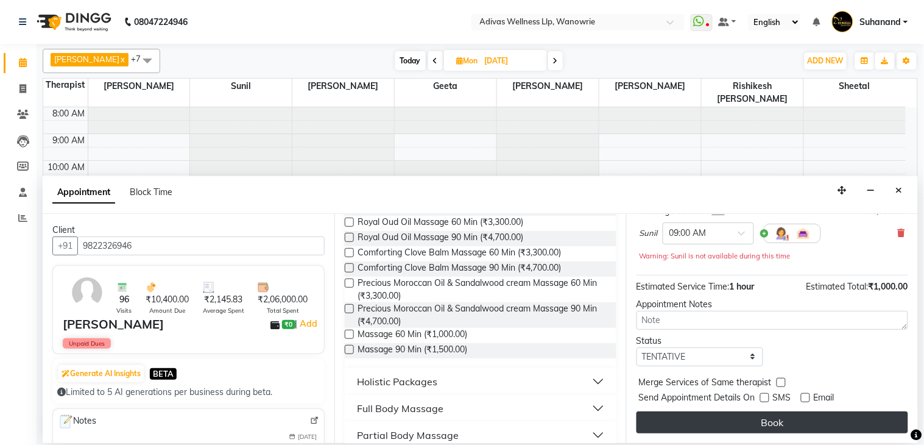
click at [786, 417] on button "Book" at bounding box center [773, 422] width 272 height 22
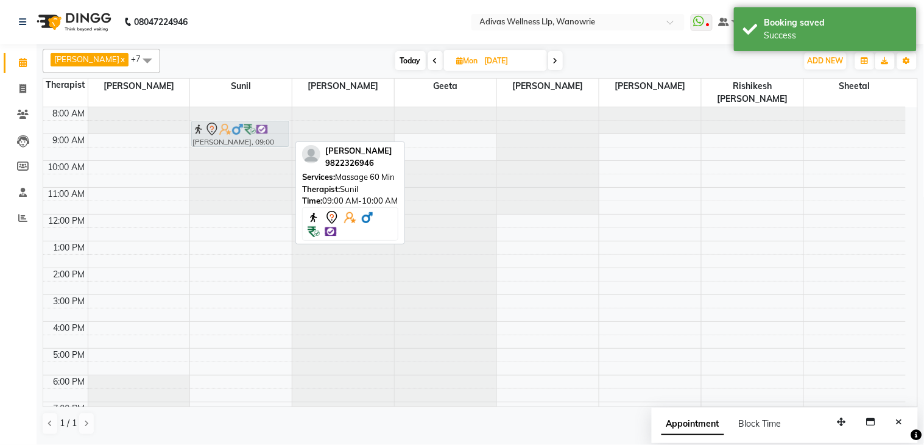
click at [224, 122] on div "[PERSON_NAME], 09:00 AM-10:00 AM, Massage 60 [PERSON_NAME], 09:00 AM-10:00 AM, …" at bounding box center [241, 281] width 102 height 348
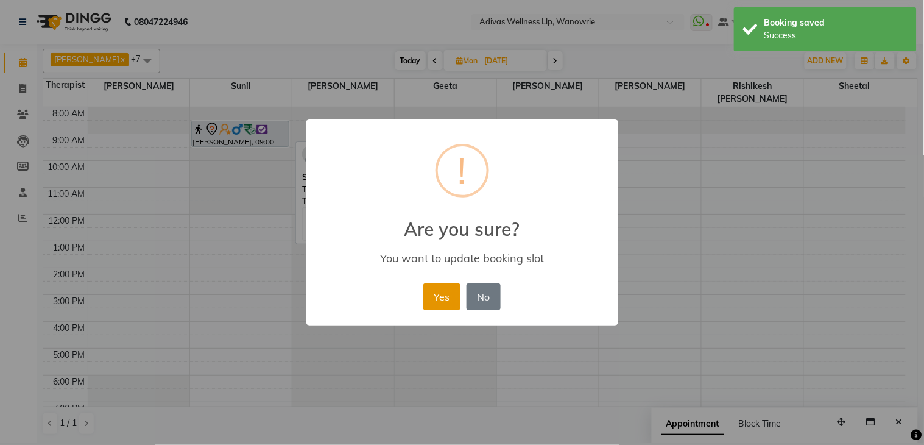
click at [429, 296] on button "Yes" at bounding box center [441, 296] width 37 height 27
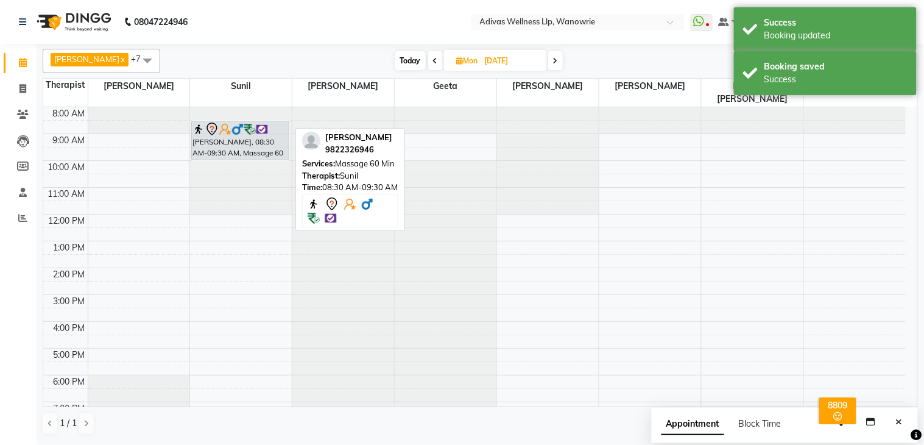
click at [242, 137] on div "[PERSON_NAME], 08:30 AM-09:30 AM, Massage 60 [PERSON_NAME], 08:30 AM-09:30 AM, …" at bounding box center [241, 281] width 102 height 348
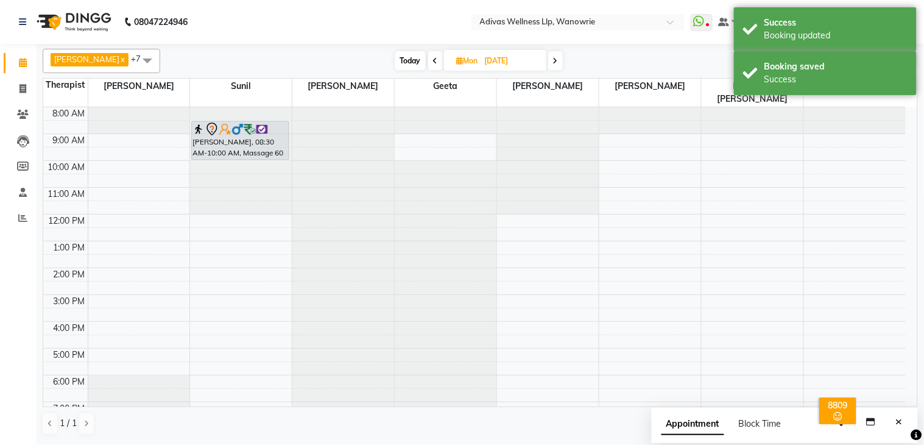
click at [515, 57] on input "03-11-2025" at bounding box center [511, 61] width 61 height 18
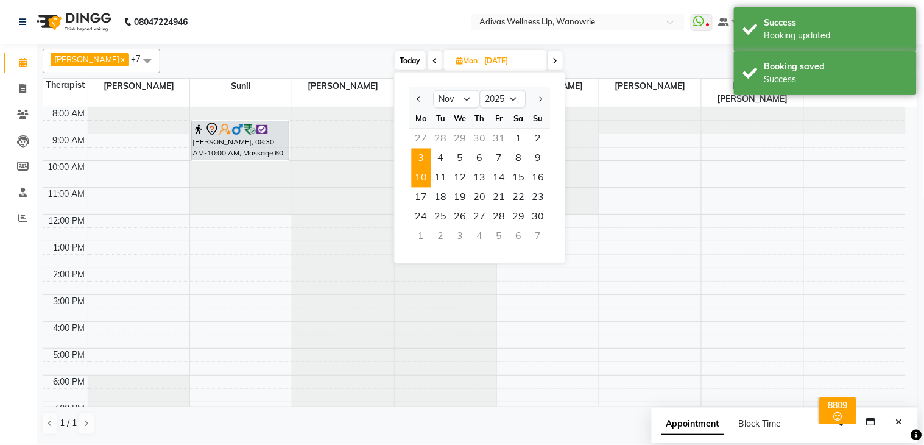
click at [422, 183] on span "10" at bounding box center [421, 177] width 19 height 19
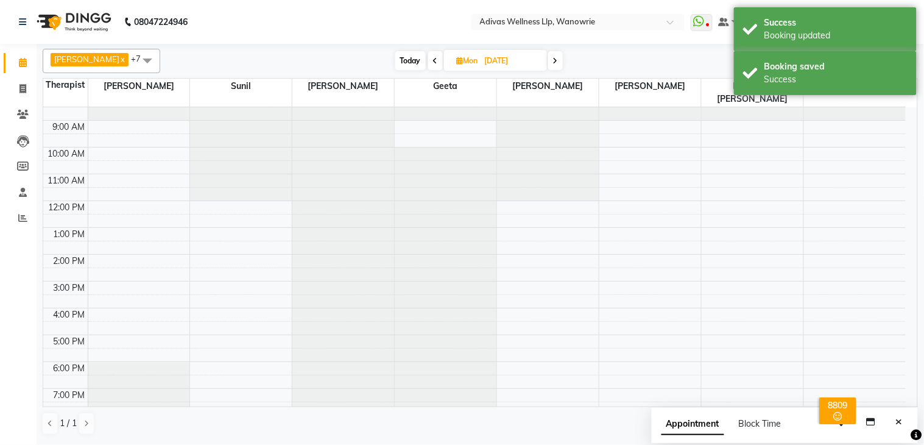
scroll to position [0, 0]
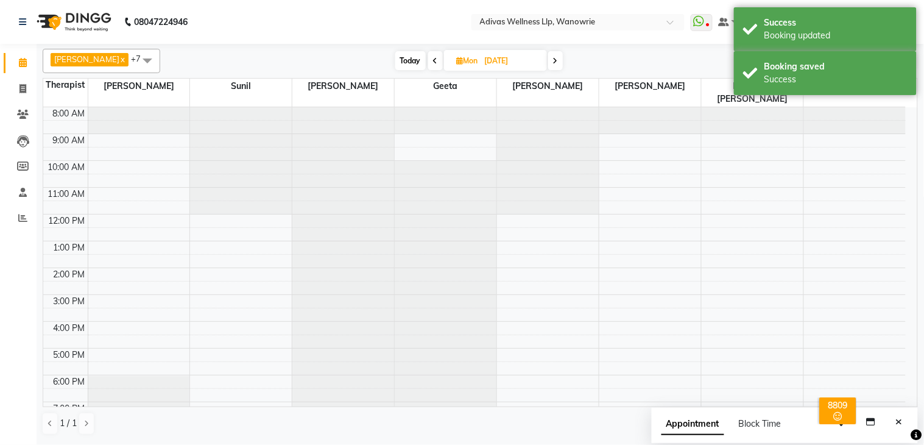
click at [221, 107] on div at bounding box center [241, 107] width 102 height 0
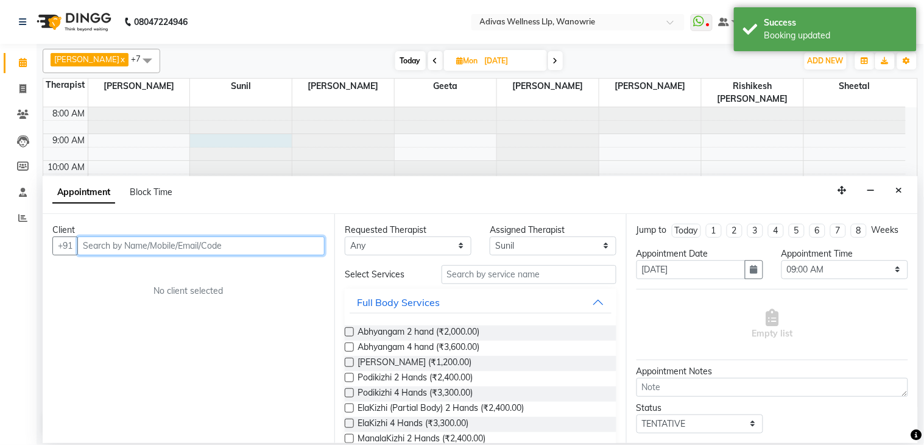
paste input "9822326946"
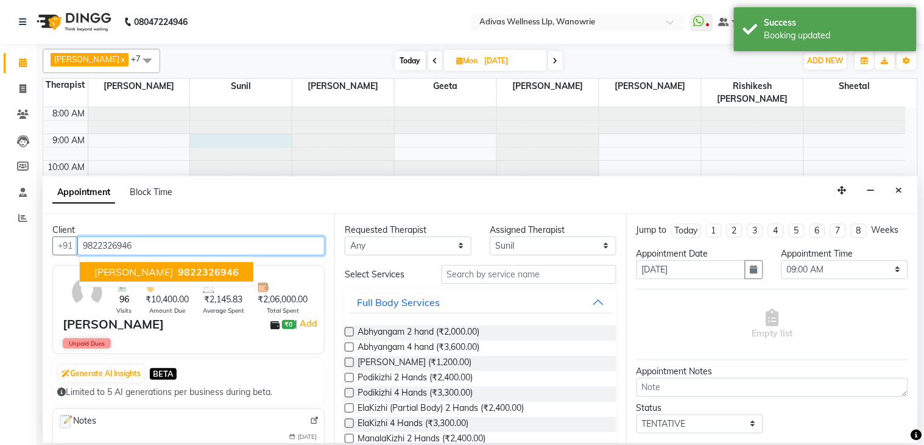
click at [205, 273] on span "9822326946" at bounding box center [208, 272] width 61 height 12
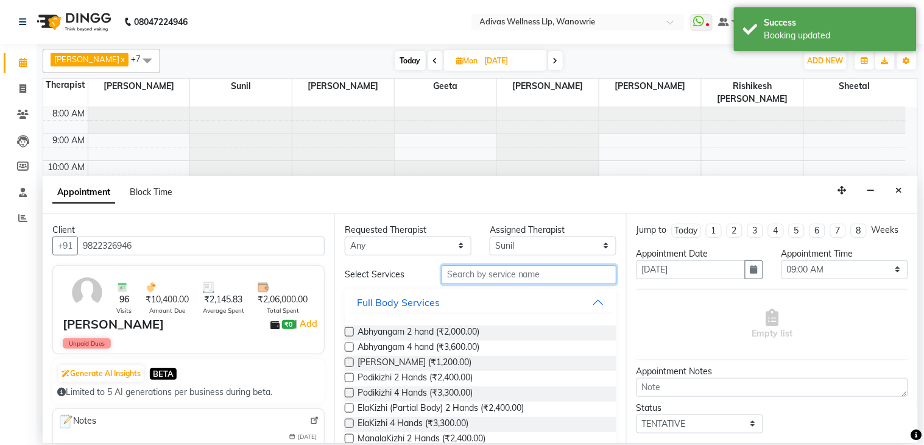
click at [451, 273] on input "text" at bounding box center [529, 274] width 175 height 19
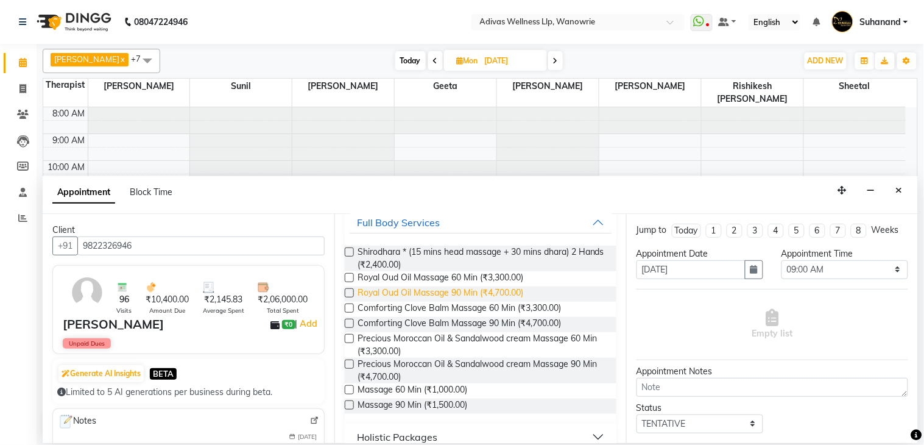
scroll to position [135, 0]
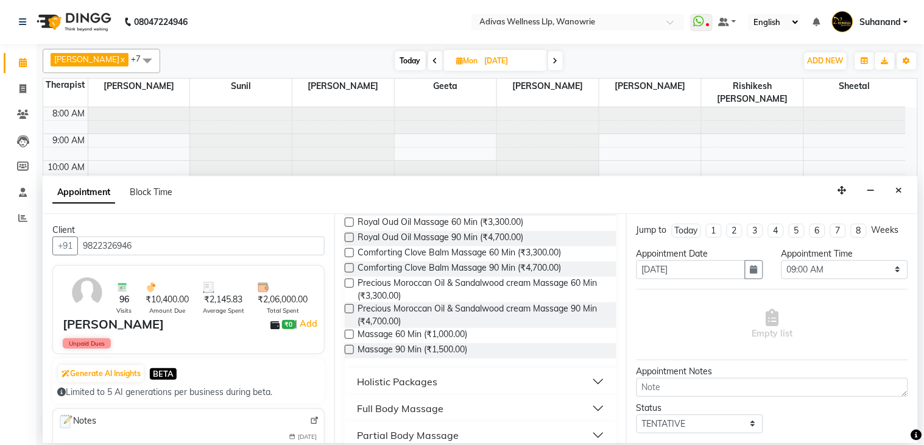
click at [350, 337] on label at bounding box center [349, 334] width 9 height 9
click at [350, 337] on input "checkbox" at bounding box center [349, 335] width 8 height 8
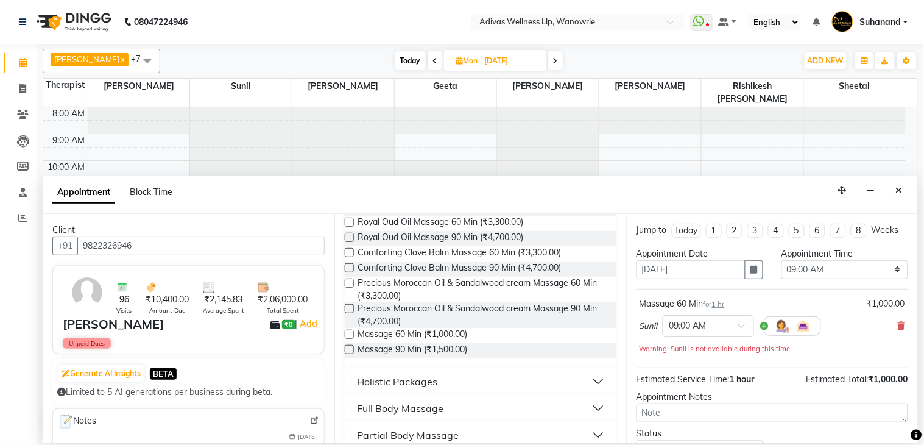
scroll to position [104, 0]
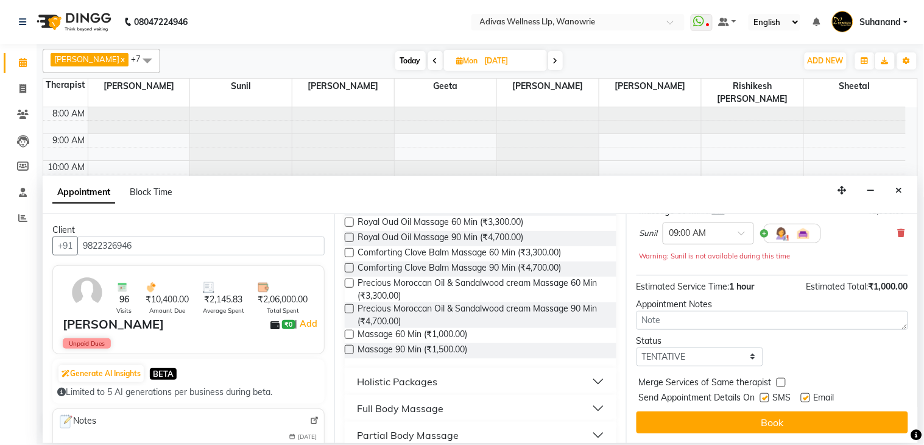
click at [760, 398] on label at bounding box center [764, 397] width 9 height 9
click at [760, 398] on input "checkbox" at bounding box center [764, 399] width 8 height 8
click at [806, 397] on label at bounding box center [805, 397] width 9 height 9
click at [806, 397] on input "checkbox" at bounding box center [805, 399] width 8 height 8
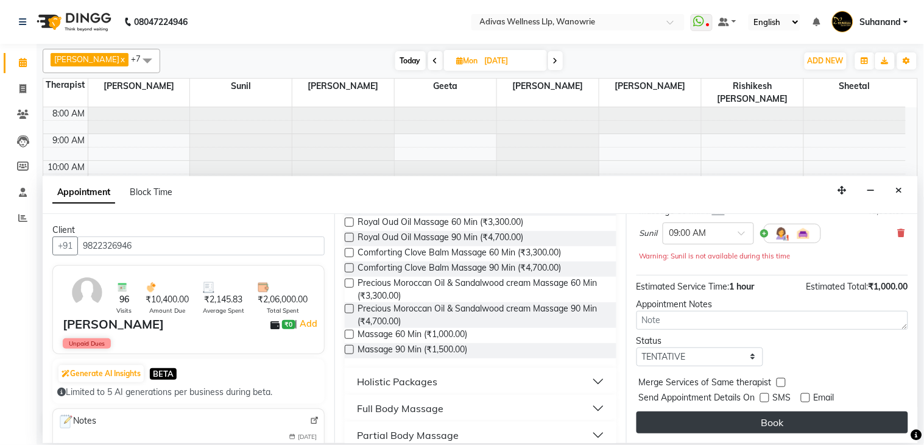
click at [779, 419] on button "Book" at bounding box center [773, 422] width 272 height 22
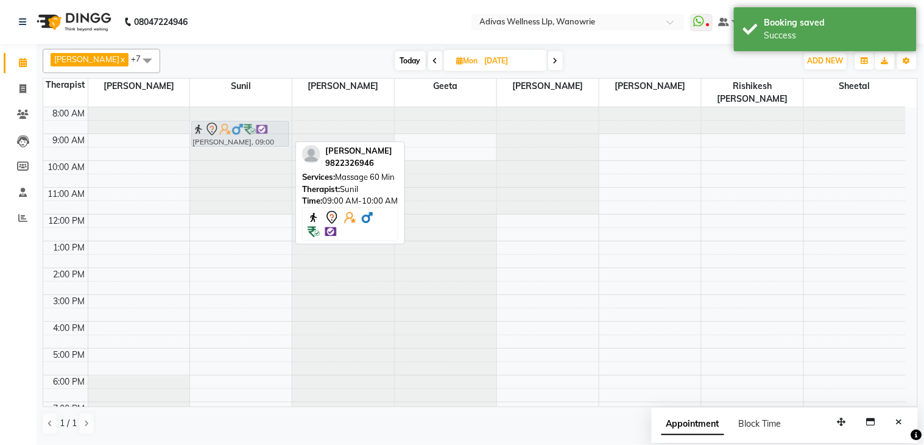
drag, startPoint x: 226, startPoint y: 131, endPoint x: 223, endPoint y: 122, distance: 9.6
click at [223, 122] on div "[PERSON_NAME], 09:00 AM-10:00 AM, Massage 60 [PERSON_NAME], 09:00 AM-10:00 AM, …" at bounding box center [241, 281] width 102 height 348
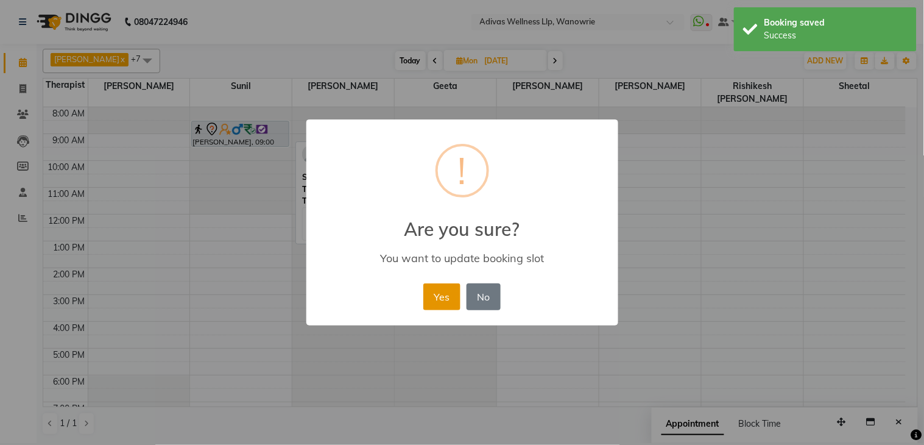
drag, startPoint x: 454, startPoint y: 311, endPoint x: 447, endPoint y: 302, distance: 11.6
click at [454, 311] on div "Yes No No" at bounding box center [461, 296] width 83 height 33
click at [443, 291] on button "Yes" at bounding box center [441, 296] width 37 height 27
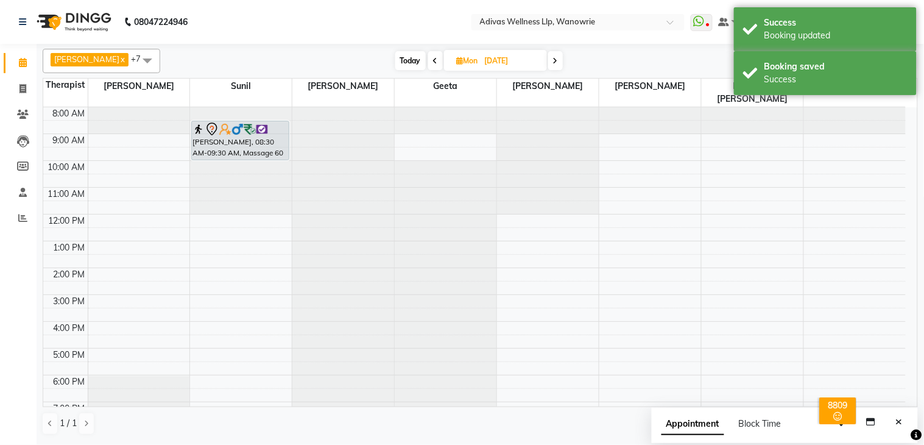
drag, startPoint x: 250, startPoint y: 133, endPoint x: 252, endPoint y: 141, distance: 8.7
click at [252, 141] on div "[PERSON_NAME], 08:30 AM-09:30 AM, Massage 60 [PERSON_NAME], 08:30 AM-09:30 AM, …" at bounding box center [241, 281] width 102 height 348
click at [489, 64] on input "10-11-2025" at bounding box center [511, 61] width 61 height 18
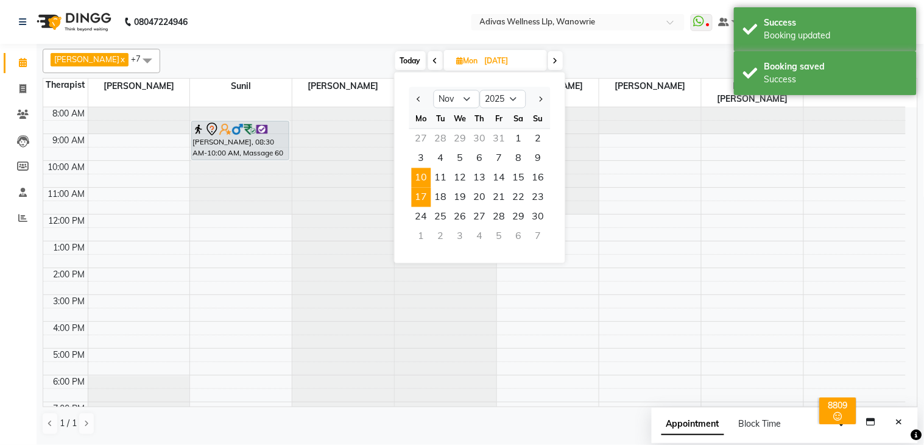
click at [428, 193] on span "17" at bounding box center [421, 197] width 19 height 19
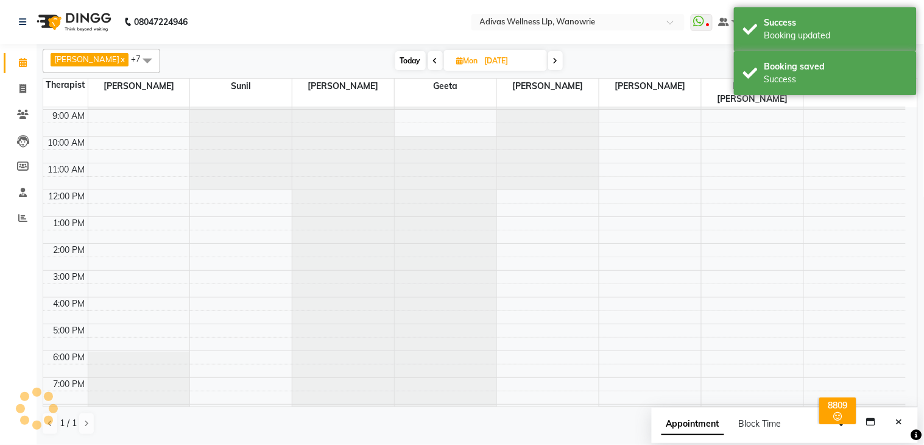
scroll to position [0, 0]
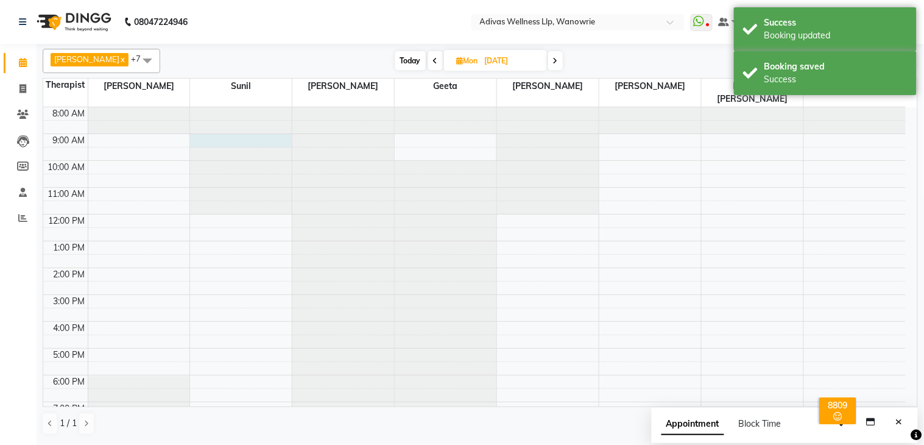
click at [221, 107] on div at bounding box center [241, 107] width 102 height 0
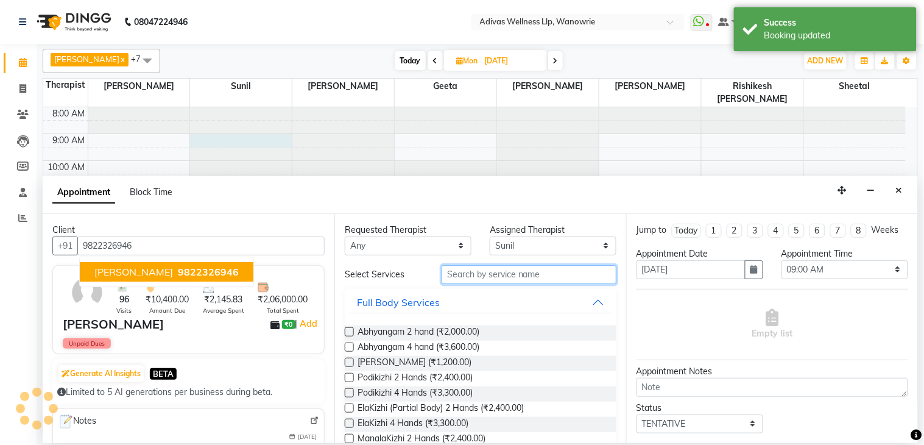
click at [509, 275] on input "text" at bounding box center [529, 274] width 175 height 19
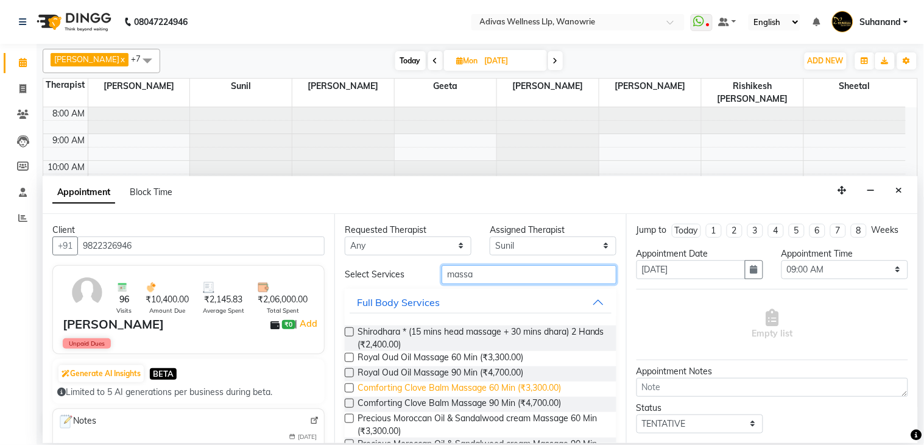
scroll to position [135, 0]
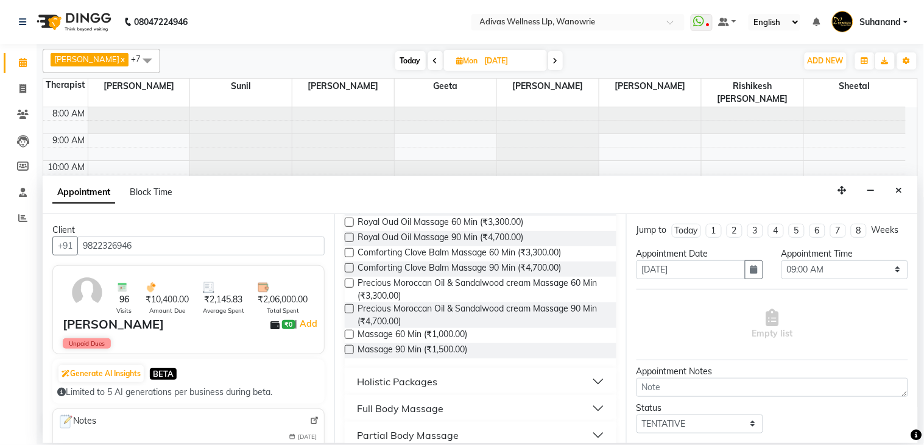
click at [345, 334] on label at bounding box center [349, 334] width 9 height 9
click at [345, 334] on input "checkbox" at bounding box center [349, 335] width 8 height 8
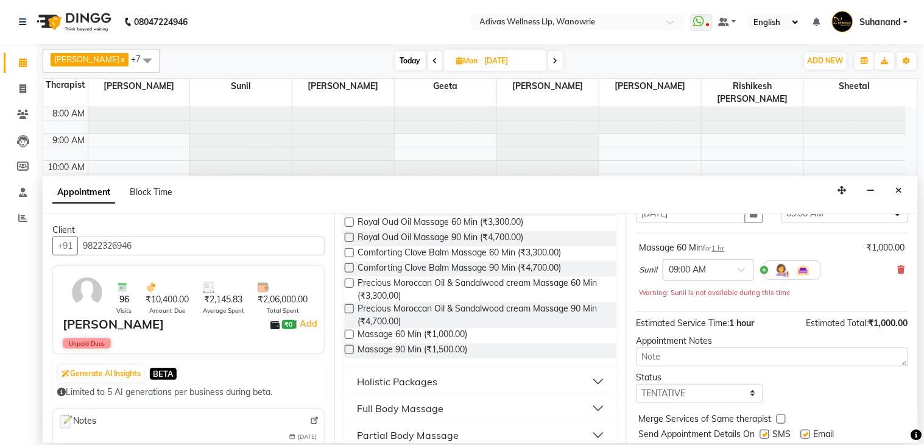
scroll to position [104, 0]
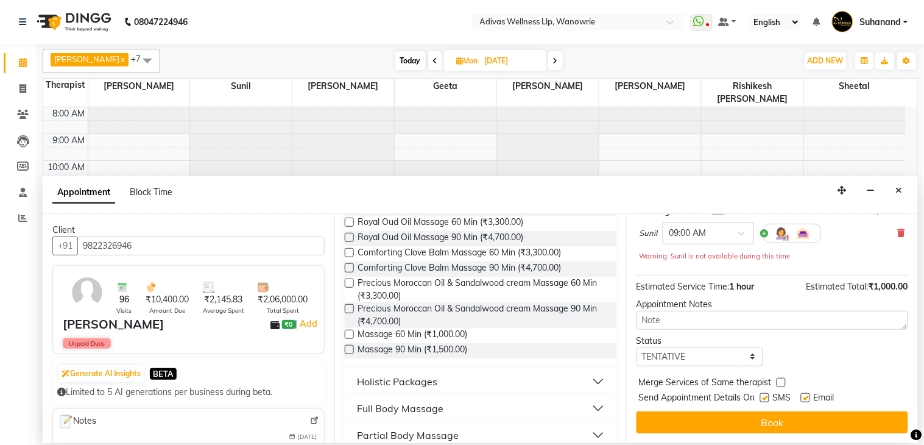
click at [768, 400] on label at bounding box center [764, 397] width 9 height 9
click at [768, 400] on input "checkbox" at bounding box center [764, 399] width 8 height 8
click at [802, 398] on label at bounding box center [805, 397] width 9 height 9
click at [802, 398] on input "checkbox" at bounding box center [805, 399] width 8 height 8
click at [739, 240] on span at bounding box center [745, 236] width 15 height 13
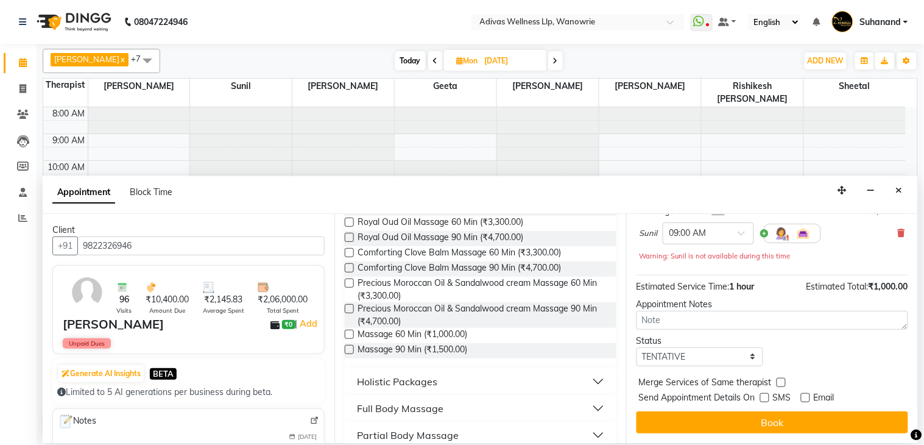
click at [858, 251] on div "Warning: Sunil is not available during this time" at bounding box center [773, 255] width 266 height 13
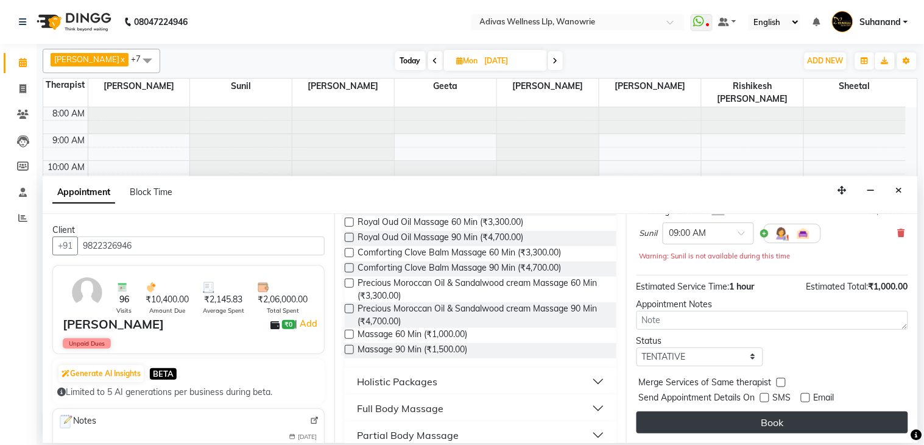
click at [772, 417] on button "Book" at bounding box center [773, 422] width 272 height 22
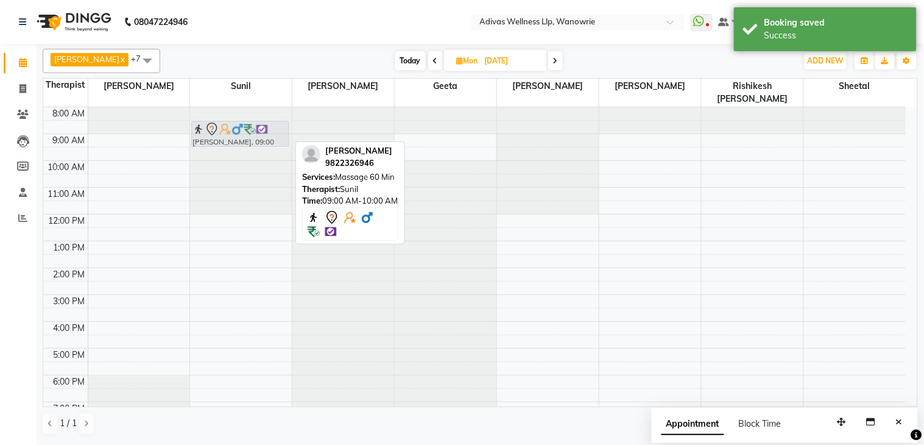
drag, startPoint x: 216, startPoint y: 128, endPoint x: 212, endPoint y: 120, distance: 8.7
click at [212, 118] on div "[PERSON_NAME], 09:00 AM-10:00 AM, Massage 60 [PERSON_NAME], 09:00 AM-10:00 AM, …" at bounding box center [241, 281] width 102 height 348
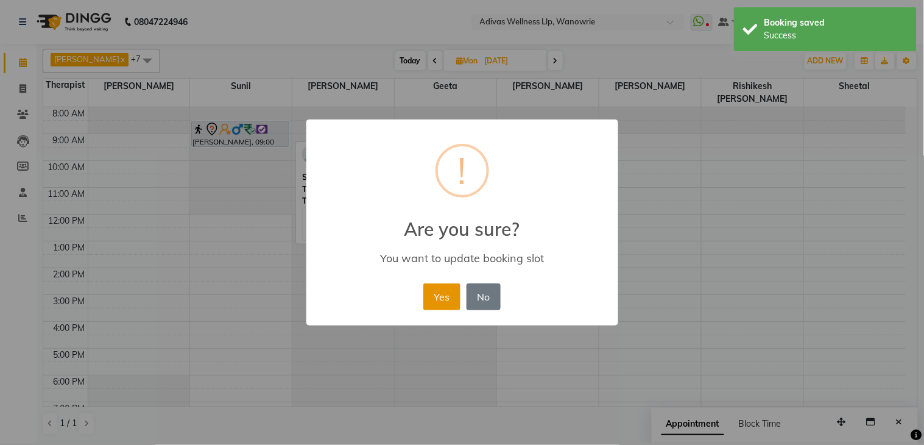
click at [453, 291] on button "Yes" at bounding box center [441, 296] width 37 height 27
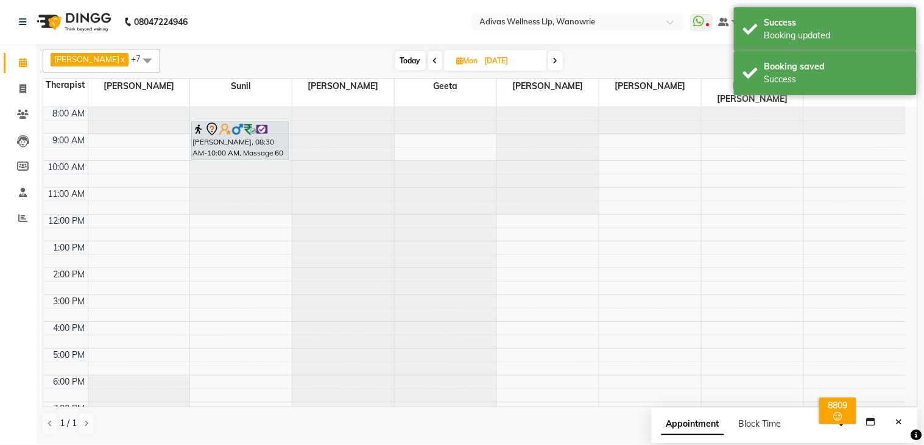
click at [481, 57] on input "[DATE]" at bounding box center [511, 61] width 61 height 18
select select "11"
select select "2025"
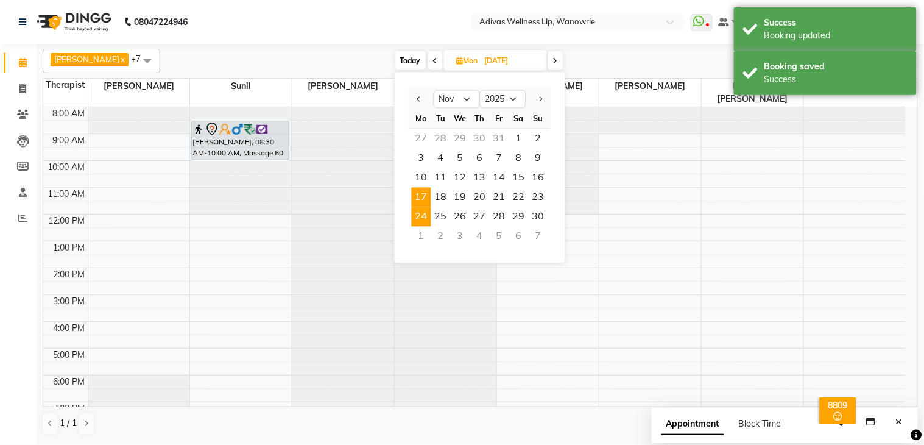
click at [419, 211] on span "24" at bounding box center [421, 216] width 19 height 19
type input "[DATE]"
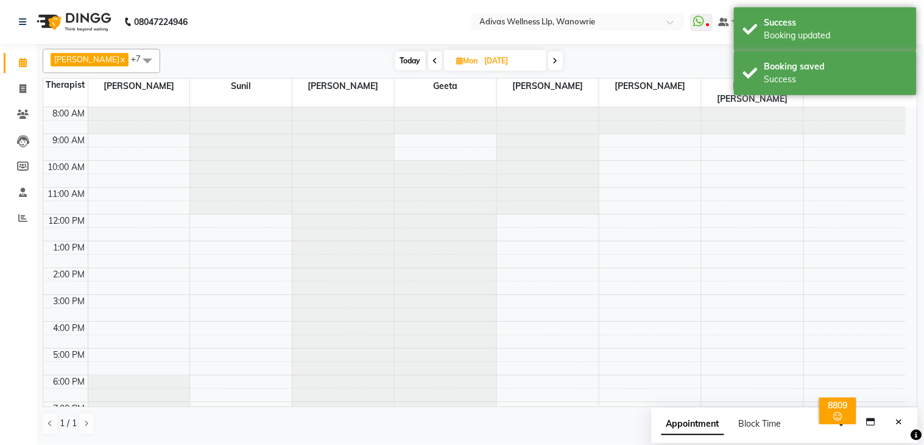
click at [211, 107] on div at bounding box center [241, 107] width 102 height 0
select select "24579"
select select "tentative"
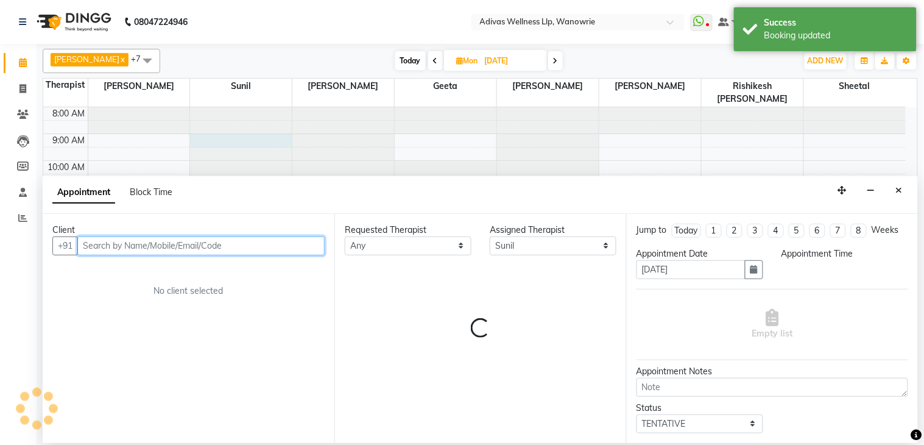
select select "540"
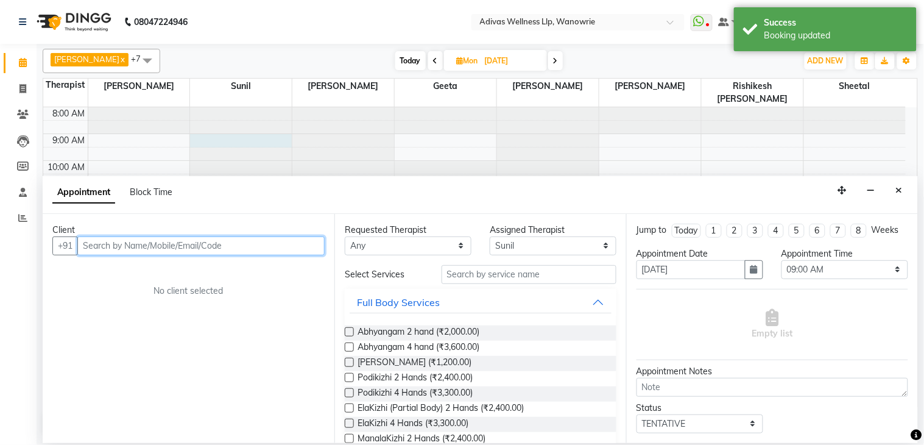
paste input "9822326946"
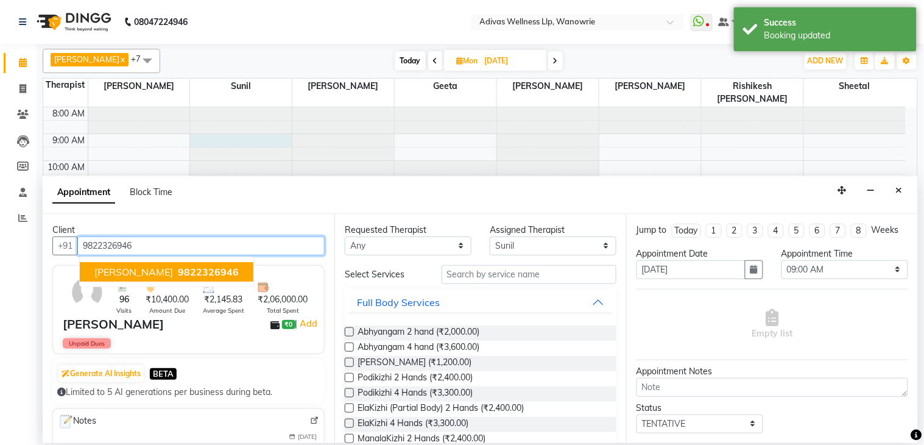
click at [160, 270] on span "[PERSON_NAME]" at bounding box center [133, 272] width 79 height 12
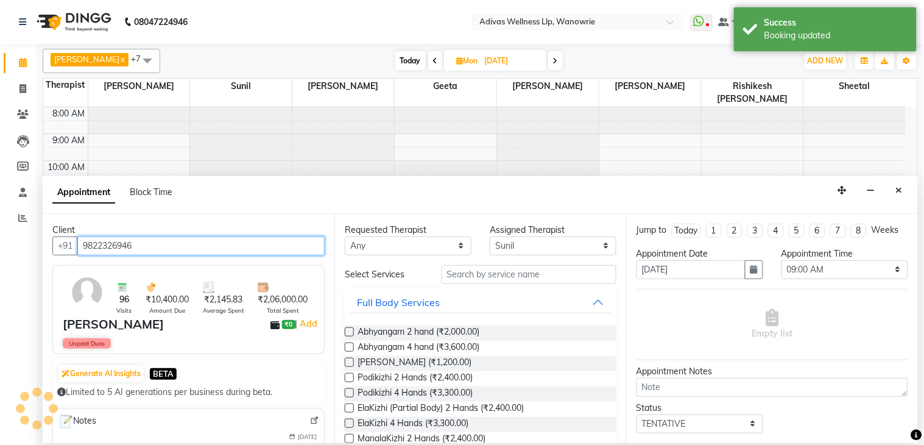
type input "9822326946"
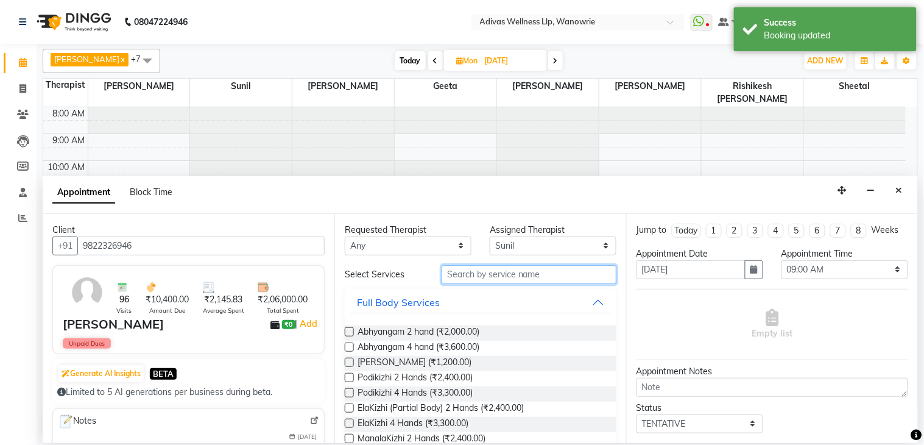
click at [468, 272] on input "text" at bounding box center [529, 274] width 175 height 19
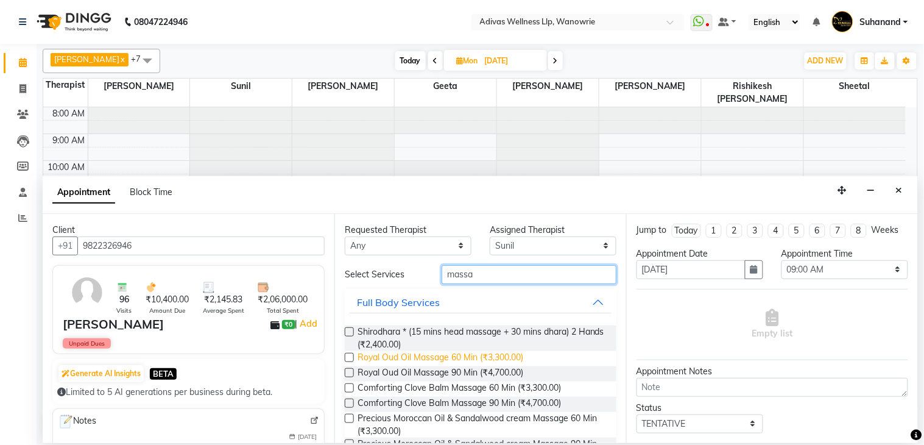
scroll to position [177, 0]
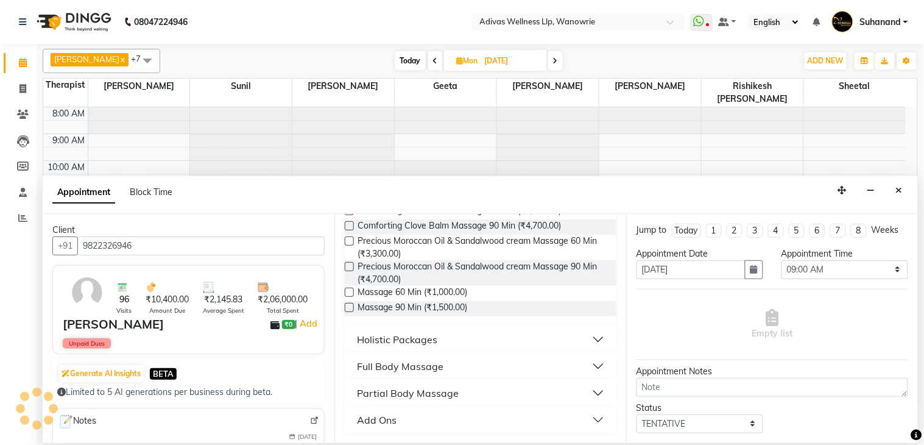
type input "massa"
click at [351, 293] on label at bounding box center [349, 292] width 9 height 9
click at [351, 293] on input "checkbox" at bounding box center [349, 293] width 8 height 8
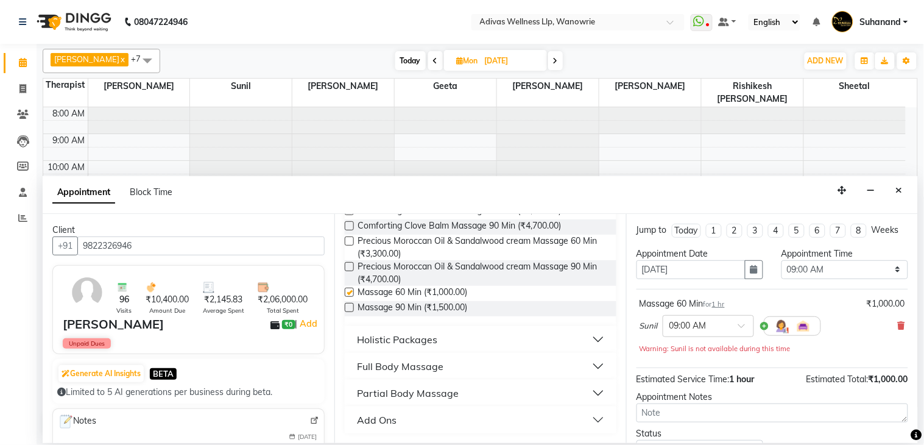
scroll to position [104, 0]
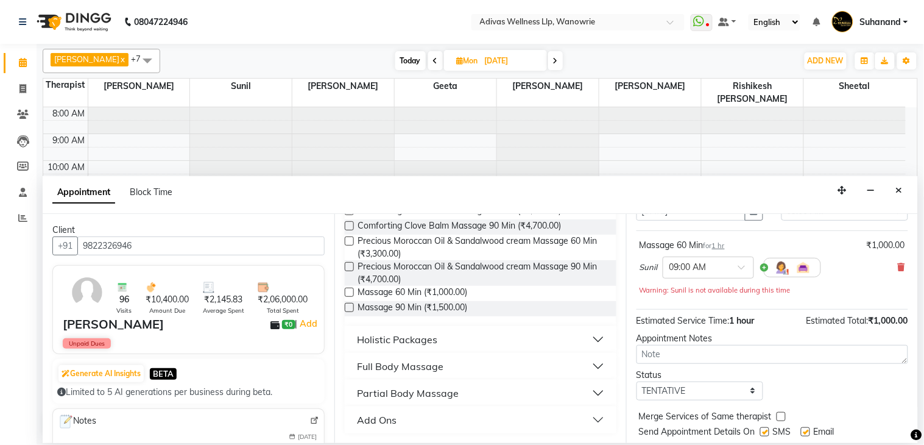
checkbox input "false"
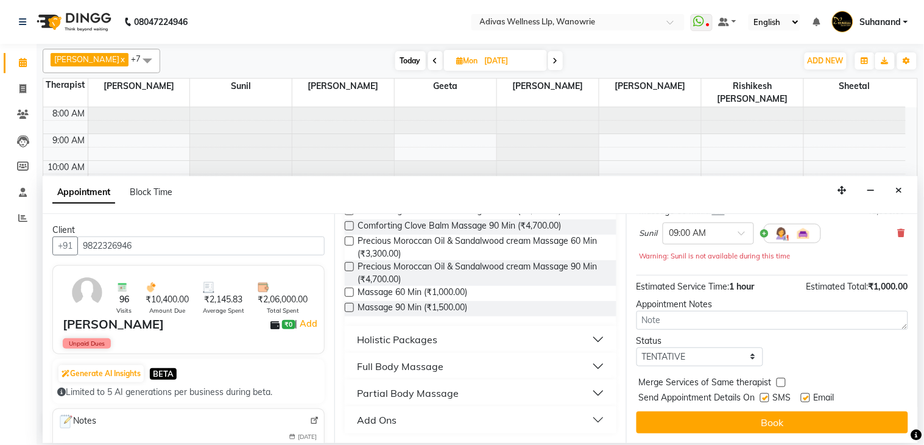
click at [765, 398] on label at bounding box center [764, 397] width 9 height 9
click at [765, 398] on input "checkbox" at bounding box center [764, 399] width 8 height 8
checkbox input "false"
click at [806, 400] on label at bounding box center [805, 397] width 9 height 9
click at [806, 400] on input "checkbox" at bounding box center [805, 399] width 8 height 8
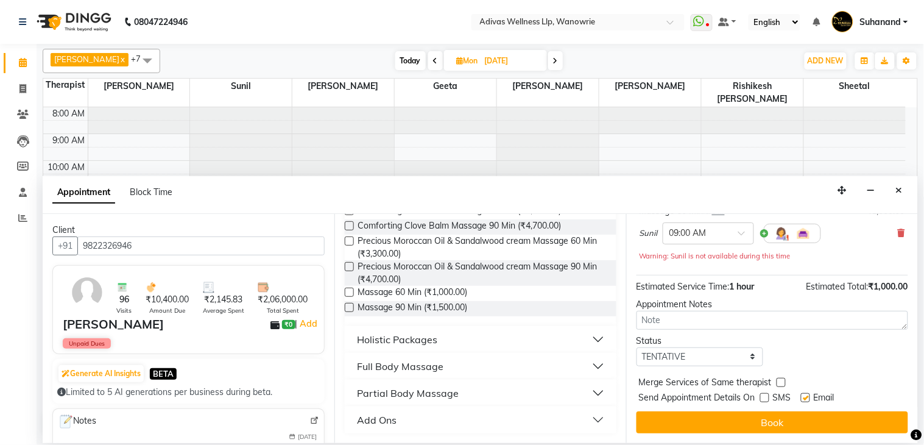
checkbox input "false"
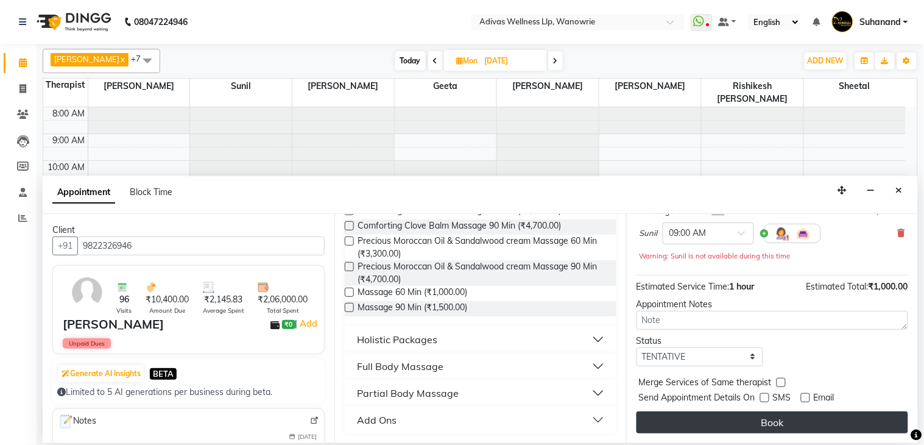
click at [778, 422] on button "Book" at bounding box center [773, 422] width 272 height 22
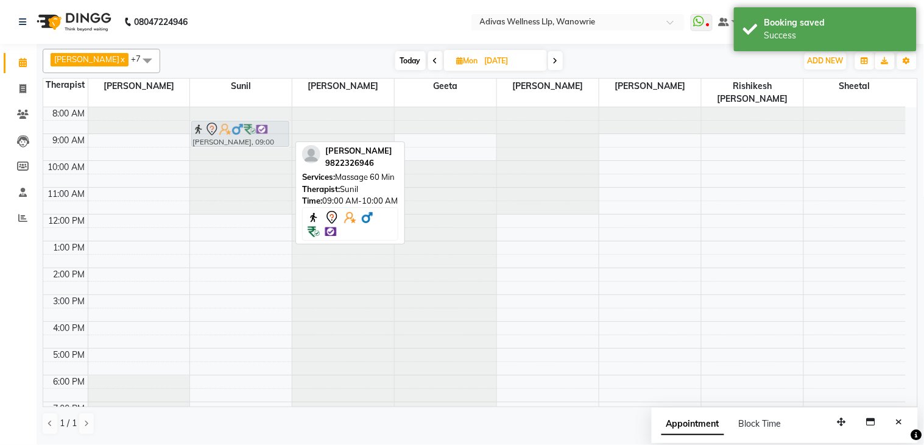
click at [221, 124] on div "[PERSON_NAME], 09:00 AM-10:00 AM, Massage 60 [PERSON_NAME], 09:00 AM-10:00 AM, …" at bounding box center [241, 281] width 102 height 348
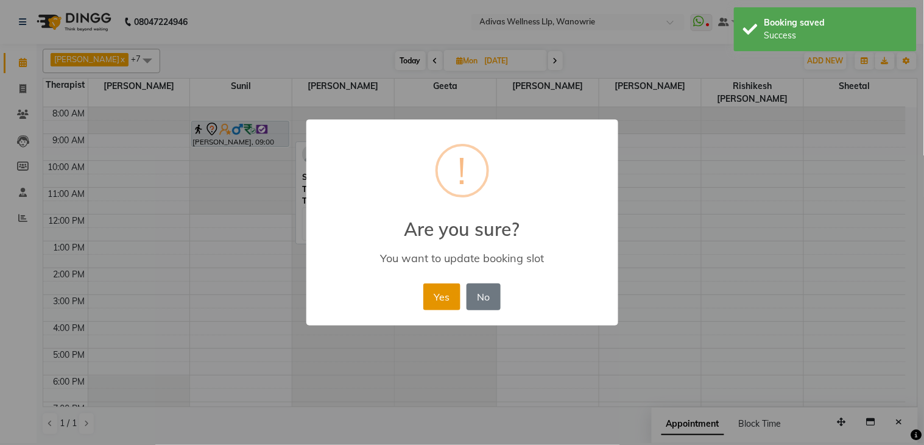
click at [436, 284] on button "Yes" at bounding box center [441, 296] width 37 height 27
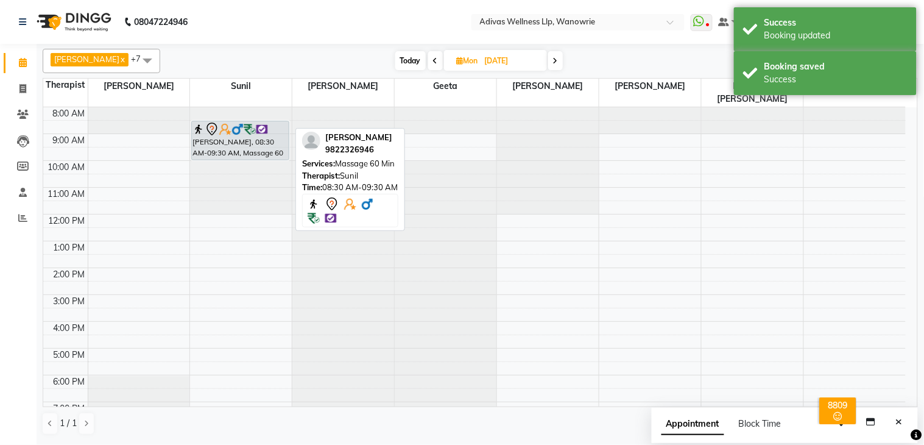
click at [258, 143] on div "[PERSON_NAME], 08:30 AM-09:30 AM, Massage 60 [PERSON_NAME], 08:30 AM-09:30 AM, …" at bounding box center [241, 281] width 102 height 348
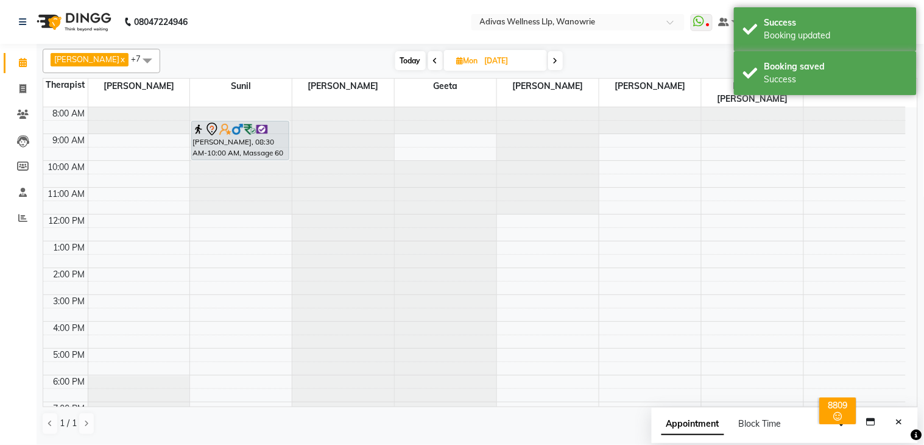
click at [372, 34] on nav "08047224946 Select Location × Adivas Wellness Llp, Wanowrie WhatsApp Status ✕ S…" at bounding box center [462, 22] width 924 height 44
click at [506, 61] on input "[DATE]" at bounding box center [511, 61] width 61 height 18
select select "11"
select select "2025"
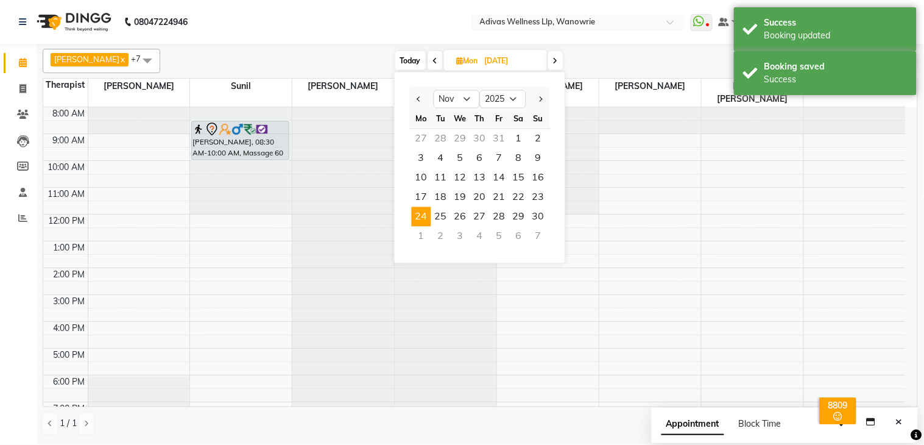
click at [423, 236] on div "1" at bounding box center [421, 236] width 19 height 19
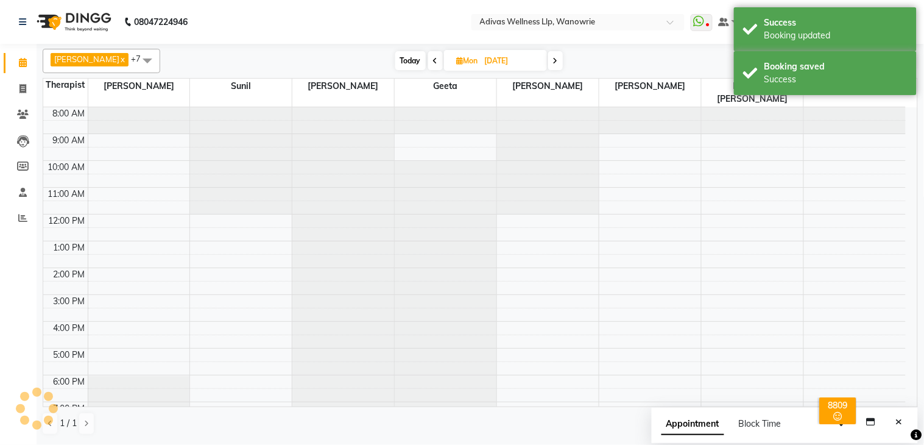
type input "[DATE]"
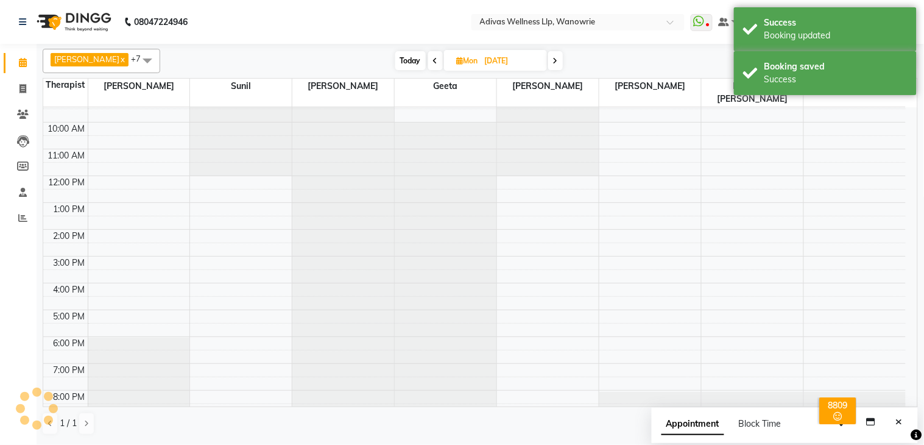
scroll to position [0, 0]
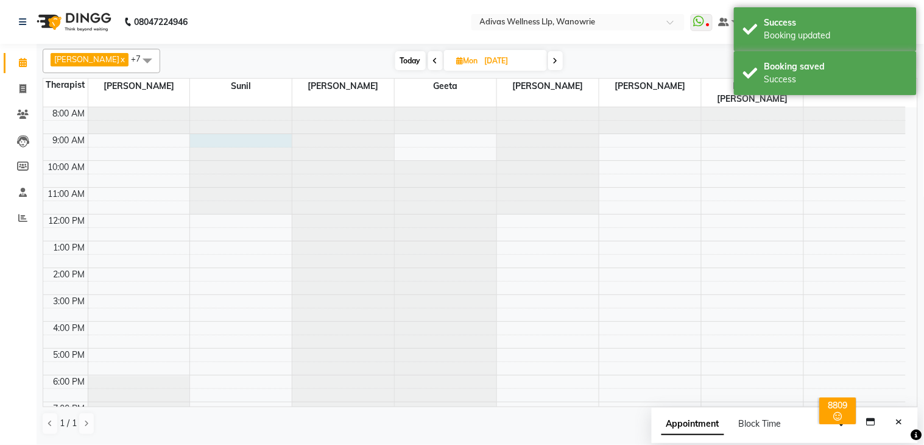
click at [239, 107] on div at bounding box center [241, 107] width 102 height 0
select select "24579"
select select "tentative"
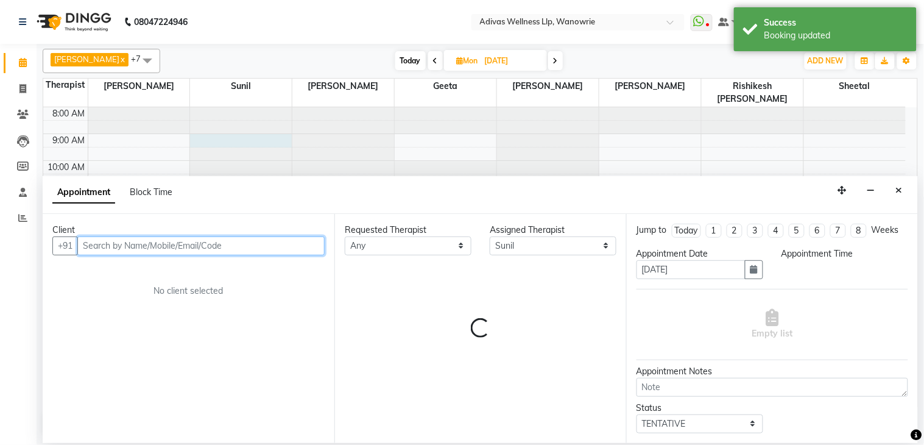
select select "540"
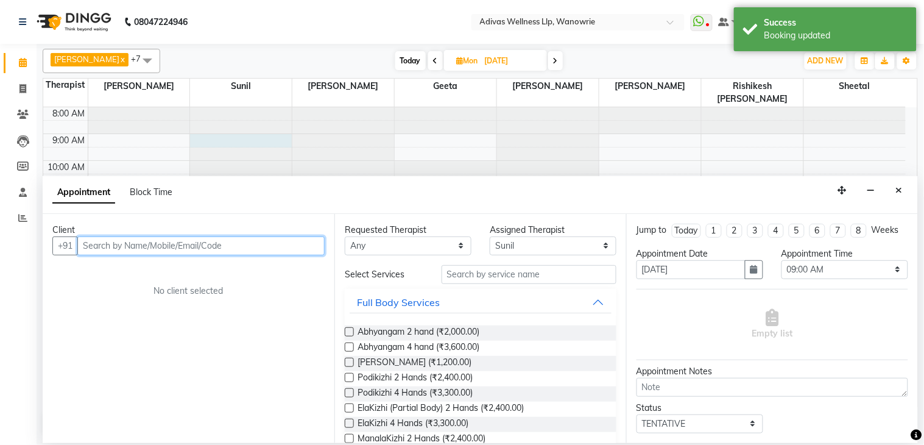
paste input "9822326946"
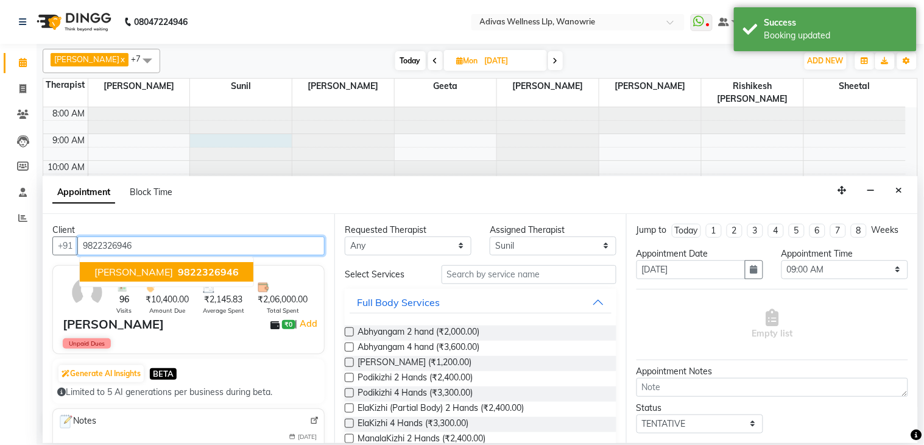
click at [178, 269] on span "9822326946" at bounding box center [208, 272] width 61 height 12
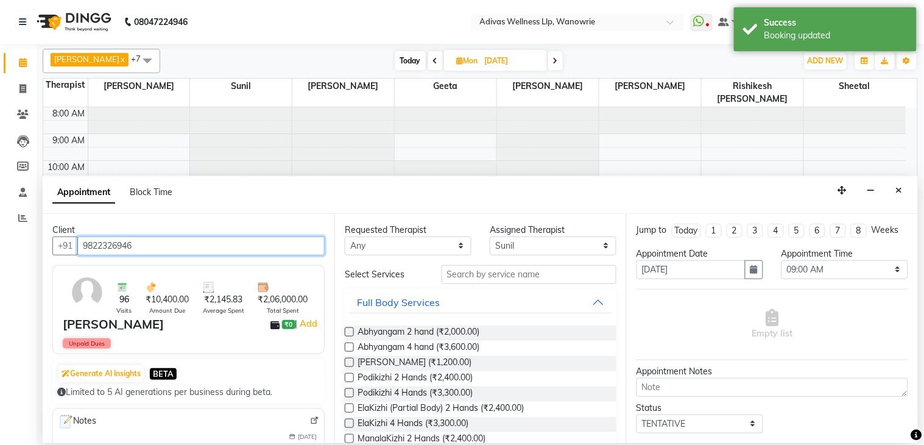
type input "9822326946"
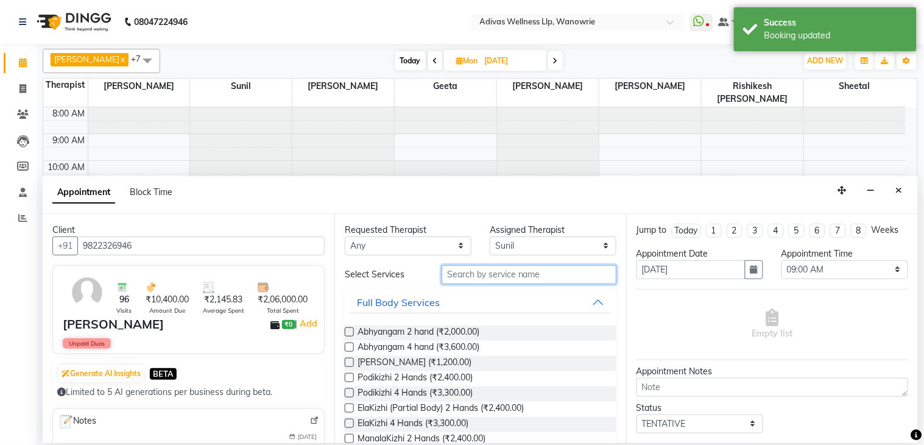
click at [479, 279] on input "text" at bounding box center [529, 274] width 175 height 19
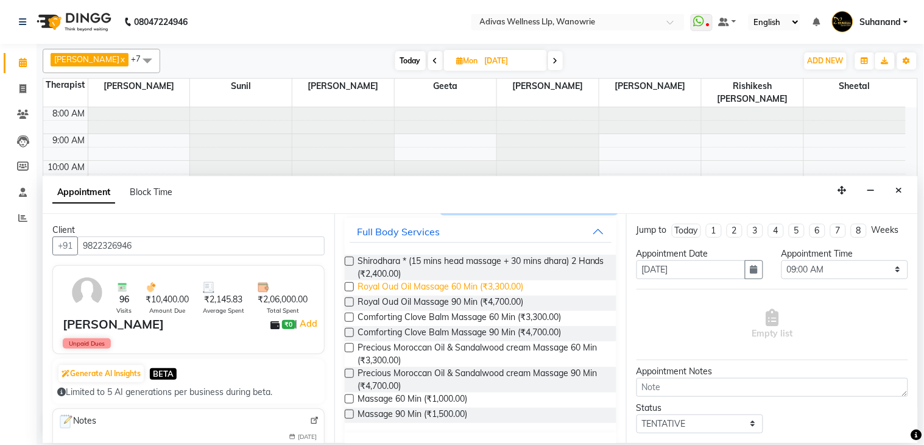
scroll to position [177, 0]
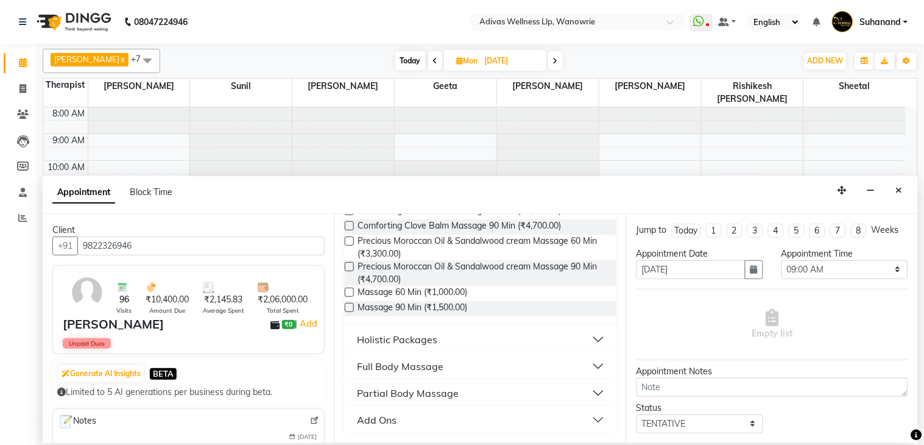
type input "massa"
click at [350, 291] on label at bounding box center [349, 292] width 9 height 9
click at [350, 291] on input "checkbox" at bounding box center [349, 293] width 8 height 8
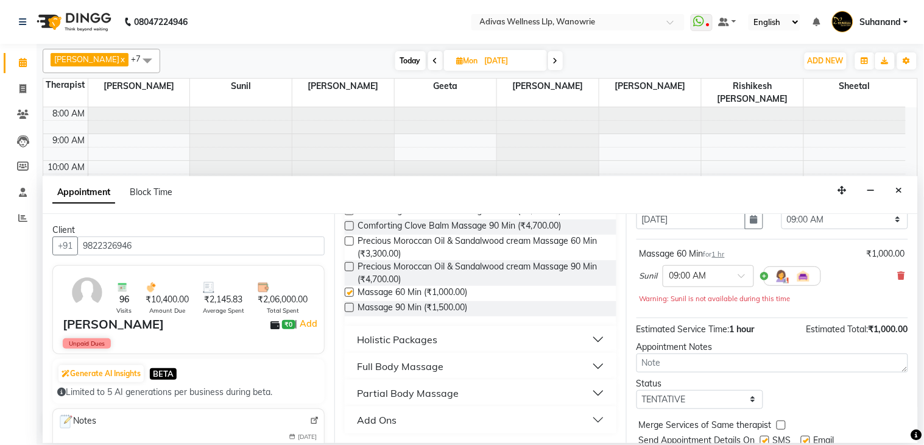
checkbox input "false"
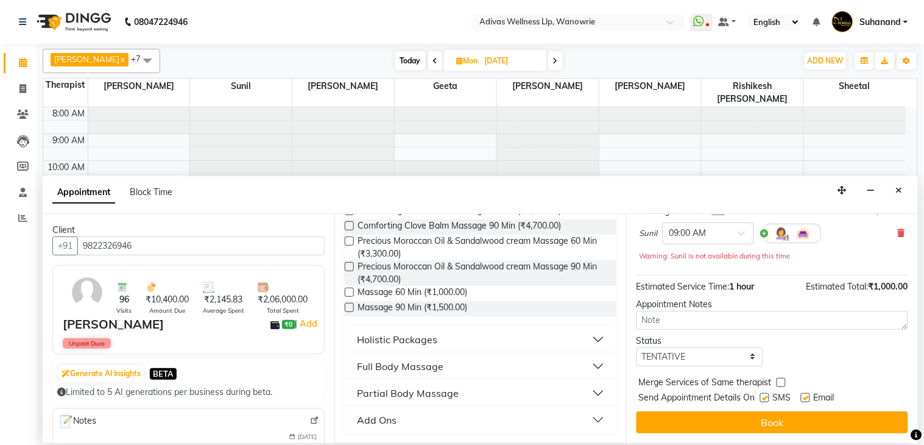
click at [760, 398] on label at bounding box center [764, 397] width 9 height 9
click at [760, 398] on input "checkbox" at bounding box center [764, 399] width 8 height 8
checkbox input "false"
click at [802, 397] on label at bounding box center [805, 397] width 9 height 9
click at [802, 397] on input "checkbox" at bounding box center [805, 399] width 8 height 8
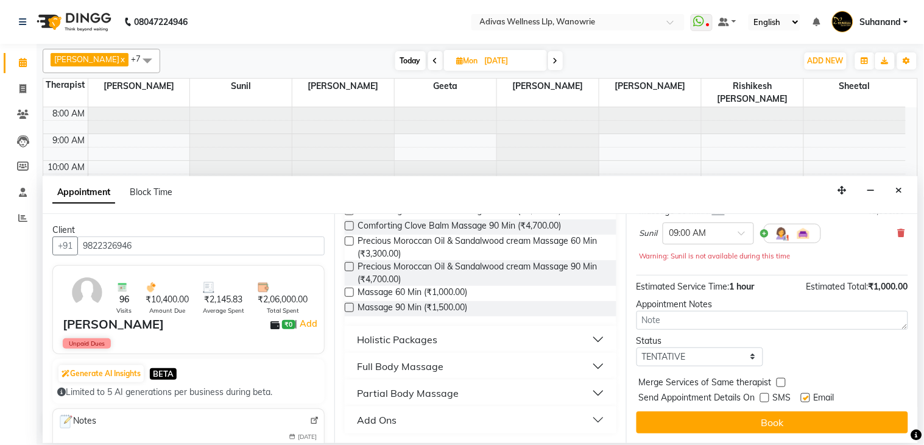
checkbox input "false"
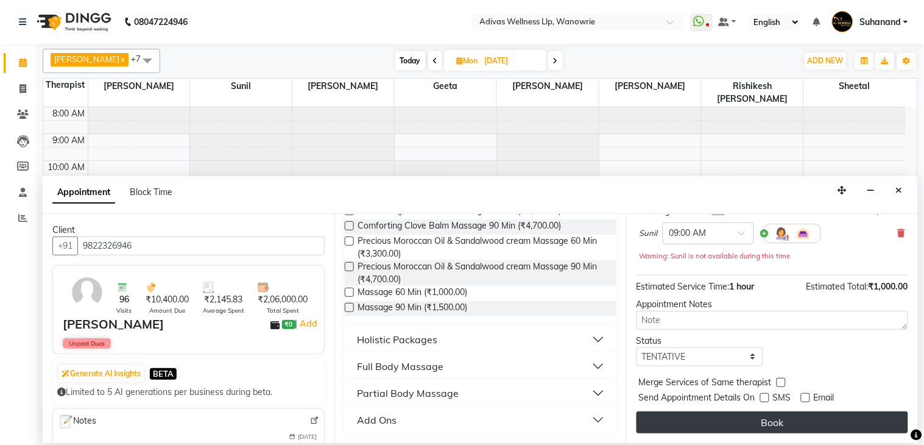
click at [786, 416] on button "Book" at bounding box center [773, 422] width 272 height 22
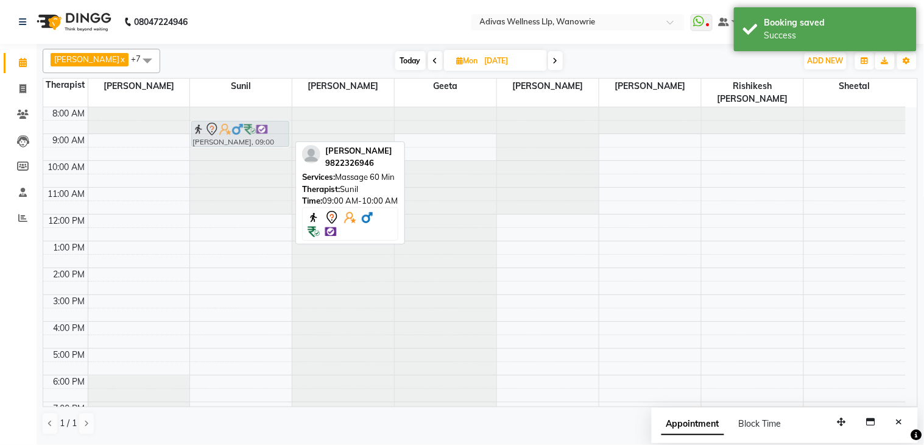
drag, startPoint x: 225, startPoint y: 134, endPoint x: 218, endPoint y: 122, distance: 14.2
click at [218, 122] on div "[PERSON_NAME], 09:00 AM-10:00 AM, Massage 60 [PERSON_NAME], 09:00 AM-10:00 AM, …" at bounding box center [241, 281] width 102 height 348
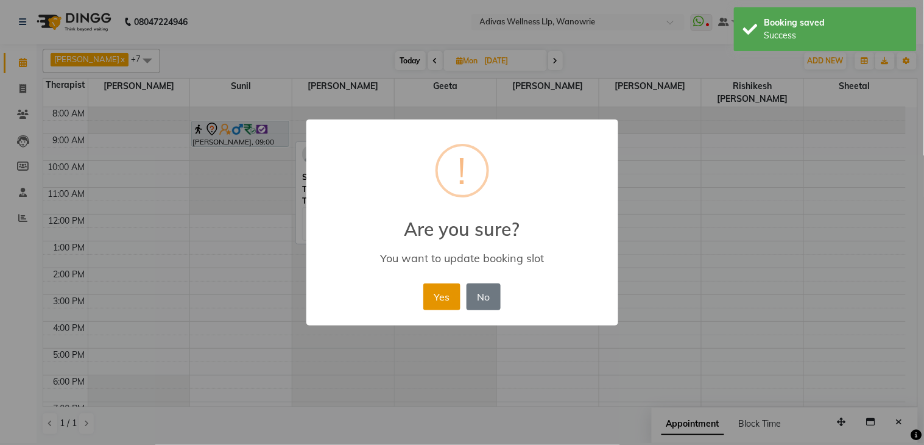
click at [437, 289] on button "Yes" at bounding box center [441, 296] width 37 height 27
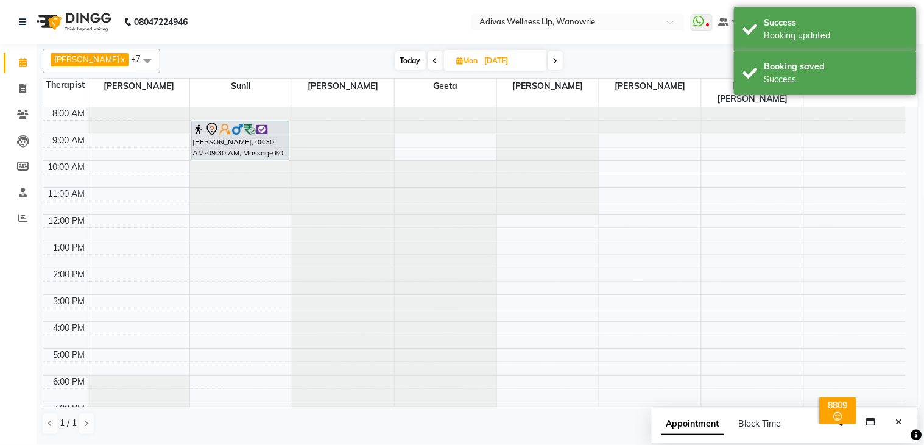
drag, startPoint x: 251, startPoint y: 132, endPoint x: 254, endPoint y: 142, distance: 10.2
click at [254, 142] on div "[PERSON_NAME], 08:30 AM-09:30 AM, Massage 60 [PERSON_NAME], 08:30 AM-09:30 AM, …" at bounding box center [241, 281] width 102 height 348
click at [400, 23] on nav "08047224946 Select Location × Adivas Wellness Llp, Wanowrie WhatsApp Status ✕ S…" at bounding box center [462, 22] width 924 height 44
click at [501, 52] on input "[DATE]" at bounding box center [511, 61] width 61 height 18
select select "12"
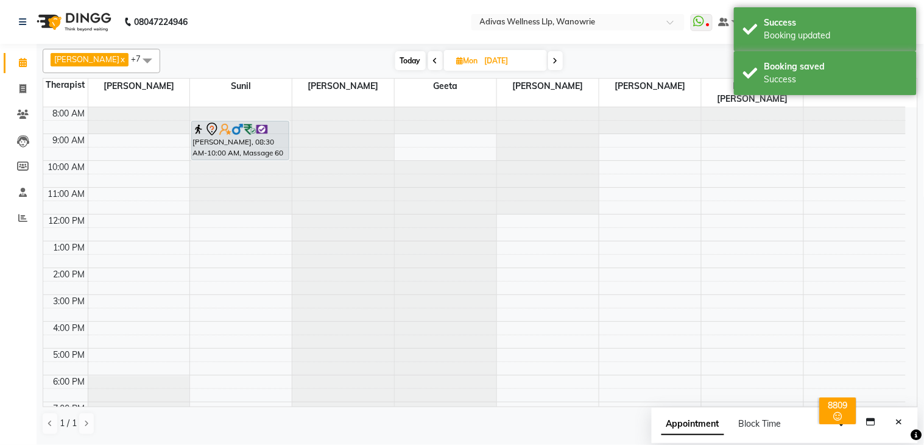
select select "2025"
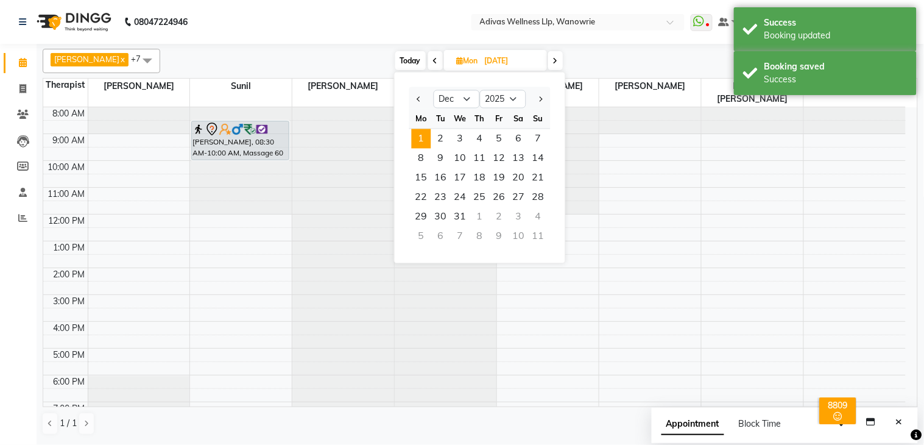
click at [419, 147] on span "1" at bounding box center [421, 138] width 19 height 19
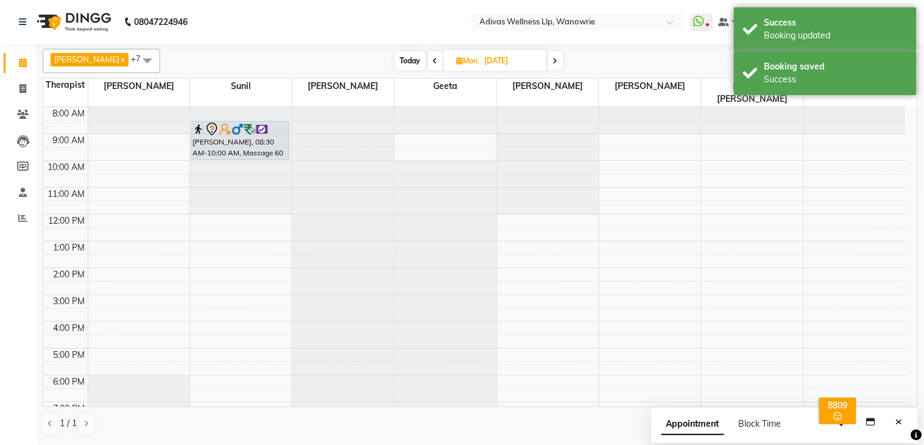
click at [481, 55] on input "[DATE]" at bounding box center [511, 61] width 61 height 18
select select "12"
select select "2025"
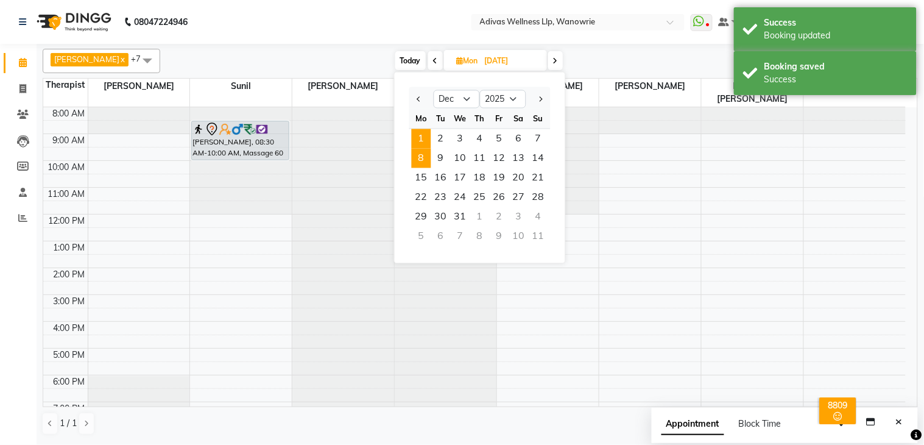
click at [426, 153] on span "8" at bounding box center [421, 158] width 19 height 19
type input "[DATE]"
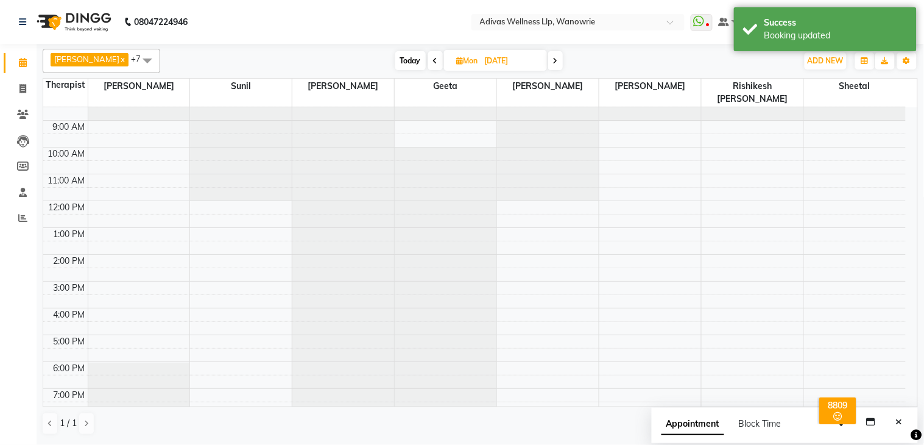
scroll to position [0, 0]
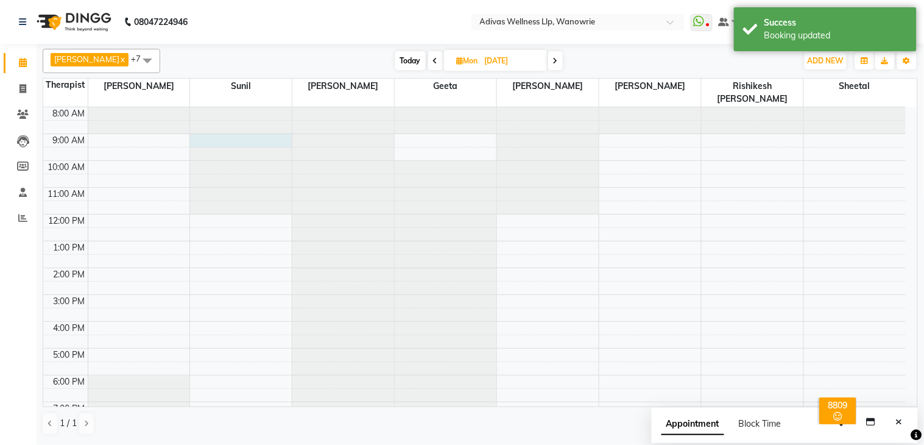
click at [222, 107] on div at bounding box center [241, 107] width 102 height 0
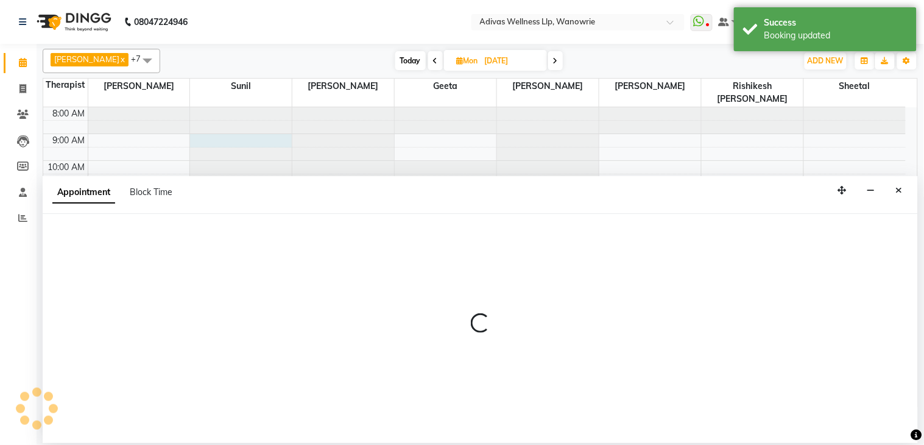
select select "24579"
select select "540"
select select "tentative"
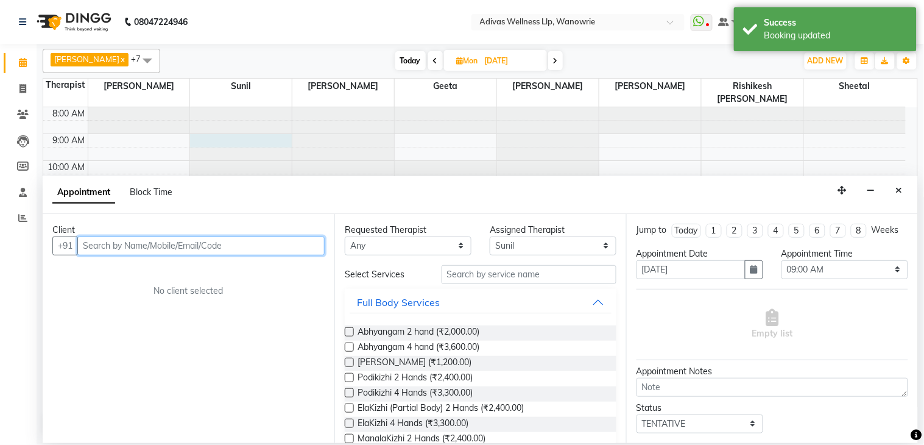
paste input "9822326946"
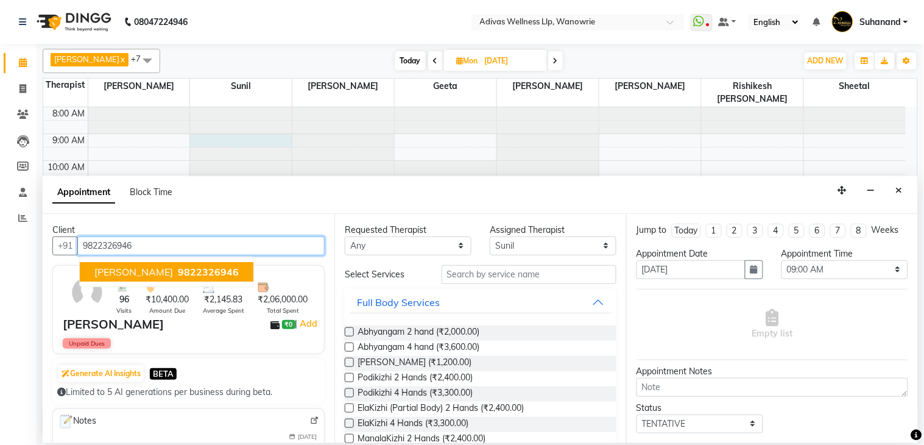
click at [161, 264] on button "[PERSON_NAME] 9822326946" at bounding box center [167, 271] width 174 height 19
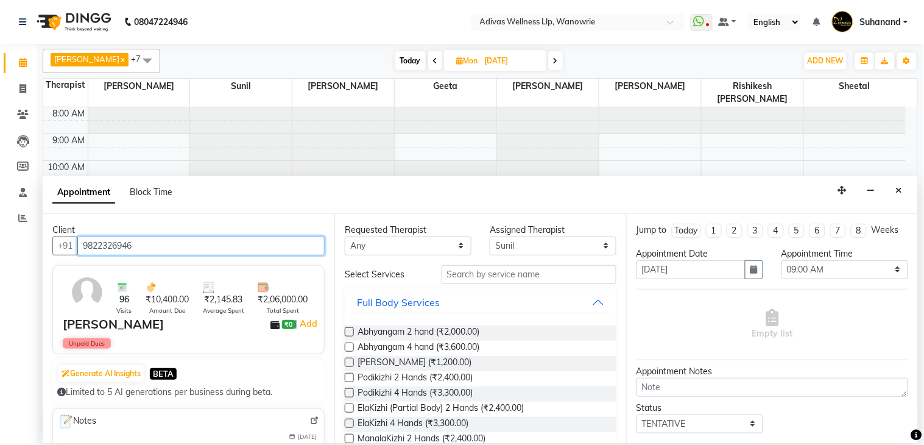
type input "9822326946"
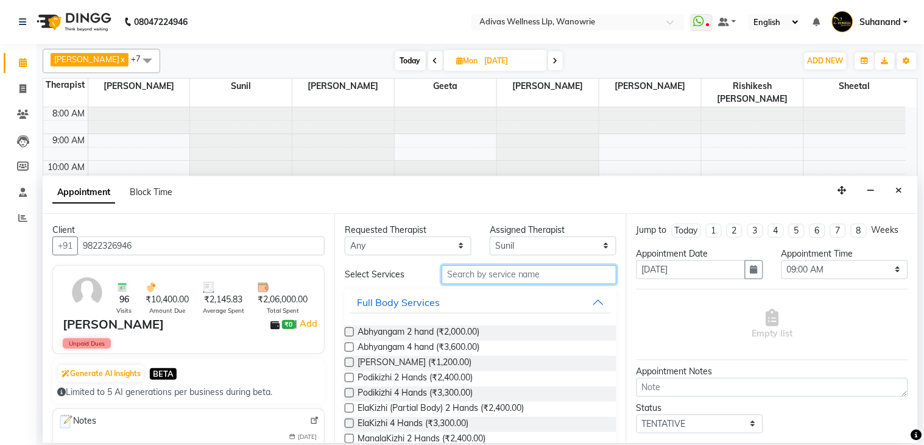
click at [494, 266] on input "text" at bounding box center [529, 274] width 175 height 19
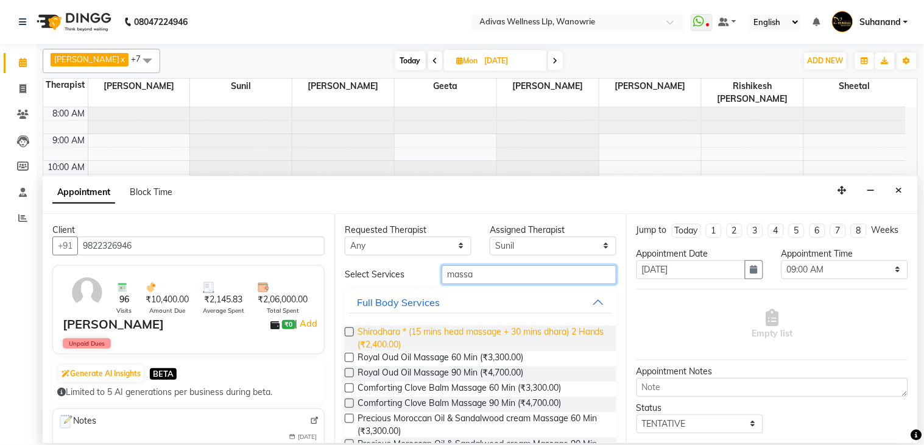
scroll to position [135, 0]
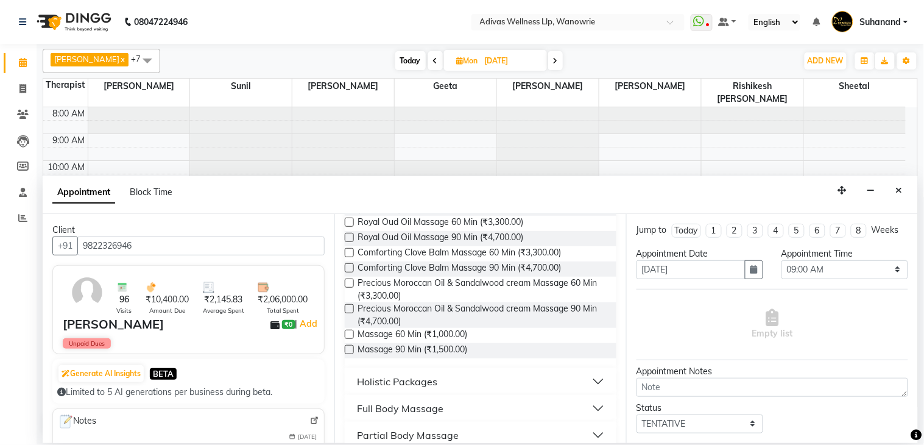
type input "massa"
click at [350, 332] on label at bounding box center [349, 334] width 9 height 9
click at [350, 332] on input "checkbox" at bounding box center [349, 335] width 8 height 8
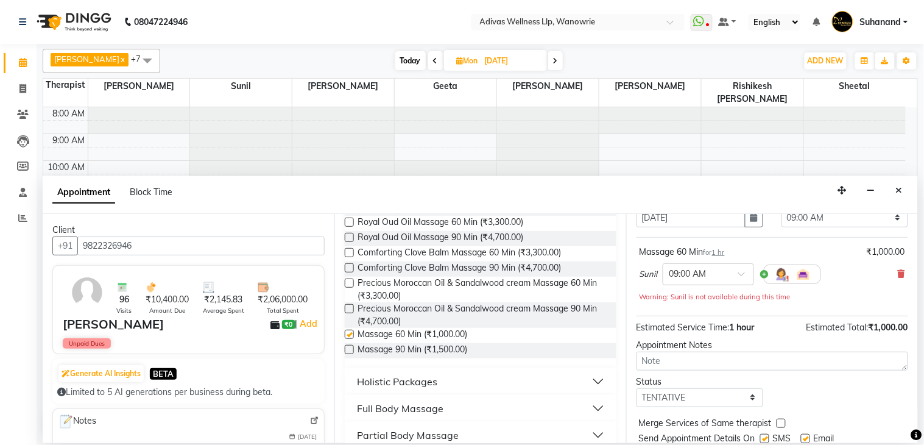
checkbox input "false"
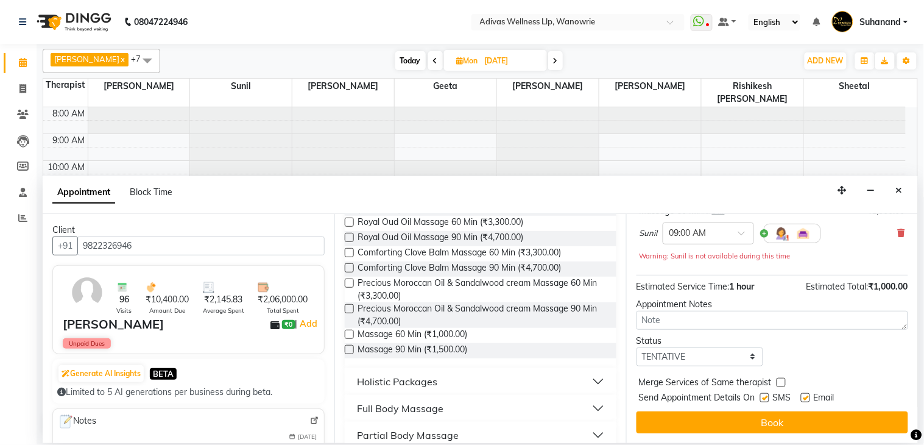
click at [760, 396] on label at bounding box center [764, 397] width 9 height 9
click at [760, 396] on input "checkbox" at bounding box center [764, 399] width 8 height 8
checkbox input "false"
click at [805, 398] on label at bounding box center [805, 397] width 9 height 9
click at [805, 398] on input "checkbox" at bounding box center [805, 399] width 8 height 8
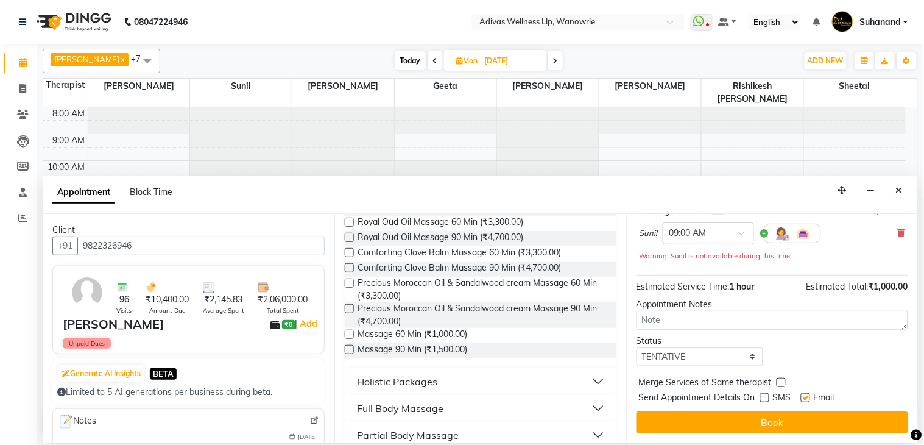
checkbox input "false"
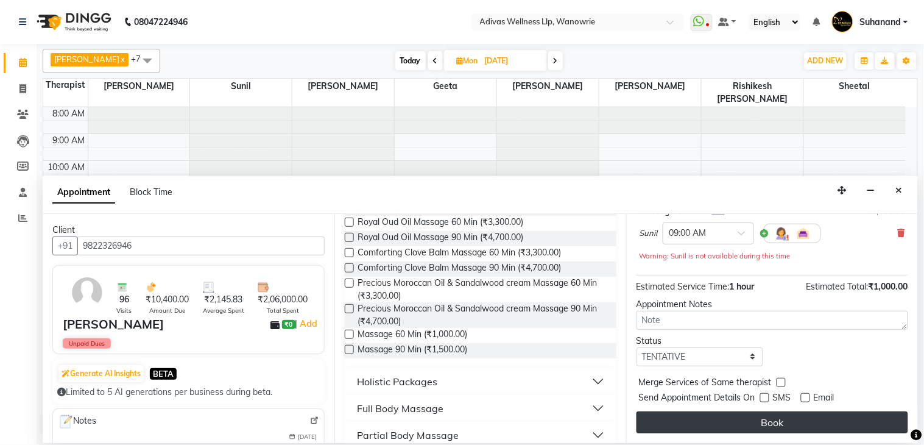
click at [777, 414] on button "Book" at bounding box center [773, 422] width 272 height 22
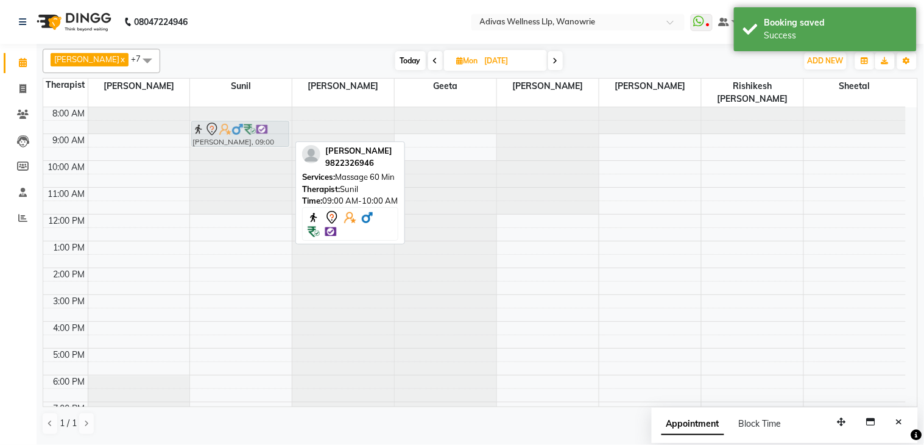
drag, startPoint x: 239, startPoint y: 136, endPoint x: 238, endPoint y: 124, distance: 12.9
click at [238, 124] on div "[PERSON_NAME], 09:00 AM-10:00 AM, Massage 60 [PERSON_NAME], 09:00 AM-10:00 AM, …" at bounding box center [241, 281] width 102 height 348
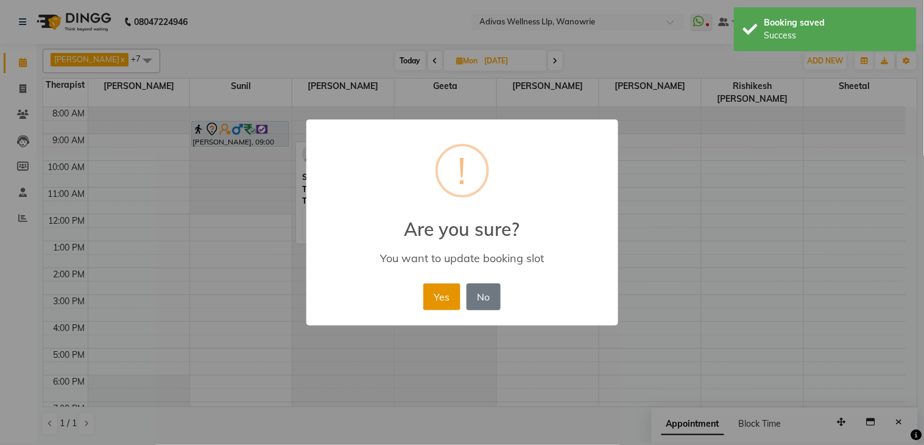
click at [450, 297] on button "Yes" at bounding box center [441, 296] width 37 height 27
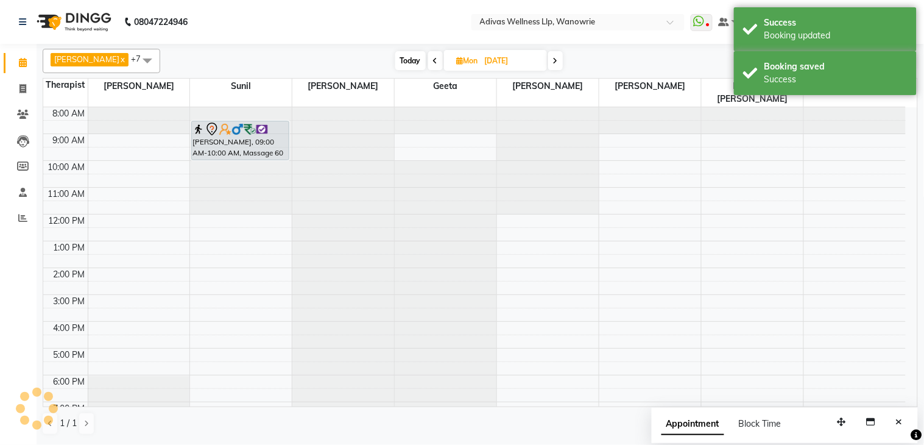
drag, startPoint x: 235, startPoint y: 132, endPoint x: 242, endPoint y: 144, distance: 14.2
click at [242, 144] on div "[PERSON_NAME], 09:00 AM-10:00 AM, Massage 60 [PERSON_NAME], 09:00 AM-10:00 AM, …" at bounding box center [241, 281] width 102 height 348
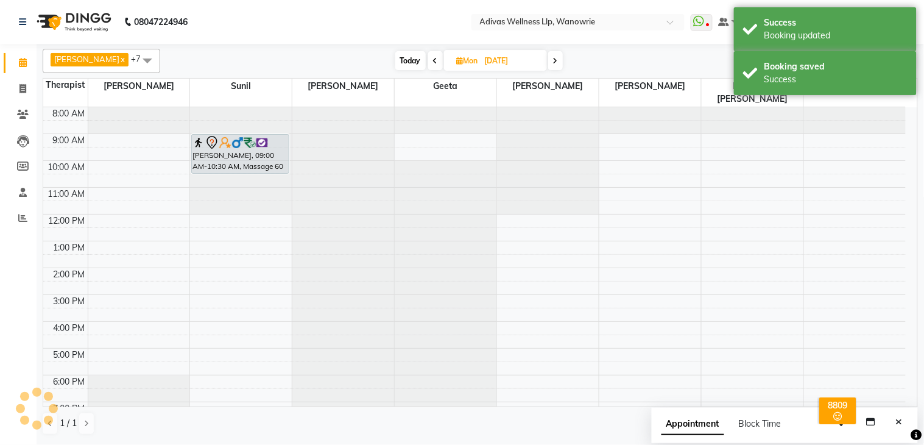
click at [514, 61] on input "[DATE]" at bounding box center [511, 61] width 61 height 18
select select "12"
select select "2025"
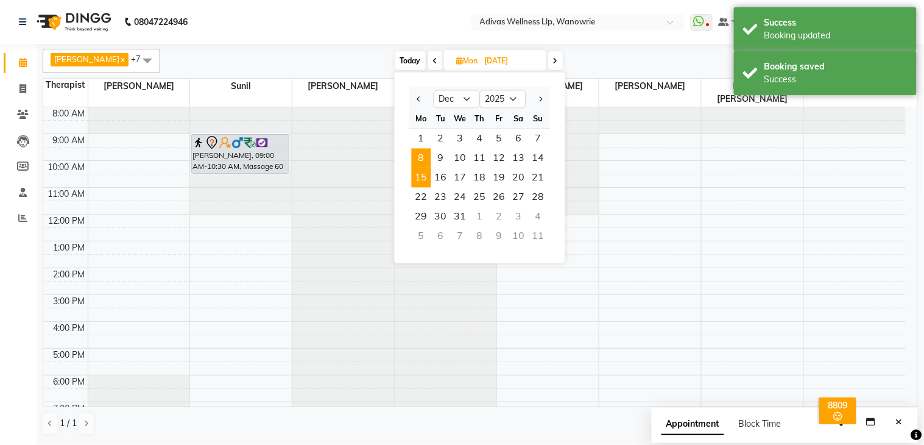
click at [428, 179] on span "15" at bounding box center [421, 177] width 19 height 19
type input "[DATE]"
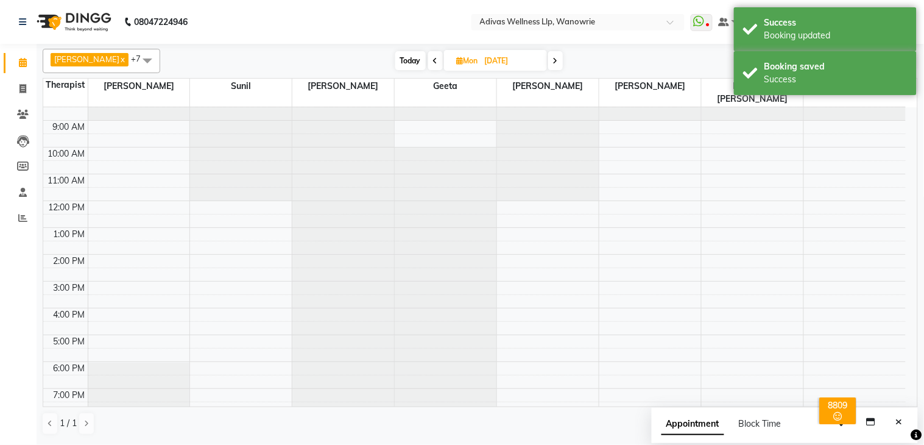
scroll to position [0, 0]
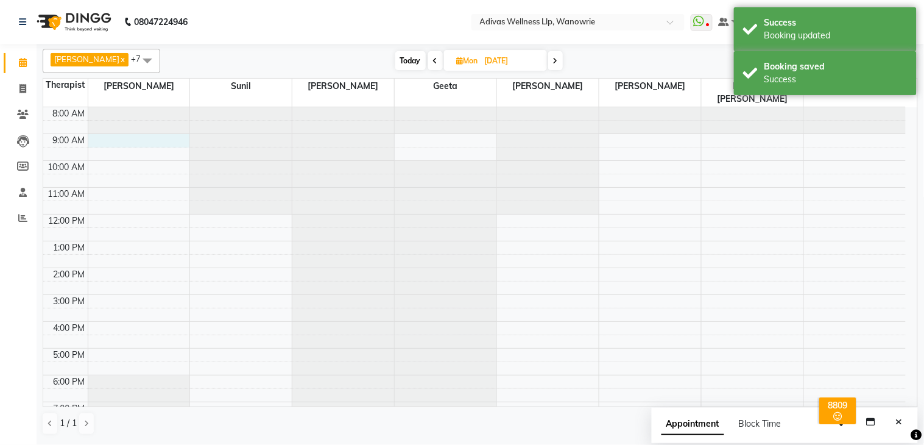
click at [189, 127] on div "8:00 AM 9:00 AM 10:00 AM 11:00 AM 12:00 PM 1:00 PM 2:00 PM 3:00 PM 4:00 PM 5:00…" at bounding box center [474, 281] width 863 height 348
select select "17276"
select select "tentative"
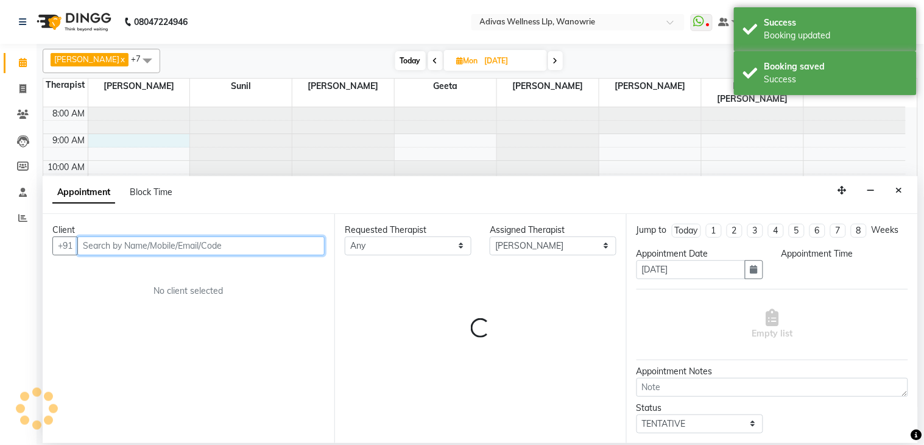
select select "540"
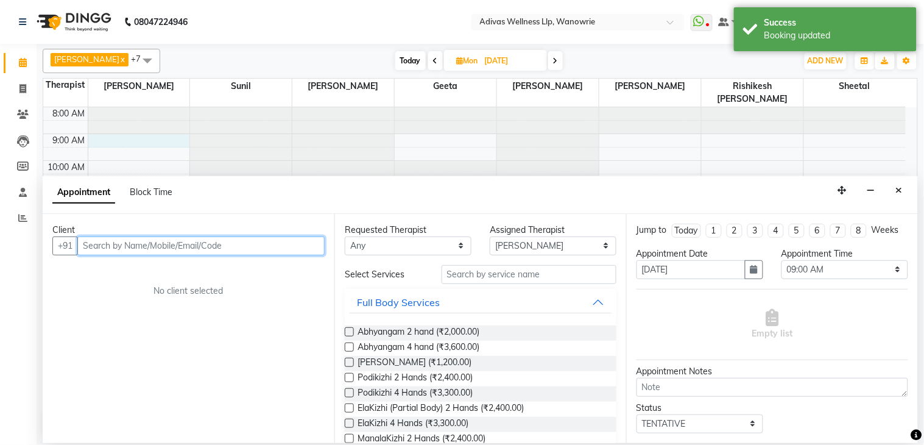
paste input "9822326946"
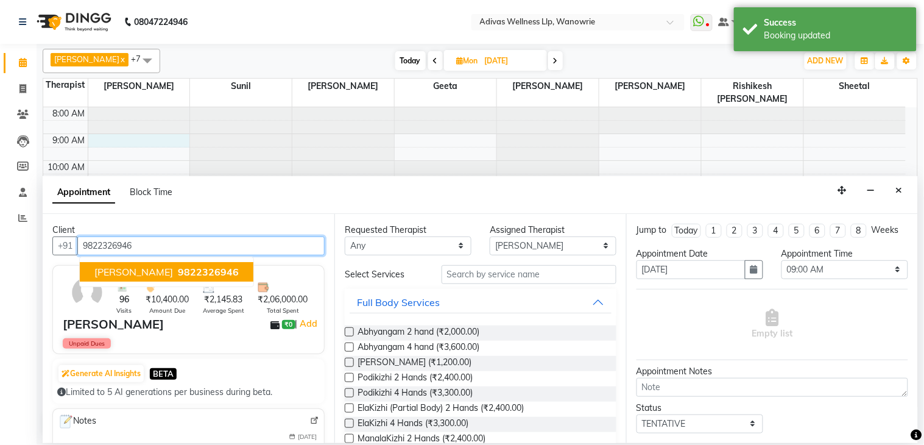
click at [186, 261] on ngb-typeahead-window "[PERSON_NAME] 9822326946" at bounding box center [166, 271] width 175 height 30
drag, startPoint x: 191, startPoint y: 268, endPoint x: 263, endPoint y: 269, distance: 71.3
click at [192, 268] on span "9822326946" at bounding box center [208, 272] width 61 height 12
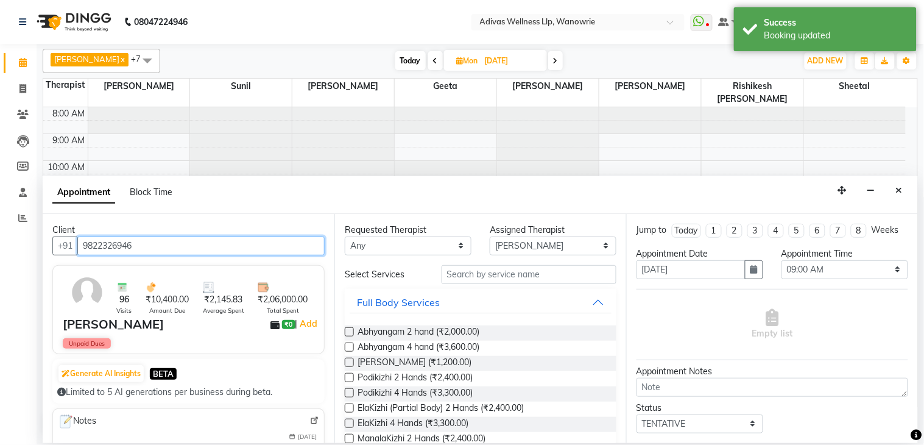
type input "9822326946"
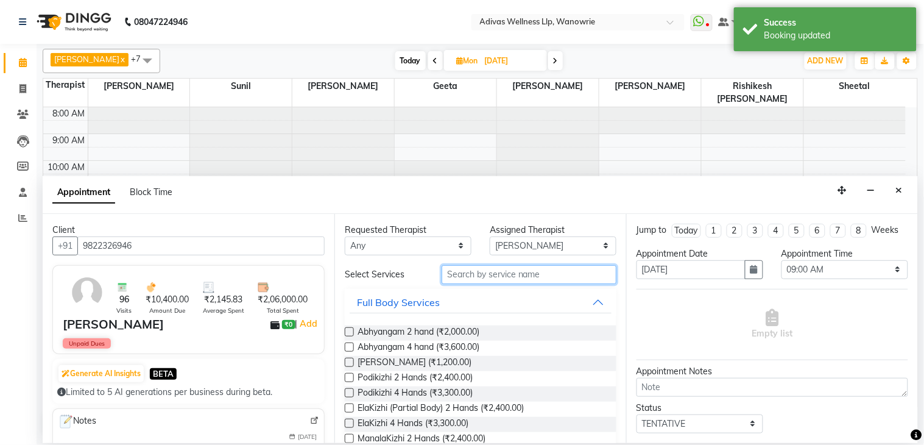
click at [477, 267] on input "text" at bounding box center [529, 274] width 175 height 19
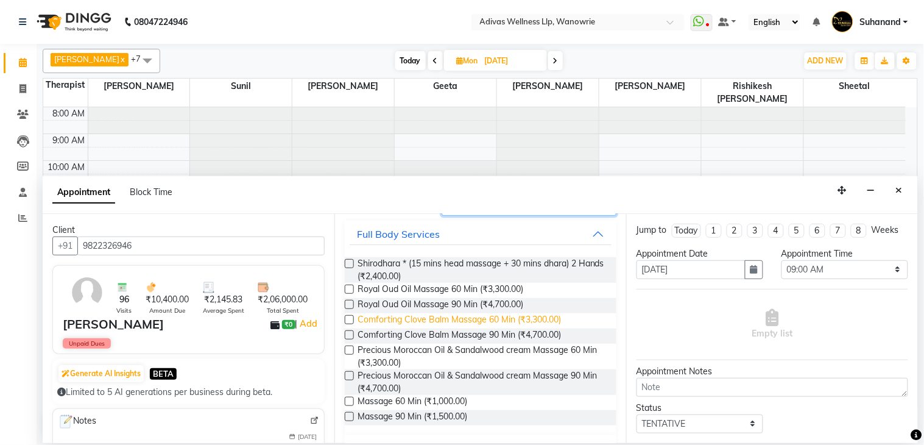
scroll to position [135, 0]
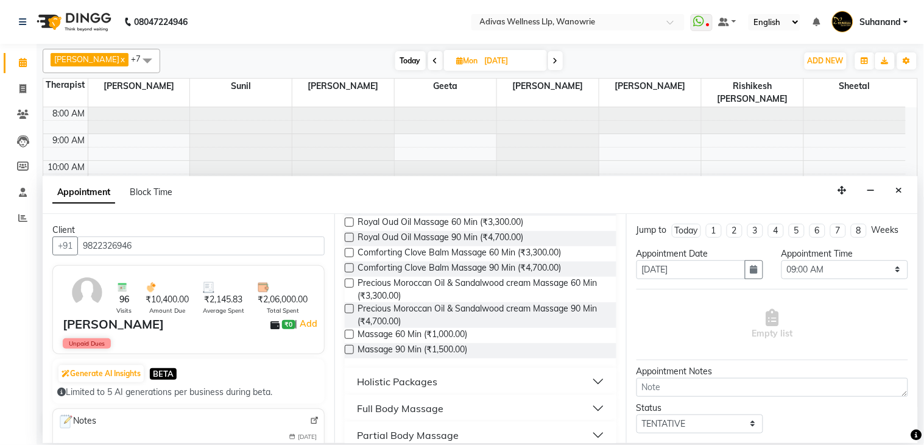
type input "mass"
click at [350, 333] on label at bounding box center [349, 334] width 9 height 9
click at [350, 333] on input "checkbox" at bounding box center [349, 335] width 8 height 8
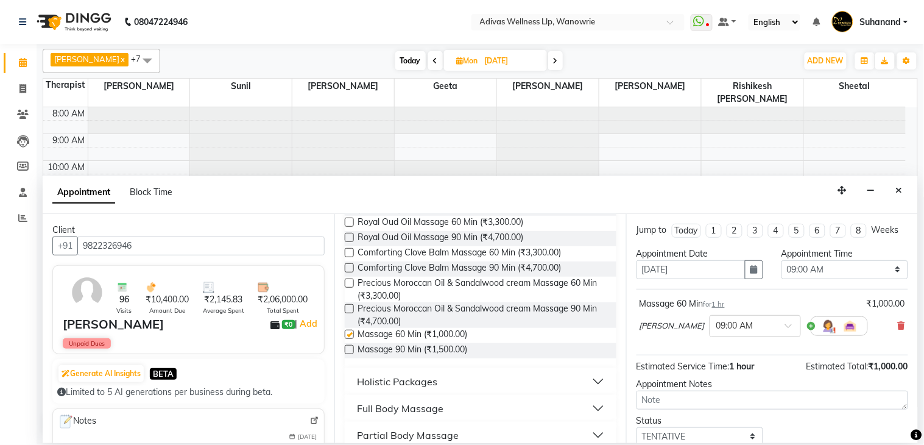
checkbox input "false"
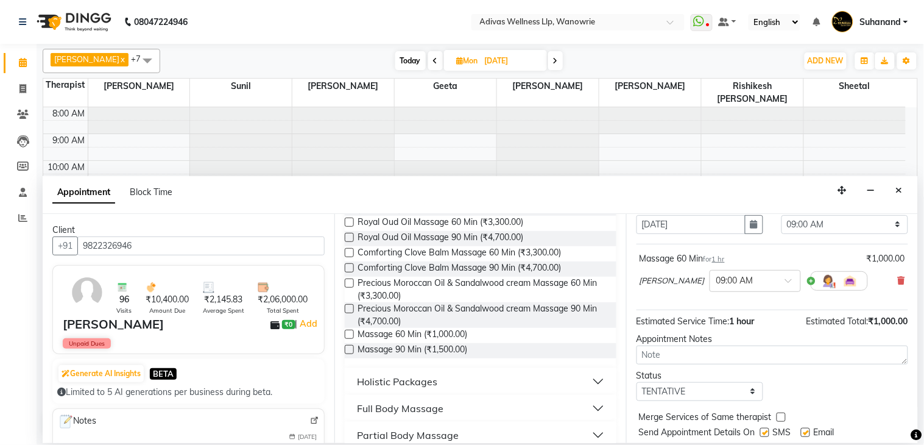
scroll to position [92, 0]
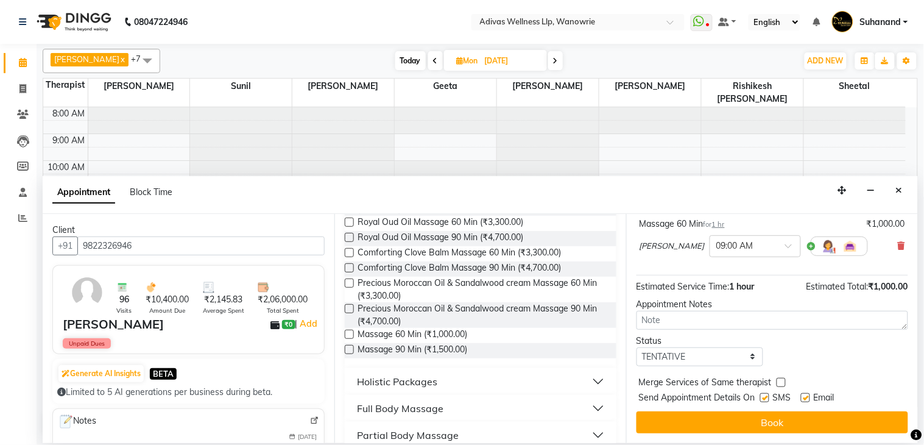
click at [763, 397] on label at bounding box center [764, 397] width 9 height 9
click at [763, 397] on input "checkbox" at bounding box center [764, 399] width 8 height 8
checkbox input "false"
click at [803, 394] on label at bounding box center [805, 397] width 9 height 9
click at [803, 395] on input "checkbox" at bounding box center [805, 399] width 8 height 8
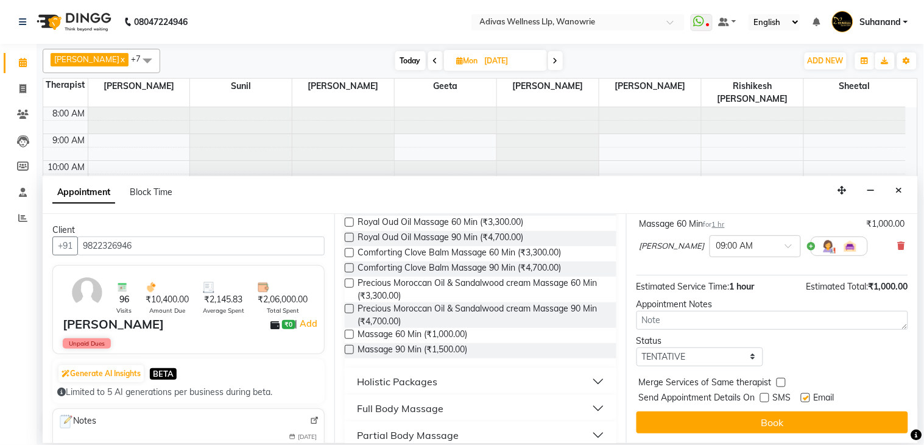
checkbox input "false"
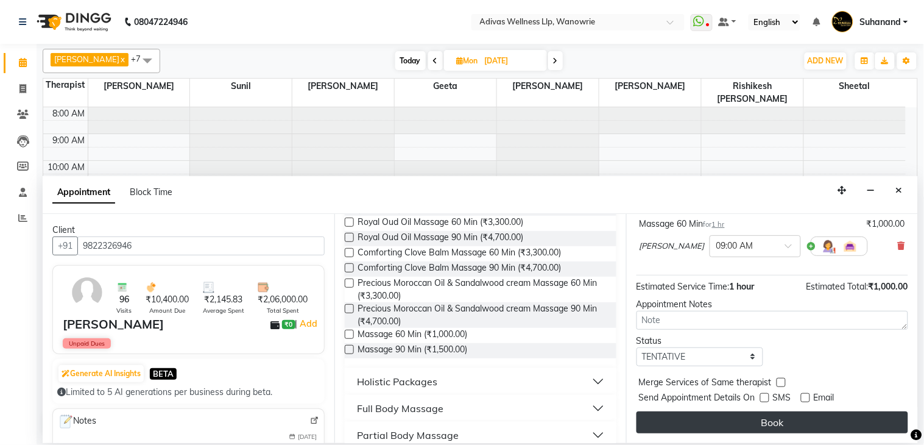
click at [776, 416] on button "Book" at bounding box center [773, 422] width 272 height 22
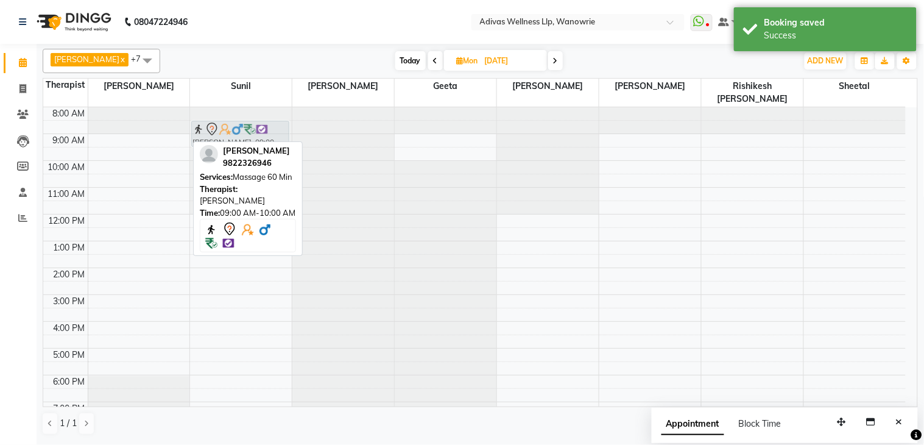
drag, startPoint x: 136, startPoint y: 139, endPoint x: 191, endPoint y: 124, distance: 56.7
click at [224, 124] on tr "[PERSON_NAME], 09:00 AM-10:00 AM, Massage 60 [PERSON_NAME], 09:00 AM-10:00 AM, …" at bounding box center [474, 281] width 863 height 348
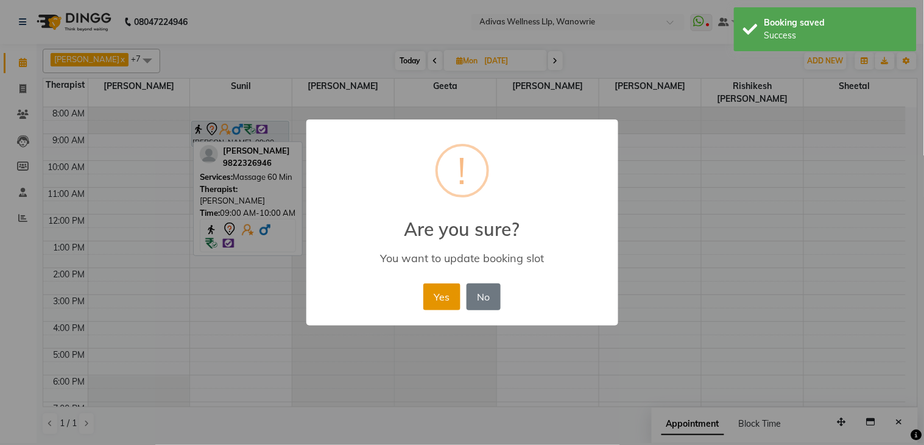
click at [440, 297] on button "Yes" at bounding box center [441, 296] width 37 height 27
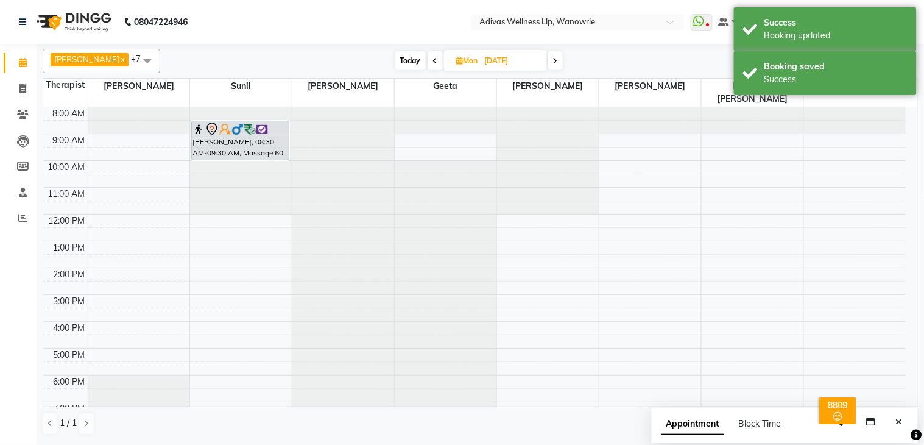
click at [238, 141] on div "[PERSON_NAME], 08:30 AM-09:30 AM, Massage 60 [PERSON_NAME], 08:30 AM-09:30 AM, …" at bounding box center [241, 281] width 102 height 348
click at [905, 420] on button "Close" at bounding box center [900, 421] width 18 height 19
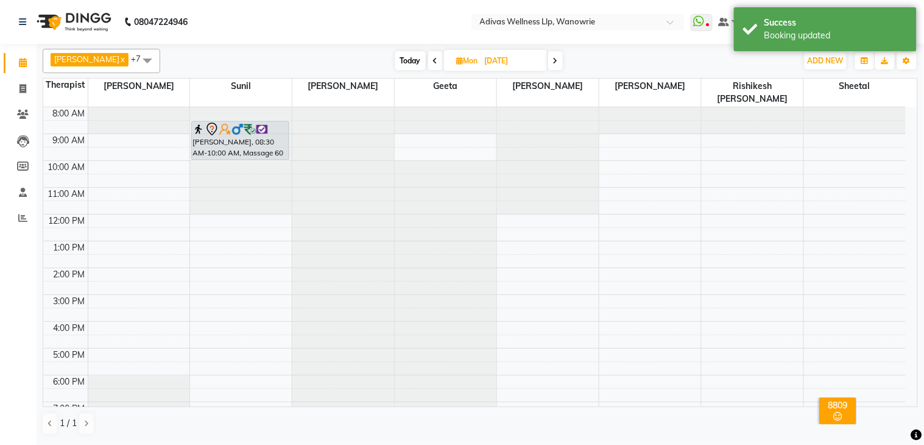
click at [411, 22] on nav "08047224946 Select Location × Adivas Wellness Llp, Wanowrie WhatsApp Status ✕ S…" at bounding box center [462, 22] width 924 height 44
click at [504, 62] on input "[DATE]" at bounding box center [511, 61] width 61 height 18
select select "12"
select select "2025"
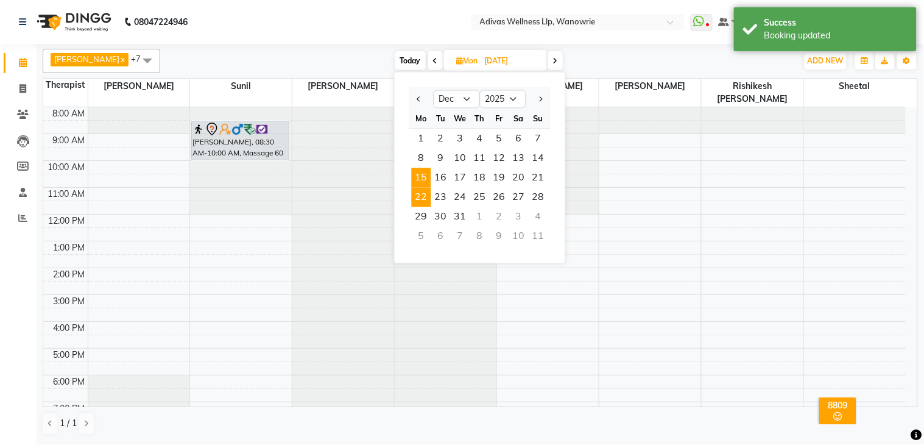
click at [425, 196] on span "22" at bounding box center [421, 197] width 19 height 19
type input "[DATE]"
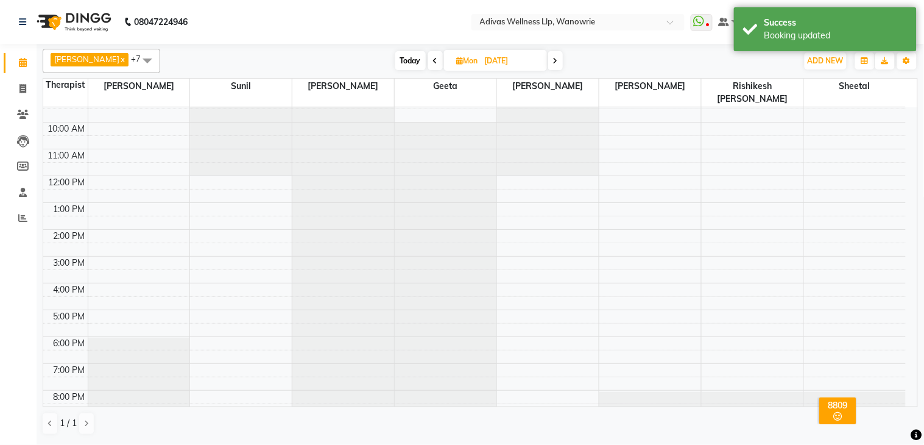
scroll to position [0, 0]
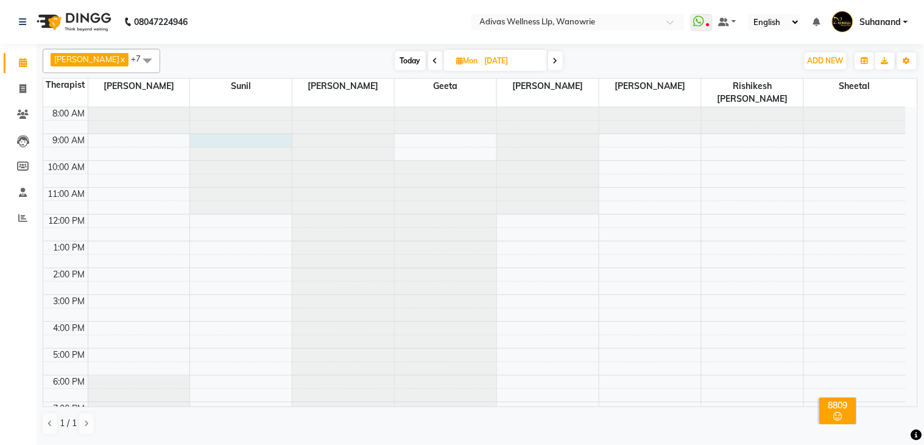
click at [205, 107] on div at bounding box center [241, 107] width 102 height 0
select select "24579"
select select "tentative"
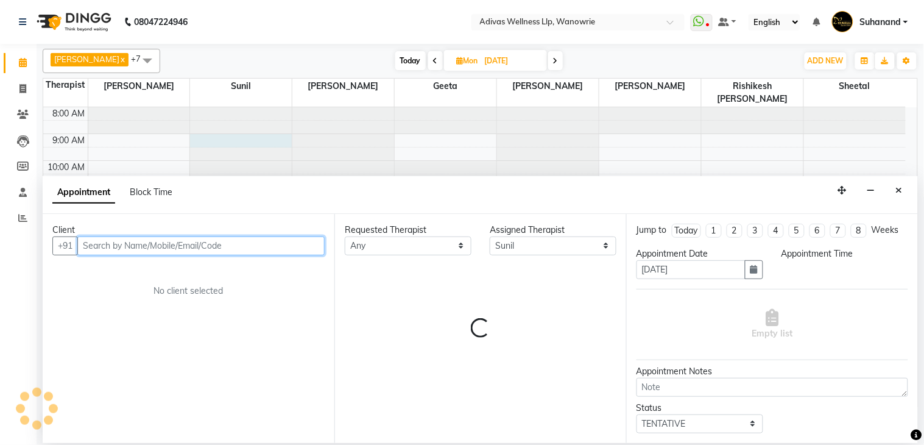
select select "540"
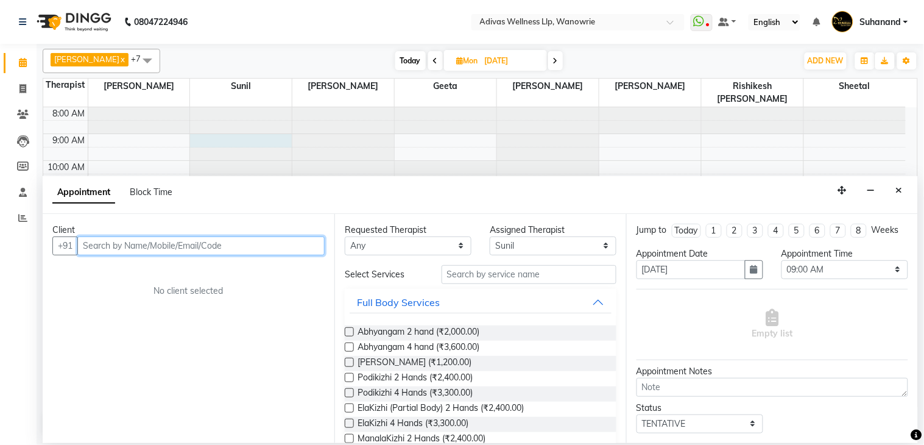
paste input "9822326946"
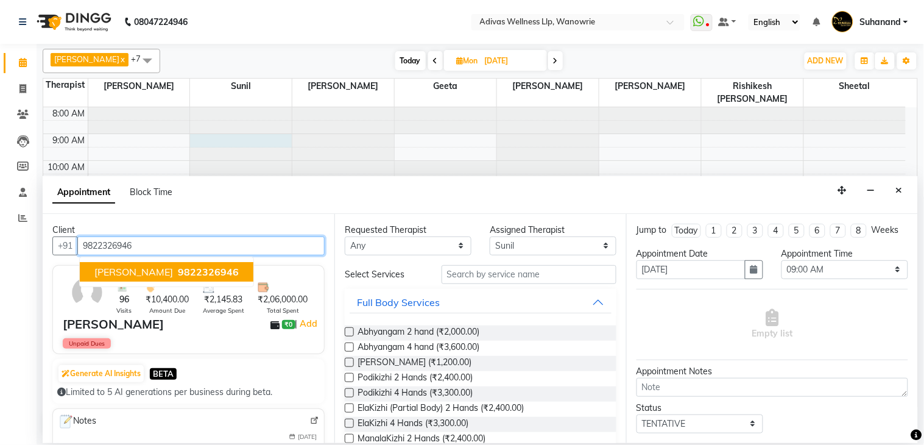
click at [147, 278] on button "[PERSON_NAME] 9822326946" at bounding box center [167, 271] width 174 height 19
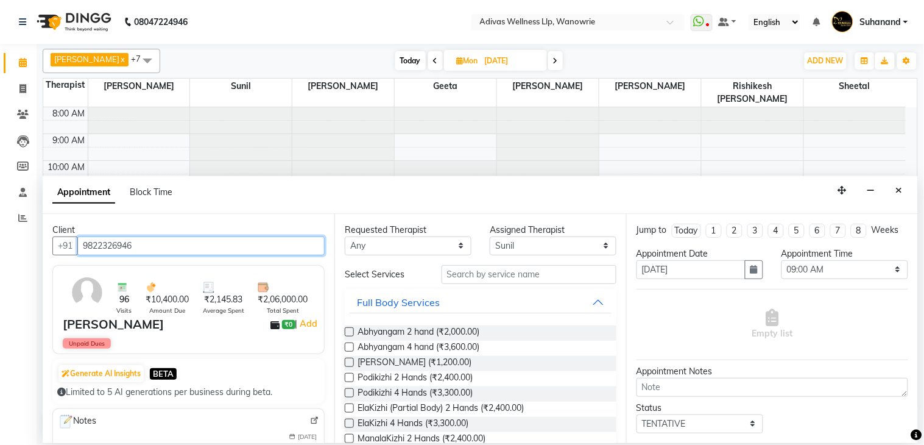
type input "9822326946"
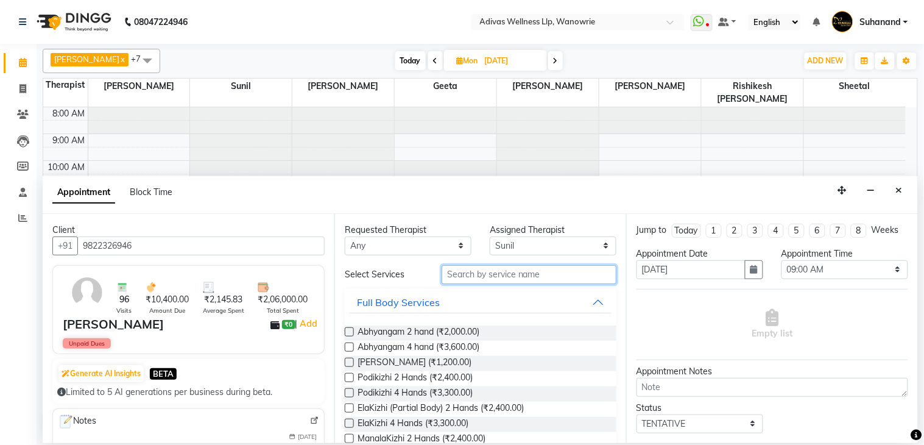
click at [522, 276] on input "text" at bounding box center [529, 274] width 175 height 19
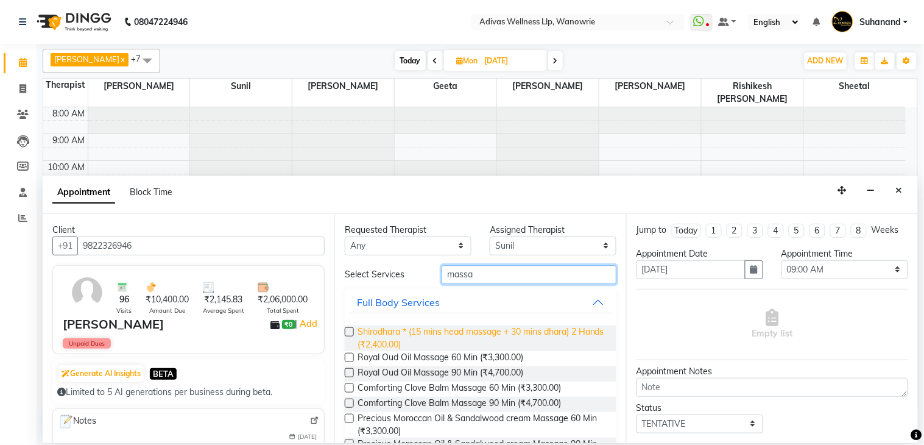
scroll to position [135, 0]
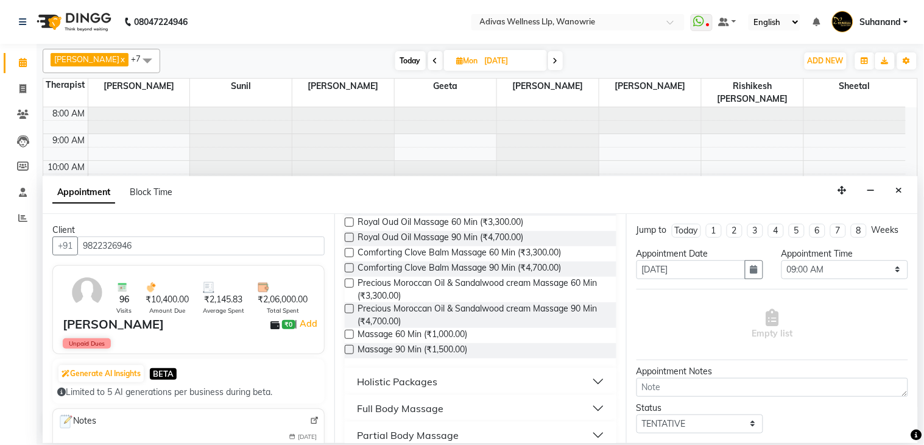
type input "massa"
click at [348, 335] on label at bounding box center [349, 334] width 9 height 9
click at [348, 335] on input "checkbox" at bounding box center [349, 335] width 8 height 8
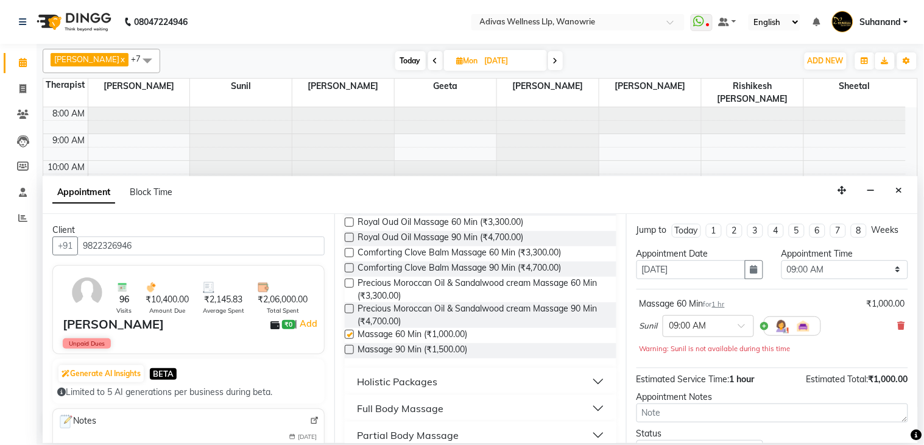
checkbox input "false"
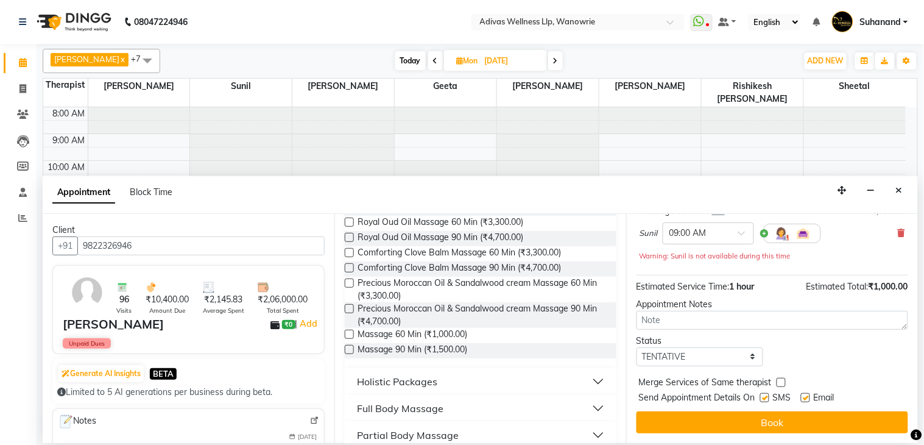
scroll to position [104, 0]
click at [765, 398] on label at bounding box center [764, 397] width 9 height 9
click at [765, 398] on input "checkbox" at bounding box center [764, 399] width 8 height 8
checkbox input "false"
click at [811, 395] on div "Email" at bounding box center [822, 398] width 43 height 15
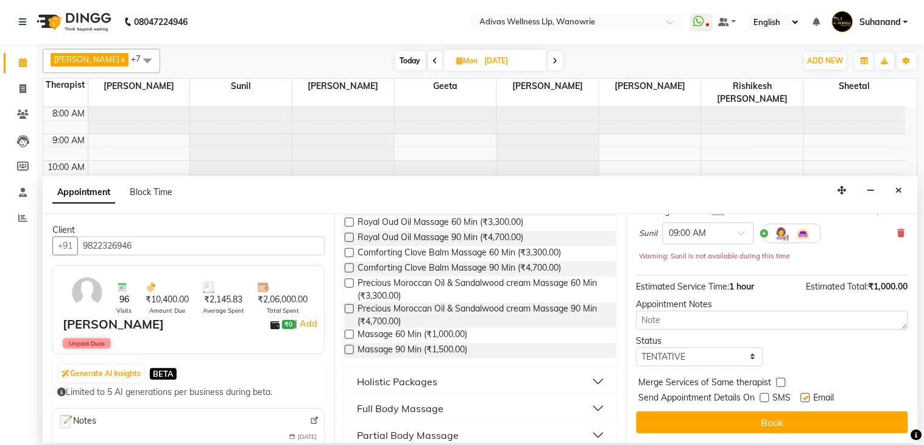
click at [807, 396] on label at bounding box center [805, 397] width 9 height 9
click at [807, 396] on input "checkbox" at bounding box center [805, 399] width 8 height 8
checkbox input "false"
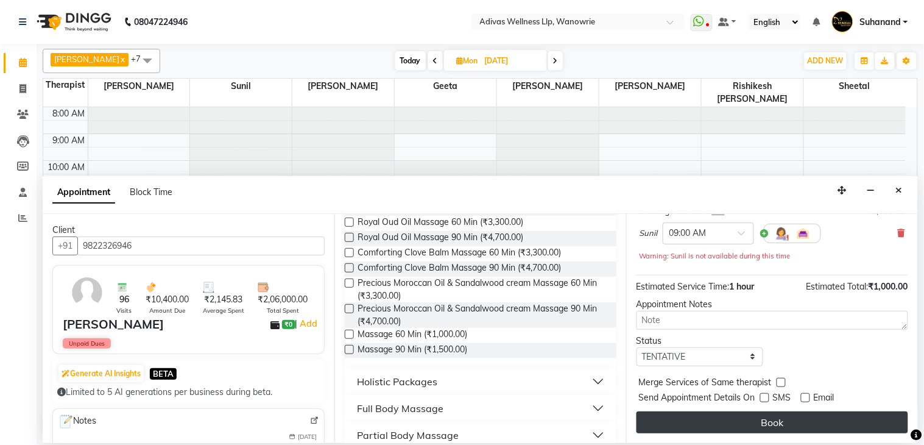
click at [792, 414] on button "Book" at bounding box center [773, 422] width 272 height 22
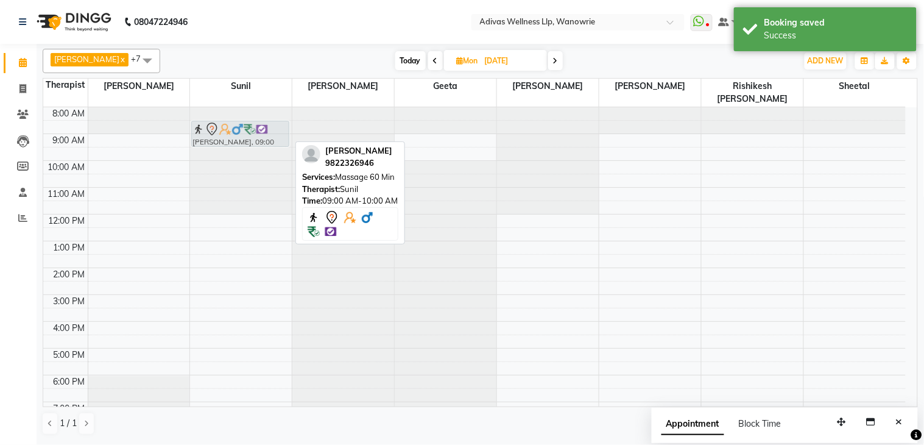
click at [233, 124] on div "[PERSON_NAME], 09:00 AM-10:00 AM, Massage 60 [PERSON_NAME], 09:00 AM-10:00 AM, …" at bounding box center [241, 281] width 102 height 348
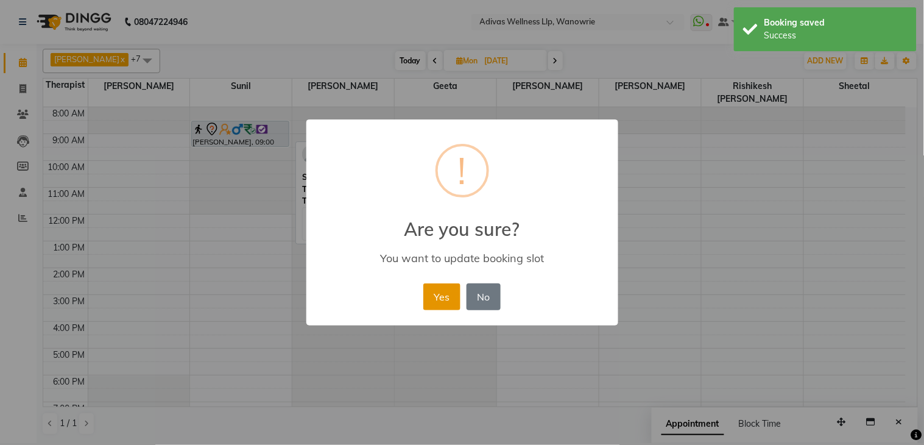
click at [440, 289] on button "Yes" at bounding box center [441, 296] width 37 height 27
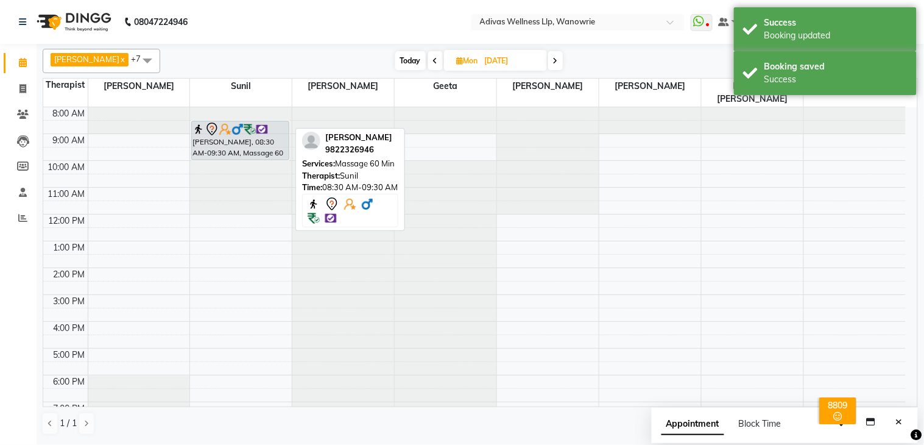
drag, startPoint x: 244, startPoint y: 132, endPoint x: 245, endPoint y: 145, distance: 13.5
click at [245, 147] on div "[PERSON_NAME], 08:30 AM-09:30 AM, Massage 60 [PERSON_NAME], 08:30 AM-09:30 AM, …" at bounding box center [241, 281] width 102 height 348
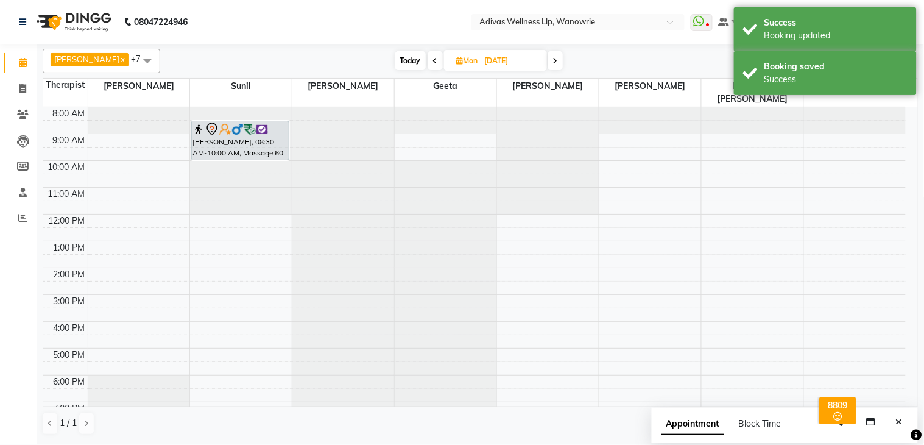
click at [370, 21] on nav "08047224946 Select Location × Adivas Wellness Llp, Wanowrie WhatsApp Status ✕ S…" at bounding box center [462, 22] width 924 height 44
click at [481, 55] on input "[DATE]" at bounding box center [511, 61] width 61 height 18
select select "12"
select select "2025"
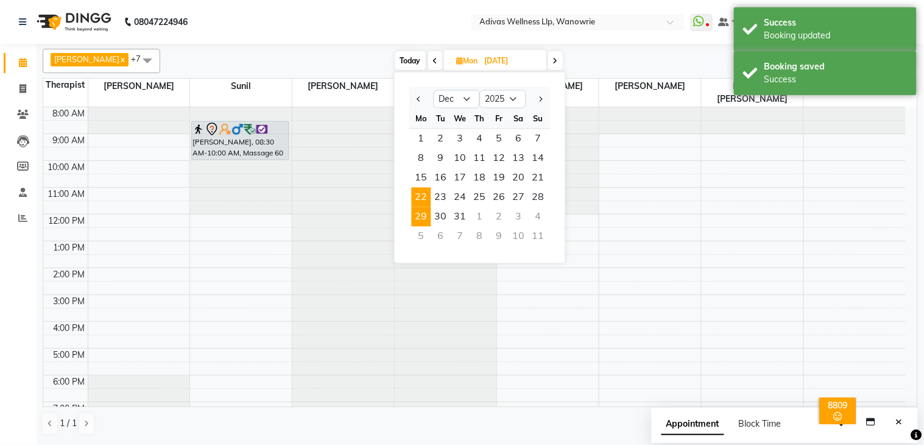
click at [422, 221] on span "29" at bounding box center [421, 216] width 19 height 19
type input "[DATE]"
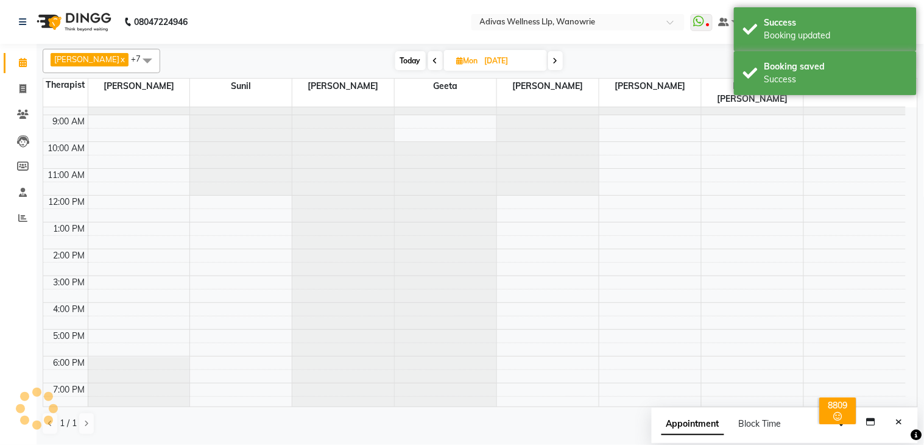
scroll to position [0, 0]
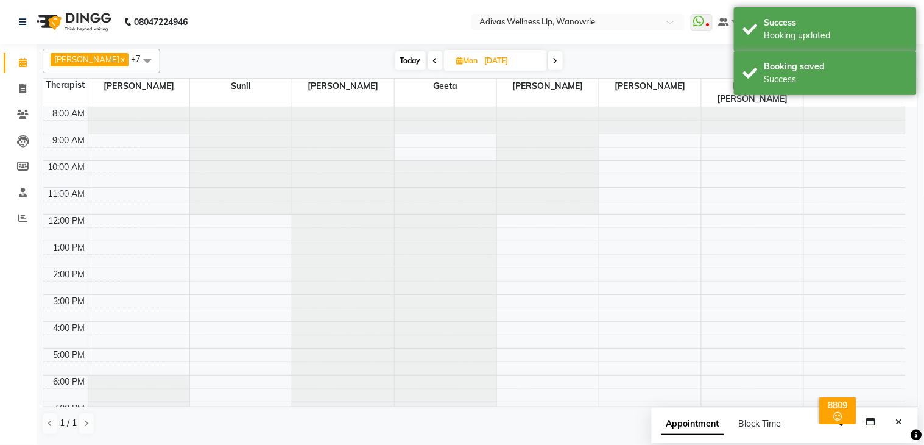
click at [230, 119] on div at bounding box center [241, 160] width 102 height 107
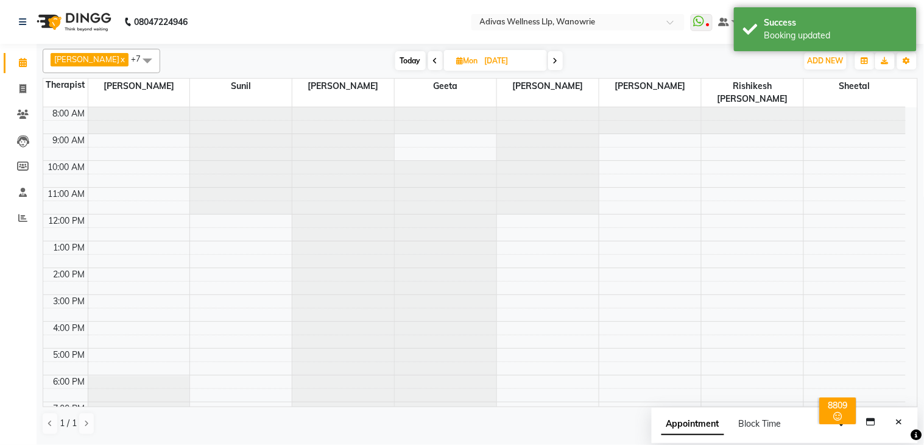
click at [205, 107] on div at bounding box center [241, 107] width 102 height 0
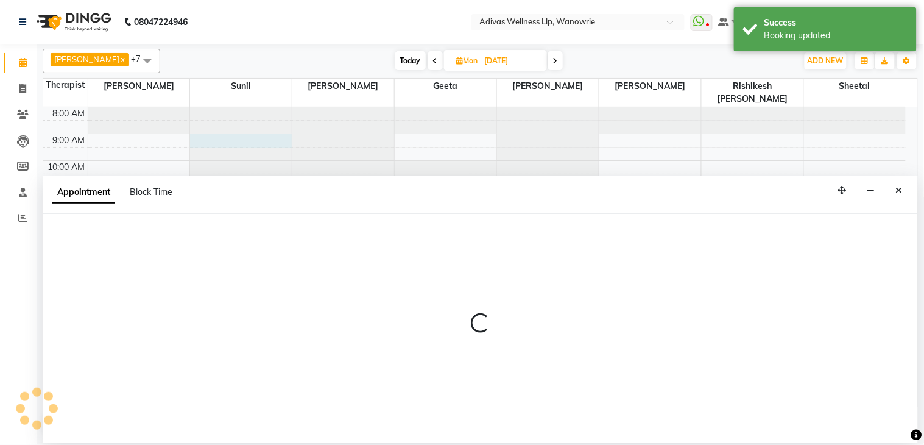
select select "24579"
select select "540"
select select "tentative"
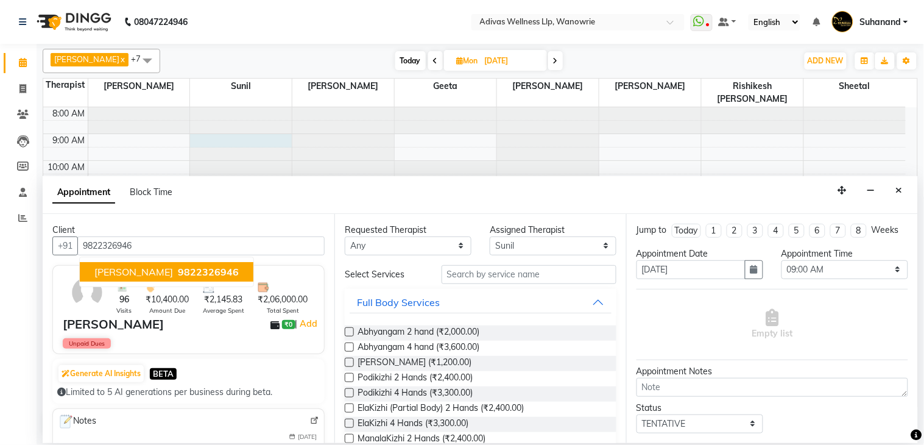
click at [185, 277] on button "[PERSON_NAME] 9822326946" at bounding box center [167, 271] width 174 height 19
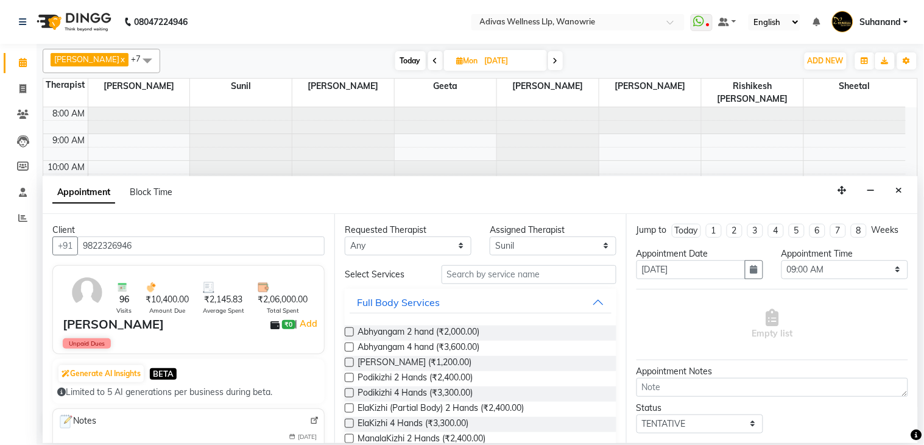
type input "9822326946"
click at [493, 276] on input "text" at bounding box center [529, 274] width 175 height 19
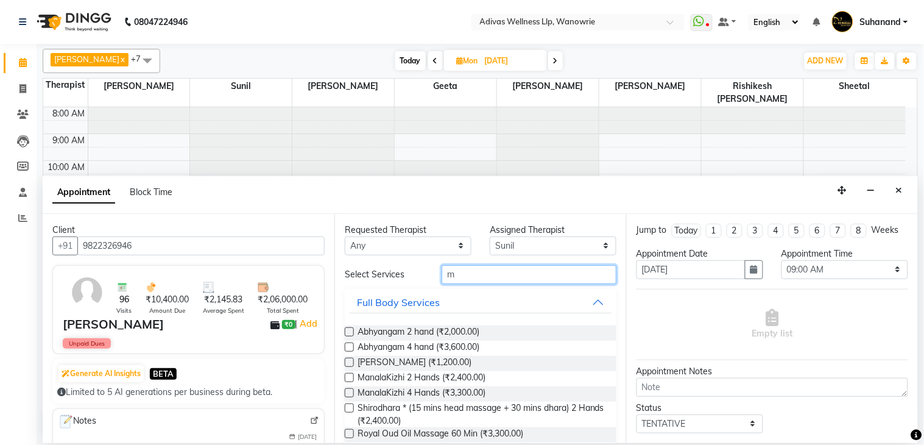
click at [493, 276] on input "m" at bounding box center [529, 274] width 175 height 19
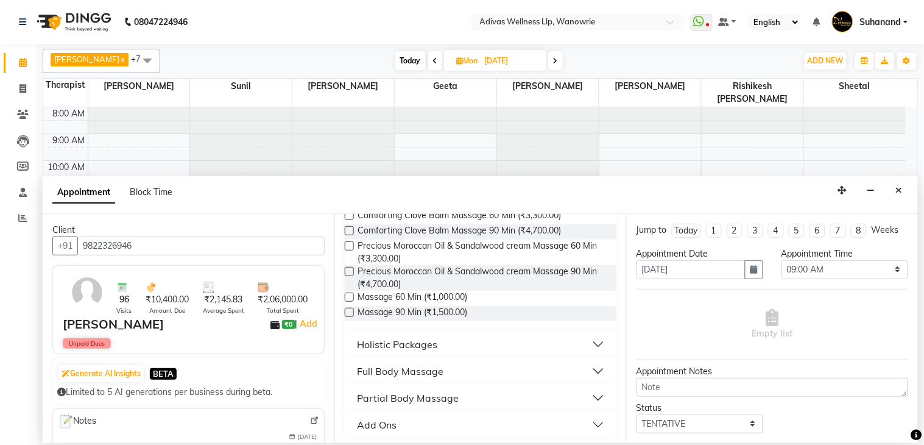
scroll to position [177, 0]
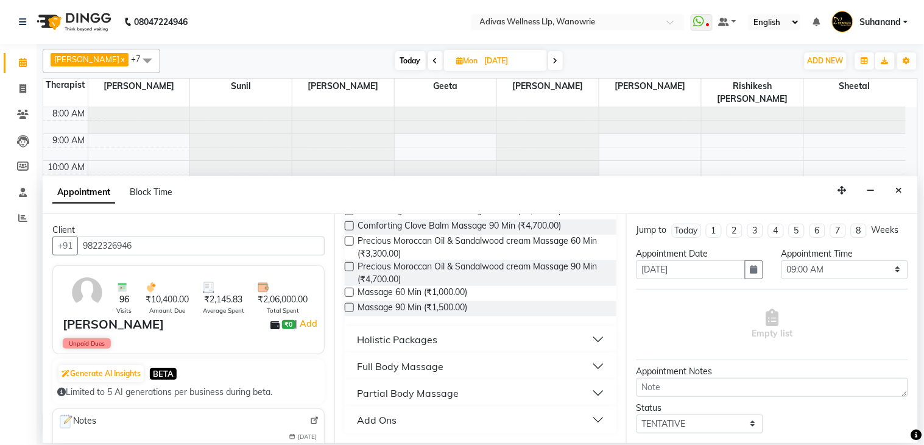
type input "massa"
click at [348, 294] on label at bounding box center [349, 292] width 9 height 9
click at [348, 294] on input "checkbox" at bounding box center [349, 293] width 8 height 8
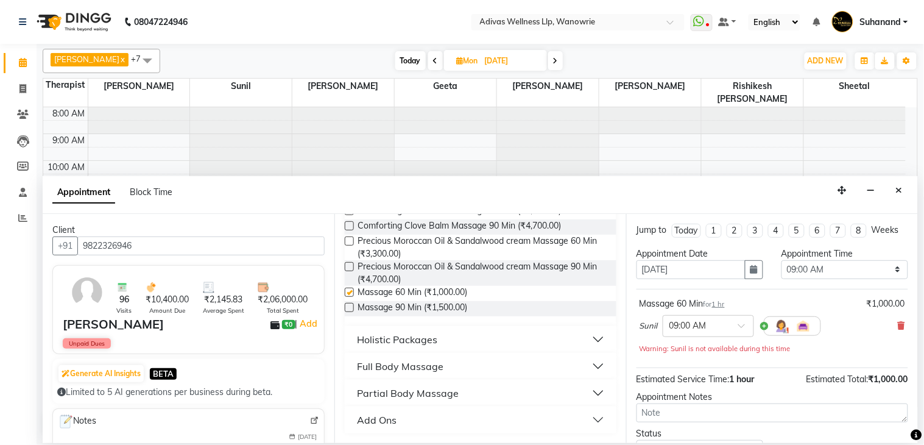
scroll to position [104, 0]
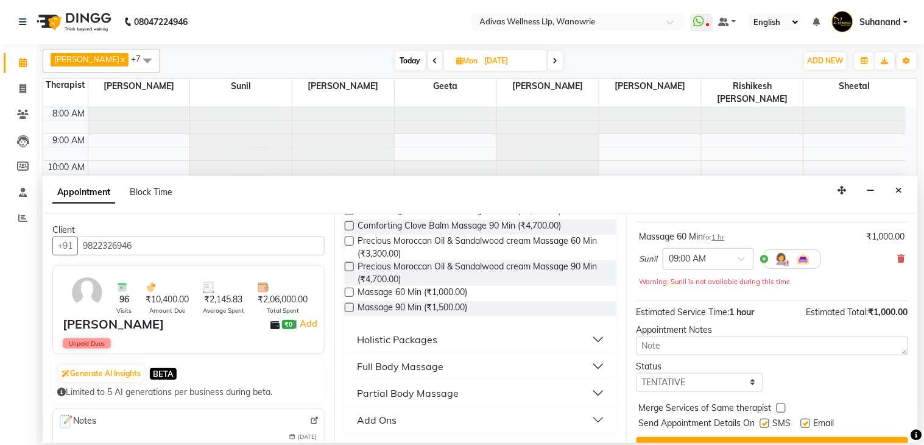
checkbox input "false"
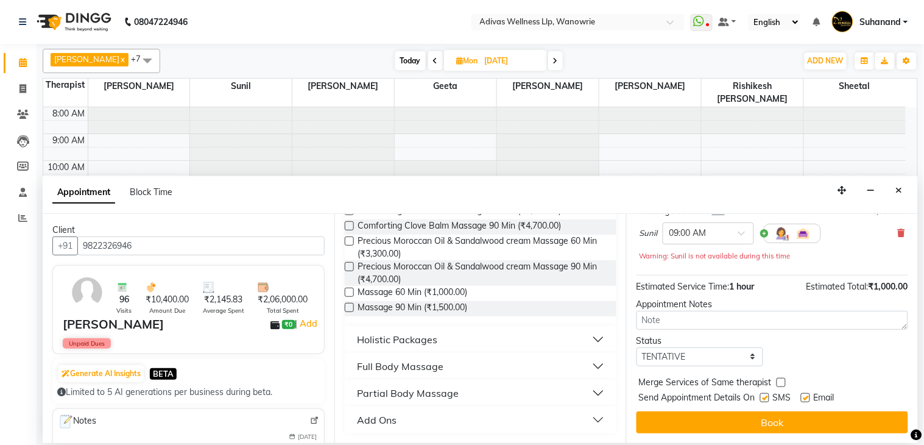
click at [760, 399] on label at bounding box center [764, 397] width 9 height 9
click at [760, 399] on input "checkbox" at bounding box center [764, 399] width 8 height 8
checkbox input "false"
click at [808, 397] on label at bounding box center [805, 397] width 9 height 9
click at [808, 397] on input "checkbox" at bounding box center [805, 399] width 8 height 8
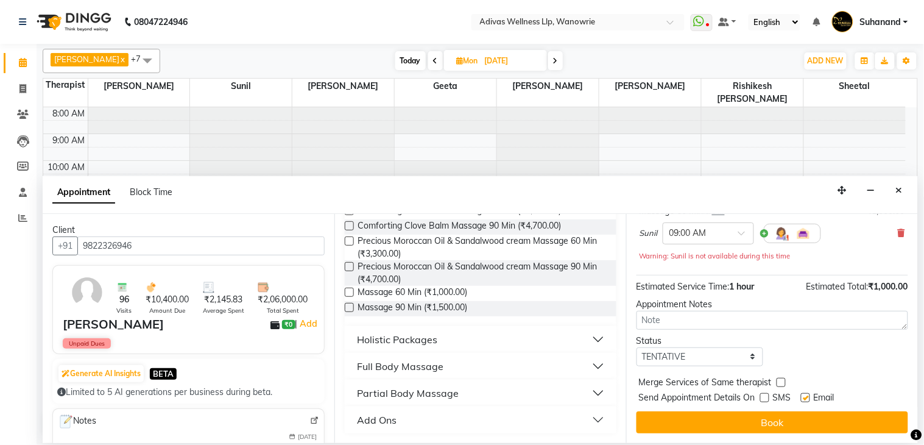
checkbox input "false"
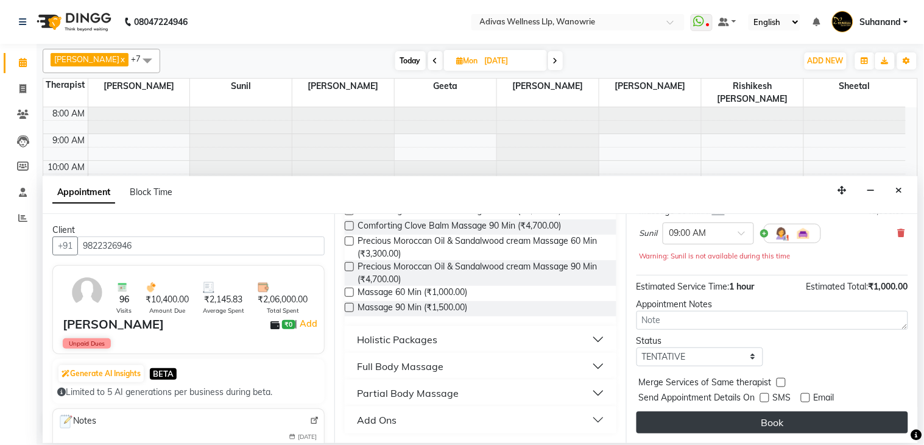
click at [774, 422] on button "Book" at bounding box center [773, 422] width 272 height 22
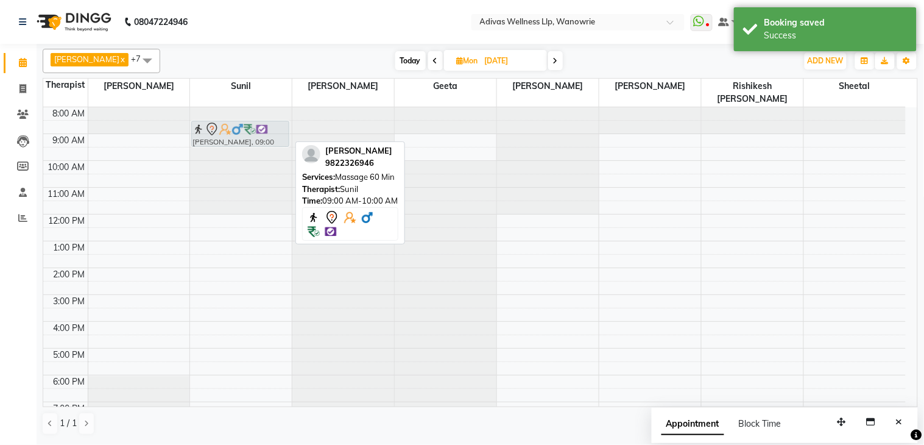
drag, startPoint x: 215, startPoint y: 129, endPoint x: 212, endPoint y: 118, distance: 12.0
click at [212, 118] on div "[PERSON_NAME], 09:00 AM-10:00 AM, Massage 60 [PERSON_NAME], 09:00 AM-10:00 AM, …" at bounding box center [241, 281] width 102 height 348
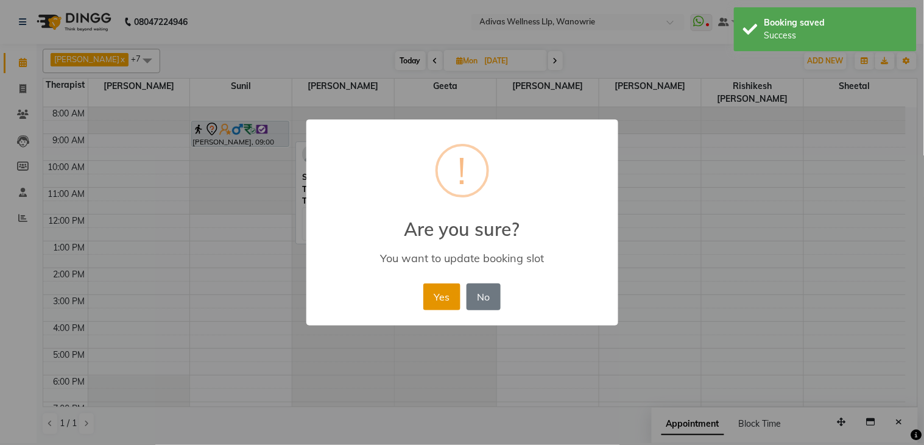
click at [435, 287] on button "Yes" at bounding box center [441, 296] width 37 height 27
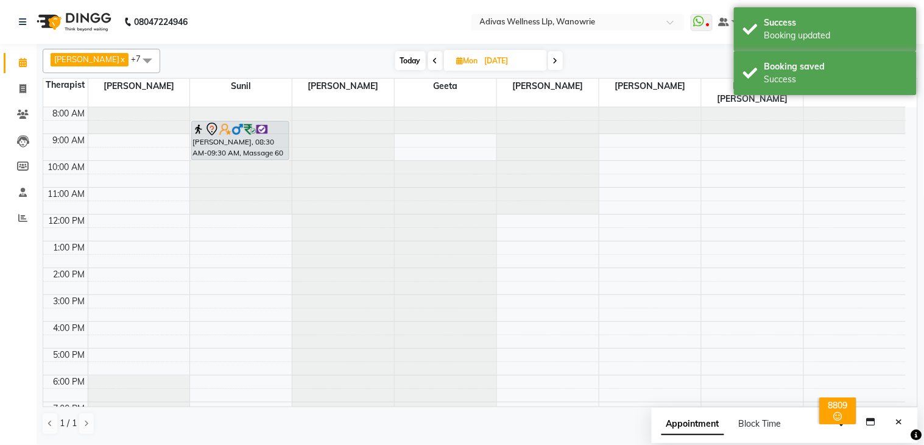
click at [252, 146] on div "[PERSON_NAME], 08:30 AM-09:30 AM, Massage 60 [PERSON_NAME], 08:30 AM-09:30 AM, …" at bounding box center [241, 281] width 102 height 348
click at [404, 23] on nav "08047224946 Select Location × Adivas Wellness Llp, Wanowrie WhatsApp Status ✕ S…" at bounding box center [462, 22] width 924 height 44
click at [403, 54] on span "Today" at bounding box center [410, 60] width 30 height 19
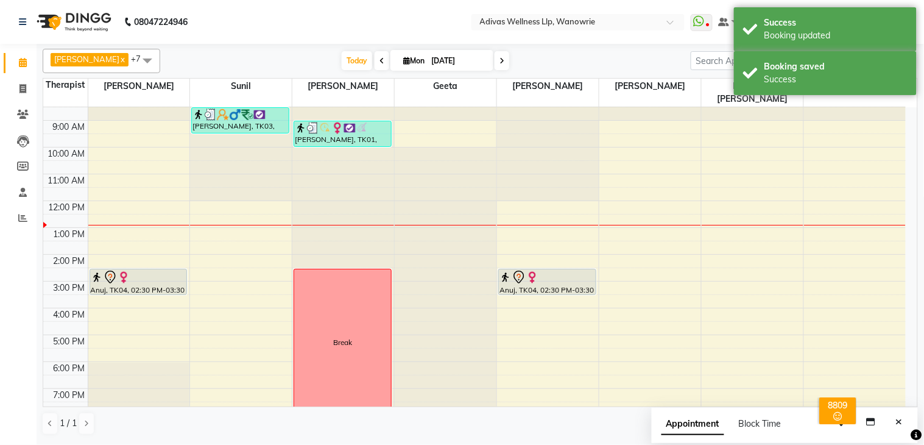
scroll to position [0, 0]
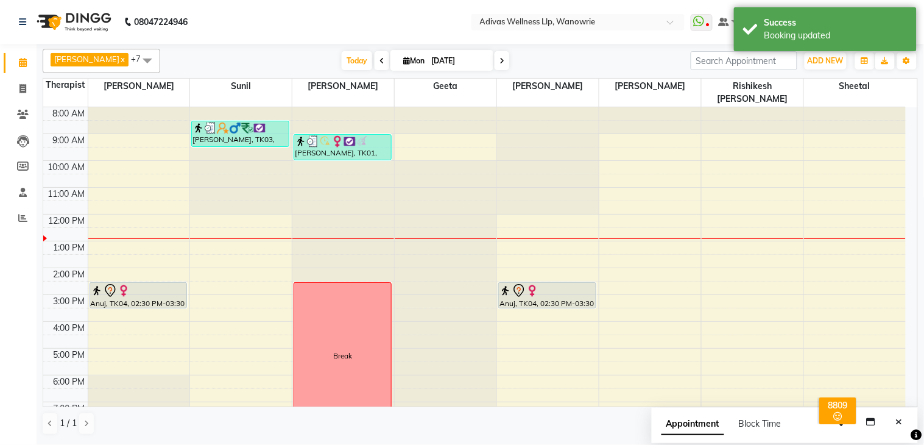
click at [345, 13] on nav "08047224946 Select Location × Adivas Wellness Llp, Wanowrie WhatsApp Status ✕ S…" at bounding box center [462, 22] width 924 height 44
click at [865, 33] on div "Booking updated" at bounding box center [836, 35] width 143 height 13
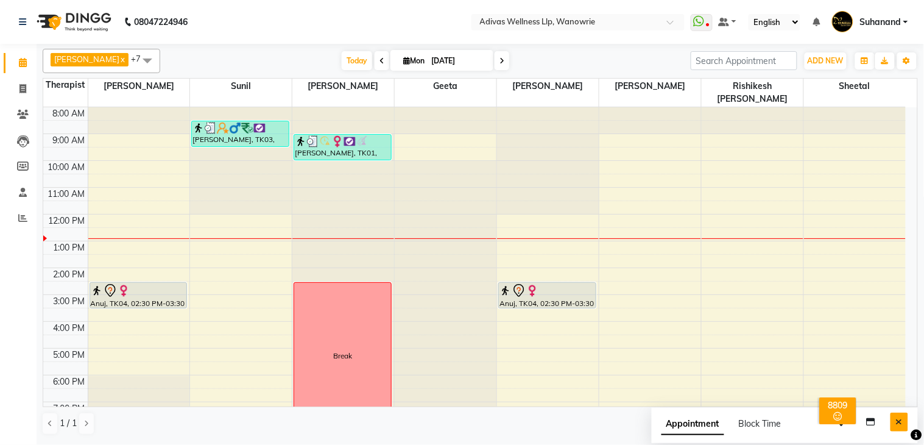
click at [900, 423] on icon "Close" at bounding box center [899, 421] width 7 height 9
click at [330, 21] on nav "08047224946 Select Location × Adivas Wellness Llp, Wanowrie WhatsApp Status ✕ S…" at bounding box center [462, 22] width 924 height 44
click at [330, 23] on nav "08047224946 Select Location × Adivas Wellness Llp, Wanowrie WhatsApp Status ✕ S…" at bounding box center [462, 22] width 924 height 44
click at [329, 23] on nav "08047224946 Select Location × Adivas Wellness Llp, Wanowrie WhatsApp Status ✕ S…" at bounding box center [462, 22] width 924 height 44
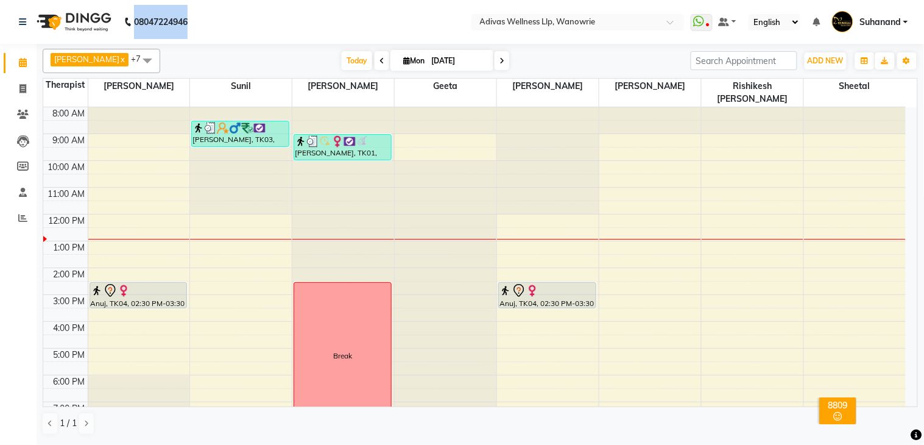
click at [329, 23] on nav "08047224946 Select Location × Adivas Wellness Llp, Wanowrie WhatsApp Status ✕ S…" at bounding box center [462, 22] width 924 height 44
click at [334, 19] on nav "08047224946 Select Location × Adivas Wellness Llp, Wanowrie WhatsApp Status ✕ S…" at bounding box center [462, 22] width 924 height 44
click at [359, 22] on nav "08047224946 Select Location × Adivas Wellness Llp, Wanowrie WhatsApp Status ✕ S…" at bounding box center [462, 22] width 924 height 44
click at [375, 63] on span at bounding box center [382, 60] width 15 height 19
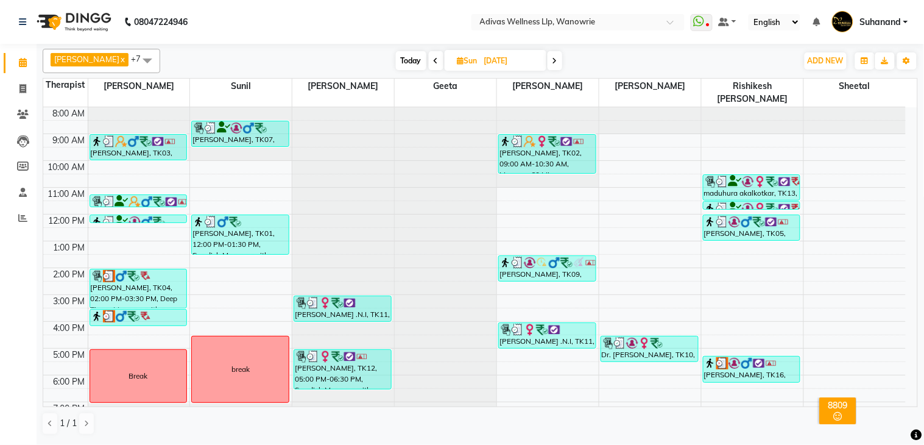
click at [389, 23] on nav "08047224946 Select Location × Adivas Wellness Llp, Wanowrie WhatsApp Status ✕ S…" at bounding box center [462, 22] width 924 height 44
click at [401, 62] on span "Today" at bounding box center [411, 60] width 30 height 19
type input "[DATE]"
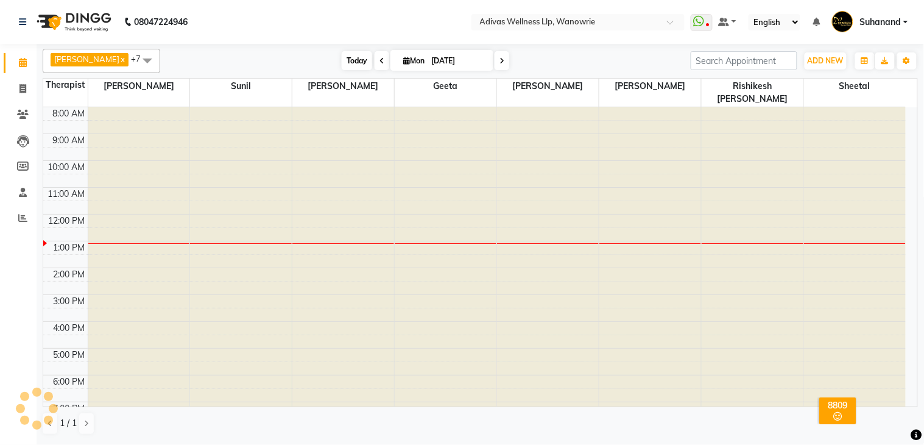
scroll to position [38, 0]
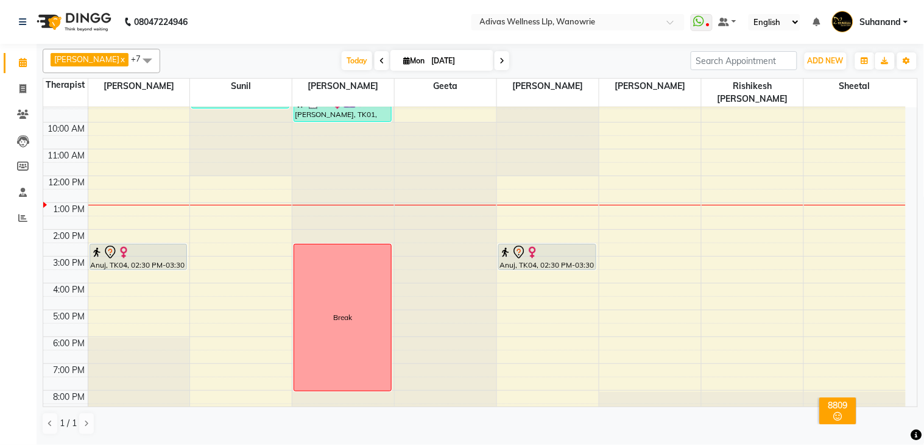
click at [342, 23] on nav "08047224946 Select Location × Adivas Wellness Llp, Wanowrie WhatsApp Status ✕ S…" at bounding box center [462, 22] width 924 height 44
click at [430, 62] on input "[DATE]" at bounding box center [458, 61] width 61 height 18
select select "9"
select select "2025"
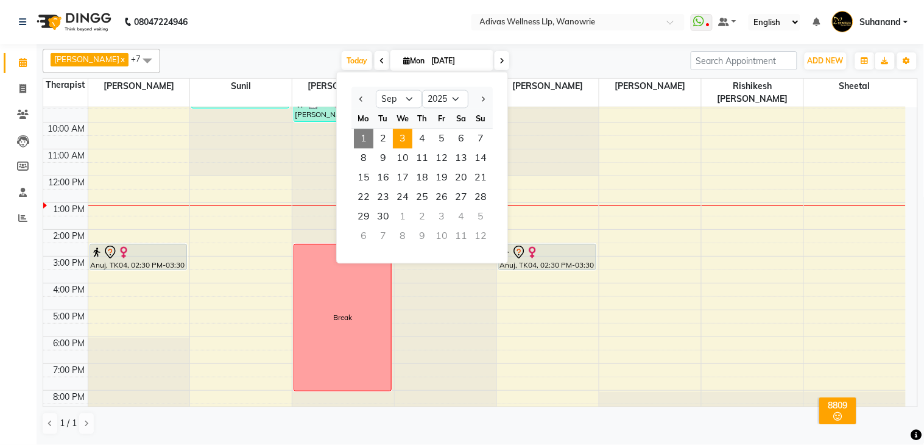
click at [402, 142] on span "3" at bounding box center [402, 138] width 19 height 19
type input "[DATE]"
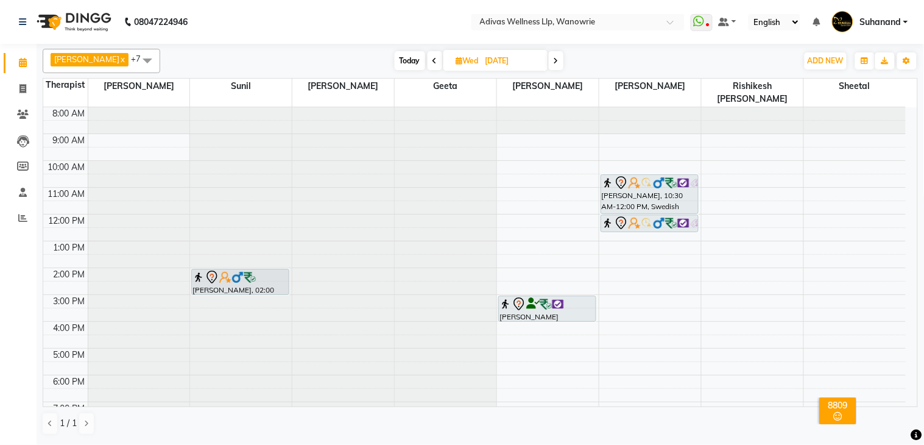
scroll to position [38, 0]
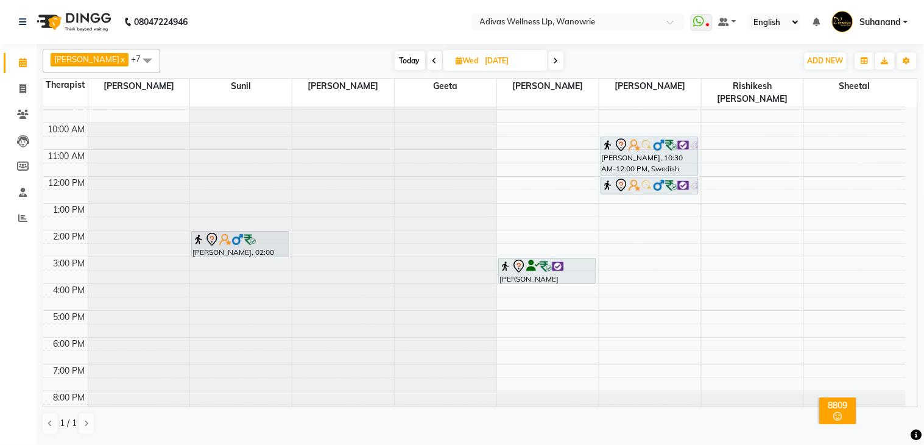
click at [723, 250] on div "8:00 AM 9:00 AM 10:00 AM 11:00 AM 12:00 PM 1:00 PM 2:00 PM 3:00 PM 4:00 PM 5:00…" at bounding box center [474, 243] width 863 height 348
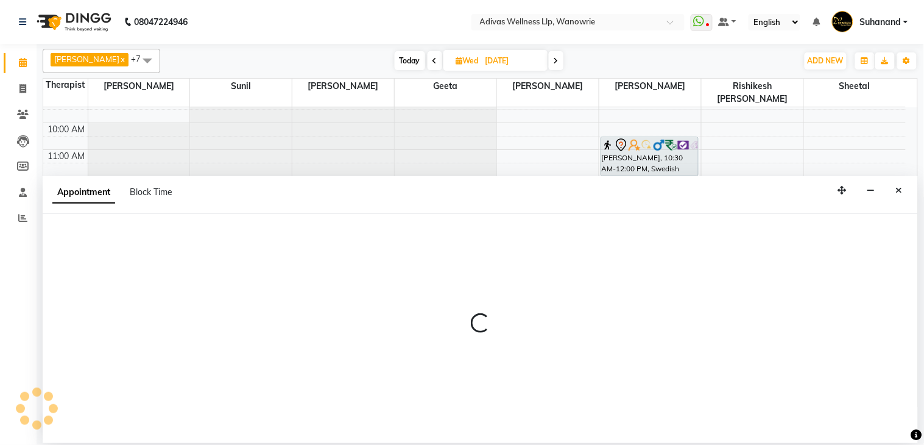
select select "71736"
select select "tentative"
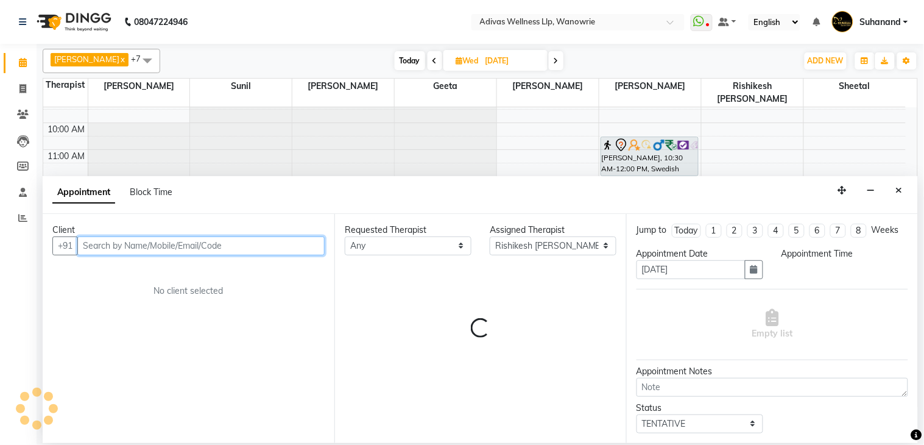
select select "900"
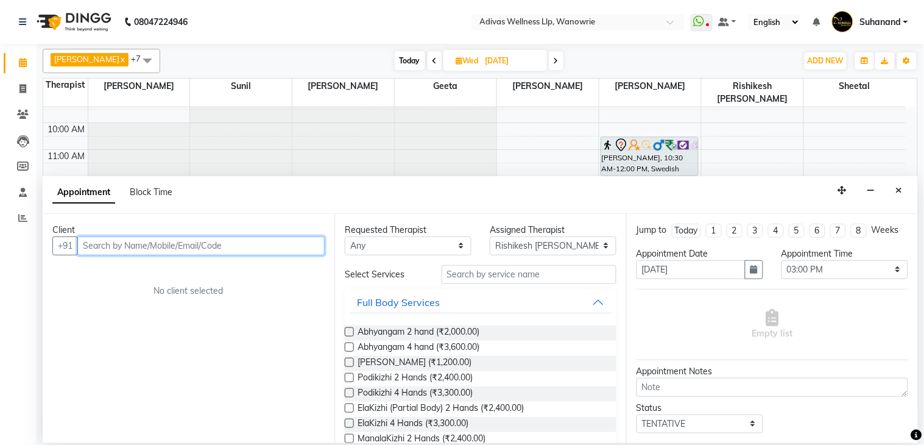
click at [132, 246] on input "text" at bounding box center [200, 245] width 247 height 19
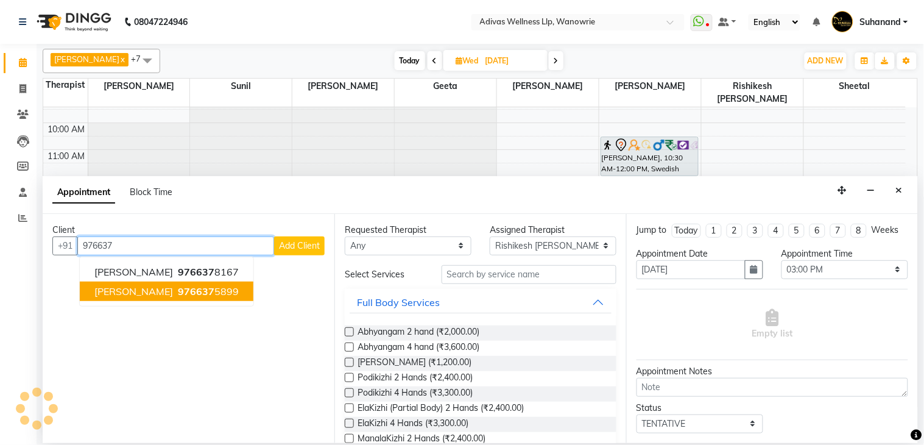
click at [144, 285] on span "[PERSON_NAME]" at bounding box center [133, 291] width 79 height 12
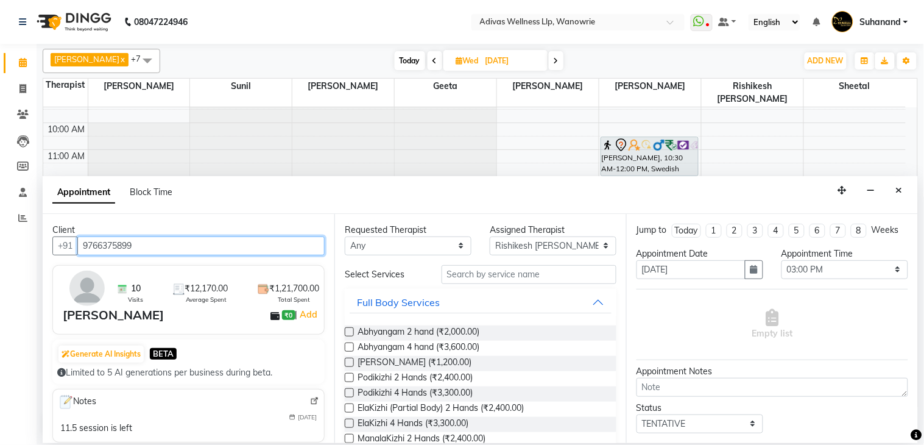
type input "9766375899"
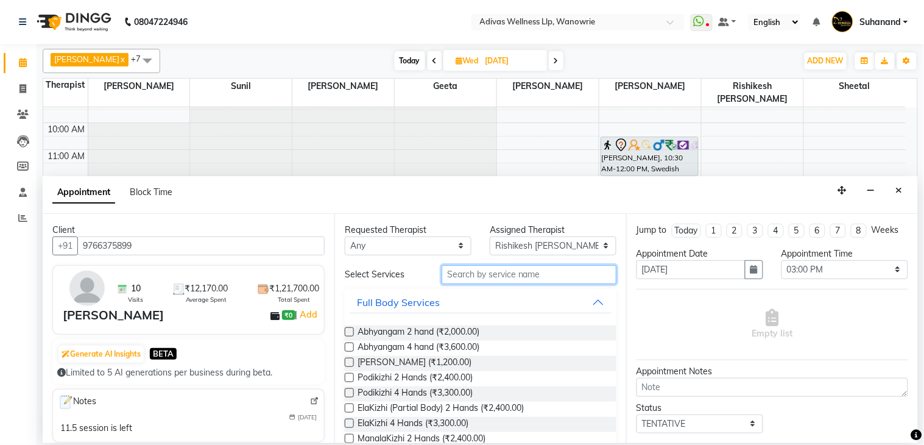
click at [456, 270] on input "text" at bounding box center [529, 274] width 175 height 19
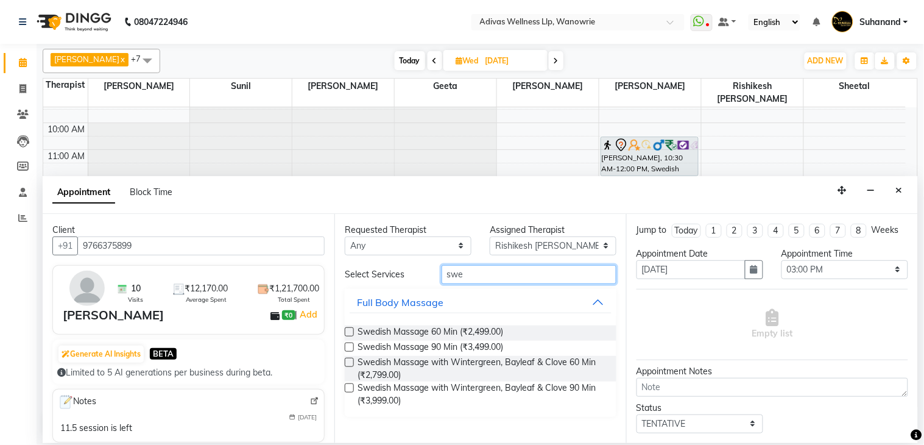
type input "swe"
click at [349, 330] on label at bounding box center [349, 331] width 9 height 9
click at [349, 330] on input "checkbox" at bounding box center [349, 333] width 8 height 8
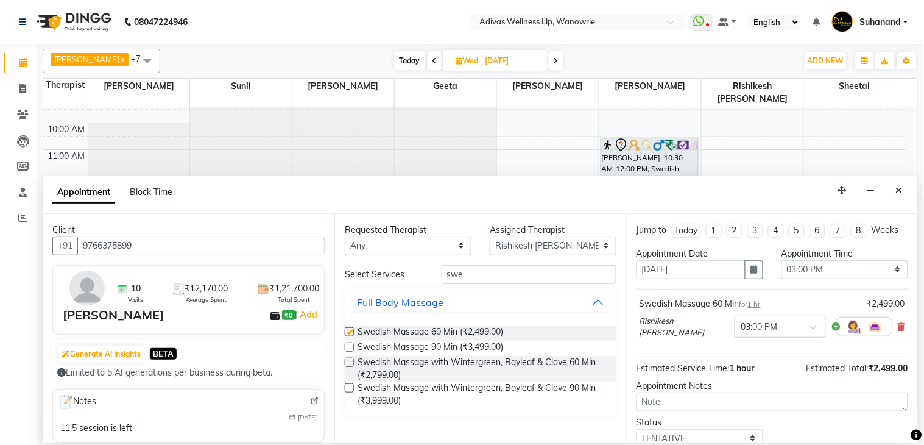
checkbox input "false"
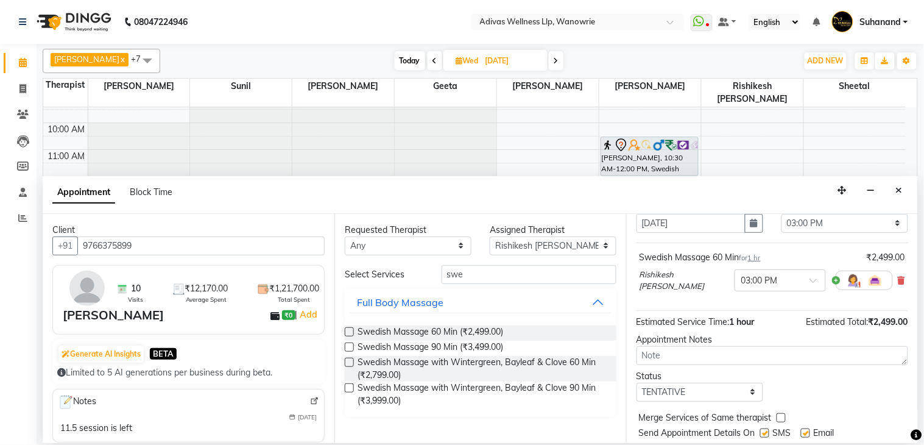
scroll to position [92, 0]
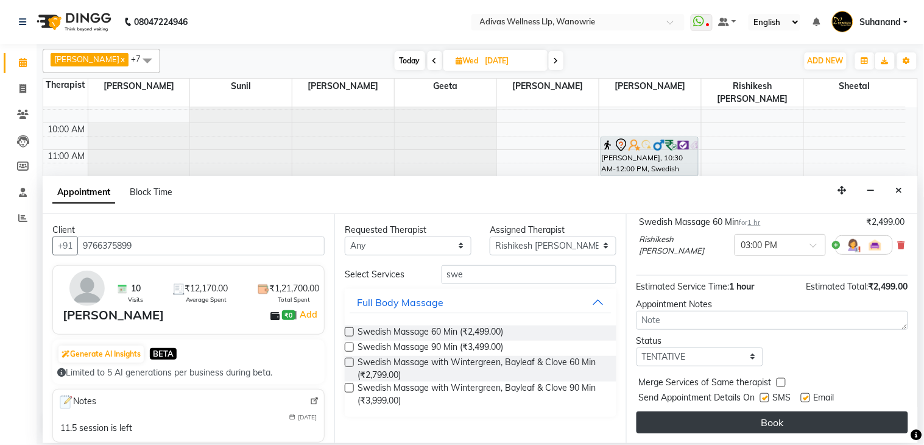
click at [763, 419] on button "Book" at bounding box center [773, 422] width 272 height 22
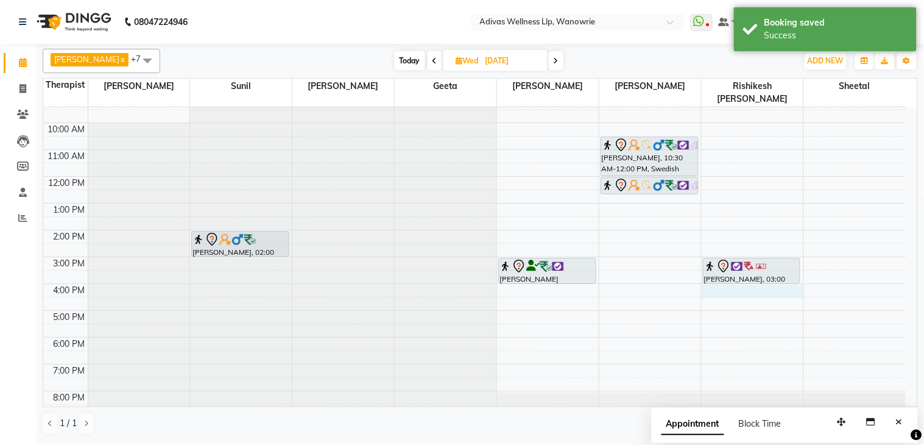
click at [719, 275] on div "8:00 AM 9:00 AM 10:00 AM 11:00 AM 12:00 PM 1:00 PM 2:00 PM 3:00 PM 4:00 PM 5:00…" at bounding box center [474, 243] width 863 height 348
select select "71736"
select select "tentative"
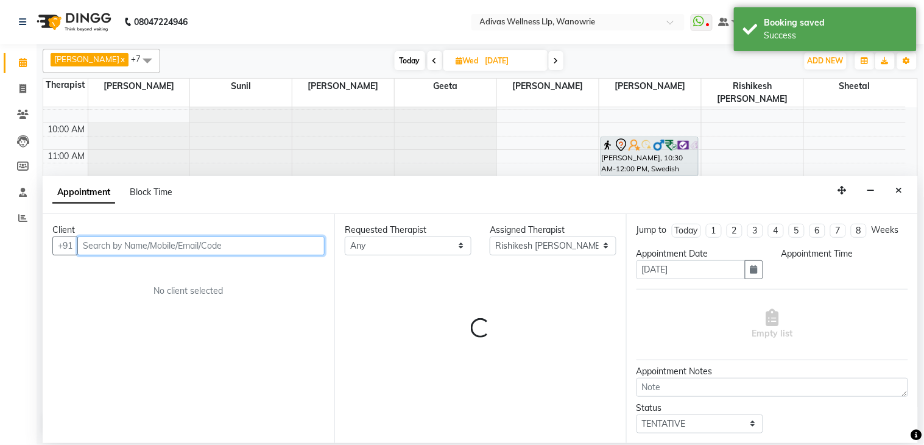
select select "960"
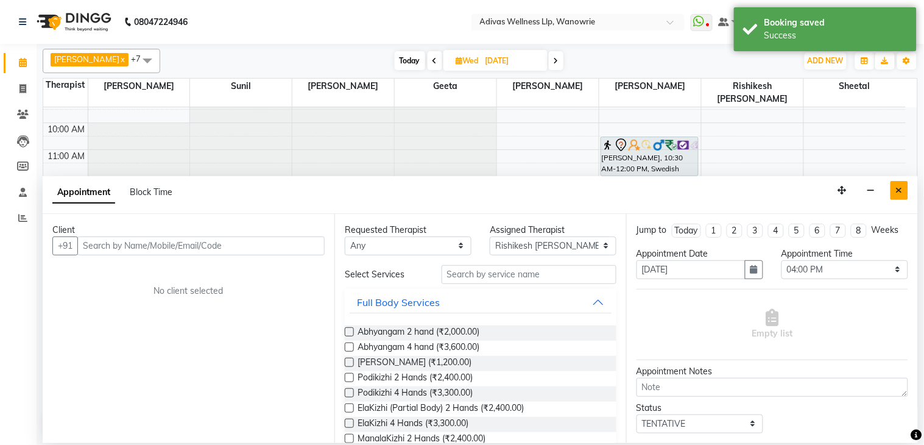
click at [902, 194] on icon "Close" at bounding box center [899, 190] width 7 height 9
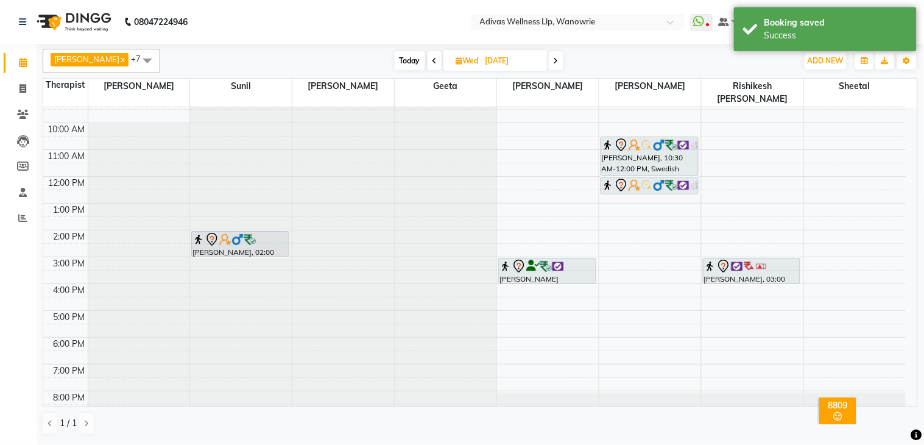
click at [725, 259] on icon at bounding box center [723, 266] width 15 height 15
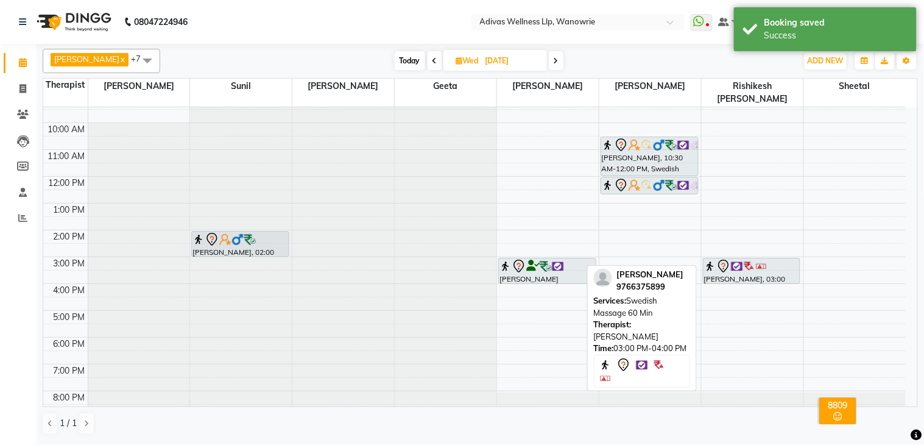
click at [725, 259] on icon at bounding box center [723, 266] width 15 height 15
select select "7"
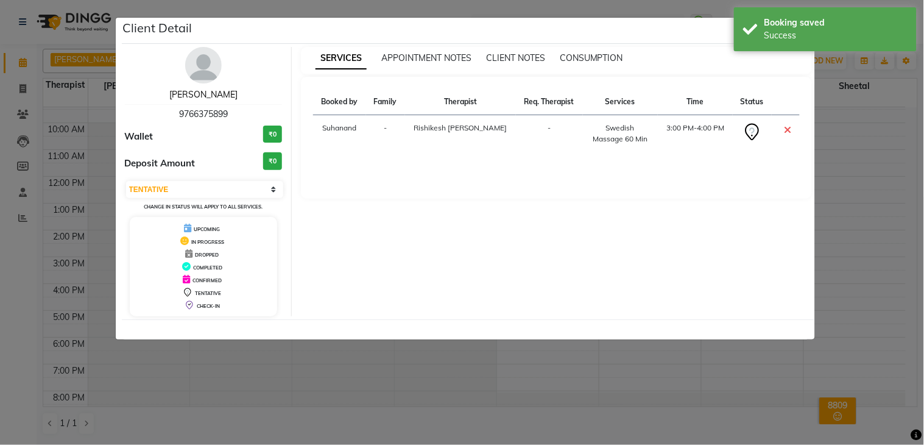
click at [212, 95] on link "[PERSON_NAME]" at bounding box center [203, 94] width 68 height 11
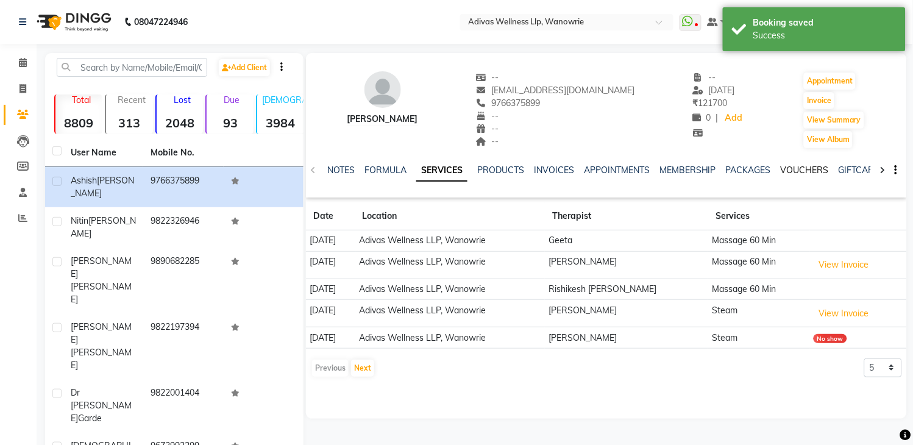
click at [794, 169] on link "VOUCHERS" at bounding box center [804, 169] width 48 height 11
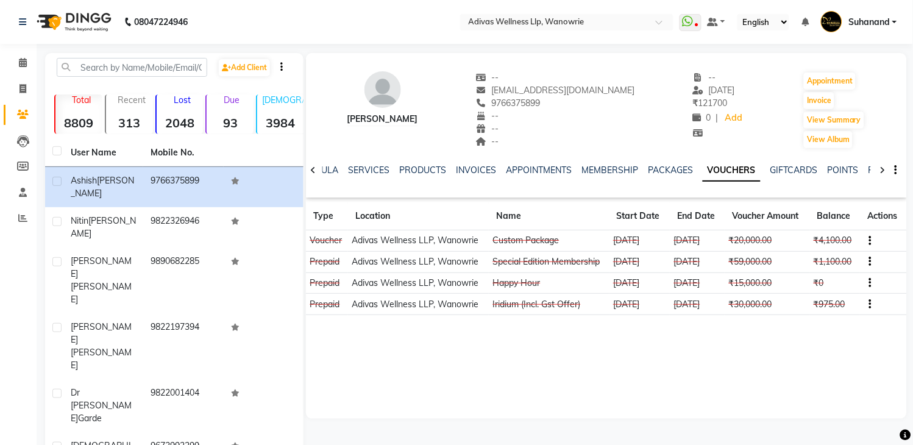
click at [764, 140] on div "[PERSON_NAME] -- [EMAIL_ADDRESS][DOMAIN_NAME] 9766375899 -- -- -- -- [DATE] ₹ 1…" at bounding box center [606, 104] width 601 height 90
click at [574, 126] on div "--" at bounding box center [555, 128] width 159 height 13
click at [23, 56] on span at bounding box center [22, 63] width 21 height 14
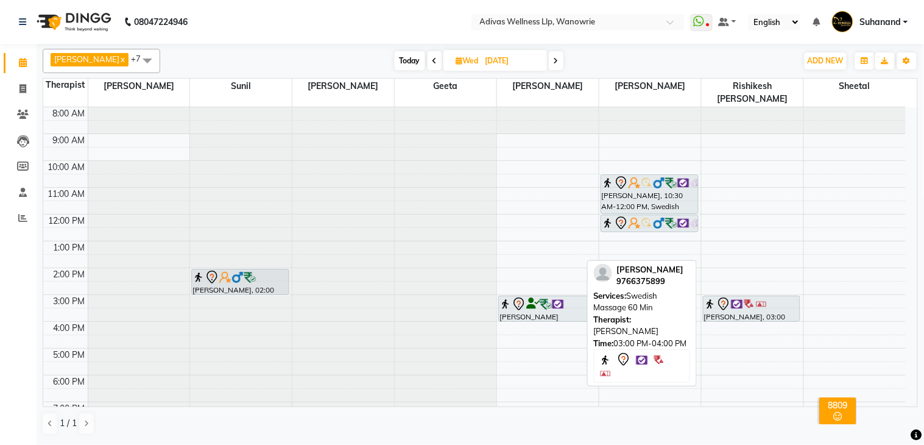
click at [741, 301] on div "[PERSON_NAME], 03:00 PM-04:00 PM, Swedish Massage 60 Min" at bounding box center [752, 308] width 97 height 25
select select "7"
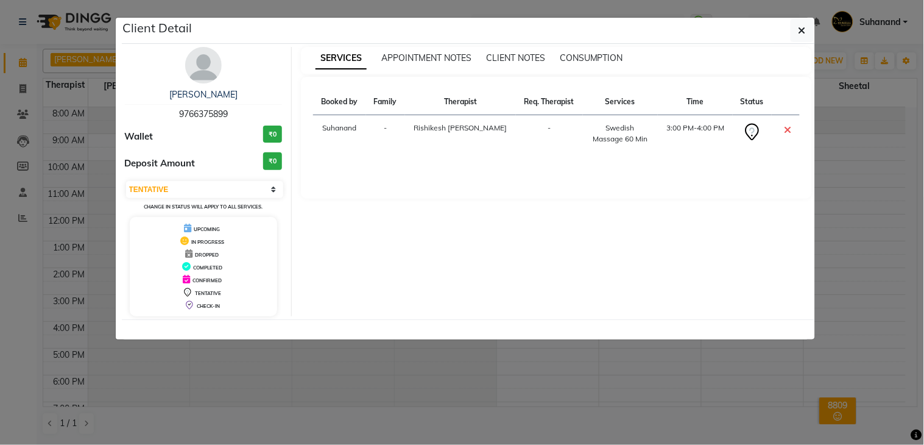
click at [209, 113] on span "9766375899" at bounding box center [203, 113] width 49 height 11
drag, startPoint x: 209, startPoint y: 113, endPoint x: 235, endPoint y: 85, distance: 37.9
click at [235, 85] on div "[PERSON_NAME] 9766375899 Wallet ₹0 Deposit Amount ₹0 Select CONFIRMED TENTATIVE…" at bounding box center [204, 181] width 177 height 269
click at [213, 94] on link "[PERSON_NAME]" at bounding box center [203, 94] width 68 height 11
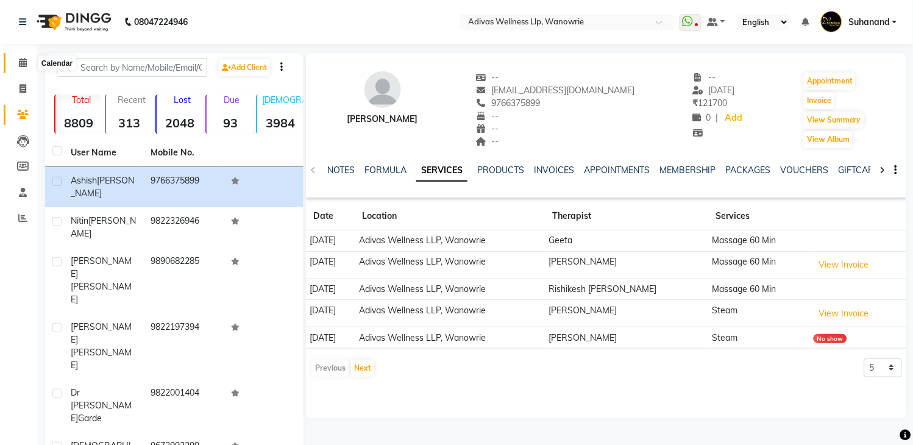
click at [24, 60] on icon at bounding box center [23, 62] width 8 height 9
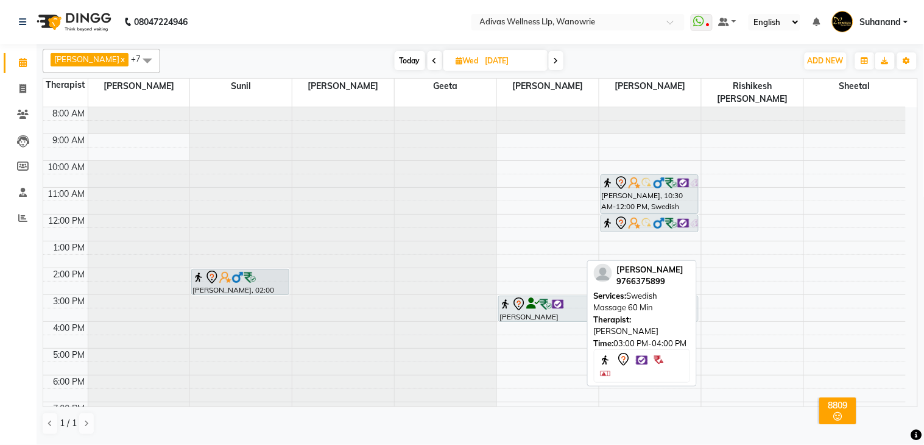
drag, startPoint x: 728, startPoint y: 294, endPoint x: 666, endPoint y: 293, distance: 62.1
click at [666, 293] on div "[PERSON_NAME] x [PERSON_NAME] x Geeta x [PERSON_NAME] x Rishikesh karande x Sal…" at bounding box center [480, 242] width 875 height 396
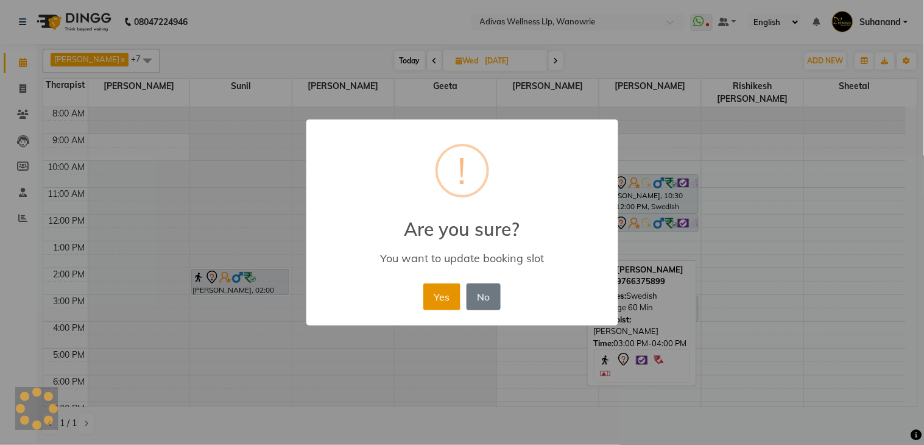
click at [443, 298] on button "Yes" at bounding box center [441, 296] width 37 height 27
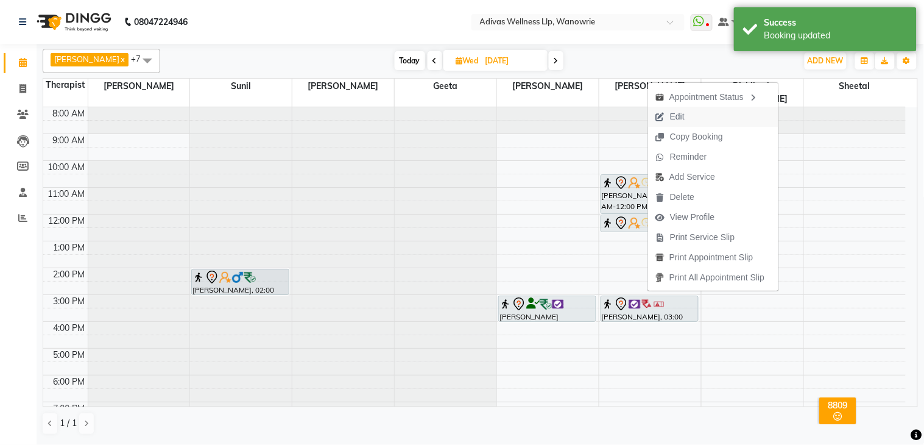
click at [677, 116] on span "Edit" at bounding box center [677, 116] width 15 height 13
select select "tentative"
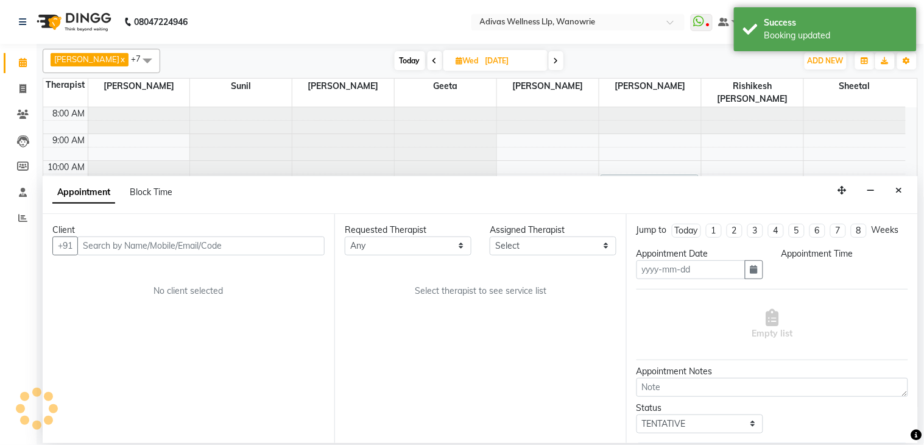
type input "[DATE]"
select select "900"
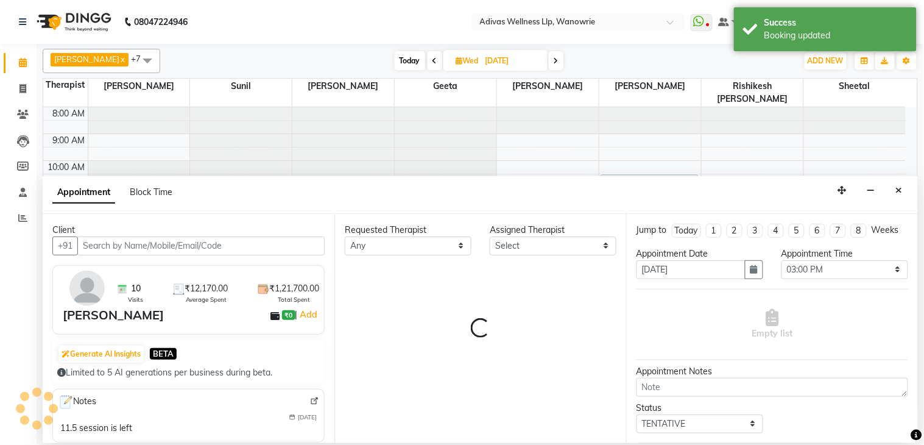
select select "42598"
select select "1462"
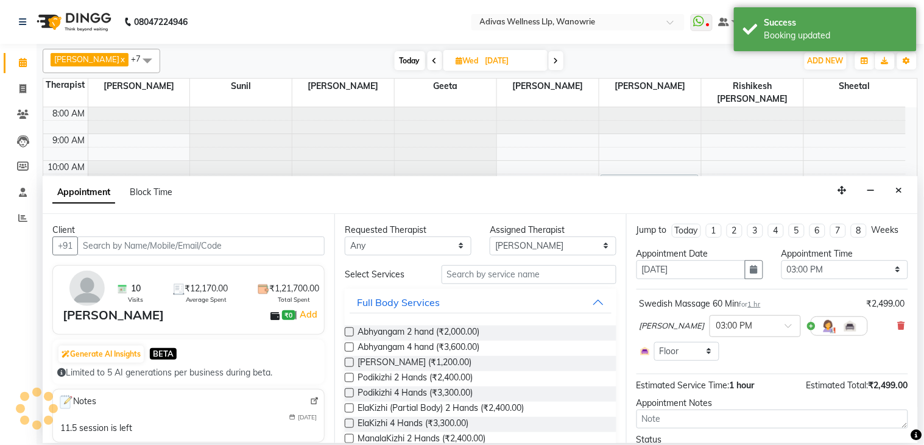
scroll to position [38, 0]
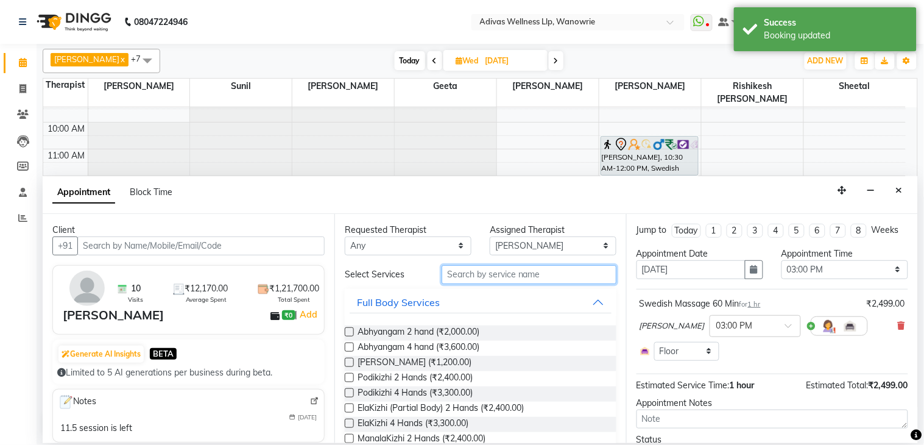
click at [480, 277] on input "text" at bounding box center [529, 274] width 175 height 19
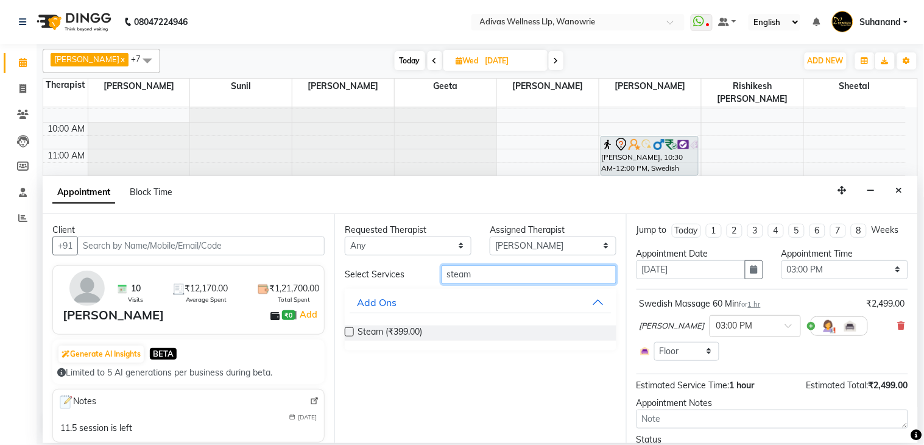
type input "steam"
click at [348, 335] on label at bounding box center [349, 331] width 9 height 9
click at [348, 335] on input "checkbox" at bounding box center [349, 333] width 8 height 8
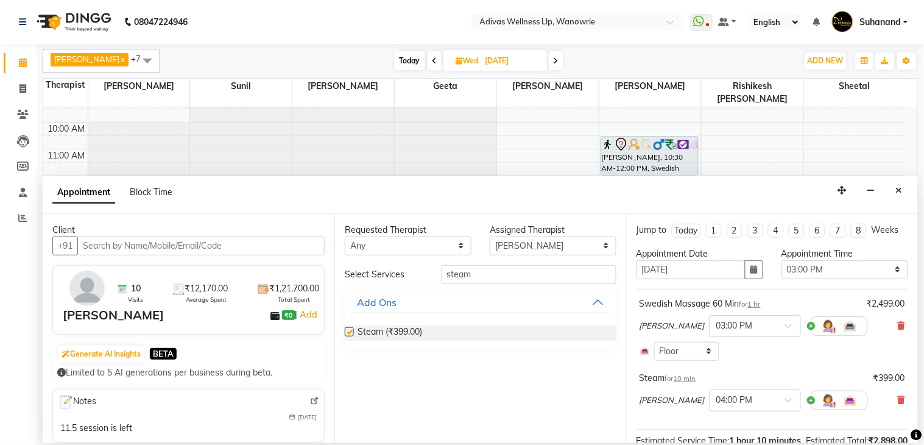
checkbox input "false"
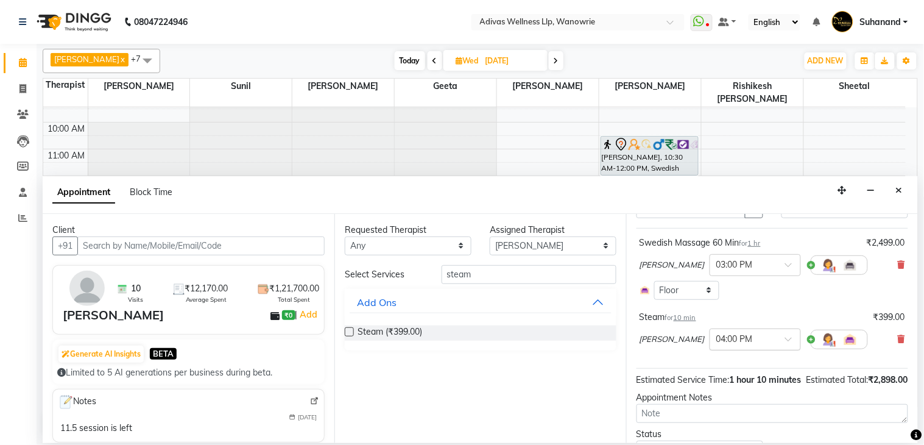
scroll to position [143, 0]
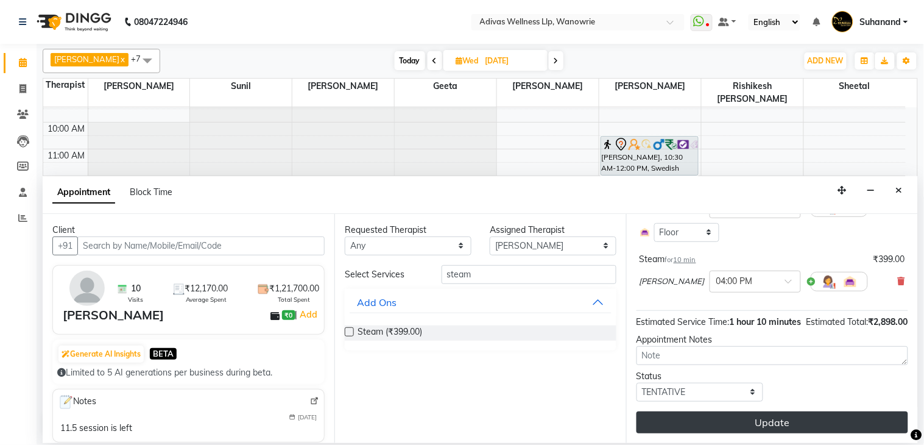
click at [783, 417] on button "Update" at bounding box center [773, 422] width 272 height 22
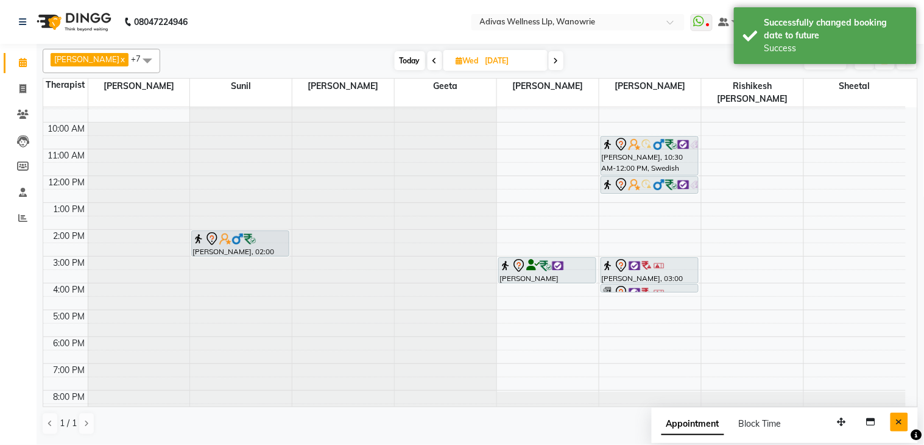
click at [899, 423] on icon "Close" at bounding box center [899, 421] width 7 height 9
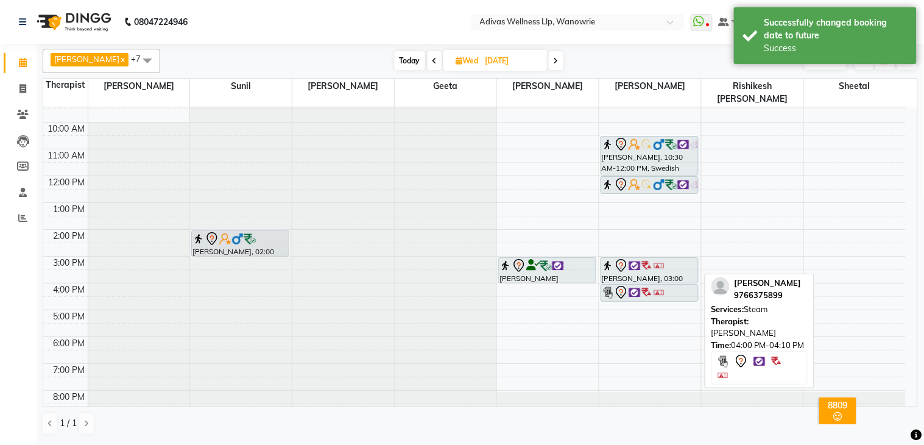
drag, startPoint x: 654, startPoint y: 276, endPoint x: 657, endPoint y: 292, distance: 16.7
click at [657, 292] on div "8:00 AM 9:00 AM 10:00 AM 11:00 AM 12:00 PM 1:00 PM 2:00 PM 3:00 PM 4:00 PM 5:00…" at bounding box center [474, 243] width 863 height 348
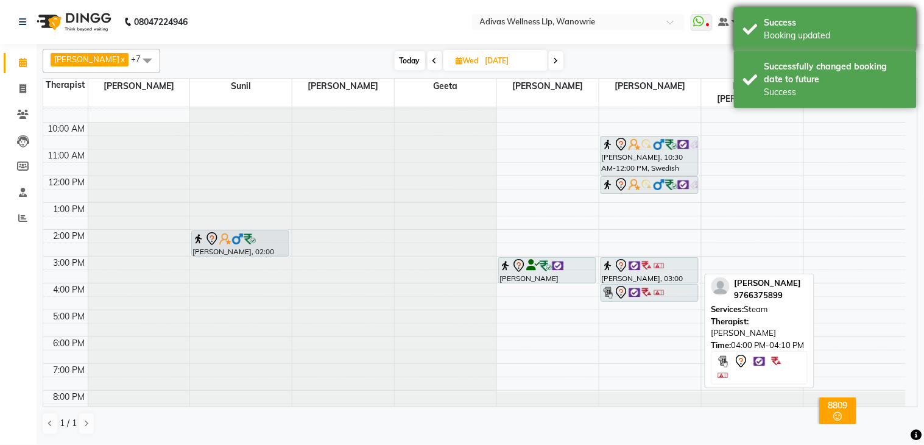
click at [828, 29] on div "Booking updated" at bounding box center [836, 35] width 143 height 13
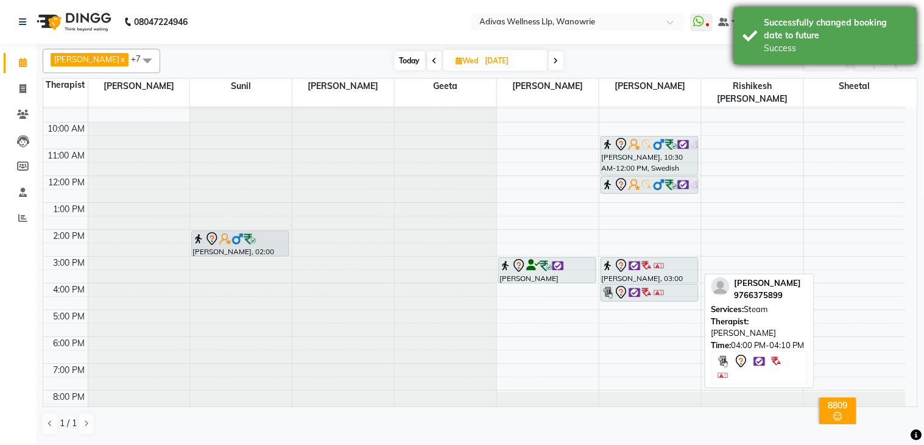
click at [805, 47] on div "Success" at bounding box center [836, 48] width 143 height 13
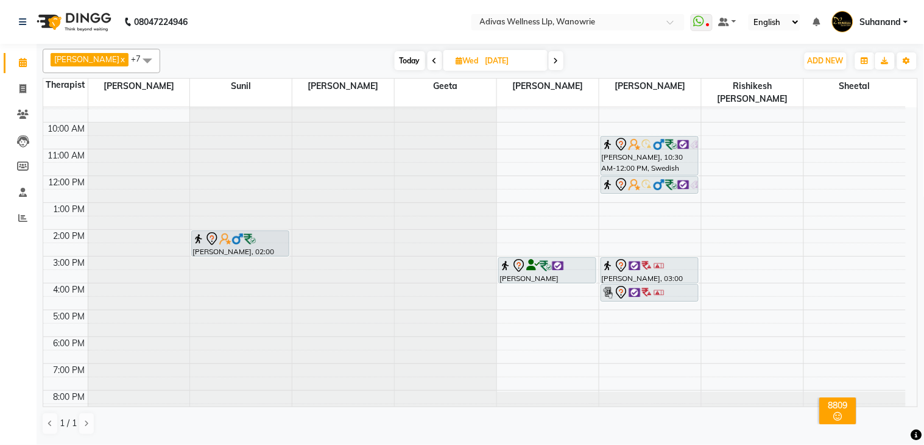
click at [397, 34] on nav "08047224946 Select Location × Adivas Wellness Llp, Wanowrie WhatsApp Status ✕ S…" at bounding box center [462, 22] width 924 height 44
click at [387, 21] on nav "08047224946 Select Location × Adivas Wellness Llp, Wanowrie WhatsApp Status ✕ S…" at bounding box center [462, 22] width 924 height 44
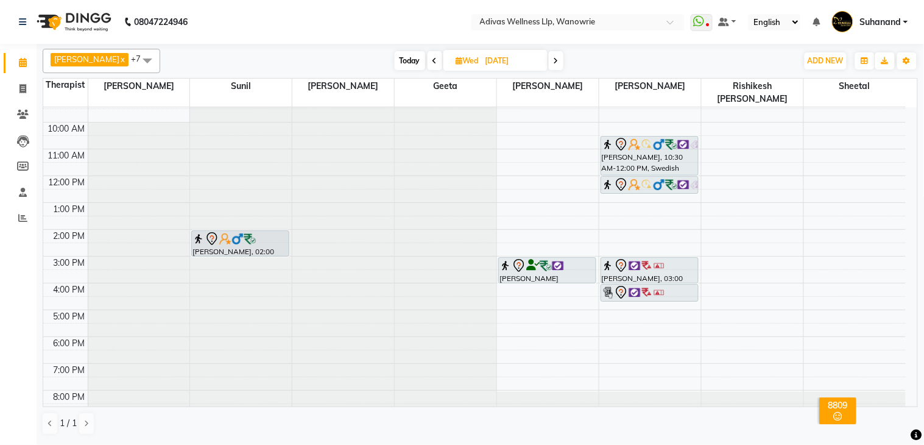
click at [387, 21] on nav "08047224946 Select Location × Adivas Wellness Llp, Wanowrie WhatsApp Status ✕ S…" at bounding box center [462, 22] width 924 height 44
click at [391, 27] on nav "08047224946 Select Location × Adivas Wellness Llp, Wanowrie WhatsApp Status ✕ S…" at bounding box center [462, 22] width 924 height 44
click at [388, 27] on nav "08047224946 Select Location × Adivas Wellness Llp, Wanowrie WhatsApp Status ✕ S…" at bounding box center [462, 22] width 924 height 44
click at [387, 29] on nav "08047224946 Select Location × Adivas Wellness Llp, Wanowrie WhatsApp Status ✕ S…" at bounding box center [462, 22] width 924 height 44
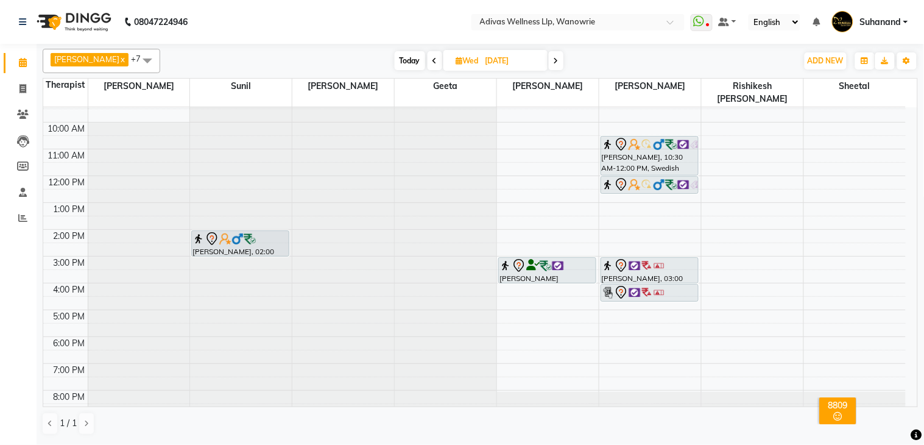
click at [347, 20] on nav "08047224946 Select Location × Adivas Wellness Llp, Wanowrie WhatsApp Status ✕ S…" at bounding box center [462, 22] width 924 height 44
click at [258, 16] on nav "08047224946 Select Location × Adivas Wellness Llp, Wanowrie WhatsApp Status ✕ S…" at bounding box center [462, 22] width 924 height 44
click at [406, 23] on nav "08047224946 Select Location × Adivas Wellness Llp, Wanowrie WhatsApp Status ✕ S…" at bounding box center [462, 22] width 924 height 44
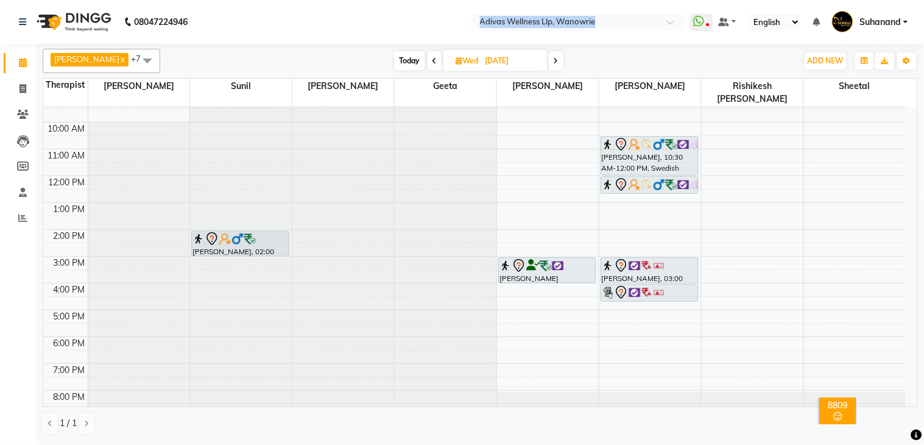
click at [406, 23] on nav "08047224946 Select Location × Adivas Wellness Llp, Wanowrie WhatsApp Status ✕ S…" at bounding box center [462, 22] width 924 height 44
click at [392, 28] on nav "08047224946 Select Location × Adivas Wellness Llp, Wanowrie WhatsApp Status ✕ S…" at bounding box center [462, 22] width 924 height 44
click at [398, 61] on span "Today" at bounding box center [410, 60] width 30 height 19
type input "[DATE]"
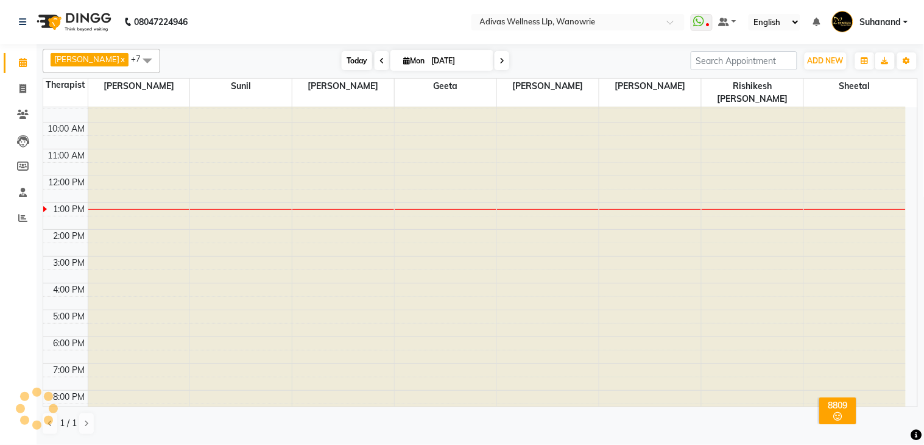
scroll to position [38, 0]
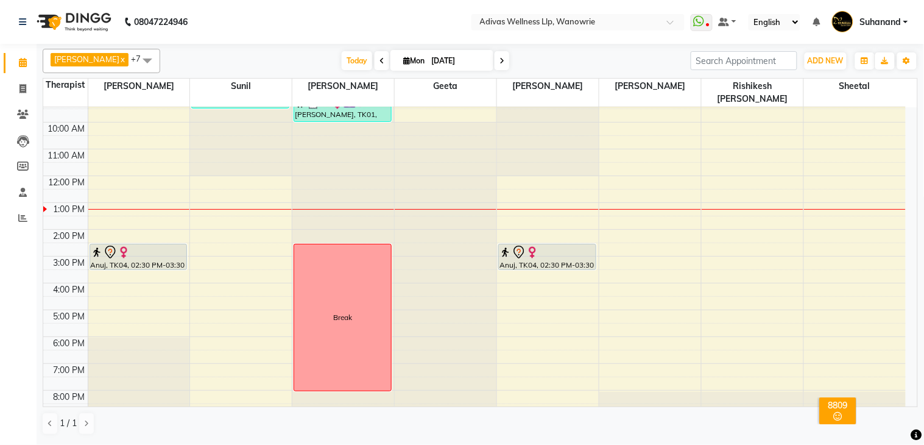
click at [345, 27] on nav "08047224946 Select Location × Adivas Wellness Llp, Wanowrie WhatsApp Status ✕ S…" at bounding box center [462, 22] width 924 height 44
click at [441, 58] on input "[DATE]" at bounding box center [458, 61] width 61 height 18
select select "9"
select select "2025"
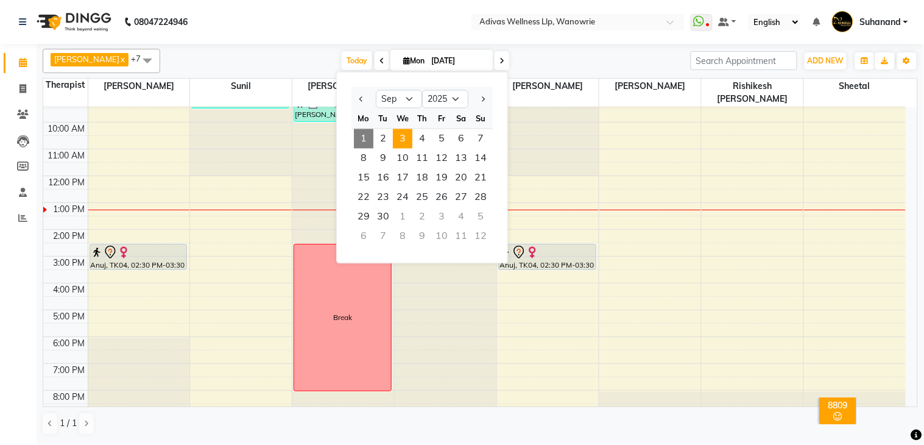
click at [410, 136] on span "3" at bounding box center [402, 138] width 19 height 19
type input "[DATE]"
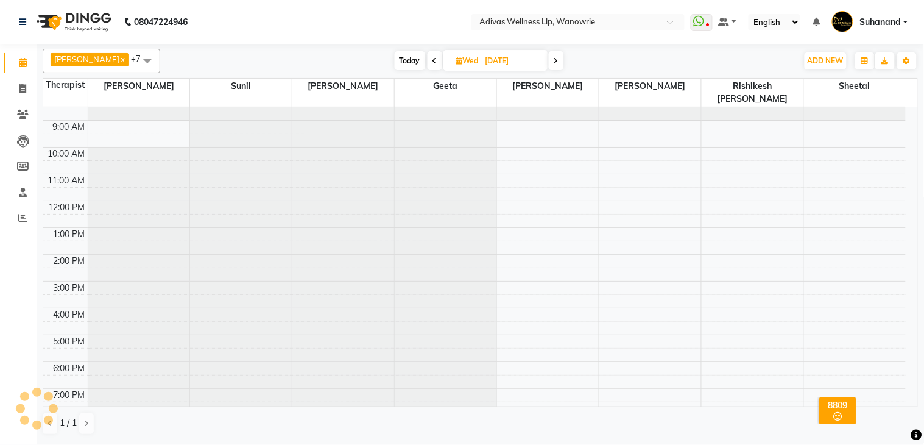
scroll to position [0, 0]
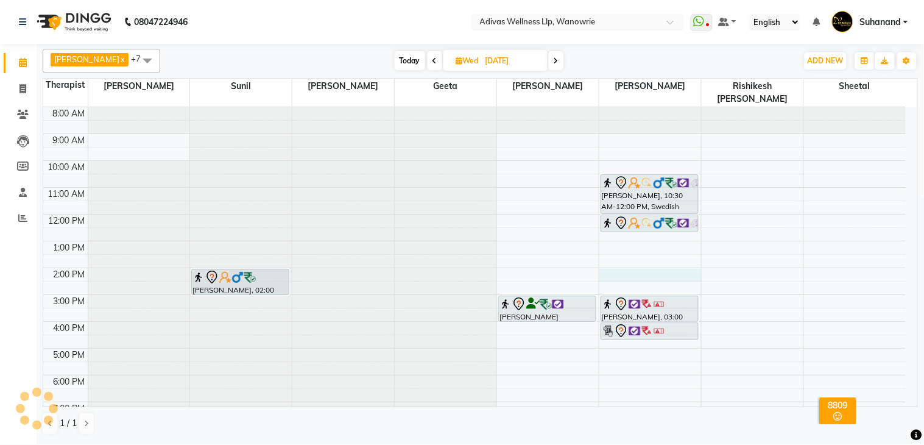
click at [618, 269] on div "8:00 AM 9:00 AM 10:00 AM 11:00 AM 12:00 PM 1:00 PM 2:00 PM 3:00 PM 4:00 PM 5:00…" at bounding box center [474, 281] width 863 height 348
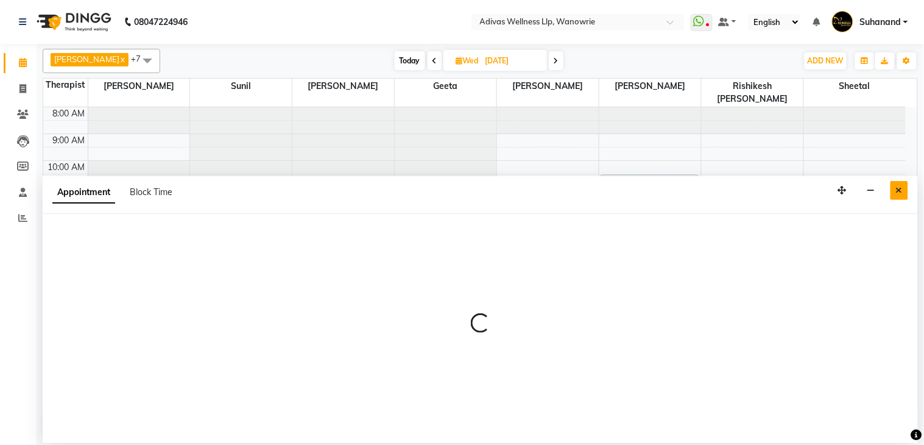
select select "42598"
select select "840"
select select "tentative"
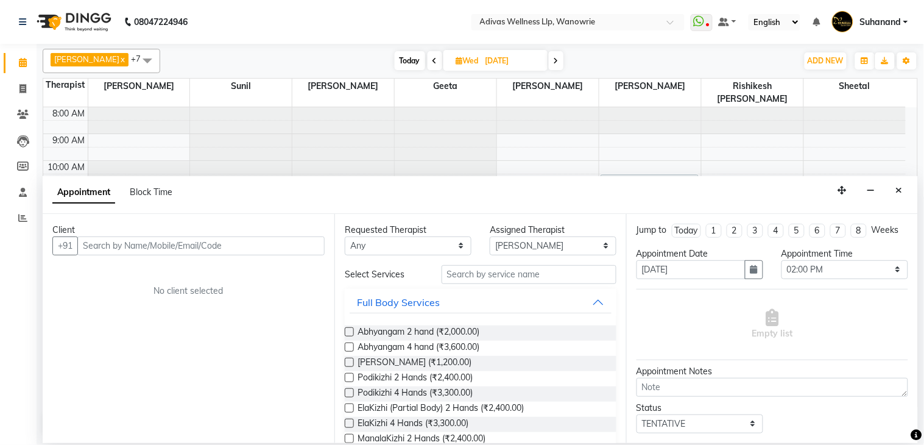
click at [896, 193] on icon "Close" at bounding box center [899, 190] width 7 height 9
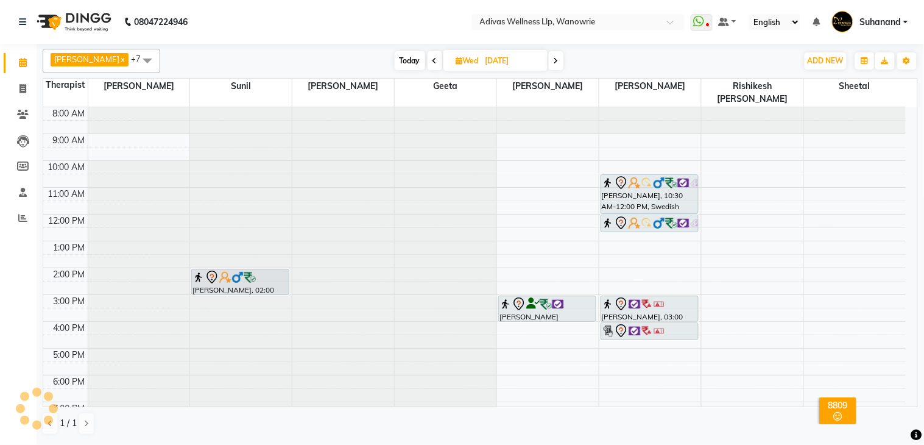
click at [624, 275] on div "8:00 AM 9:00 AM 10:00 AM 11:00 AM 12:00 PM 1:00 PM 2:00 PM 3:00 PM 4:00 PM 5:00…" at bounding box center [474, 281] width 863 height 348
select select "42598"
select select "tentative"
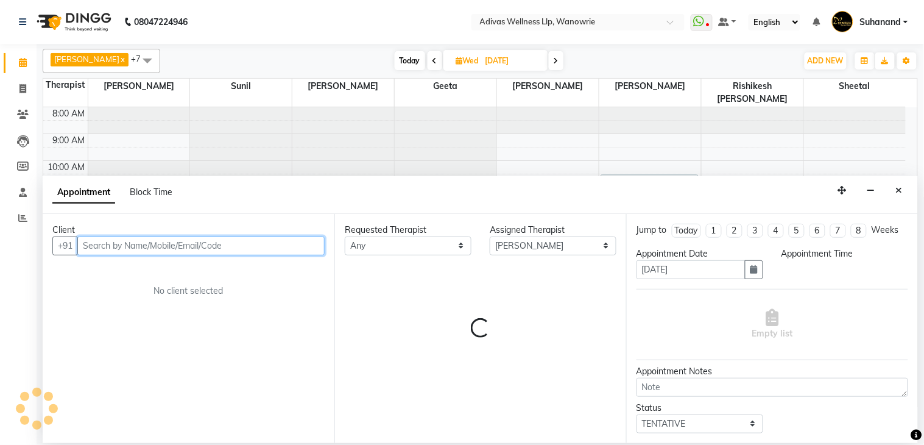
select select "870"
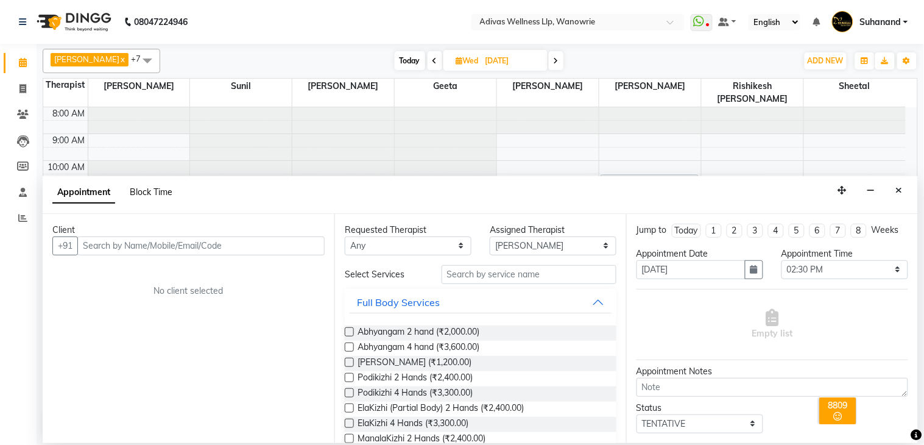
click at [169, 189] on span "Block Time" at bounding box center [151, 191] width 43 height 11
select select "42598"
select select "870"
select select "900"
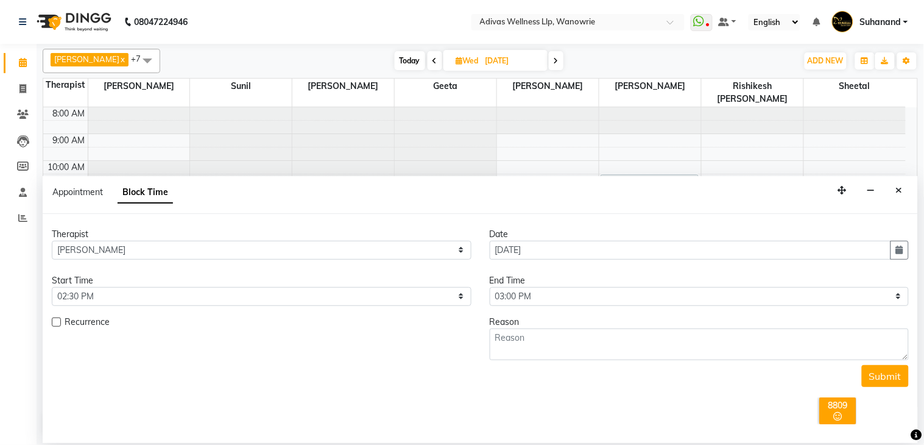
scroll to position [38, 0]
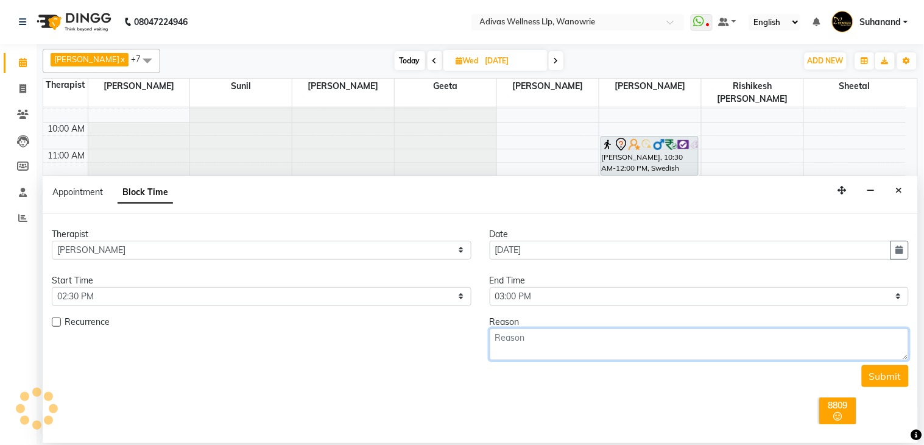
click at [622, 339] on textarea at bounding box center [700, 344] width 420 height 32
type textarea "Request [PERSON_NAME]"
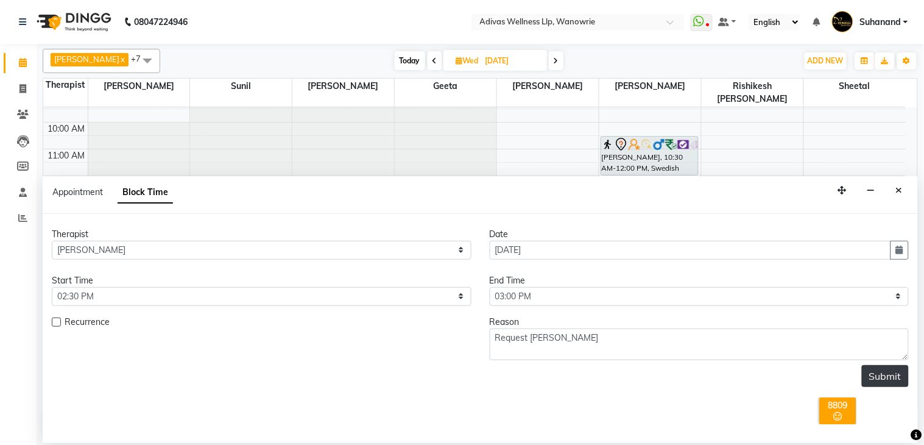
click at [880, 372] on button "Submit" at bounding box center [885, 376] width 47 height 22
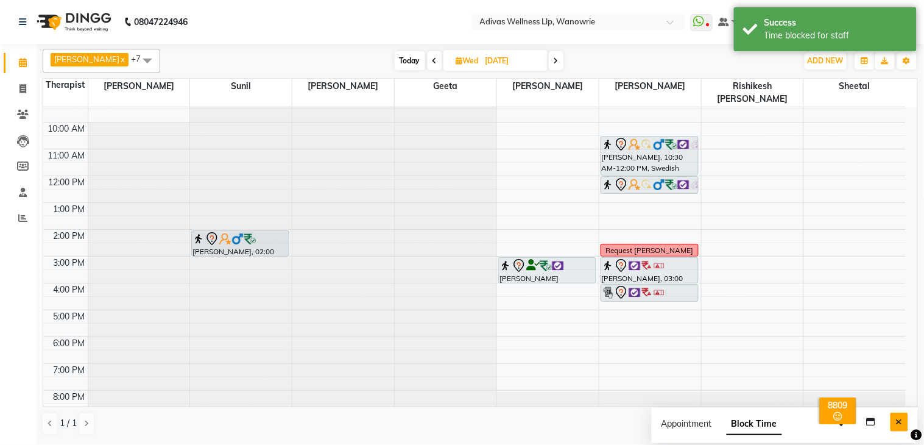
click at [896, 422] on icon "Close" at bounding box center [899, 421] width 7 height 9
click at [364, 21] on nav "08047224946 Select Location × Adivas Wellness Llp, Wanowrie WhatsApp Status ✕ S…" at bounding box center [462, 22] width 924 height 44
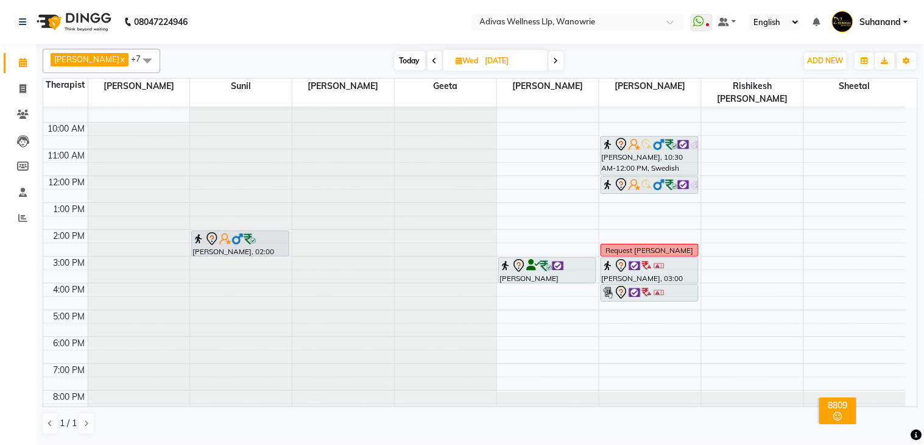
click at [417, 18] on nav "08047224946 Select Location × Adivas Wellness Llp, Wanowrie WhatsApp Status ✕ S…" at bounding box center [462, 22] width 924 height 44
click at [399, 17] on nav "08047224946 Select Location × Adivas Wellness Llp, Wanowrie WhatsApp Status ✕ S…" at bounding box center [462, 22] width 924 height 44
click at [395, 55] on span "Today" at bounding box center [410, 60] width 30 height 19
type input "[DATE]"
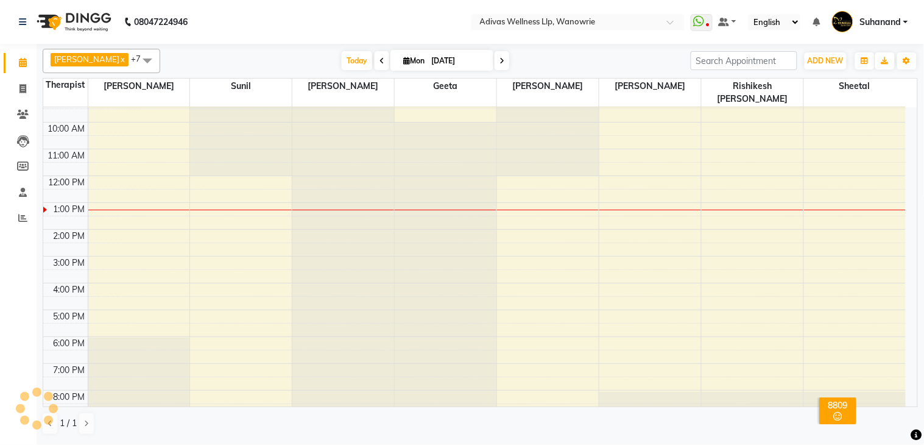
click at [394, 22] on nav "08047224946 Select Location × Adivas Wellness Llp, Wanowrie WhatsApp Status ✕ S…" at bounding box center [462, 22] width 924 height 44
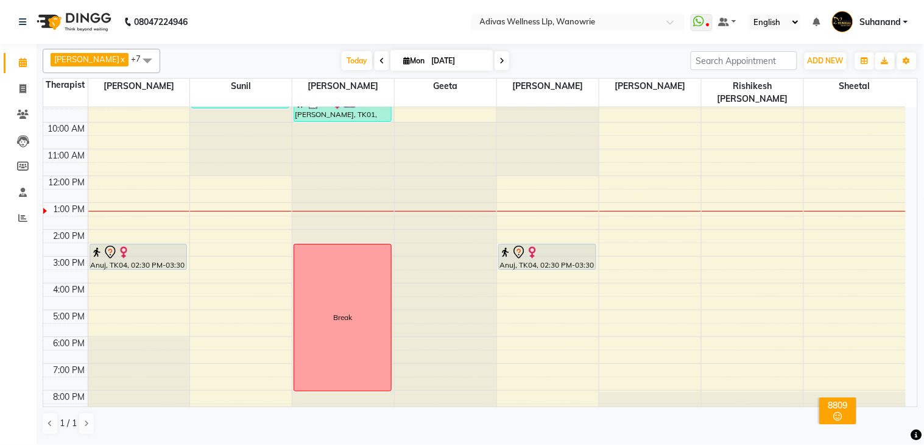
click at [362, 23] on nav "08047224946 Select Location × Adivas Wellness Llp, Wanowrie WhatsApp Status ✕ S…" at bounding box center [462, 22] width 924 height 44
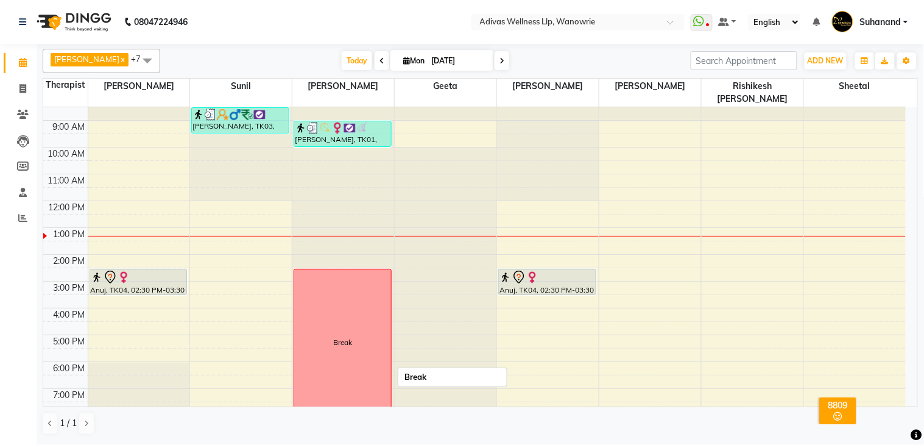
scroll to position [0, 0]
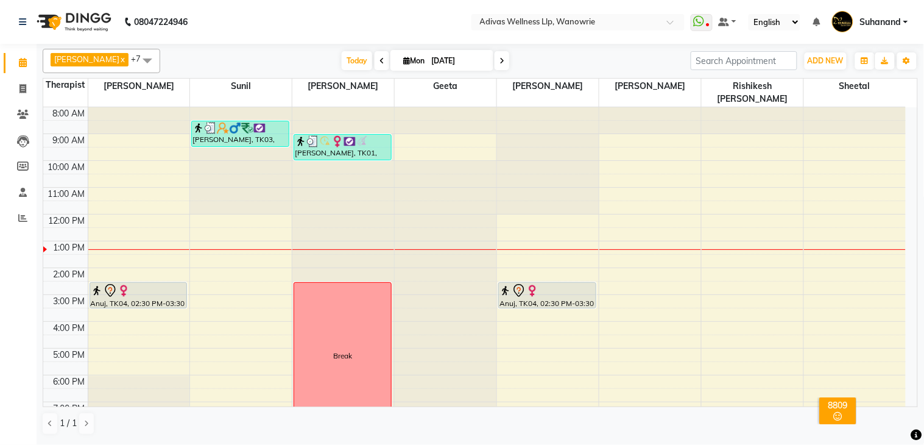
click at [342, 14] on nav "08047224946 Select Location × Adivas Wellness Llp, Wanowrie WhatsApp Status ✕ S…" at bounding box center [462, 22] width 924 height 44
click at [362, 27] on nav "08047224946 Select Location × Adivas Wellness Llp, Wanowrie WhatsApp Status ✕ S…" at bounding box center [462, 22] width 924 height 44
click at [384, 27] on nav "08047224946 Select Location × Adivas Wellness Llp, Wanowrie WhatsApp Status ✕ S…" at bounding box center [462, 22] width 924 height 44
click at [394, 29] on nav "08047224946 Select Location × Adivas Wellness Llp, Wanowrie WhatsApp Status ✕ S…" at bounding box center [462, 22] width 924 height 44
click at [412, 32] on nav "08047224946 Select Location × Adivas Wellness Llp, Wanowrie WhatsApp Status ✕ S…" at bounding box center [462, 22] width 924 height 44
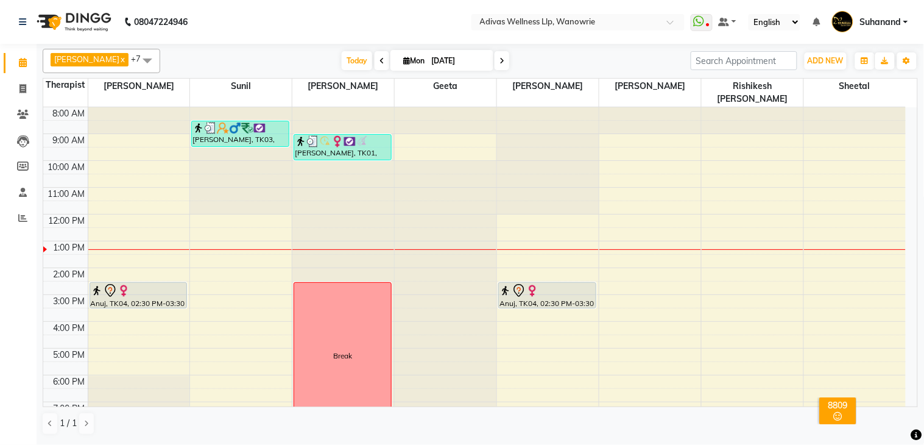
click at [427, 29] on nav "08047224946 Select Location × Adivas Wellness Llp, Wanowrie WhatsApp Status ✕ S…" at bounding box center [462, 22] width 924 height 44
click at [441, 31] on nav "08047224946 Select Location × Adivas Wellness Llp, Wanowrie WhatsApp Status ✕ S…" at bounding box center [462, 22] width 924 height 44
click at [482, 35] on nav "08047224946 Select Location × Adivas Wellness Llp, Wanowrie WhatsApp Status ✕ S…" at bounding box center [462, 22] width 924 height 44
click at [367, 23] on nav "08047224946 Select Location × Adivas Wellness Llp, Wanowrie WhatsApp Status ✕ S…" at bounding box center [462, 22] width 924 height 44
click at [341, 13] on nav "08047224946 Select Location × Adivas Wellness Llp, Wanowrie WhatsApp Status ✕ S…" at bounding box center [462, 22] width 924 height 44
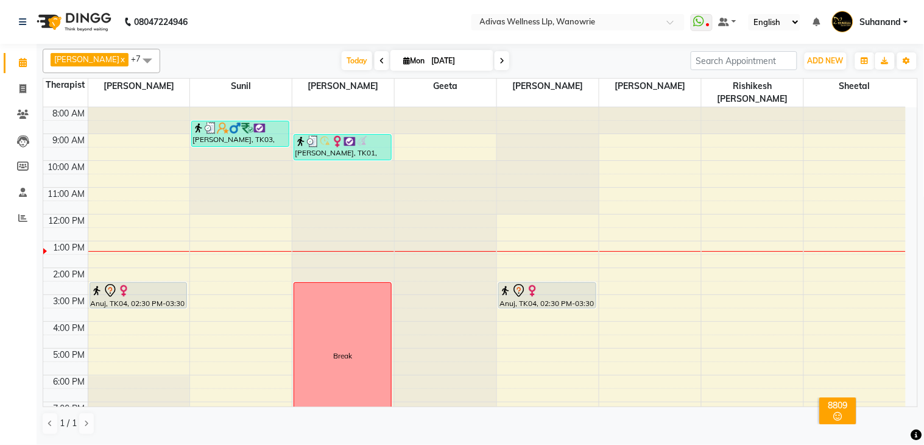
click at [339, 15] on nav "08047224946 Select Location × Adivas Wellness Llp, Wanowrie WhatsApp Status ✕ S…" at bounding box center [462, 22] width 924 height 44
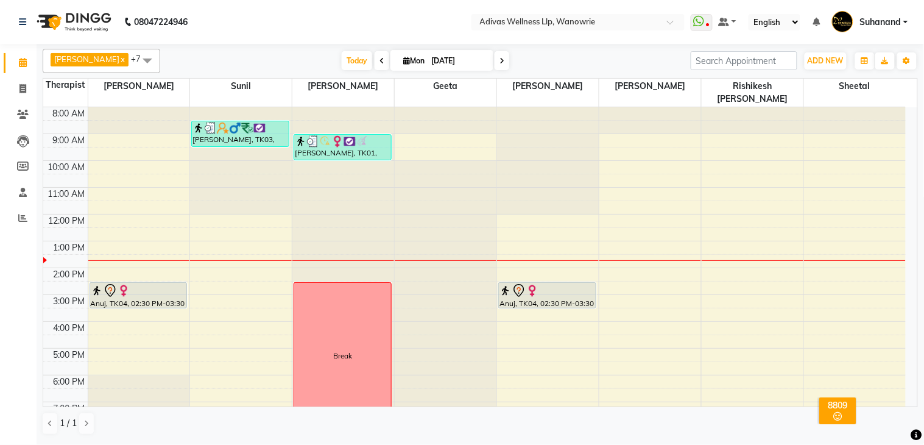
click at [334, 9] on nav "08047224946 Select Location × Adivas Wellness Llp, Wanowrie WhatsApp Status ✕ S…" at bounding box center [462, 22] width 924 height 44
click at [318, 13] on nav "08047224946 Select Location × Adivas Wellness Llp, Wanowrie WhatsApp Status ✕ S…" at bounding box center [462, 22] width 924 height 44
click at [355, 19] on nav "08047224946 Select Location × Adivas Wellness Llp, Wanowrie WhatsApp Status ✕ S…" at bounding box center [462, 22] width 924 height 44
click at [400, 19] on nav "08047224946 Select Location × Adivas Wellness Llp, Wanowrie WhatsApp Status ✕ S…" at bounding box center [462, 22] width 924 height 44
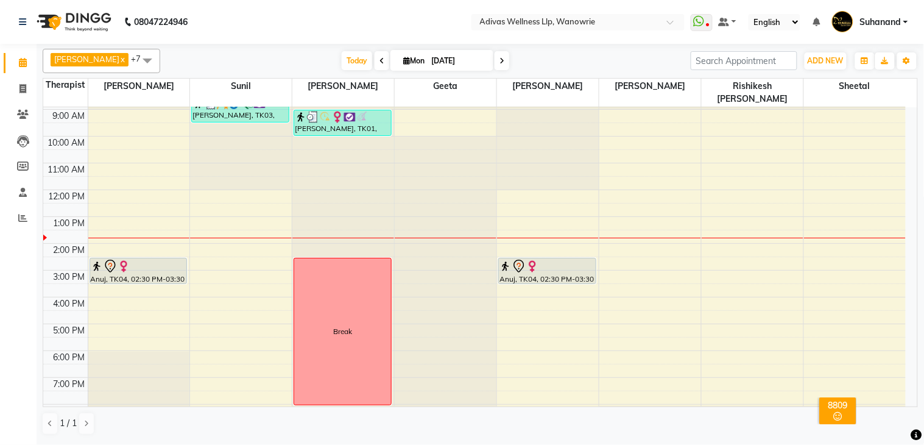
scroll to position [38, 0]
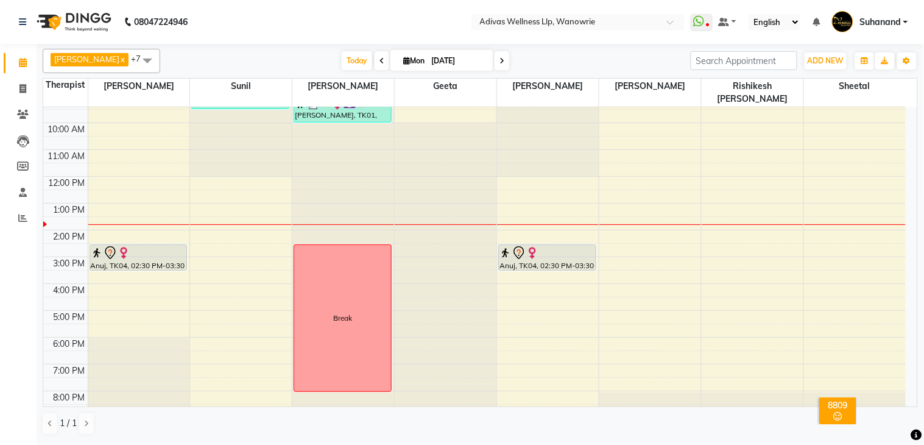
click at [143, 245] on div at bounding box center [139, 252] width 96 height 15
